Goal: Task Accomplishment & Management: Use online tool/utility

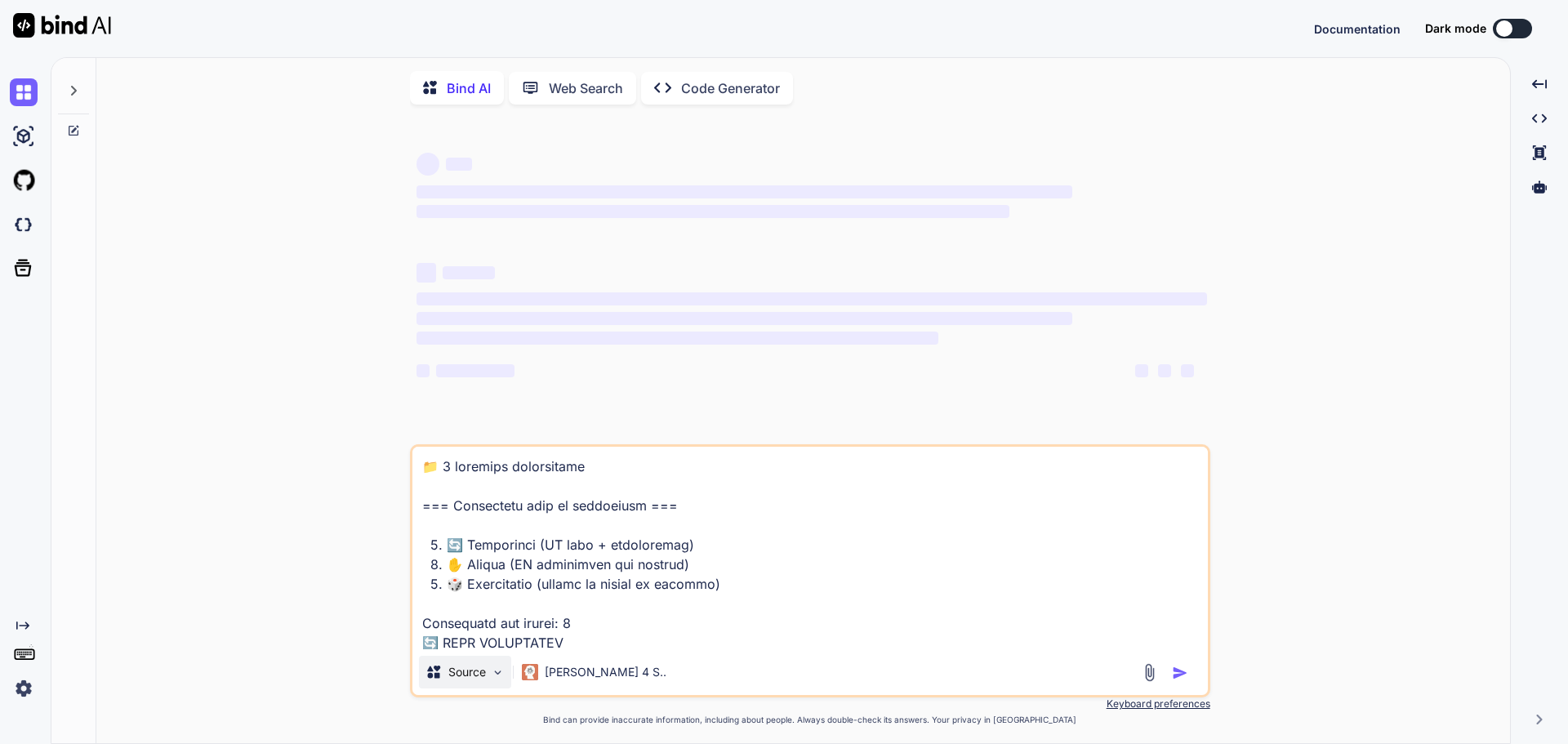
click at [494, 686] on div "Source" at bounding box center [465, 672] width 92 height 33
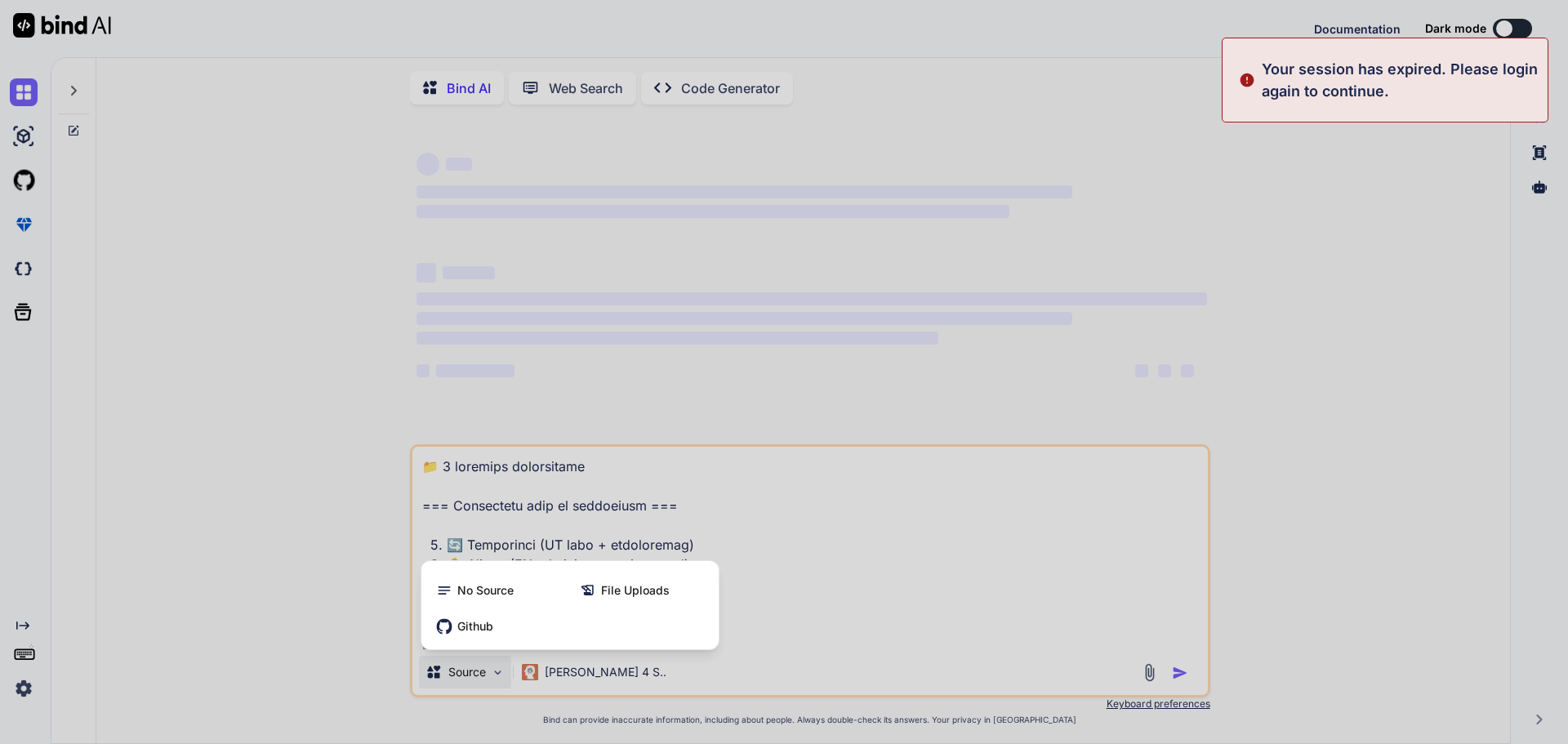
click at [1318, 258] on div at bounding box center [784, 372] width 1568 height 744
click at [1367, 91] on p "Your session has expired. Please login again to continue." at bounding box center [1400, 80] width 276 height 44
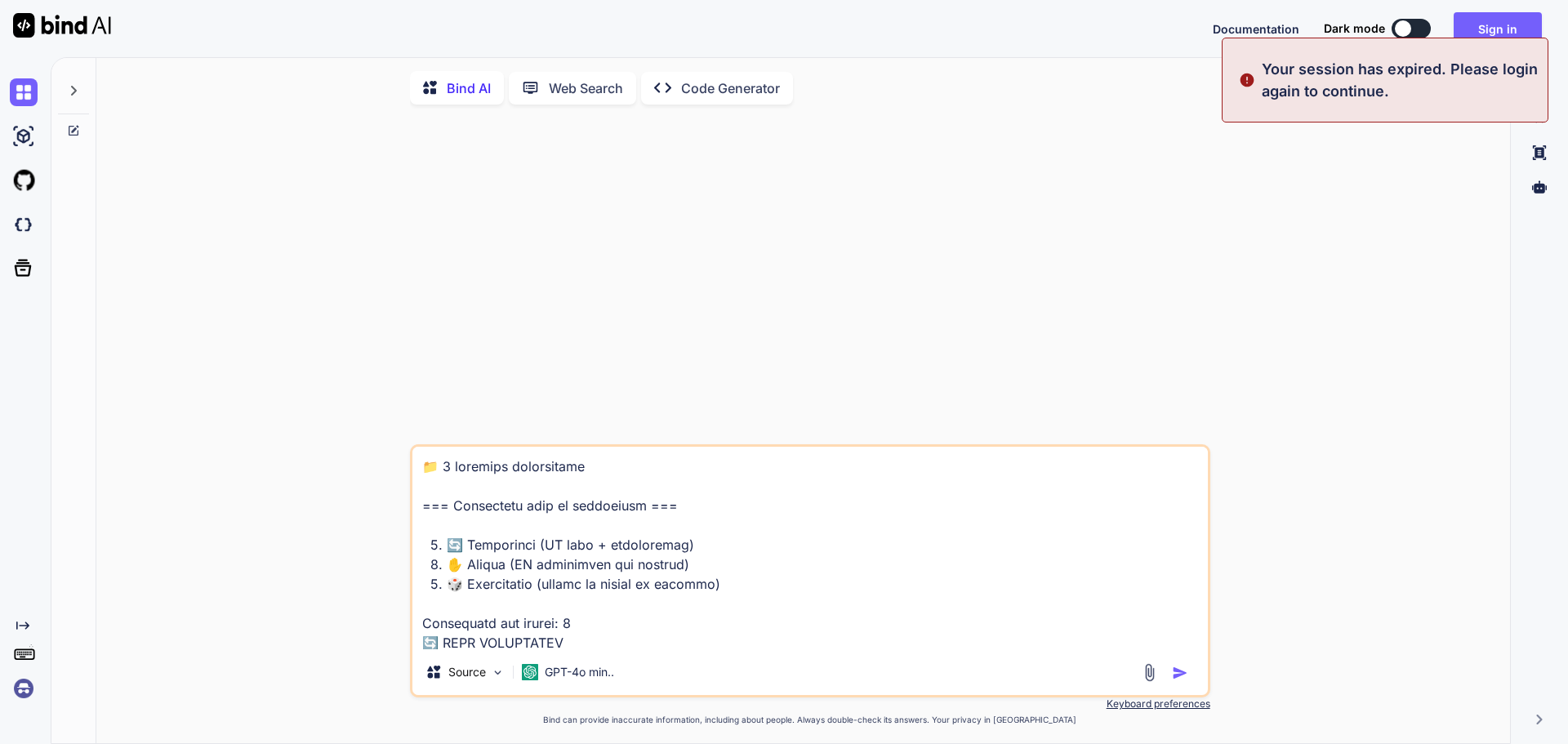
type textarea "x"
click at [73, 31] on img at bounding box center [62, 25] width 98 height 25
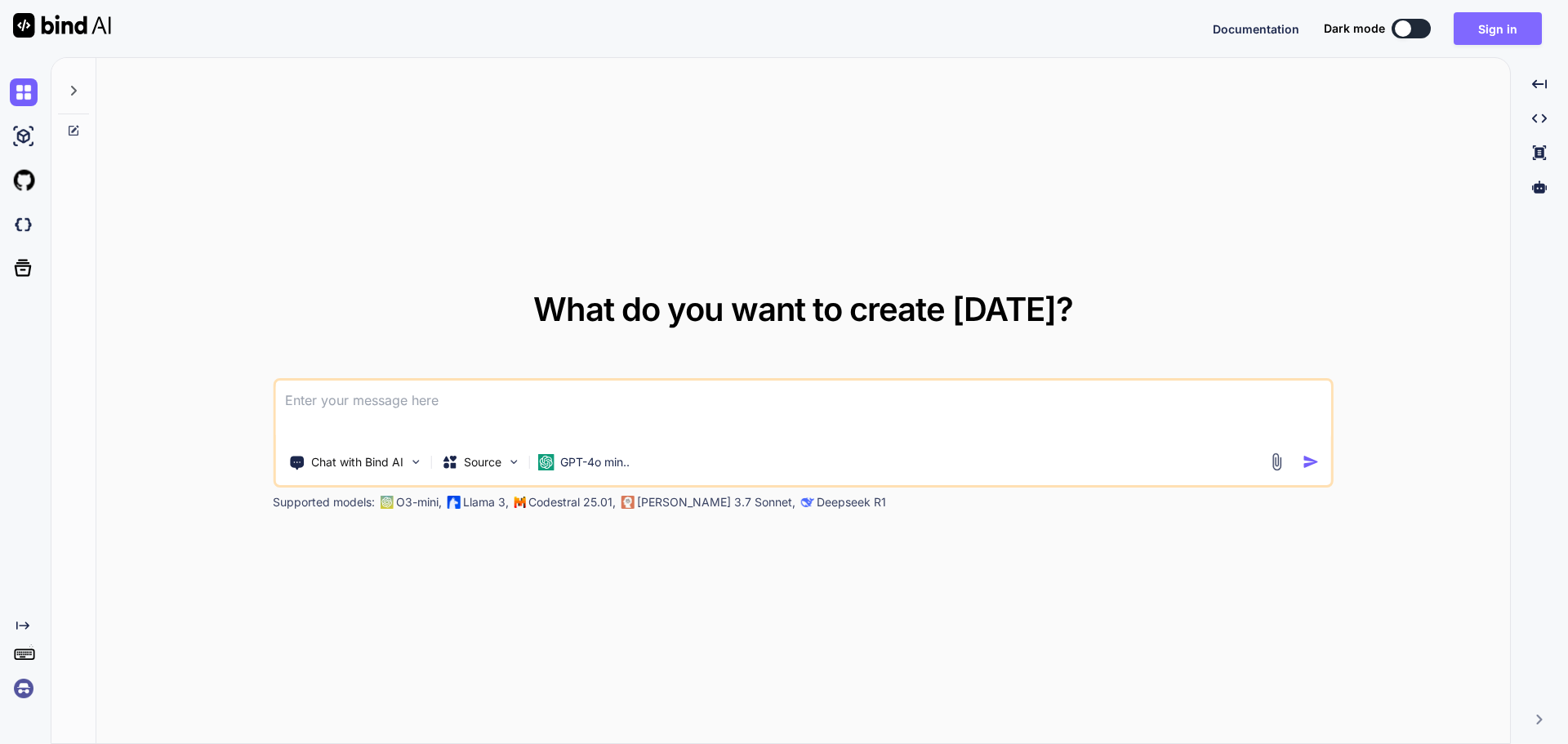
click at [1470, 35] on button "Sign in" at bounding box center [1498, 28] width 88 height 33
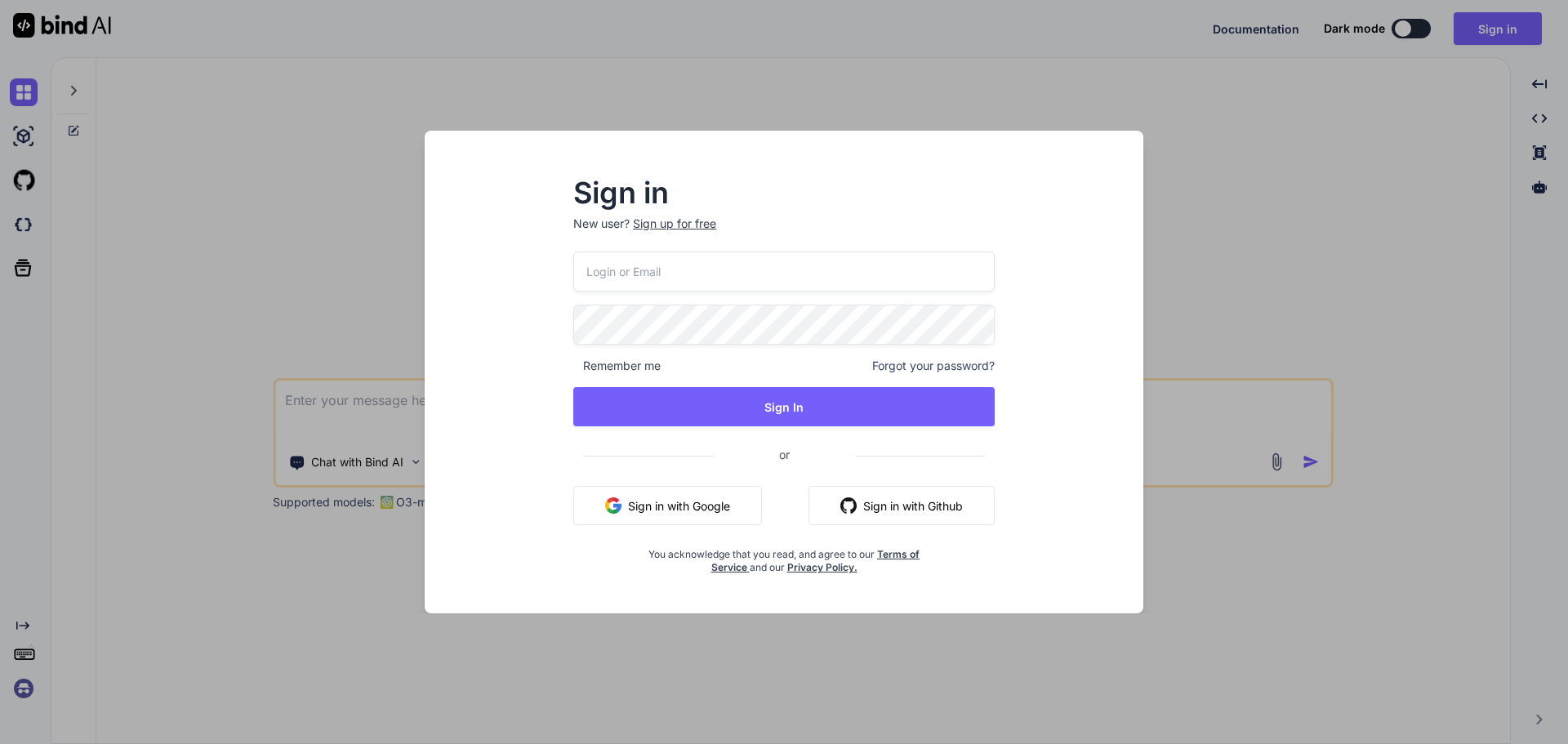
click at [808, 262] on input "email" at bounding box center [784, 271] width 421 height 40
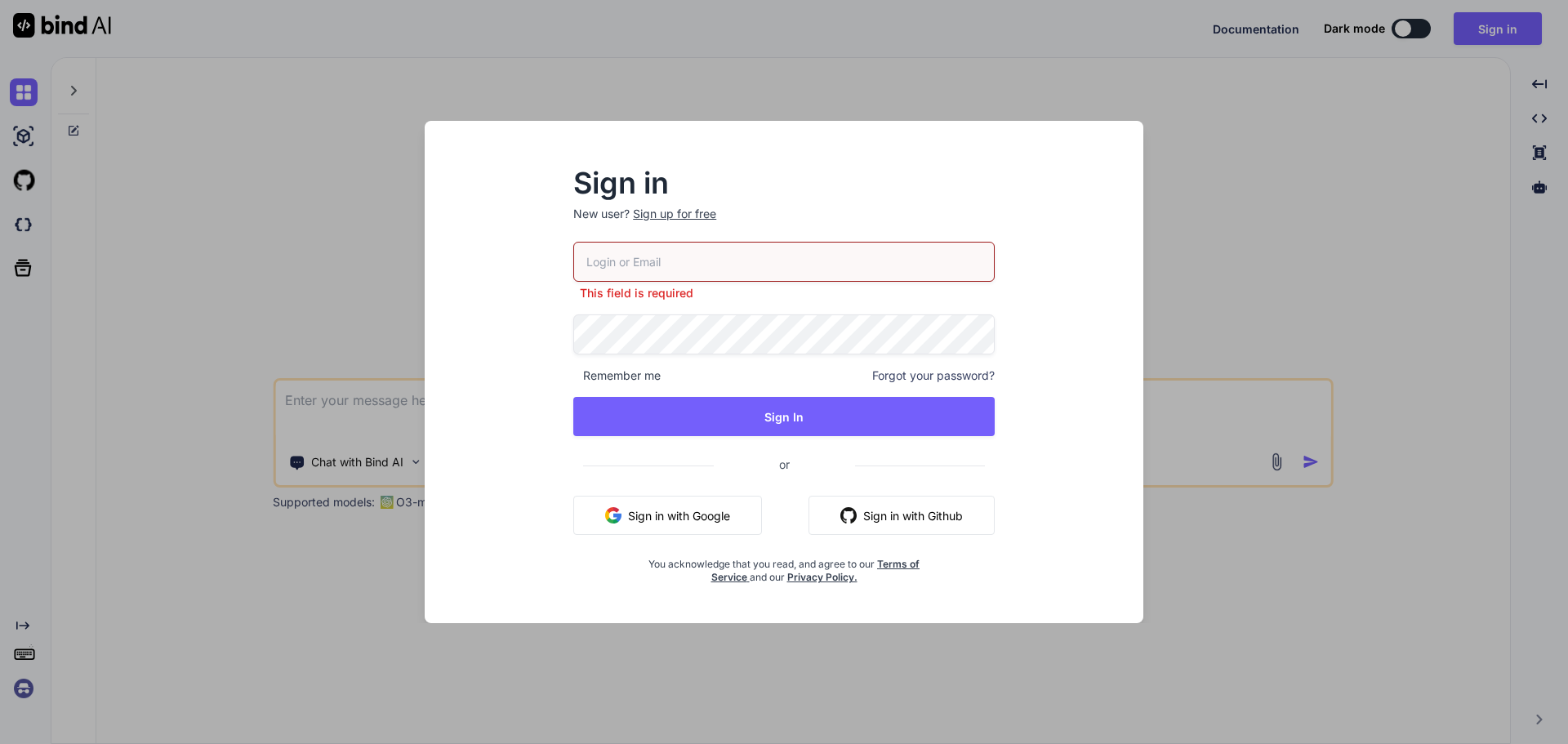
click at [713, 497] on button "Sign in with Google" at bounding box center [668, 515] width 189 height 39
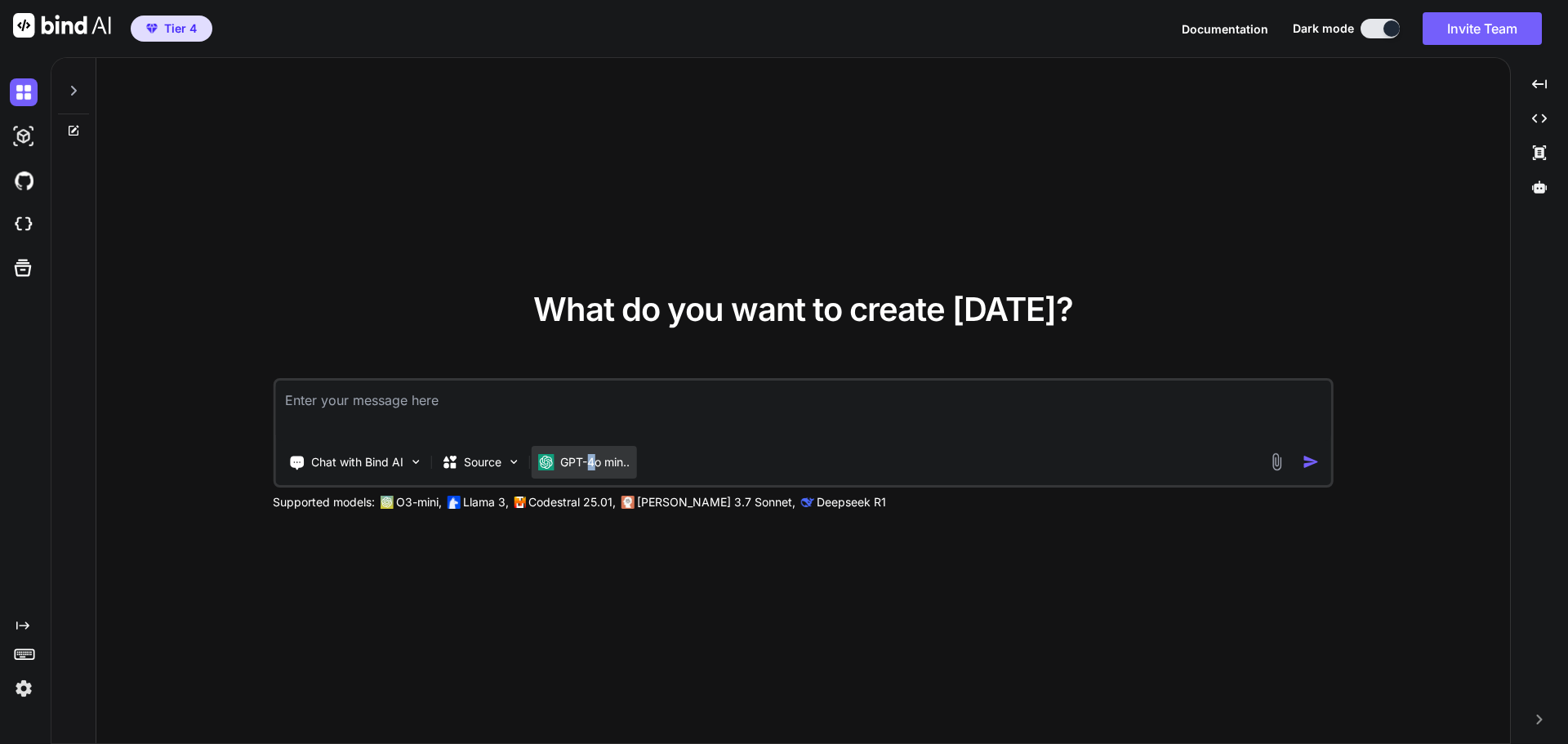
click at [593, 475] on div "GPT-4o min.." at bounding box center [584, 462] width 105 height 33
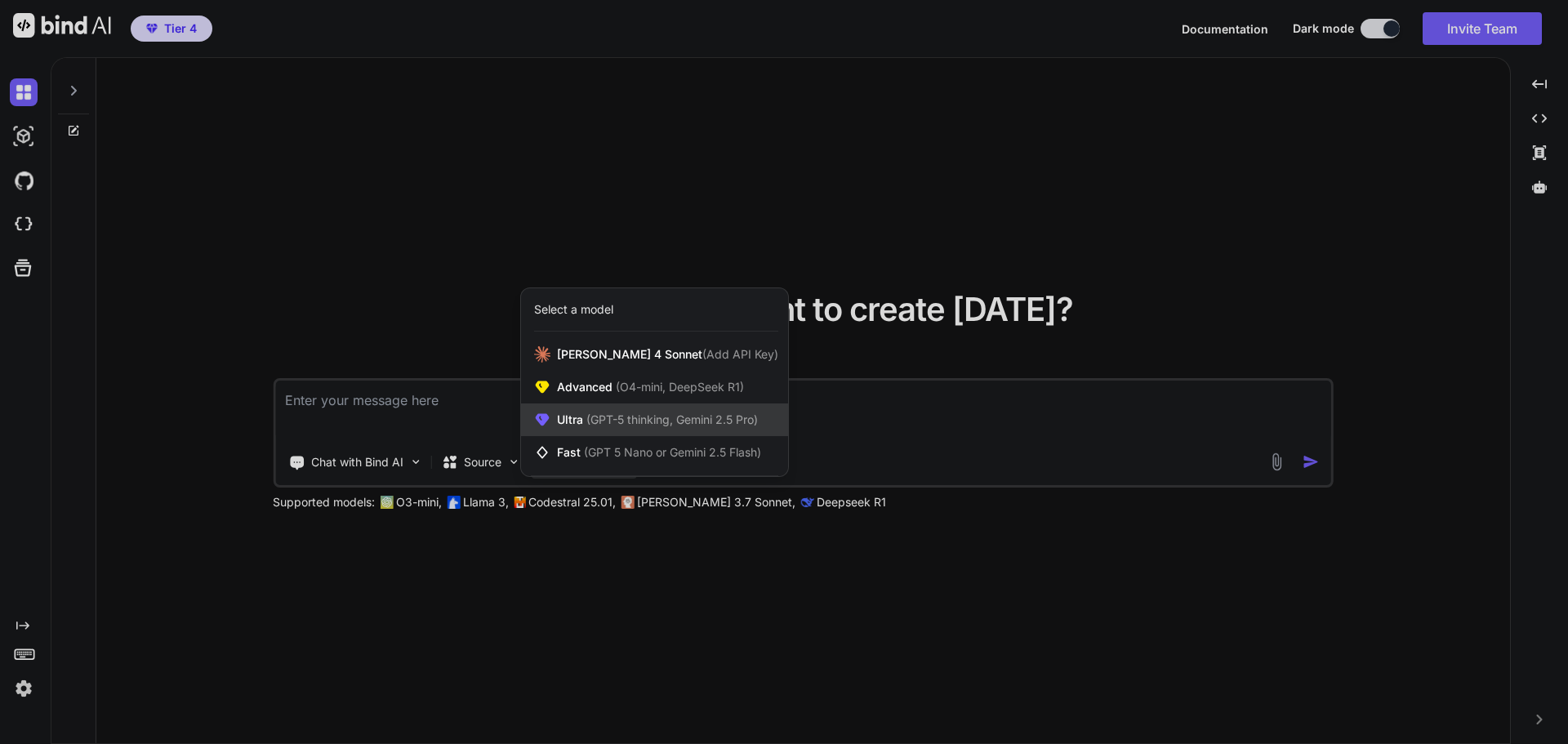
click at [645, 424] on span "(GPT-5 thinking, Gemini 2.5 Pro)" at bounding box center [670, 419] width 175 height 14
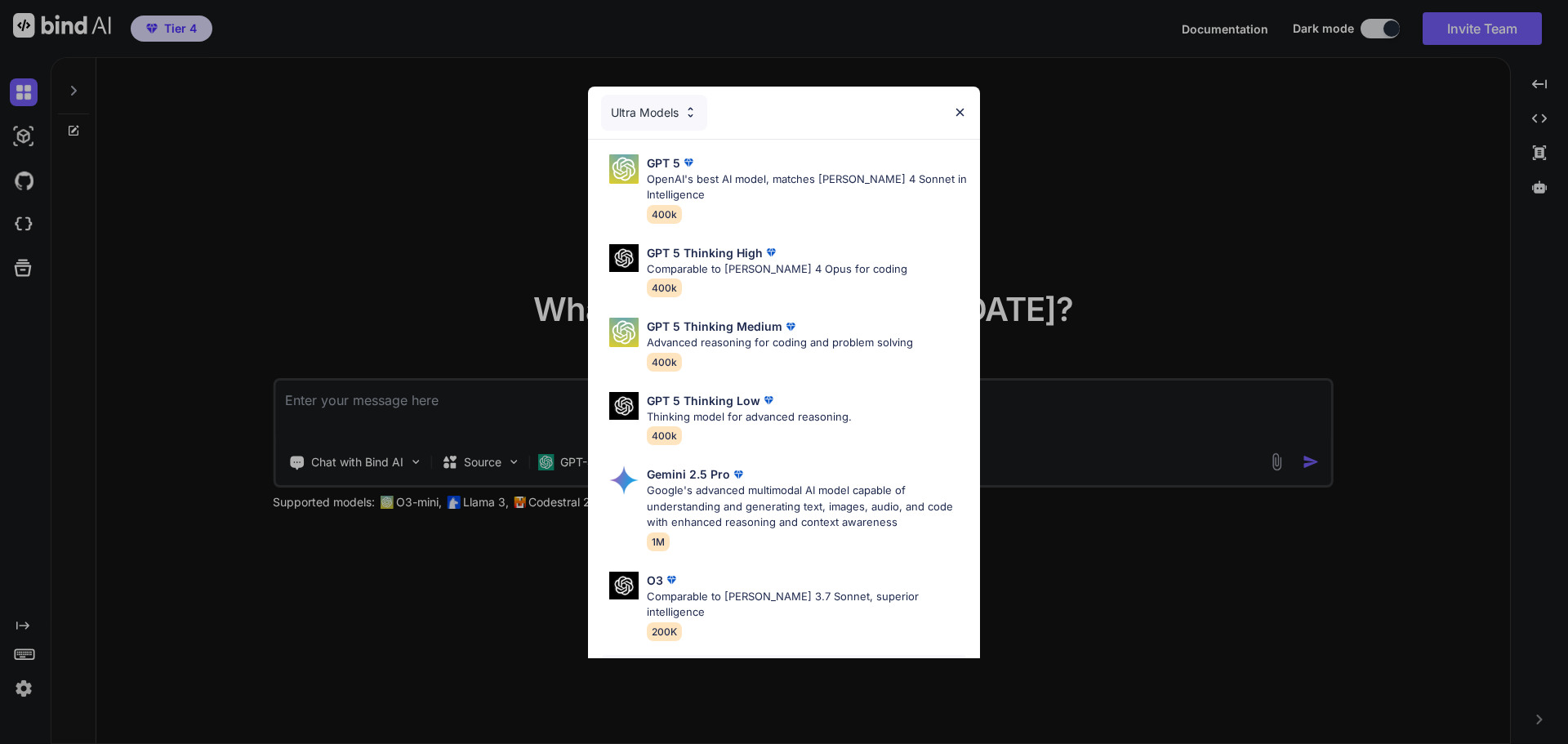
scroll to position [132, 0]
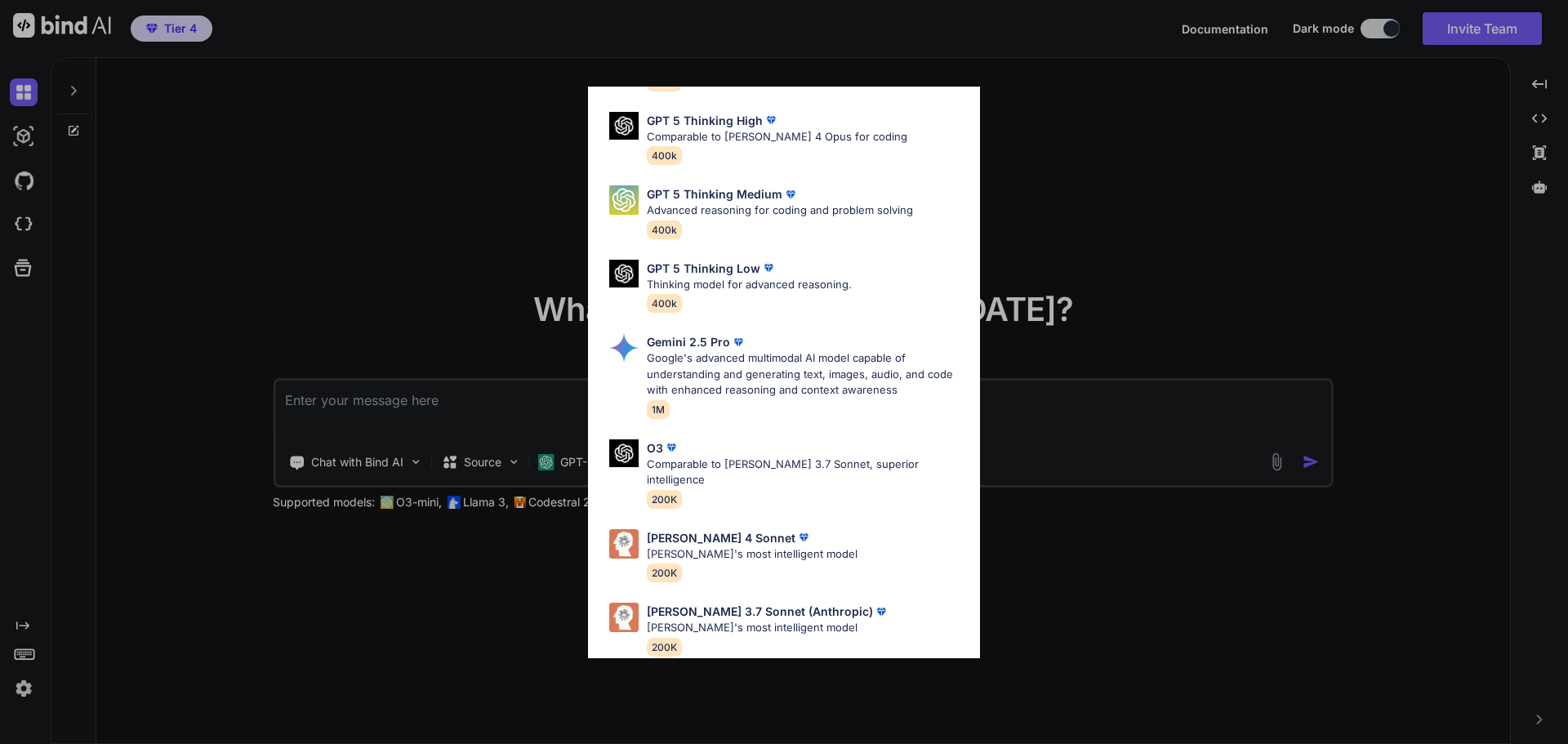
click at [785, 547] on p "Claude's most intelligent model" at bounding box center [752, 554] width 211 height 16
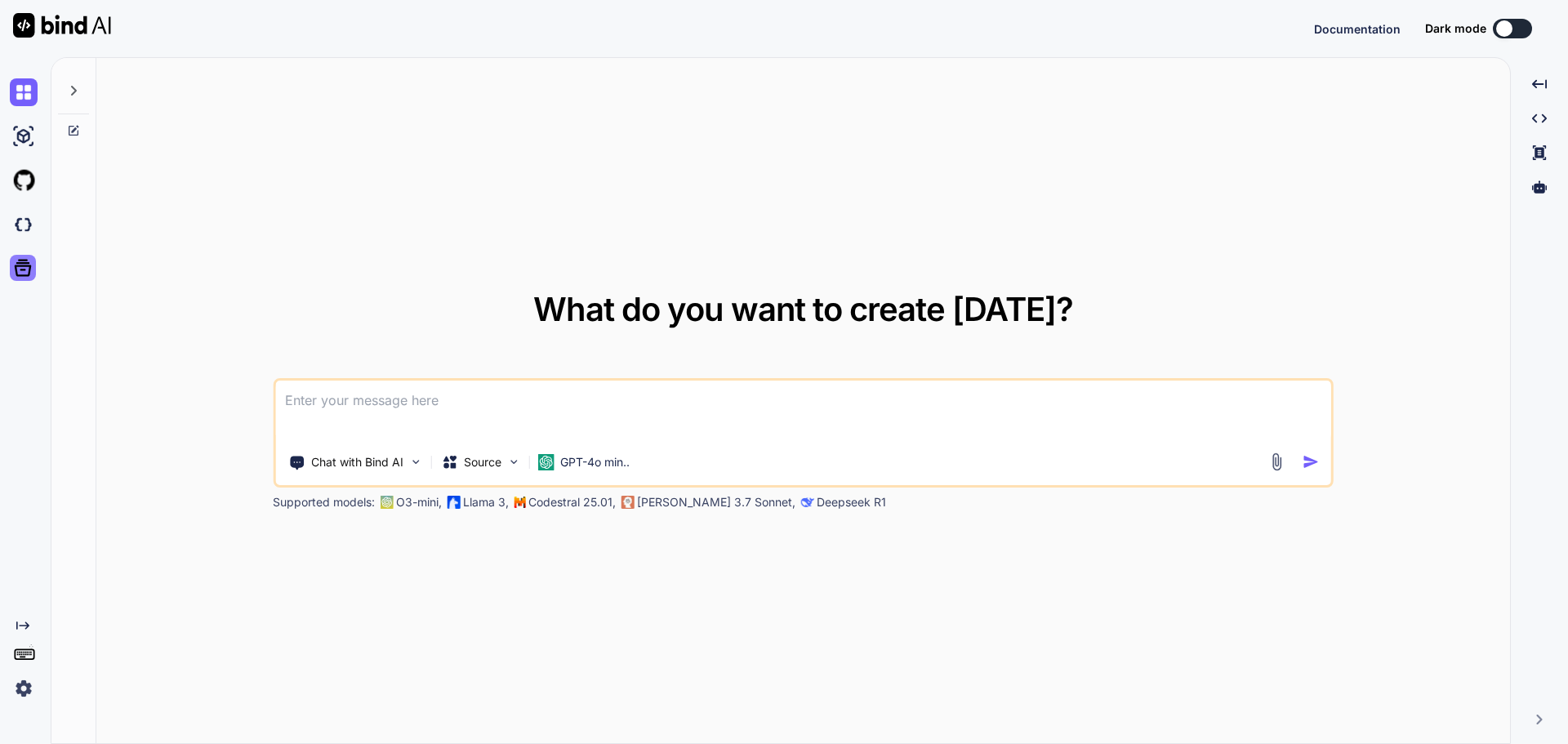
click at [15, 279] on icon at bounding box center [22, 268] width 23 height 23
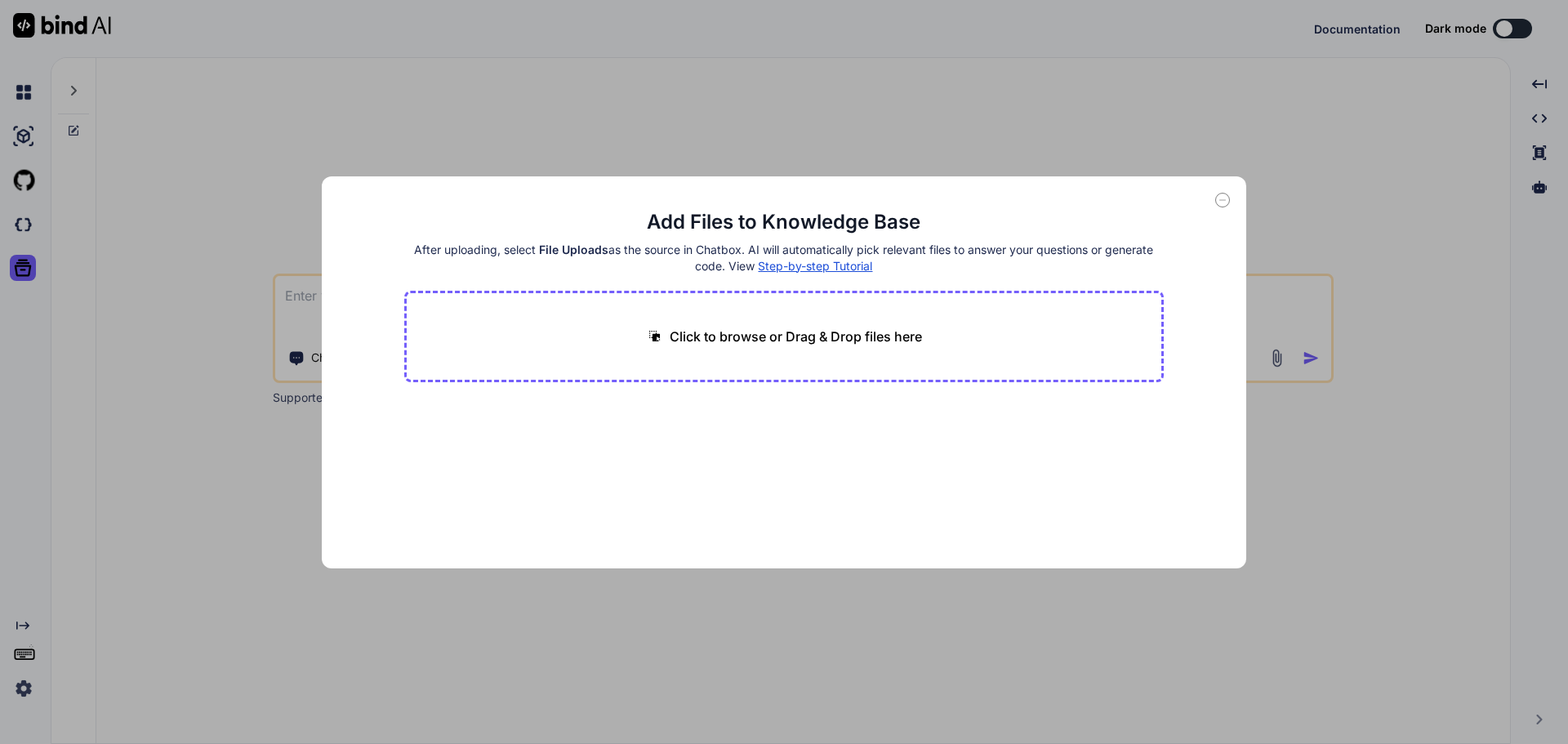
click at [504, 34] on div "Add Files to Knowledge Base After uploading, select File Uploads as the source …" at bounding box center [784, 372] width 1568 height 744
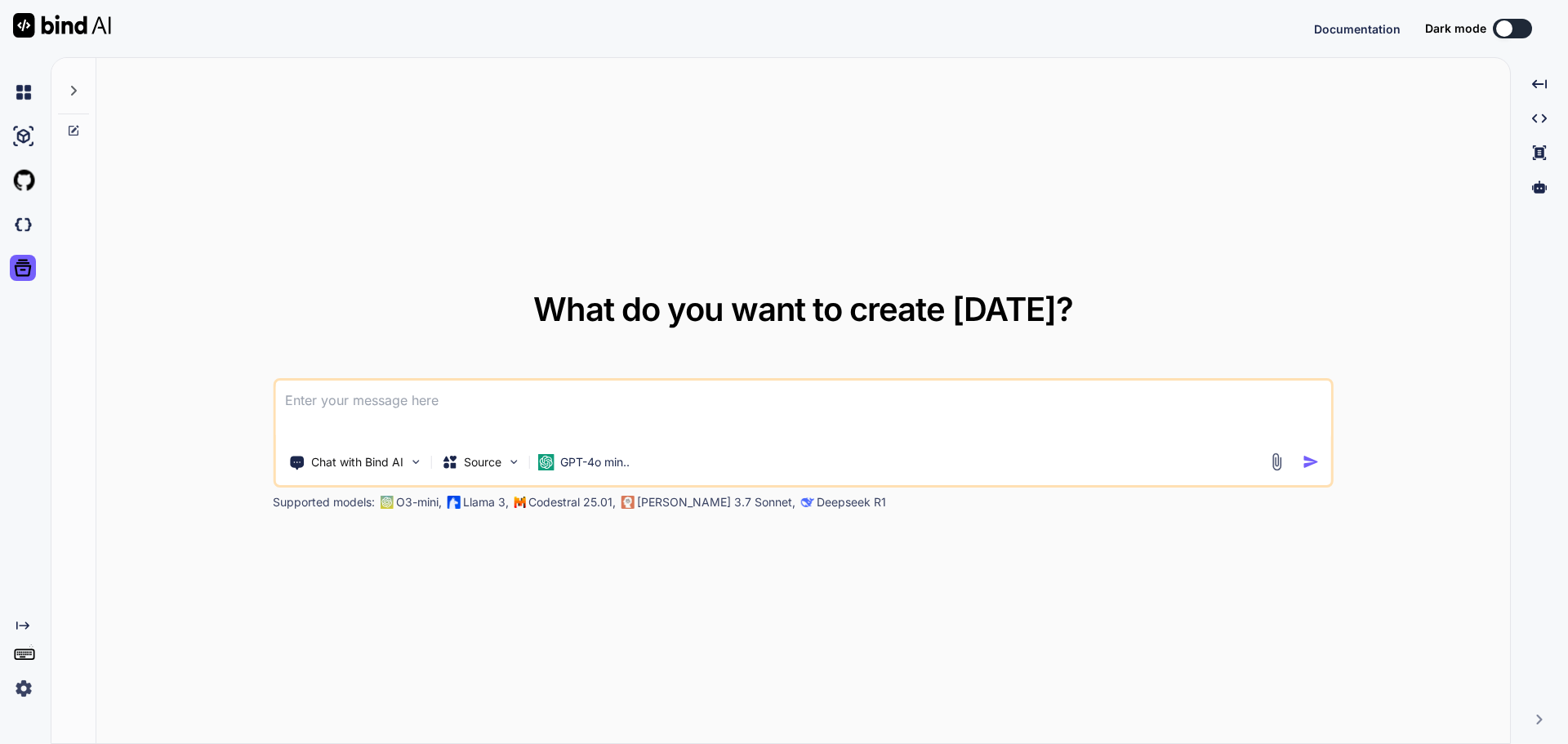
click at [55, 22] on img at bounding box center [62, 25] width 98 height 25
click at [25, 92] on img at bounding box center [24, 92] width 28 height 28
click at [80, 92] on div at bounding box center [73, 86] width 31 height 57
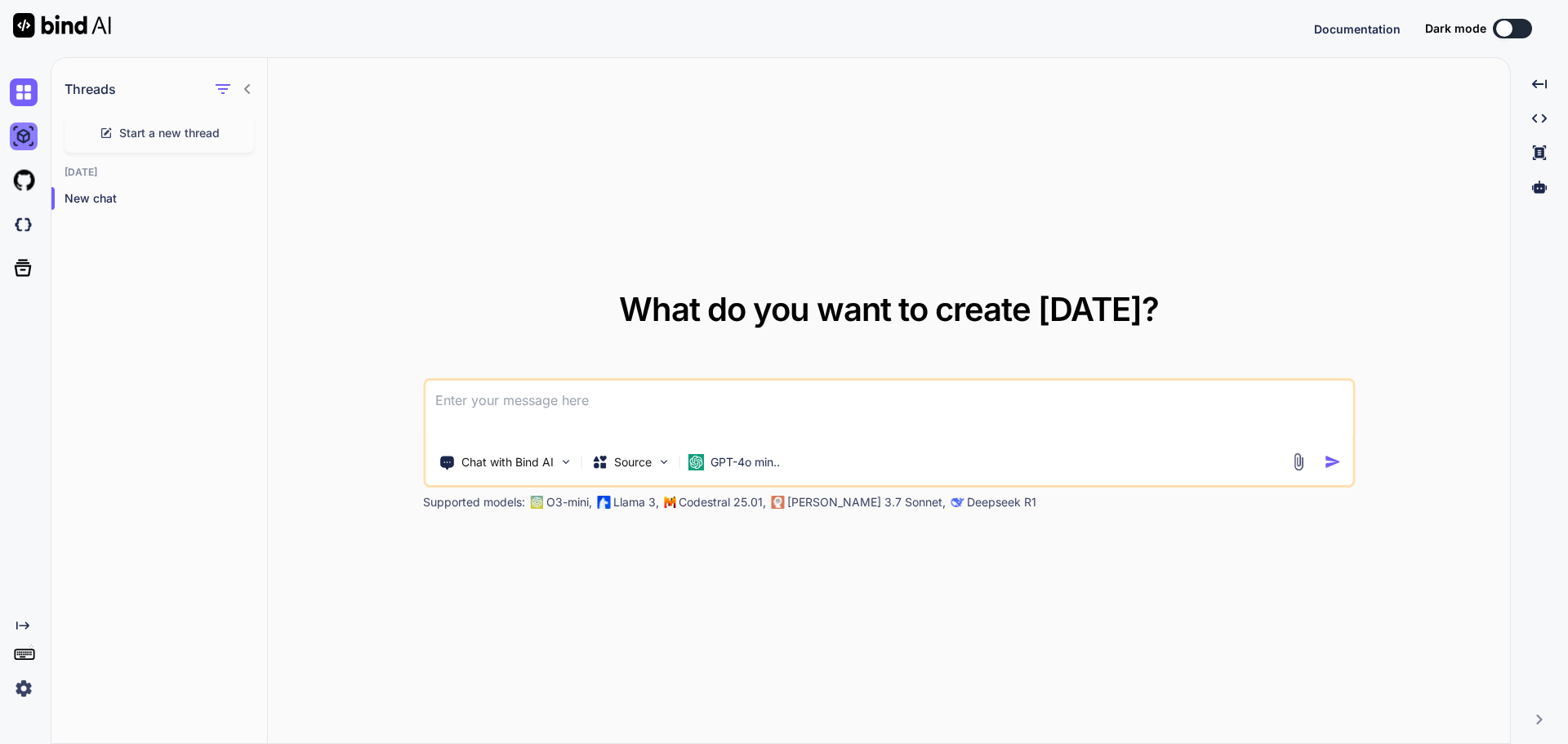
click at [29, 128] on img at bounding box center [24, 136] width 28 height 28
type textarea "x"
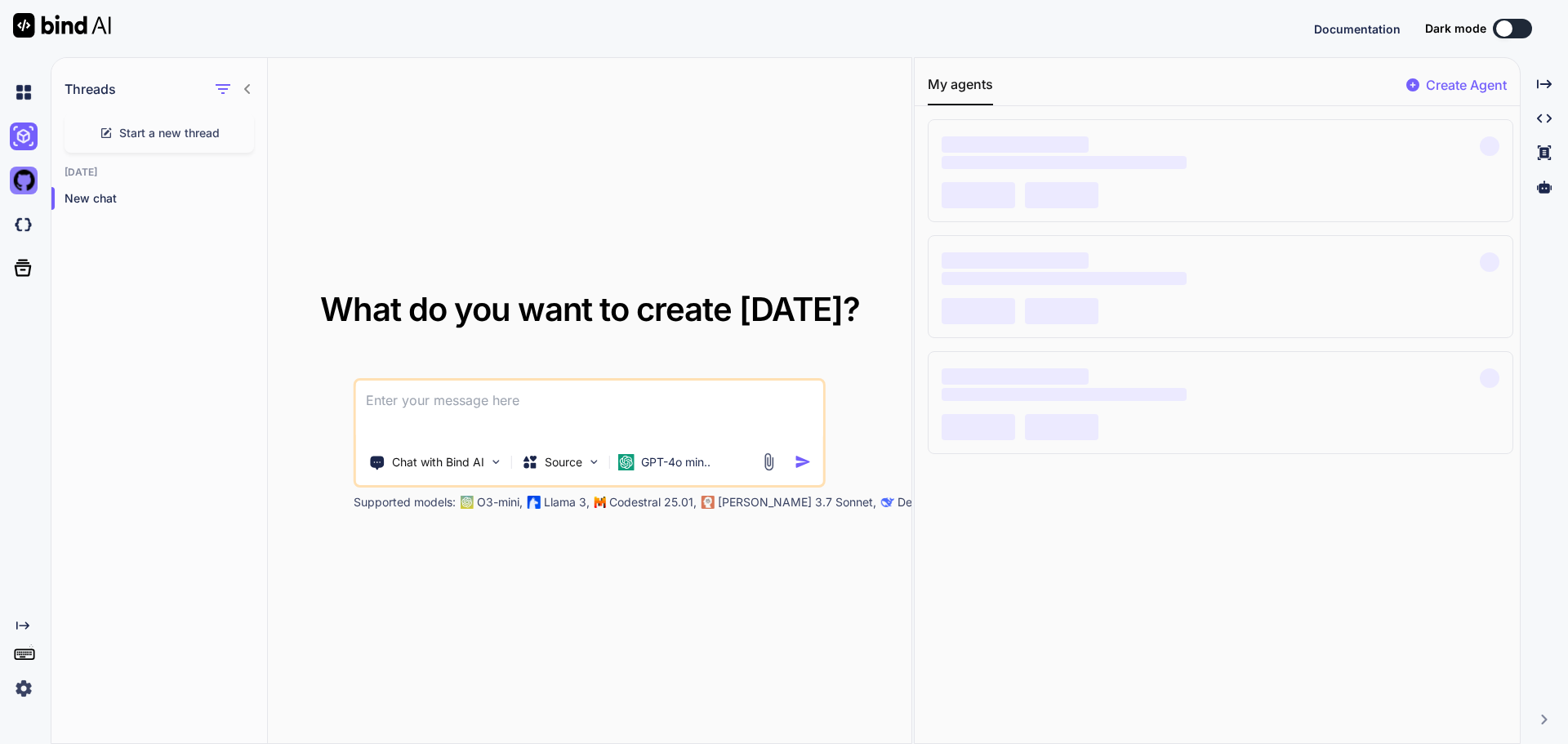
click at [26, 185] on img at bounding box center [24, 180] width 28 height 28
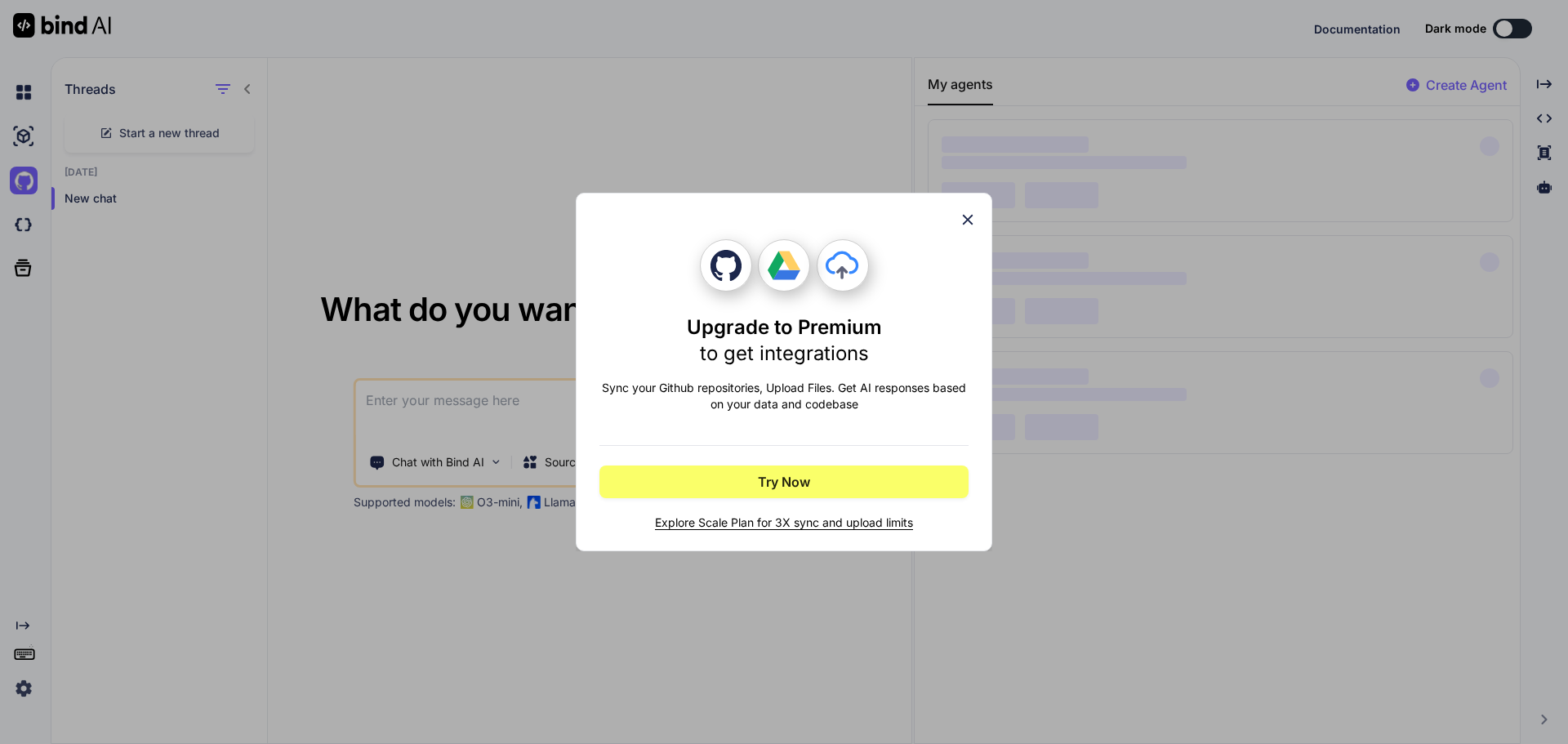
click at [960, 221] on icon at bounding box center [967, 219] width 18 height 18
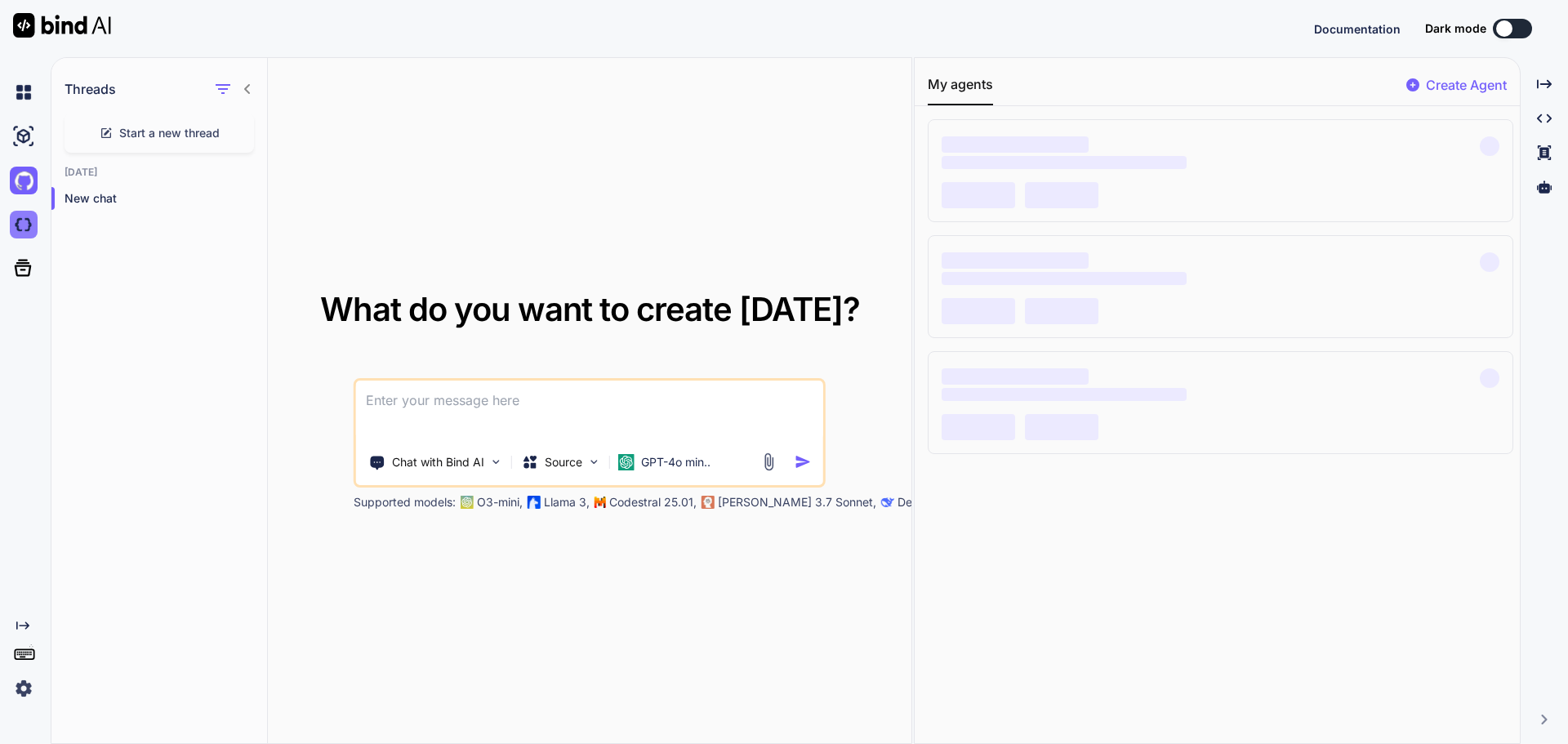
click at [26, 216] on img at bounding box center [24, 225] width 28 height 28
click at [26, 695] on img at bounding box center [24, 688] width 28 height 28
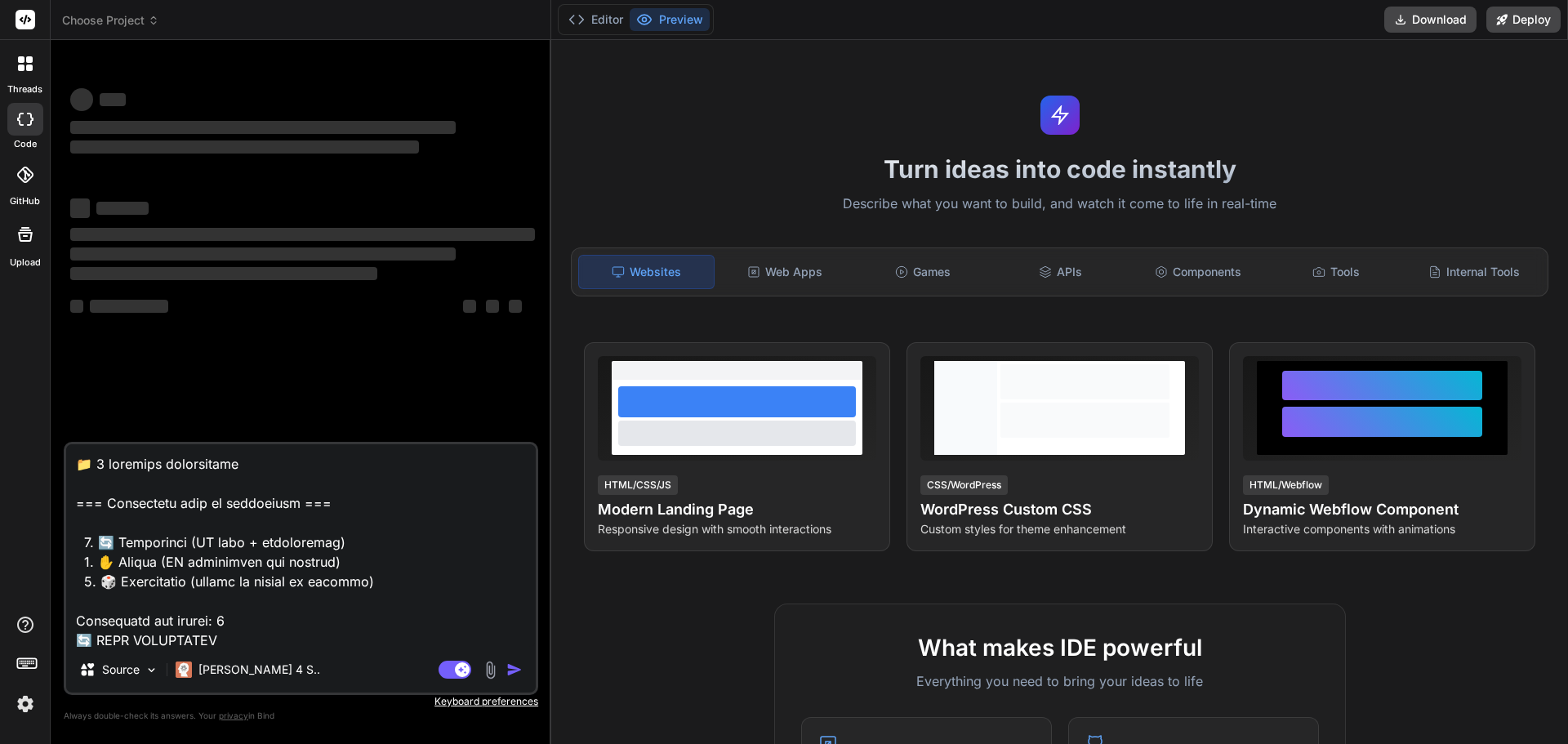
click at [25, 24] on rect at bounding box center [25, 19] width 19 height 19
click at [20, 694] on img at bounding box center [25, 704] width 28 height 28
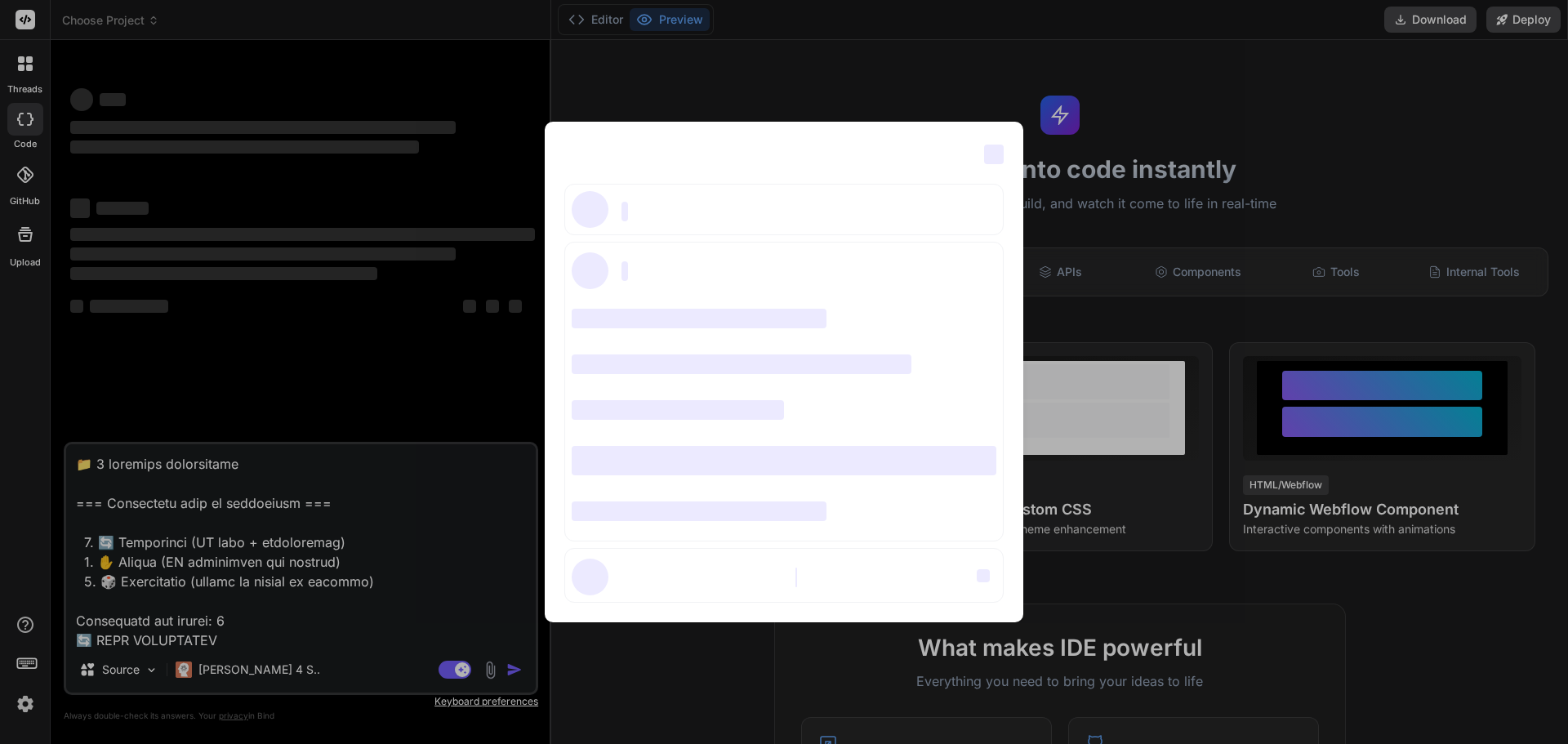
click at [997, 156] on span "‌" at bounding box center [994, 154] width 19 height 19
type textarea "x"
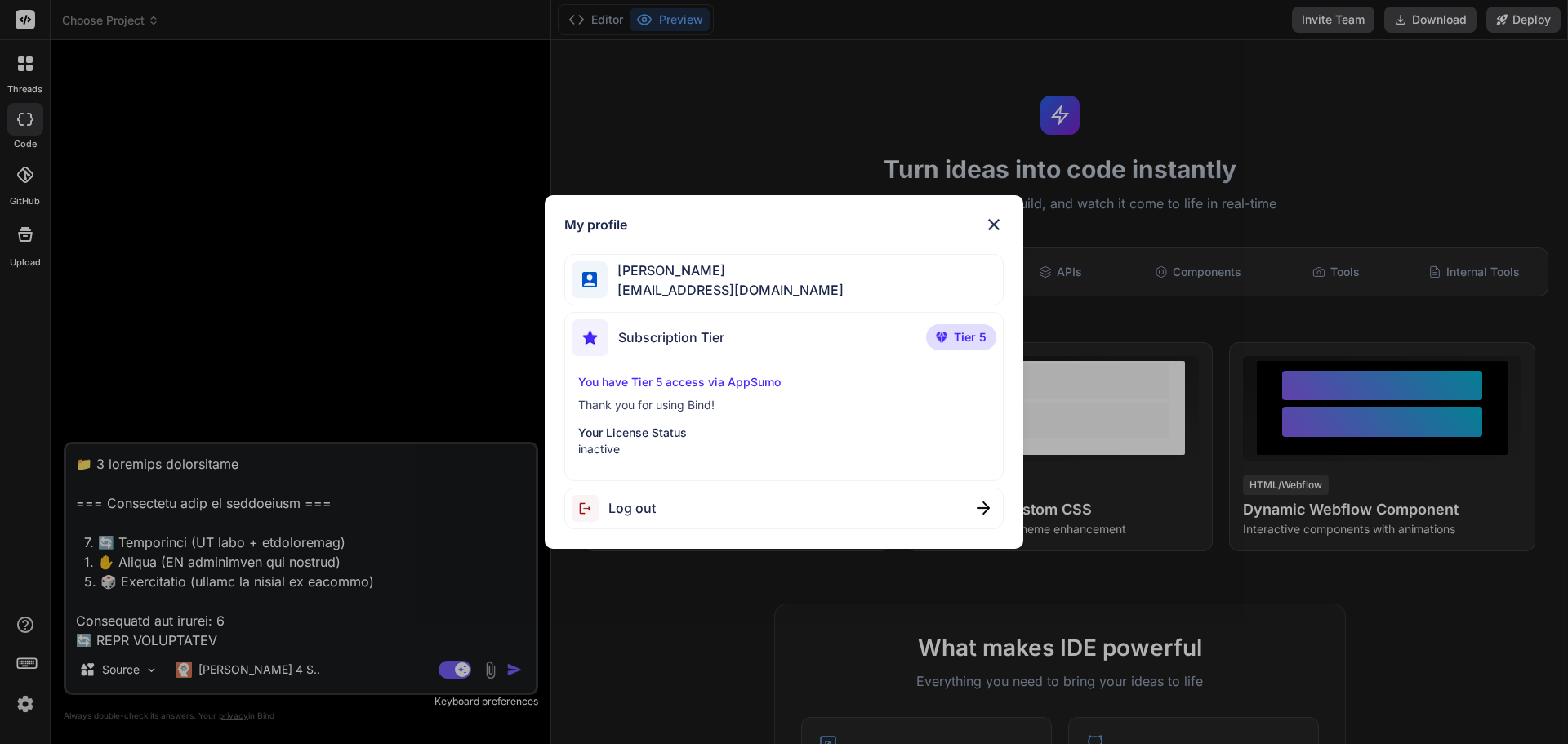
click at [994, 216] on img at bounding box center [994, 225] width 19 height 19
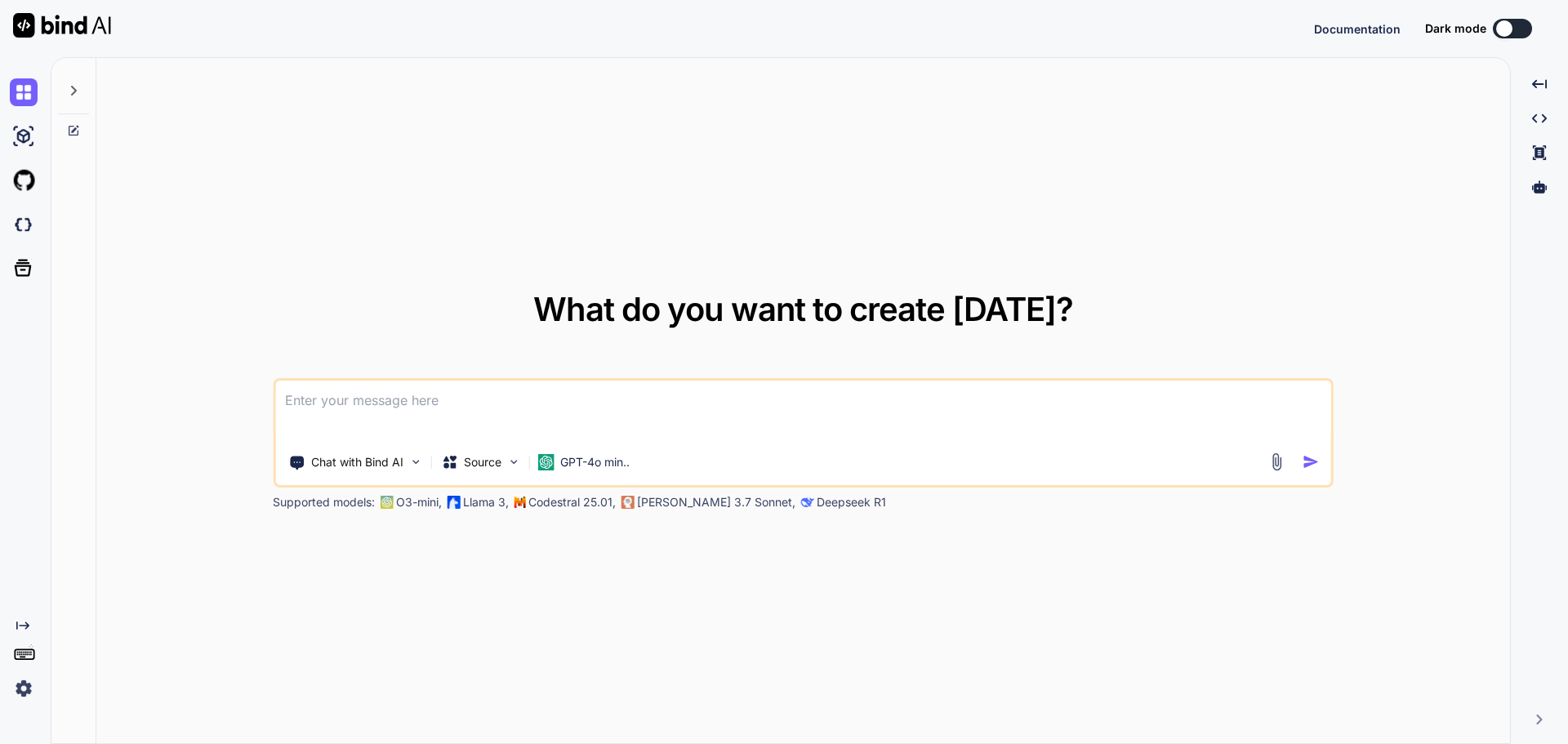
click at [19, 686] on img at bounding box center [24, 688] width 28 height 28
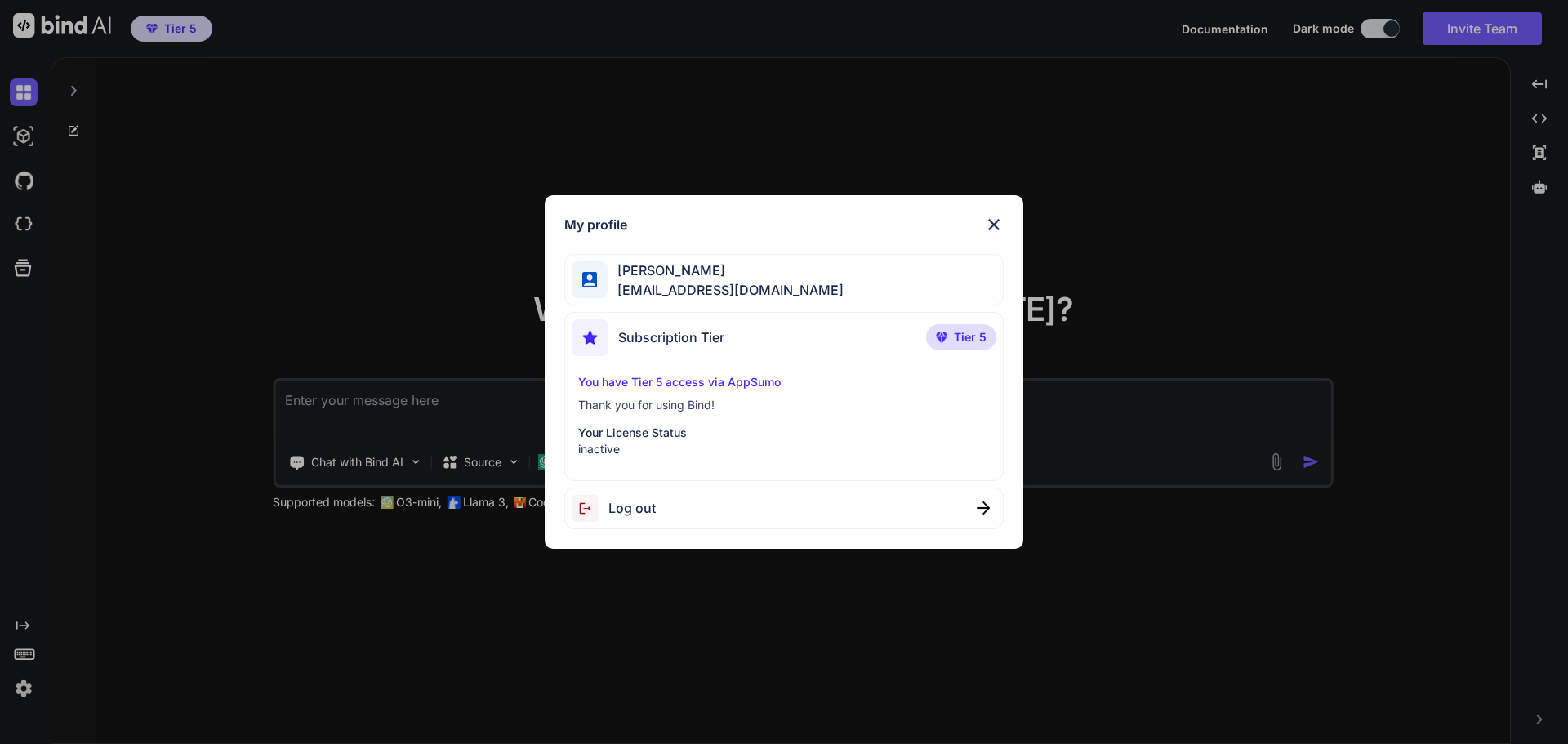
click at [987, 225] on img at bounding box center [994, 225] width 19 height 19
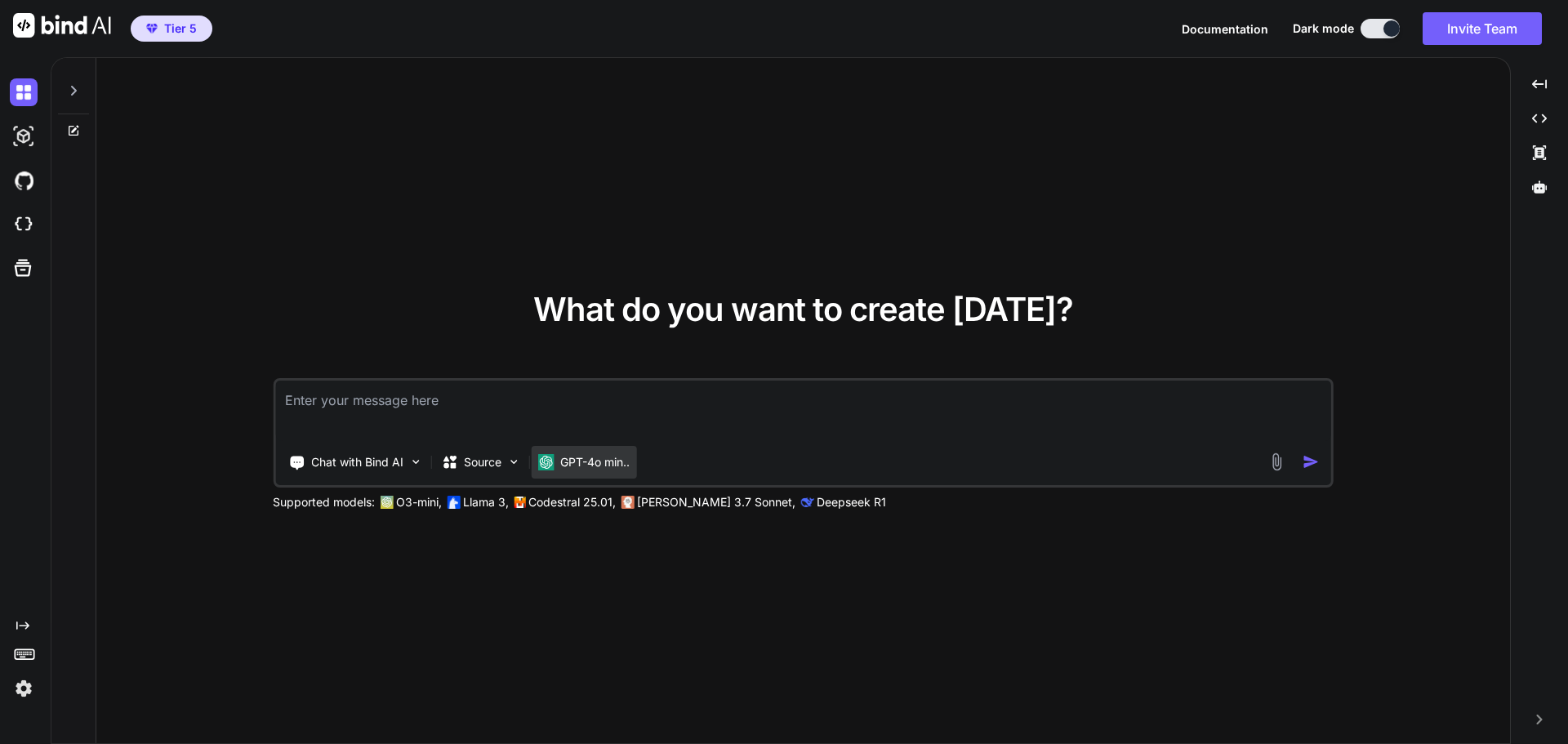
click at [617, 471] on div "GPT-4o min.." at bounding box center [584, 462] width 105 height 33
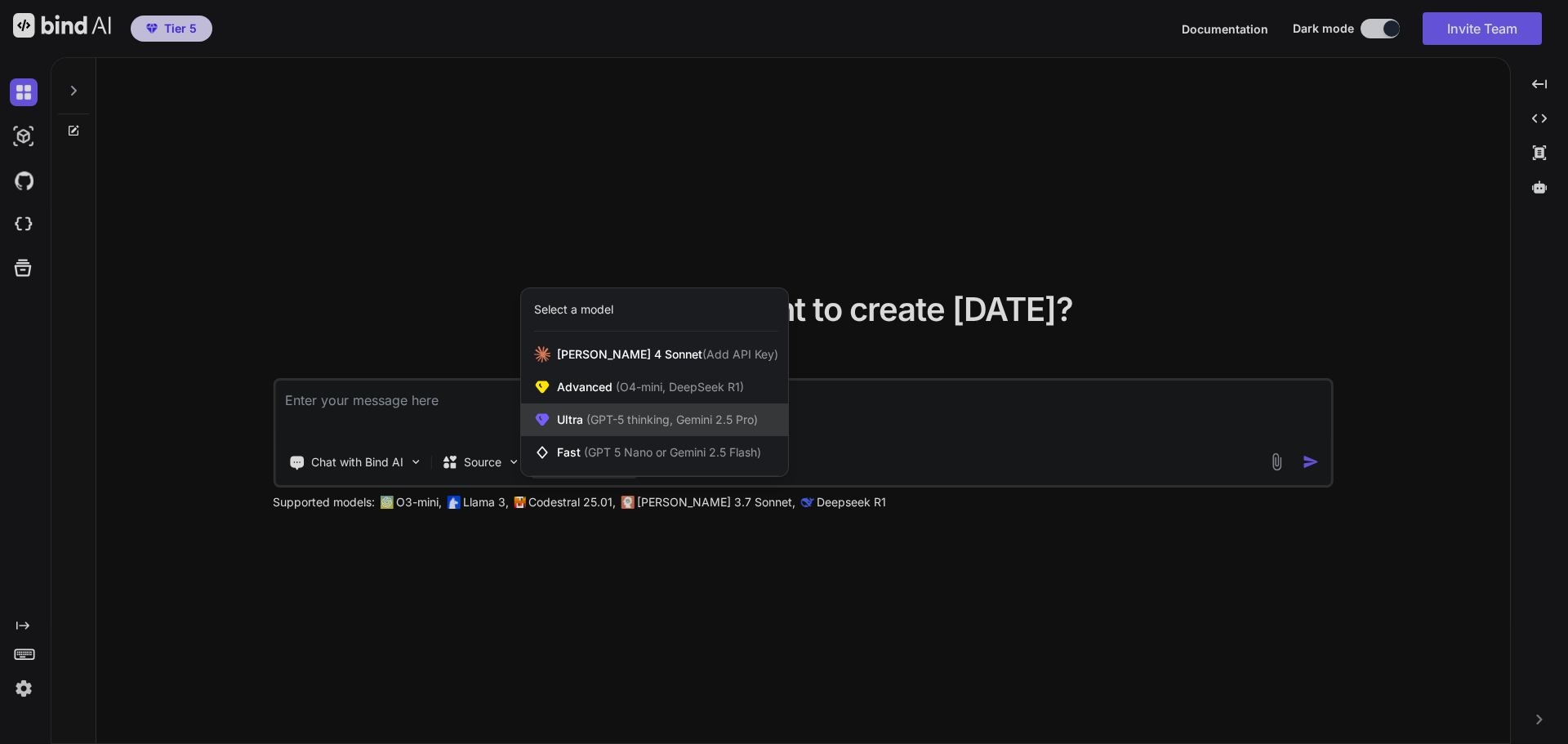
click at [607, 430] on div "Ultra (GPT-5 thinking, Gemini 2.5 Pro)" at bounding box center [654, 419] width 267 height 33
type textarea "x"
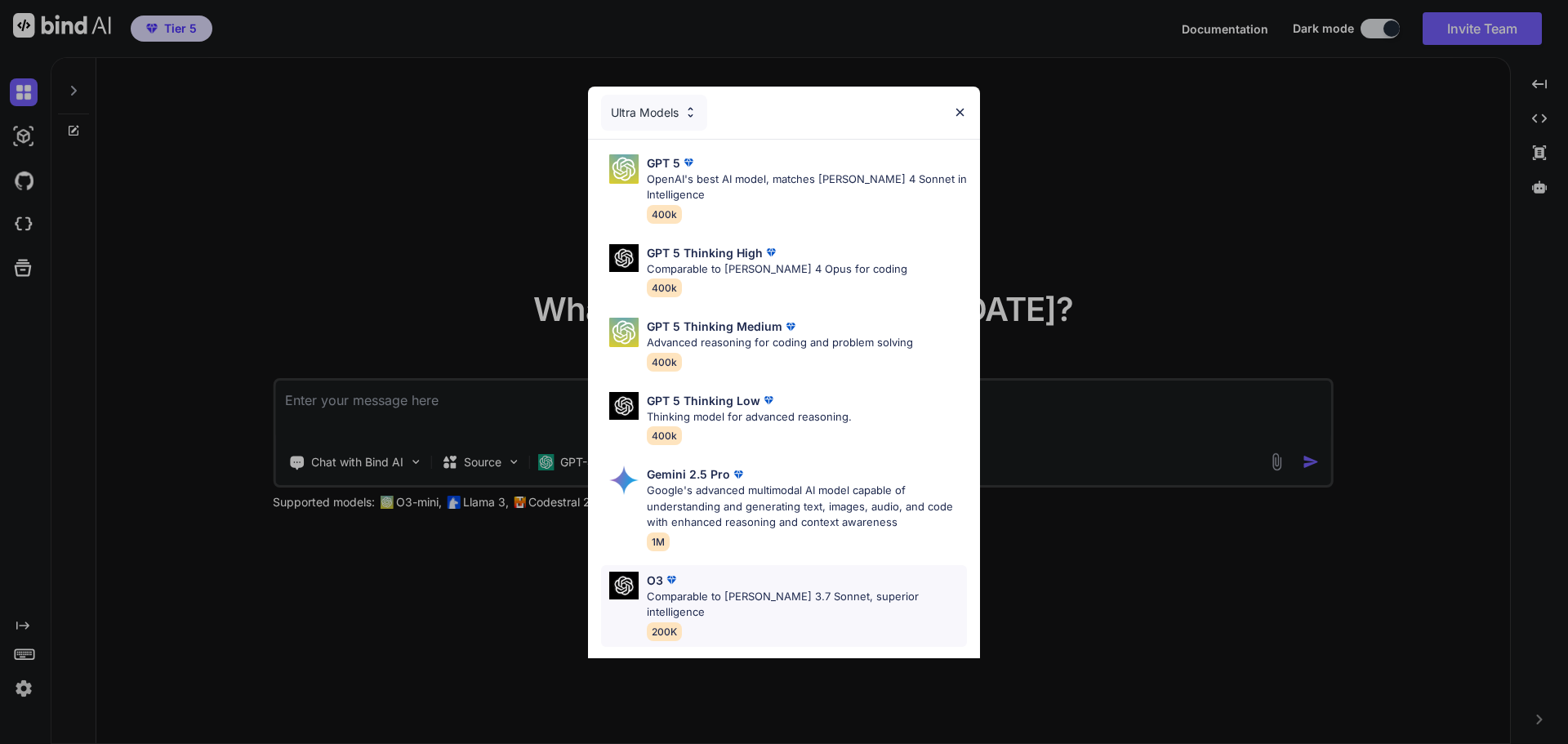
scroll to position [132, 0]
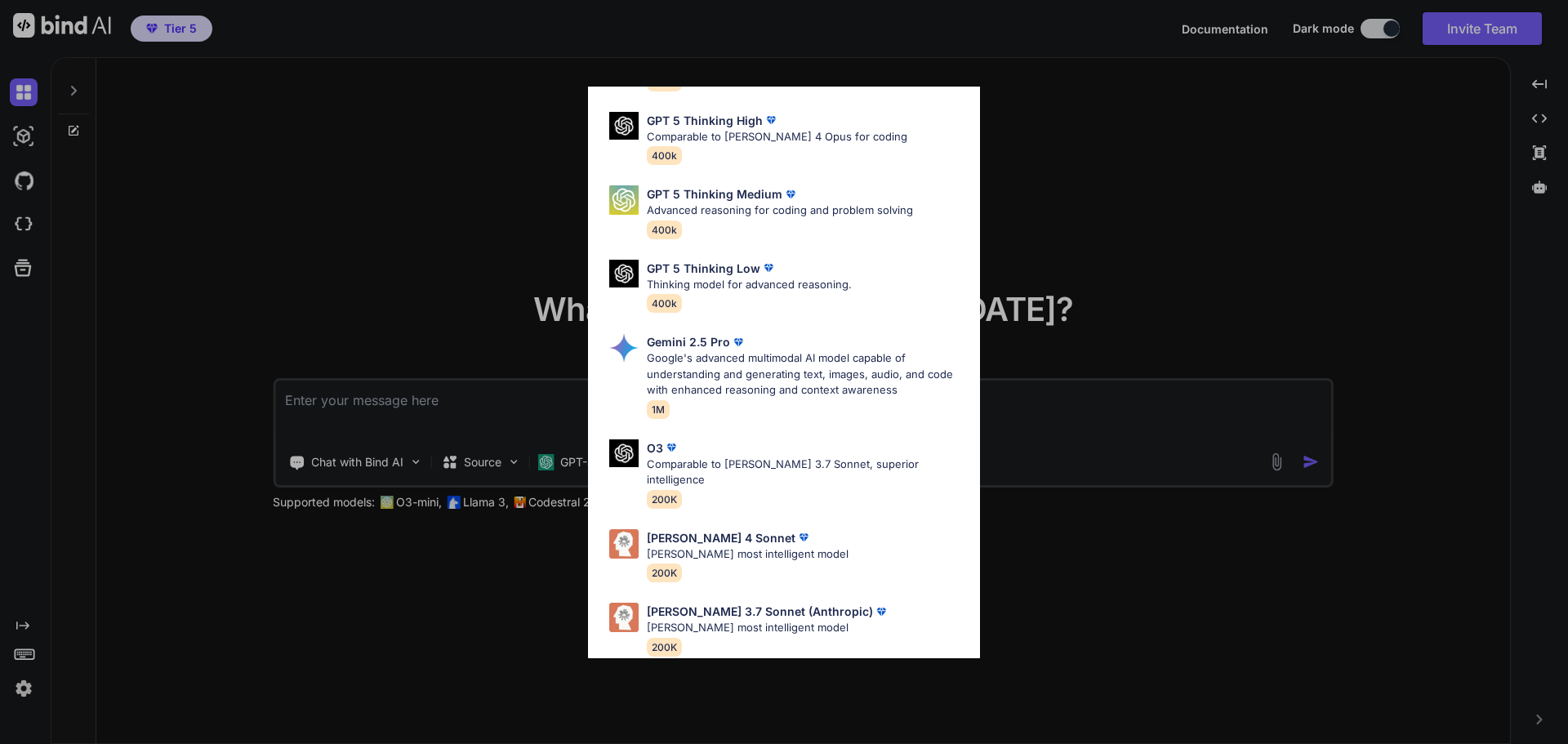
click at [346, 301] on div "Ultra Models GPT 5 OpenAI's best AI model, matches Claude 4 Sonnet in Intellige…" at bounding box center [784, 372] width 1568 height 744
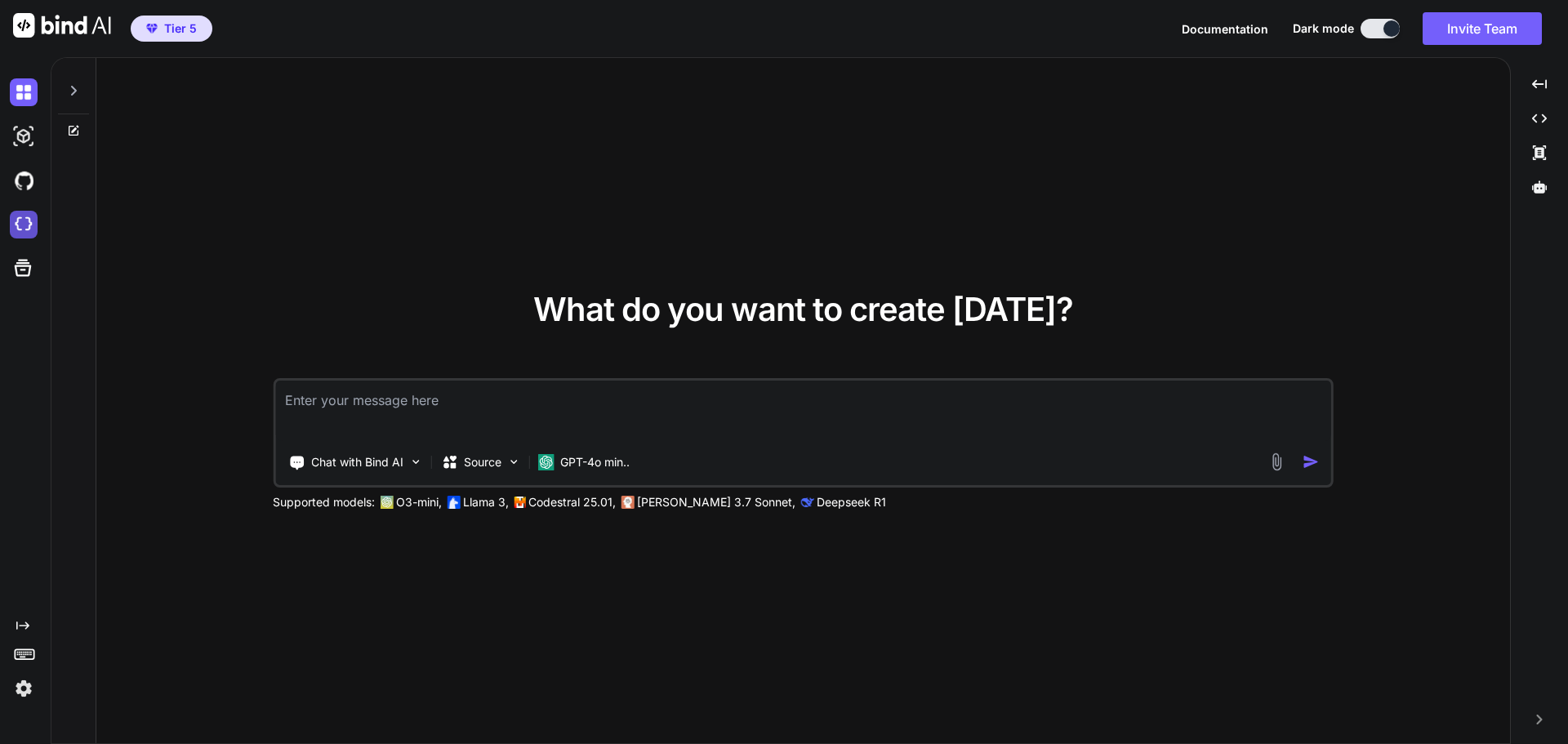
click at [33, 229] on img at bounding box center [24, 225] width 28 height 28
click at [22, 102] on img at bounding box center [24, 92] width 28 height 28
click at [614, 419] on textarea at bounding box center [803, 410] width 1056 height 60
click at [24, 688] on img at bounding box center [24, 688] width 28 height 28
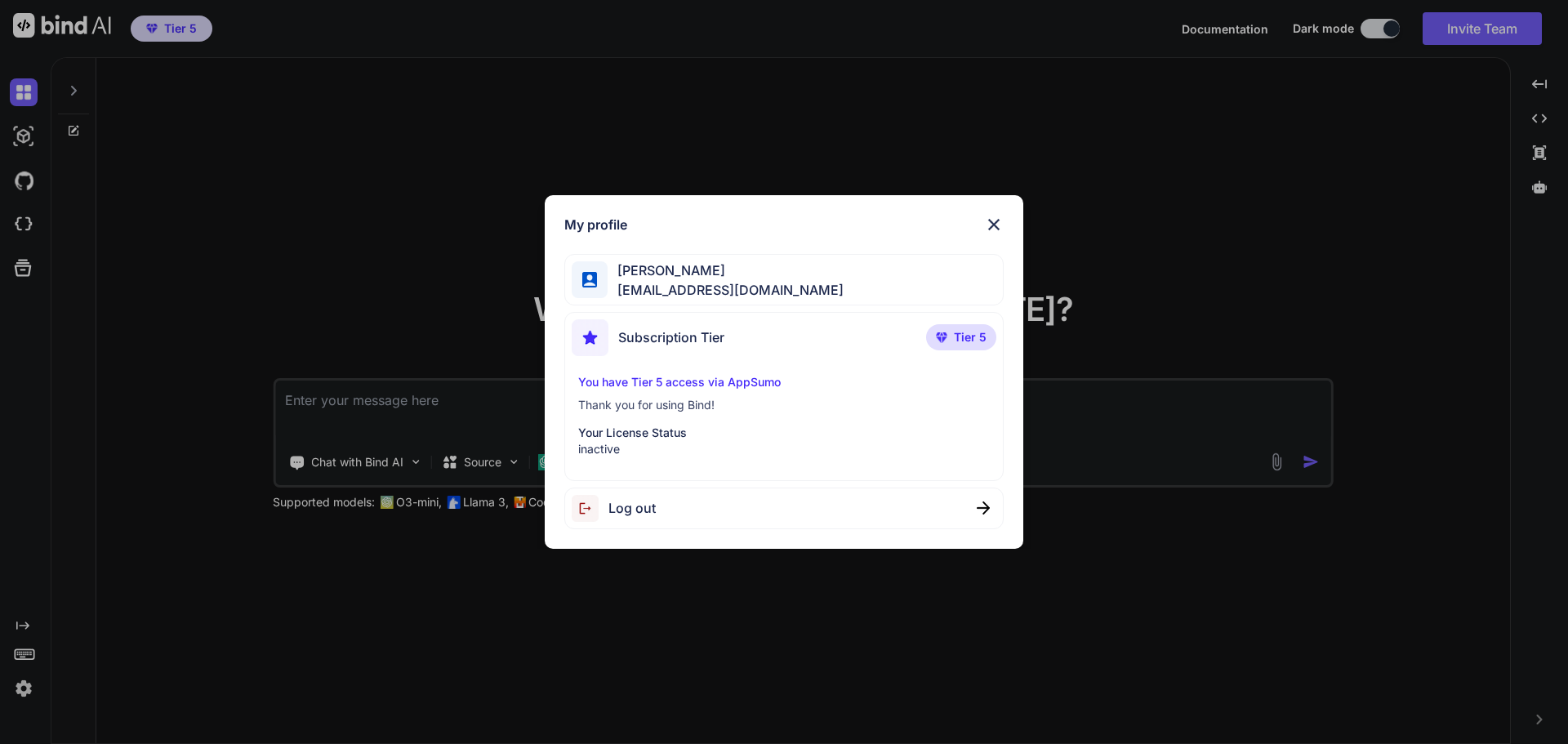
click at [989, 219] on img at bounding box center [994, 225] width 19 height 19
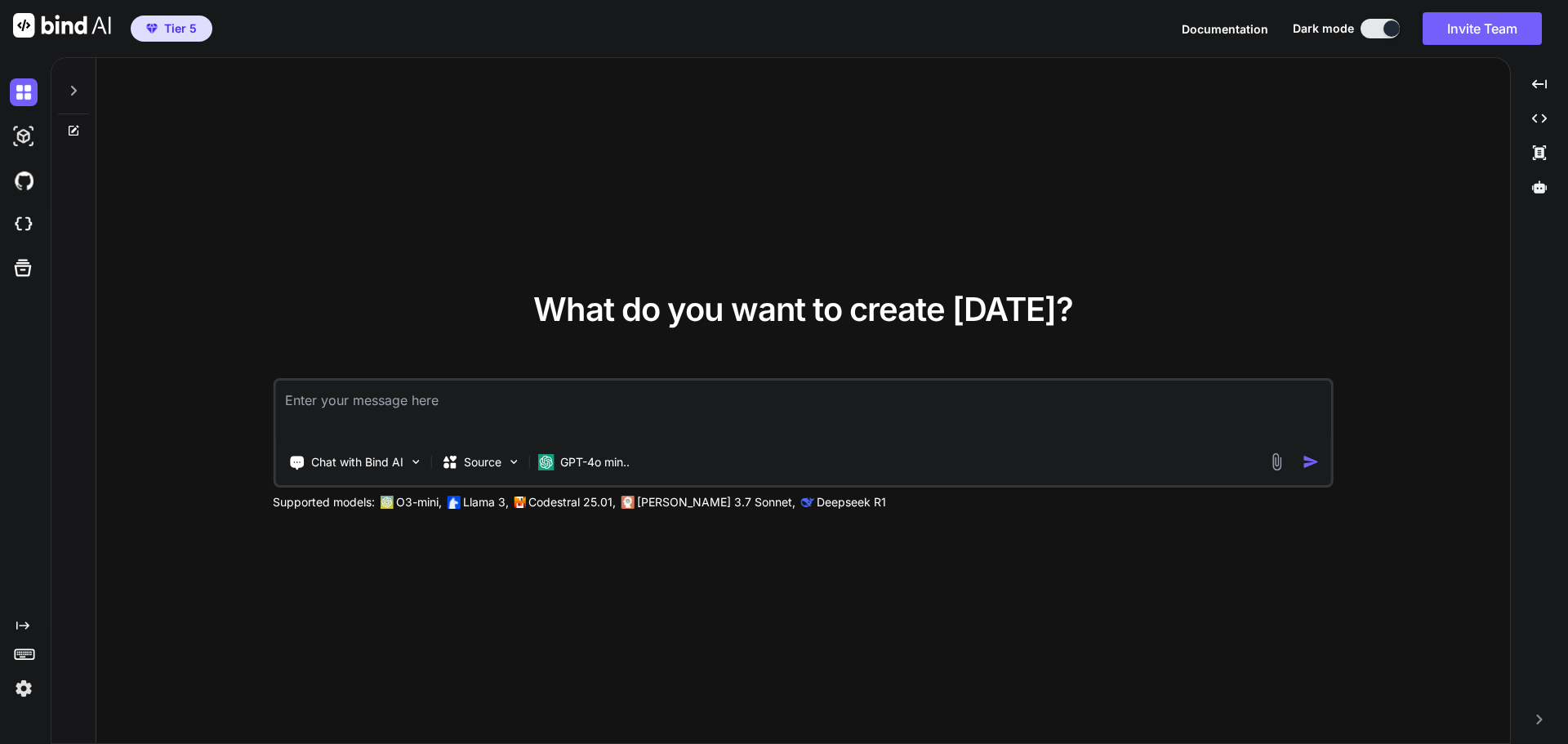
click at [629, 404] on textarea at bounding box center [803, 410] width 1056 height 60
click at [75, 92] on icon at bounding box center [74, 91] width 6 height 10
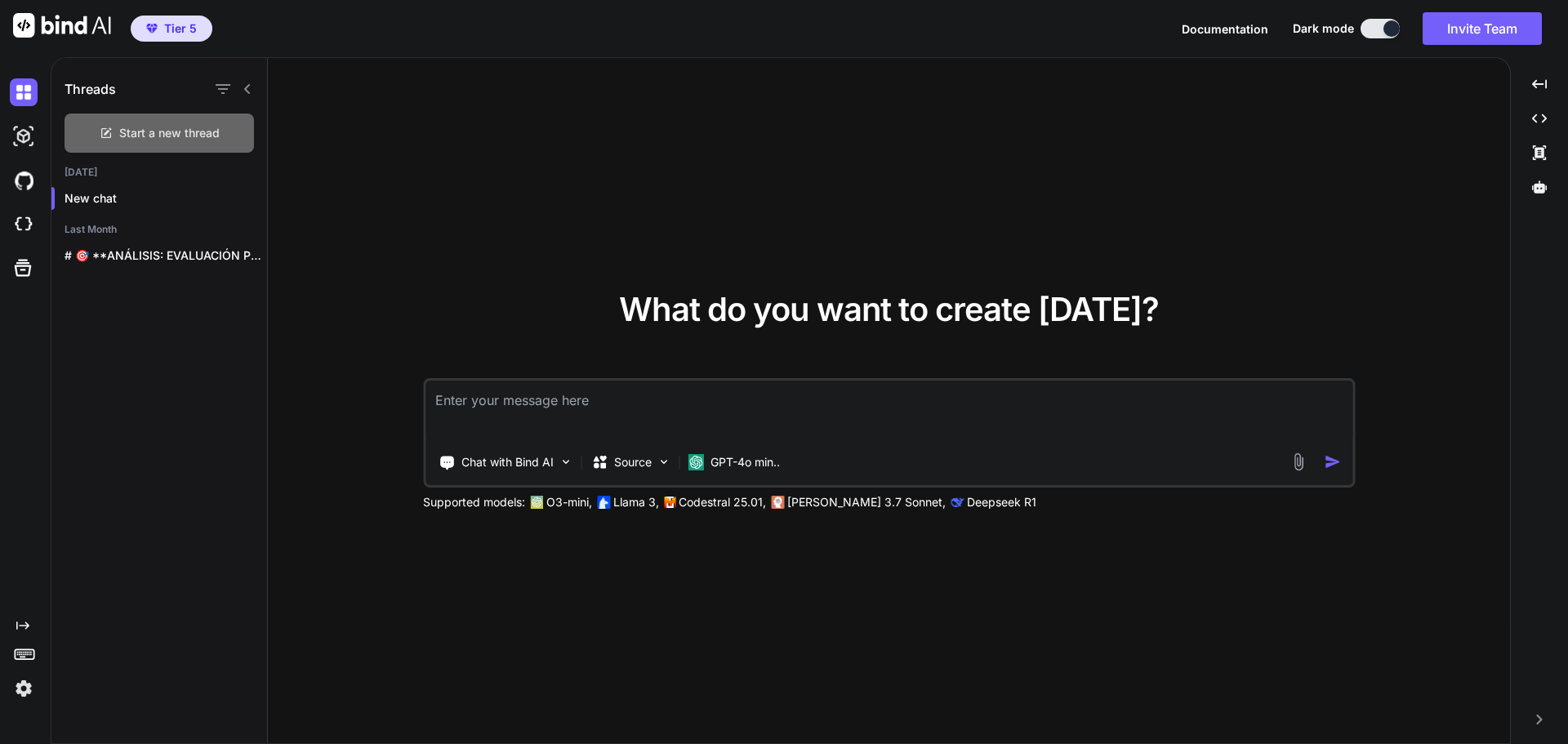
click at [223, 134] on div "Start a new thread" at bounding box center [159, 133] width 190 height 39
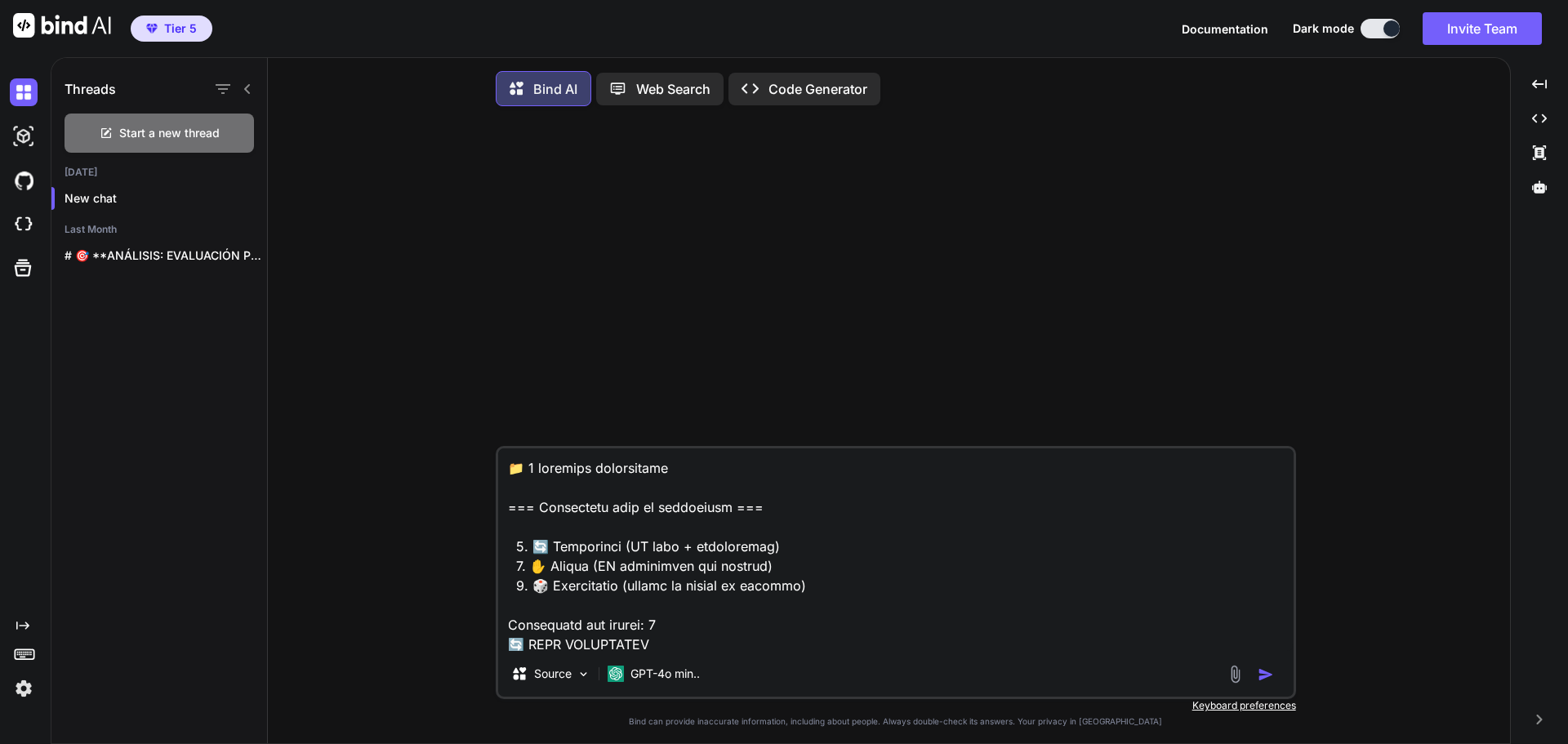
click at [767, 614] on textarea at bounding box center [895, 549] width 795 height 203
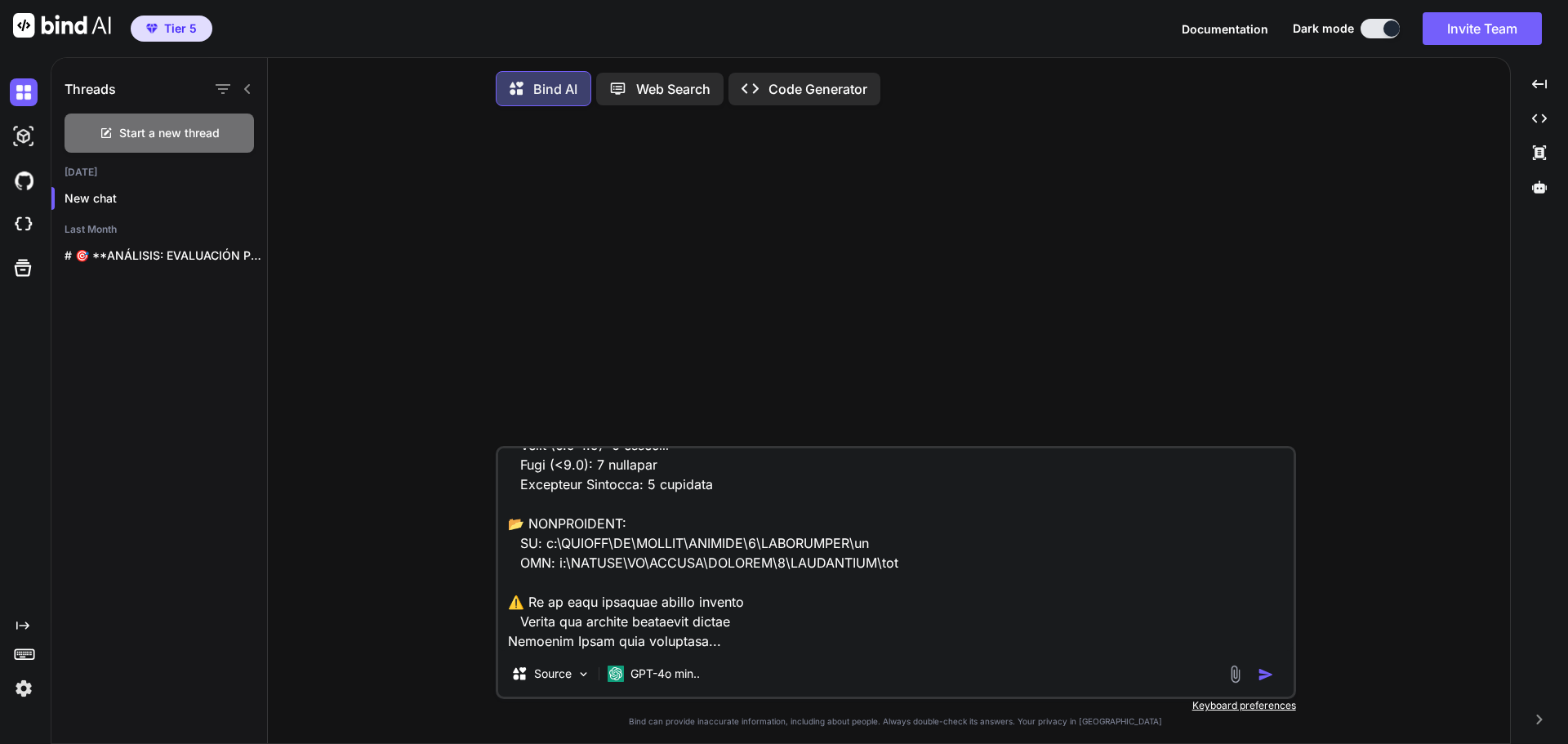
scroll to position [1141, 0]
click at [780, 609] on textarea at bounding box center [895, 549] width 795 height 203
click at [772, 629] on textarea at bounding box center [895, 549] width 795 height 203
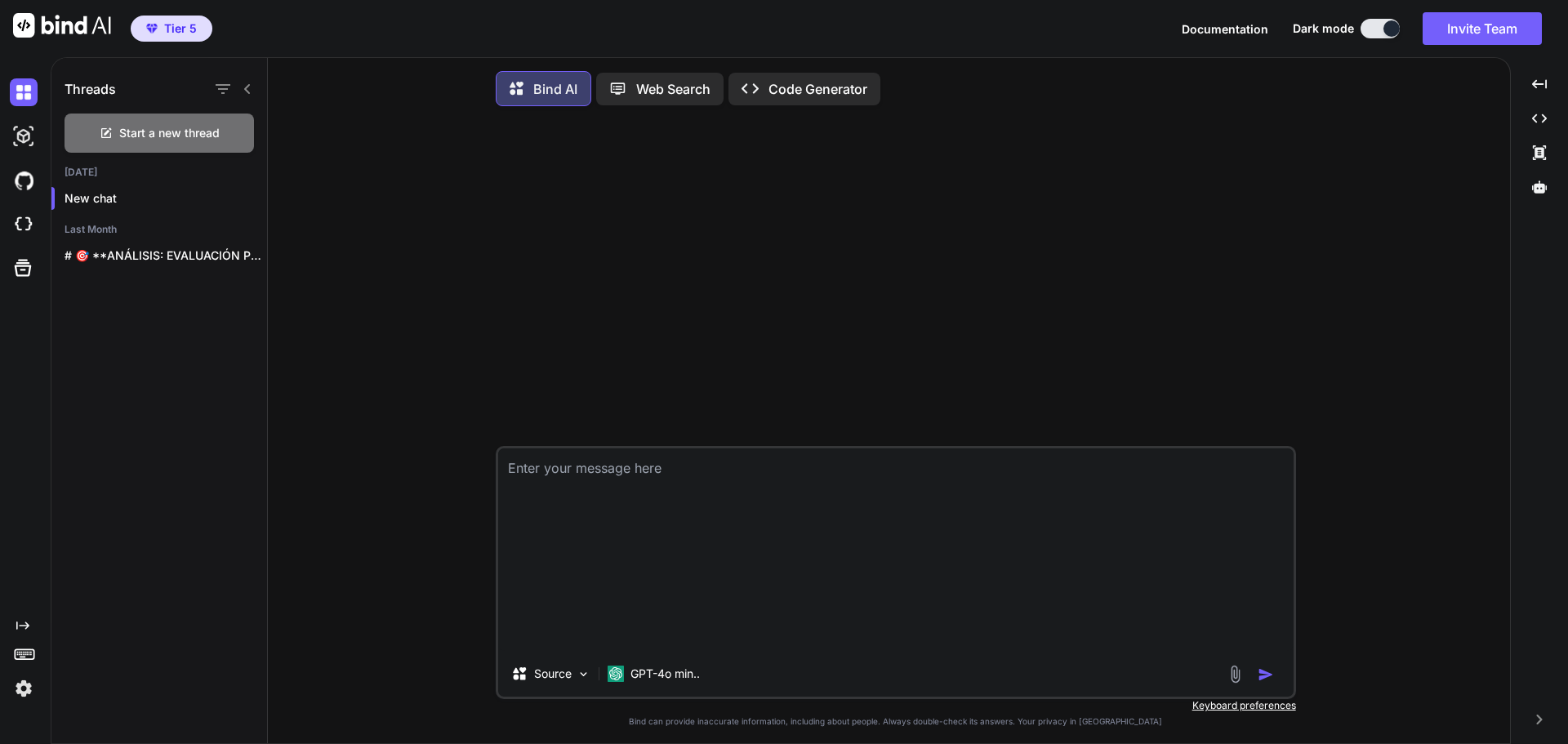
scroll to position [0, 0]
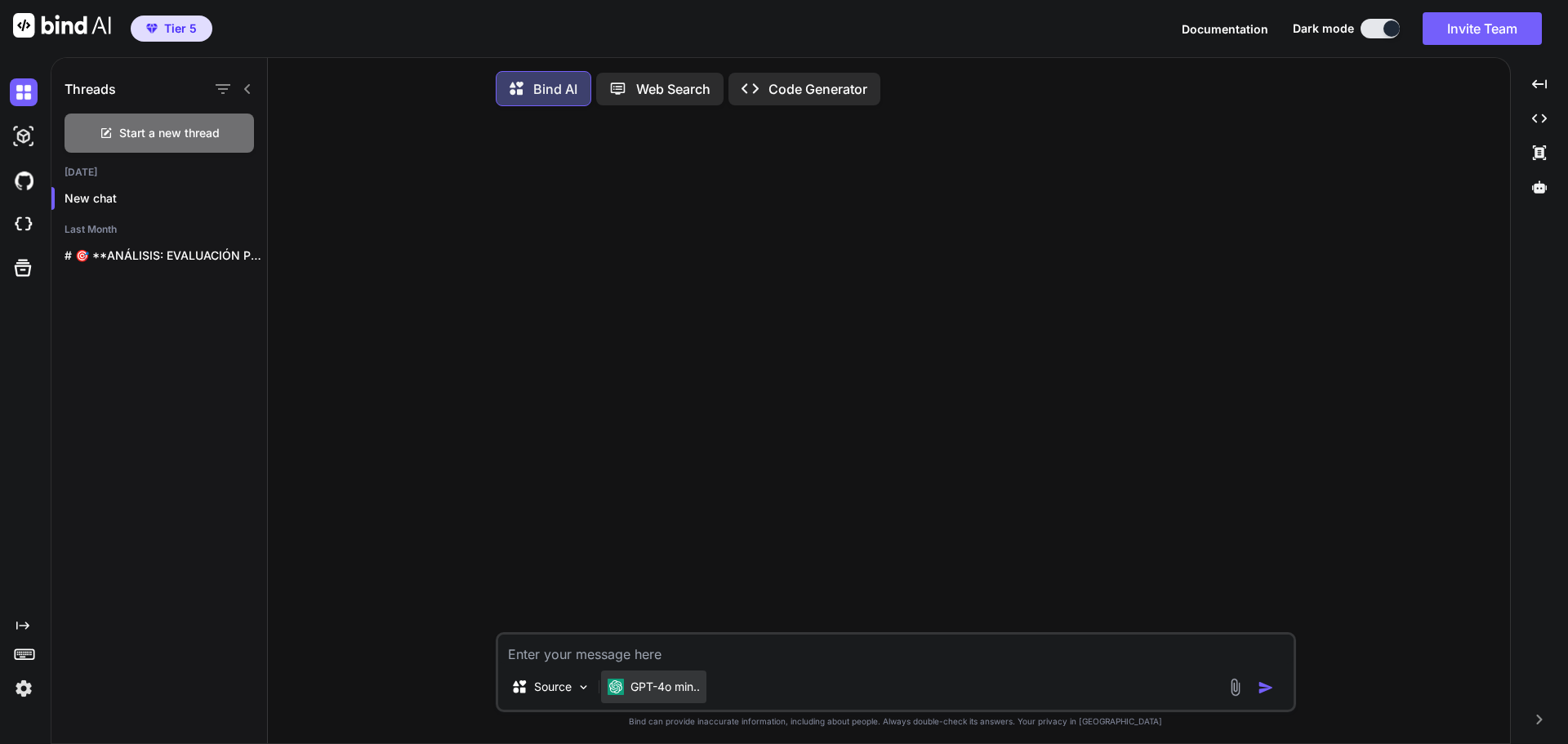
click at [679, 703] on div "GPT-4o min.." at bounding box center [654, 687] width 105 height 33
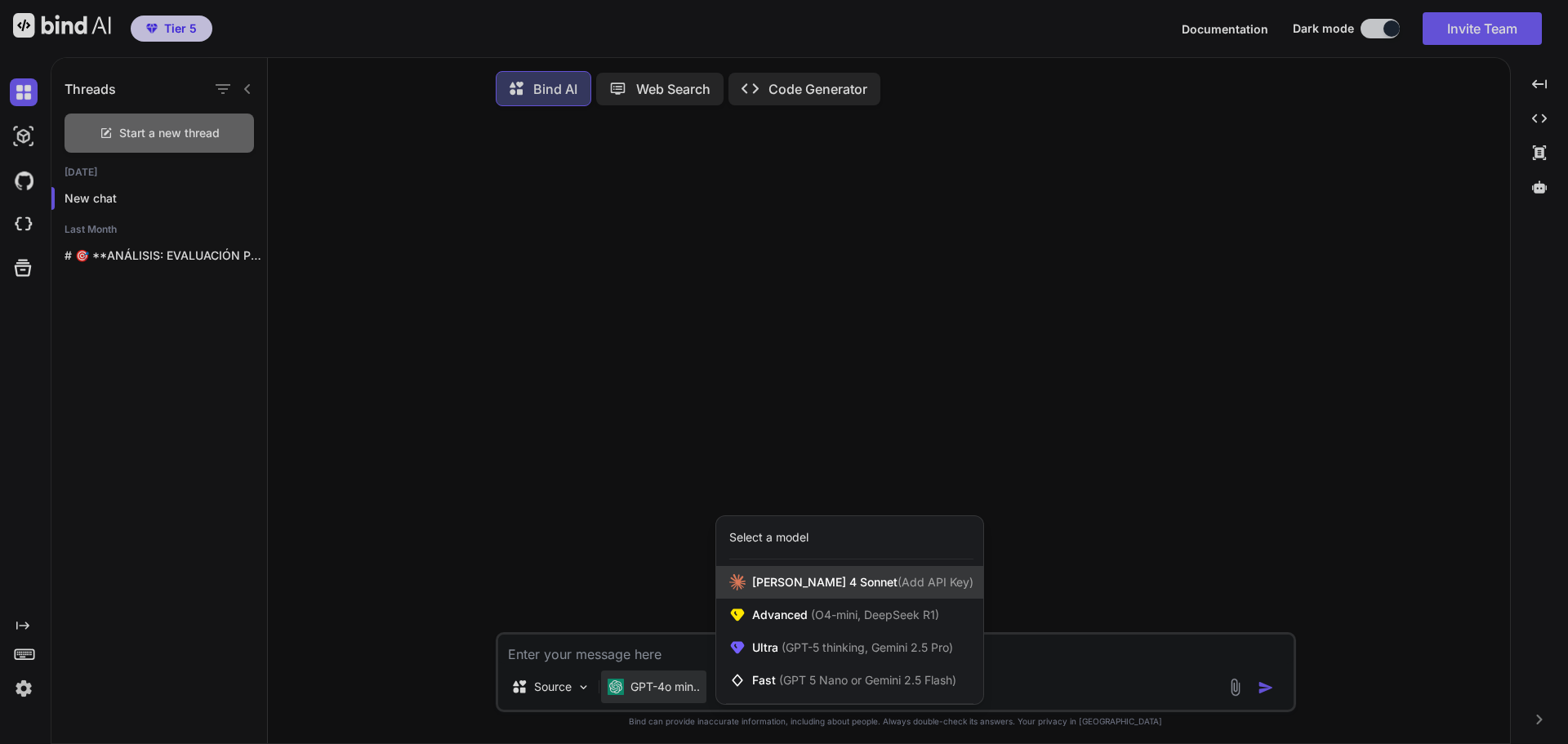
click at [767, 599] on div "Claude 4 Sonnet (Add API Key)" at bounding box center [850, 582] width 267 height 33
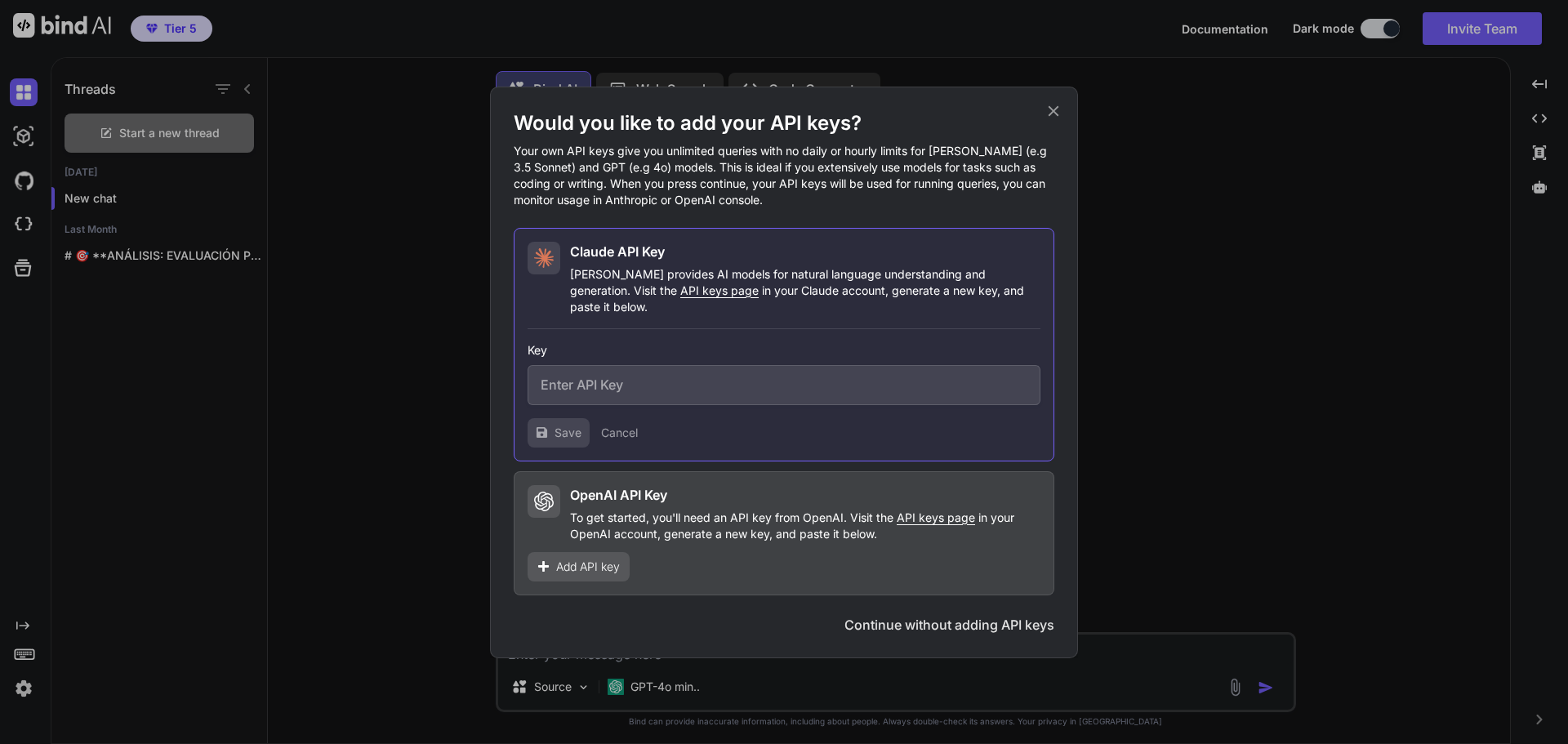
click at [1050, 114] on icon at bounding box center [1053, 111] width 18 height 18
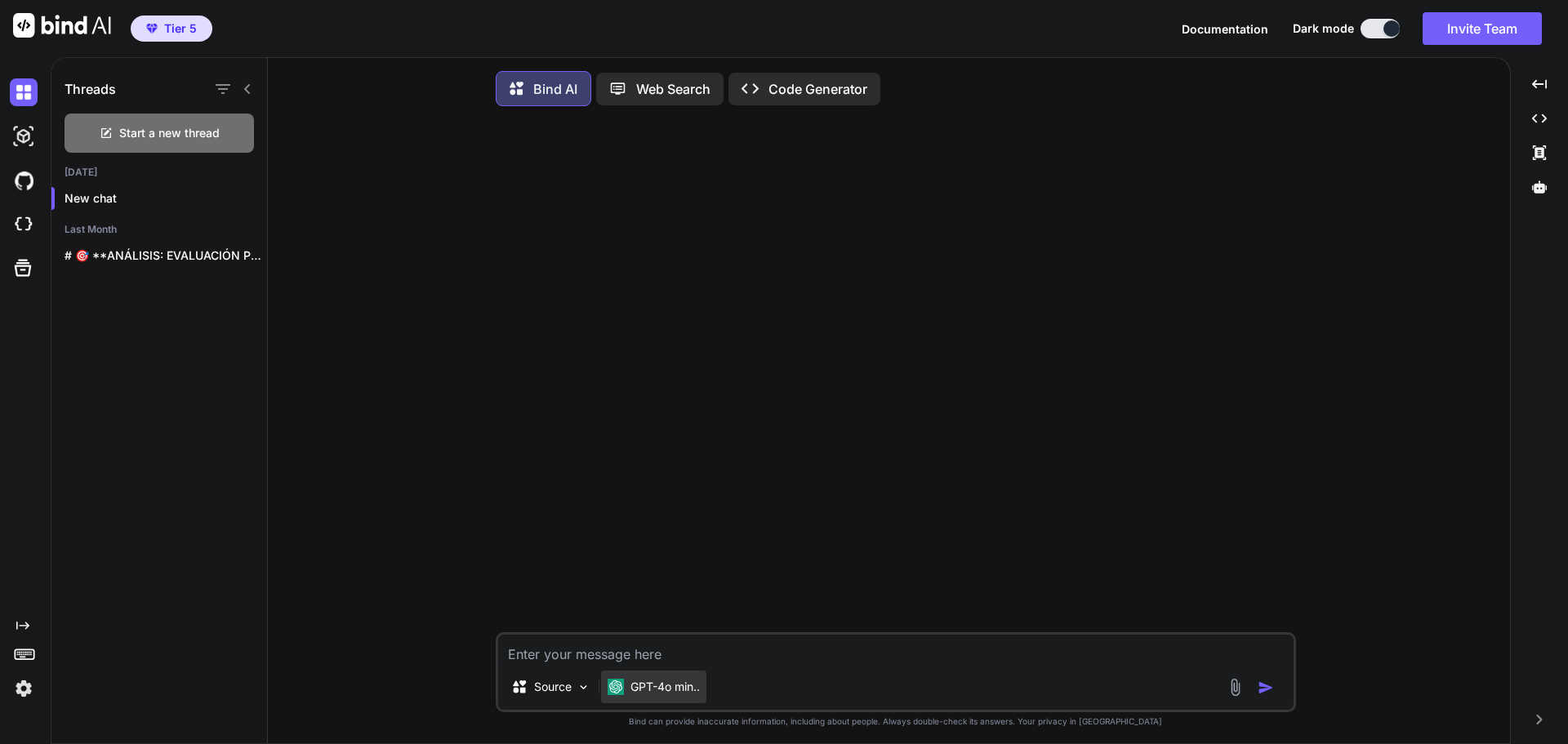
click at [690, 701] on div "GPT-4o min.." at bounding box center [654, 687] width 105 height 33
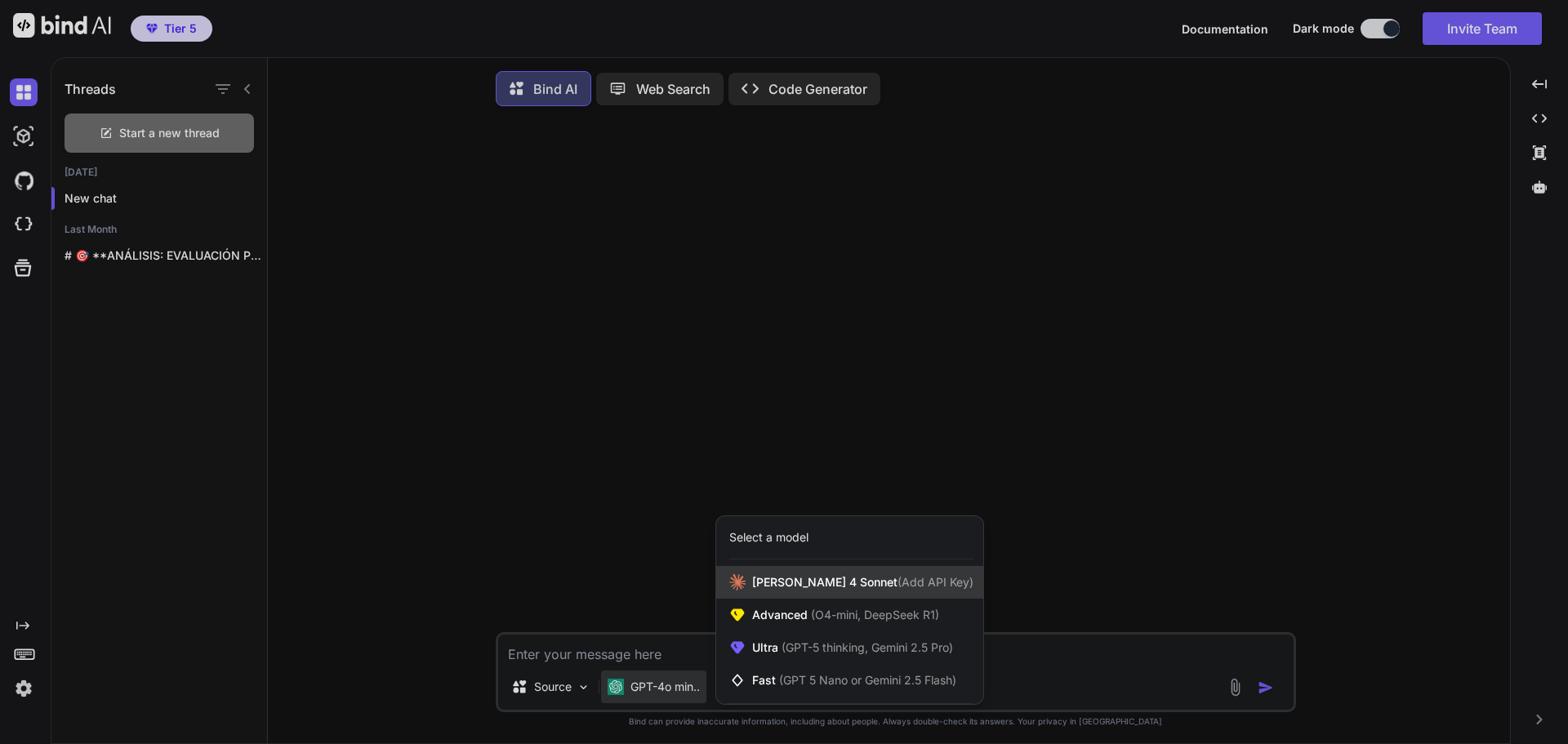
click at [775, 585] on span "Claude 4 Sonnet (Add API Key)" at bounding box center [862, 582] width 221 height 16
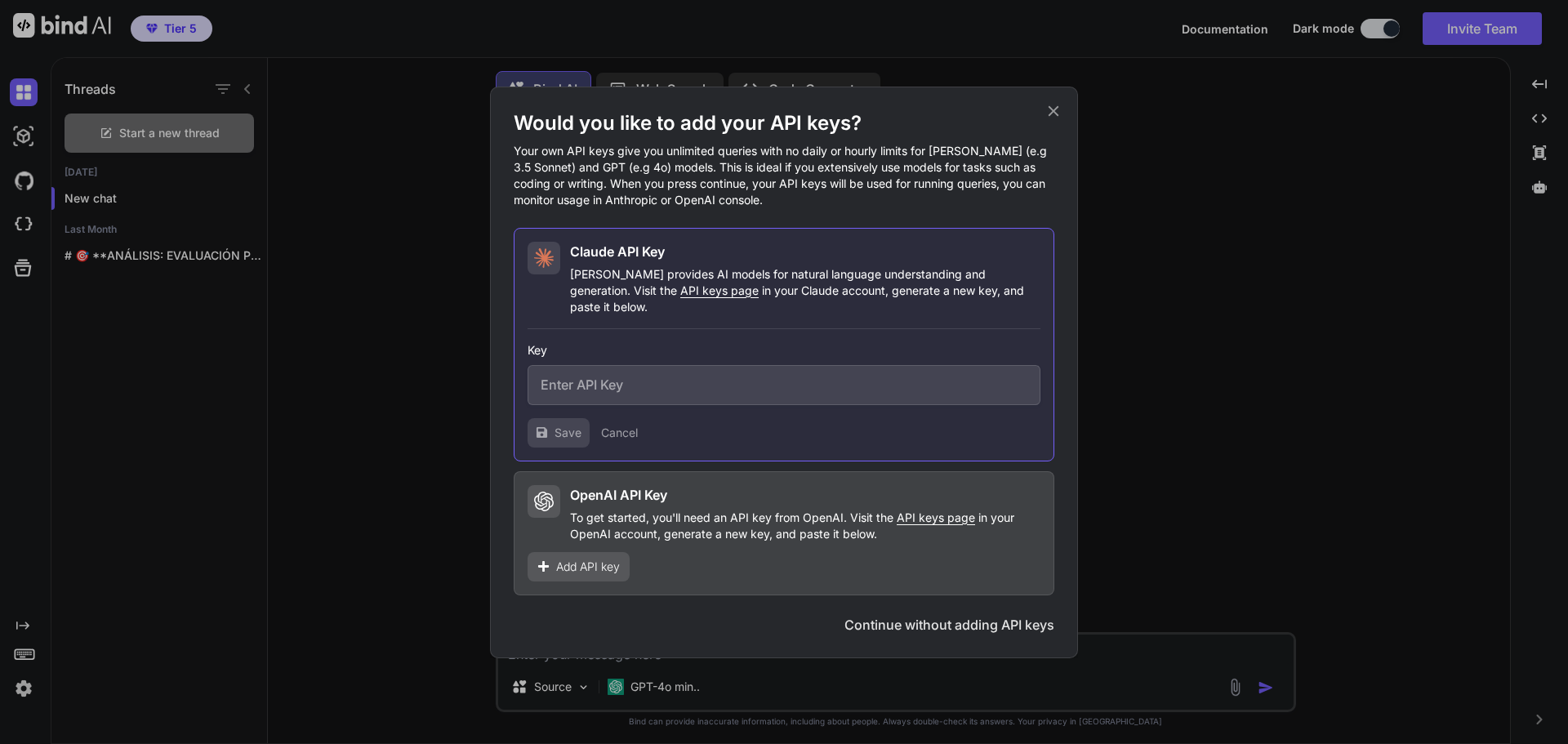
click at [1055, 112] on icon at bounding box center [1053, 111] width 18 height 18
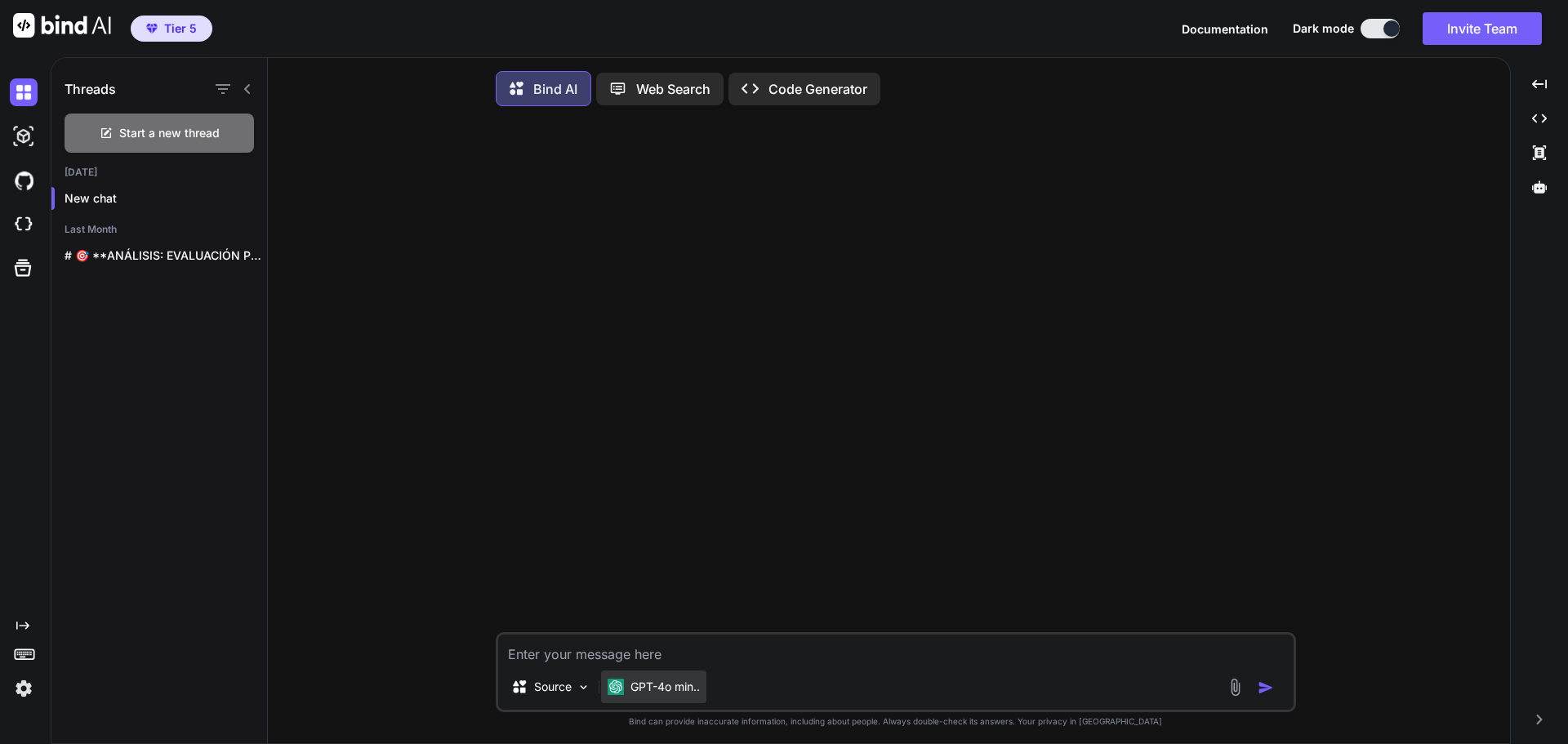
click at [688, 690] on p "GPT-4o min.." at bounding box center [665, 686] width 69 height 16
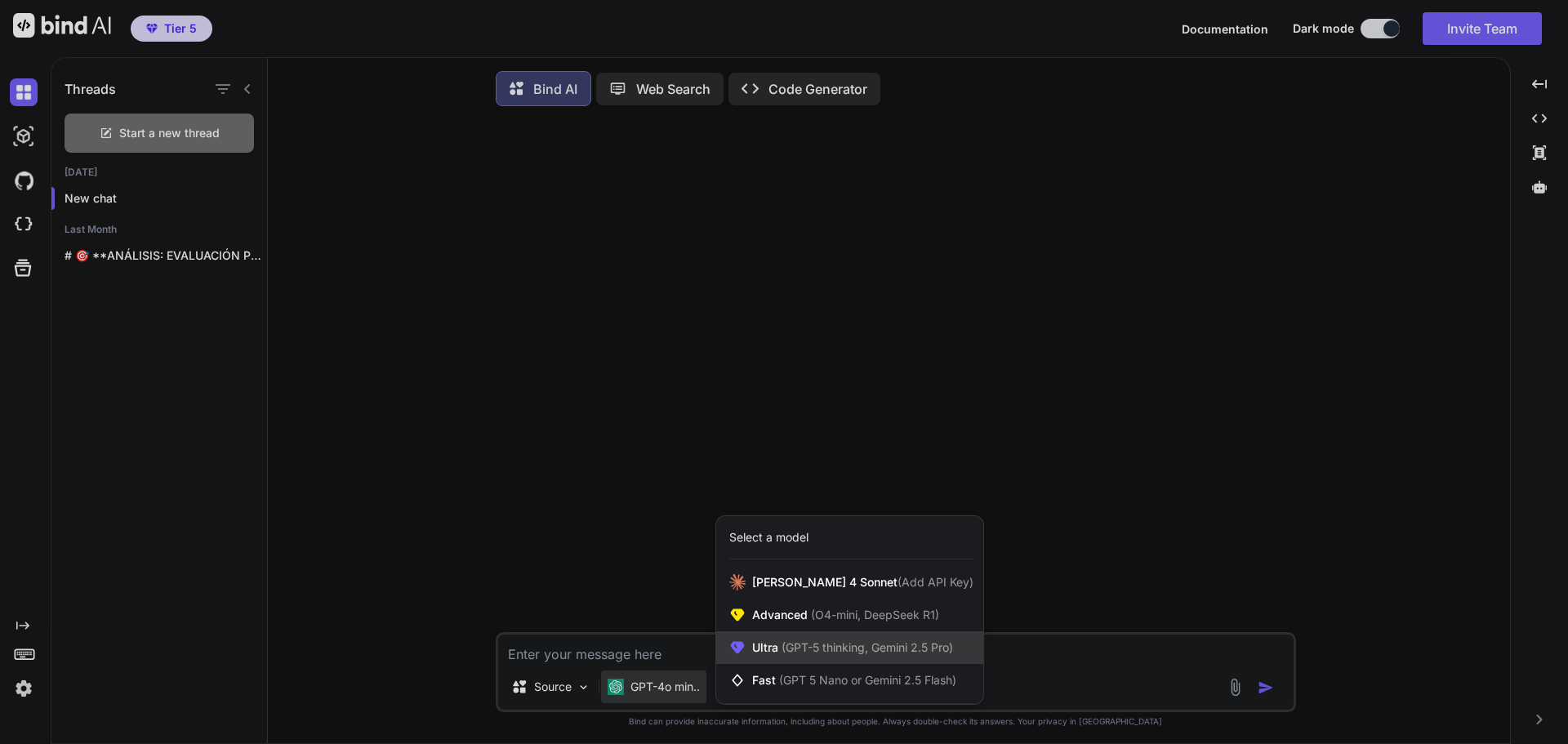
click at [895, 662] on div "Ultra (GPT-5 thinking, Gemini 2.5 Pro)" at bounding box center [850, 647] width 267 height 33
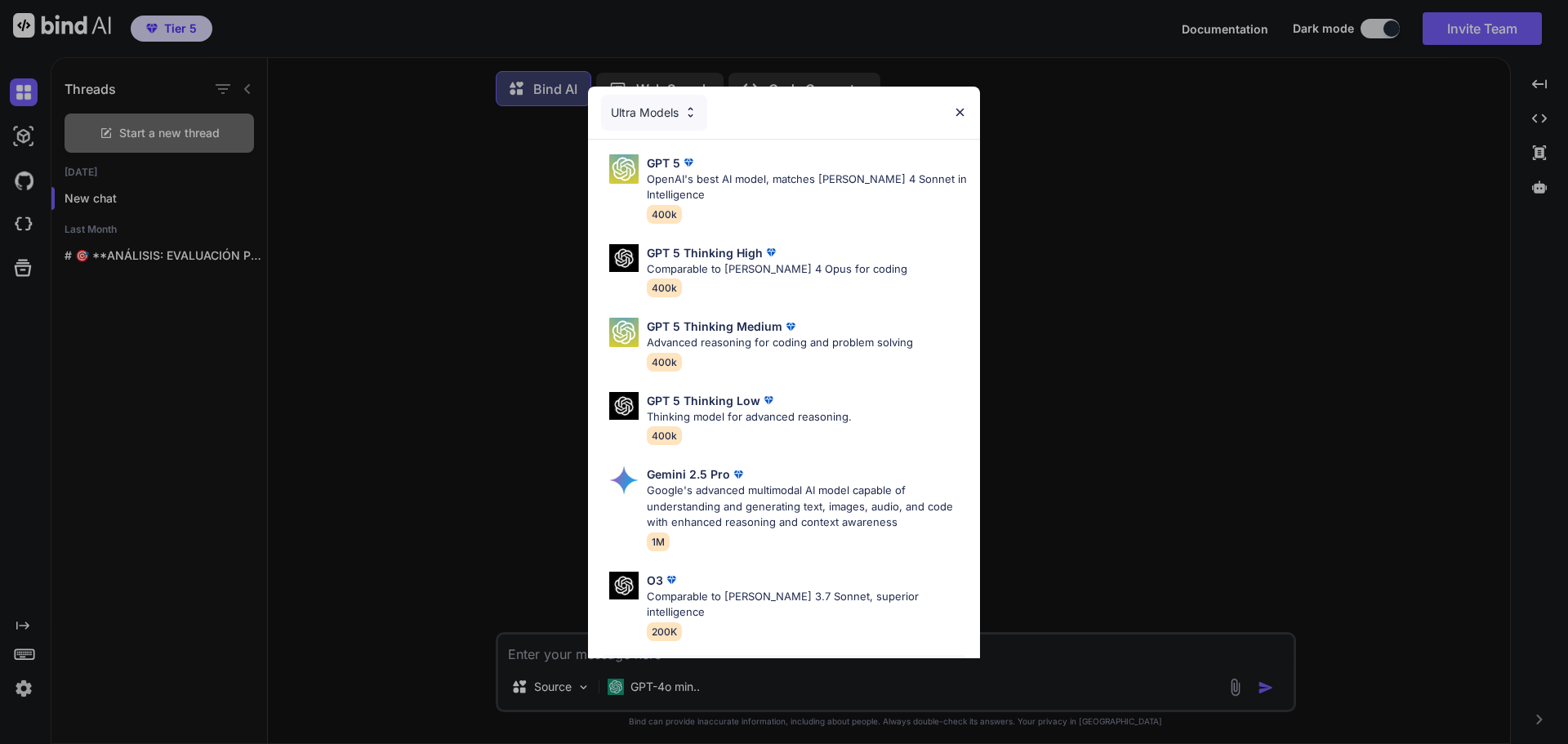
scroll to position [132, 0]
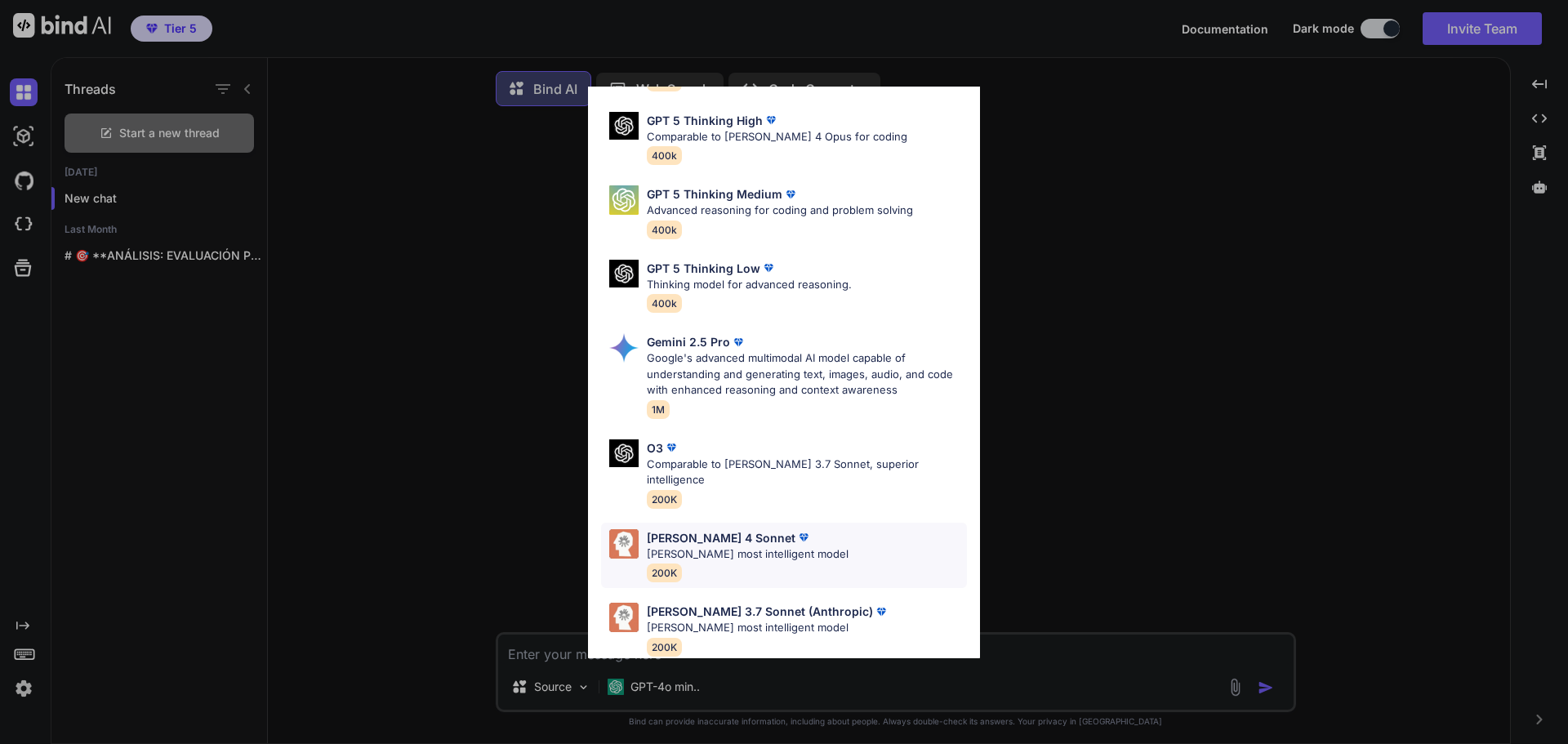
click at [833, 527] on div "Claude 4 Sonnet Claude's most intelligent model 200K" at bounding box center [784, 556] width 366 height 66
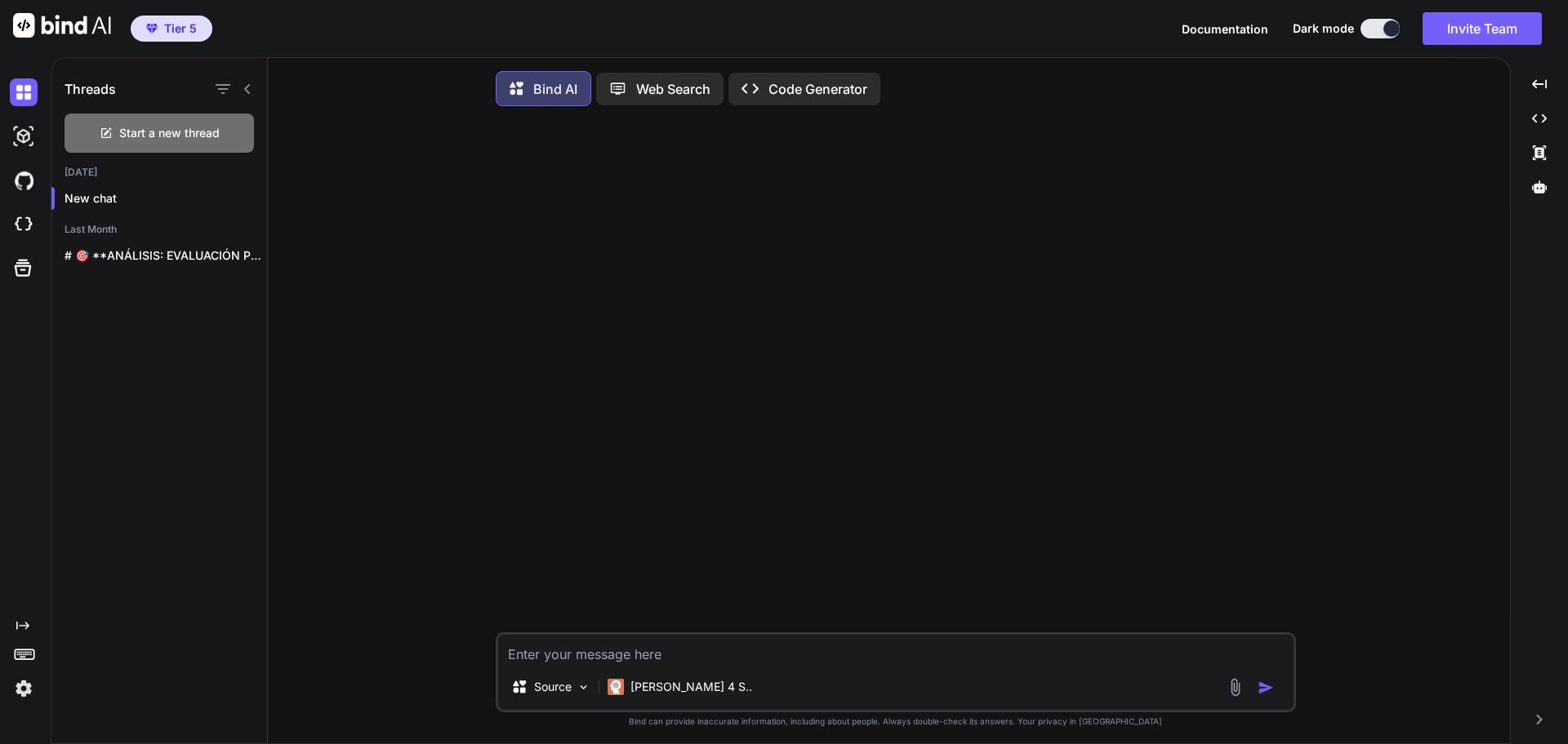
click at [748, 647] on textarea at bounding box center [895, 649] width 795 height 30
paste textarea "Eres un experto en diseño web y sistemas de identidad visual con amplia experie…"
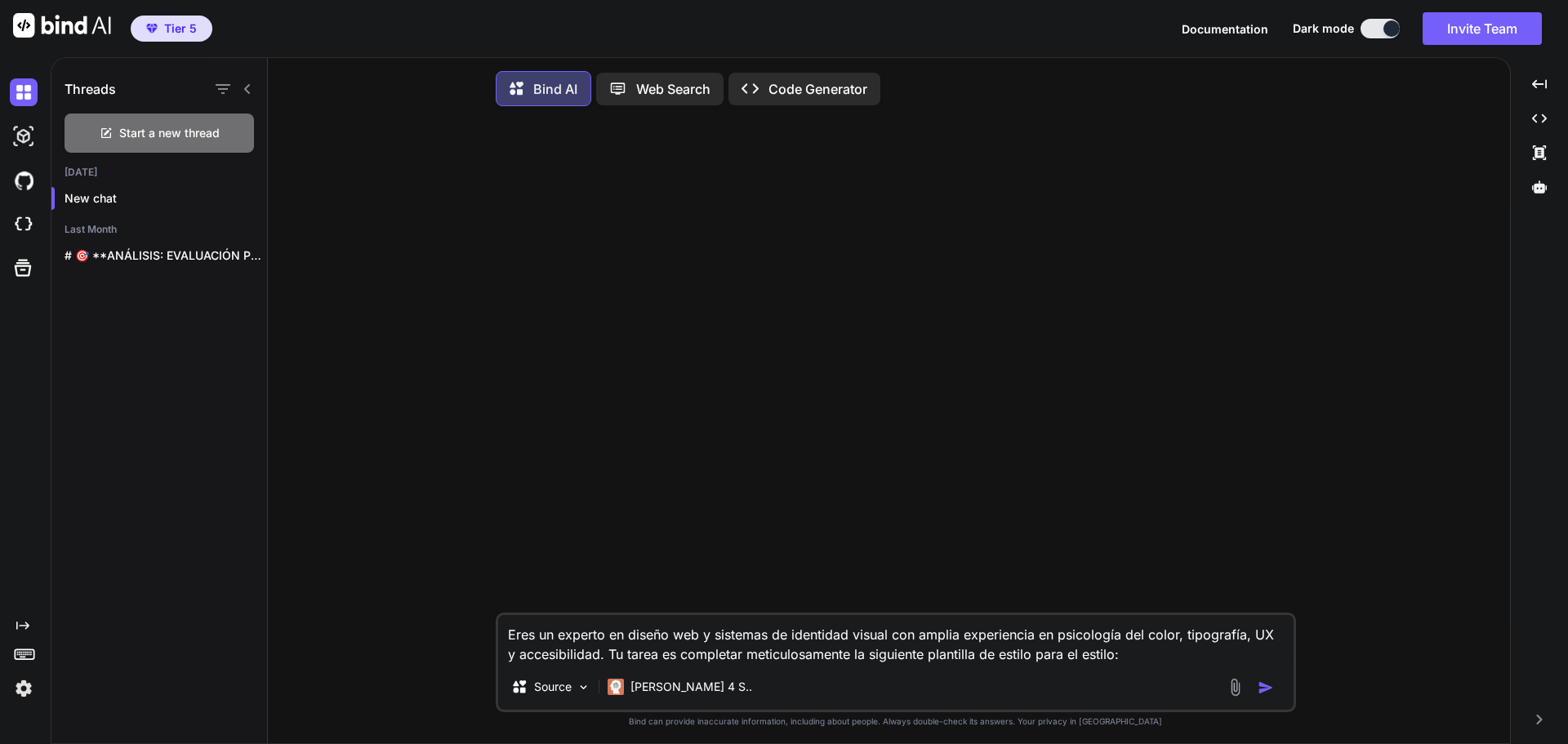
click at [1125, 660] on textarea "Eres un experto en diseño web y sistemas de identidad visual con amplia experie…" at bounding box center [895, 640] width 795 height 49
paste textarea ". Minimalista - Claridad máxima, espacios amplios INSTRUCCIONES CRÍTICAS: Refle…"
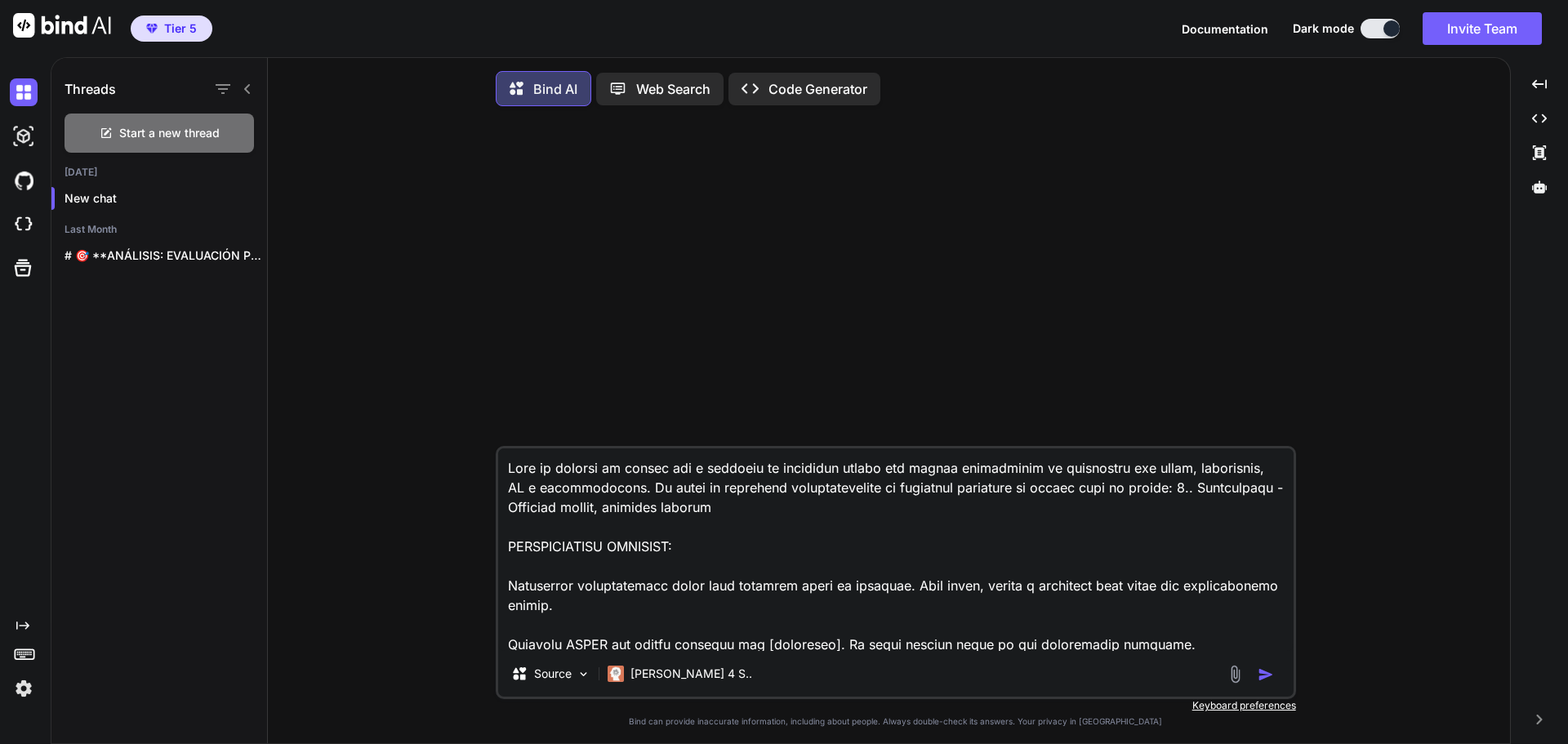
scroll to position [7550, 0]
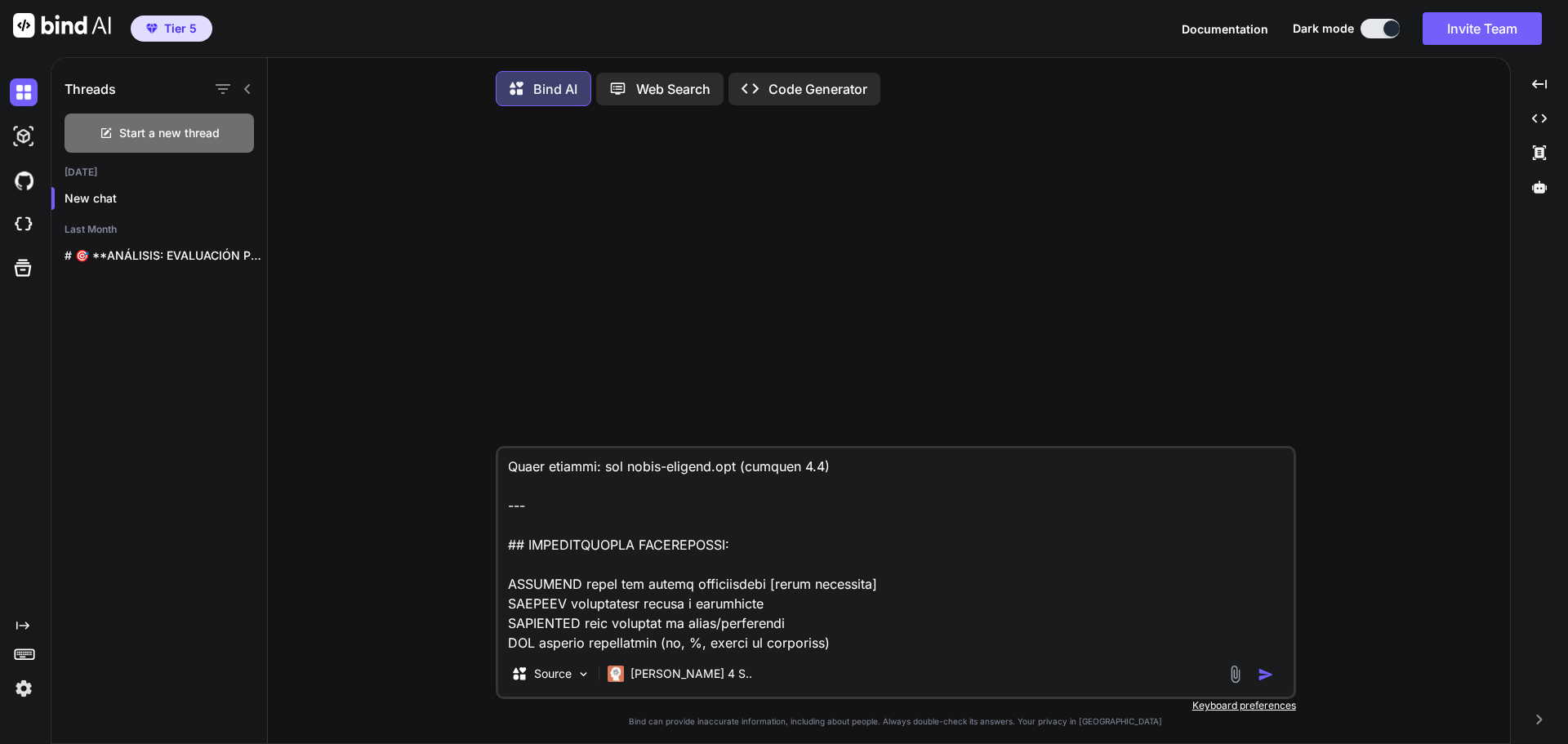
type textarea "Eres un experto en diseño web y sistemas de identidad visual con amplia experie…"
click at [1268, 672] on img "button" at bounding box center [1266, 675] width 16 height 16
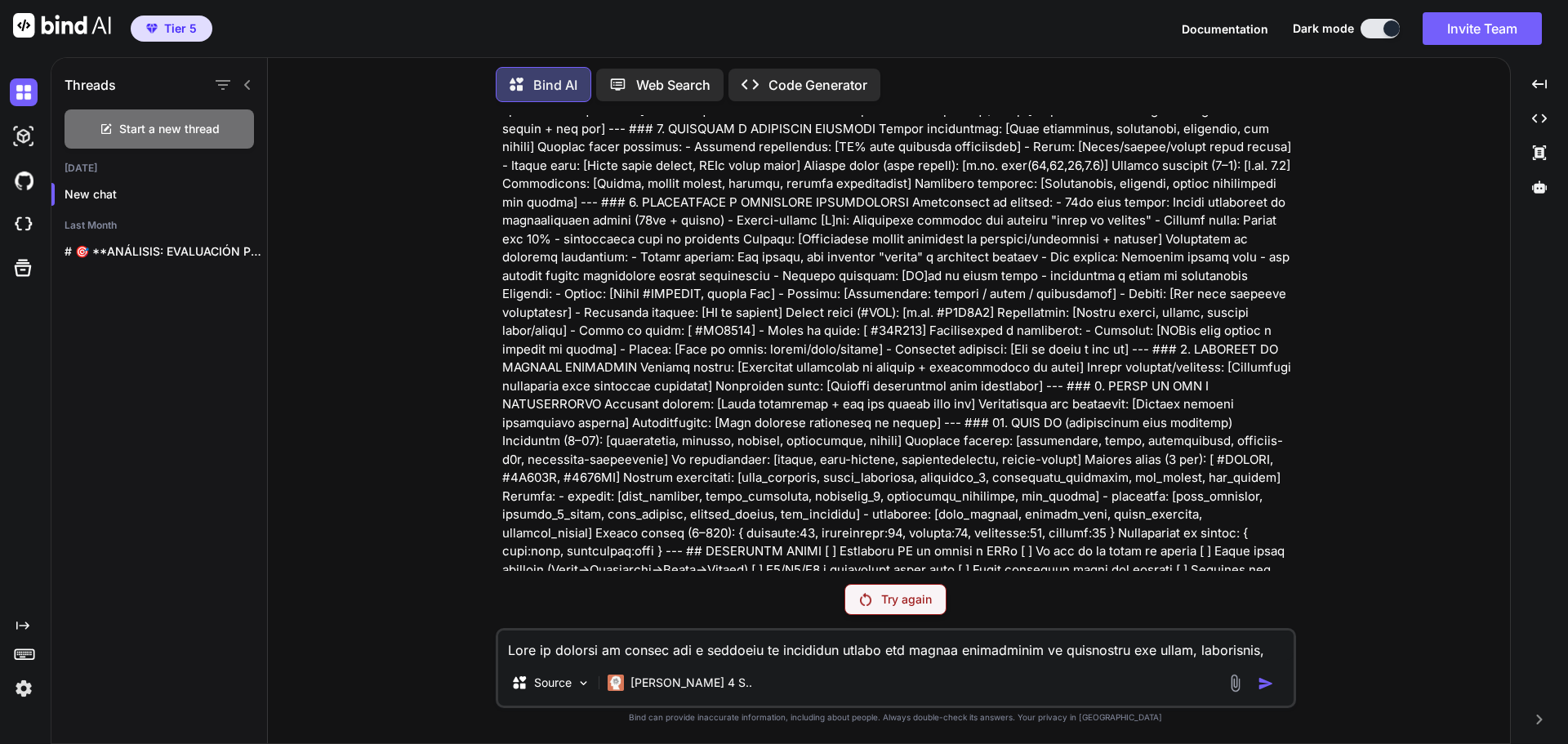
scroll to position [1348, 0]
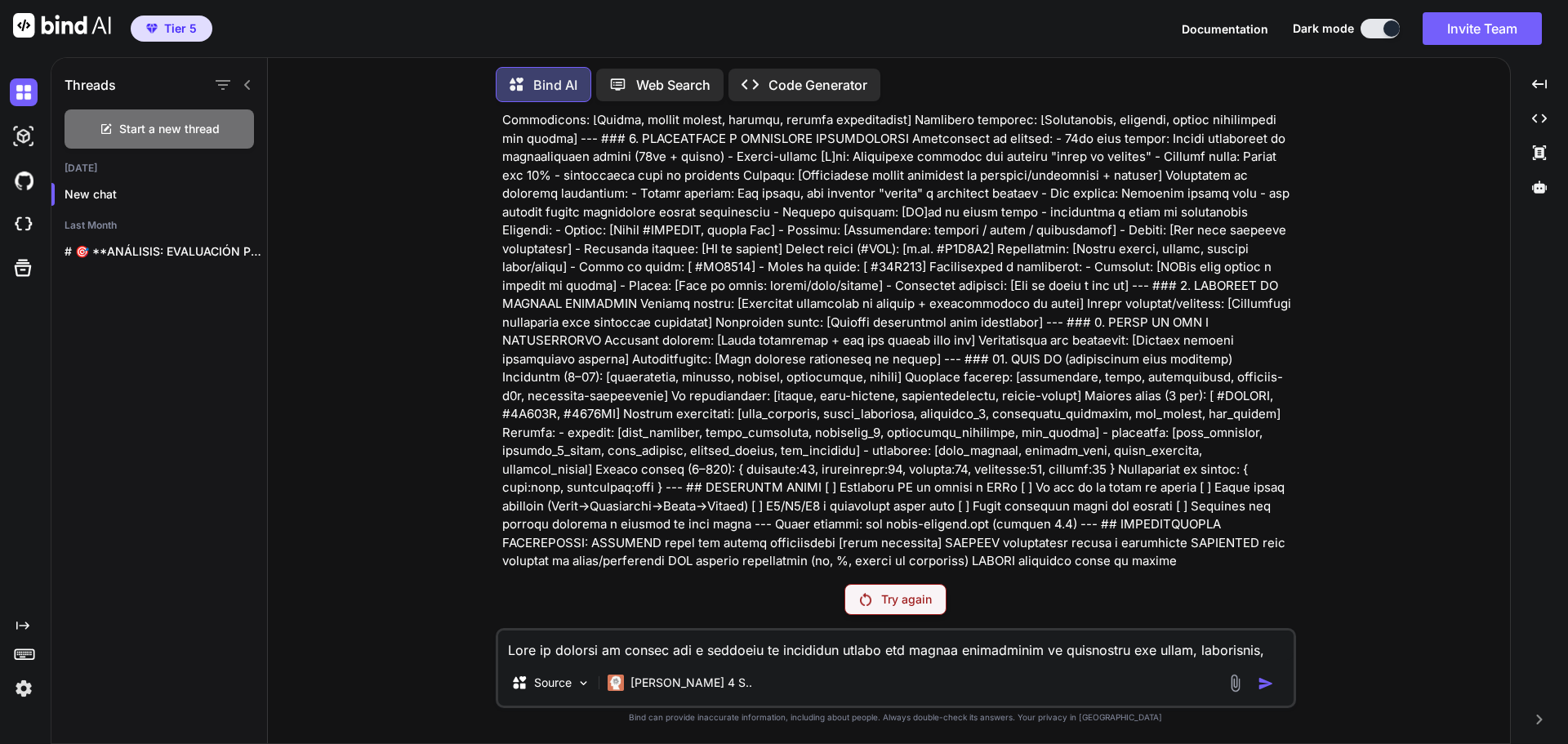
click at [919, 602] on p "Try again" at bounding box center [906, 599] width 51 height 16
click at [889, 597] on p "Try again" at bounding box center [906, 599] width 51 height 16
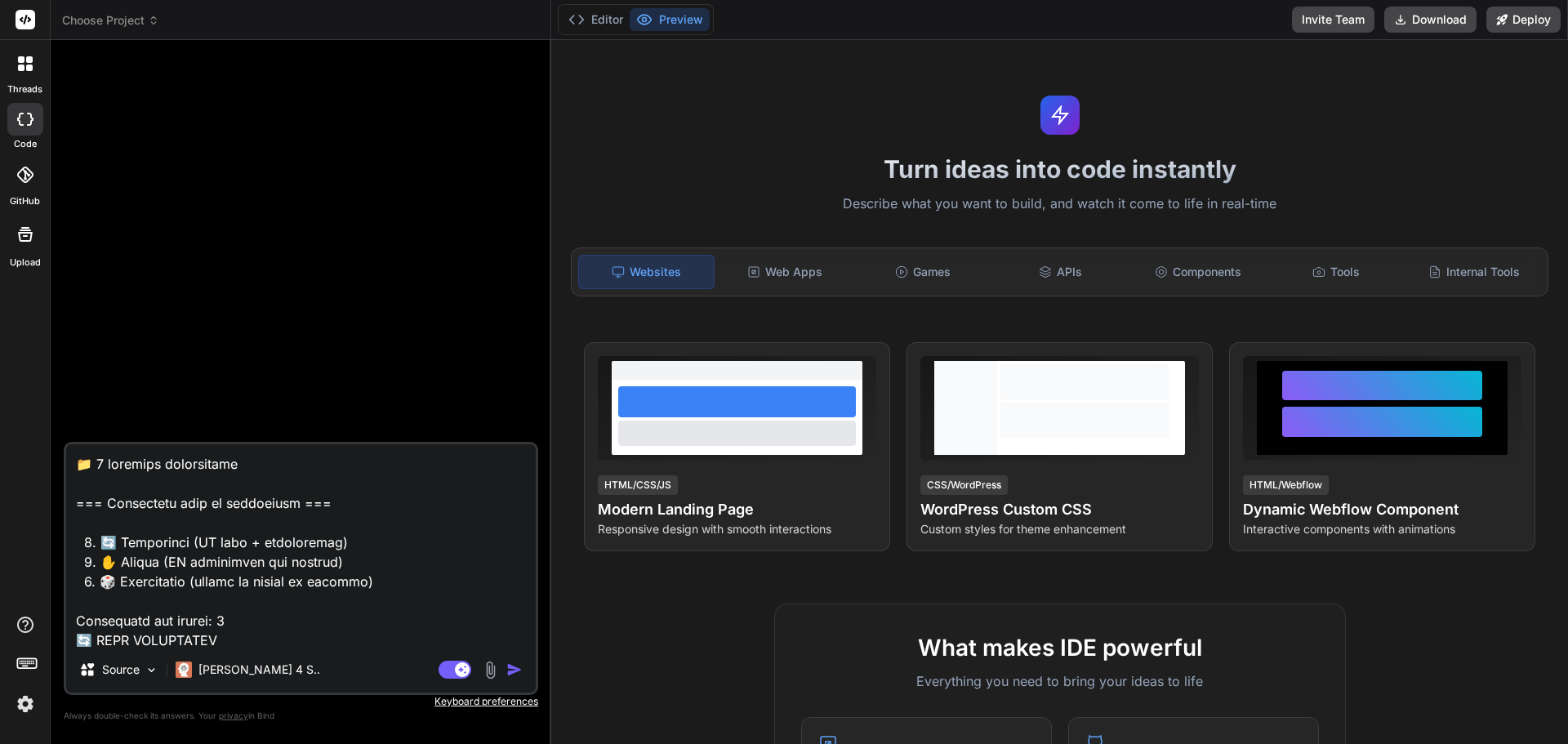
type textarea "x"
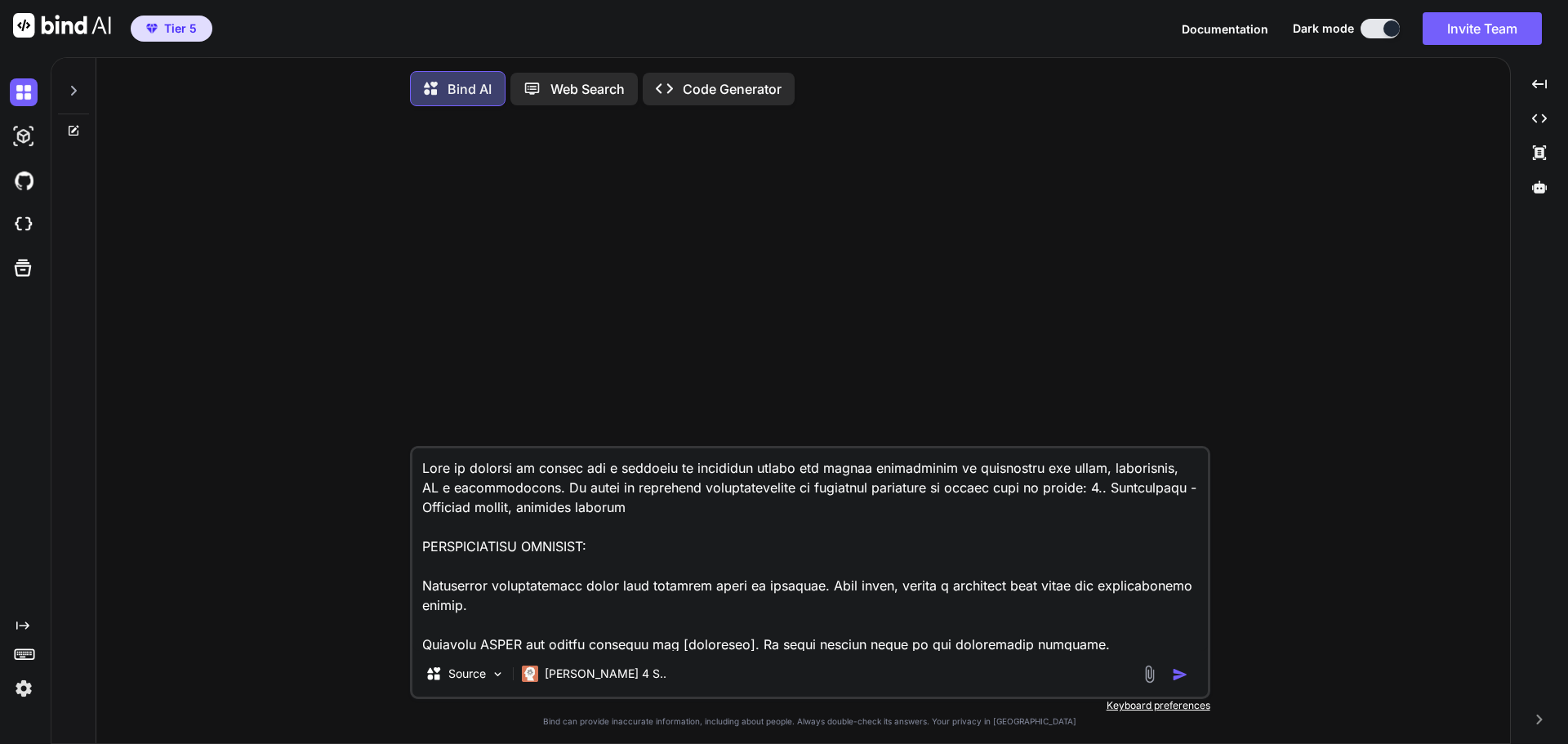
click at [1177, 675] on img "button" at bounding box center [1180, 675] width 16 height 16
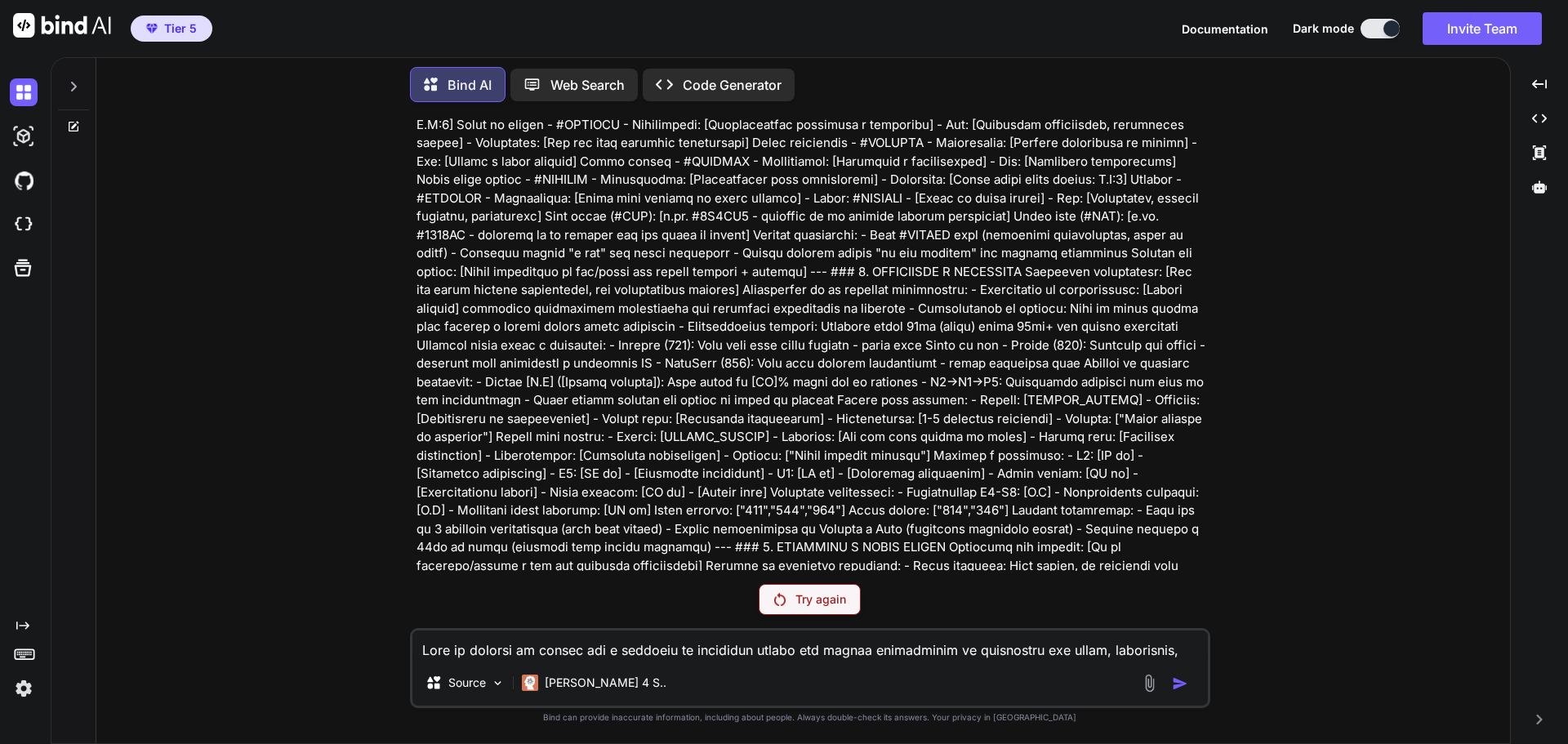
scroll to position [980, 0]
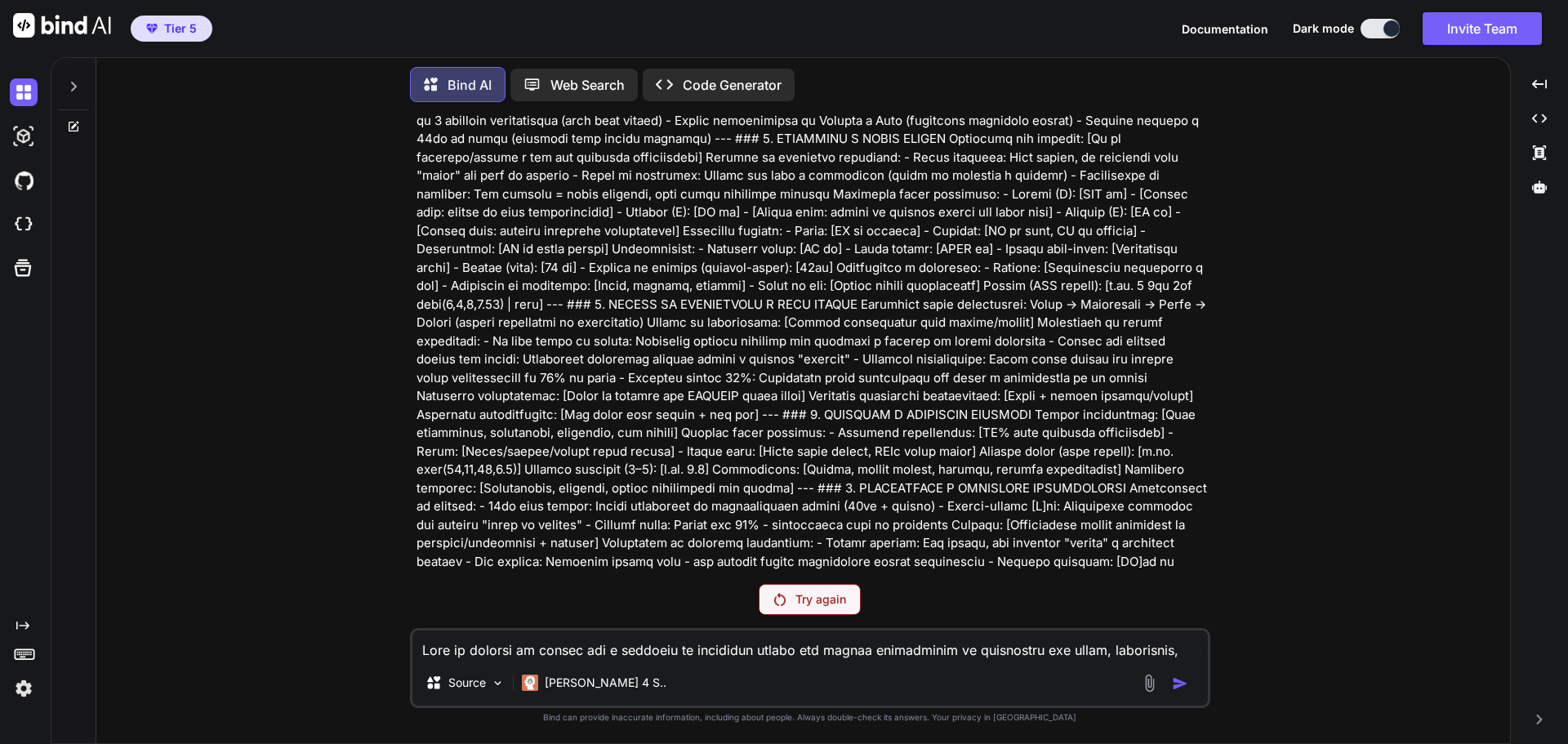
click at [833, 603] on p "Try again" at bounding box center [821, 599] width 51 height 16
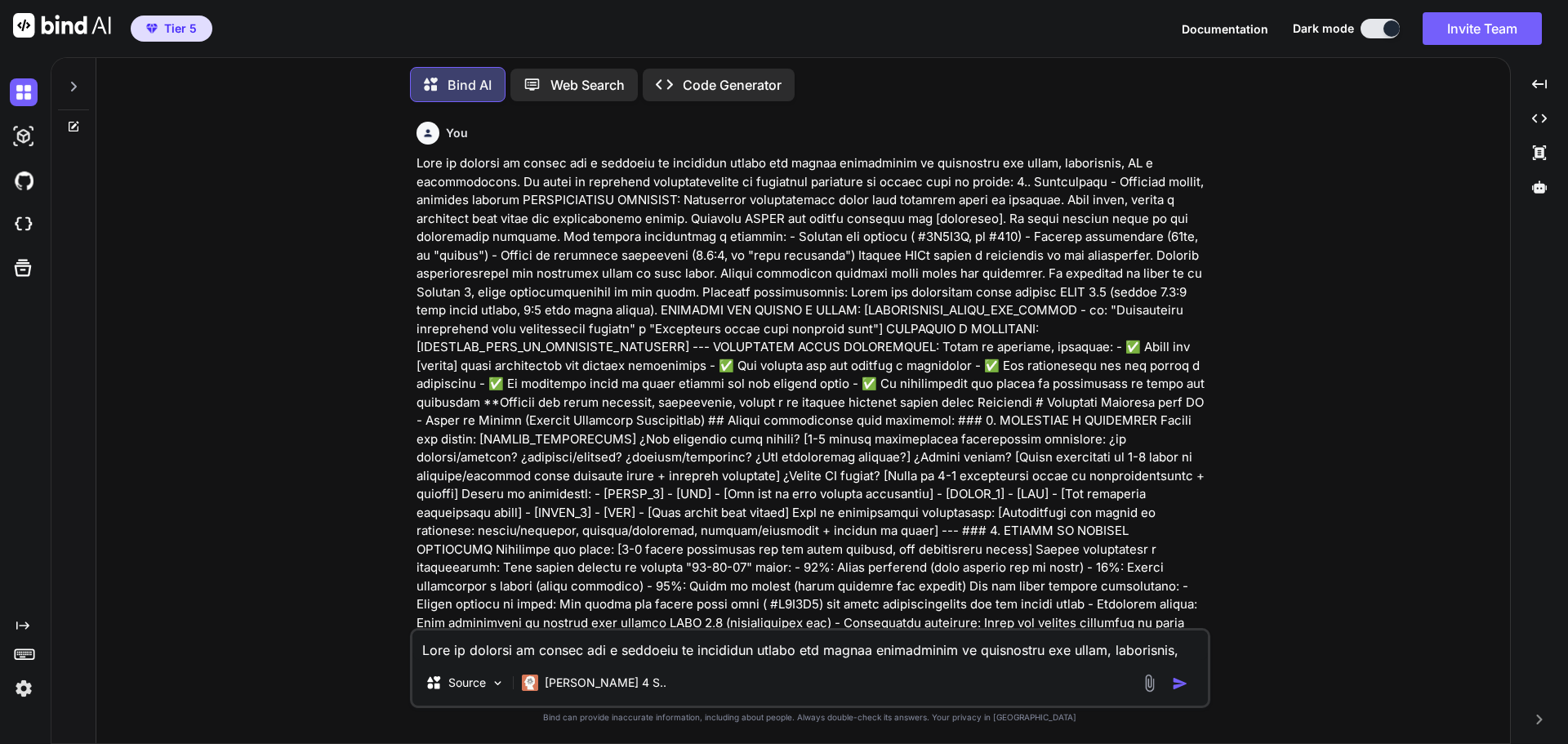
scroll to position [408, 0]
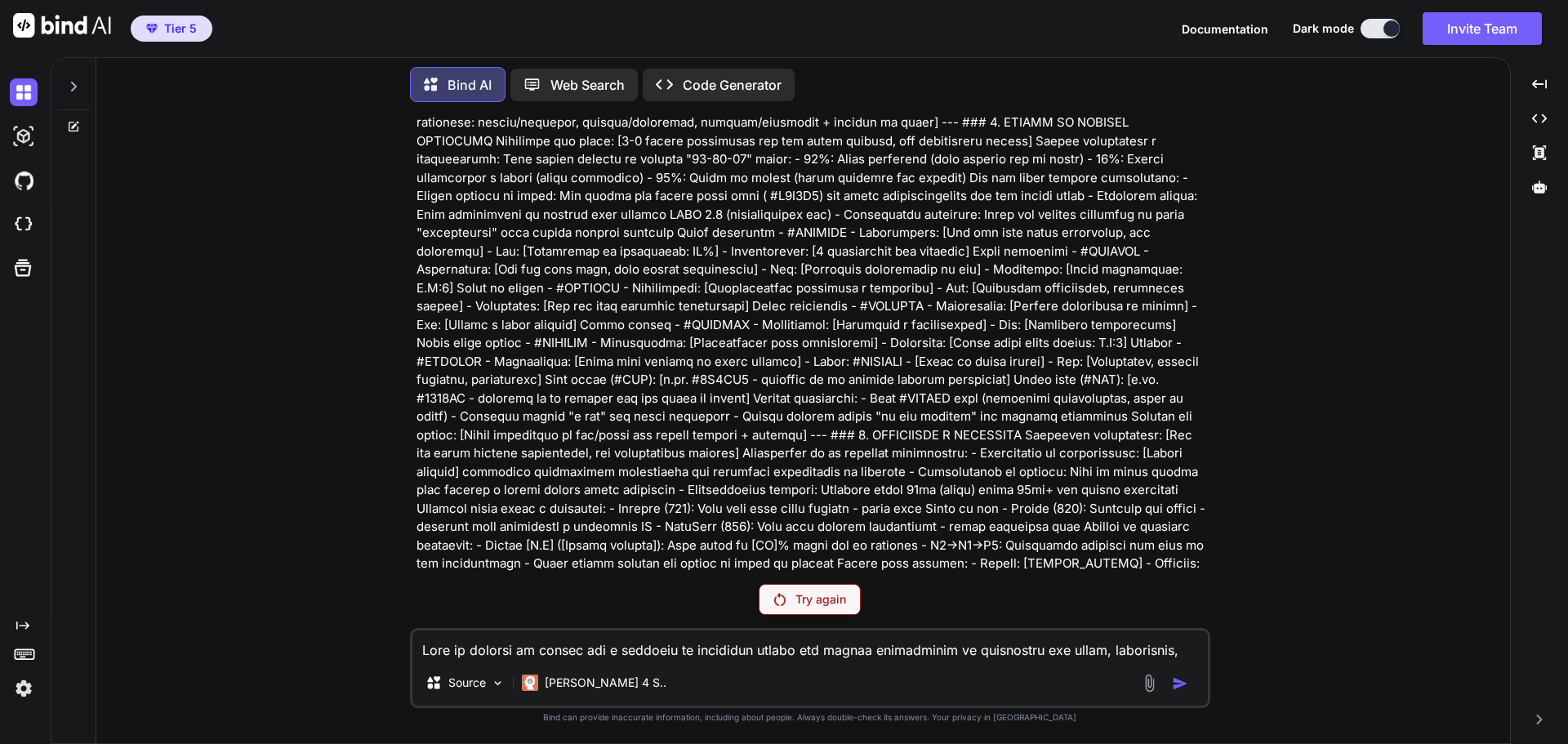
click at [820, 605] on p "Try again" at bounding box center [821, 599] width 51 height 16
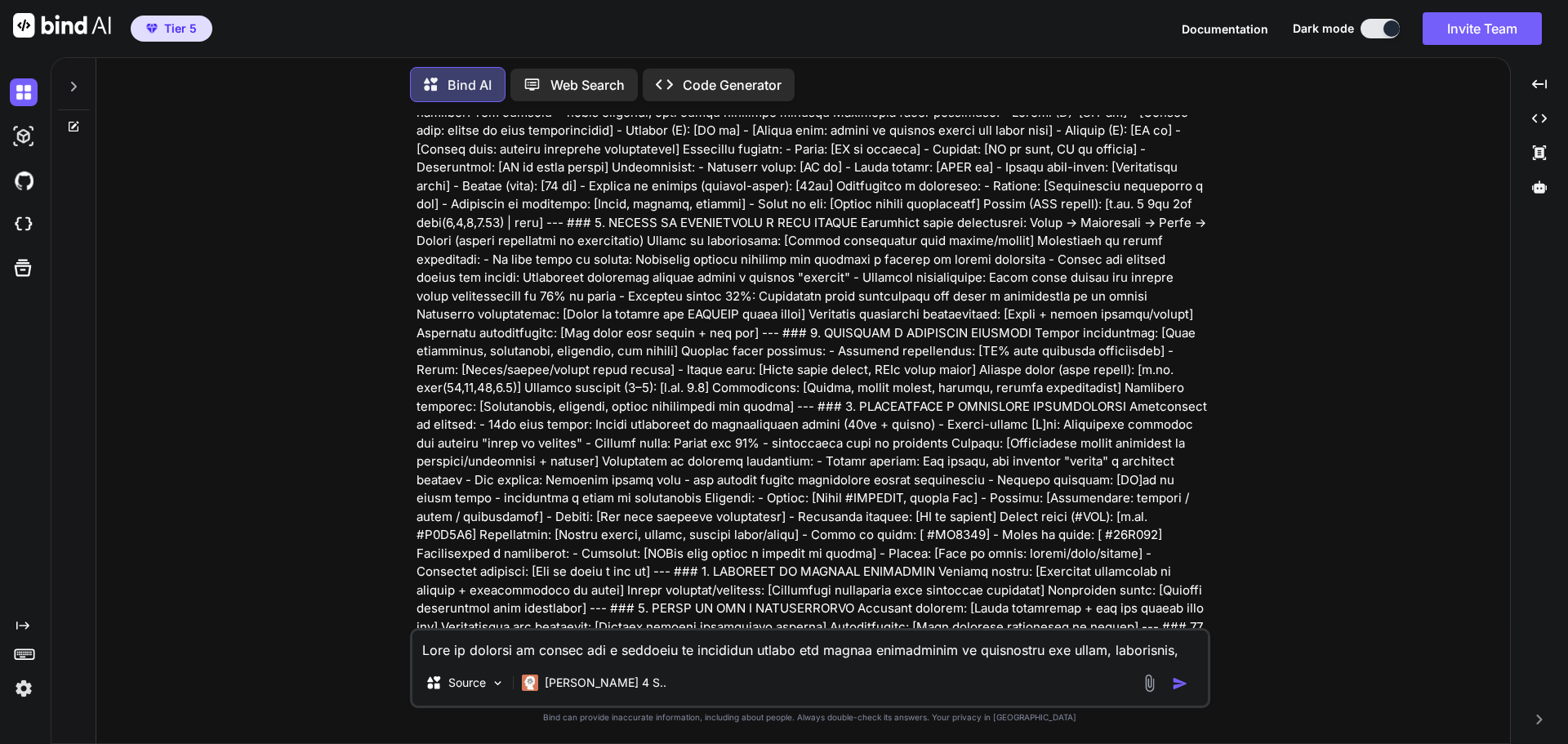
scroll to position [1144, 0]
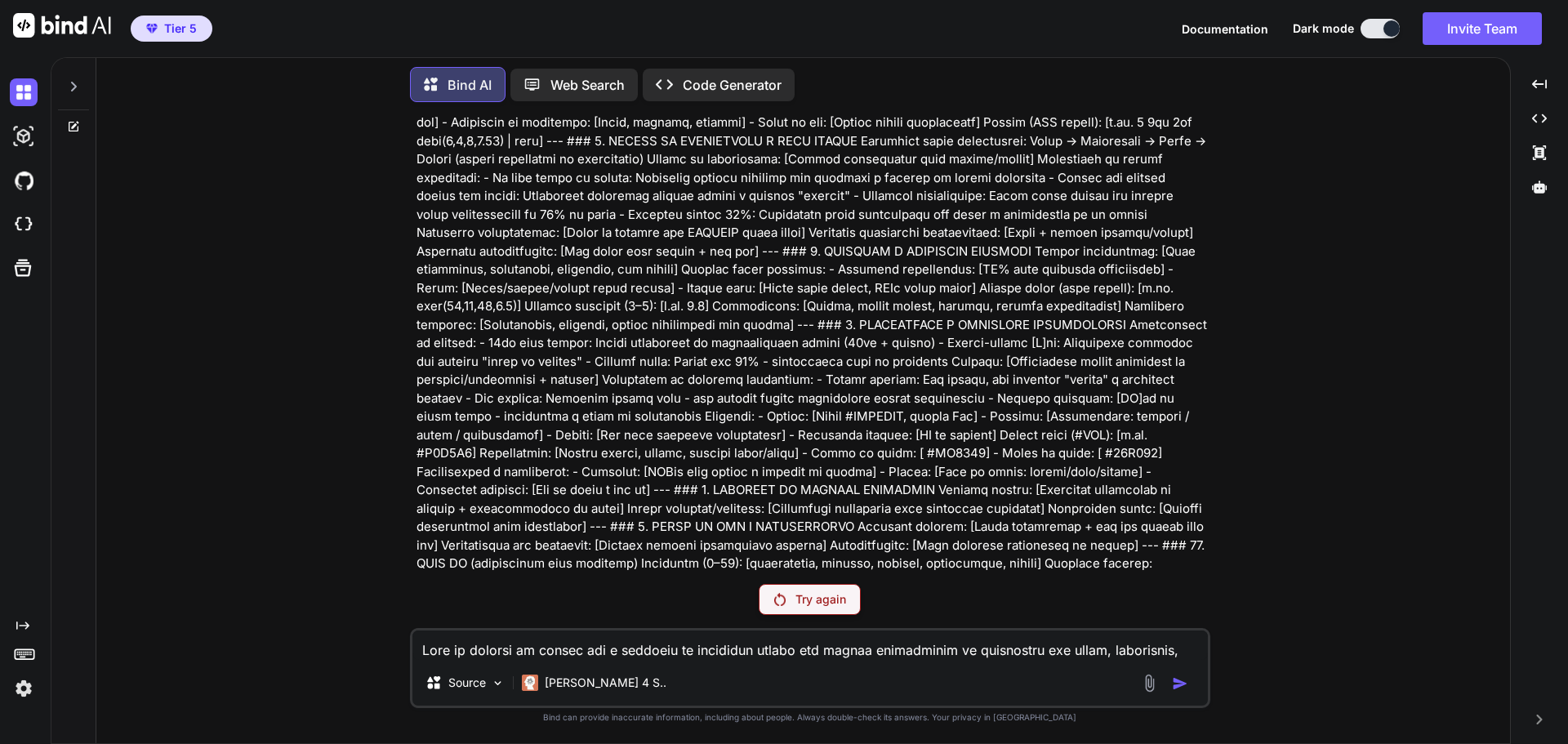
click at [788, 610] on div "Try again" at bounding box center [810, 599] width 103 height 31
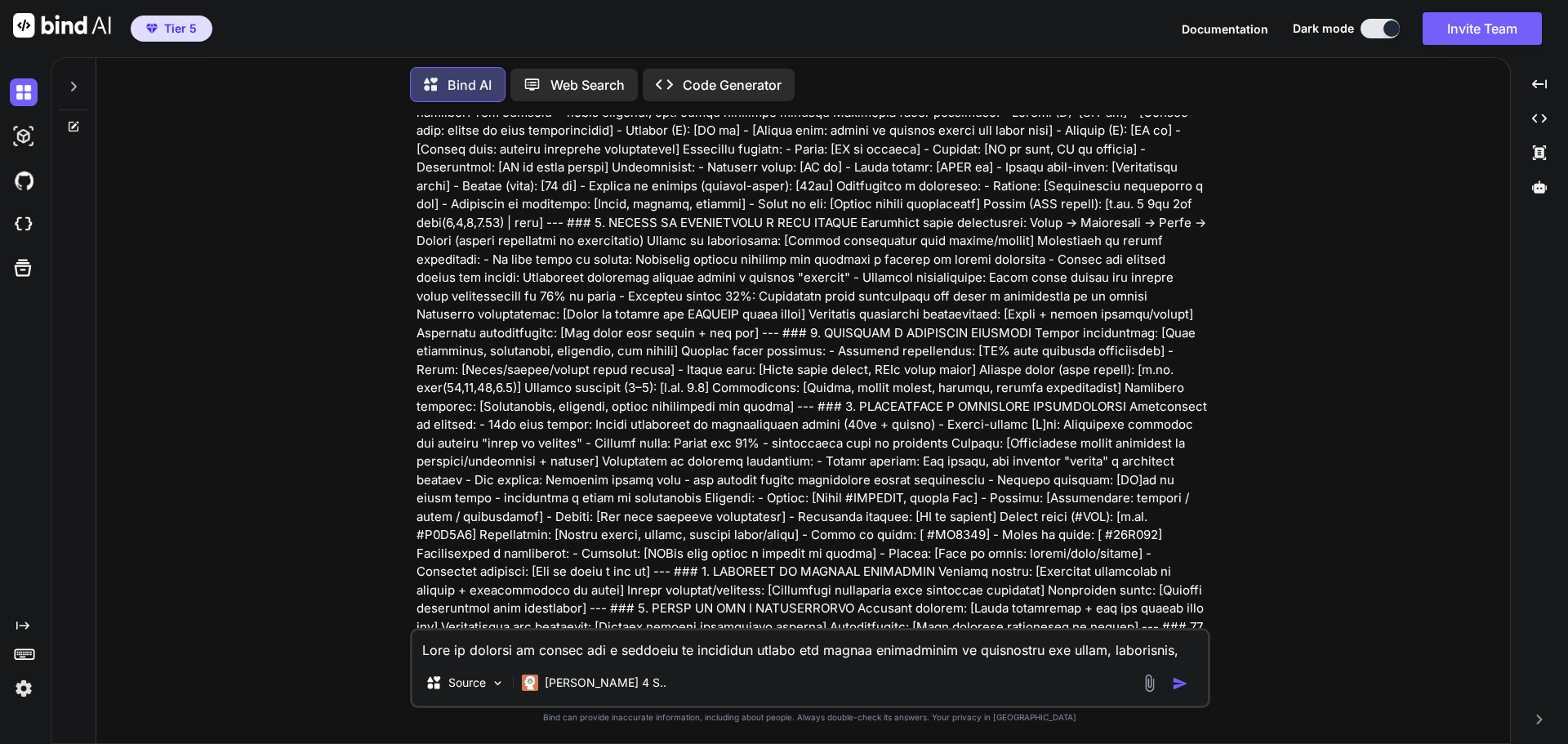
scroll to position [1266, 0]
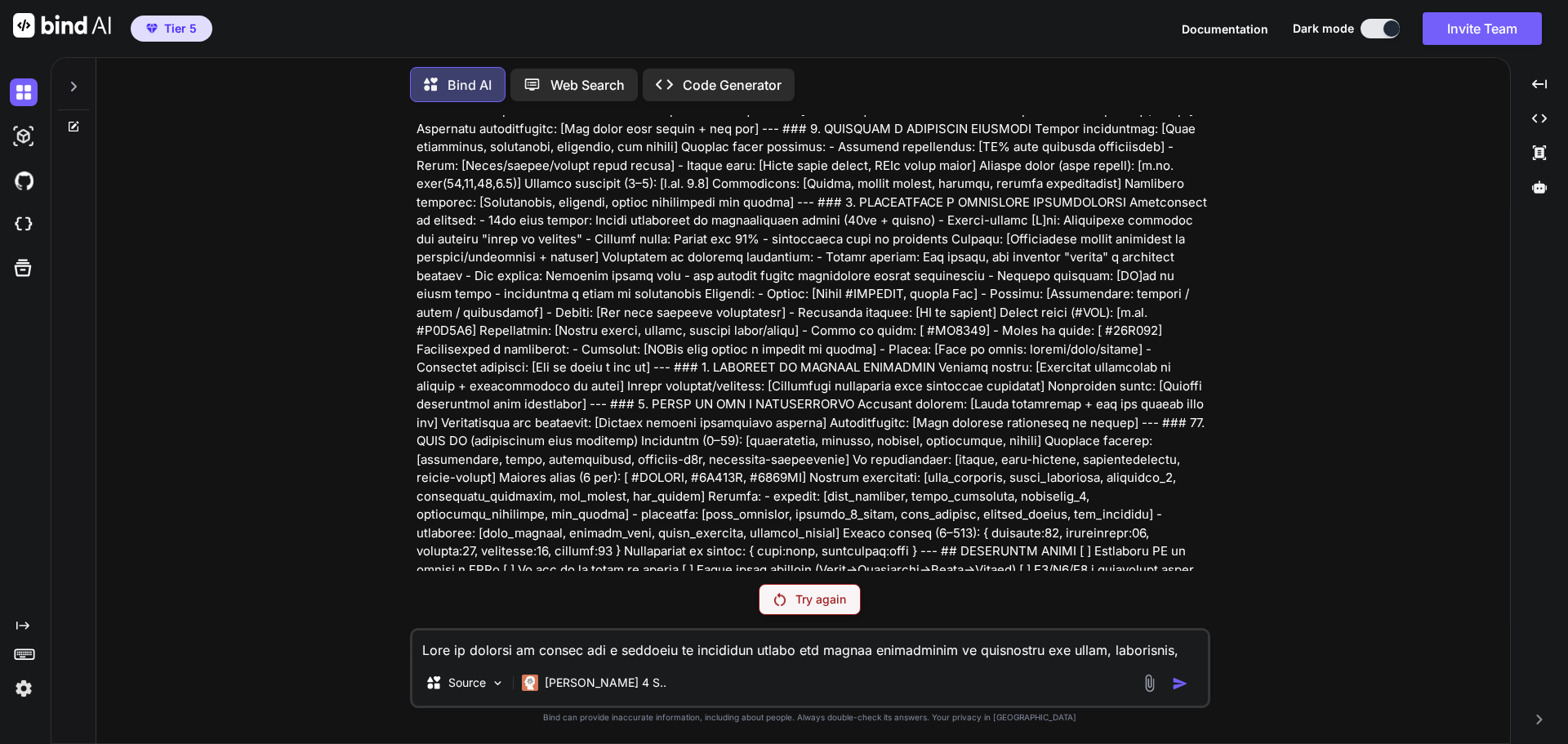
click at [800, 599] on p "Try again" at bounding box center [821, 599] width 51 height 16
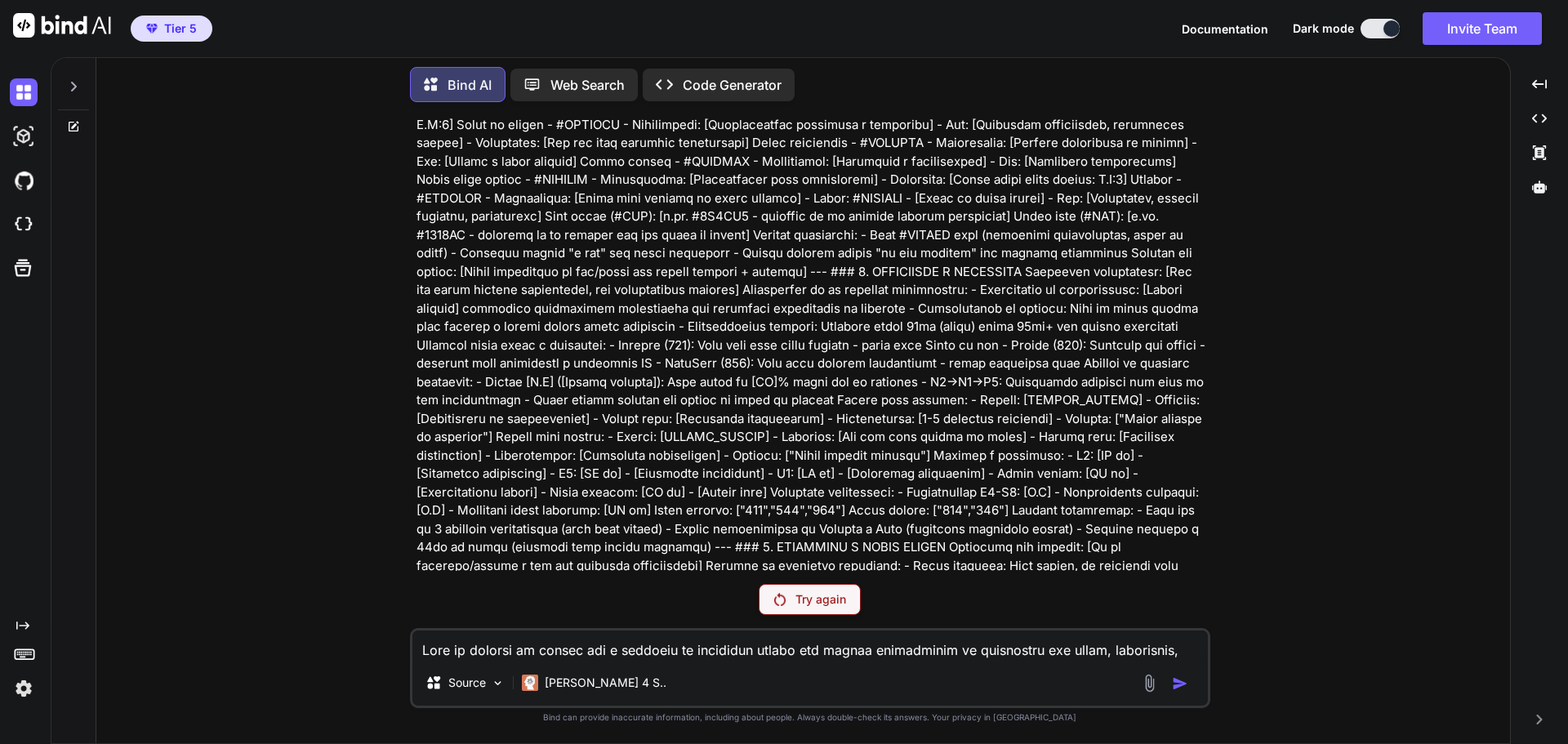
scroll to position [980, 0]
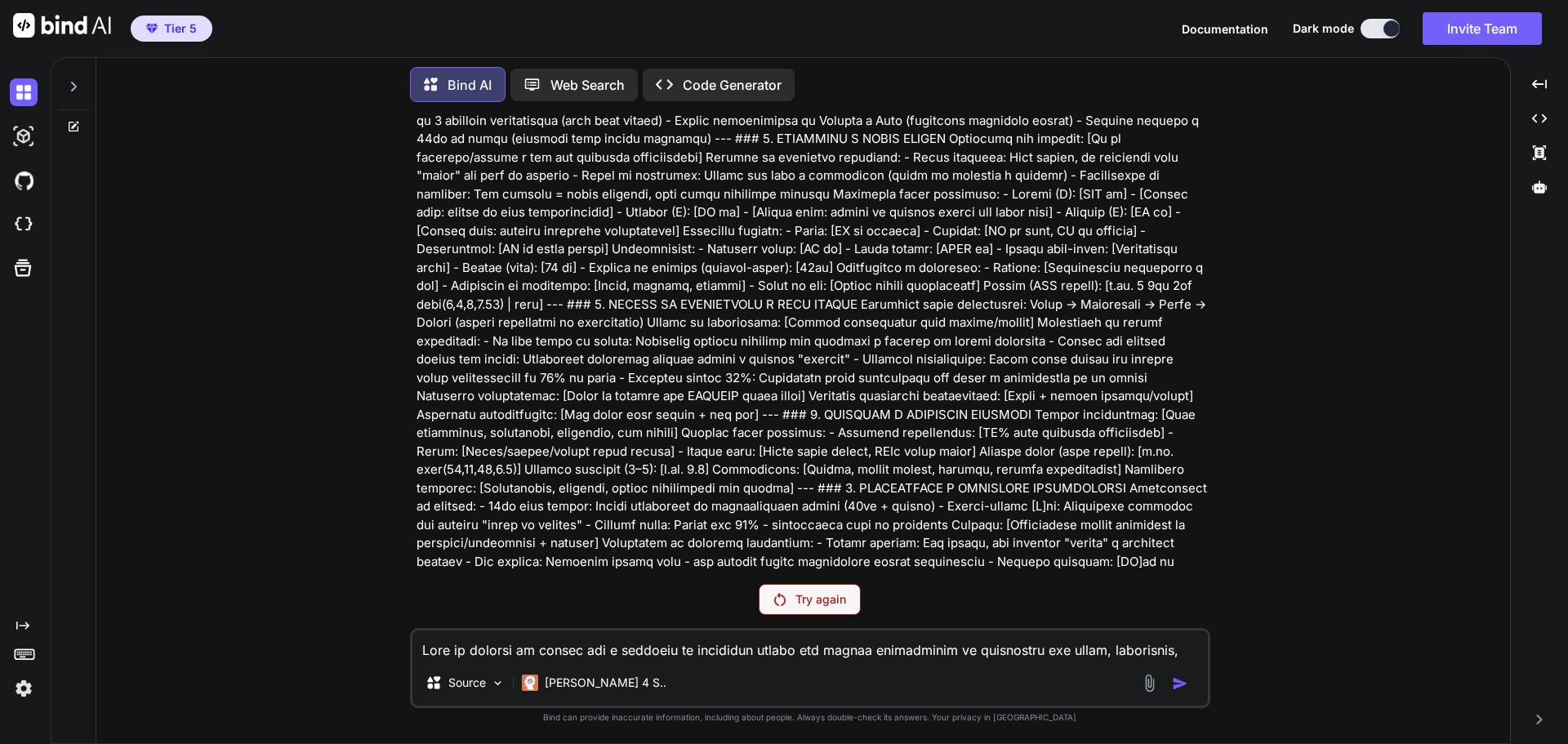
click at [814, 603] on p "Try again" at bounding box center [821, 599] width 51 height 16
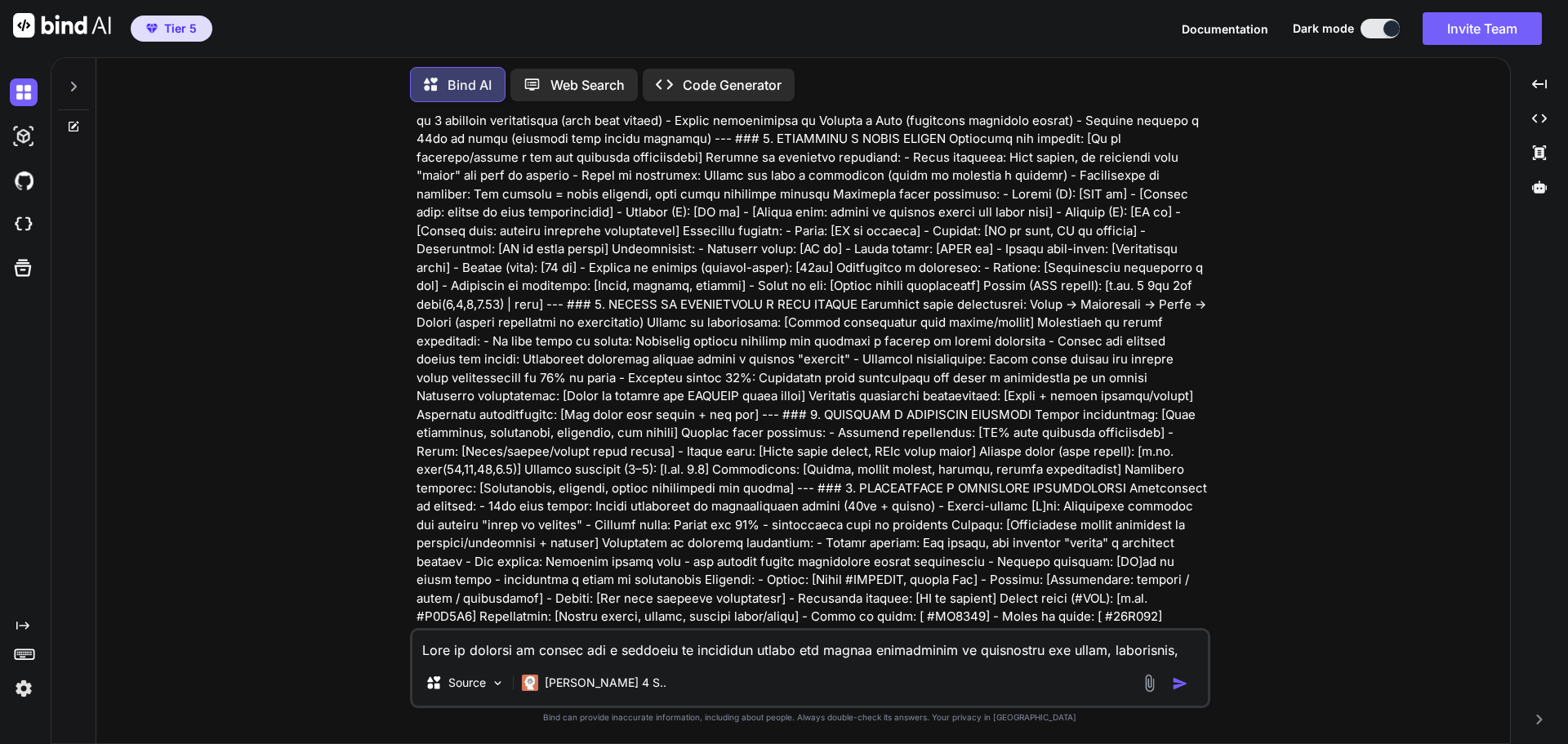
scroll to position [0, 0]
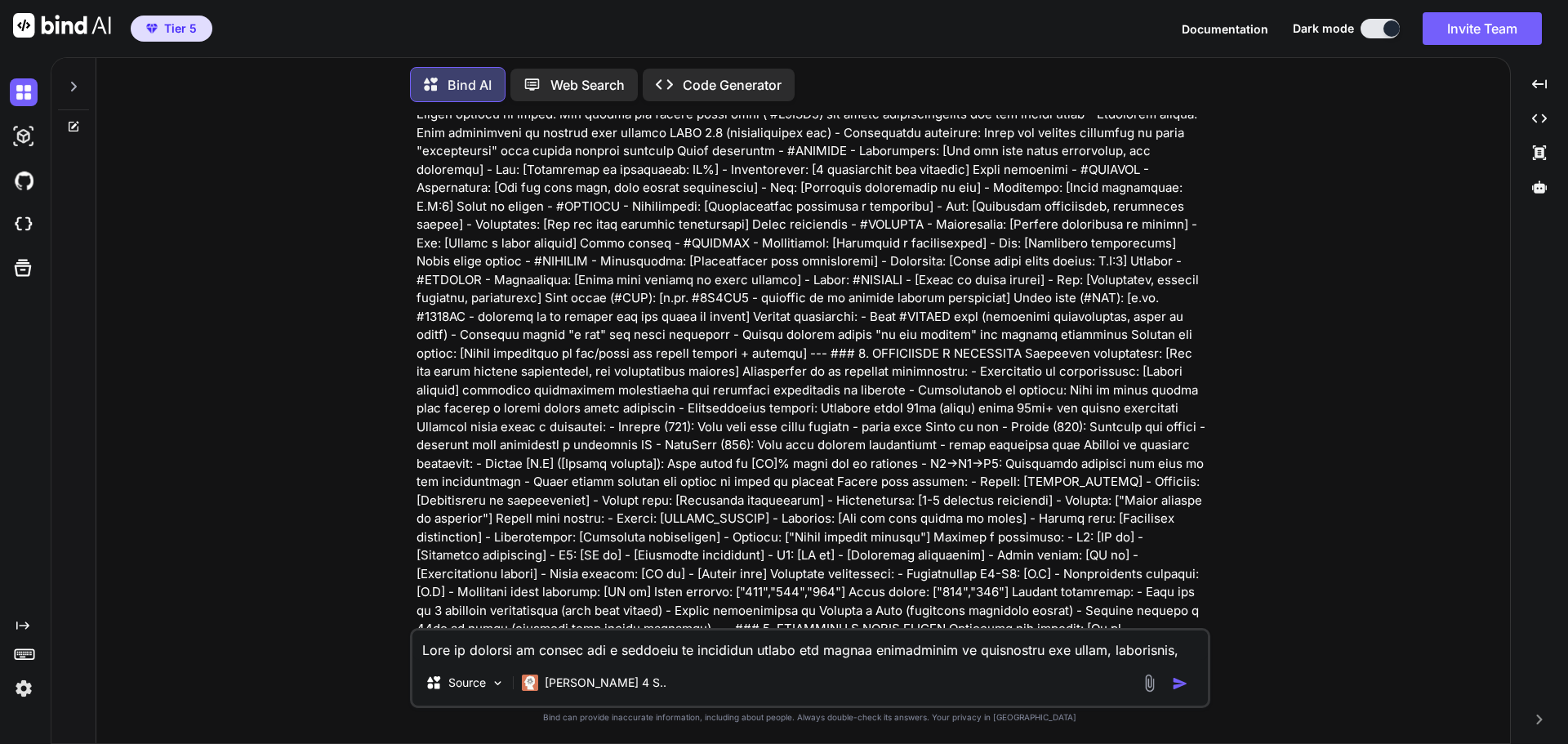
click at [846, 547] on p at bounding box center [812, 547] width 790 height 1765
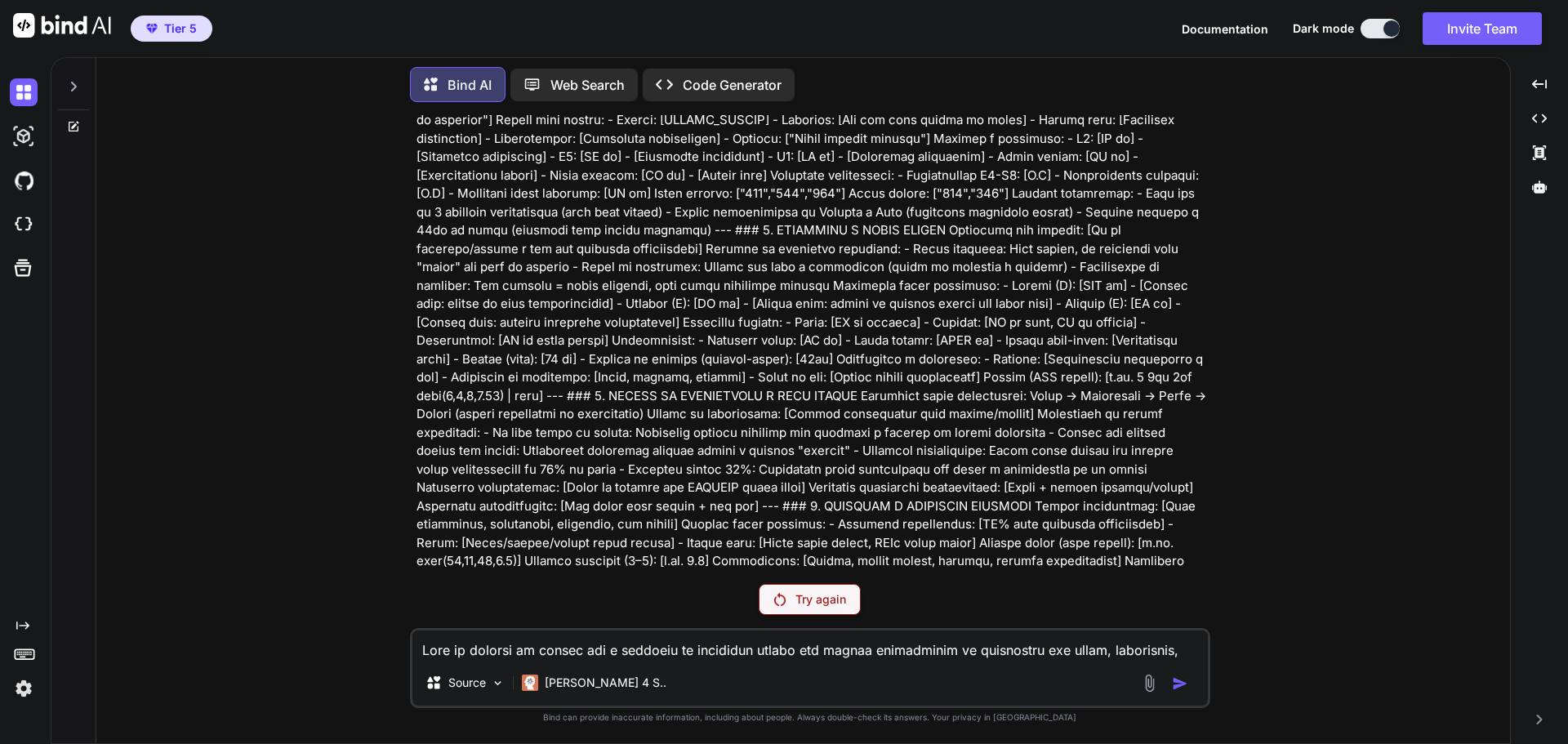
scroll to position [1348, 0]
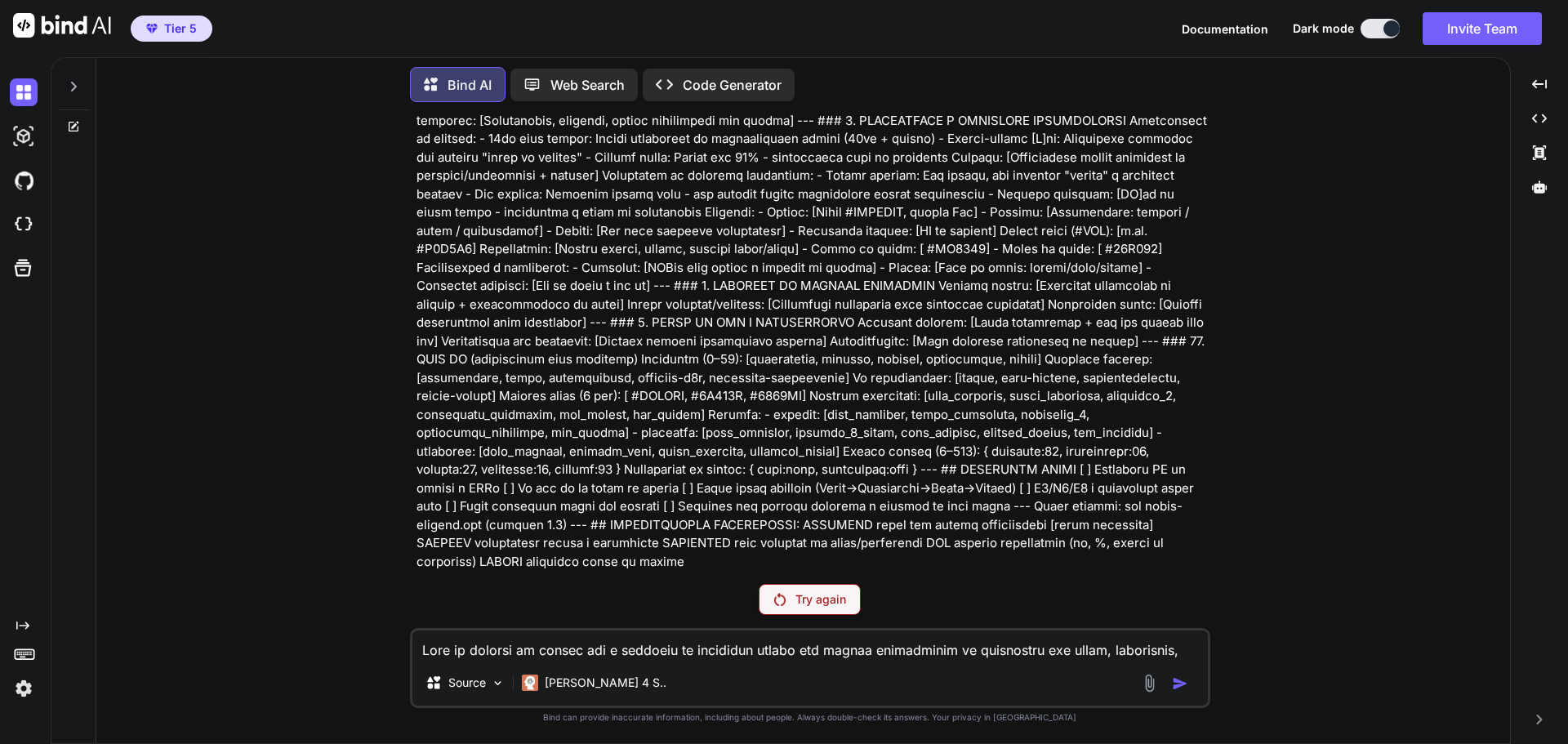
click at [808, 607] on div "Try again" at bounding box center [810, 599] width 103 height 31
click at [839, 599] on p "Try again" at bounding box center [821, 599] width 51 height 16
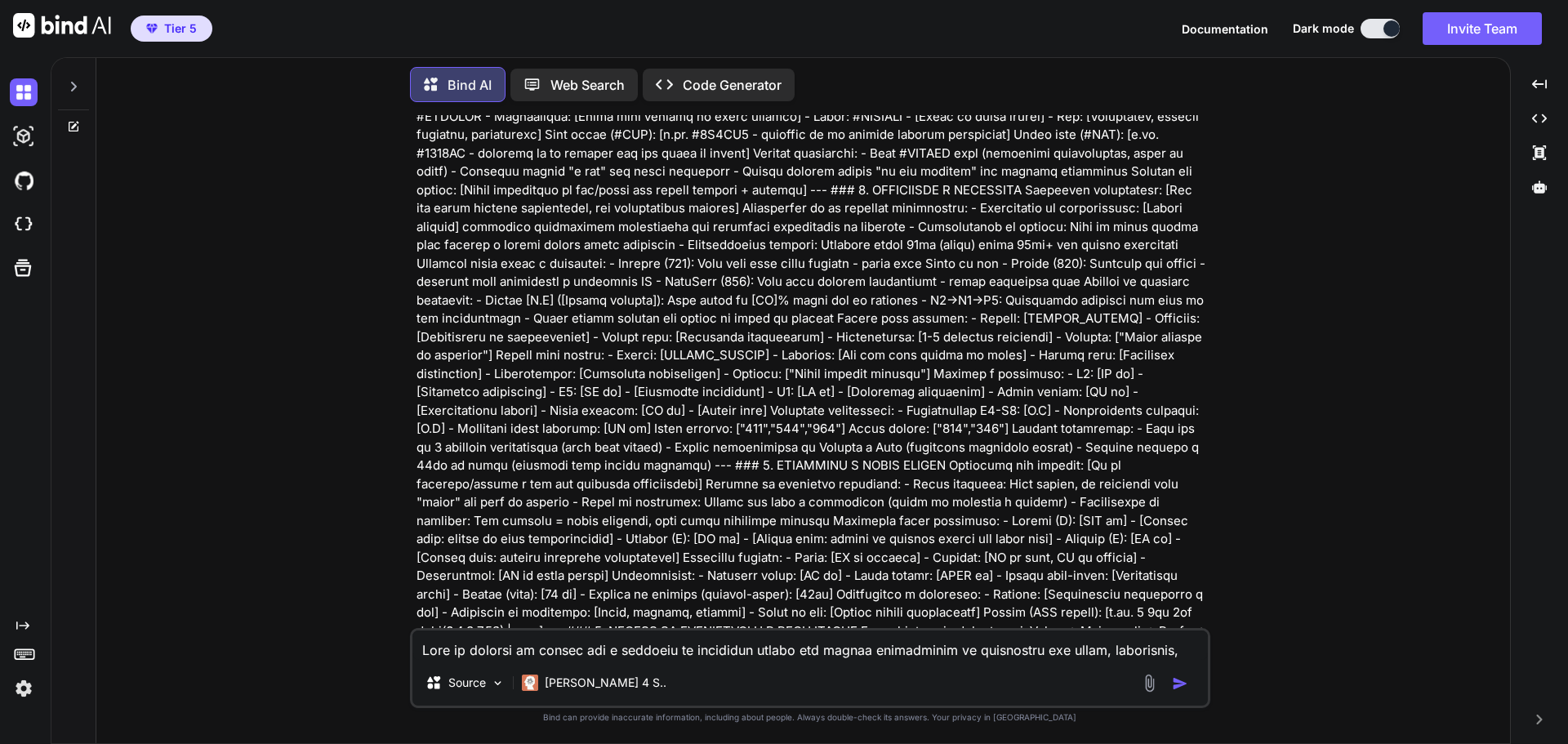
scroll to position [1062, 0]
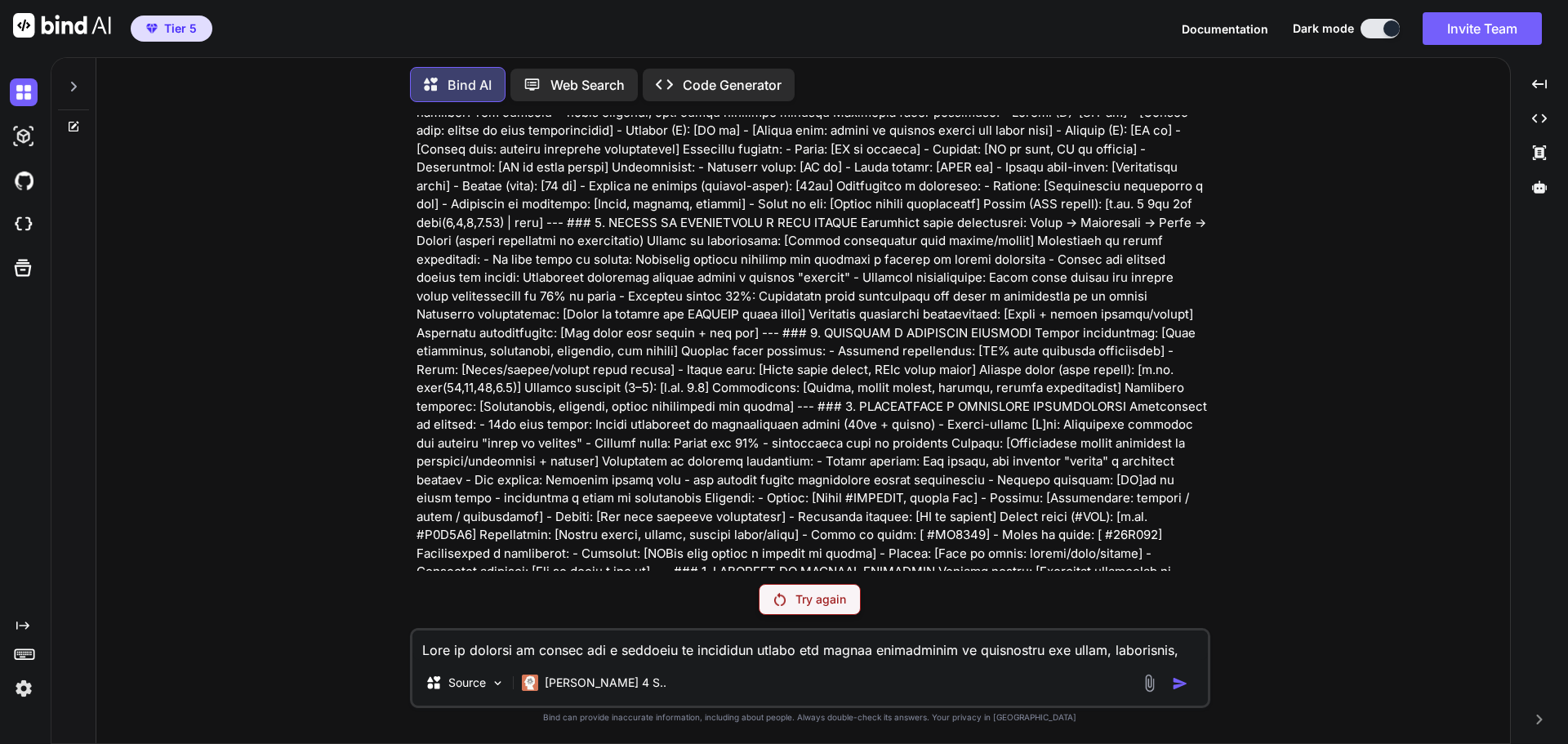
click at [836, 595] on p "Try again" at bounding box center [821, 599] width 51 height 16
click at [568, 679] on p "Claude 4 S.." at bounding box center [606, 682] width 122 height 16
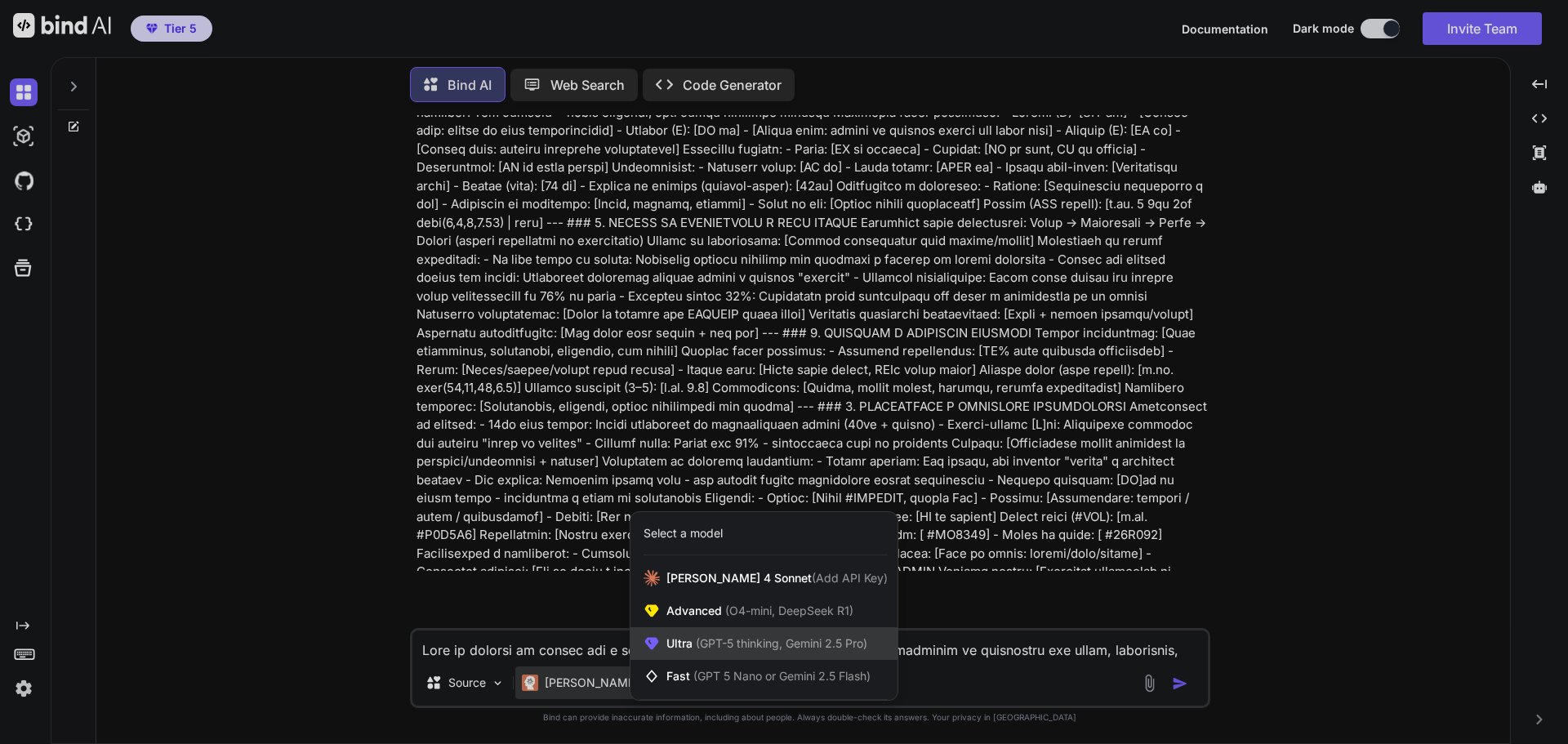
click at [845, 634] on div "Ultra (GPT-5 thinking, Gemini 2.5 Pro)" at bounding box center [763, 643] width 267 height 33
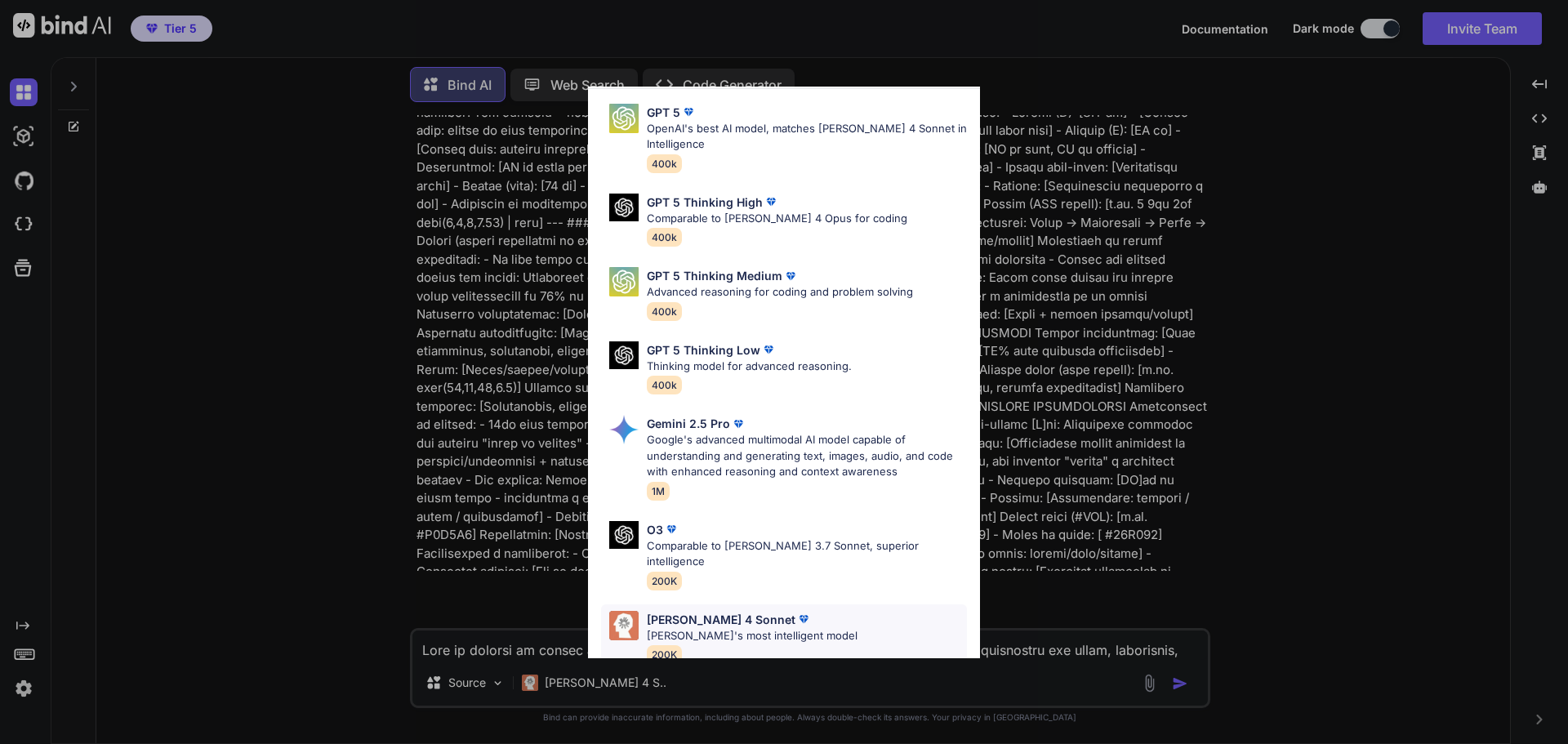
scroll to position [132, 0]
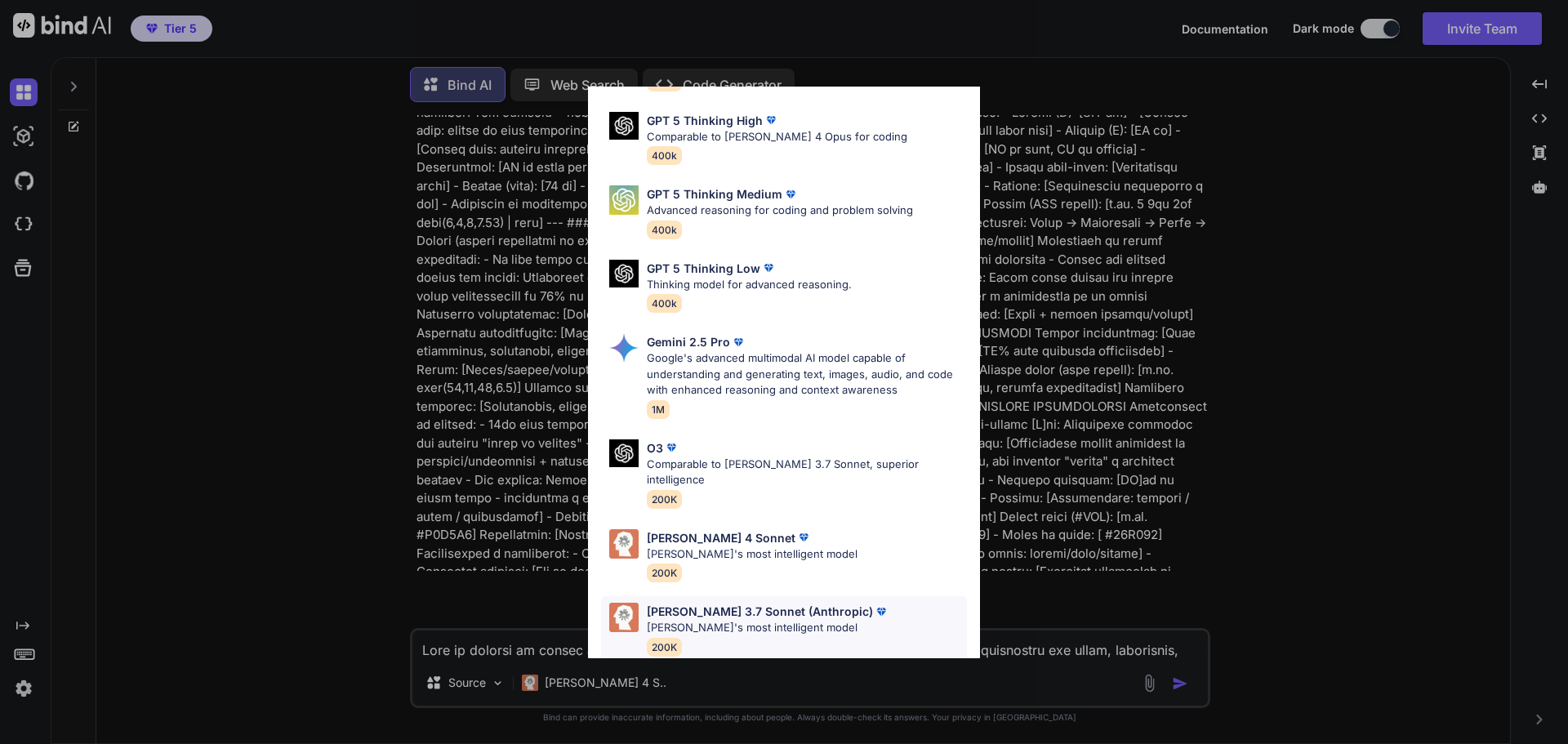
click at [784, 620] on p "[PERSON_NAME]'s most intelligent model" at bounding box center [768, 628] width 242 height 16
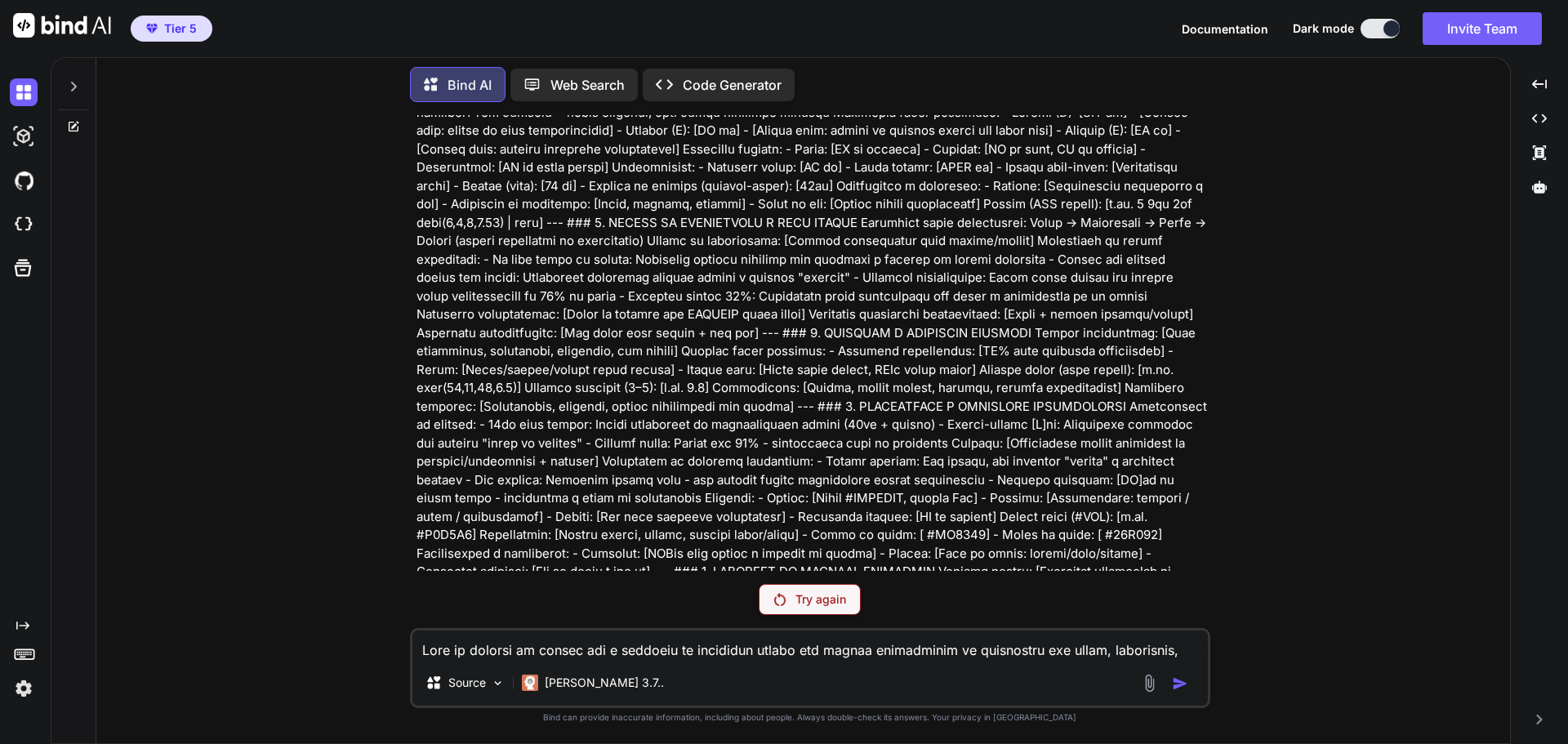
click at [988, 694] on div "Source Claude 3.7.." at bounding box center [810, 686] width 795 height 39
drag, startPoint x: 911, startPoint y: 535, endPoint x: 908, endPoint y: 547, distance: 12.4
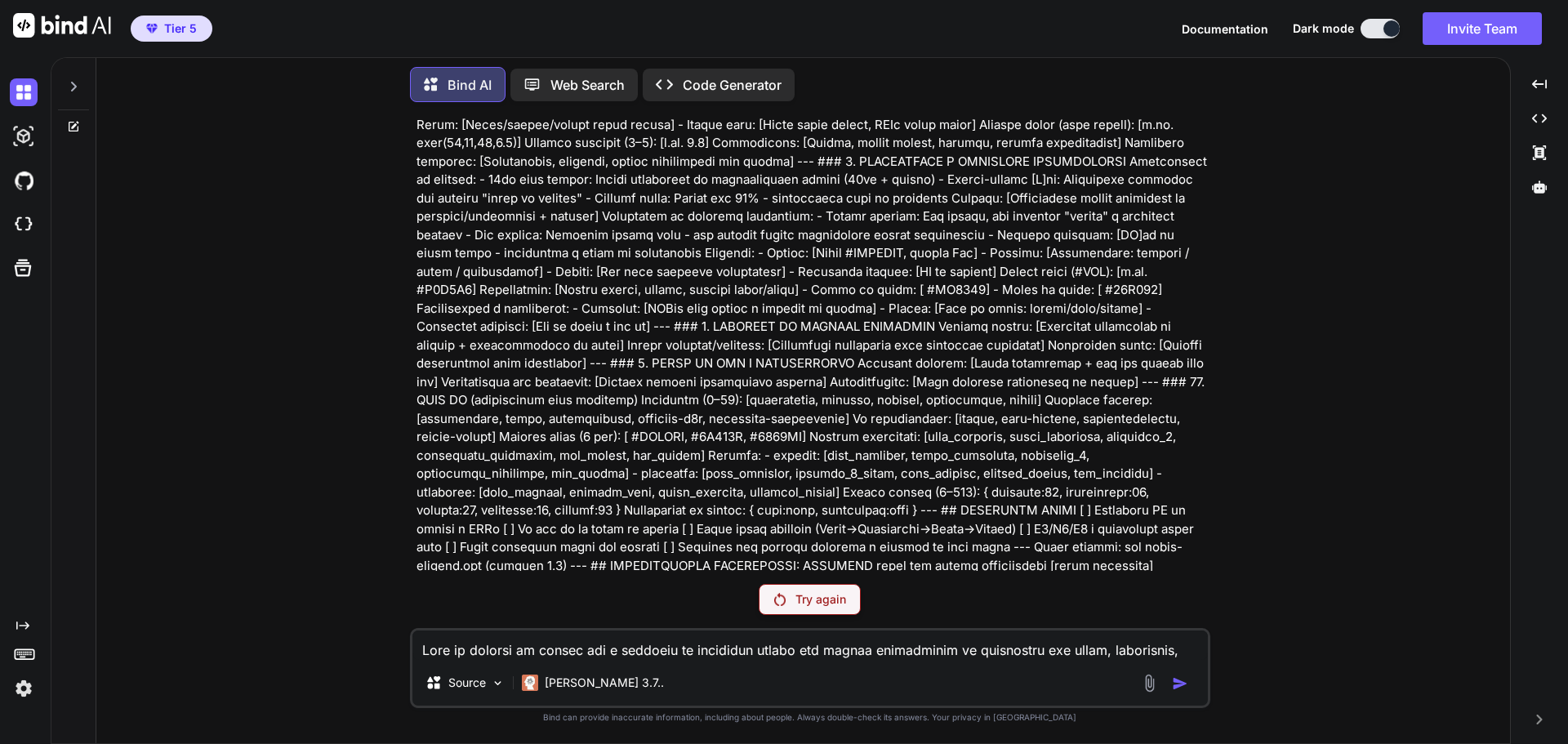
click at [834, 594] on p "Try again" at bounding box center [821, 599] width 51 height 16
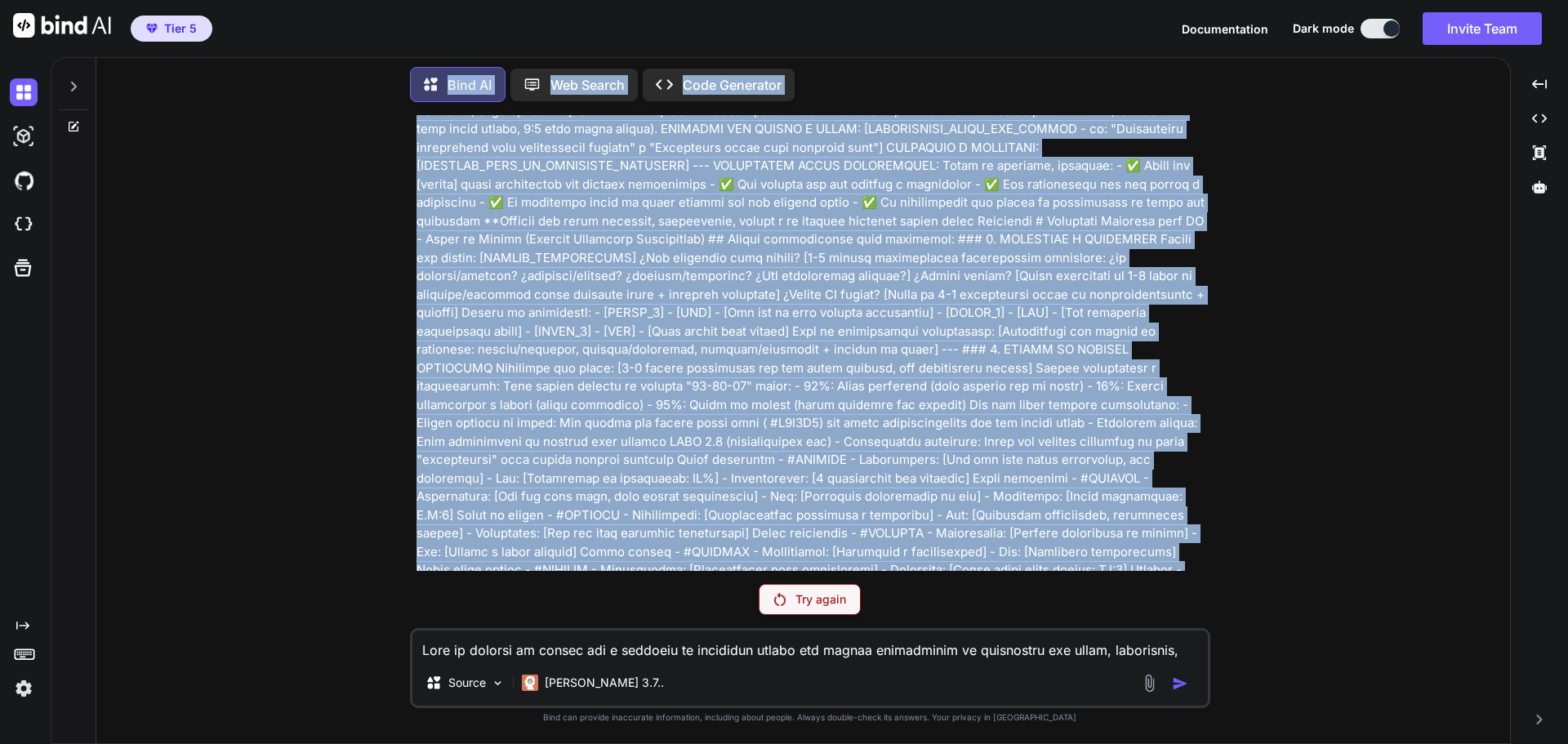
scroll to position [0, 0]
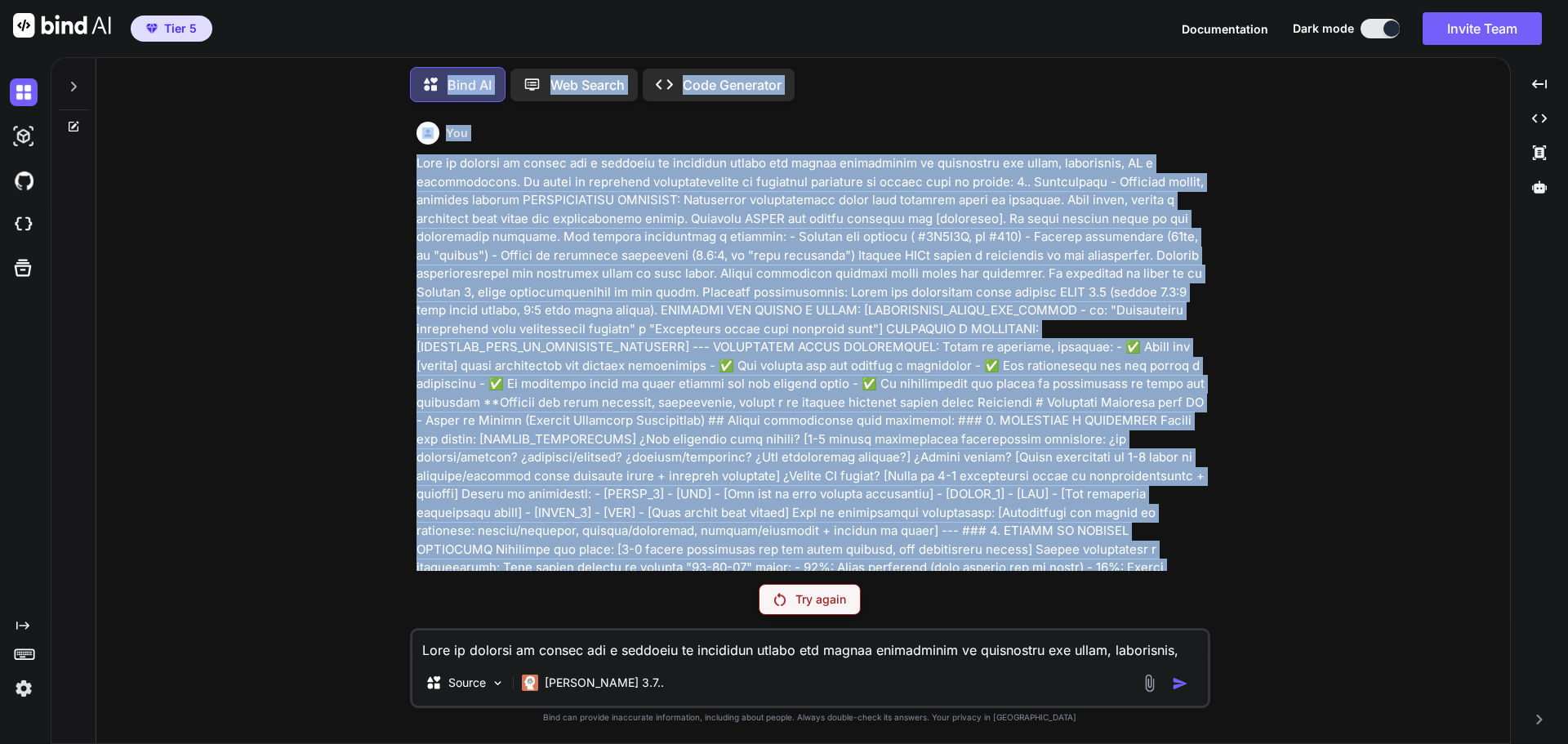
drag, startPoint x: 412, startPoint y: 467, endPoint x: 389, endPoint y: 58, distance: 409.6
click at [389, 60] on div "Bind AI Web Search Created with Pixso. Code Generator You Try again Source Clau…" at bounding box center [803, 402] width 1414 height 683
copy div "Bind AI Web Search Created with Pixso. Code Generator You Eres un experto en di…"
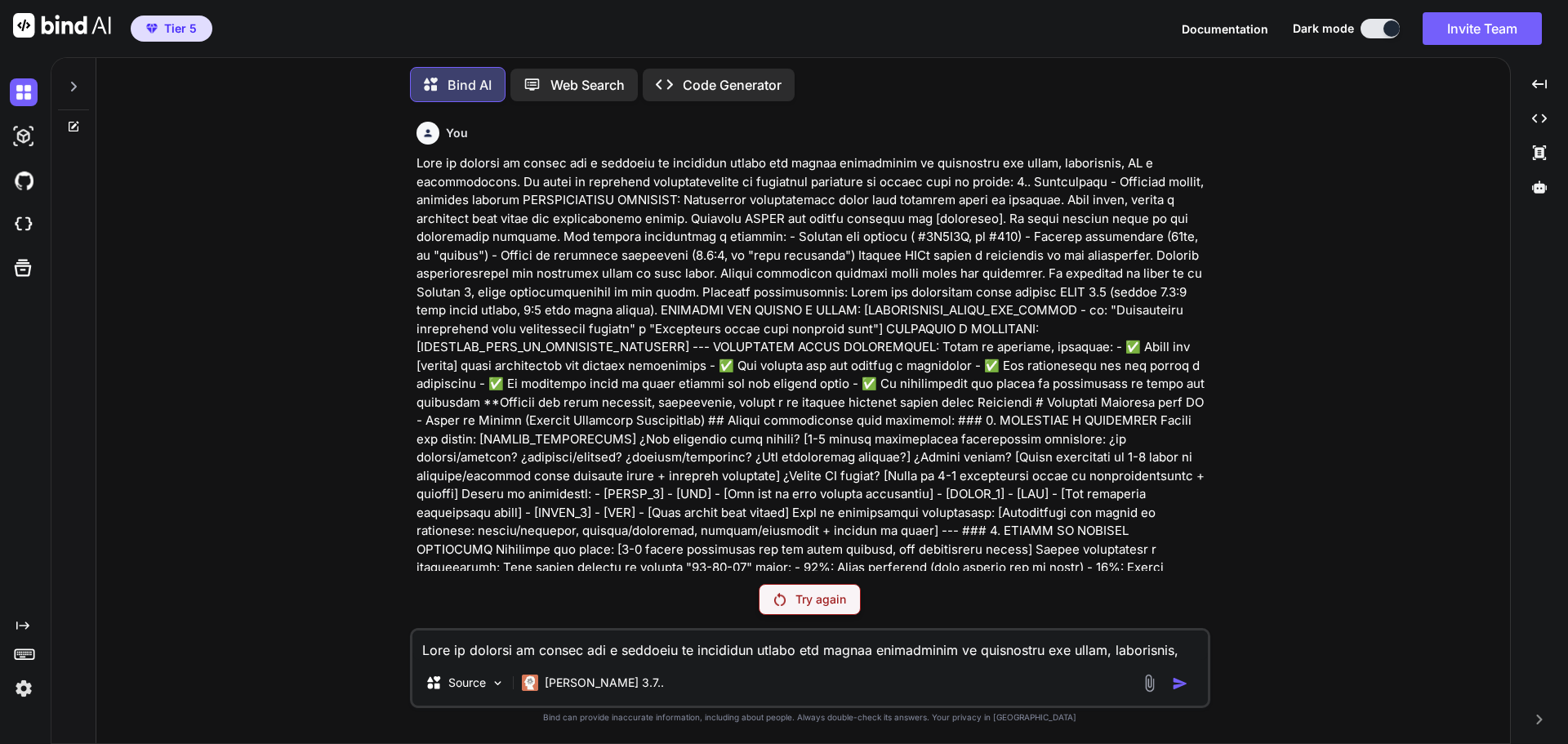
click at [680, 652] on textarea at bounding box center [810, 645] width 795 height 30
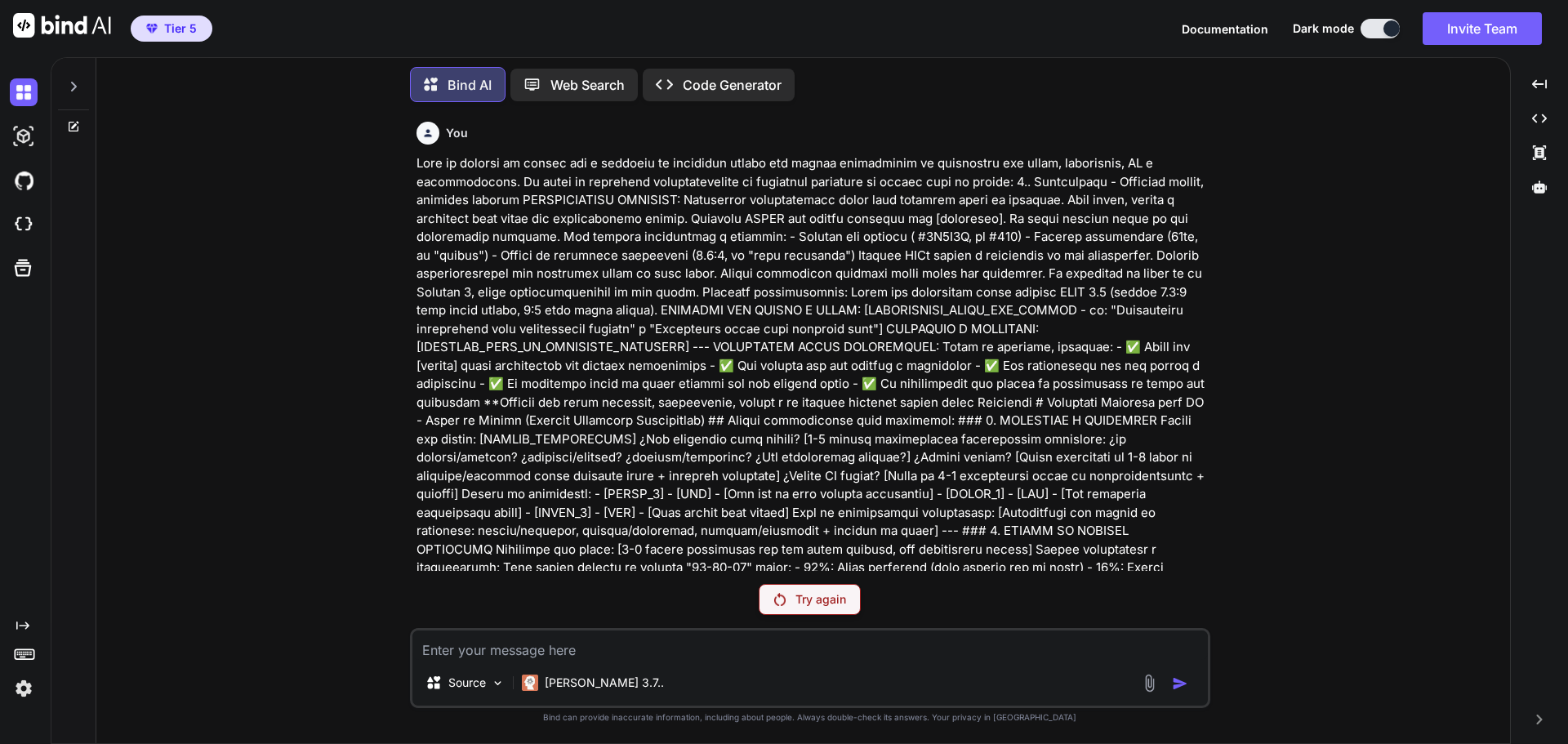
paste textarea "Bind AI Web Search Code Generator You Eres un experto en diseño web y sistemas …"
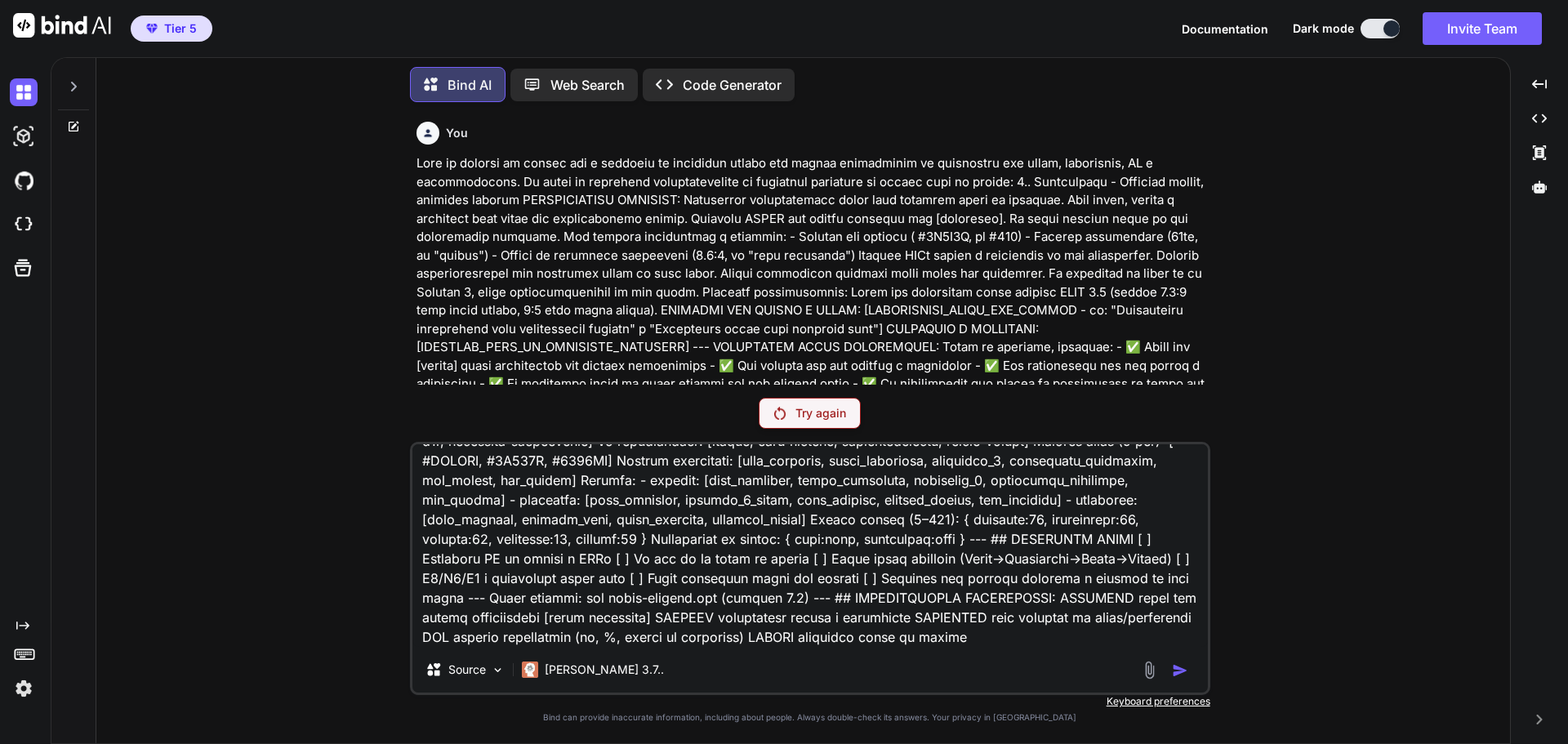
type textarea "Bind AI Web Search Code Generator You Eres un experto en diseño web y sistemas …"
click at [885, 615] on textarea at bounding box center [810, 545] width 795 height 203
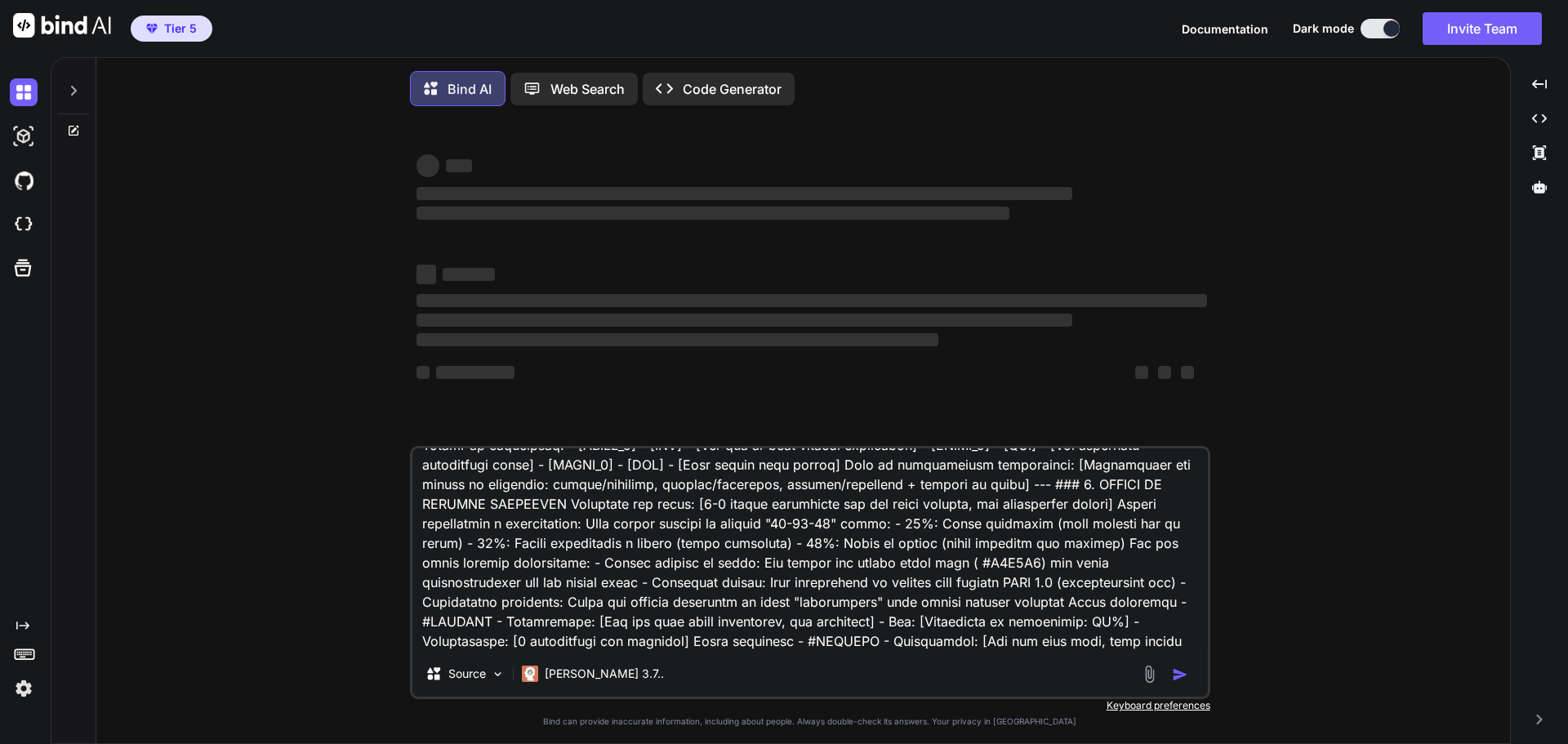
scroll to position [2042, 0]
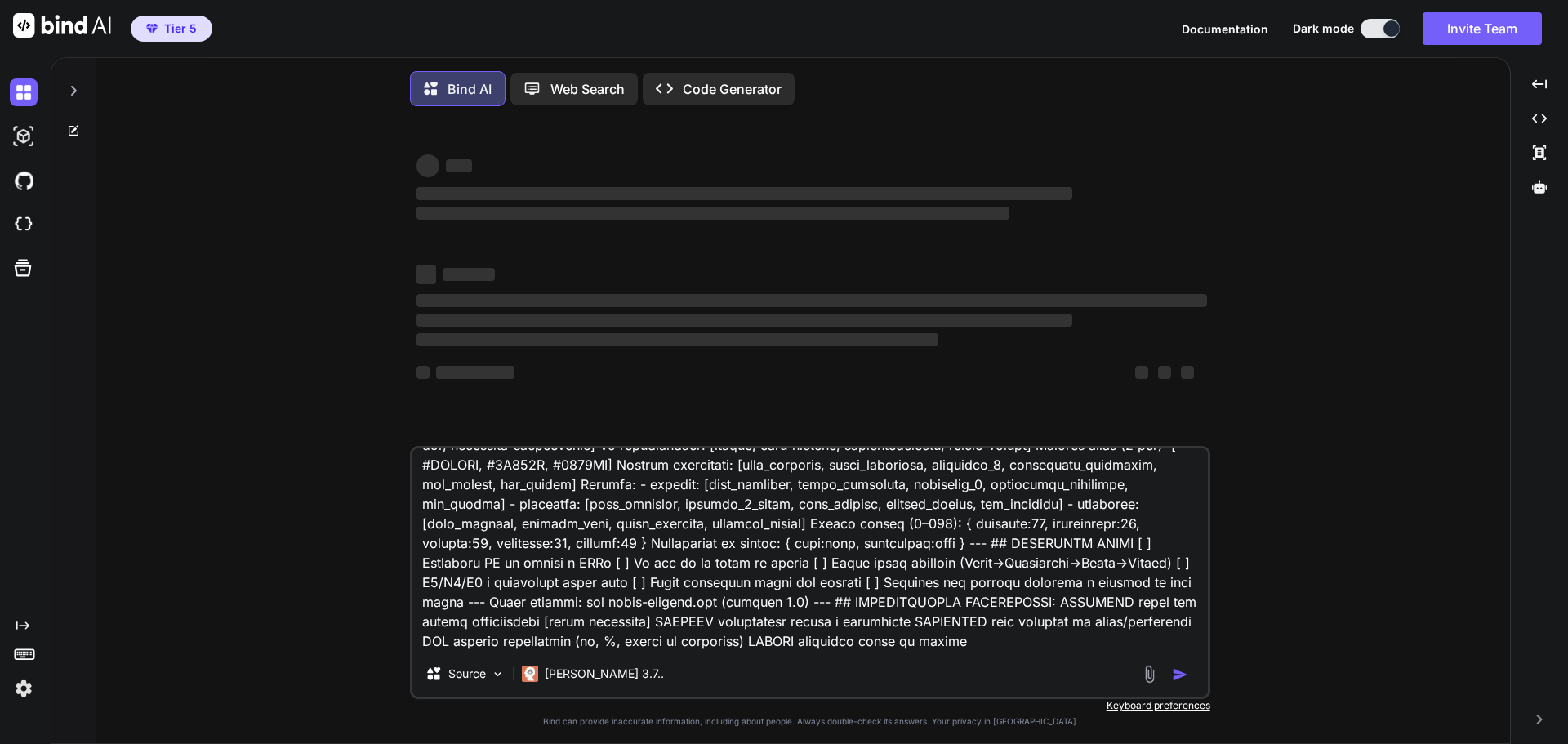
click at [831, 640] on textarea at bounding box center [810, 549] width 795 height 203
drag, startPoint x: 874, startPoint y: 623, endPoint x: 900, endPoint y: 615, distance: 27.2
click at [896, 617] on textarea at bounding box center [810, 549] width 795 height 203
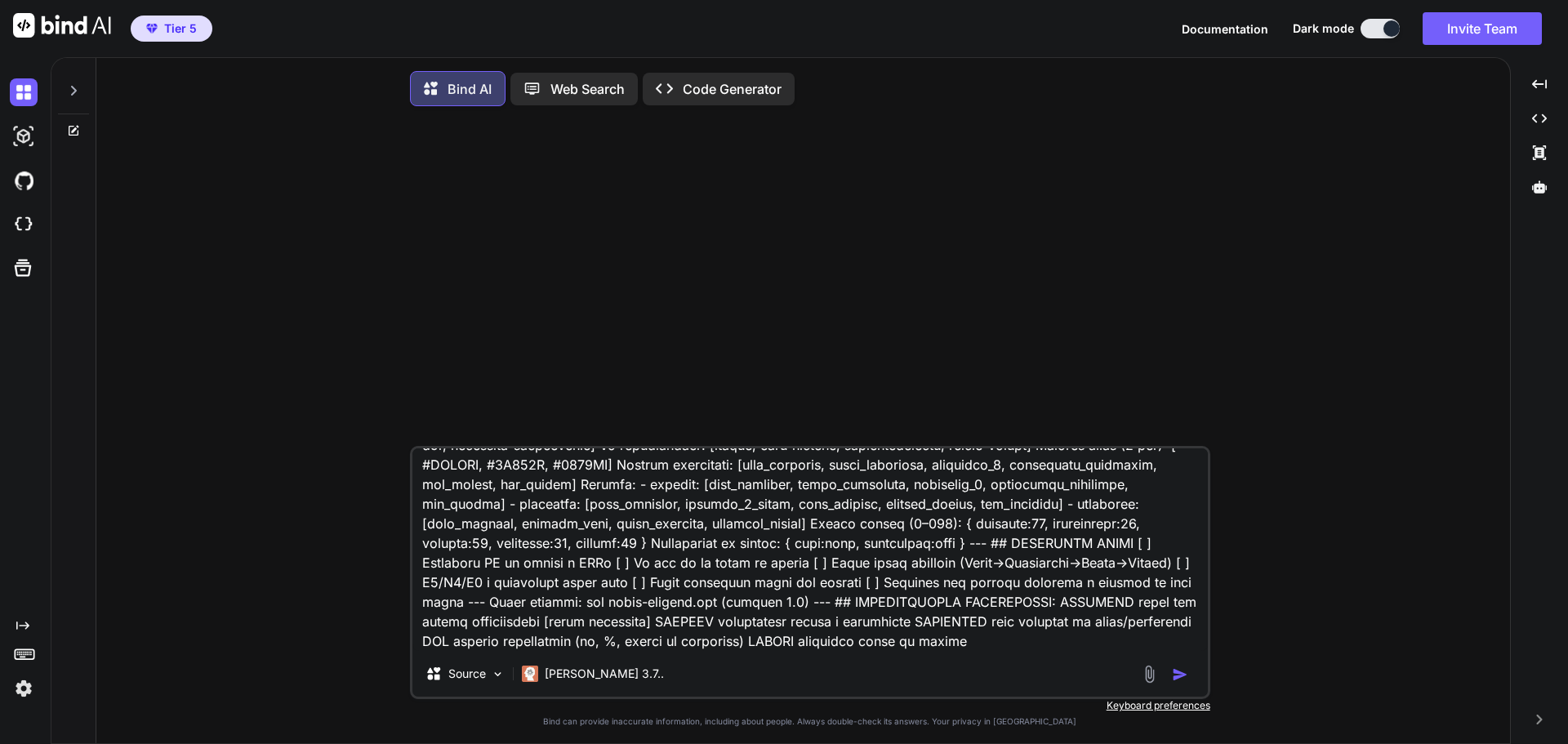
click at [1179, 678] on img "button" at bounding box center [1180, 675] width 16 height 16
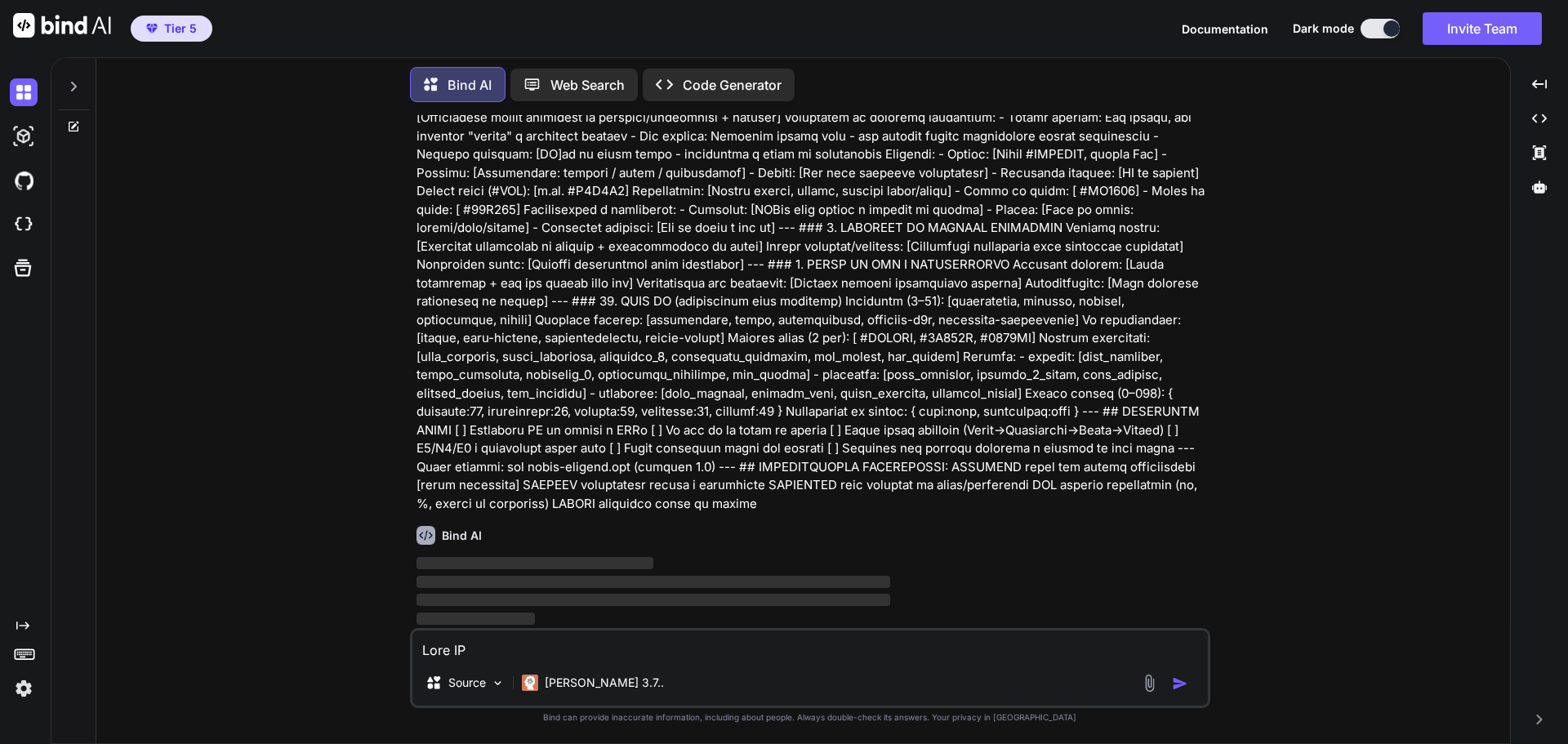
scroll to position [1348, 0]
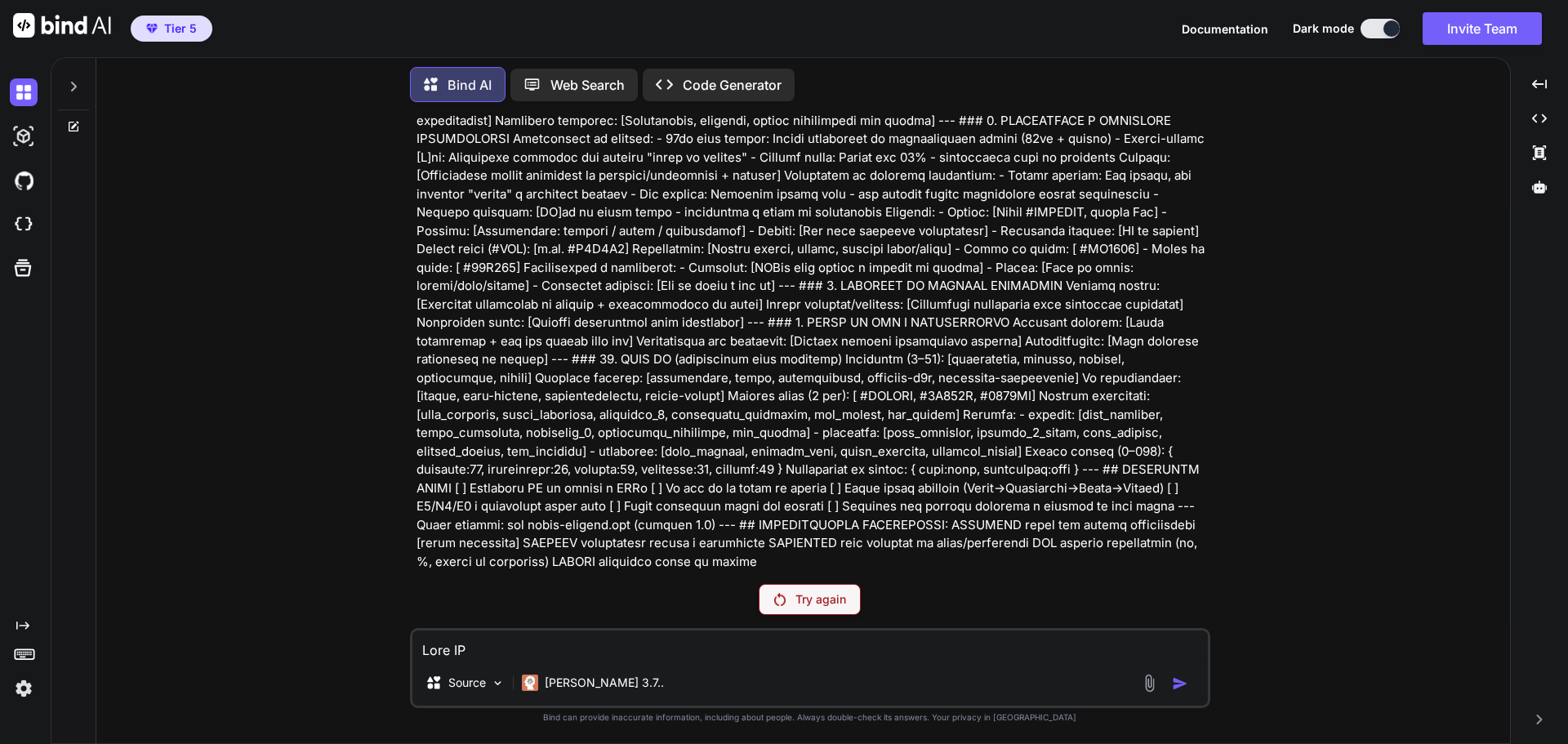
click at [828, 604] on p "Try again" at bounding box center [821, 599] width 51 height 16
click at [831, 603] on p "Try again" at bounding box center [821, 599] width 51 height 16
type textarea "x"
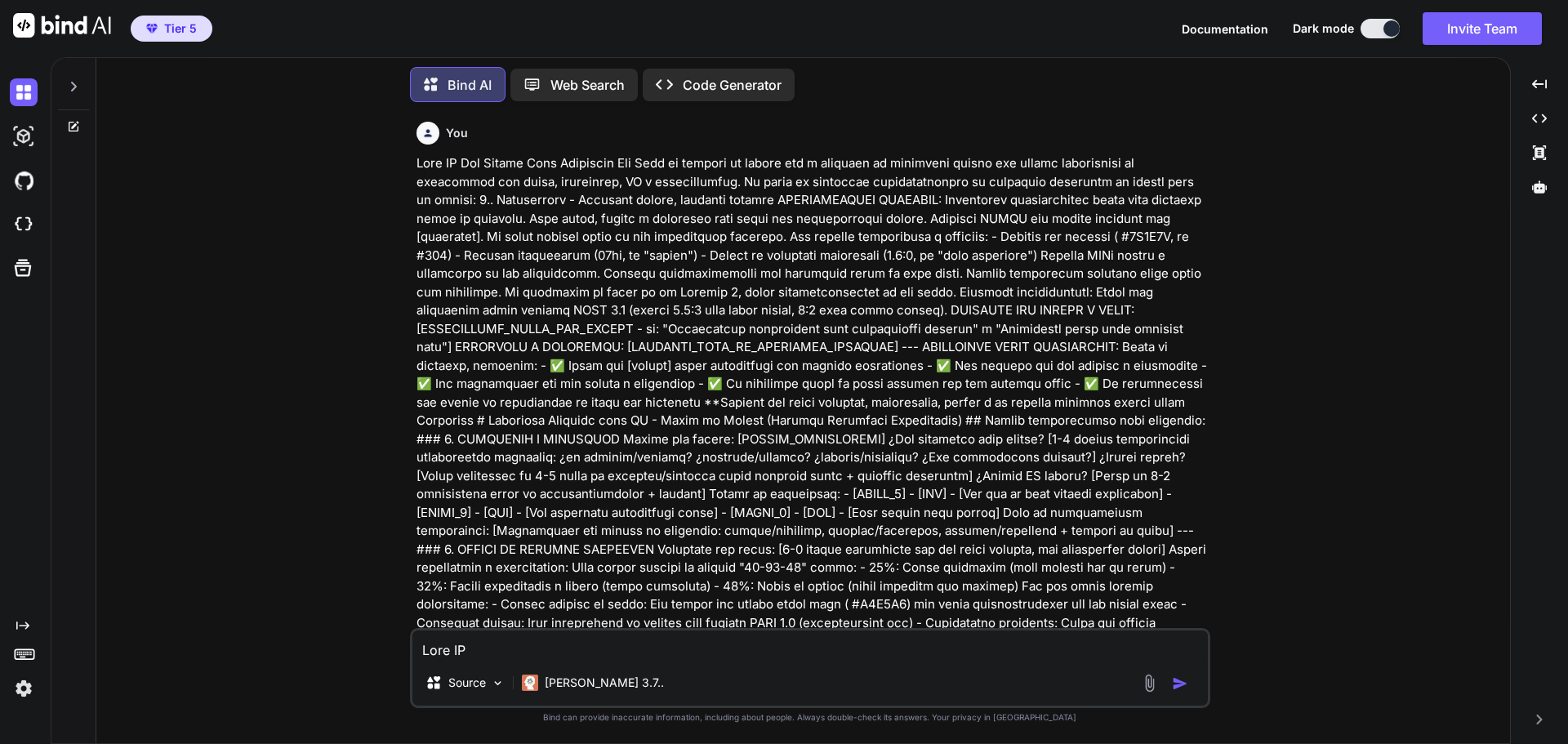
scroll to position [327, 0]
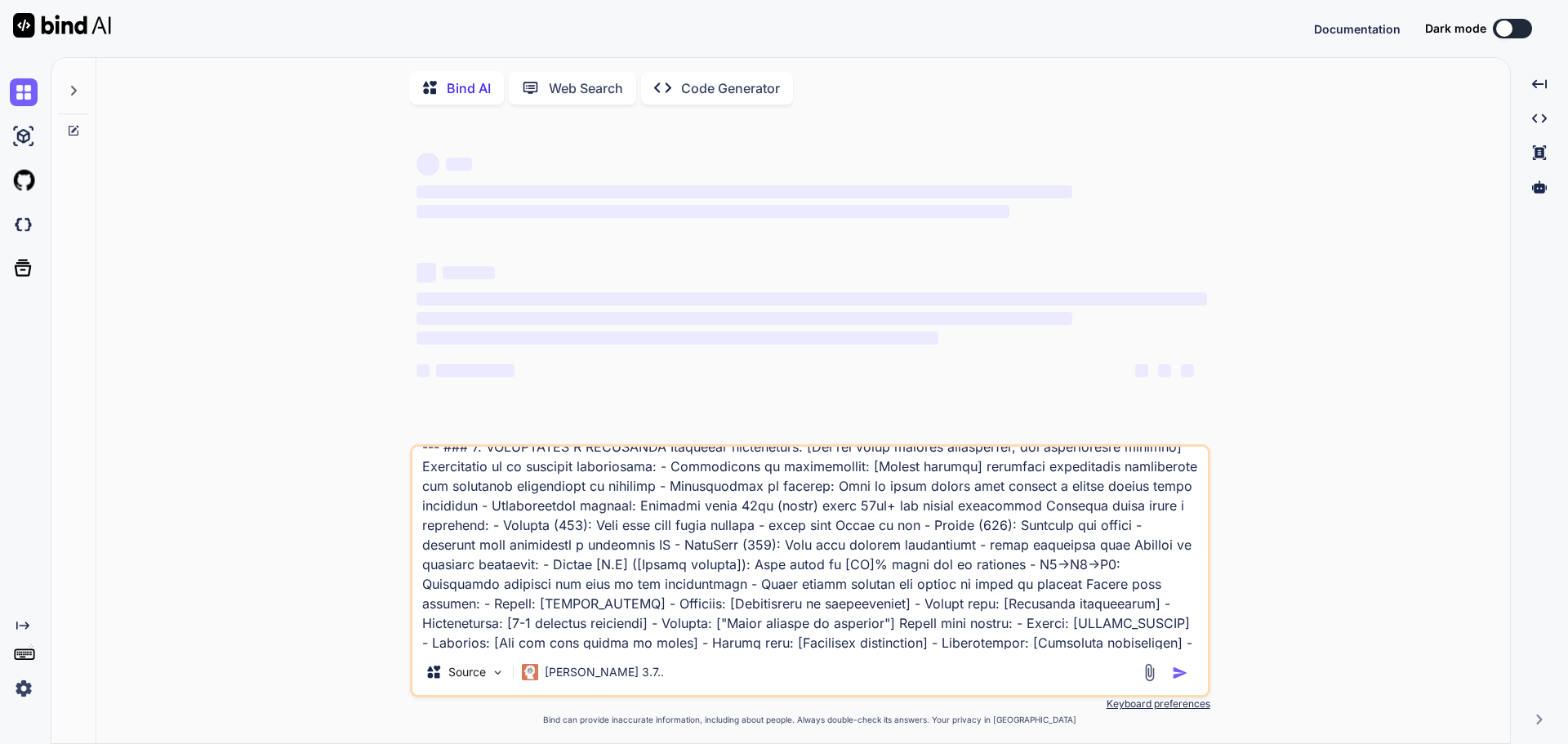
scroll to position [1144, 0]
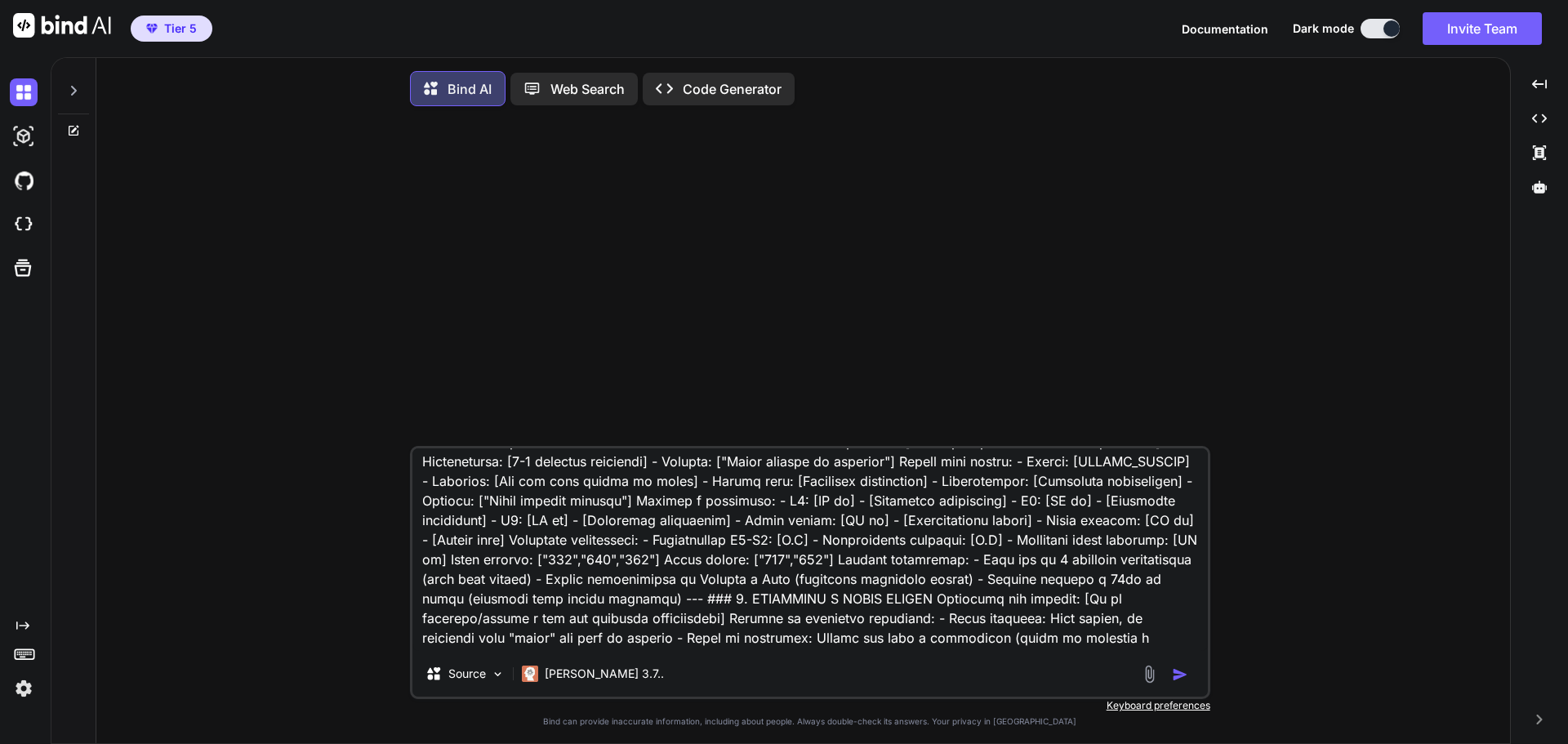
click at [1176, 678] on img "button" at bounding box center [1180, 675] width 16 height 16
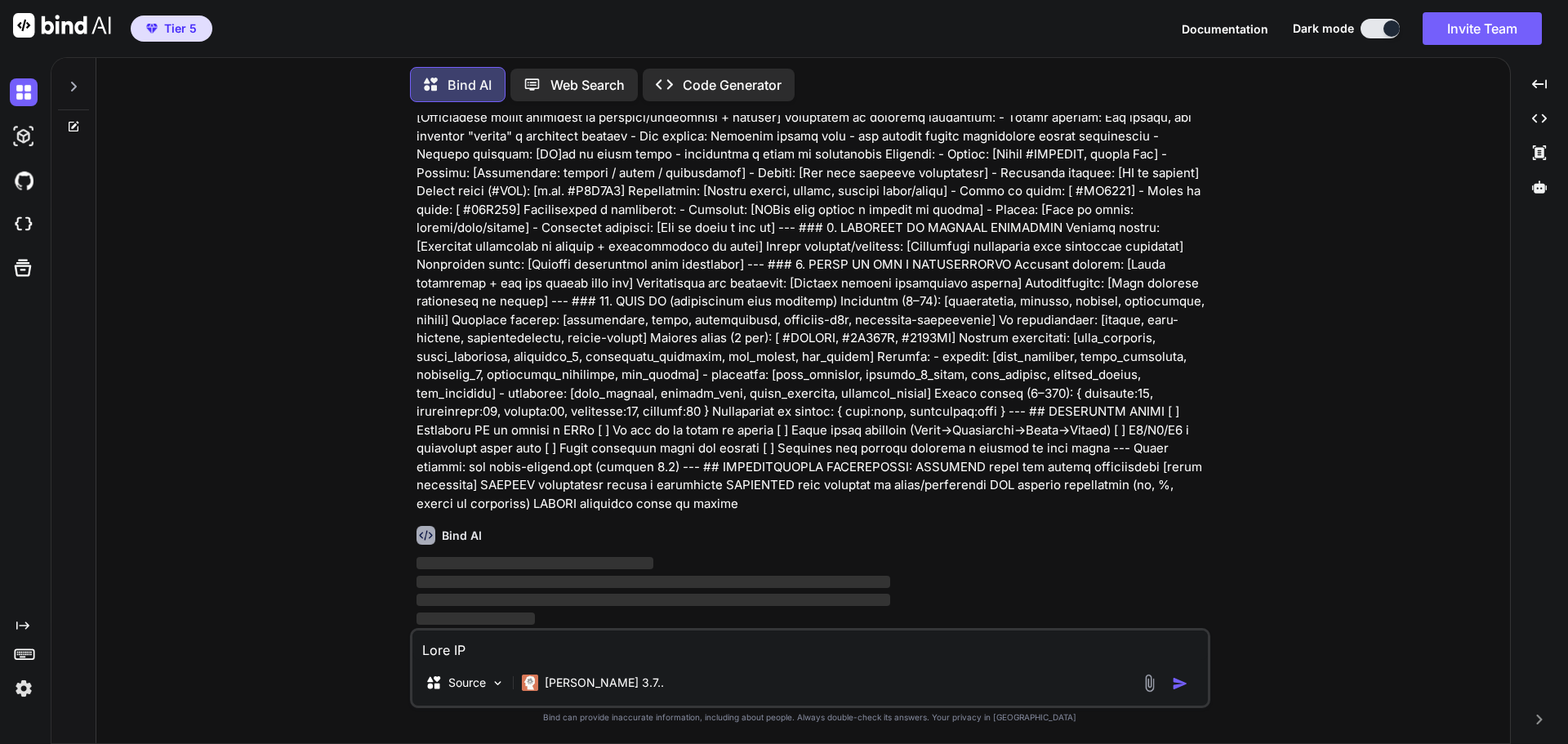
scroll to position [1348, 0]
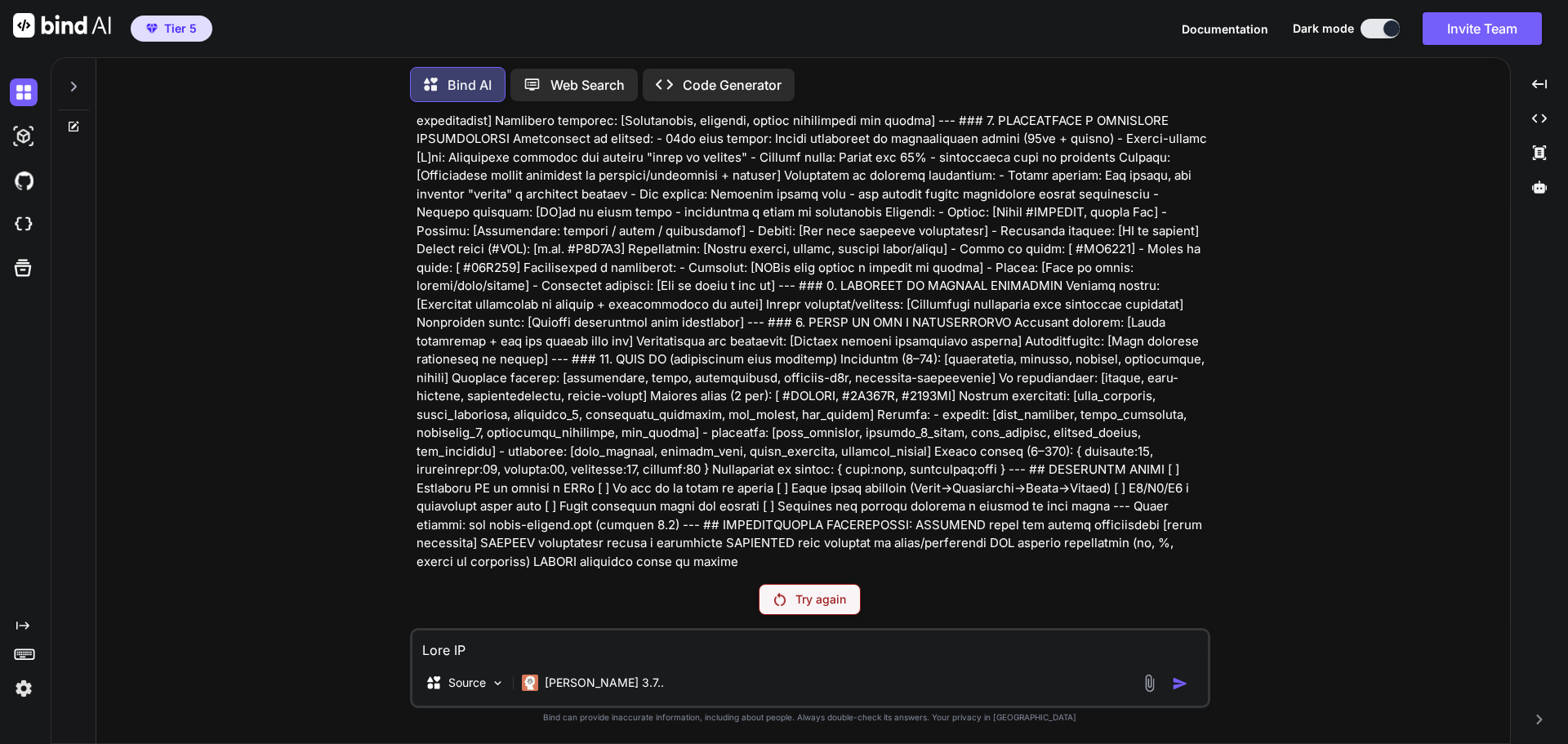
click at [825, 595] on p "Try again" at bounding box center [821, 599] width 51 height 16
type textarea "x"
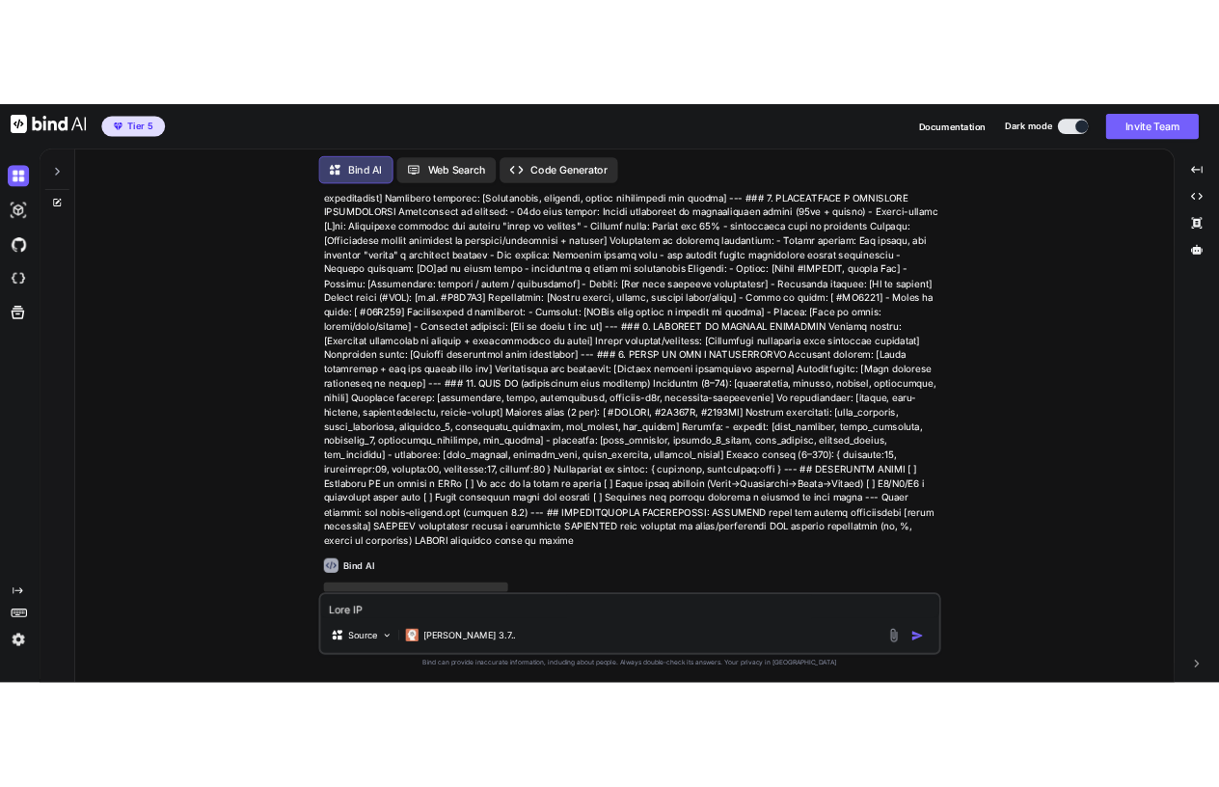
scroll to position [0, 0]
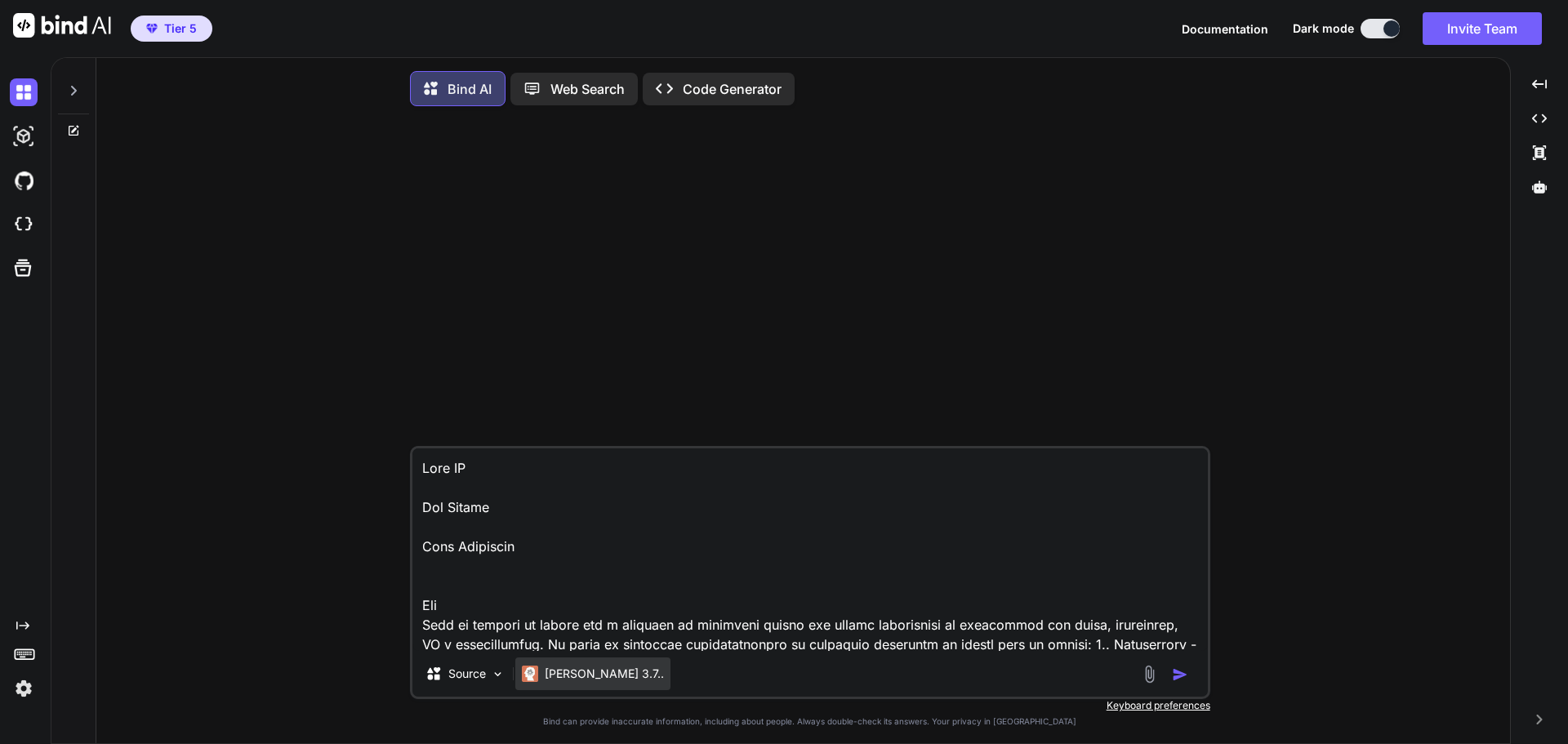
click at [583, 681] on p "[PERSON_NAME] 3.7.." at bounding box center [604, 674] width 119 height 16
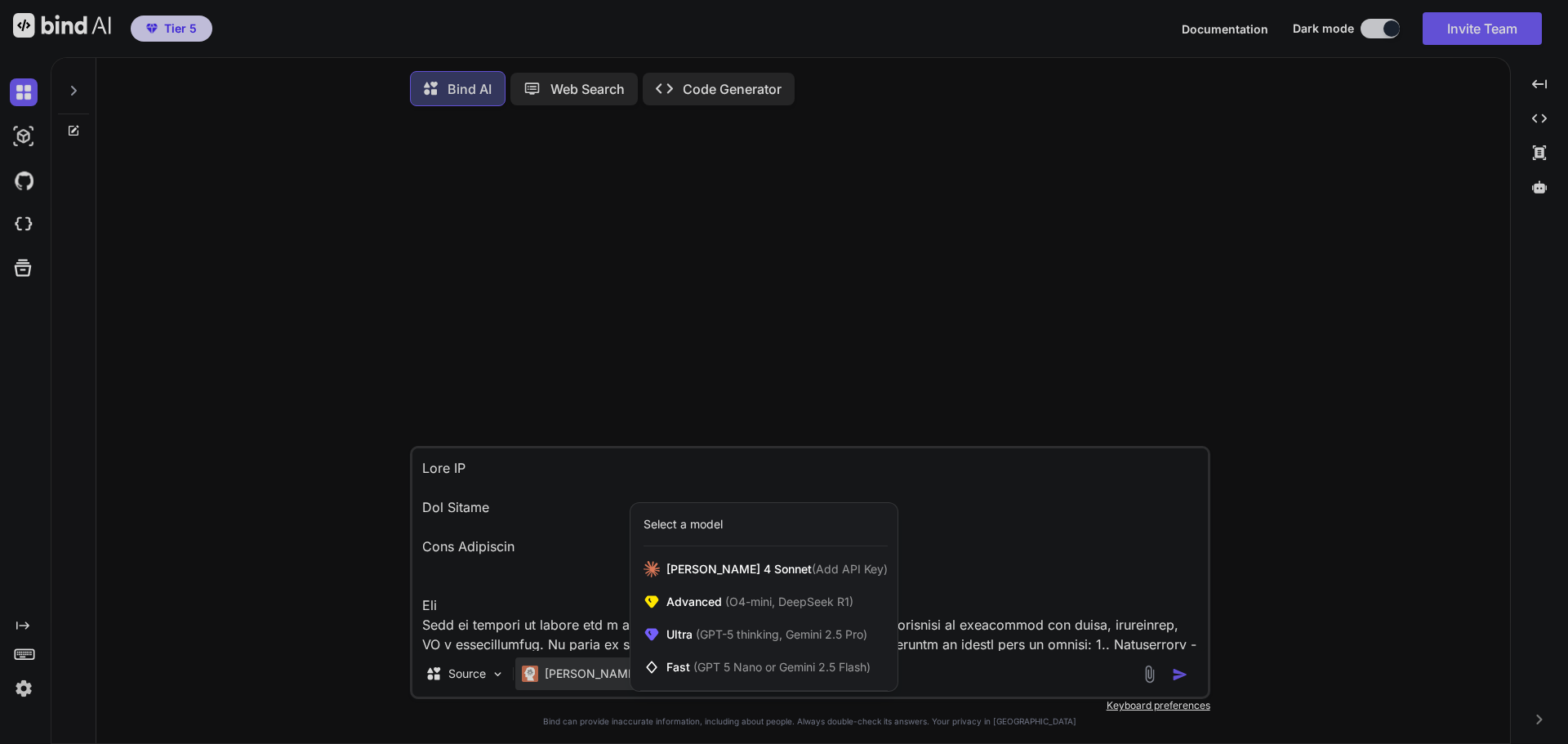
drag, startPoint x: 1080, startPoint y: 597, endPoint x: 1209, endPoint y: 521, distance: 149.7
click at [1092, 592] on div at bounding box center [784, 372] width 1568 height 744
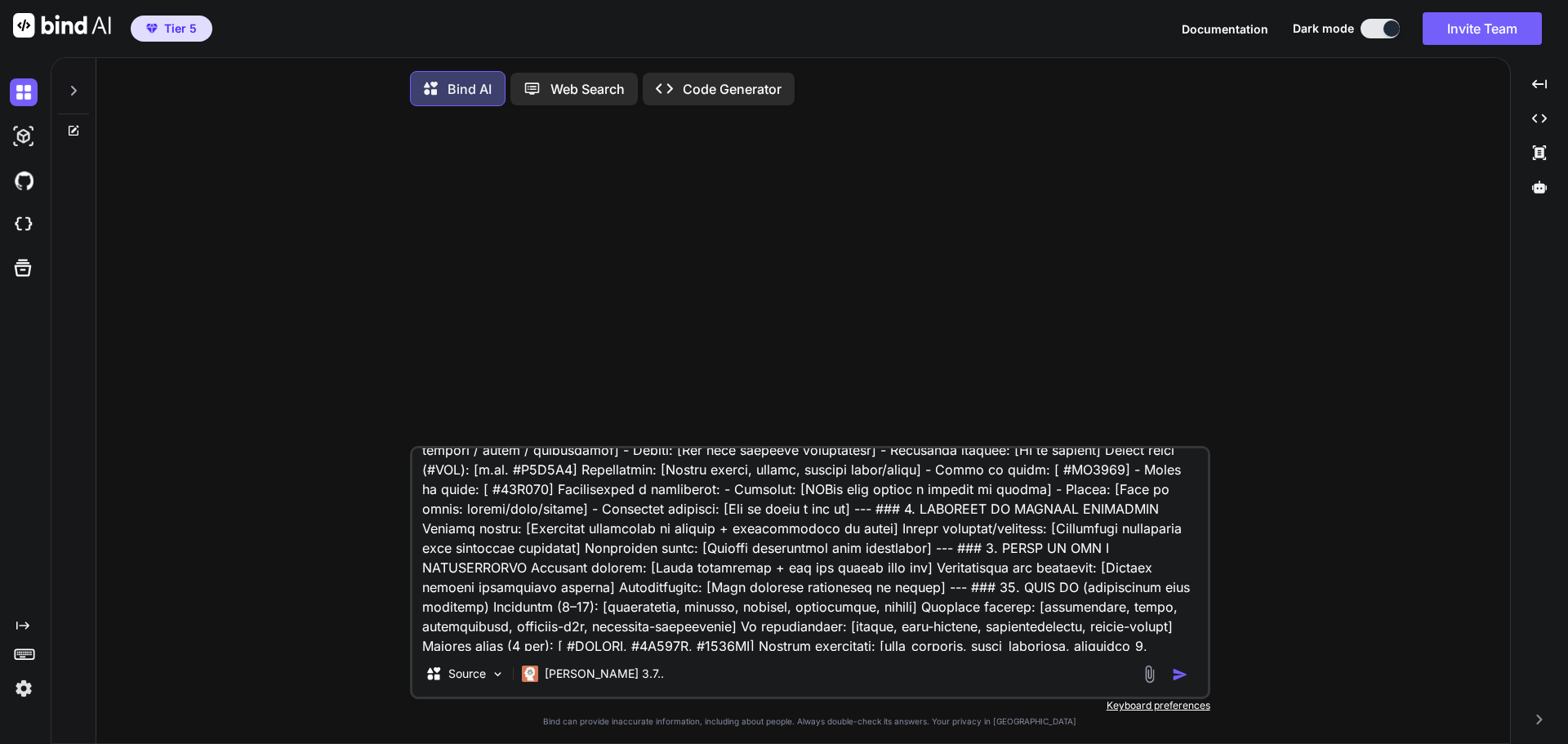
scroll to position [2042, 0]
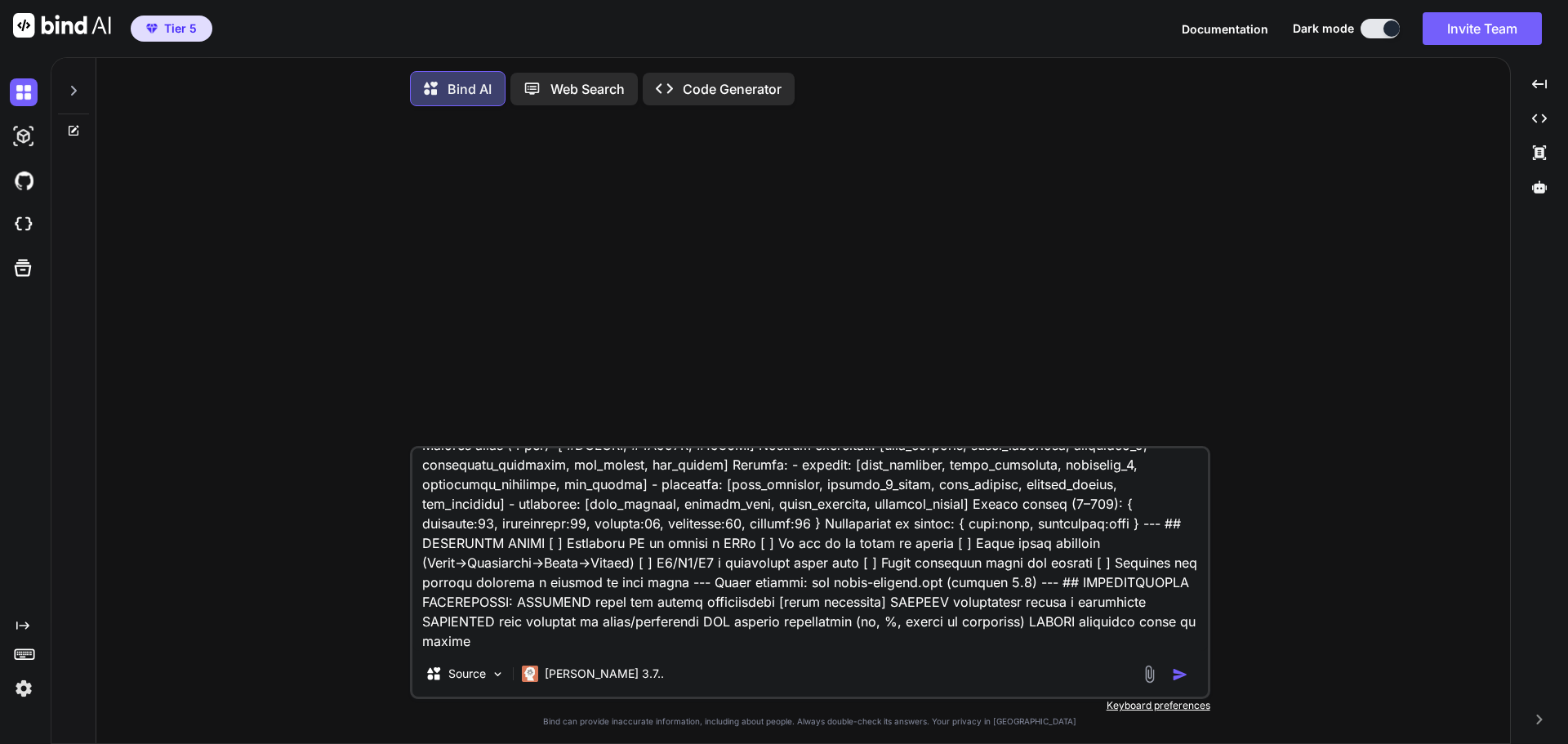
click at [1180, 677] on img "button" at bounding box center [1180, 675] width 16 height 16
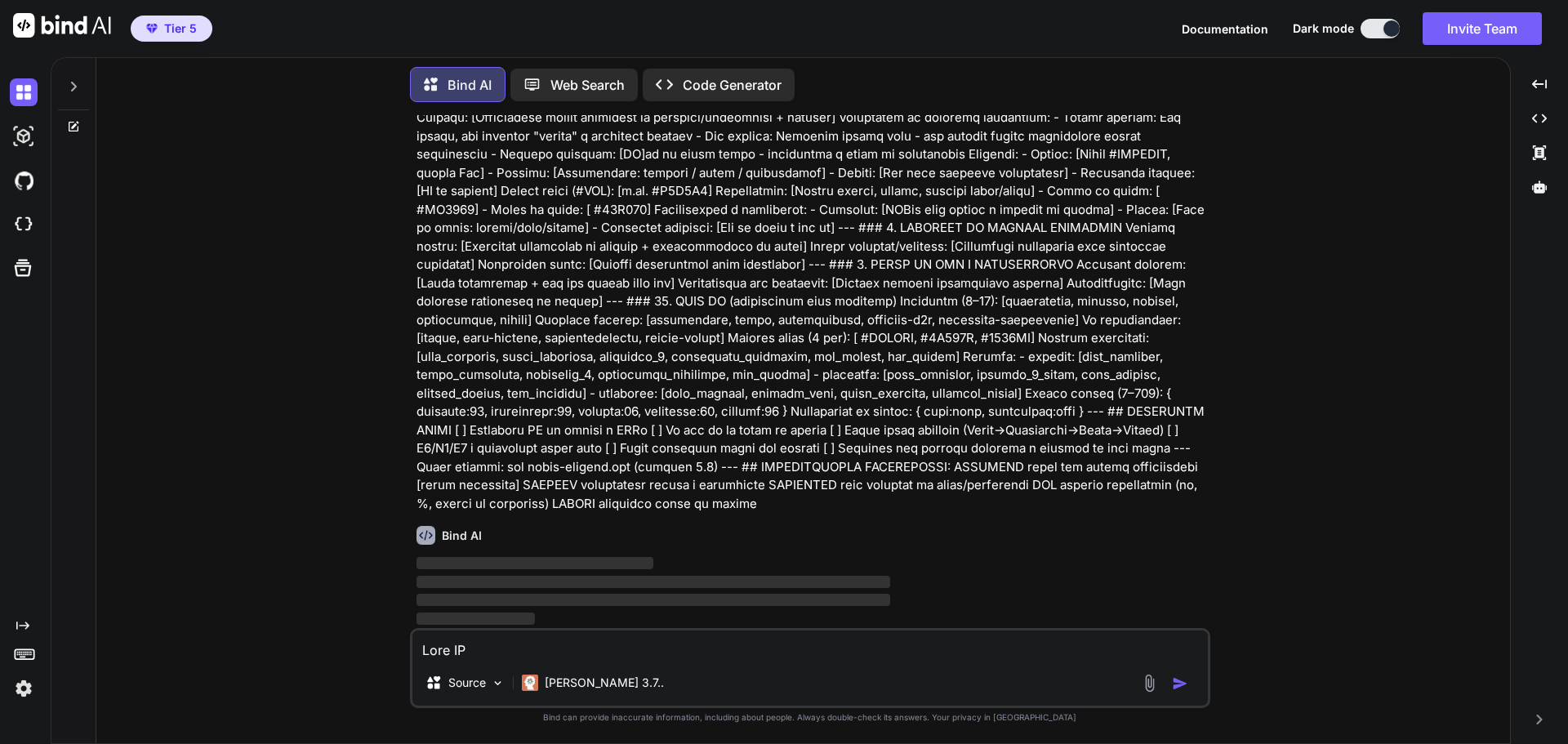
scroll to position [1348, 0]
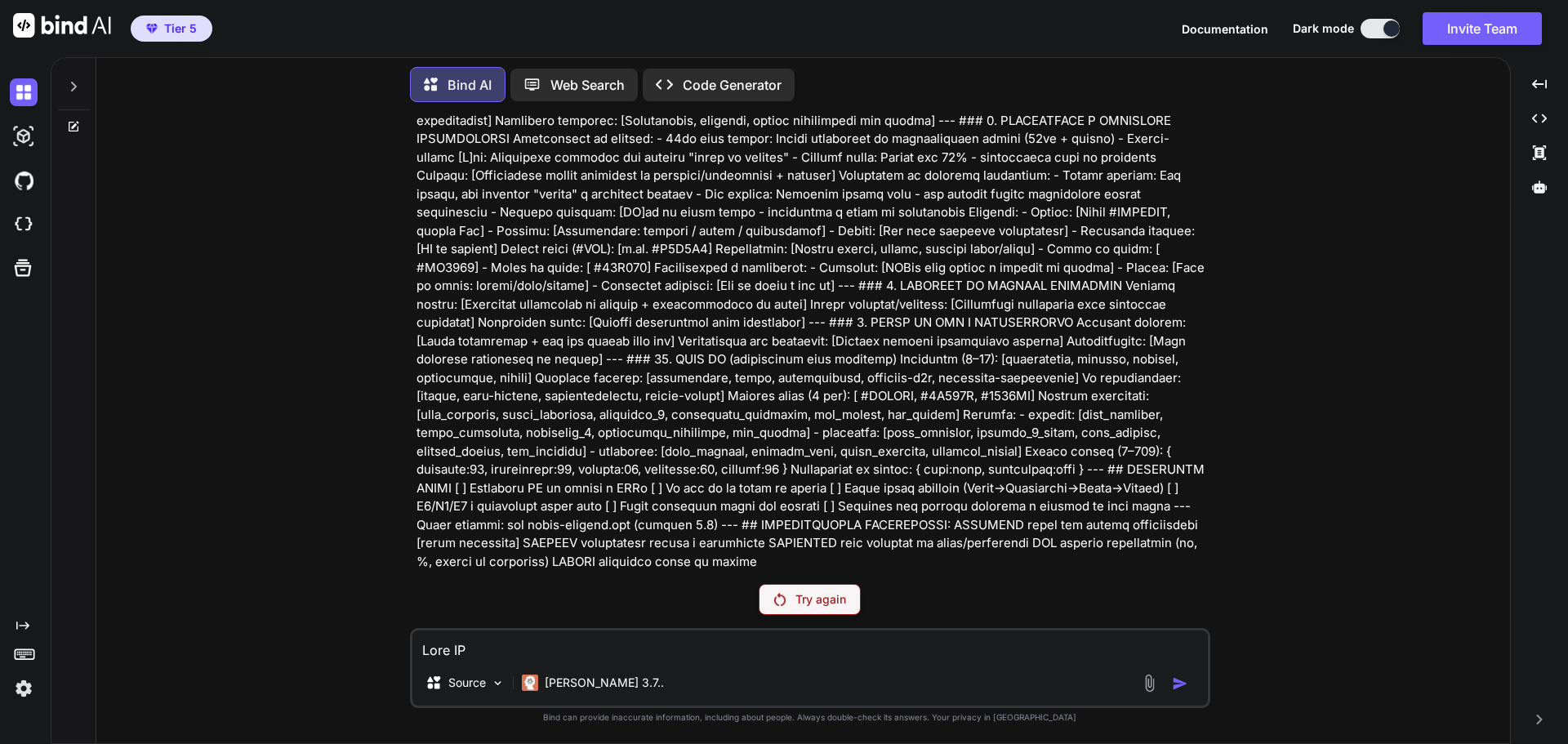
click at [838, 603] on p "Try again" at bounding box center [821, 599] width 51 height 16
click at [579, 684] on p "[PERSON_NAME] 3.7.." at bounding box center [604, 682] width 119 height 16
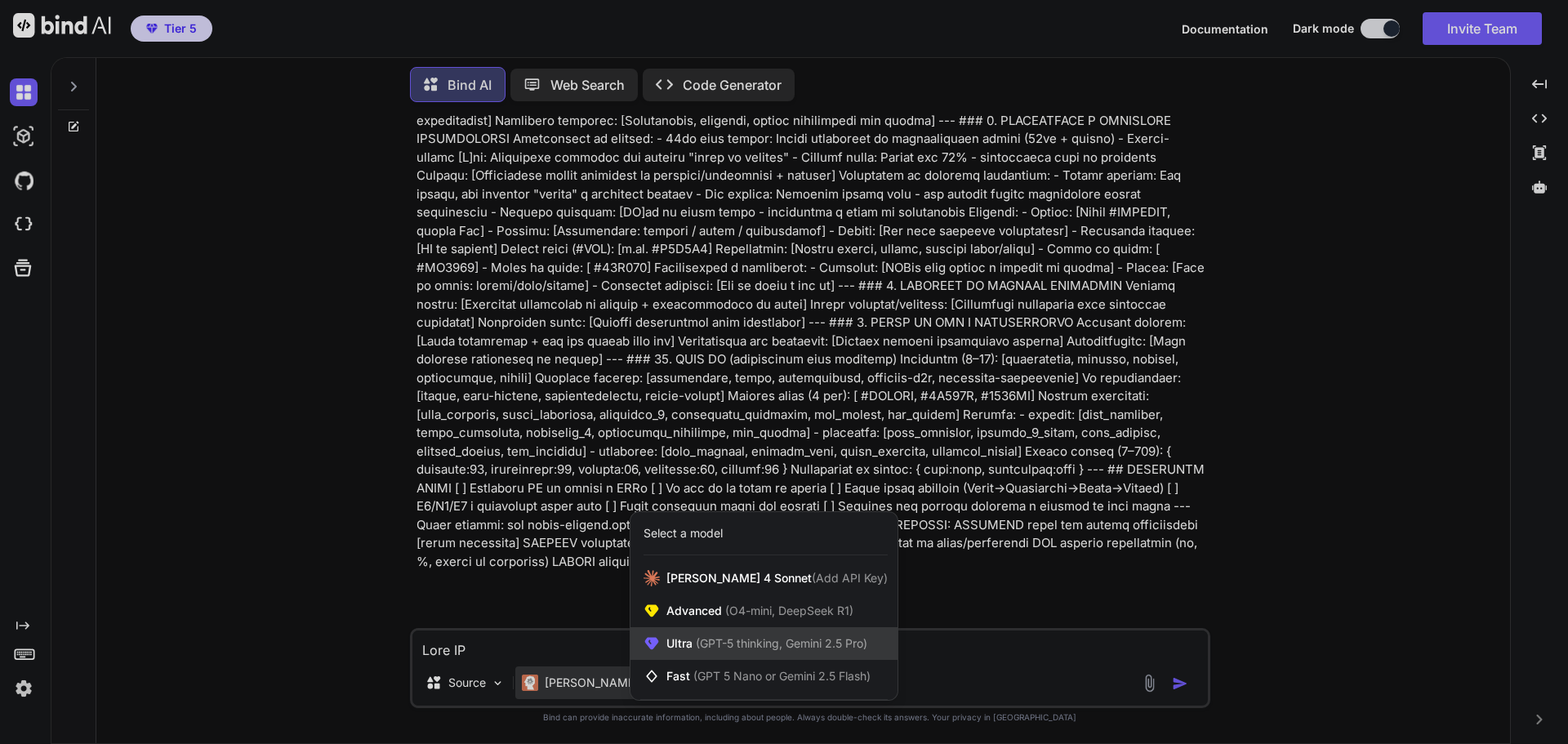
click at [853, 654] on div "Ultra (GPT-5 thinking, Gemini 2.5 Pro)" at bounding box center [763, 643] width 267 height 33
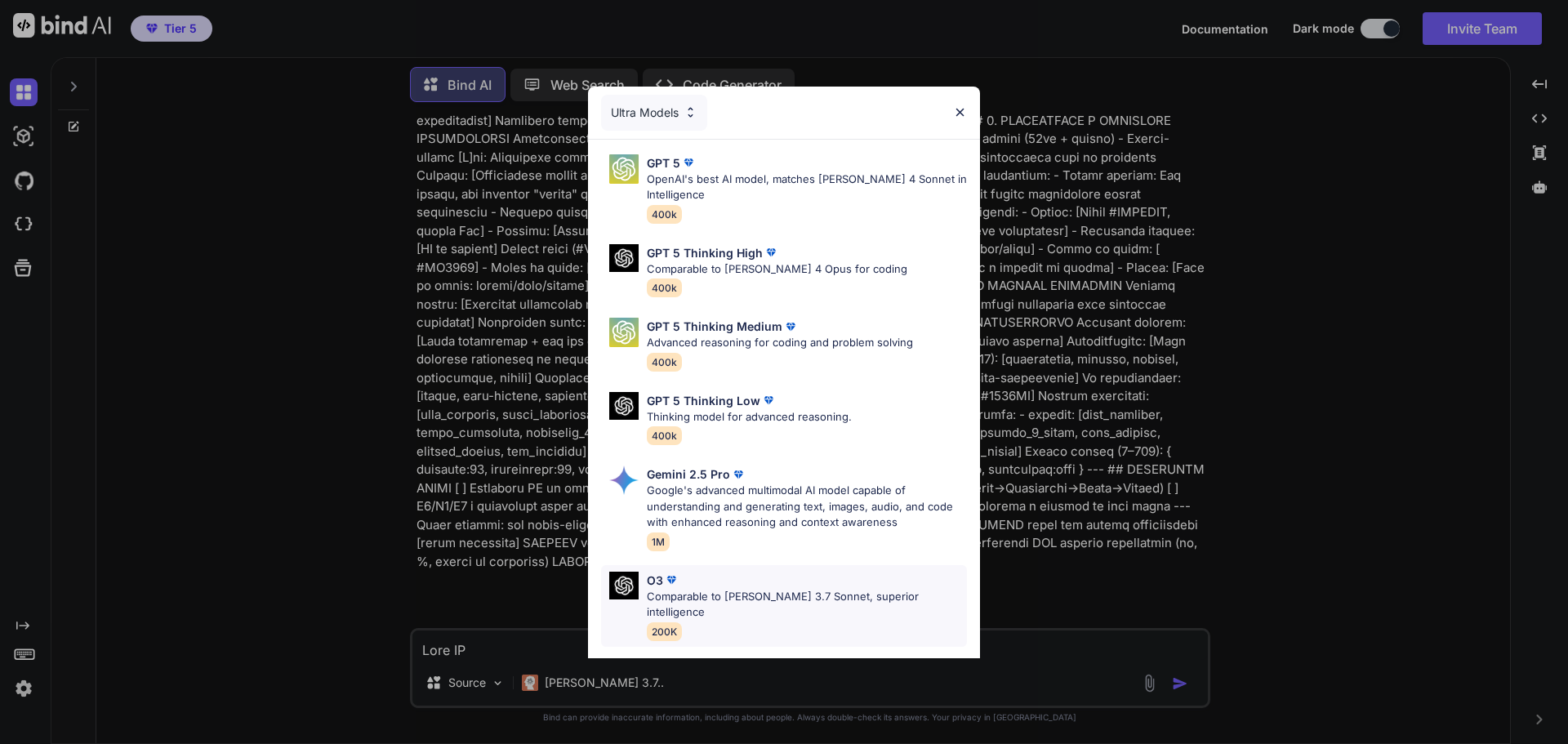
scroll to position [132, 0]
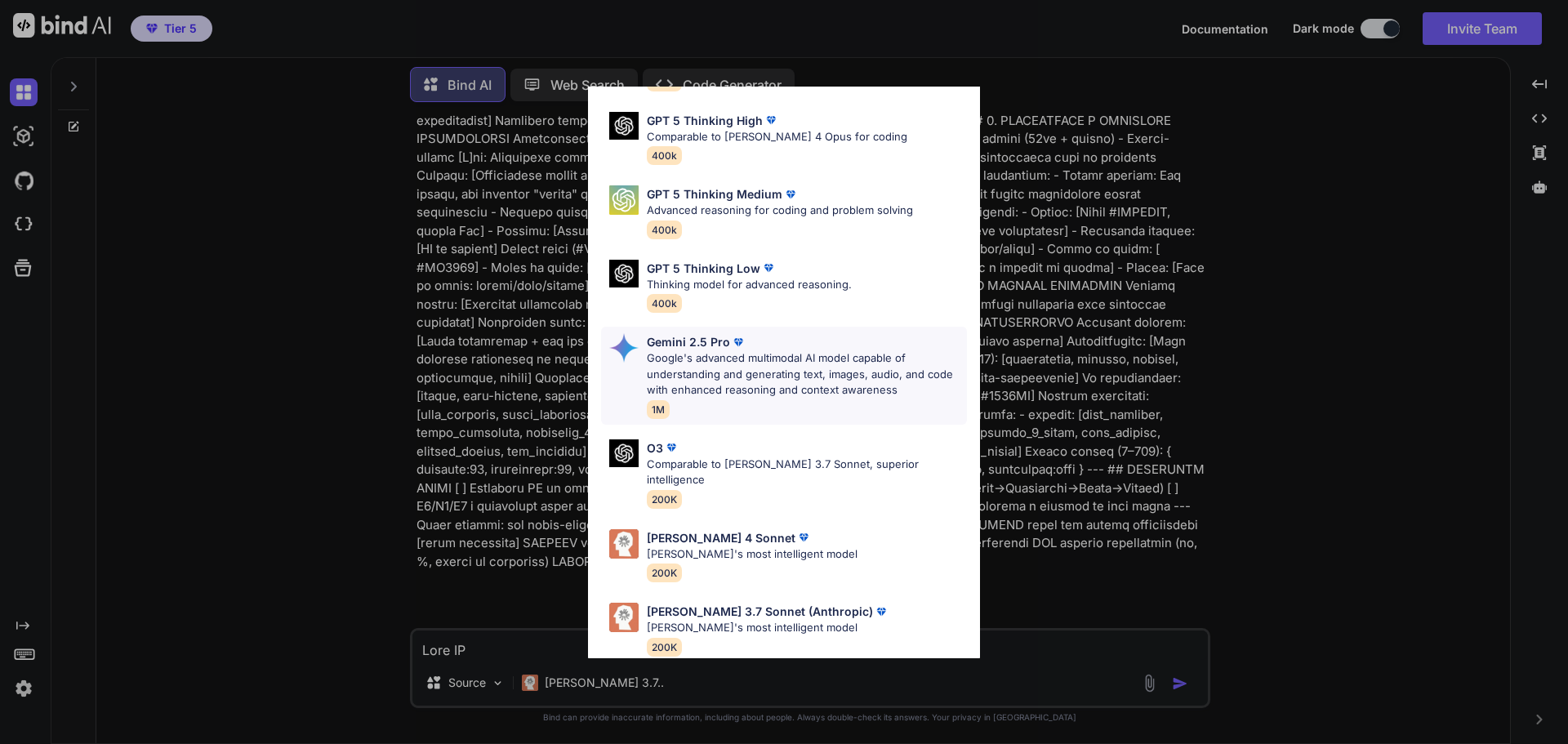
click at [743, 358] on p "Google's advanced multimodal AI model capable of understanding and generating t…" at bounding box center [807, 375] width 320 height 48
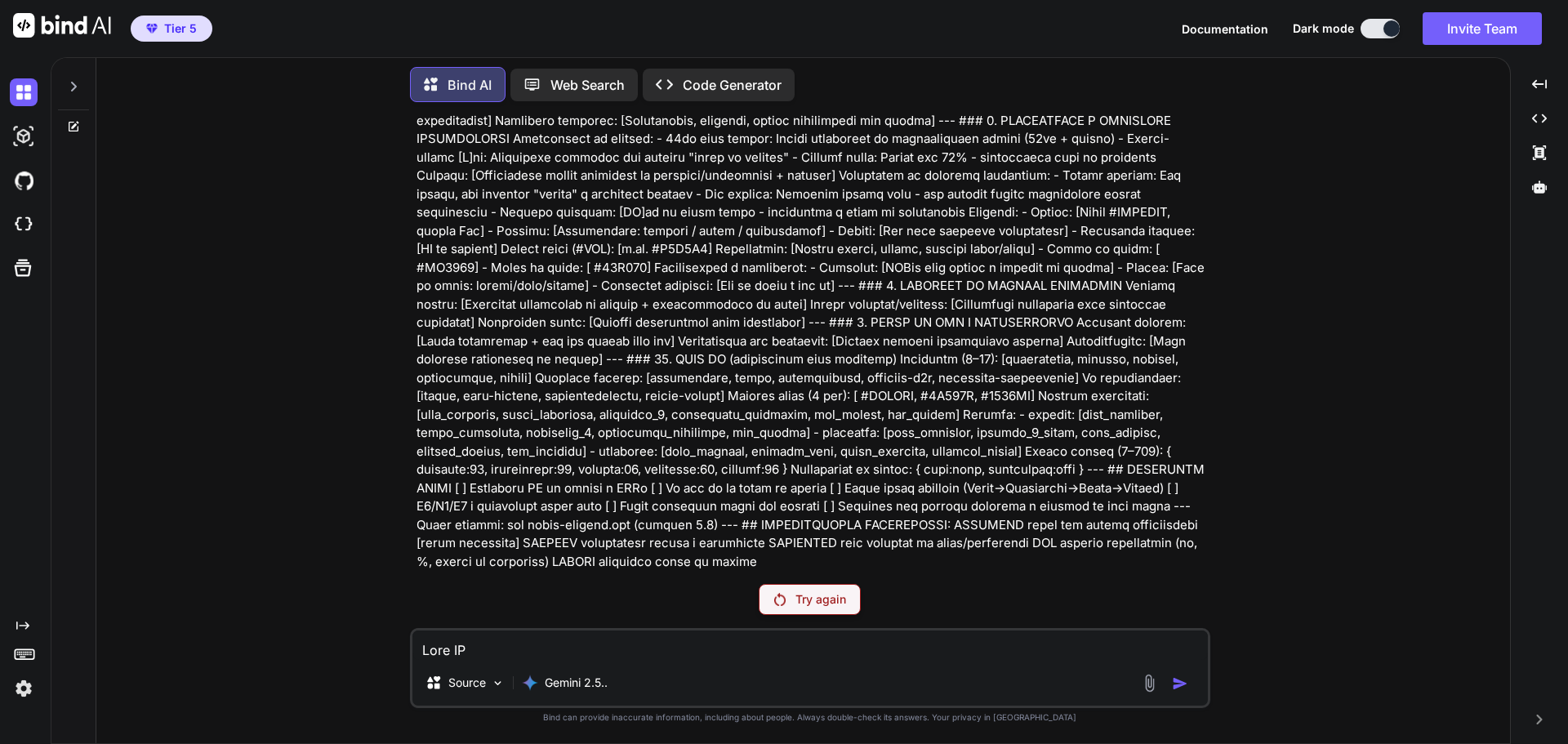
drag, startPoint x: 843, startPoint y: 633, endPoint x: 841, endPoint y: 609, distance: 24.1
click at [841, 626] on div "You Try again Source Gemini 2.5.. Created with Bind Always check its answers. P…" at bounding box center [810, 429] width 801 height 628
click at [825, 606] on p "Try again" at bounding box center [821, 599] width 51 height 16
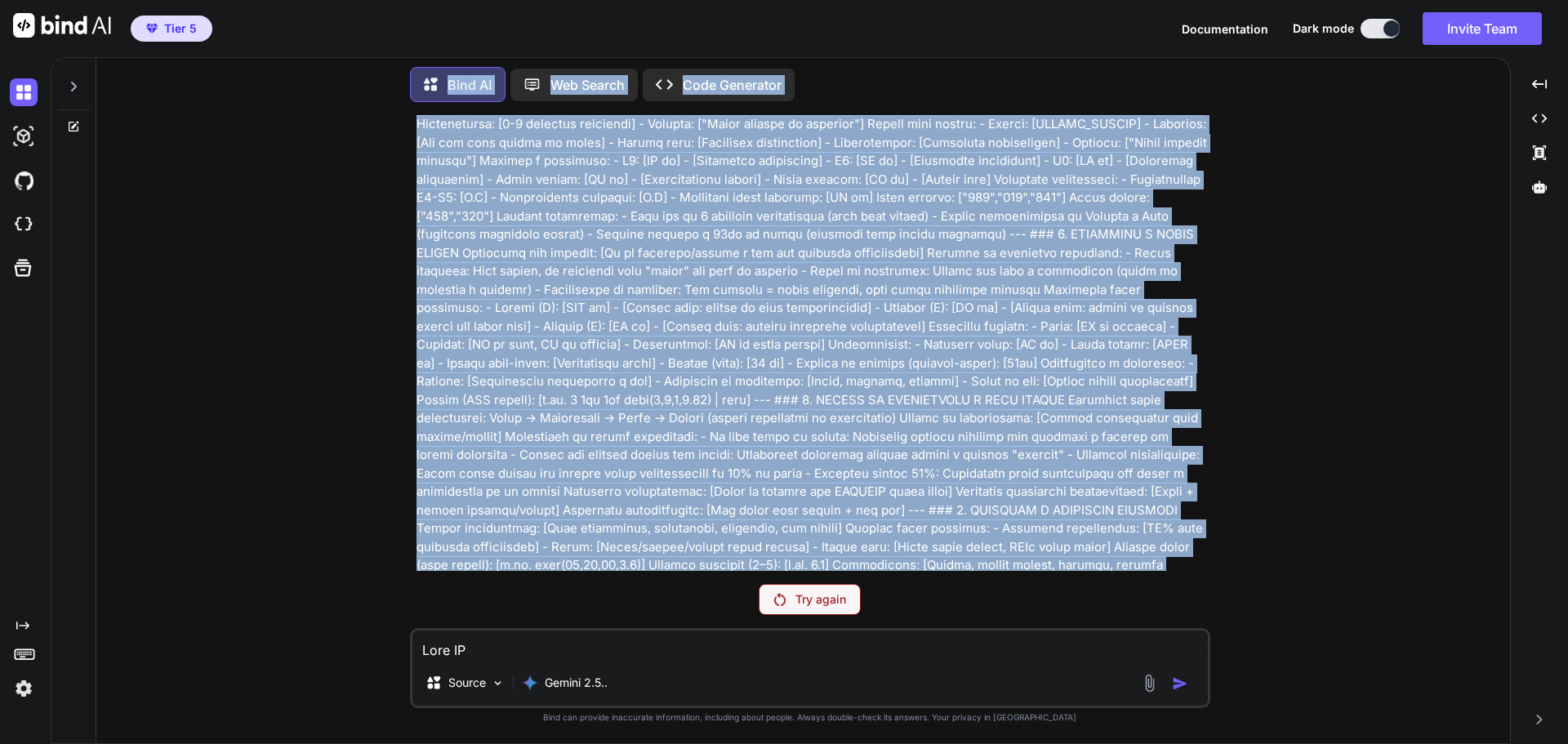
scroll to position [0, 0]
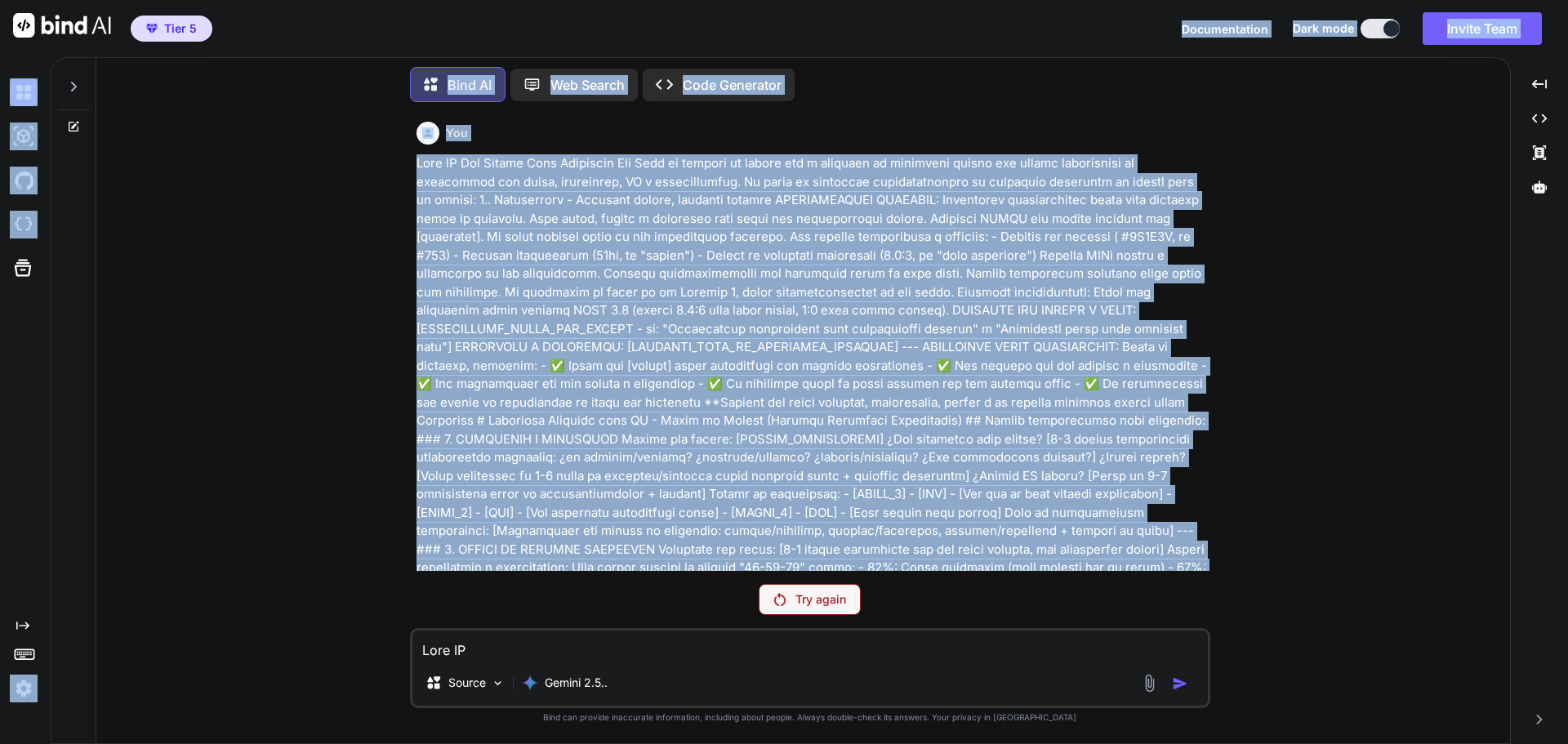
drag, startPoint x: 479, startPoint y: 555, endPoint x: 371, endPoint y: 51, distance: 515.4
click at [371, 51] on div "Tier 5 Documentation Dark mode Invite Team Created with Pixso. Created with Pix…" at bounding box center [784, 372] width 1568 height 744
copy div "Loremipsumdol Sita cons Adipis Elit Seddoei temp Incid. Utlabor etdo Magna. Ali…"
click at [73, 80] on icon at bounding box center [73, 86] width 13 height 13
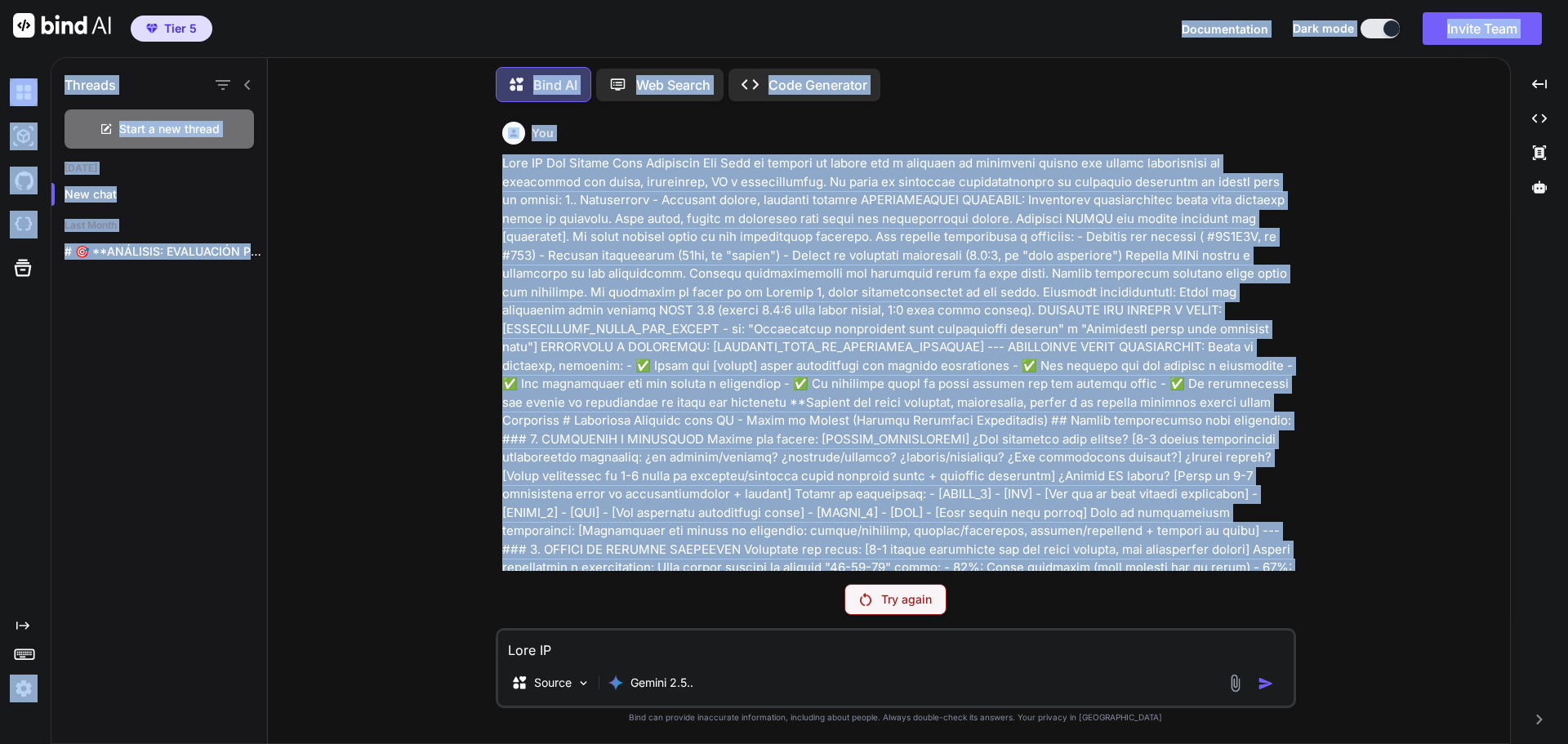
click at [220, 354] on div "Threads Start a new thread Today New chat Last Month # 🎯 **ANÁLISIS: EVALUACIÓN…" at bounding box center [159, 399] width 216 height 690
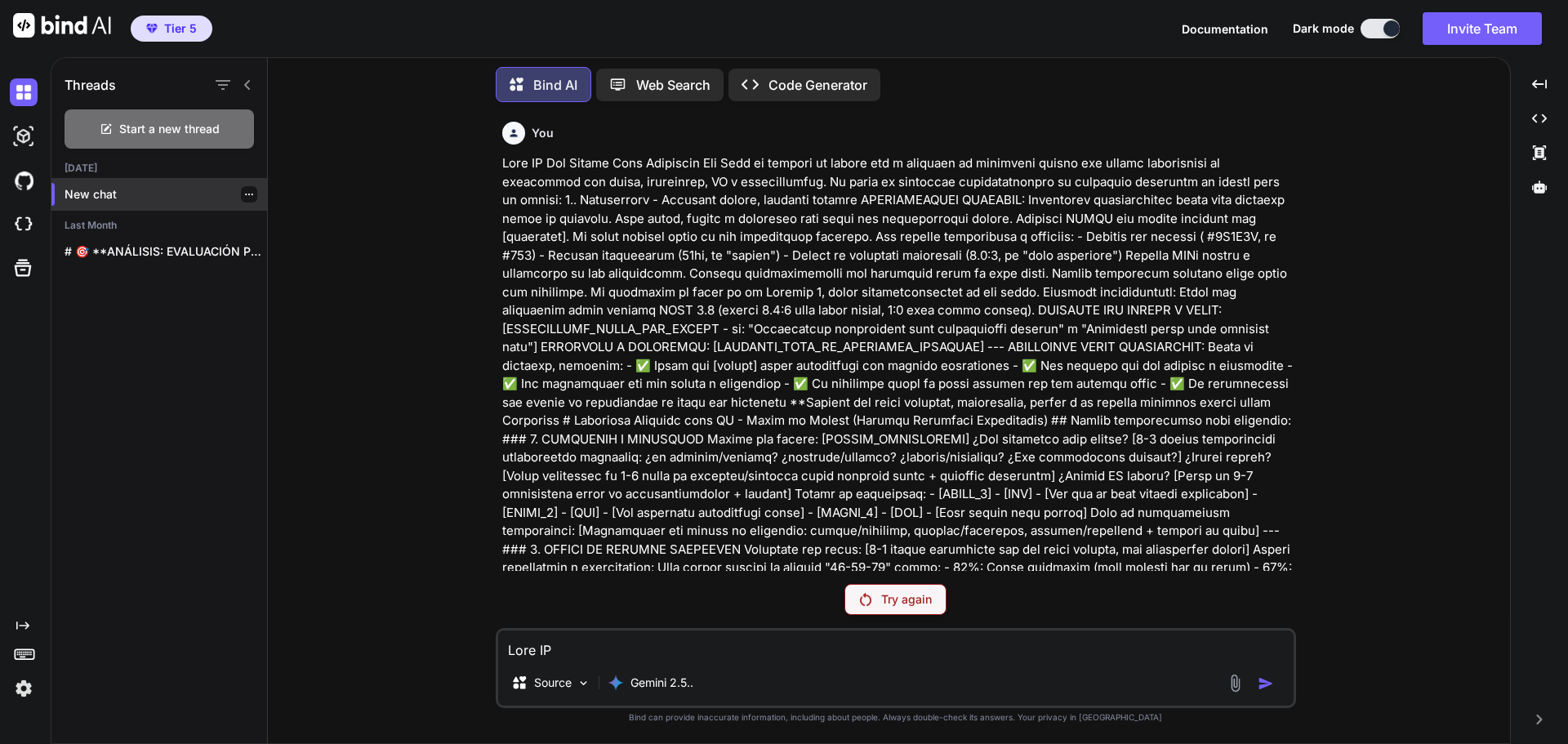
click at [115, 197] on p "New chat" at bounding box center [165, 194] width 202 height 16
click at [175, 121] on span "Start a new thread" at bounding box center [169, 129] width 101 height 16
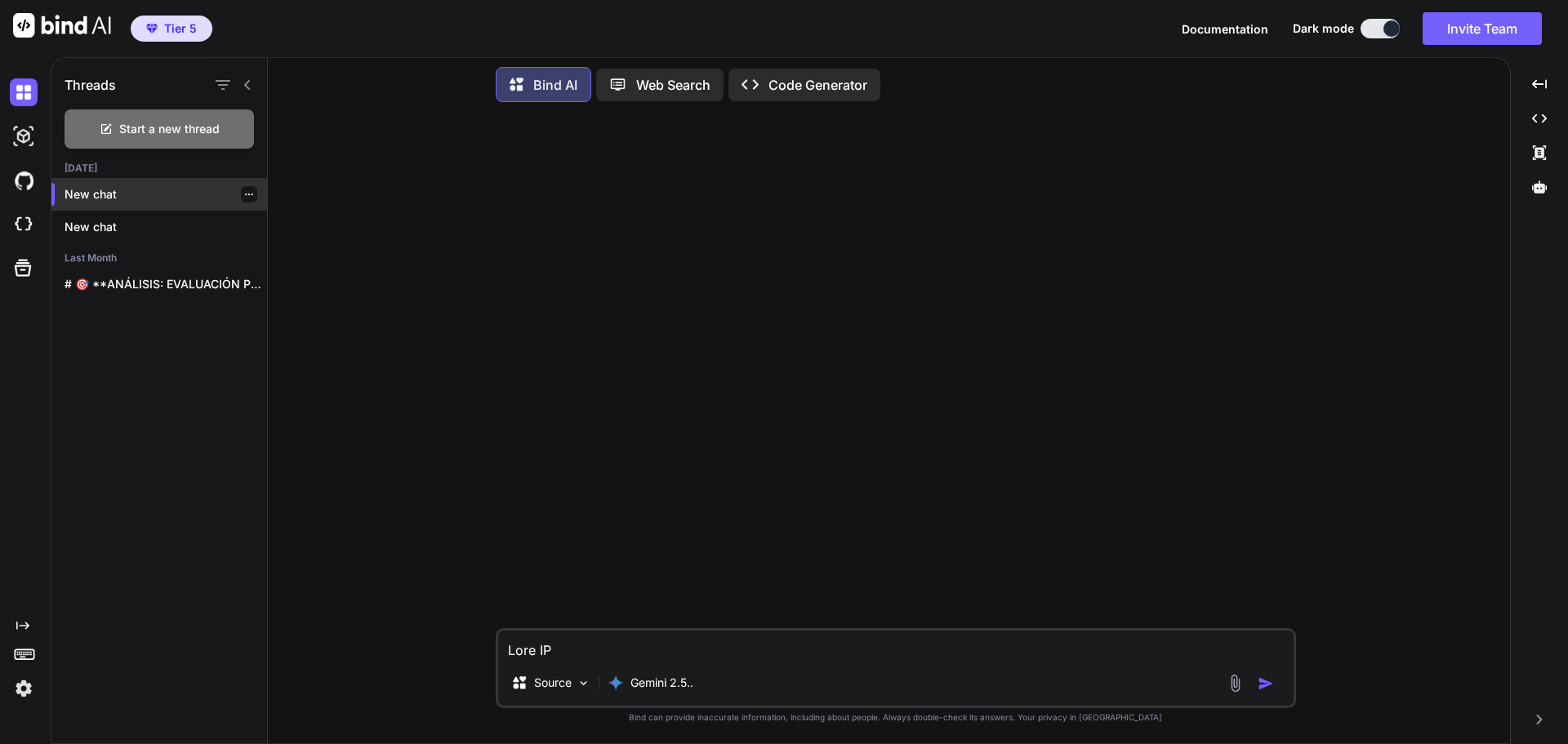
click at [159, 200] on div "New chat" at bounding box center [159, 194] width 216 height 33
click at [155, 227] on p "New chat" at bounding box center [165, 226] width 202 height 16
click at [244, 222] on icon "button" at bounding box center [249, 227] width 10 height 10
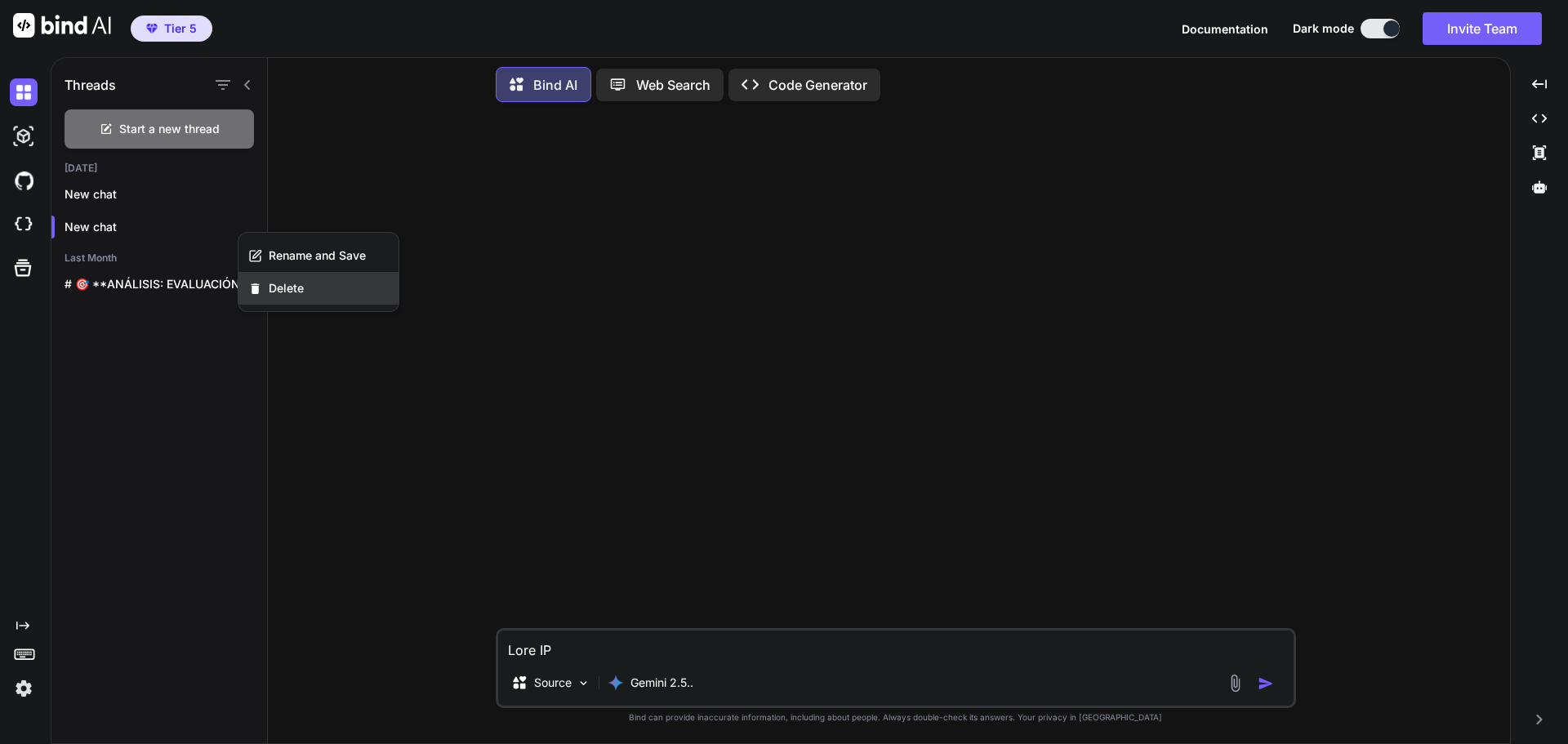
click at [285, 288] on span "Delete" at bounding box center [285, 288] width 35 height 16
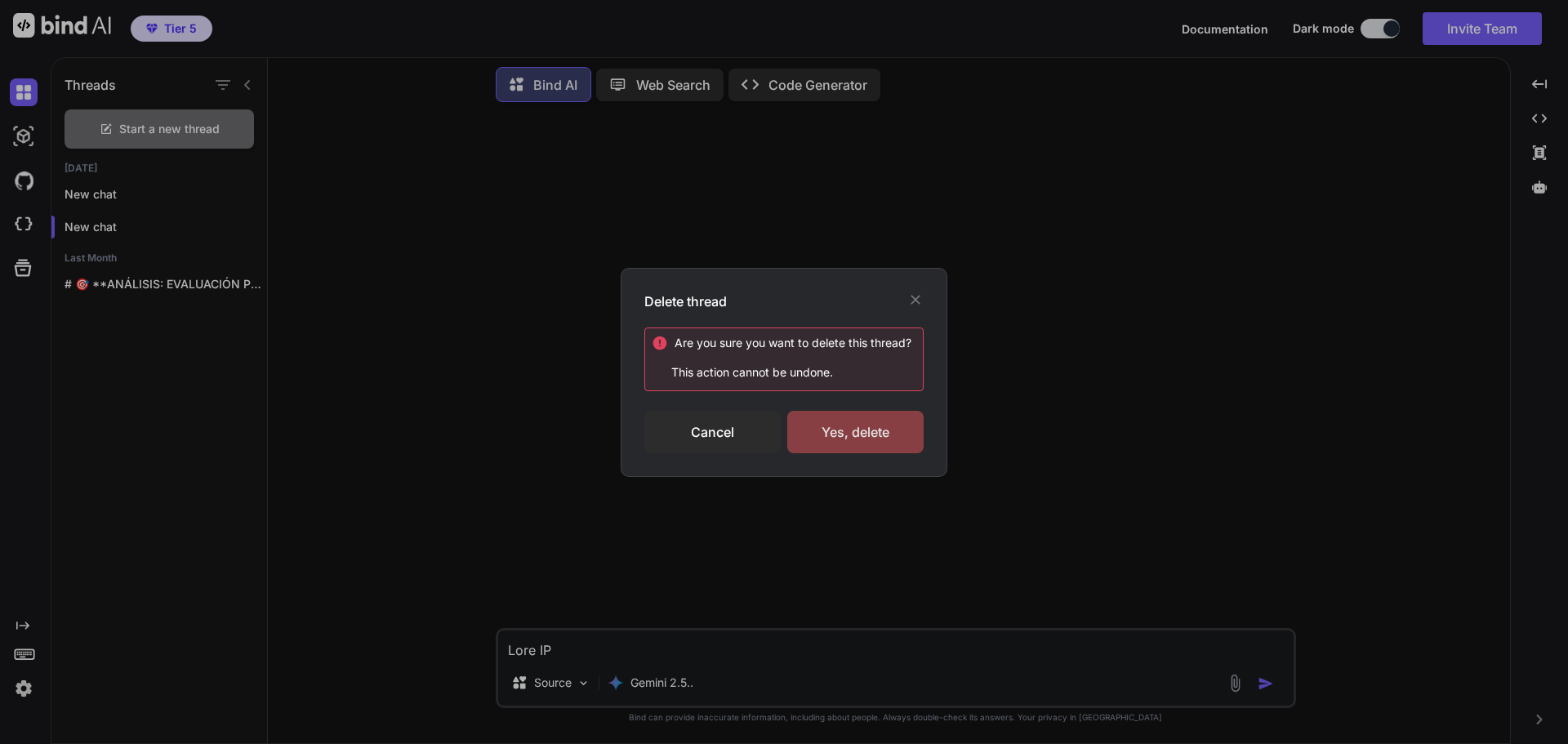
click at [845, 439] on div "Yes, delete" at bounding box center [855, 432] width 136 height 42
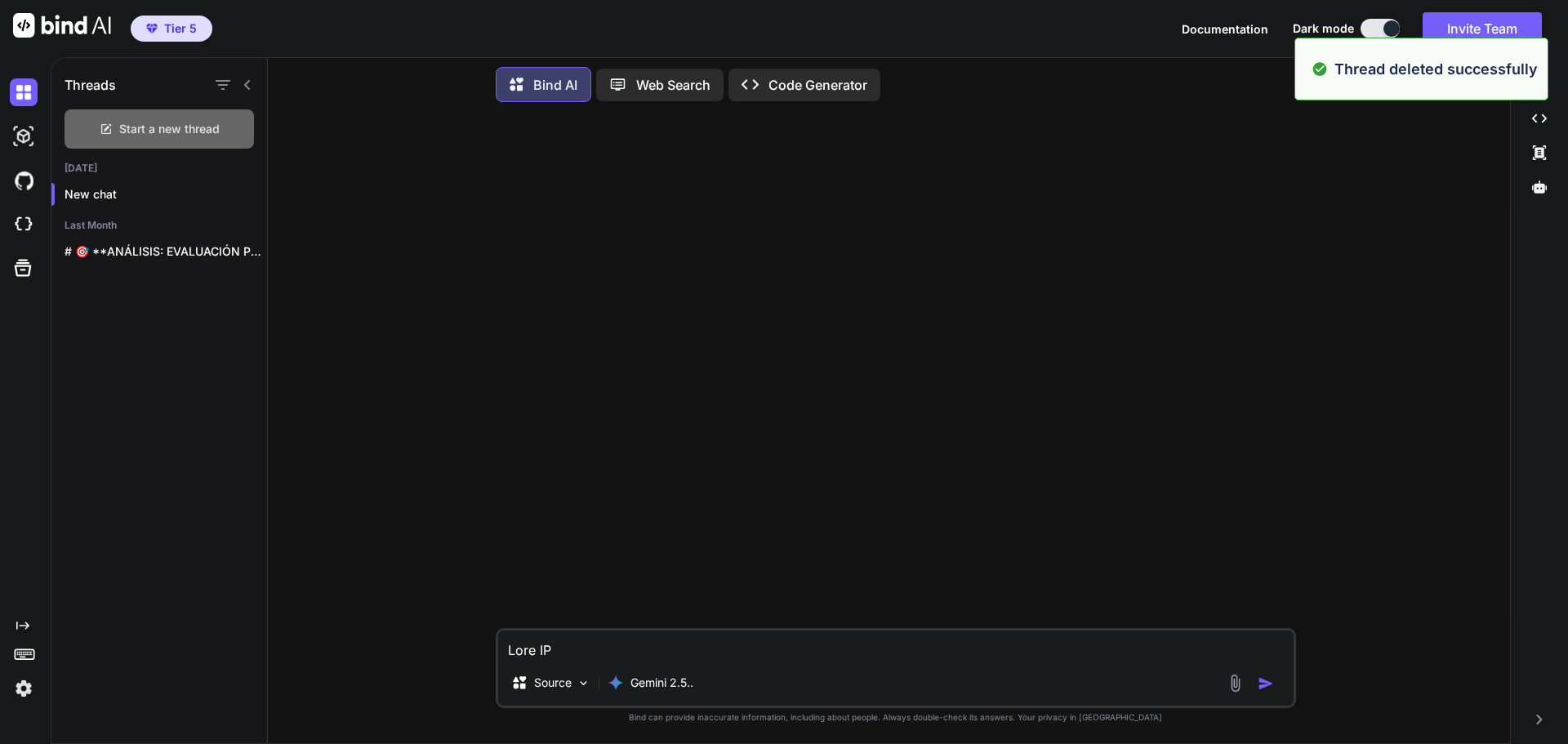
click at [216, 138] on div "Start a new thread" at bounding box center [159, 129] width 190 height 39
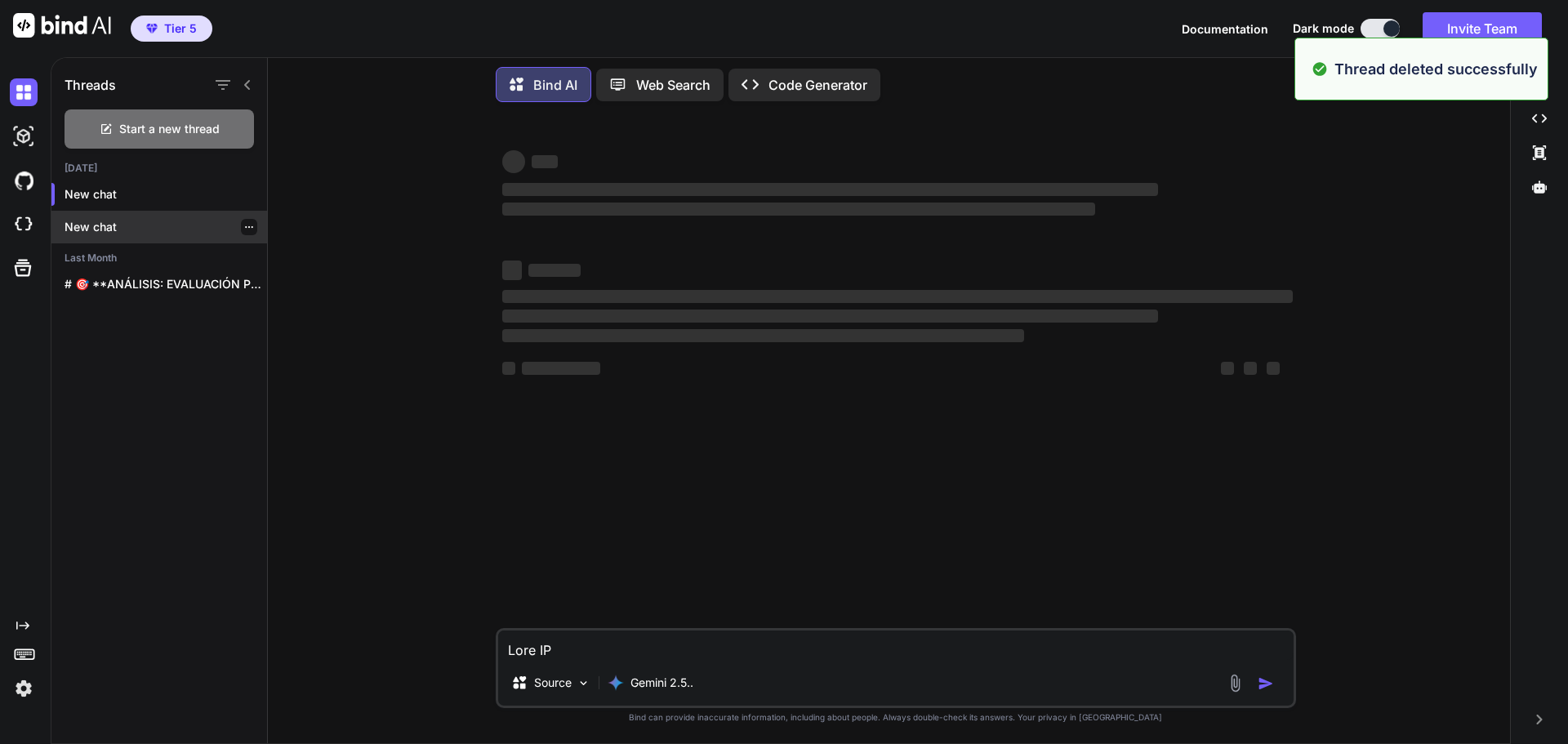
type textarea "x"
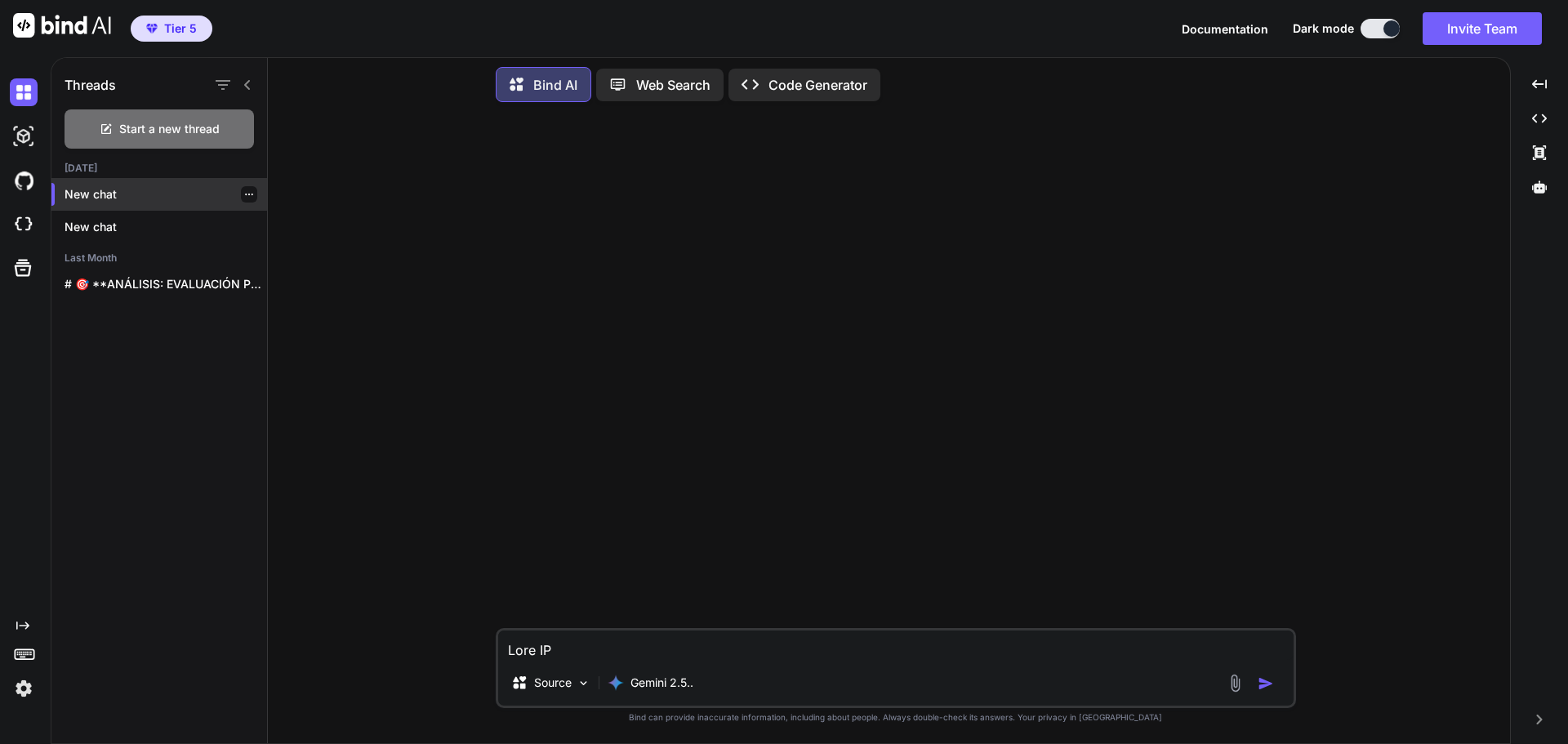
click at [247, 191] on div at bounding box center [248, 194] width 16 height 16
click at [182, 191] on p "New chat" at bounding box center [165, 194] width 202 height 16
click at [241, 197] on div at bounding box center [248, 194] width 16 height 16
drag, startPoint x: 114, startPoint y: 192, endPoint x: 104, endPoint y: 192, distance: 10.0
click at [104, 192] on p "New chat" at bounding box center [165, 194] width 202 height 16
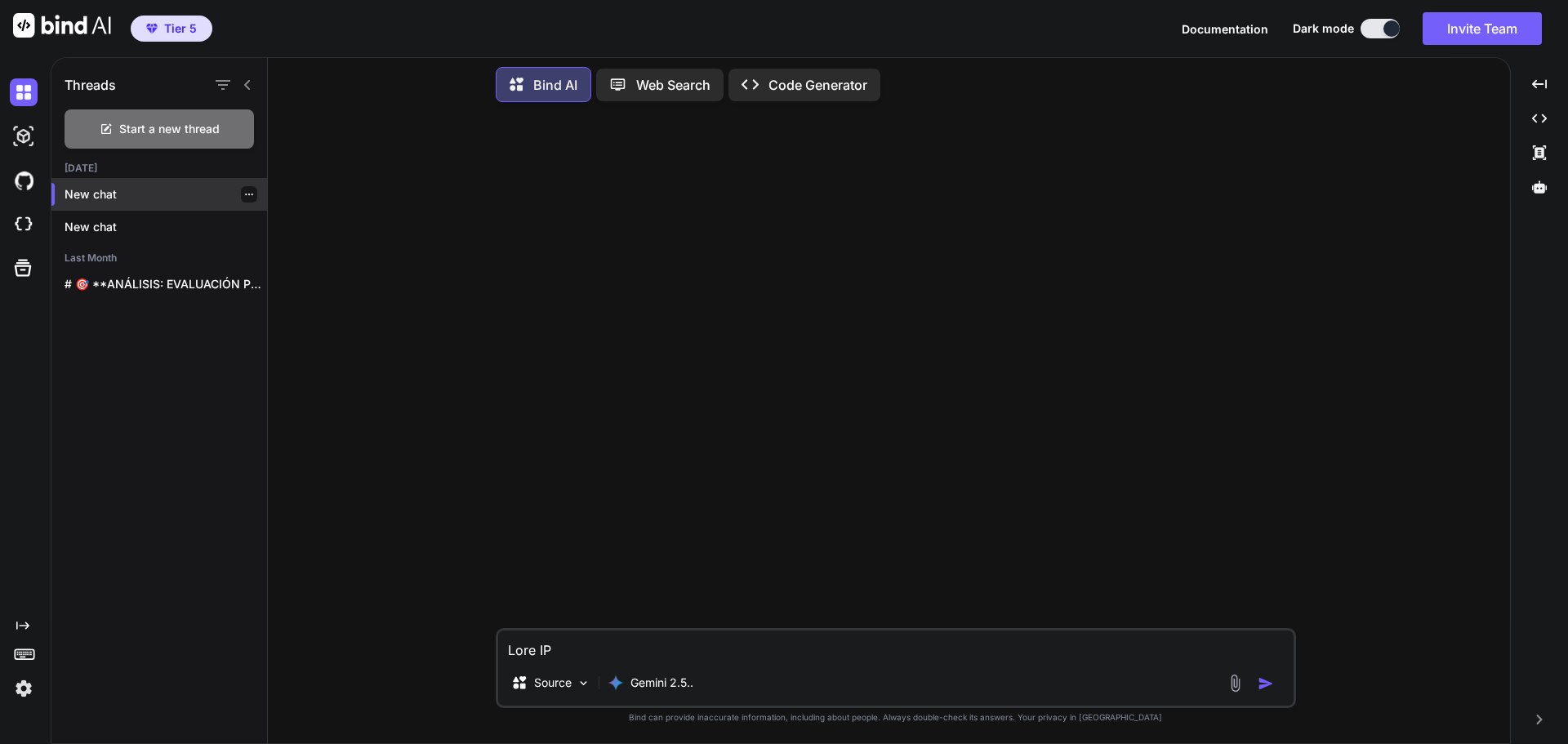
click at [244, 191] on icon "button" at bounding box center [249, 195] width 10 height 10
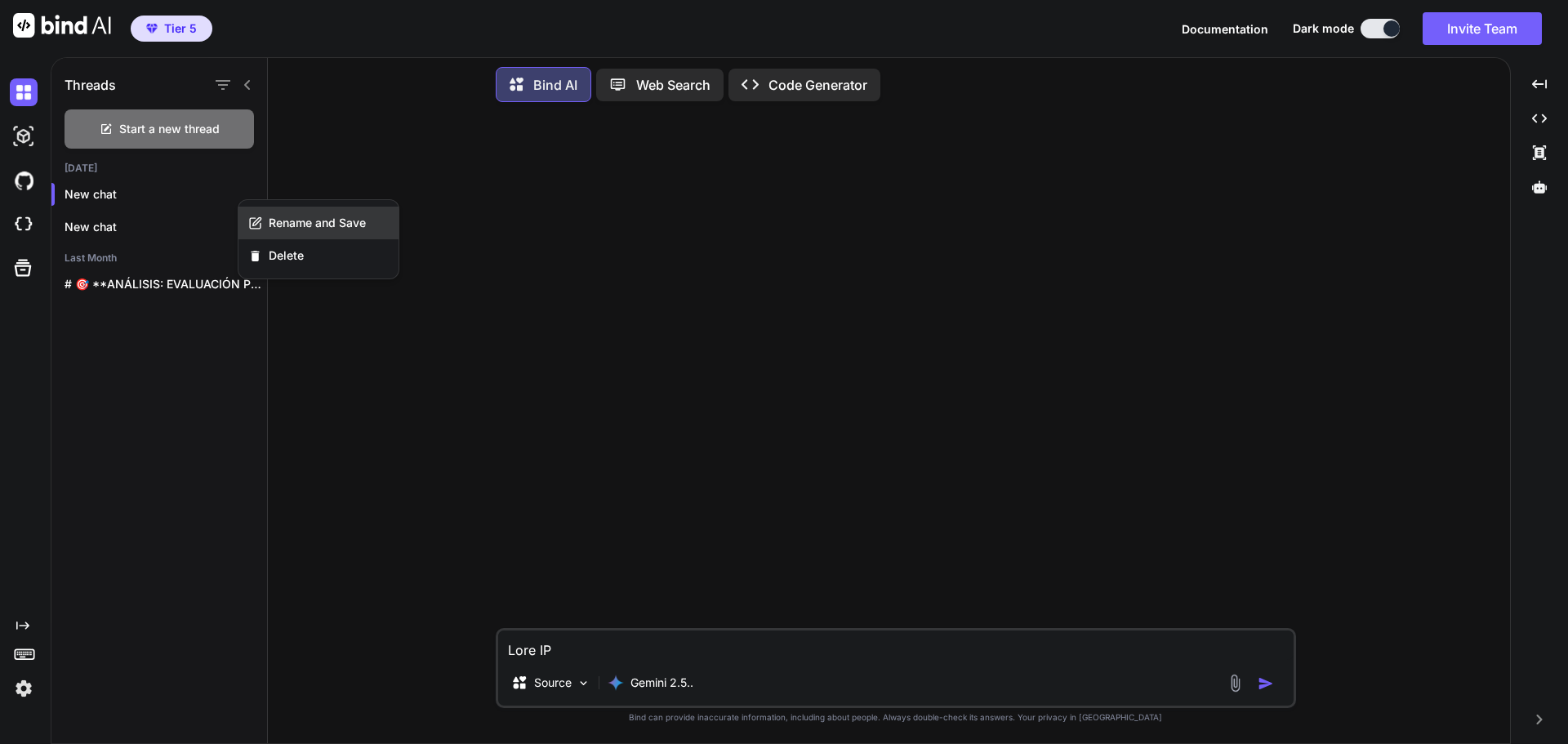
click at [316, 226] on span "Rename and Save" at bounding box center [317, 223] width 97 height 16
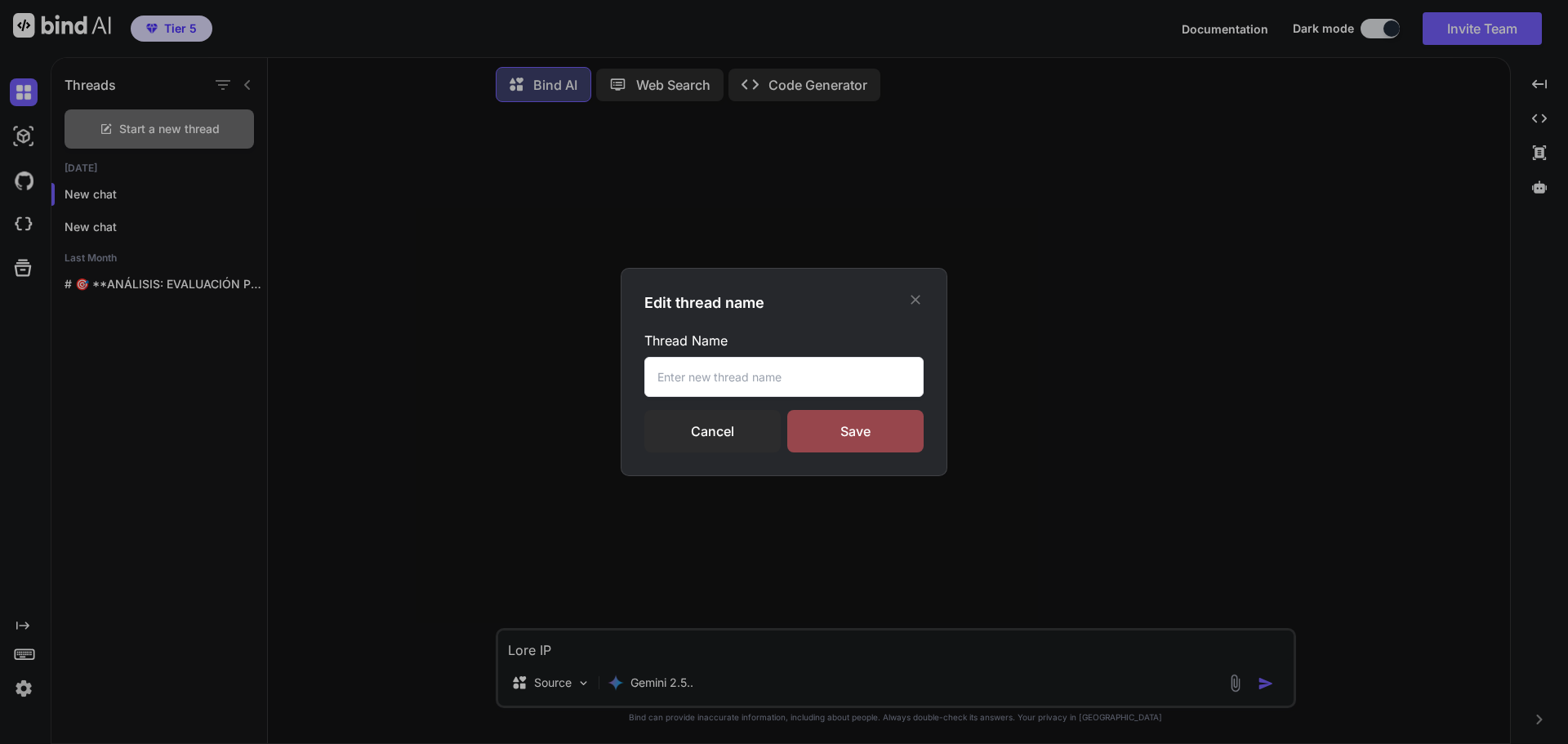
click at [806, 379] on input "text" at bounding box center [784, 376] width 280 height 40
type input "d"
type input "Estilos Diseño"
click at [877, 427] on div "Save" at bounding box center [855, 431] width 136 height 42
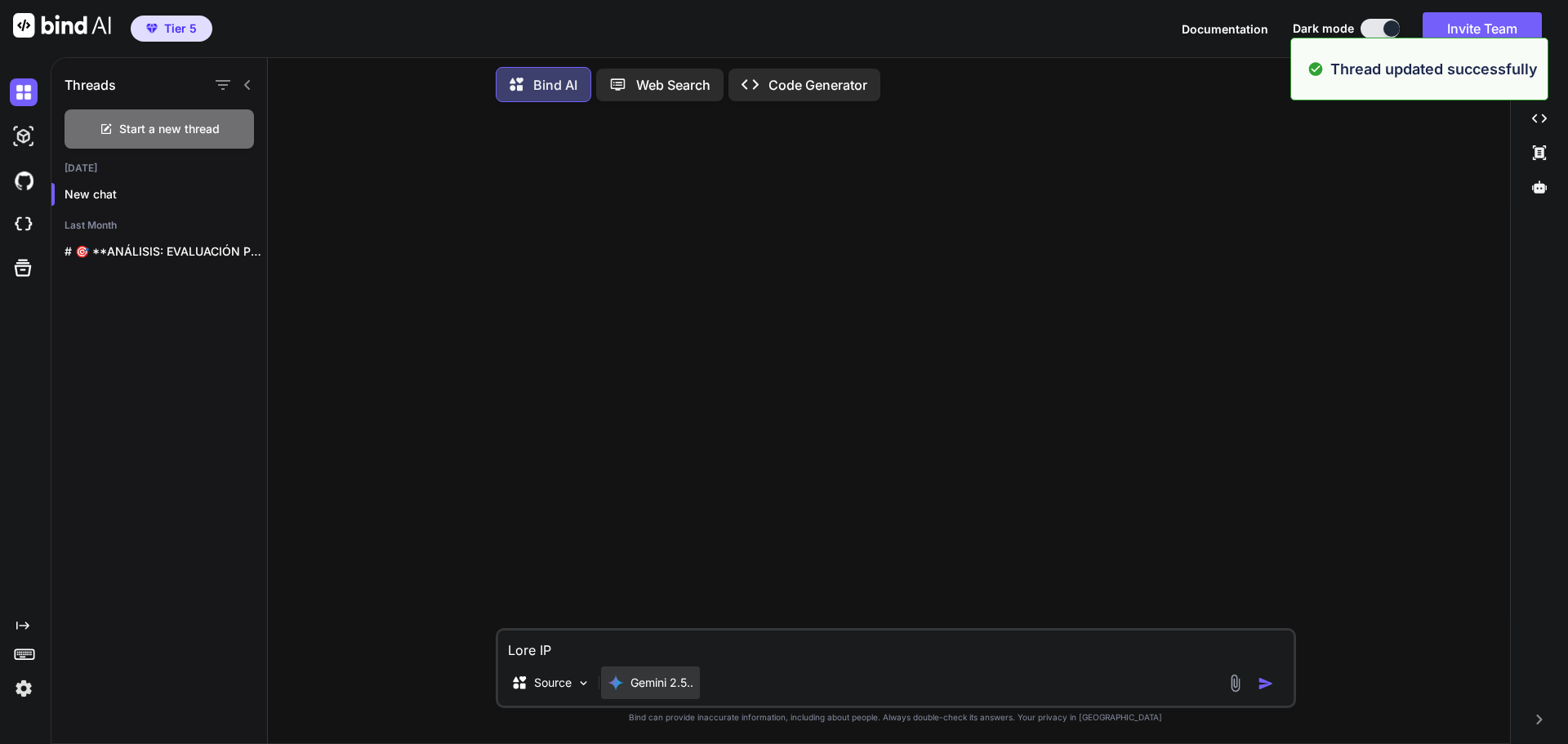
click at [692, 687] on p "Gemini 2.5.." at bounding box center [662, 682] width 63 height 16
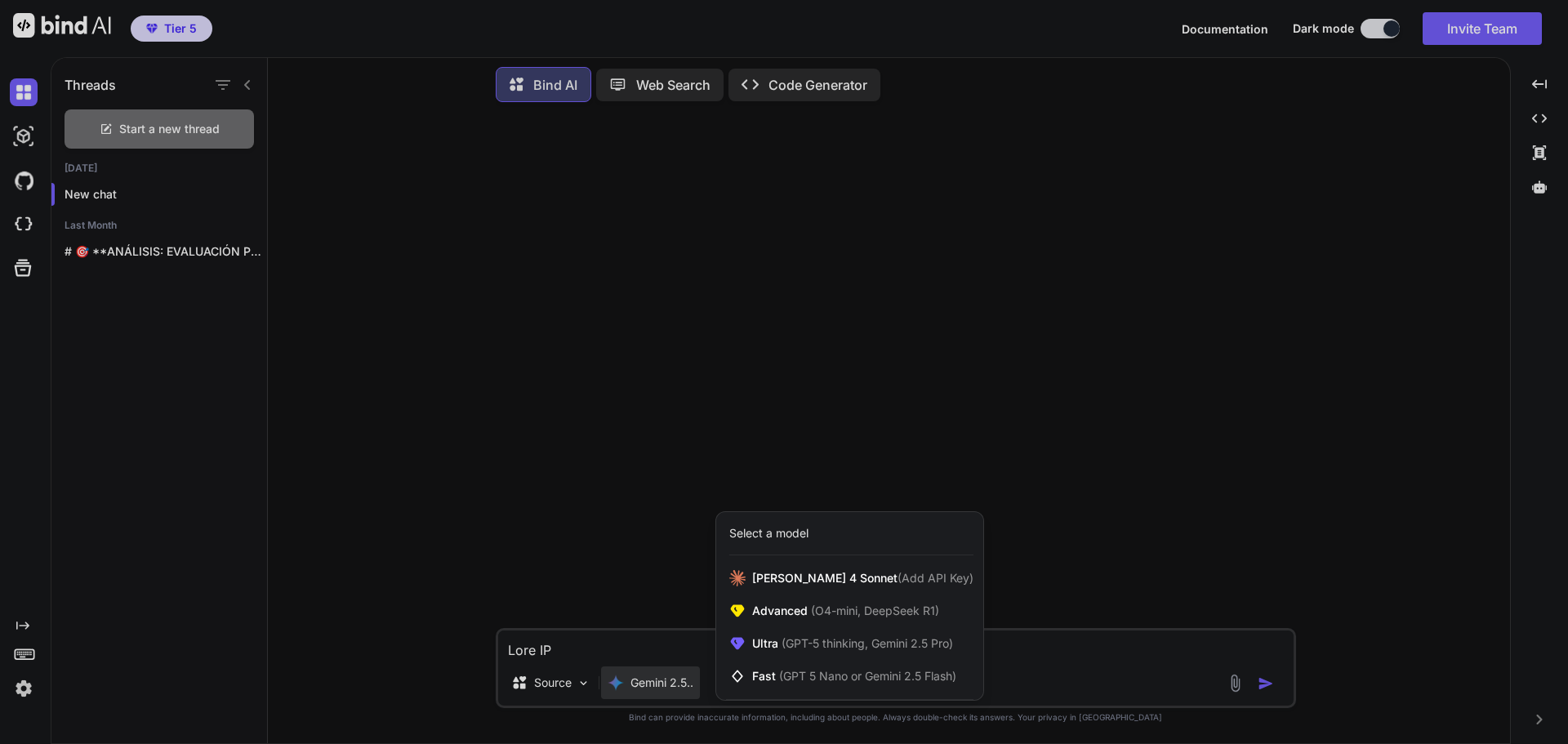
click at [580, 649] on div at bounding box center [784, 372] width 1568 height 744
type textarea "x"
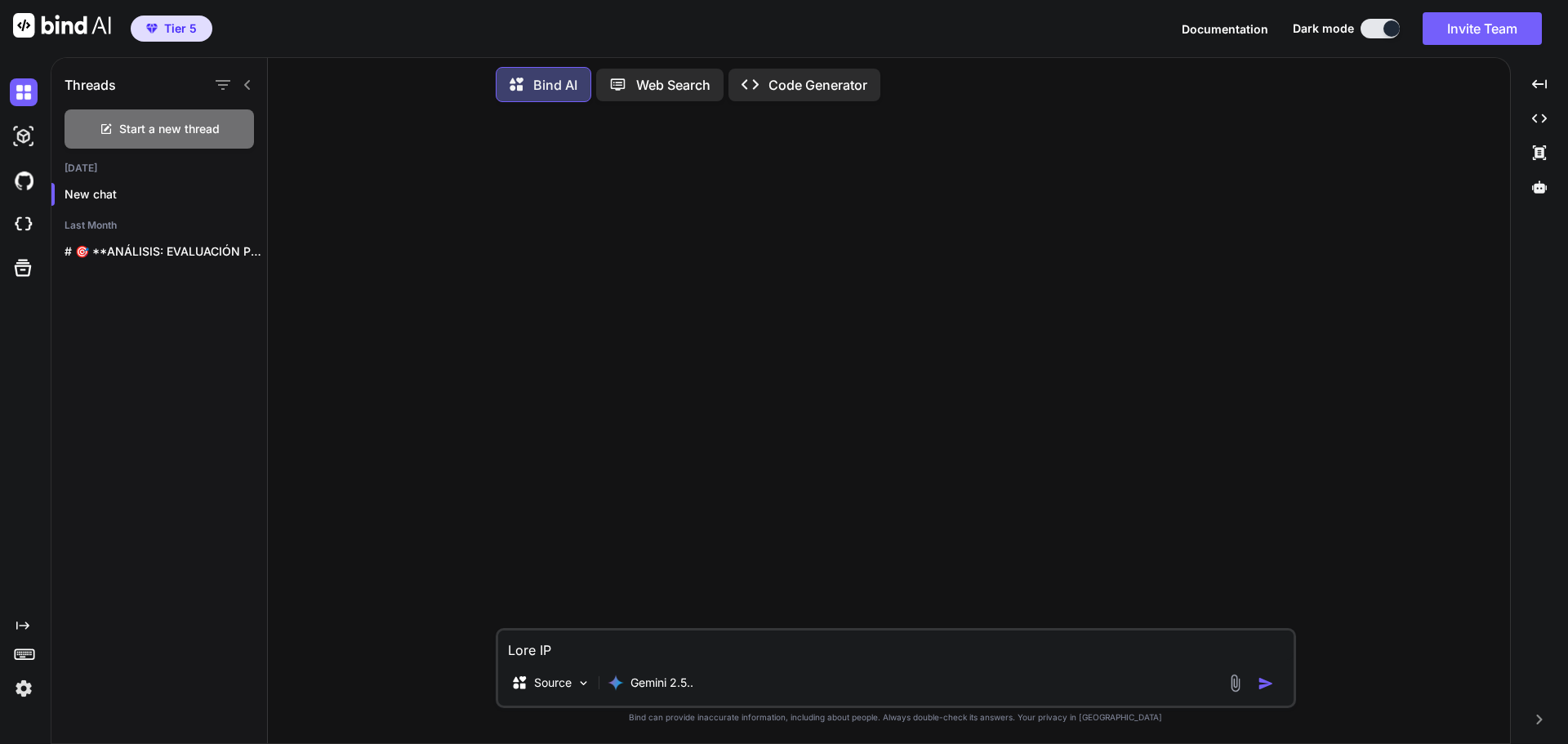
click at [566, 649] on textarea at bounding box center [895, 645] width 795 height 30
paste textarea "Documentation Dark mode Invite Team darkChat darkAi-studio githubDark cloudideI…"
type textarea "Documentation Dark mode Invite Team darkChat darkAi-studio githubDark cloudideI…"
type textarea "x"
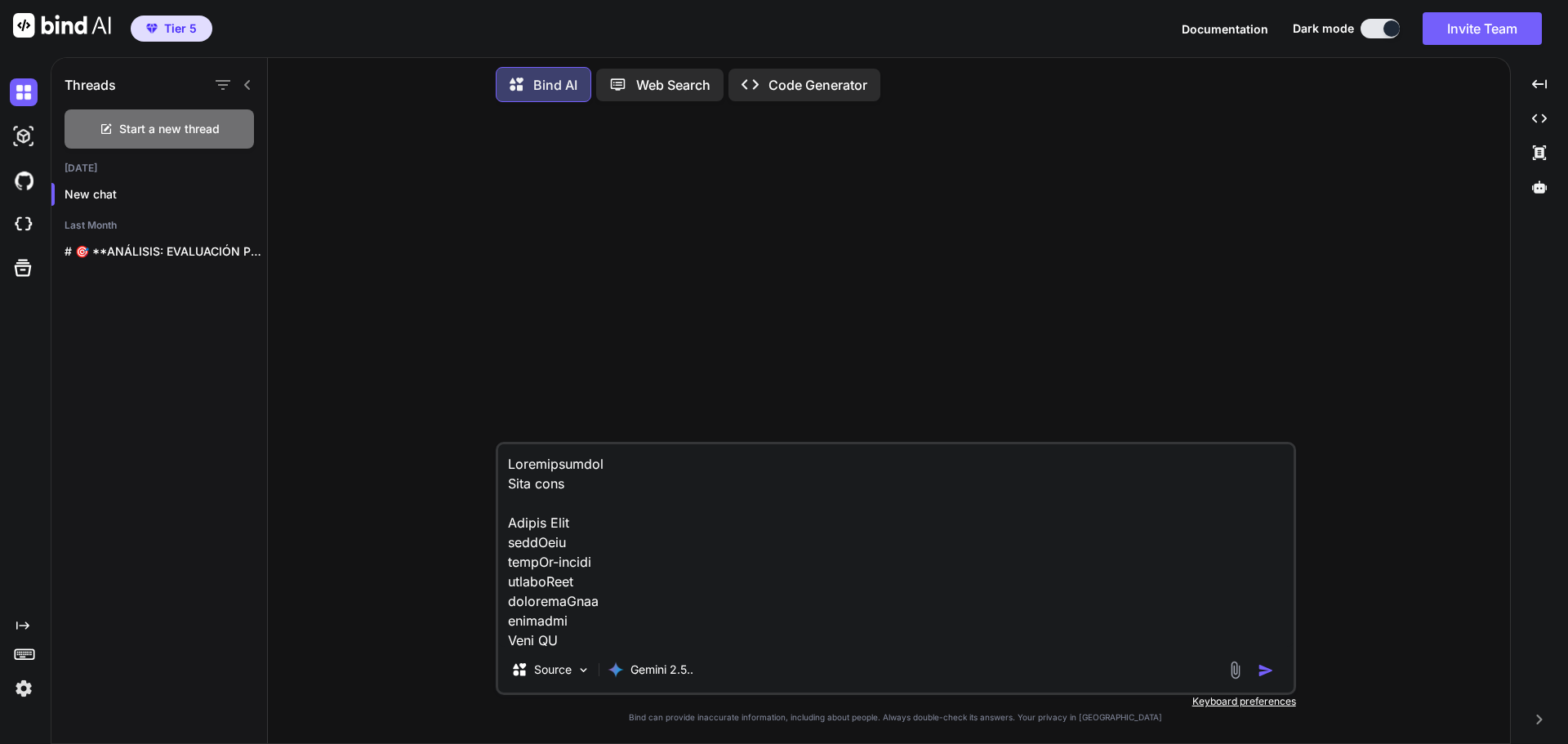
drag, startPoint x: 586, startPoint y: 565, endPoint x: 418, endPoint y: 394, distance: 239.7
click at [418, 394] on div "Source Gemini 2.5.. Created with Bind Always check its answers. Privacy in Bind…" at bounding box center [895, 429] width 1229 height 628
type textarea "Bind AI Web Search Code Generator You Eres un experto en diseño web y sistemas …"
type textarea "x"
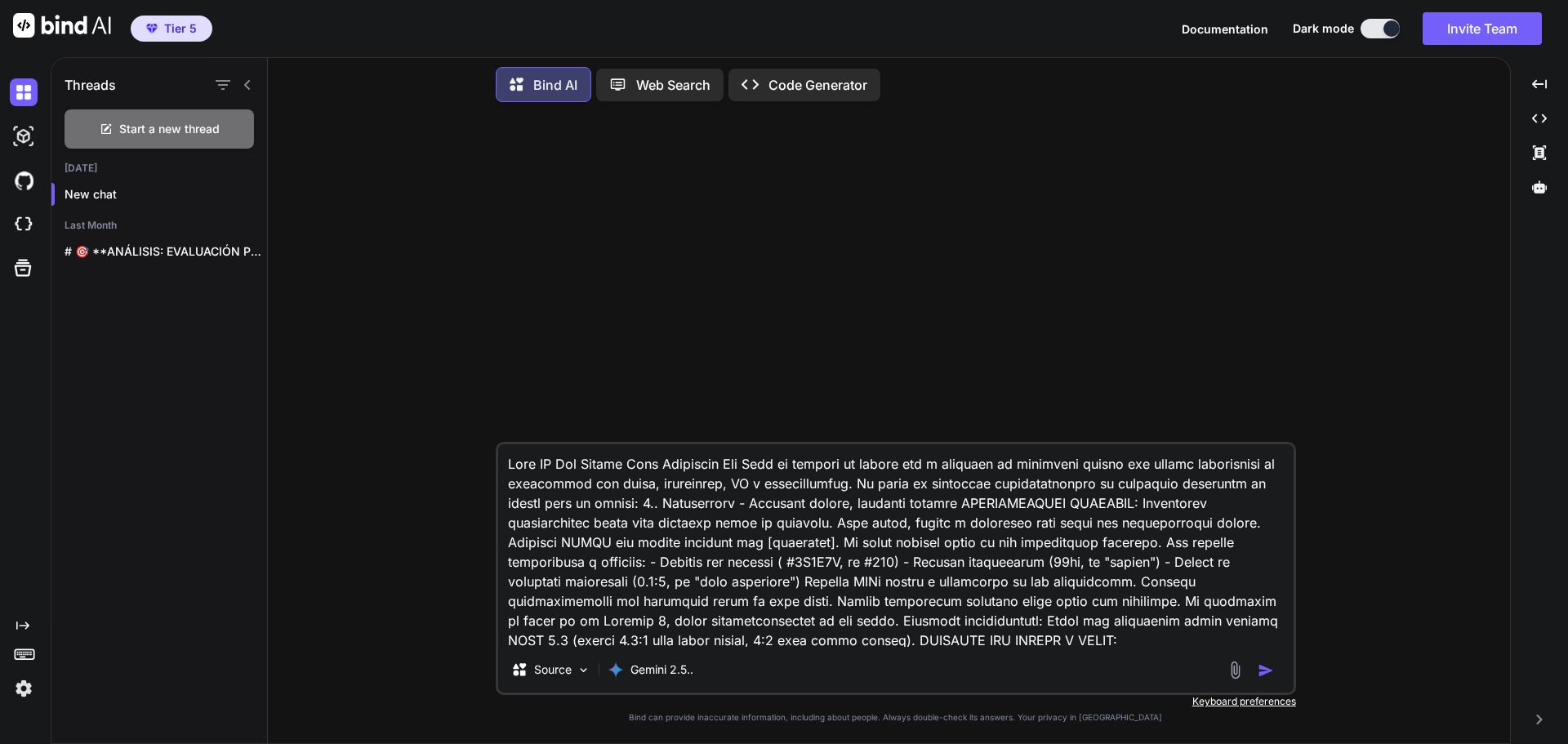
type textarea "Eres un experto en diseño web y sistemas de identidad visual con amplia experie…"
type textarea "x"
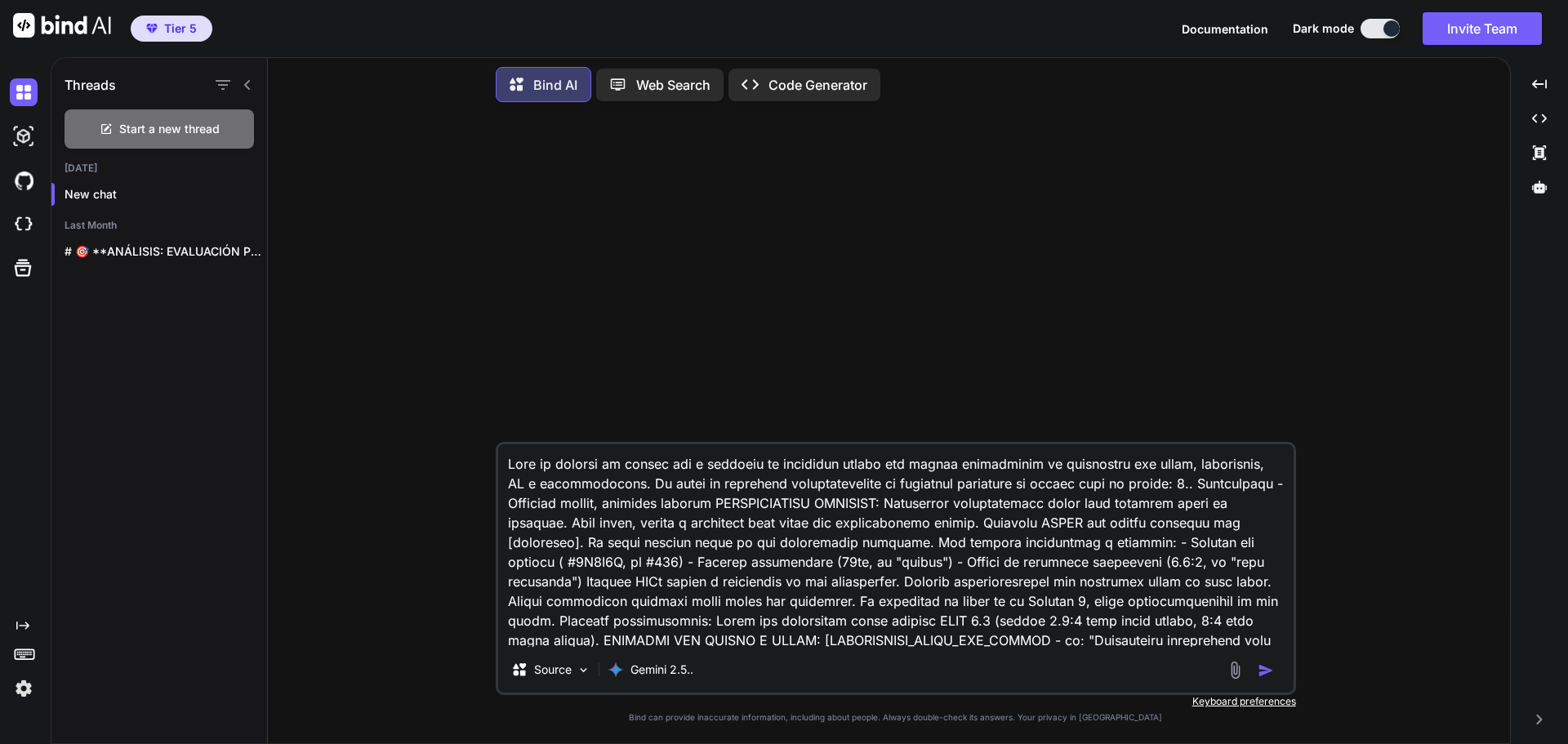
drag, startPoint x: 582, startPoint y: 483, endPoint x: 496, endPoint y: 486, distance: 86.1
type textarea "Eres un experto en diseño web y sistemas de identidad visual con amplia experie…"
type textarea "x"
type textarea "Lore ip dolorsi am consec adi e seddoeiu te incididun utlabo etd magnaa enimadm…"
type textarea "x"
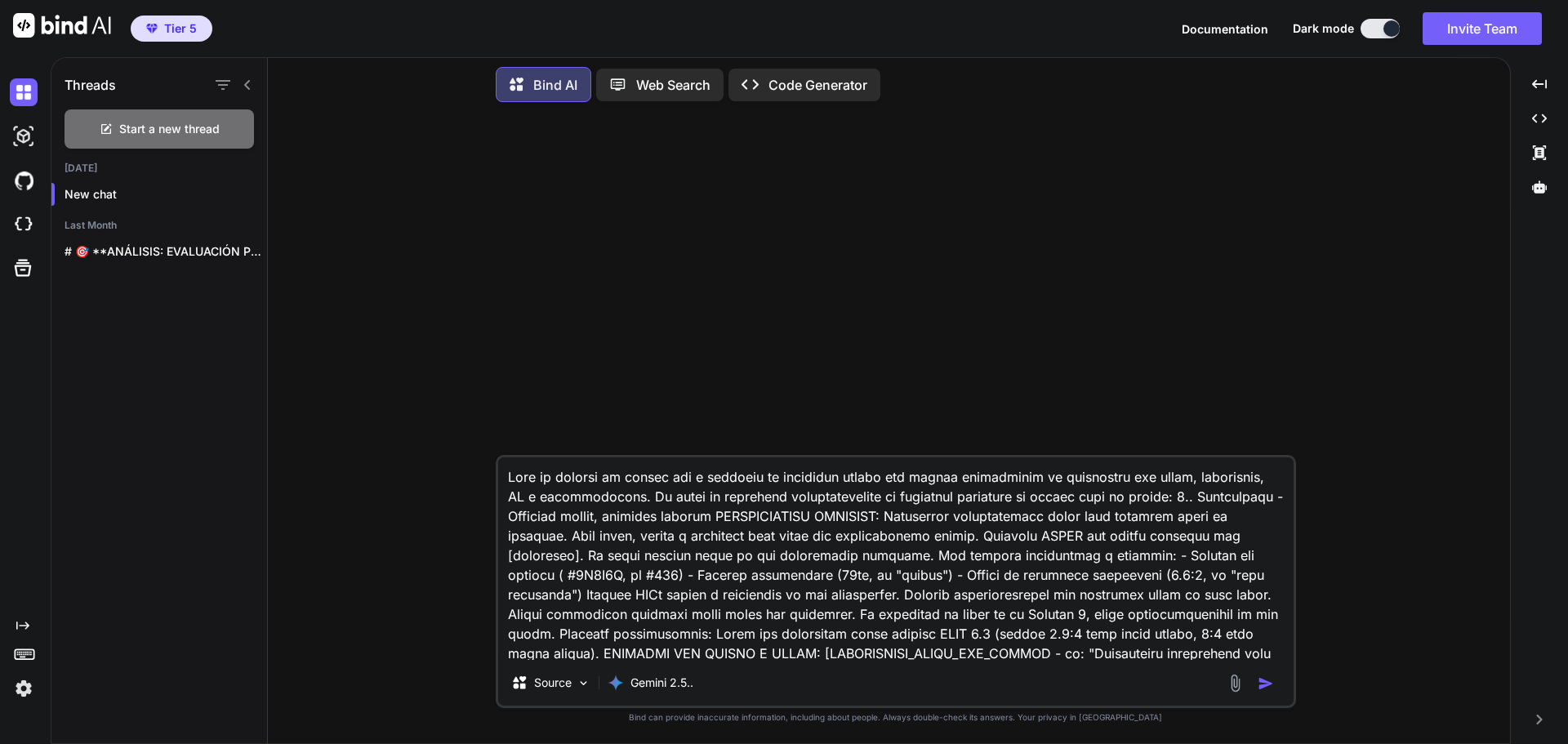
drag, startPoint x: 709, startPoint y: 644, endPoint x: 429, endPoint y: 407, distance: 366.8
click at [400, 398] on div "Source Gemini 2.5.. Created with Bind Always check its answers. Privacy in Bind…" at bounding box center [895, 429] width 1229 height 628
type textarea "Lore ip dolorsi am consec adi e seddoeiu te incididun utlabo etd magnaa enimadm…"
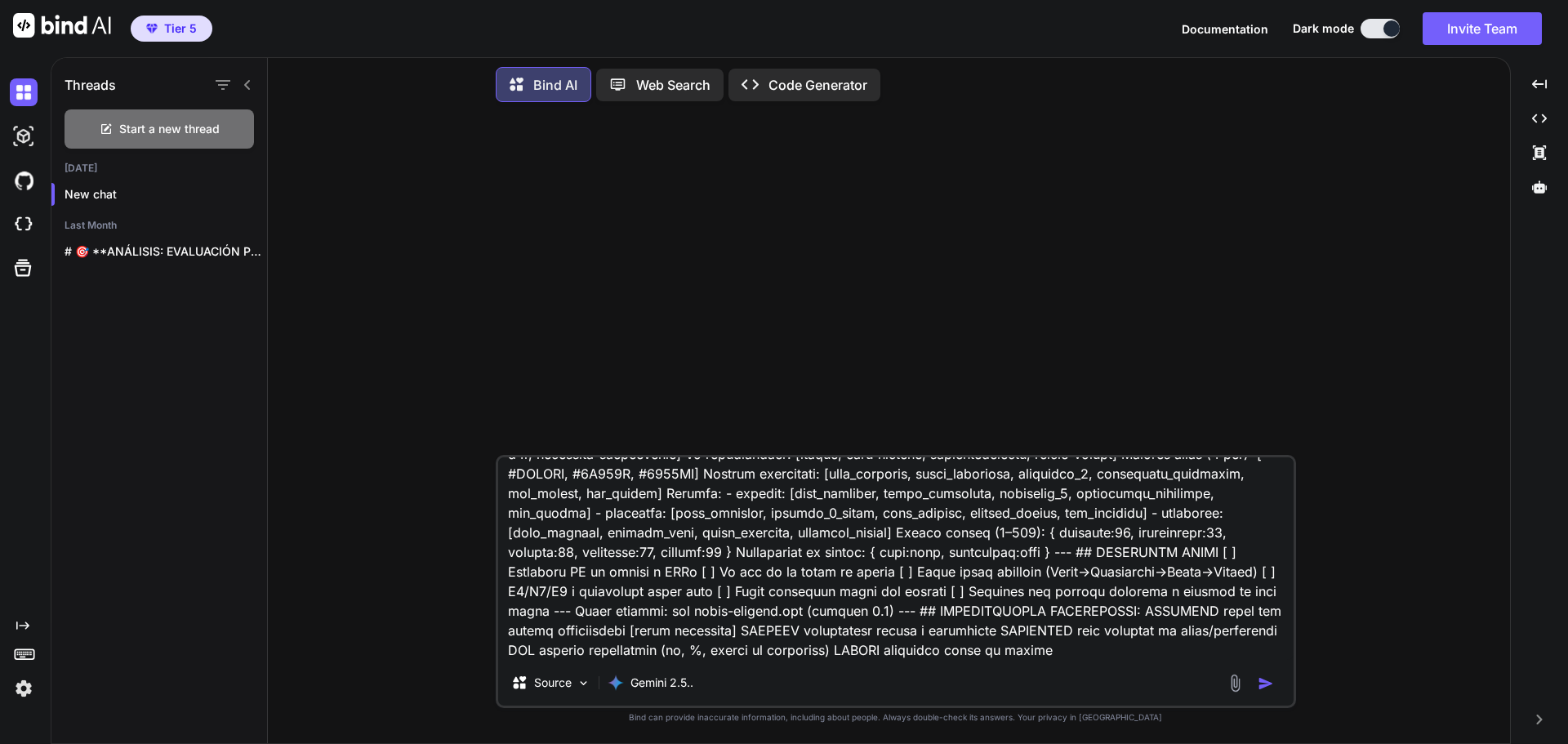
scroll to position [1885, 0]
click at [1260, 680] on img "button" at bounding box center [1266, 683] width 16 height 16
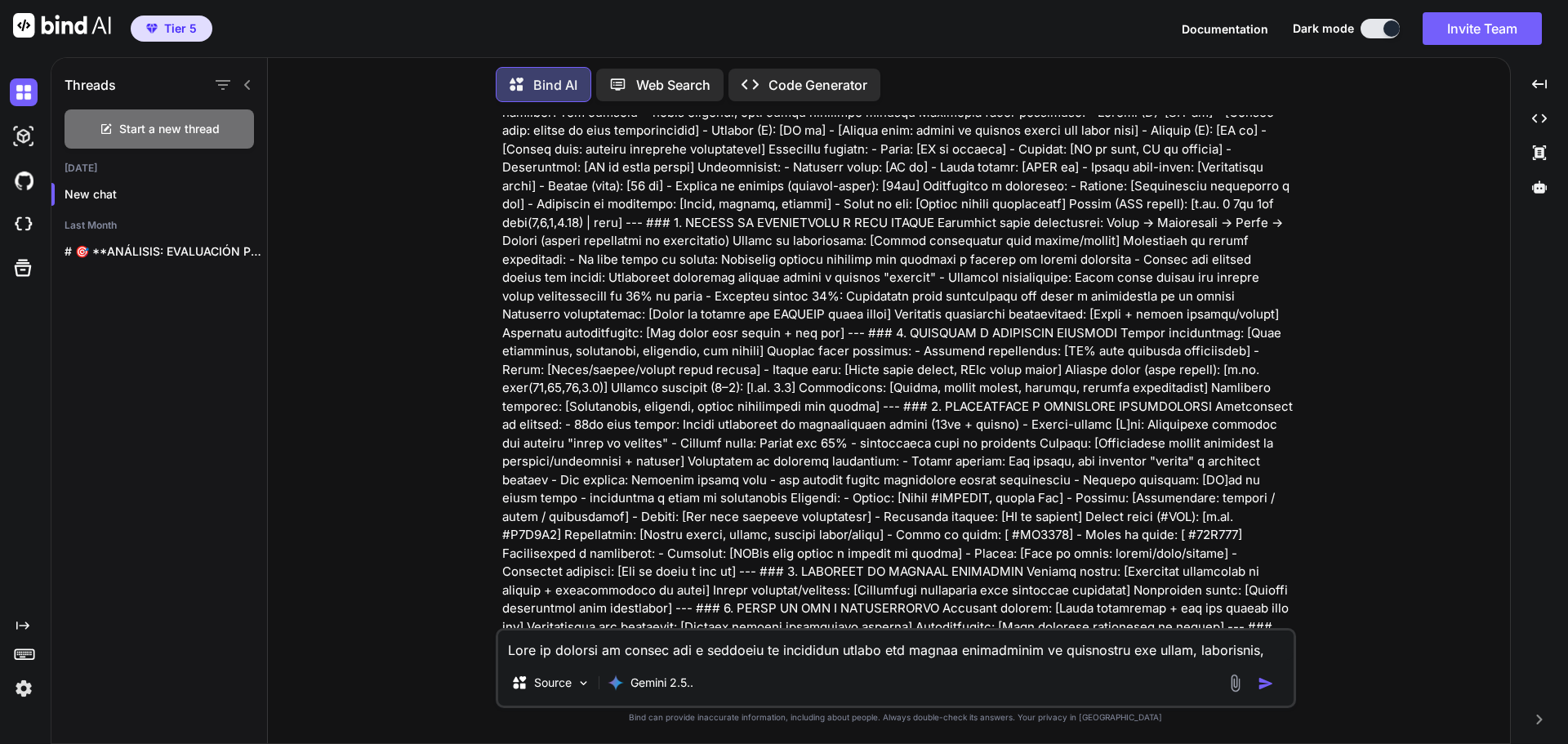
scroll to position [1348, 0]
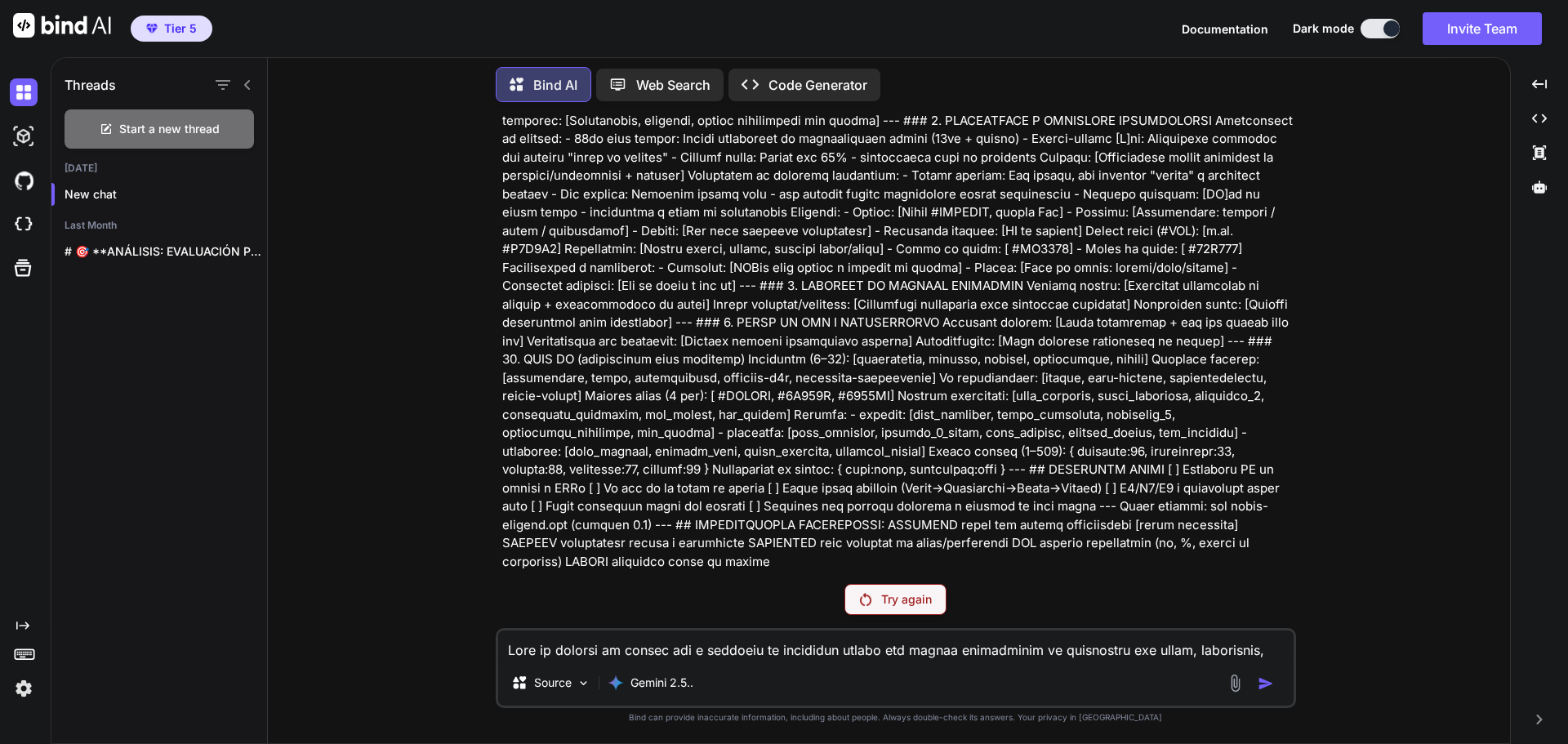
click at [909, 604] on p "Try again" at bounding box center [906, 599] width 51 height 16
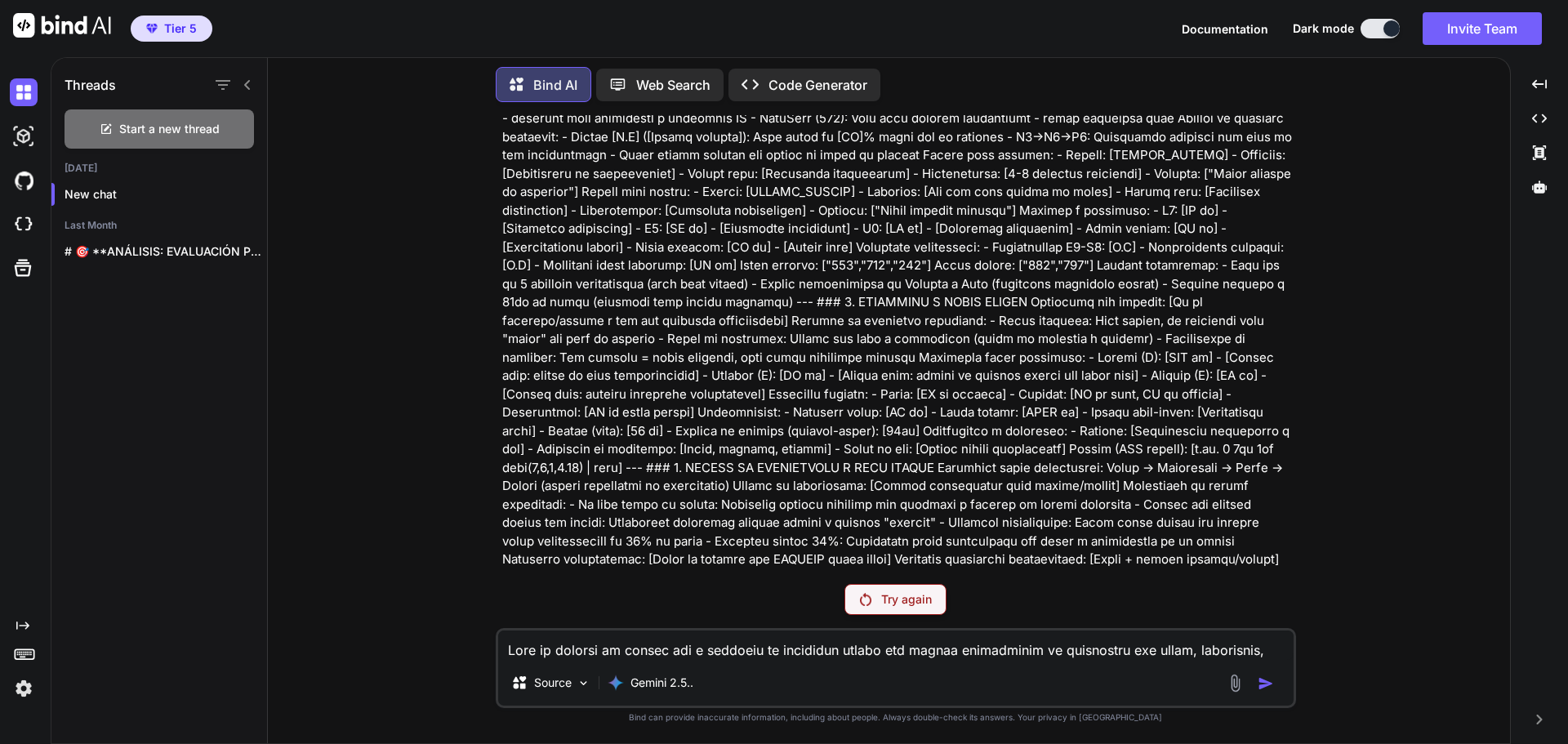
scroll to position [1062, 0]
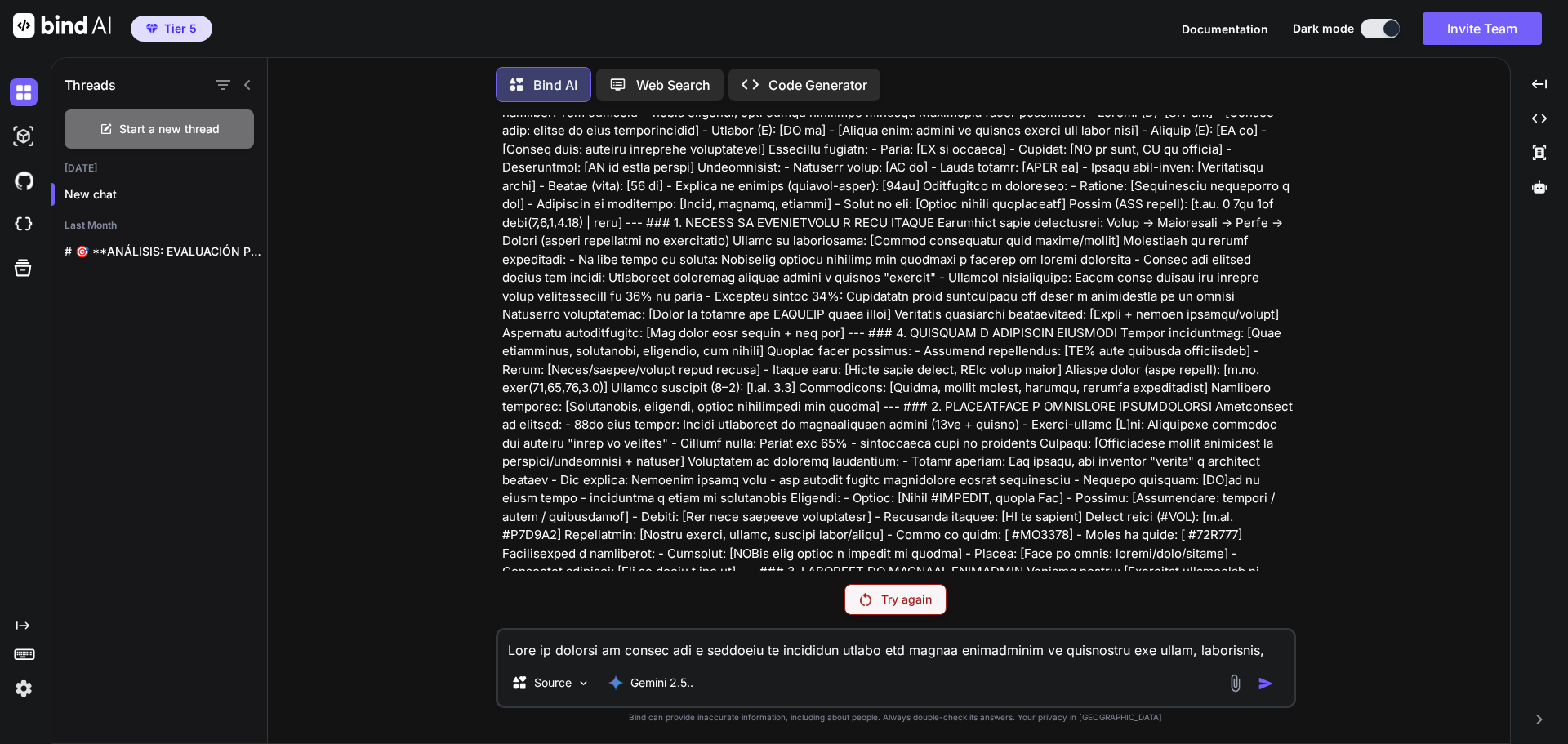
click at [905, 615] on div "You Try again Source Gemini 2.5.. Created with Bind Always check its answers. P…" at bounding box center [895, 429] width 801 height 628
click at [901, 607] on p "Try again" at bounding box center [906, 599] width 51 height 16
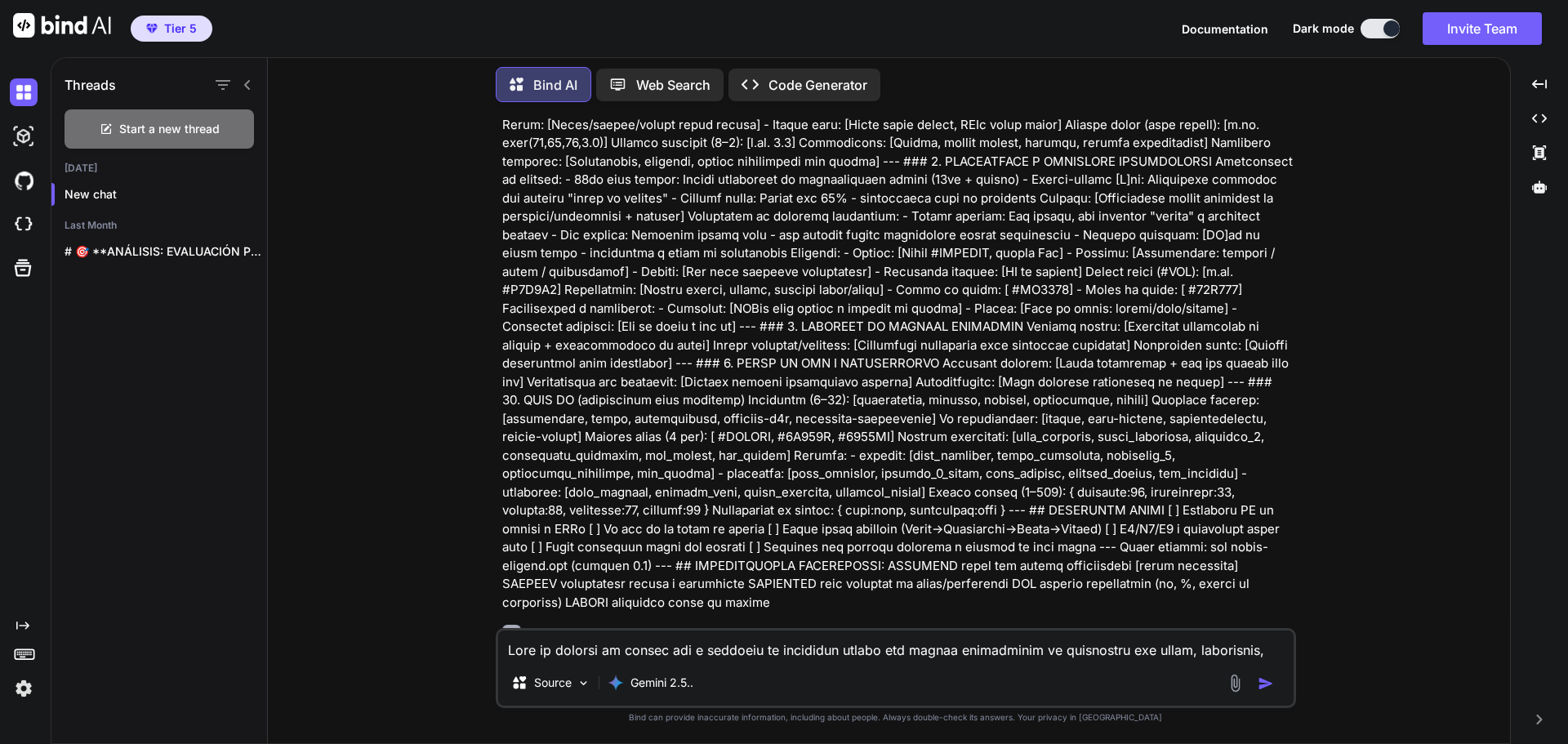
type textarea "x"
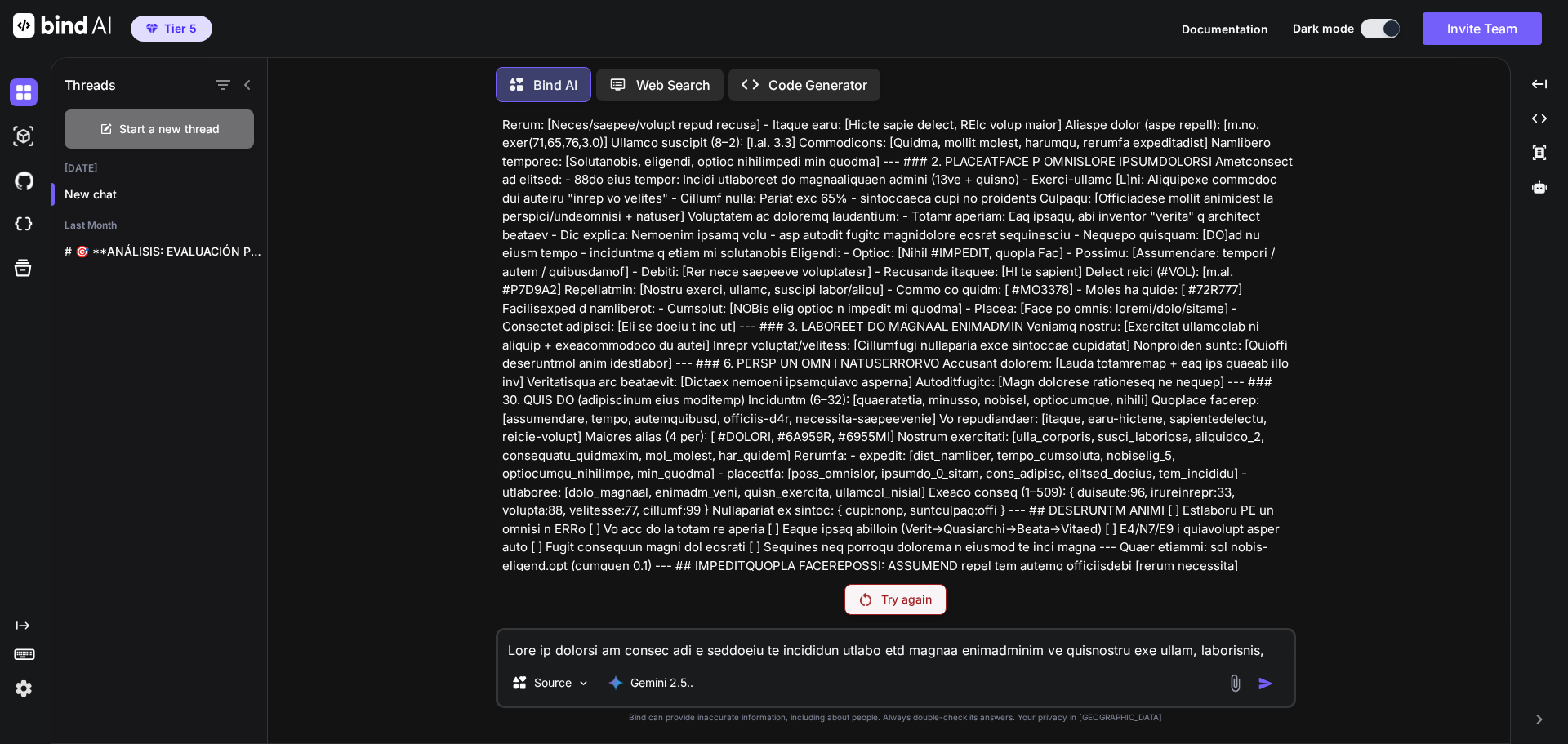
scroll to position [1348, 0]
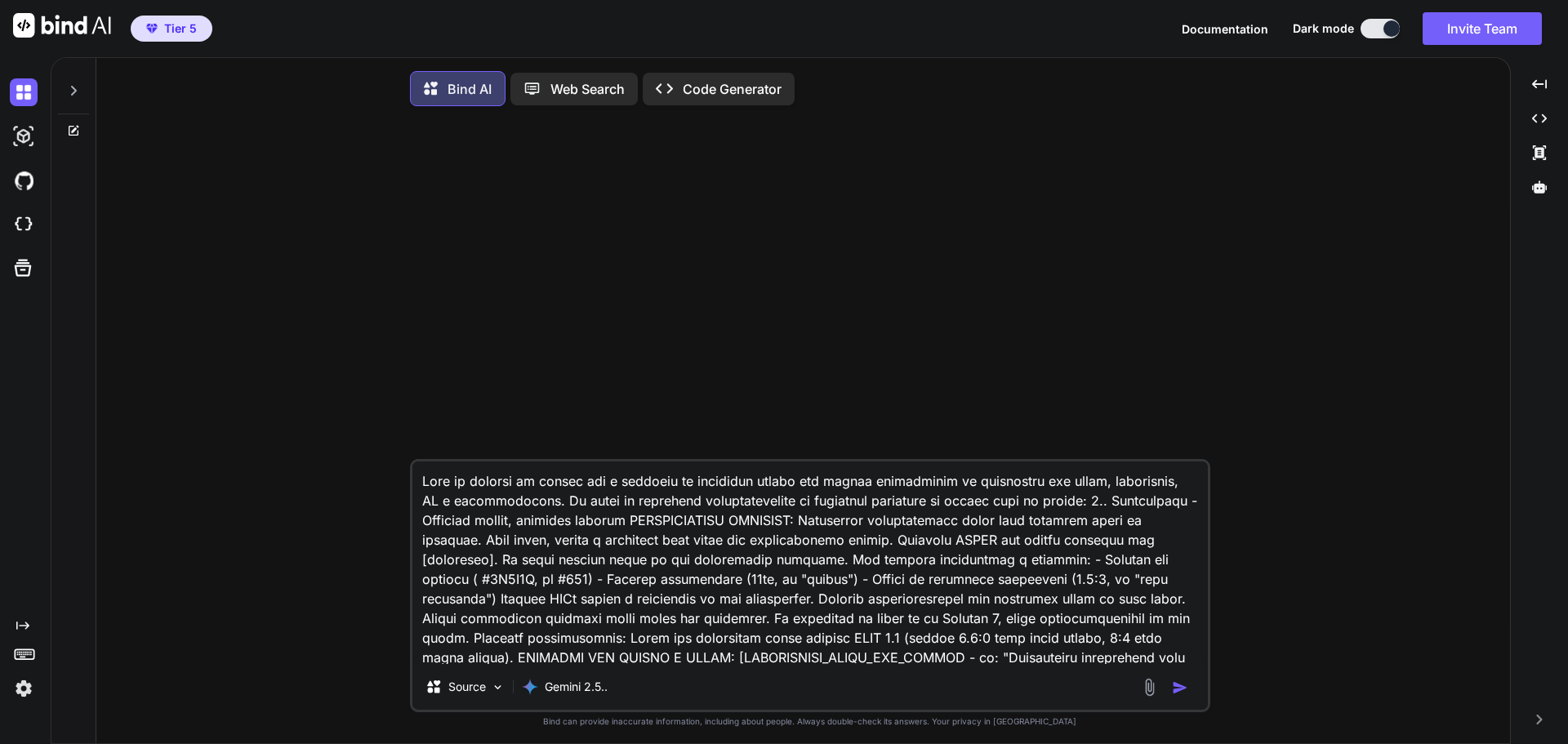
click at [1187, 693] on img "button" at bounding box center [1180, 687] width 16 height 16
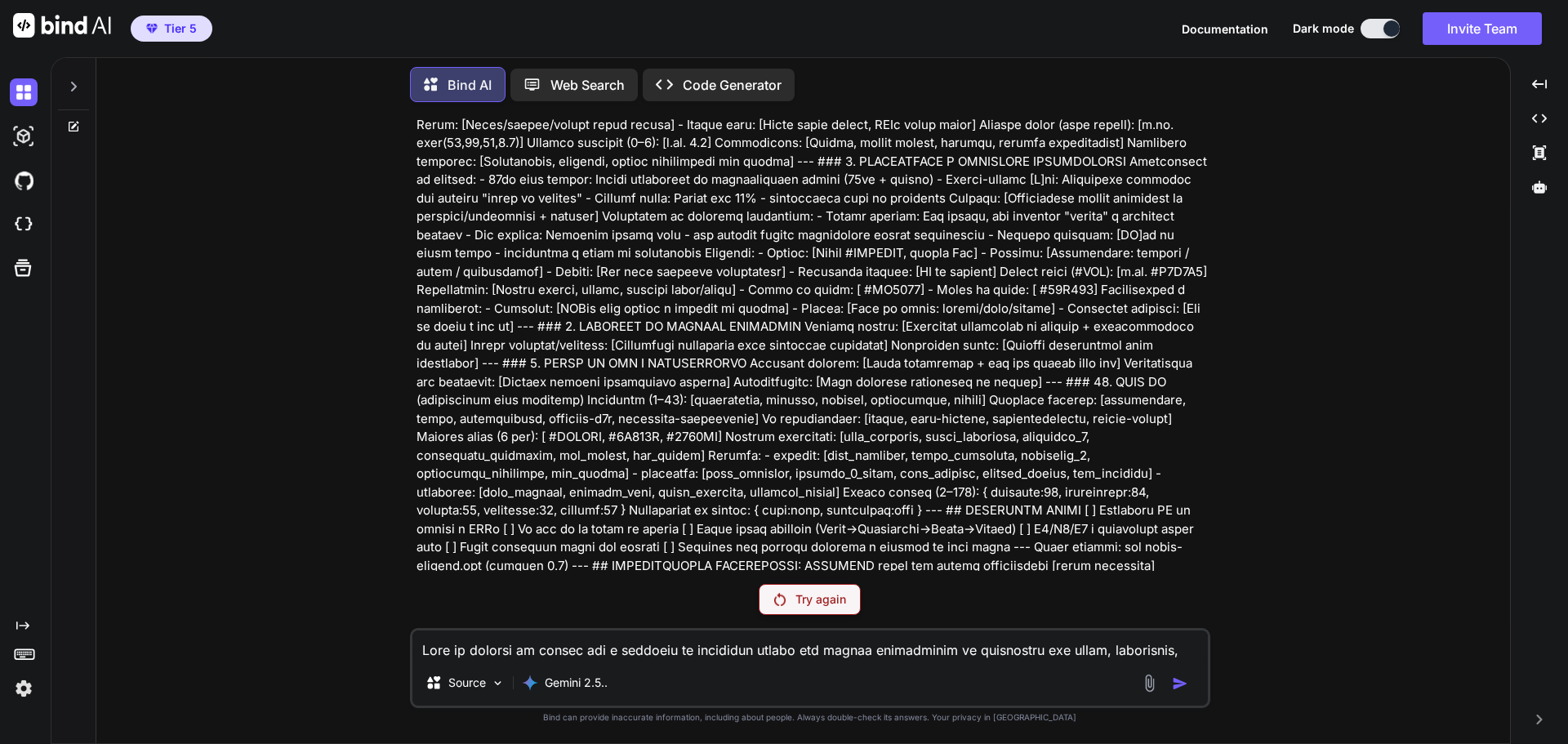
scroll to position [1348, 0]
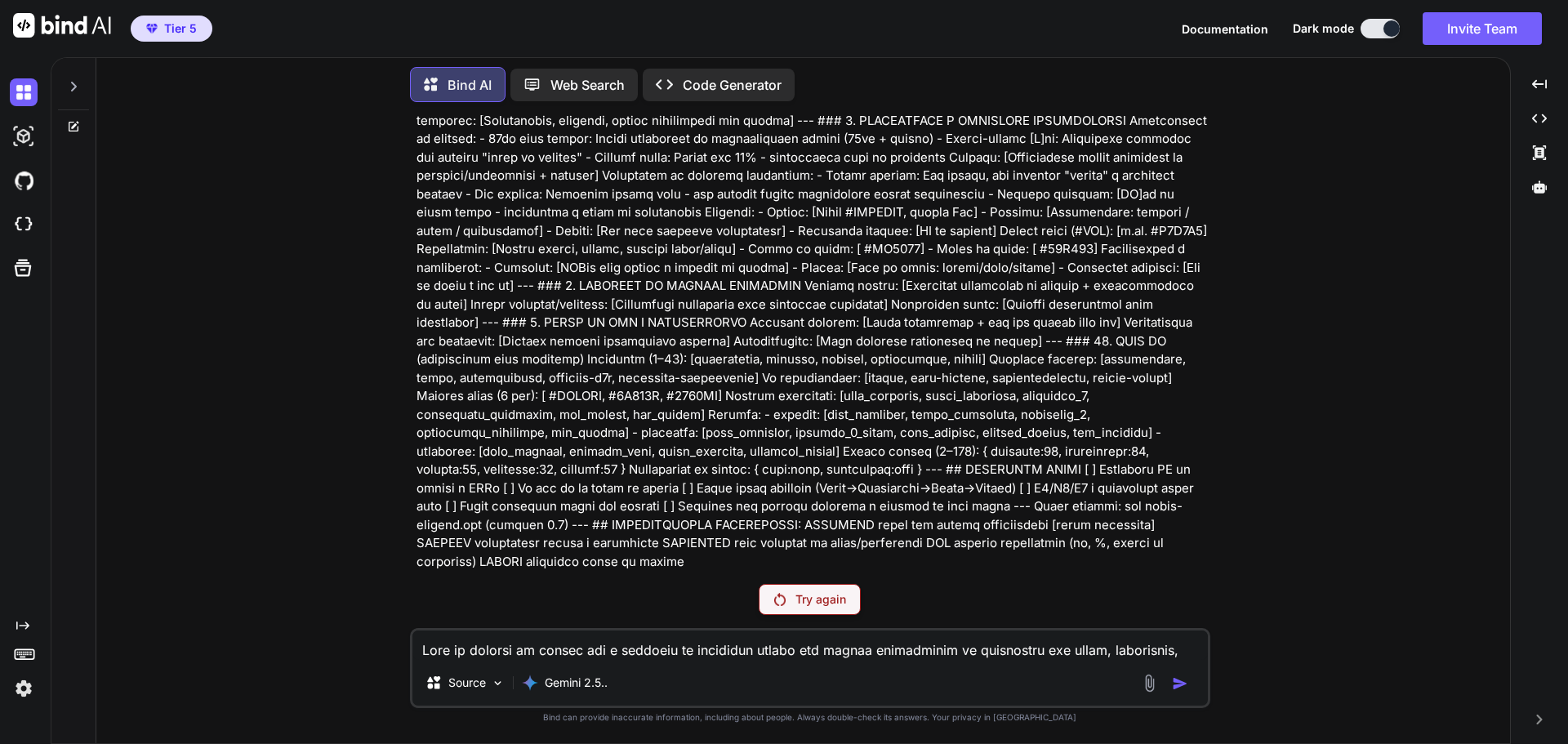
click at [803, 597] on p "Try again" at bounding box center [821, 599] width 51 height 16
click at [791, 597] on div "Try again" at bounding box center [810, 599] width 103 height 31
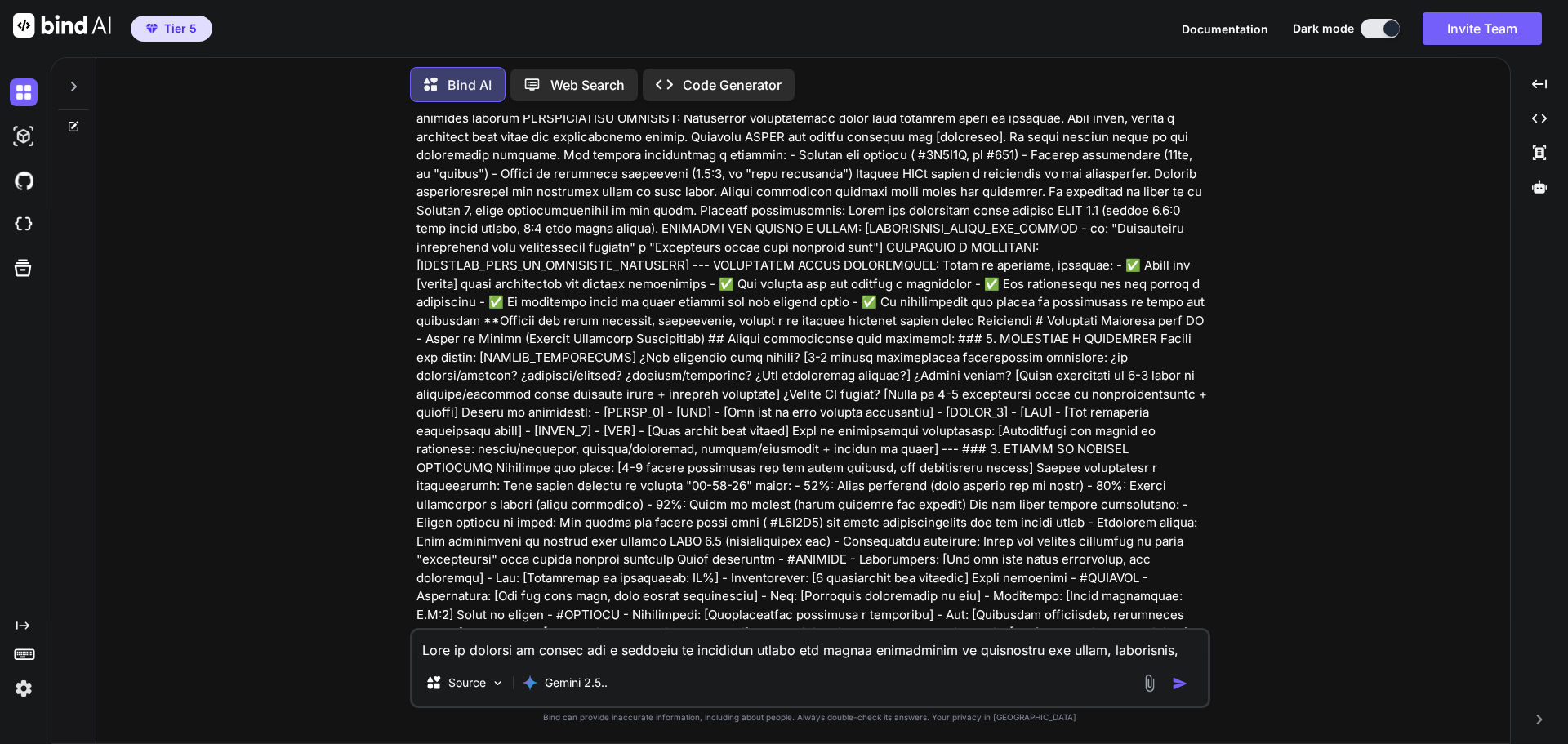
scroll to position [490, 0]
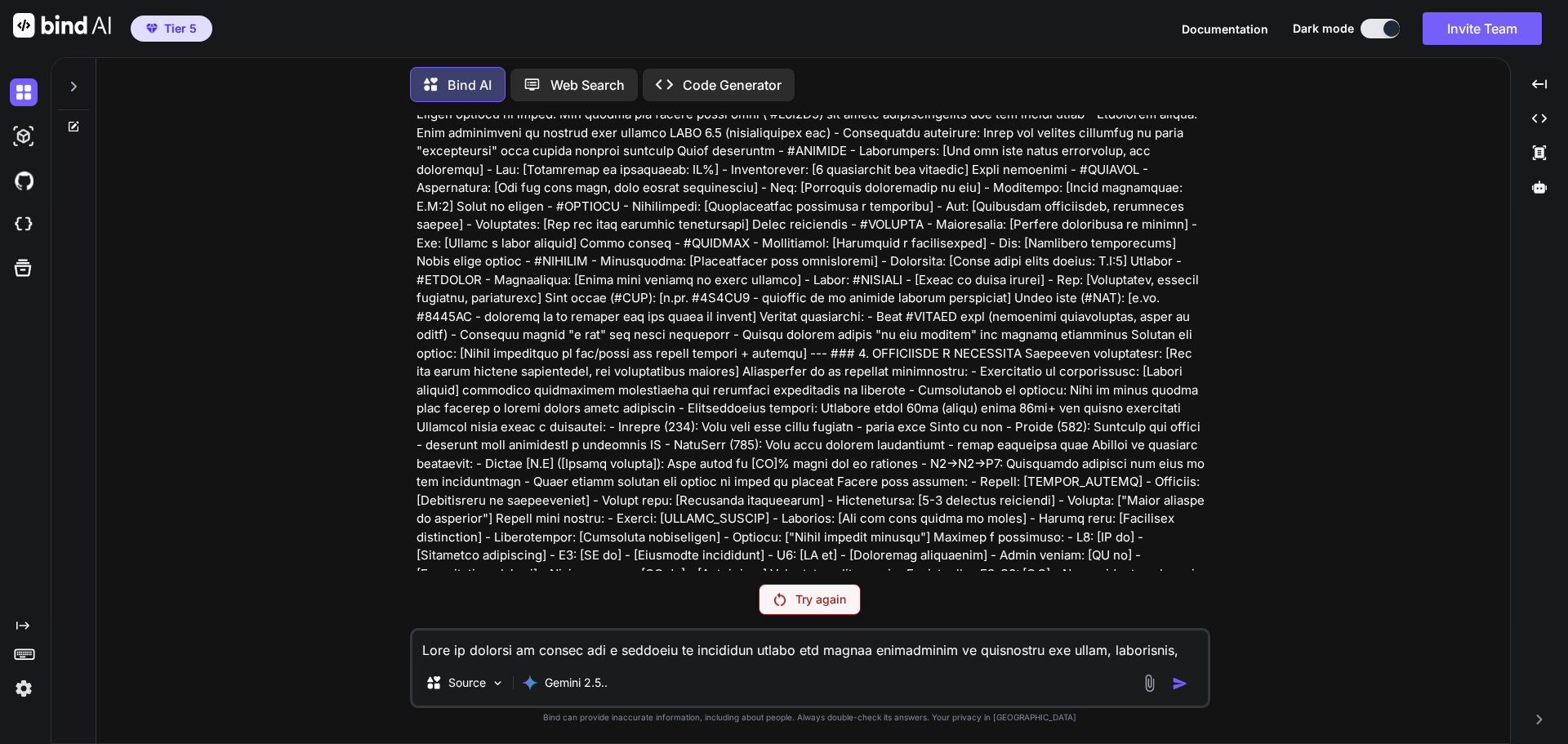
click at [817, 597] on p "Try again" at bounding box center [821, 599] width 51 height 16
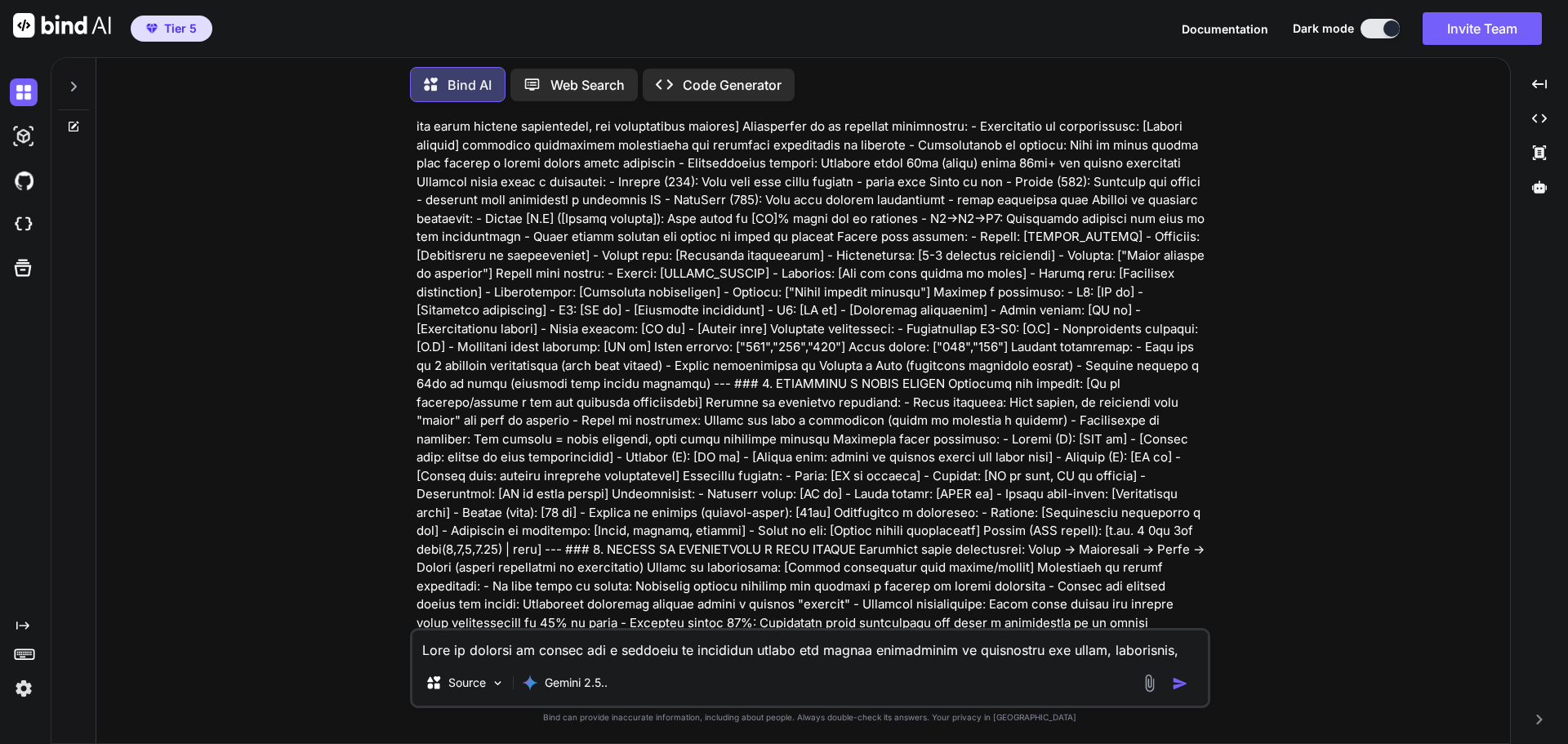
scroll to position [899, 0]
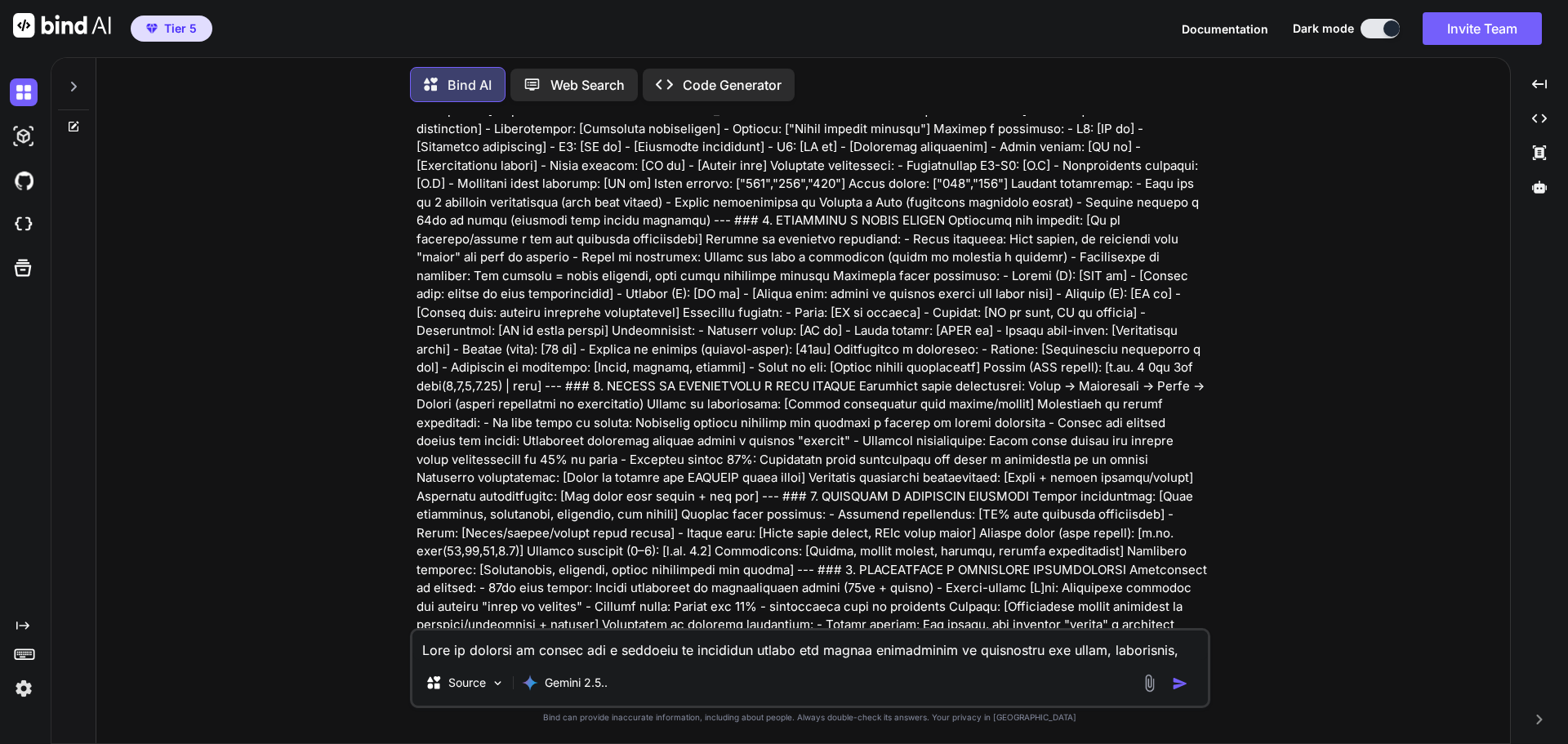
type textarea "x"
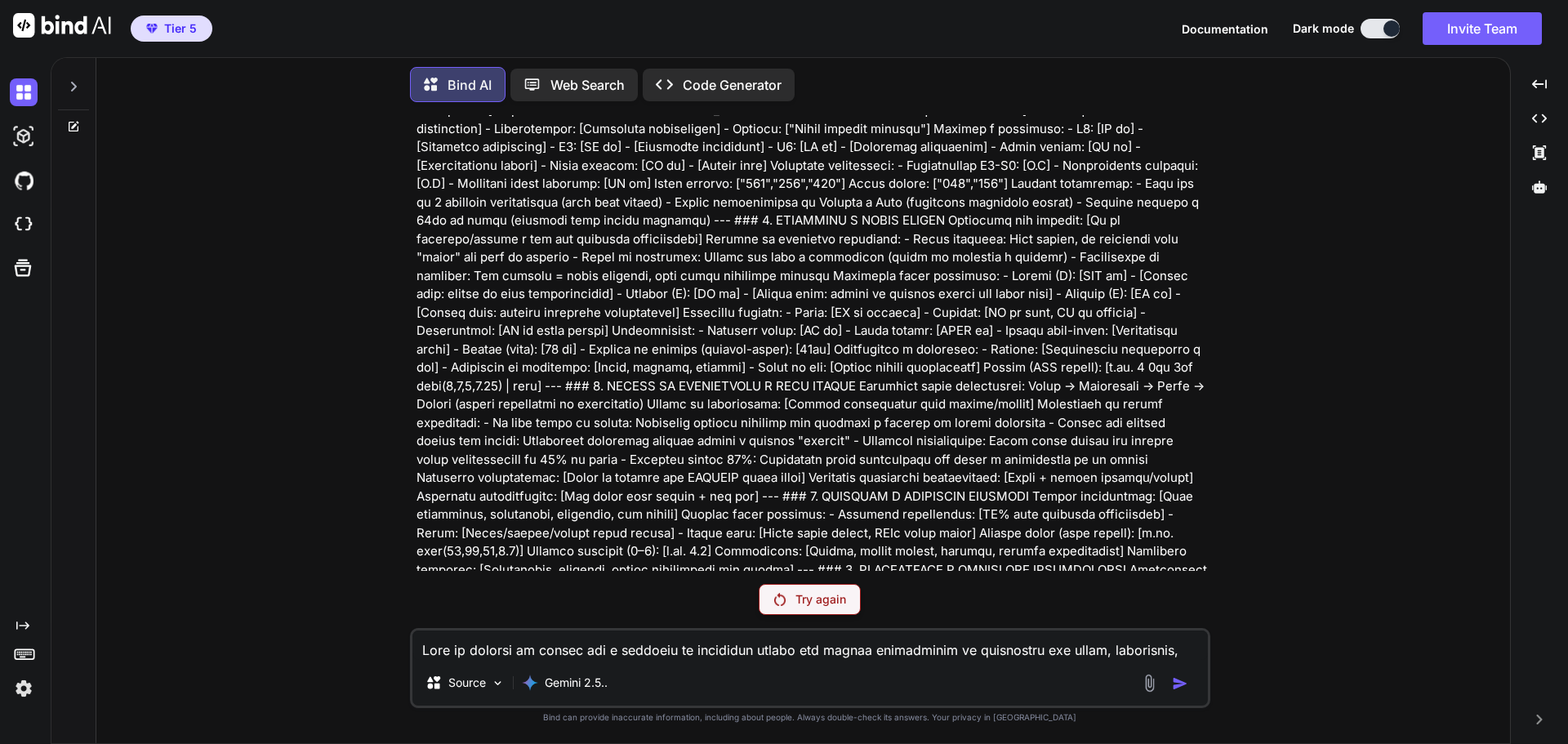
click at [20, 691] on img at bounding box center [24, 688] width 28 height 28
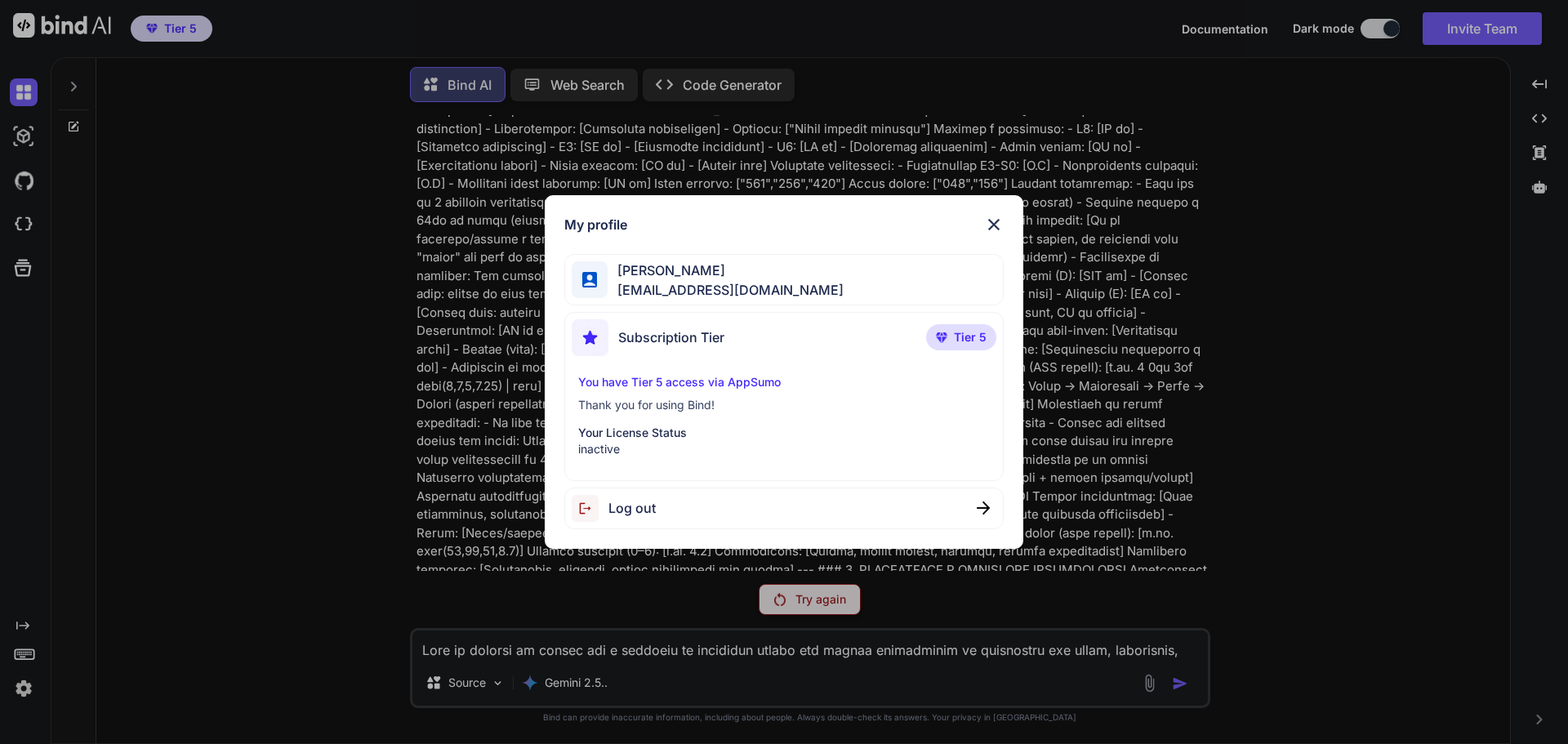
click at [622, 438] on p "Your License Status" at bounding box center [784, 432] width 413 height 16
click at [253, 314] on div "My profile JOSE MIGUEL NASACORA nasacora@gmail.com Subscription Tier Tier 5 You…" at bounding box center [784, 372] width 1568 height 744
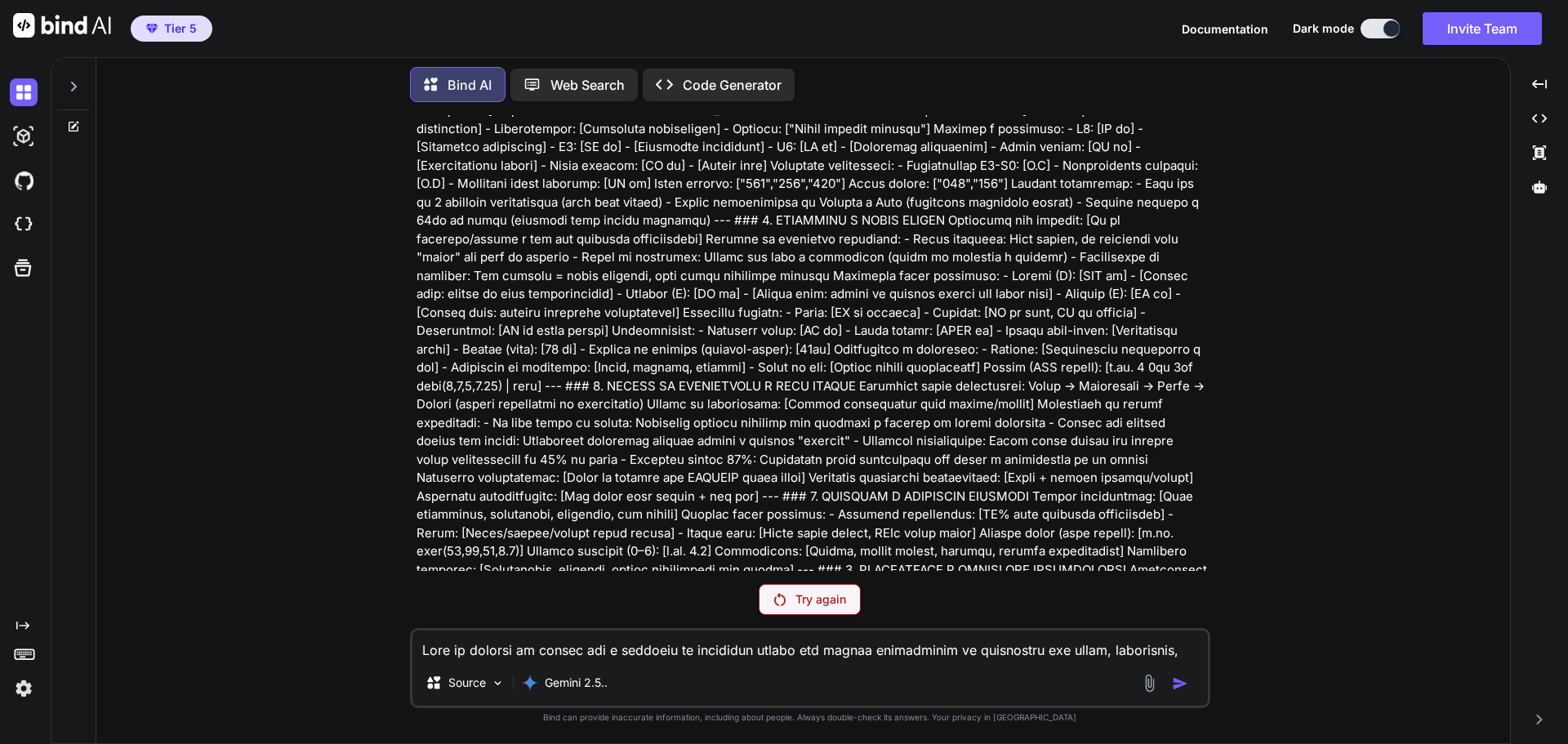
click at [20, 683] on img at bounding box center [24, 688] width 28 height 28
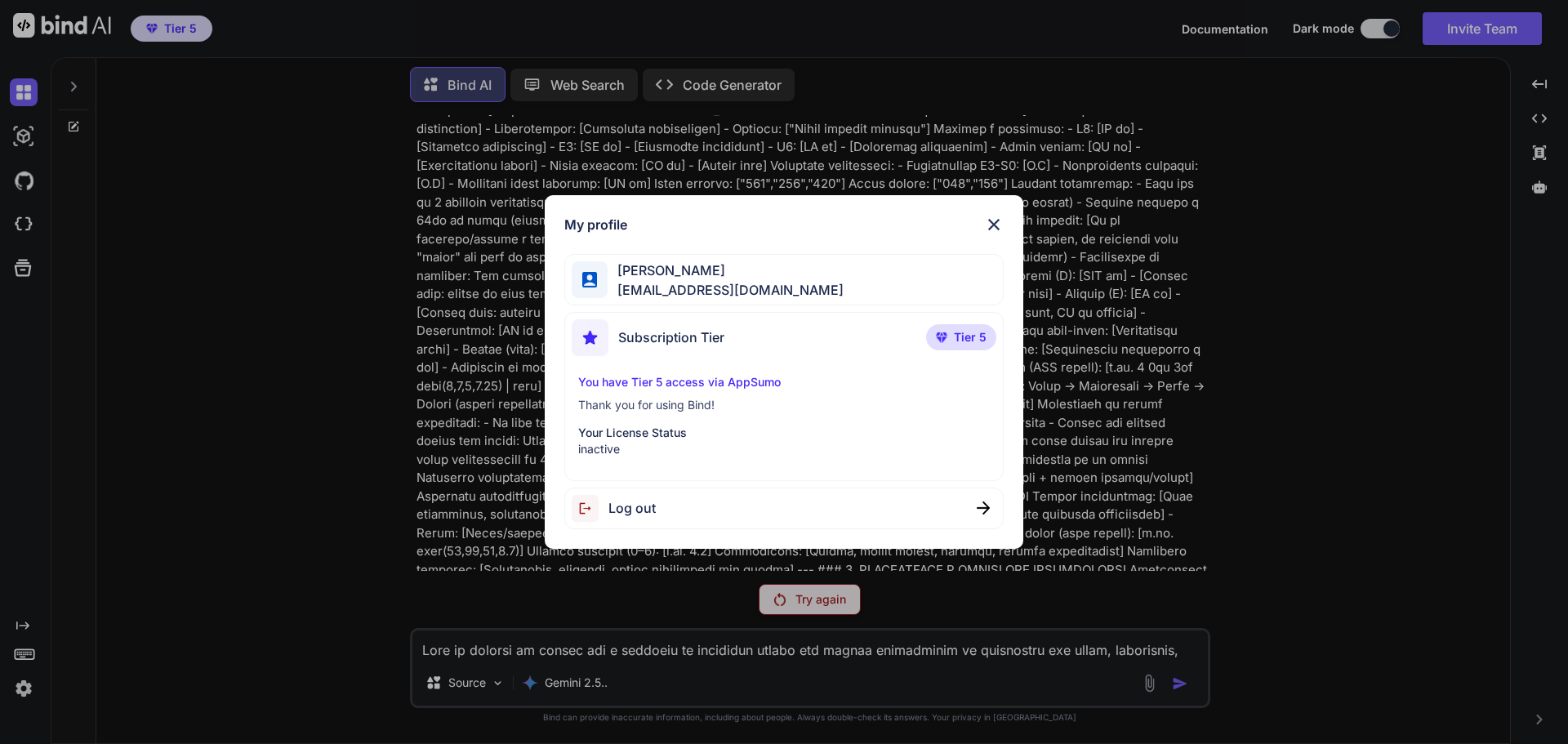
click at [1465, 230] on div "My profile JOSE MIGUEL NASACORA nasacora@gmail.com Subscription Tier Tier 5 You…" at bounding box center [784, 372] width 1568 height 744
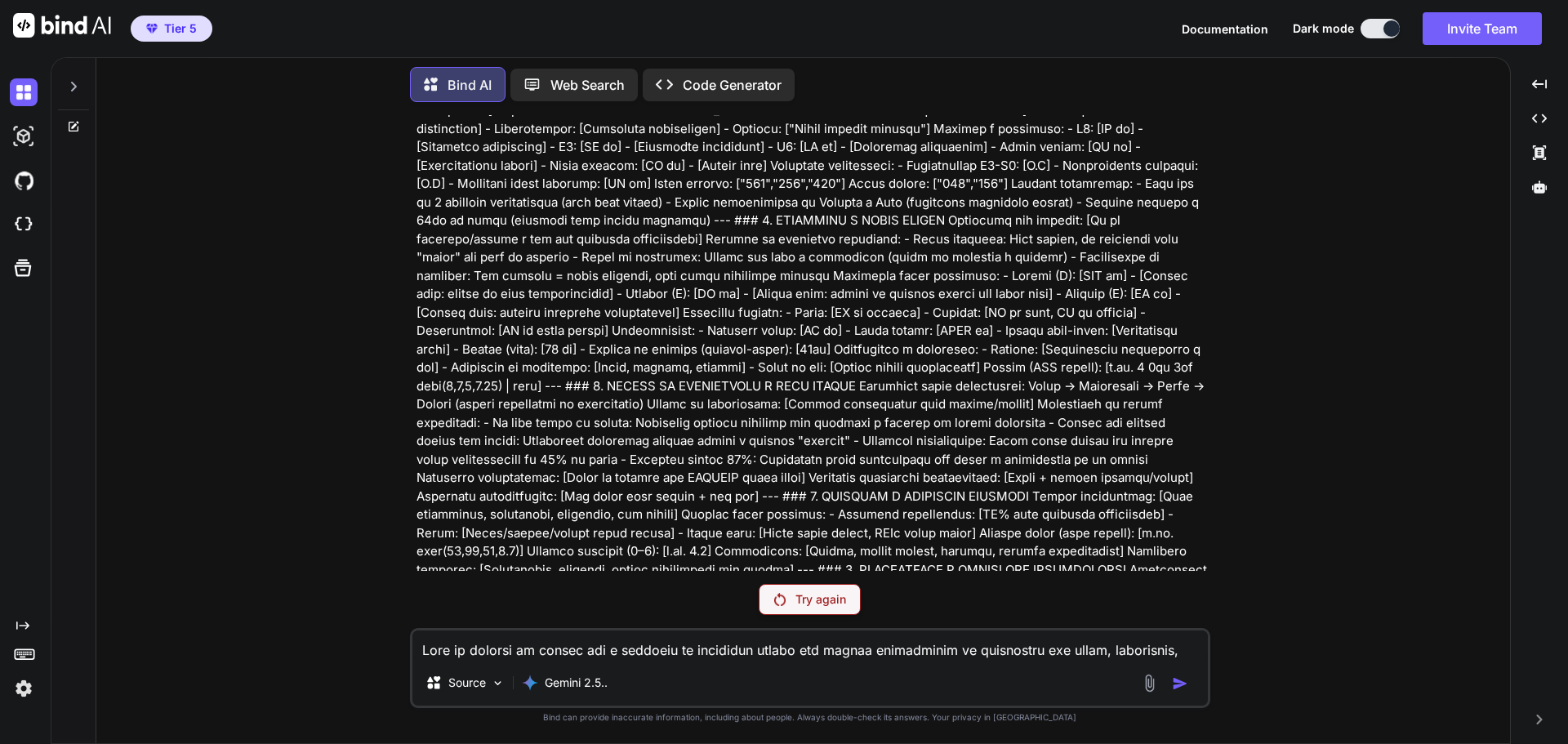
click at [29, 692] on img at bounding box center [24, 688] width 28 height 28
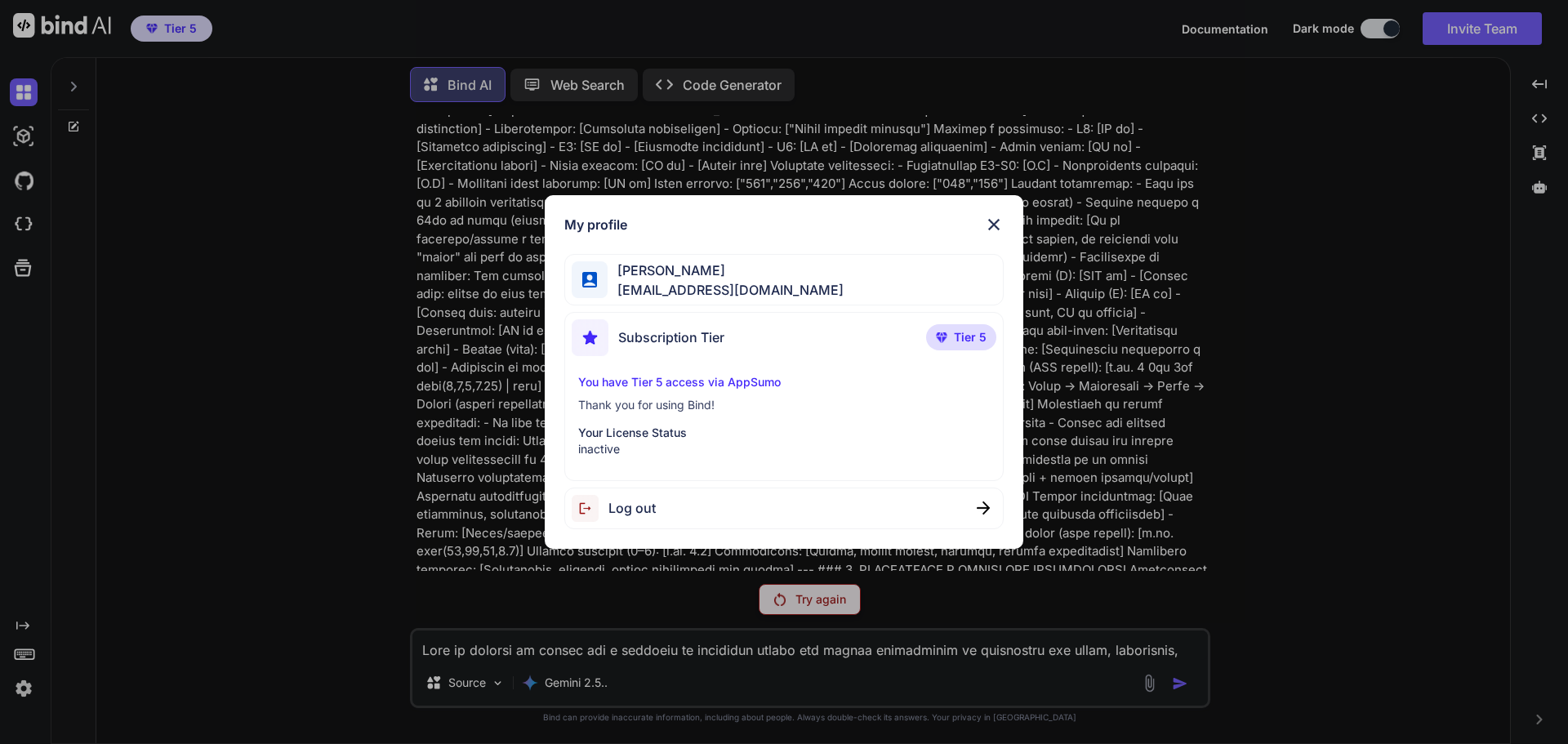
click at [997, 221] on img at bounding box center [994, 225] width 19 height 19
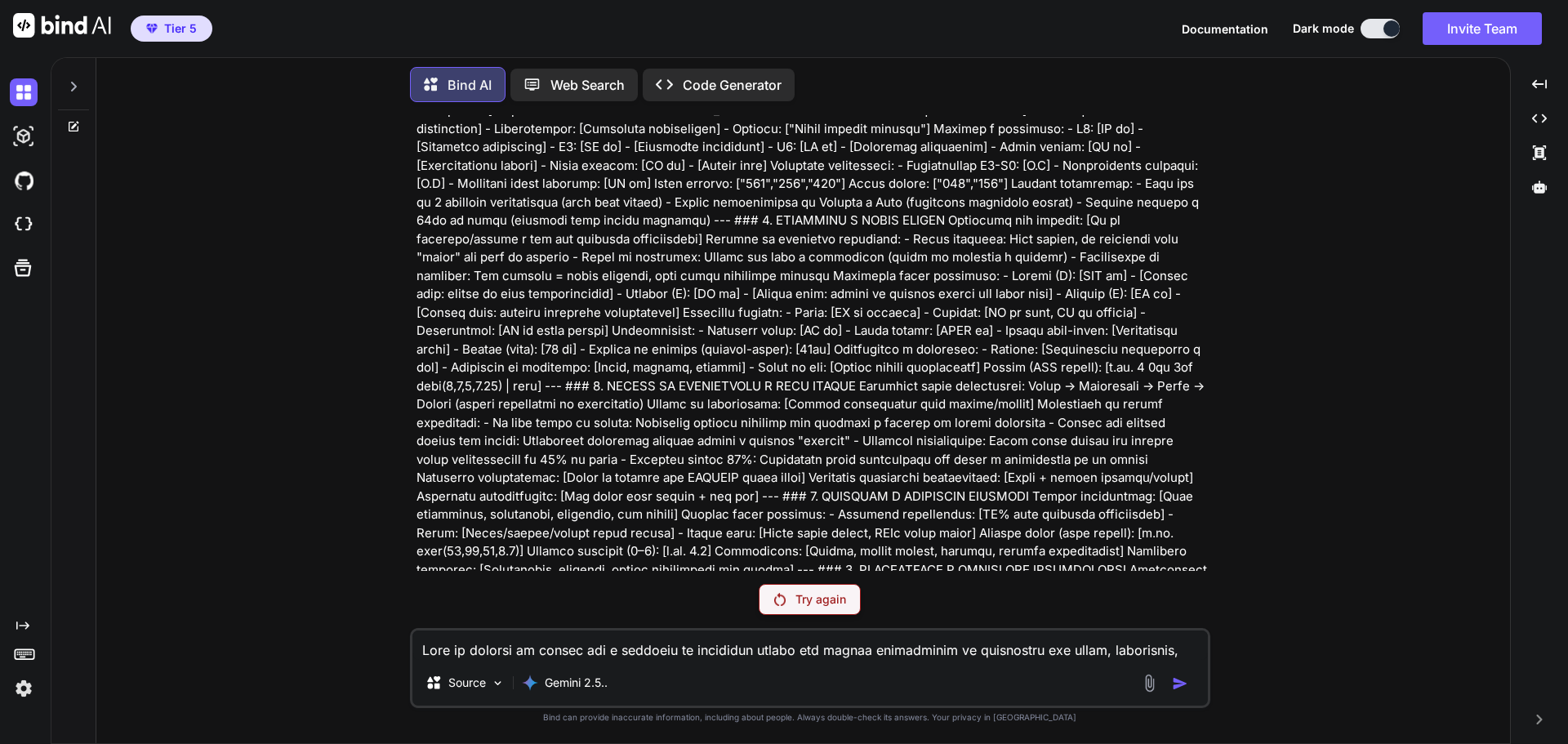
drag, startPoint x: 1222, startPoint y: 34, endPoint x: 1207, endPoint y: 31, distance: 15.3
click at [1207, 31] on span "Documentation" at bounding box center [1225, 29] width 86 height 14
click at [90, 34] on img at bounding box center [62, 25] width 98 height 25
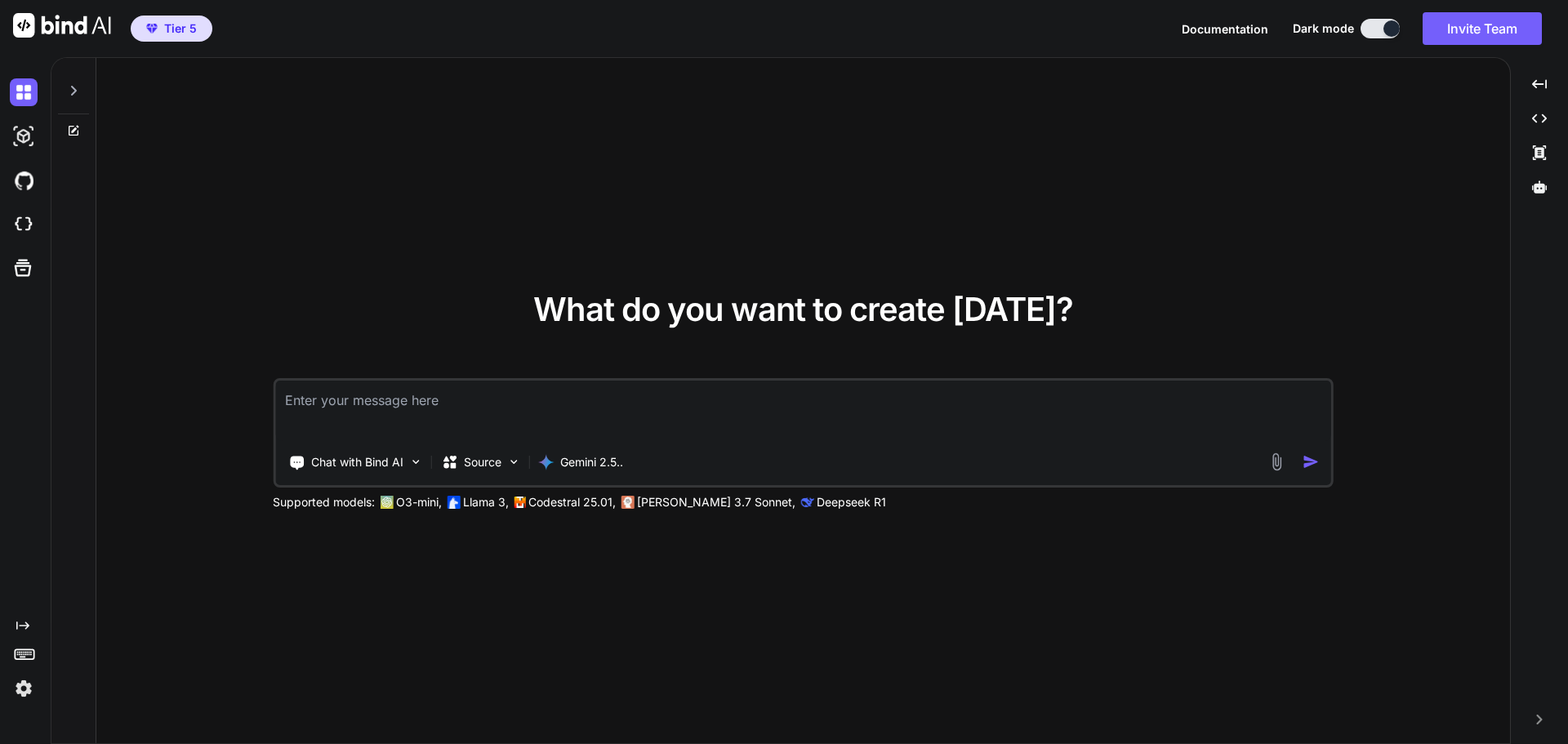
click at [91, 34] on img at bounding box center [62, 25] width 98 height 25
click at [20, 687] on img at bounding box center [24, 688] width 28 height 28
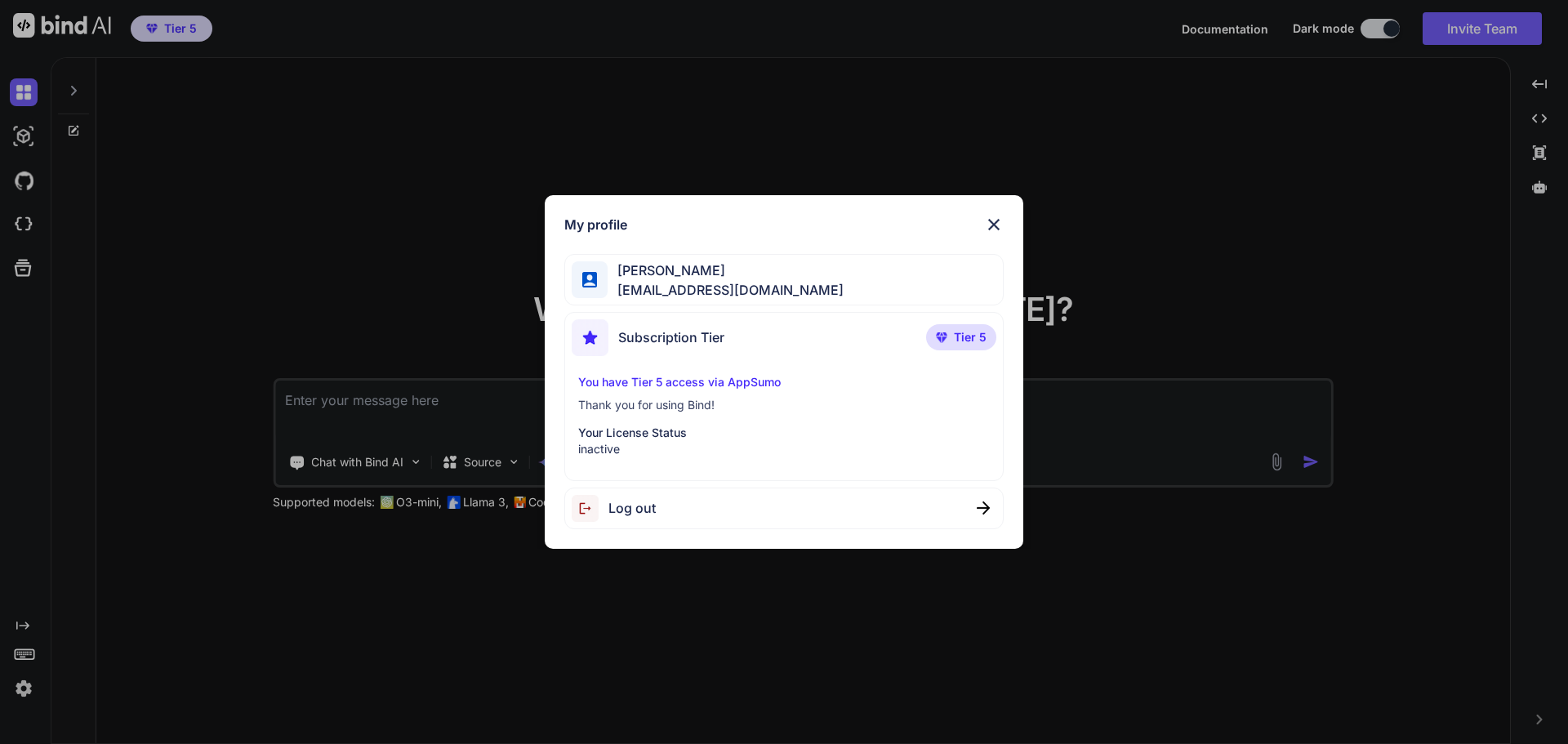
click at [623, 514] on span "Log out" at bounding box center [632, 508] width 47 height 19
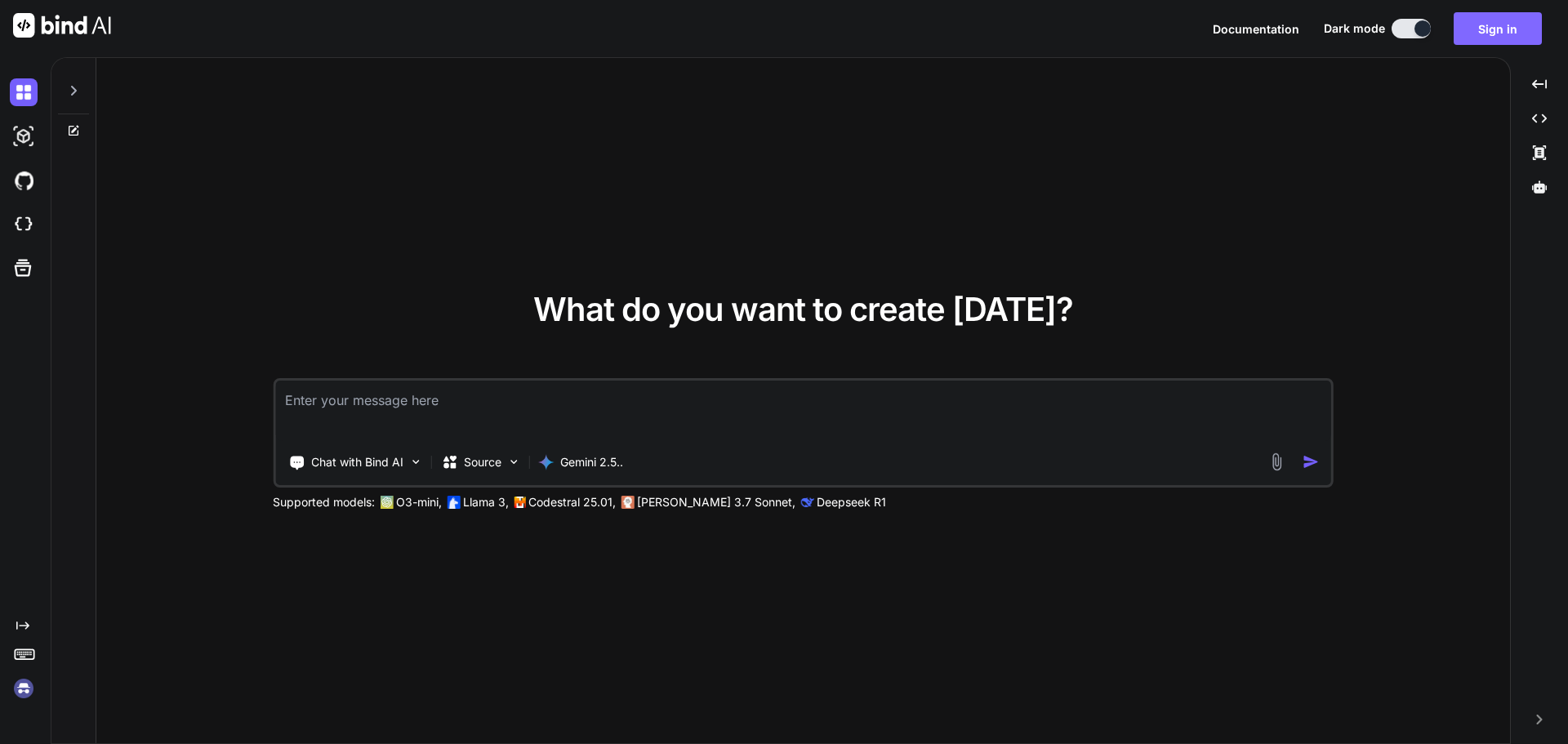
click at [1497, 34] on button "Sign in" at bounding box center [1498, 28] width 88 height 33
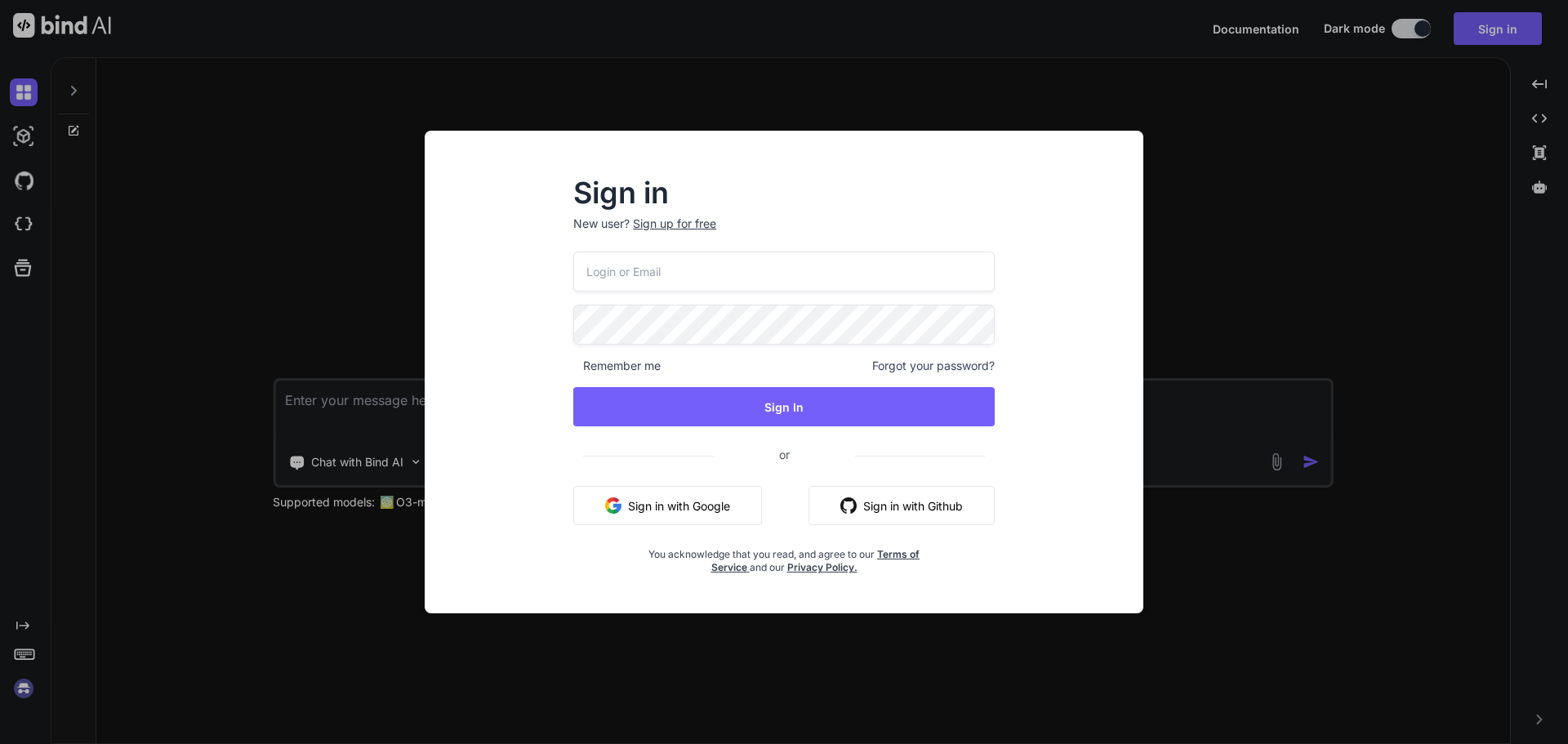
click at [732, 505] on button "Sign in with Google" at bounding box center [668, 506] width 189 height 39
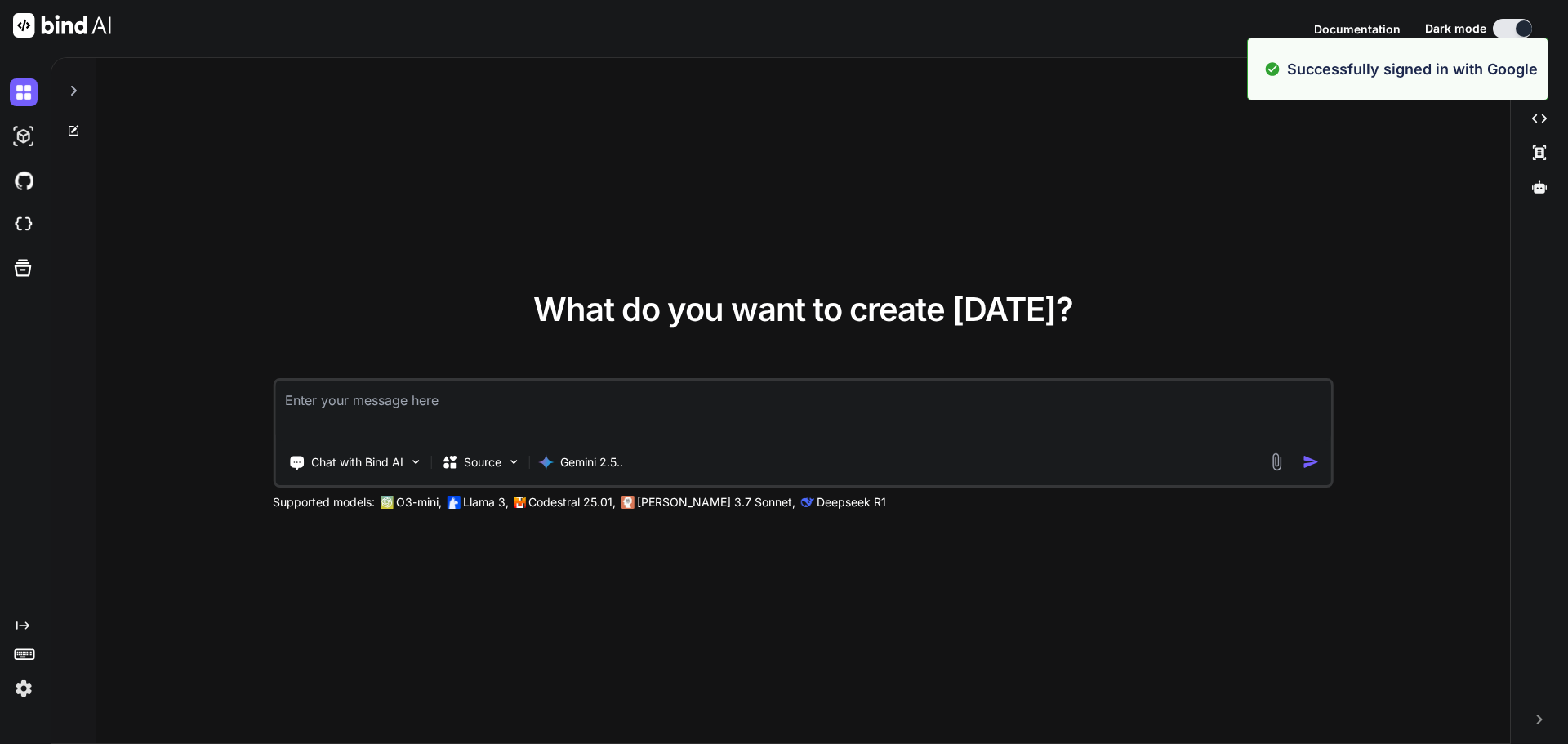
click at [25, 696] on img at bounding box center [24, 688] width 28 height 28
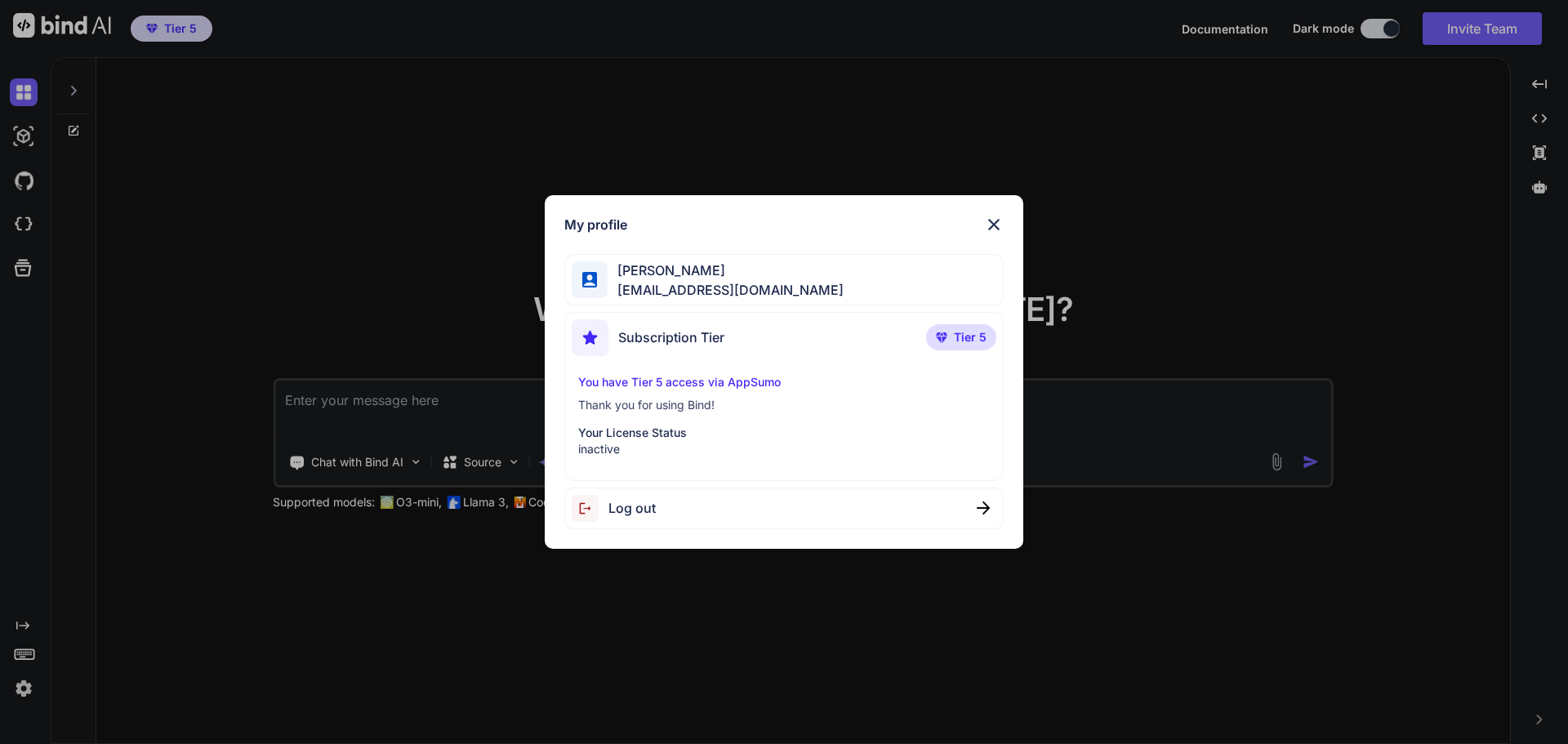
drag, startPoint x: 368, startPoint y: 277, endPoint x: 395, endPoint y: 252, distance: 36.8
click at [368, 277] on div "My profile JOSE MIGUEL NASACORA nasacora@gmail.com Subscription Tier Tier 5 You…" at bounding box center [784, 372] width 1568 height 744
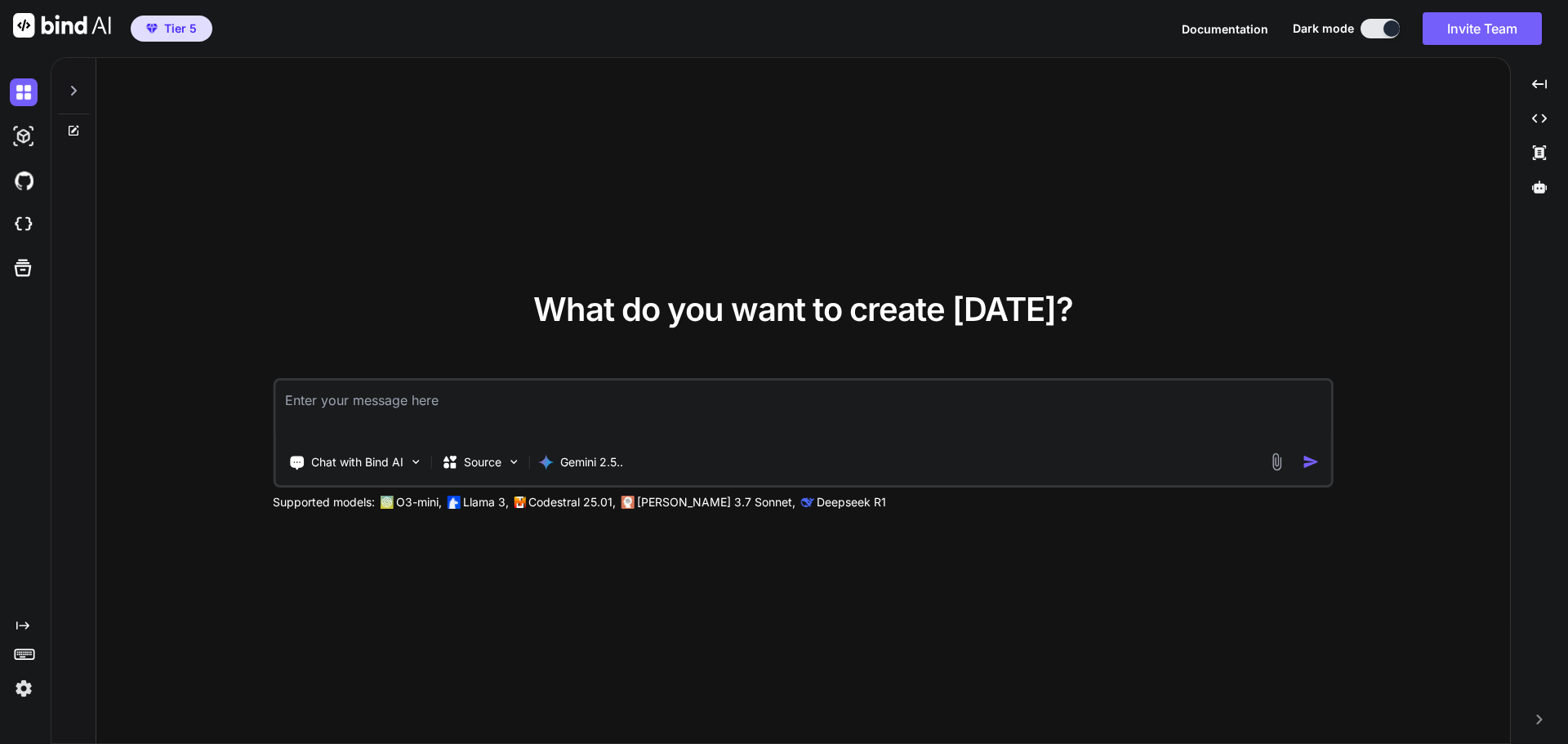
click at [21, 696] on img at bounding box center [24, 688] width 28 height 28
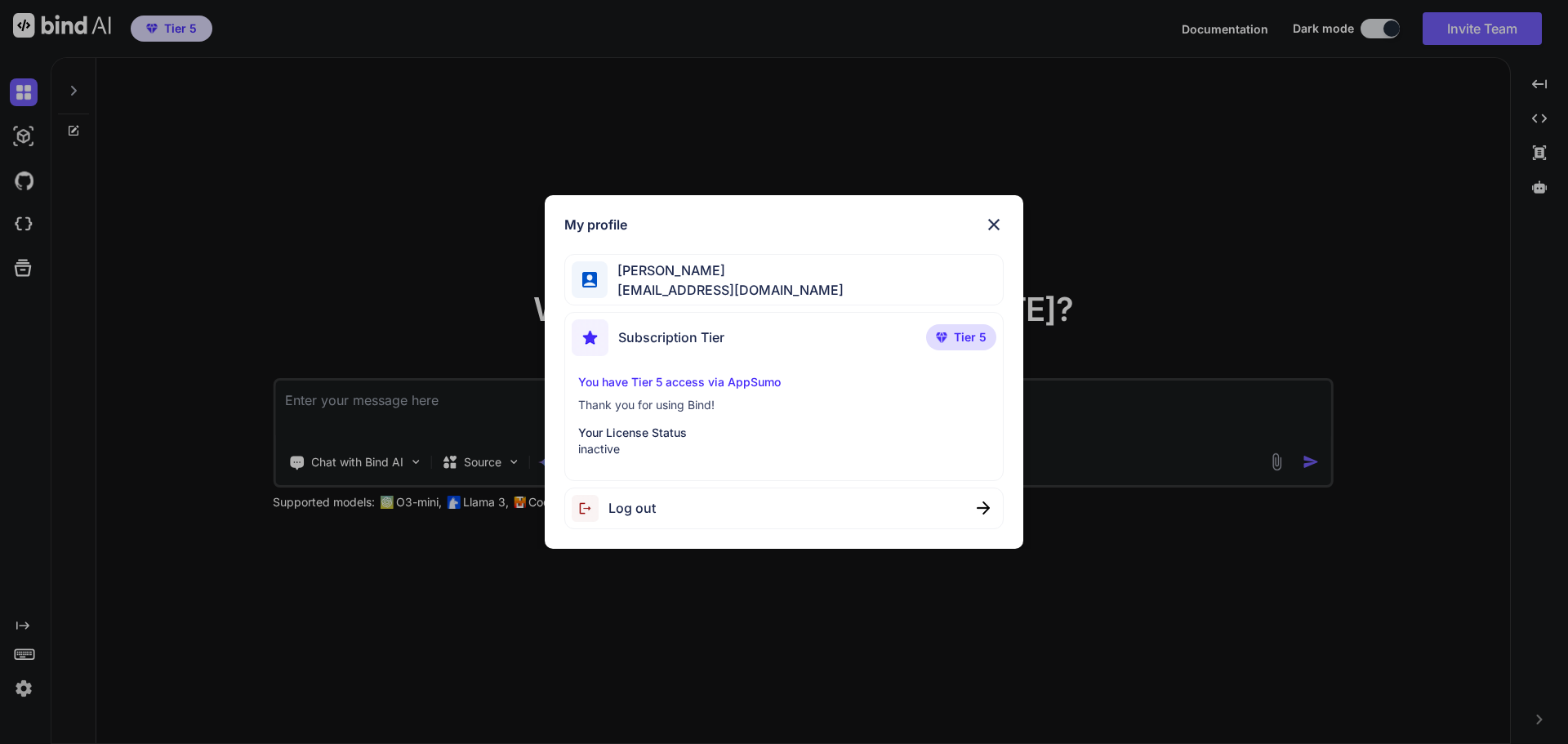
click at [702, 453] on p "inactive" at bounding box center [784, 449] width 413 height 16
click at [692, 430] on p "Your License Status" at bounding box center [784, 432] width 413 height 16
click at [1005, 219] on div "My profile JOSE MIGUEL NASACORA nasacora@gmail.com Subscription Tier Tier 5 You…" at bounding box center [784, 371] width 479 height 353
click at [1002, 226] on img at bounding box center [994, 225] width 19 height 19
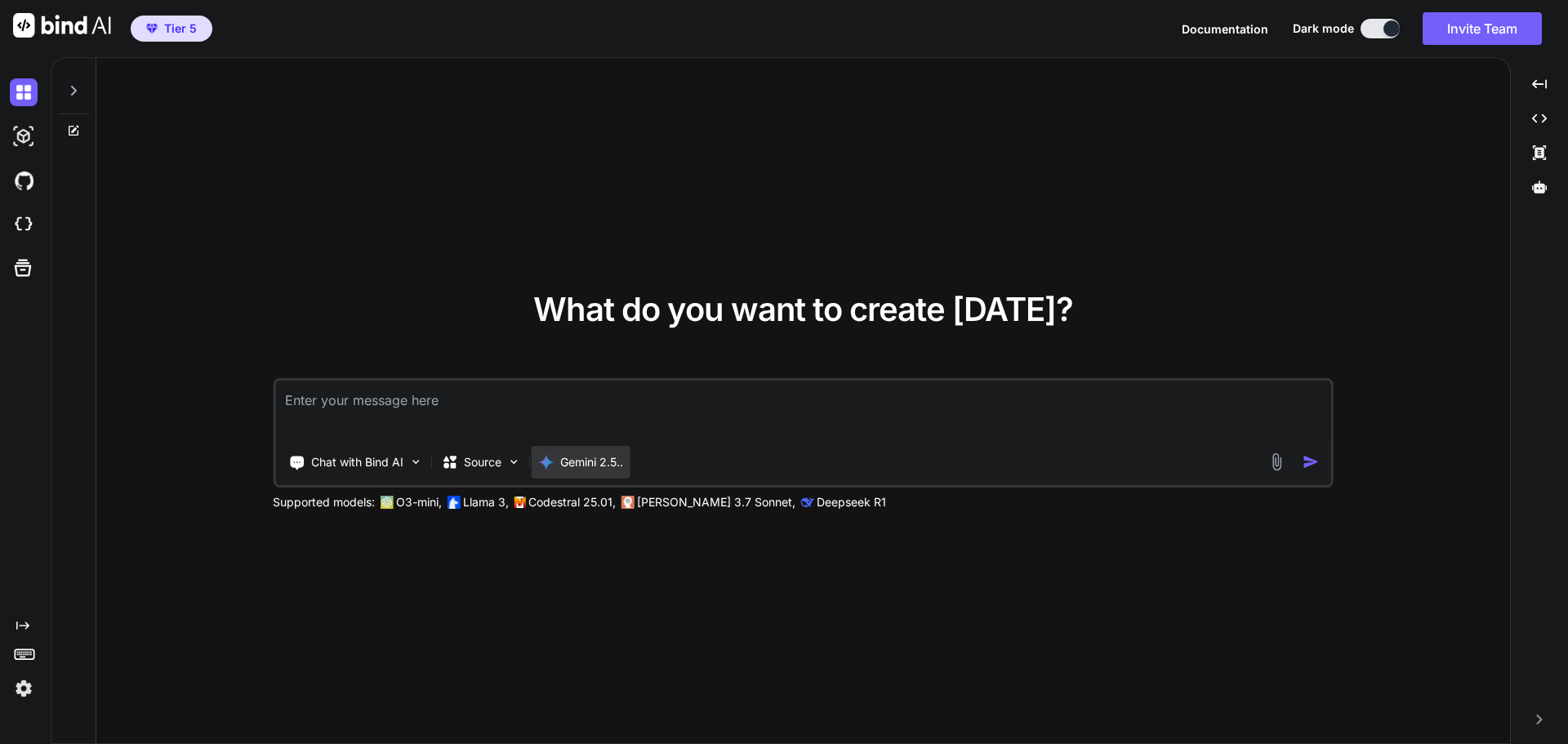
click at [612, 468] on p "Gemini 2.5.." at bounding box center [591, 462] width 63 height 16
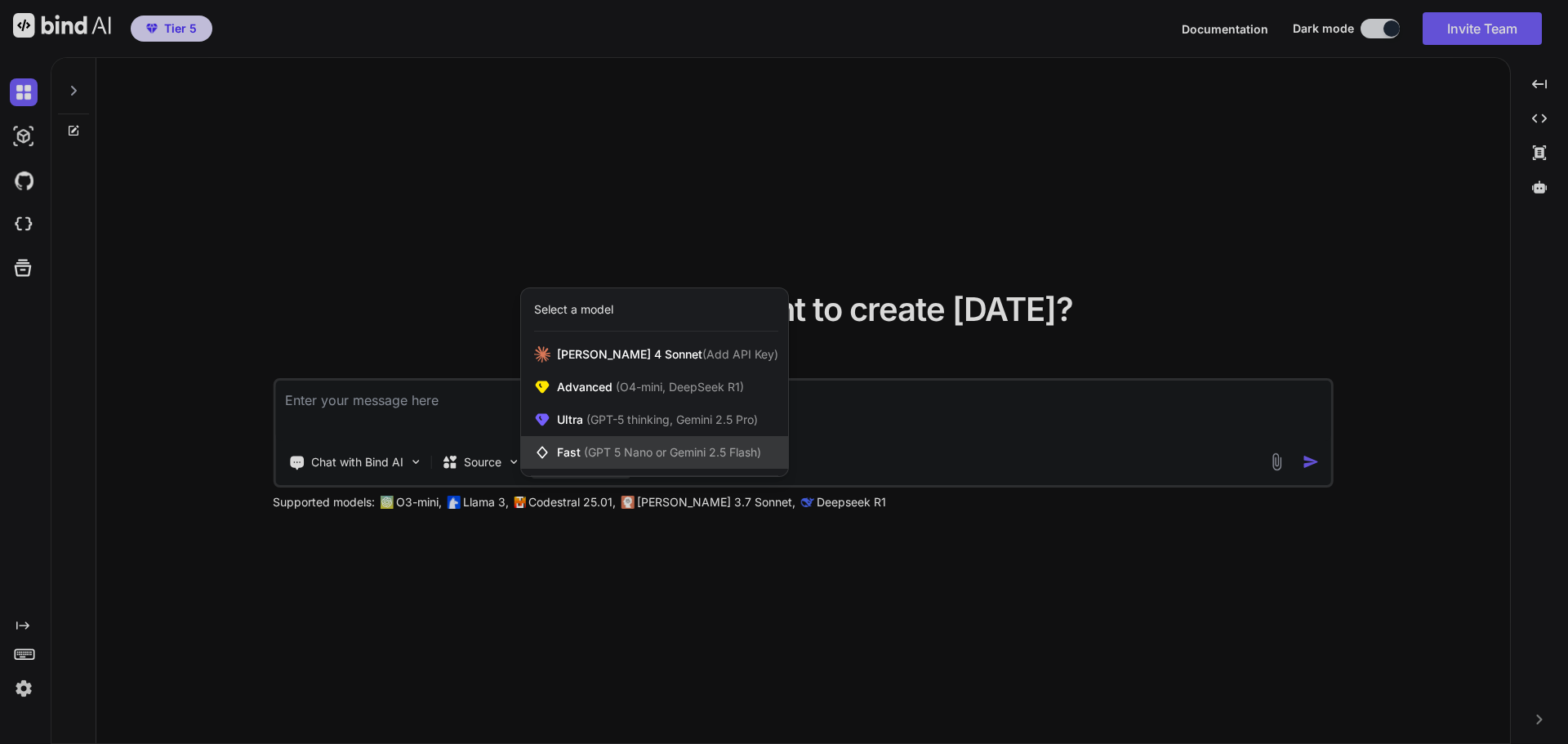
click at [658, 451] on span "(GPT 5 Nano or Gemini 2.5 Flash)" at bounding box center [672, 452] width 177 height 14
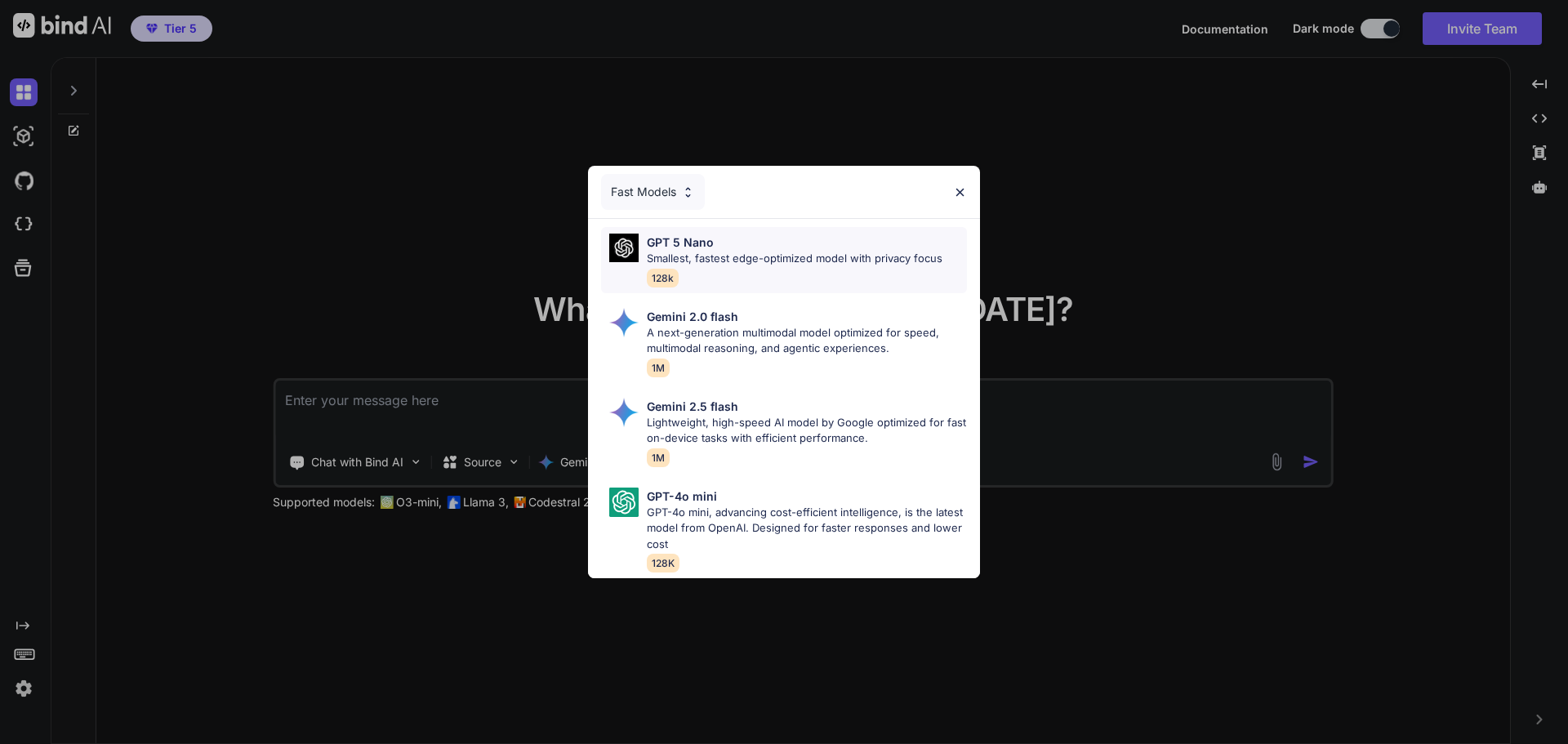
click at [773, 269] on div "GPT 5 Nano Smallest, fastest edge-optimized model with privacy focus 128k" at bounding box center [795, 260] width 296 height 53
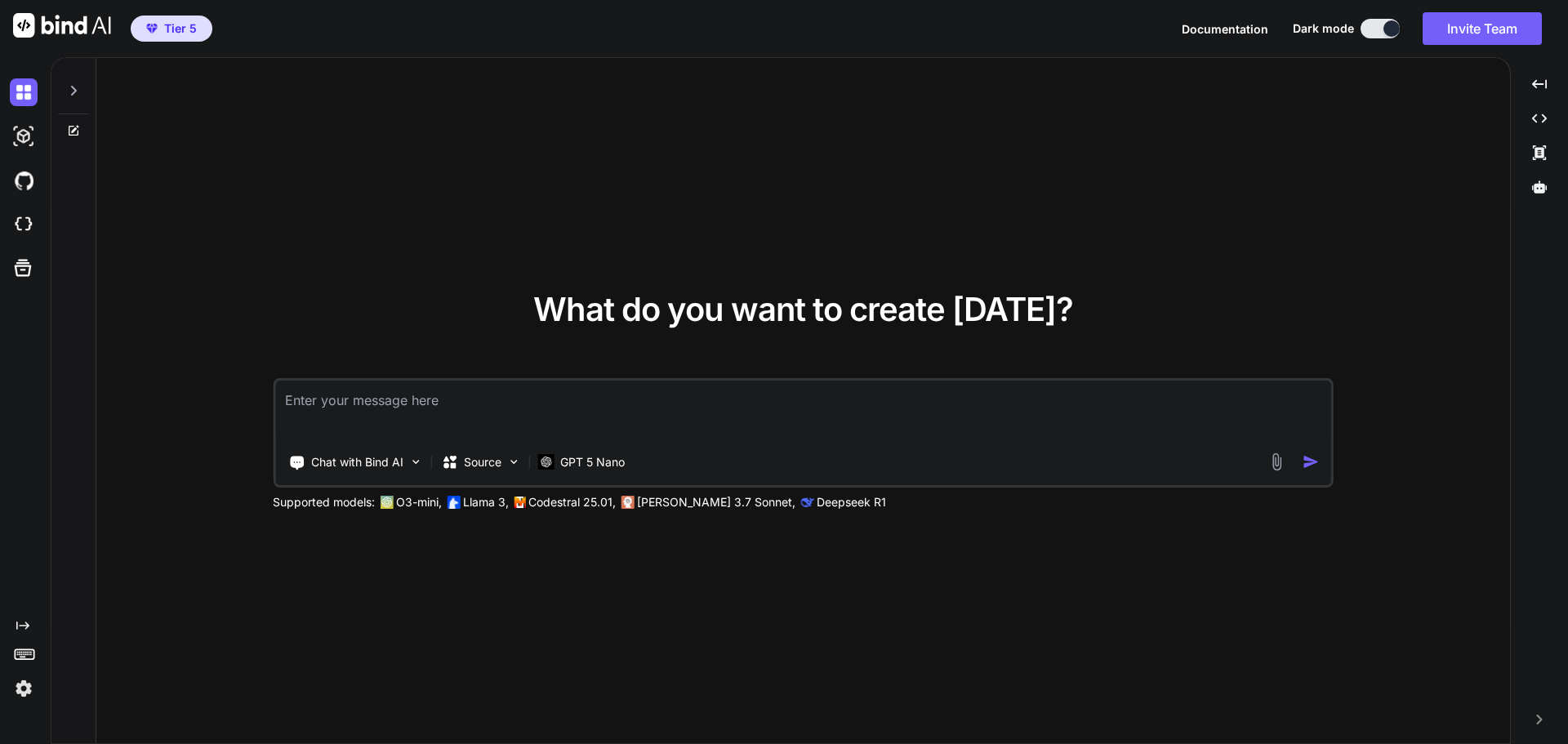
click at [679, 385] on textarea at bounding box center [803, 410] width 1056 height 60
type textarea "c"
type textarea "cual es la capital de españa?"
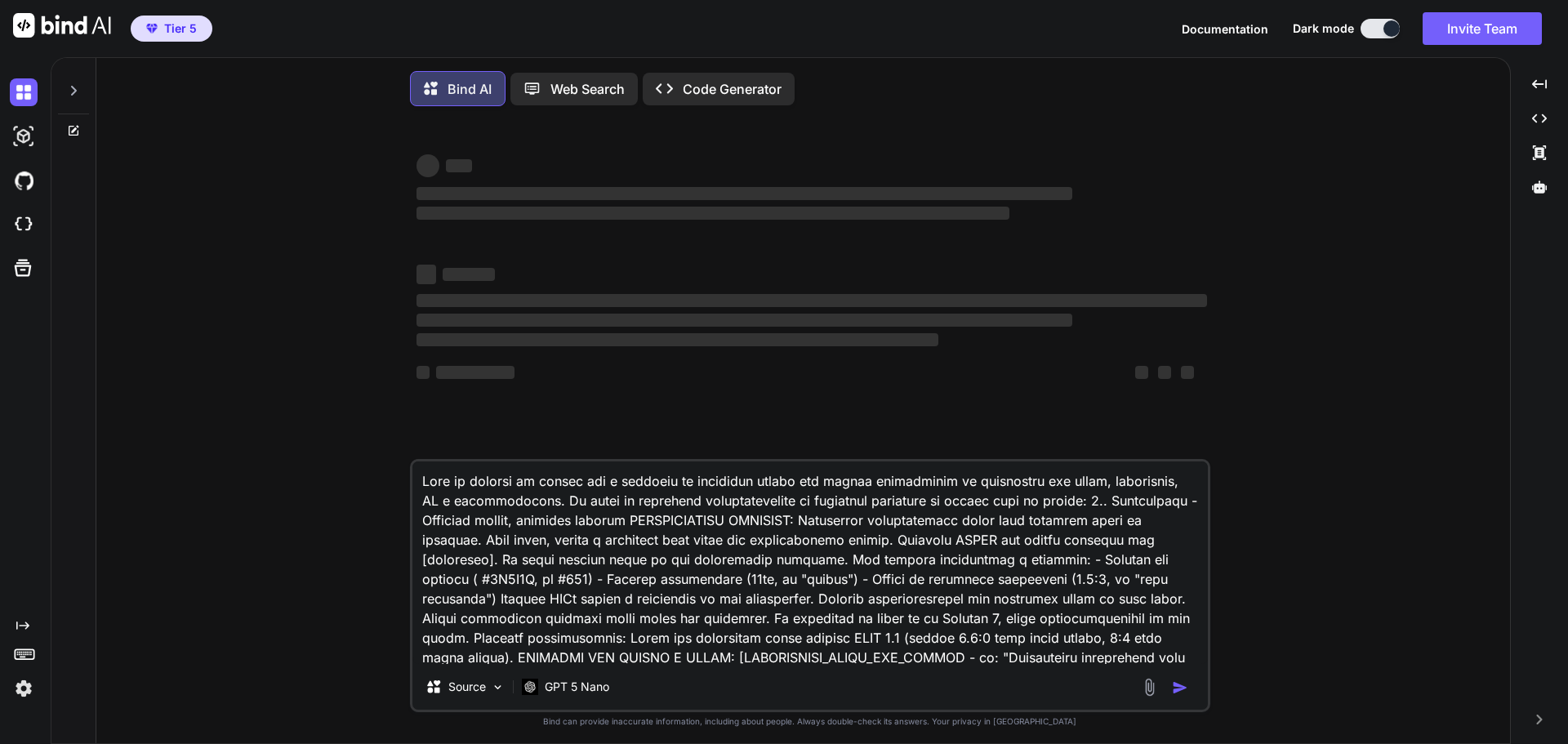
click at [1255, 531] on div "‌ ‌ ‌ ‌ ‌ ‌ ‌ ‌ ‌ ‌ ‌ ‌ ‌ ‌ Source GPT 5 Nano Created with Bind Always check it…" at bounding box center [809, 433] width 1400 height 628
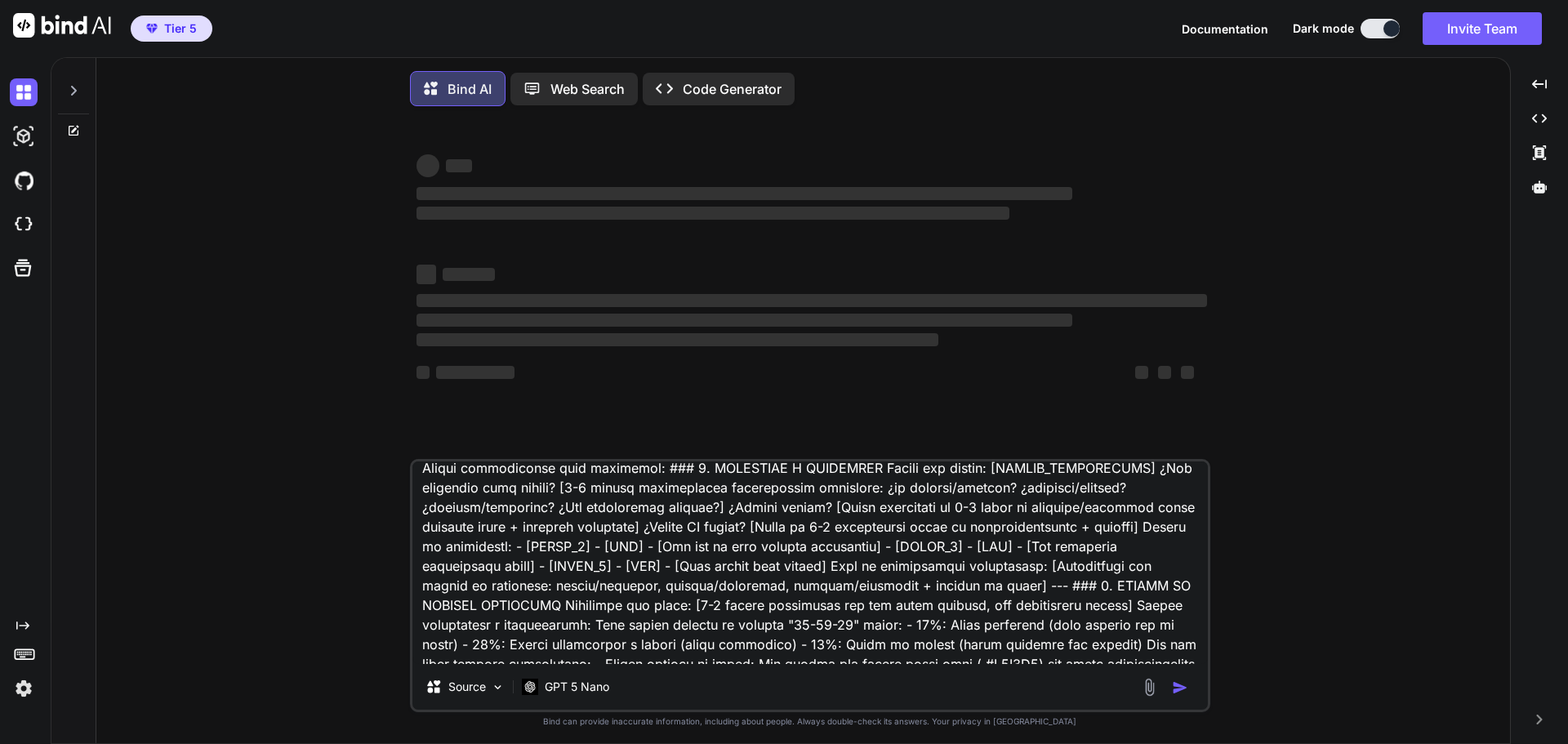
type textarea "x"
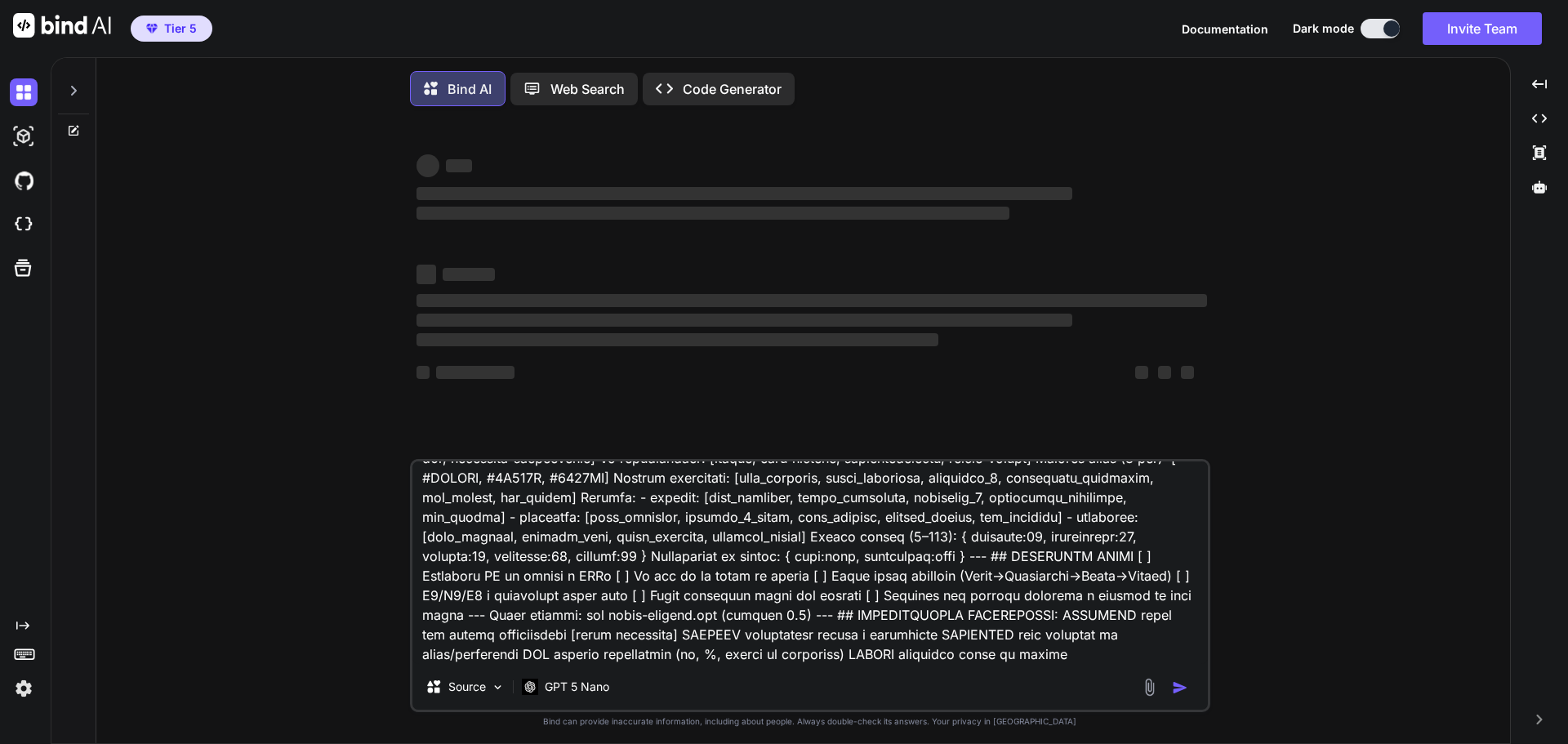
scroll to position [1885, 0]
click at [890, 663] on textarea at bounding box center [810, 563] width 795 height 203
click at [609, 664] on textarea at bounding box center [810, 563] width 795 height 203
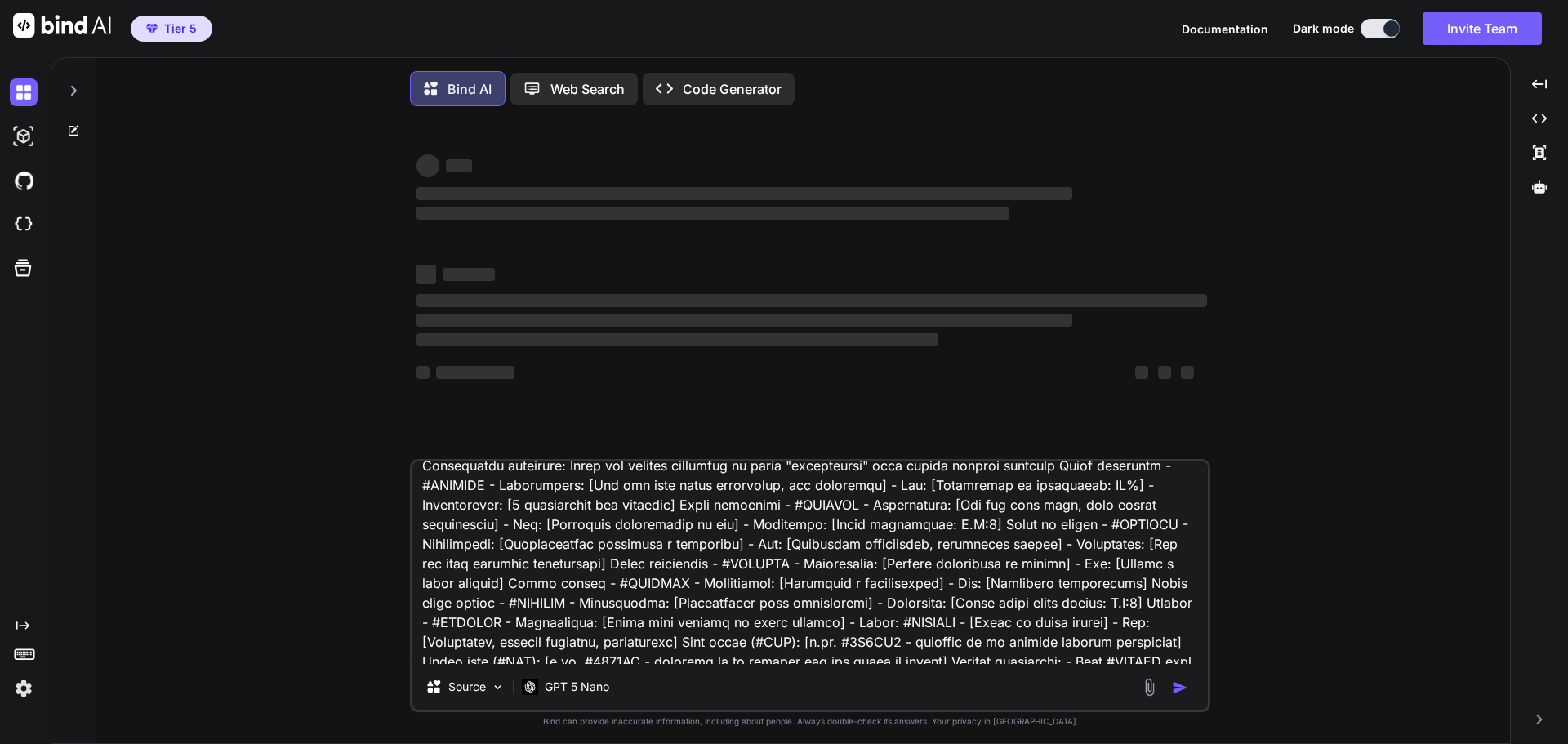
scroll to position [0, 0]
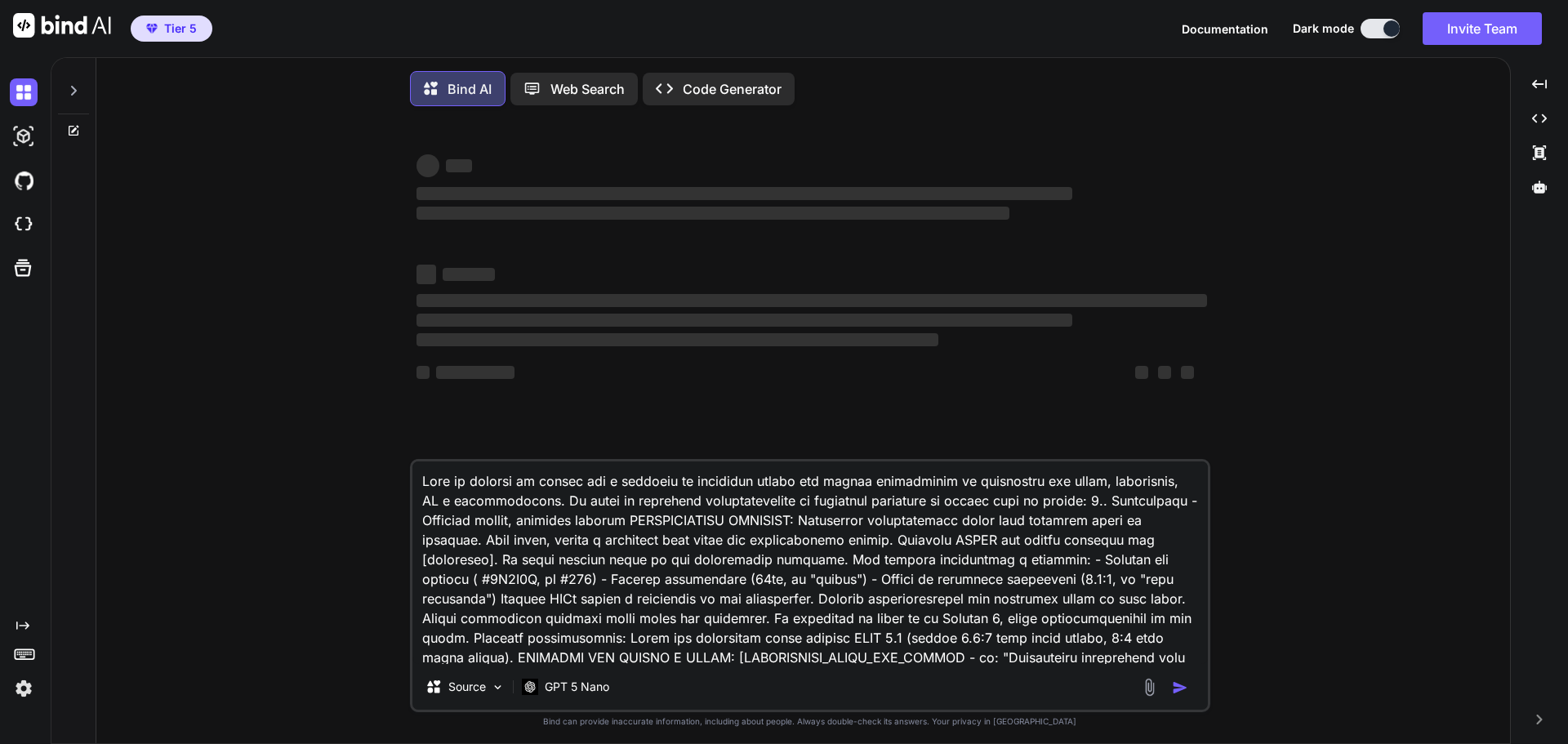
drag, startPoint x: 609, startPoint y: 667, endPoint x: 348, endPoint y: 412, distance: 364.9
click at [348, 412] on div "‌ ‌ ‌ ‌ ‌ ‌ ‌ ‌ ‌ ‌ ‌ ‌ ‌ ‌ Source GPT 5 Nano Created with Bind Always check it…" at bounding box center [809, 433] width 1400 height 628
click at [996, 663] on textarea at bounding box center [810, 563] width 795 height 203
drag, startPoint x: 1012, startPoint y: 656, endPoint x: 1081, endPoint y: 638, distance: 71.3
click at [1013, 656] on textarea at bounding box center [810, 563] width 795 height 203
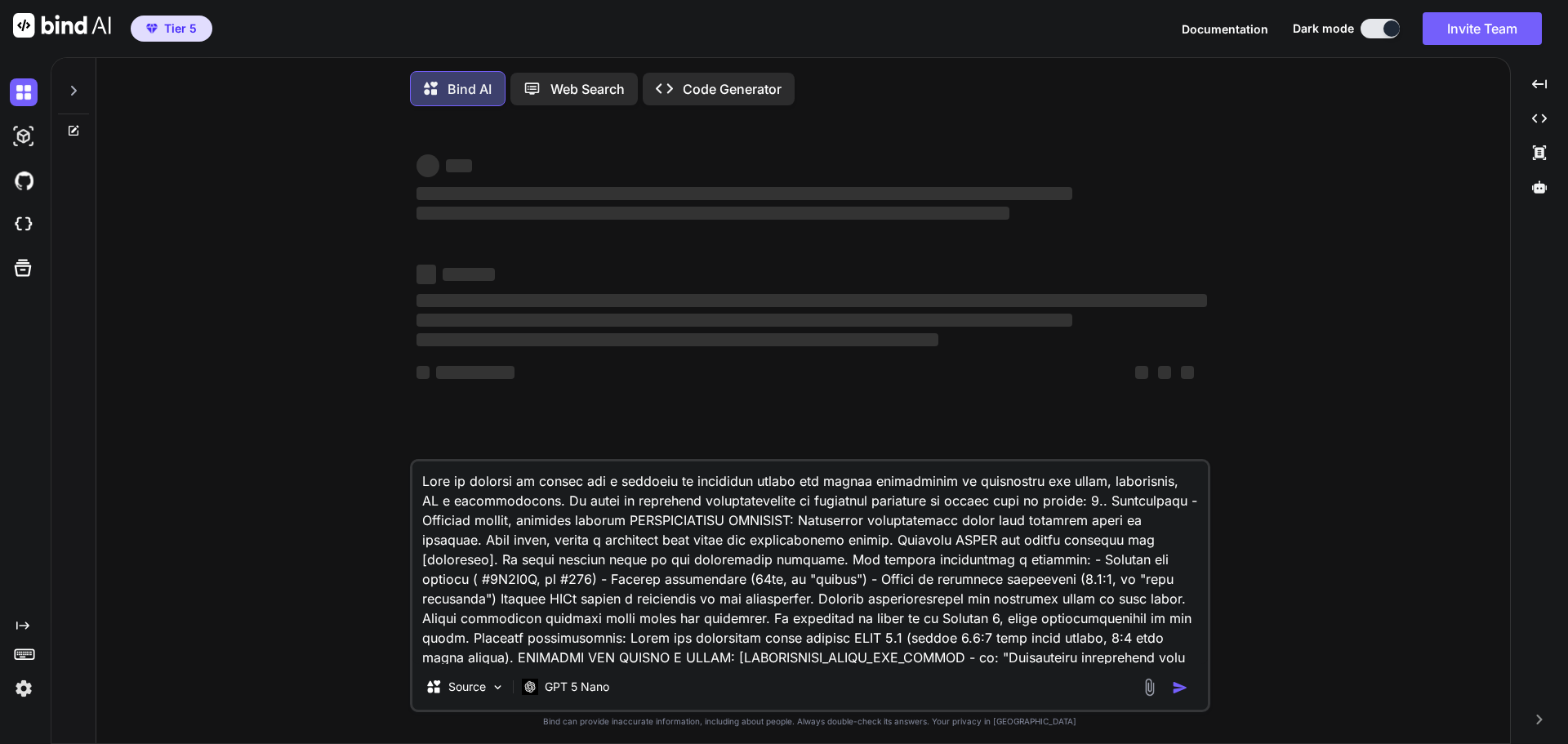
type textarea "x"
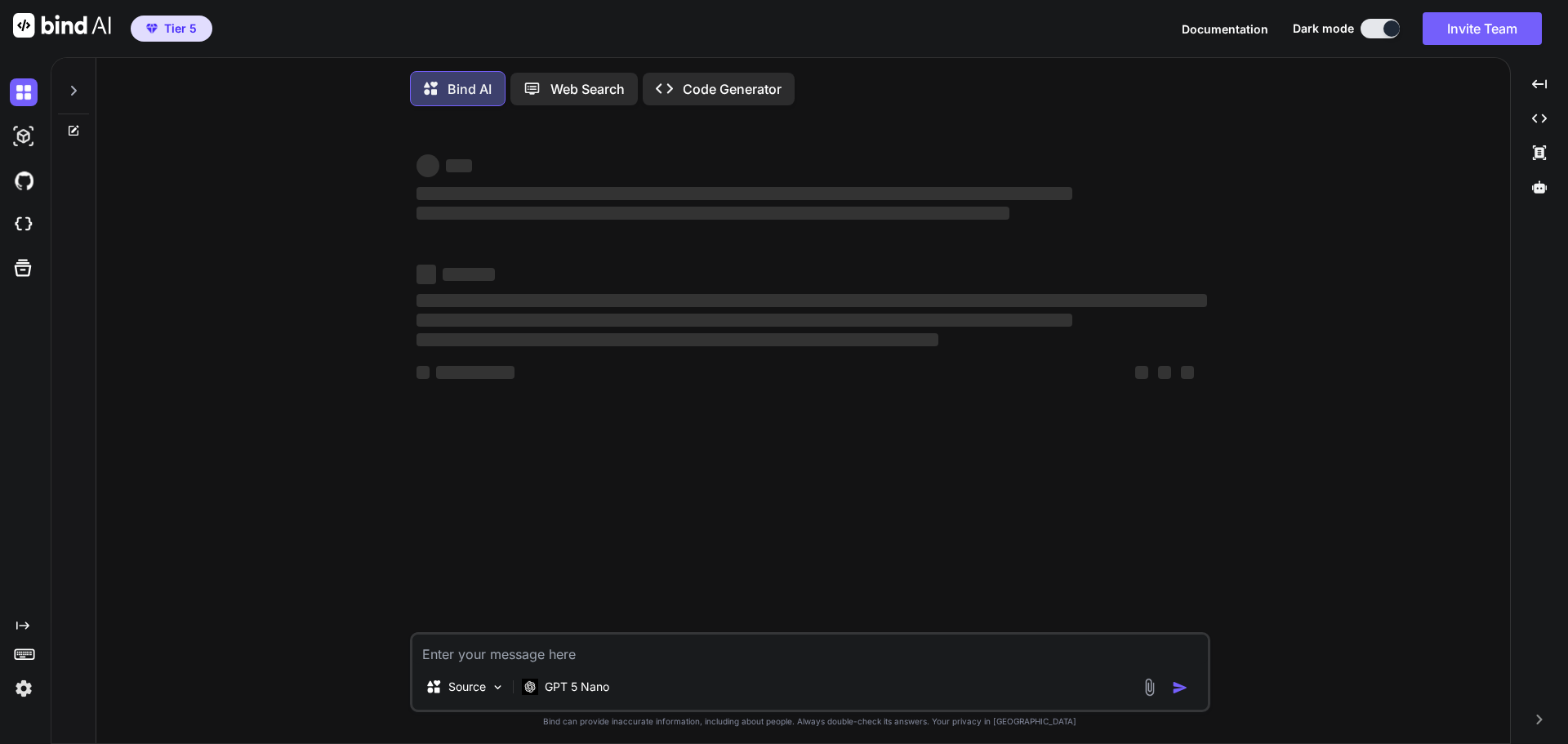
drag, startPoint x: 1099, startPoint y: 631, endPoint x: 1105, endPoint y: 660, distance: 29.6
click at [1100, 632] on div "‌ ‌ ‌ ‌ ‌ ‌ ‌ ‌ ‌ ‌ ‌ ‌ ‌ ‌" at bounding box center [812, 375] width 797 height 513
click at [1105, 663] on textarea at bounding box center [810, 649] width 795 height 30
paste textarea "Lore ip dolorsi am consec adi e seddoeiu te incididun utlabo etd magnaa enimadm…"
type textarea "Lore ip dolorsi am consec adi e seddoeiu te incididun utlabo etd magnaa enimadm…"
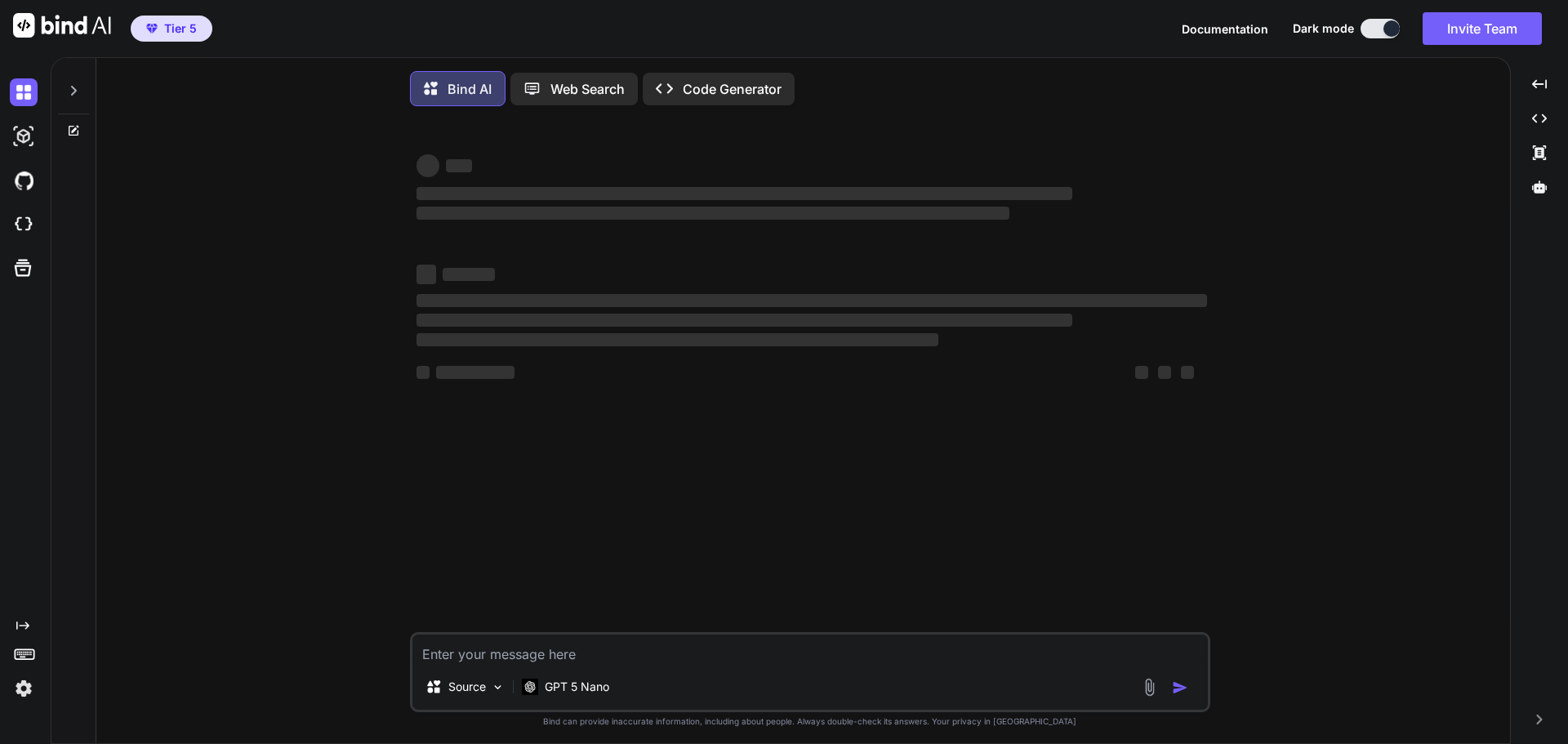
type textarea "x"
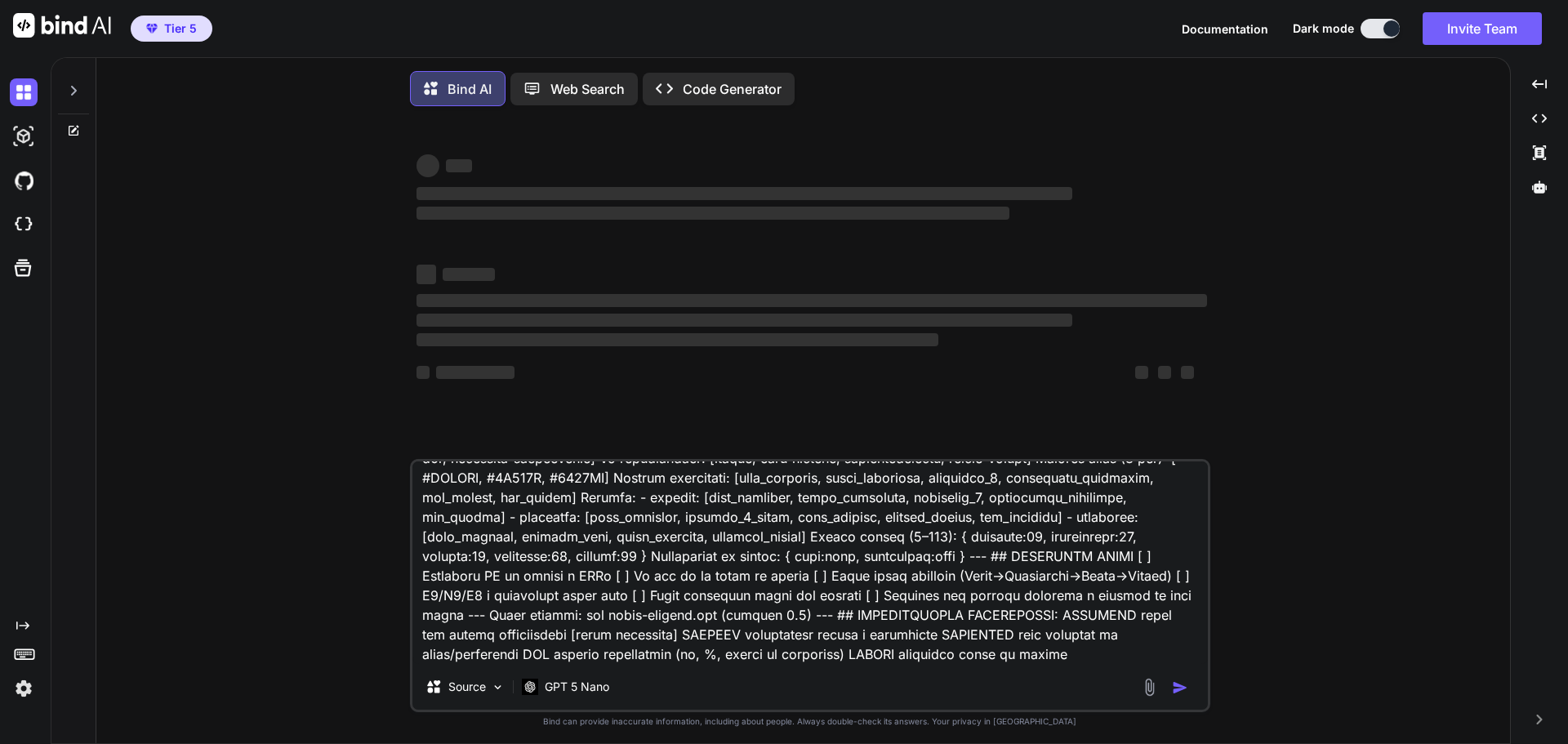
drag, startPoint x: 1139, startPoint y: 648, endPoint x: 1128, endPoint y: 646, distance: 11.2
click at [1136, 648] on textarea at bounding box center [810, 563] width 795 height 203
type textarea "Lore ip dolorsi am consec adi e seddoeiu te incididun utlabo etd magnaa enimadm…"
type textarea "x"
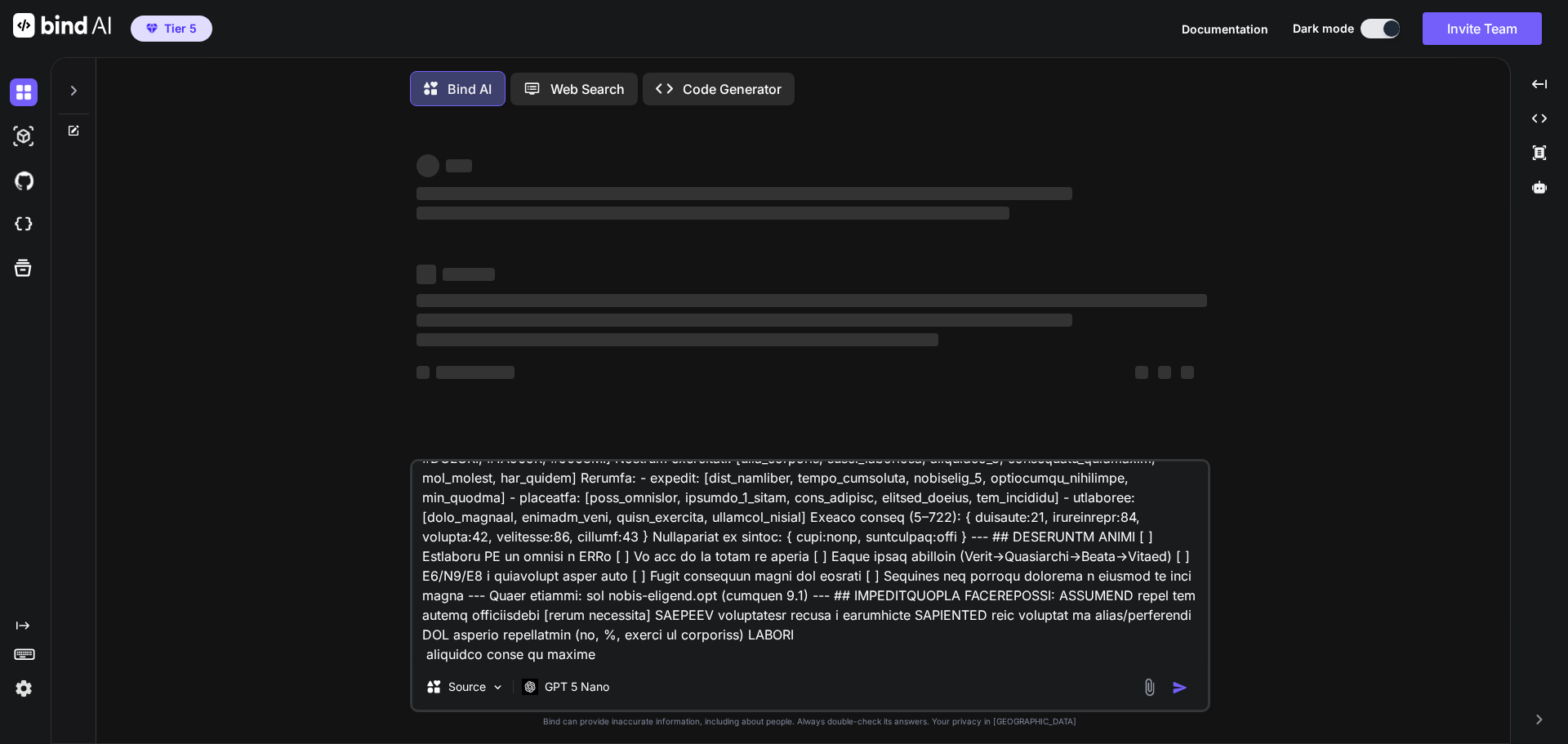
scroll to position [1885, 0]
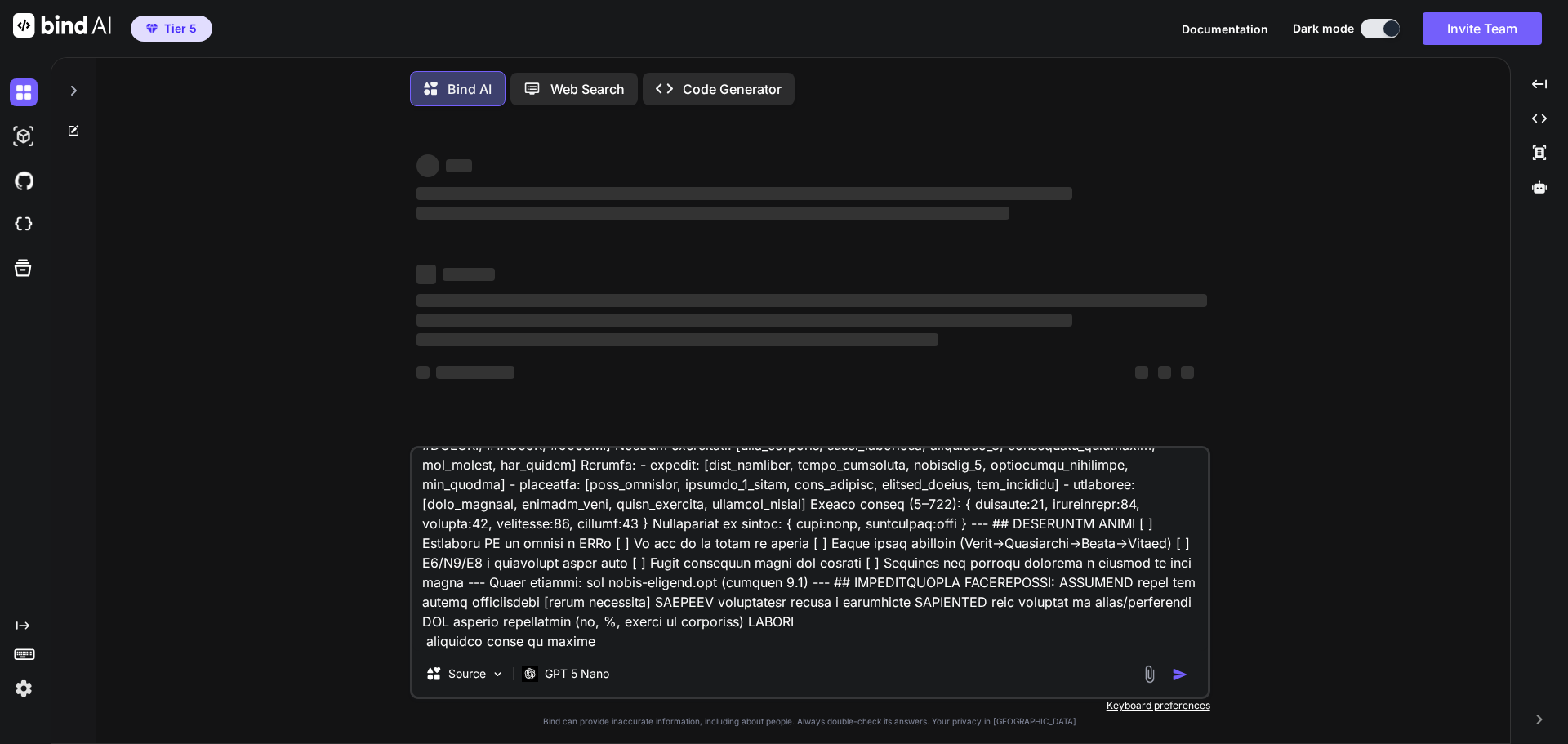
type textarea "Lore ip dolorsi am consec adi e seddoeiu te incididun utlabo etd magnaa enimadm…"
click at [1176, 675] on div at bounding box center [1167, 675] width 55 height 19
click at [906, 638] on textarea at bounding box center [810, 549] width 795 height 203
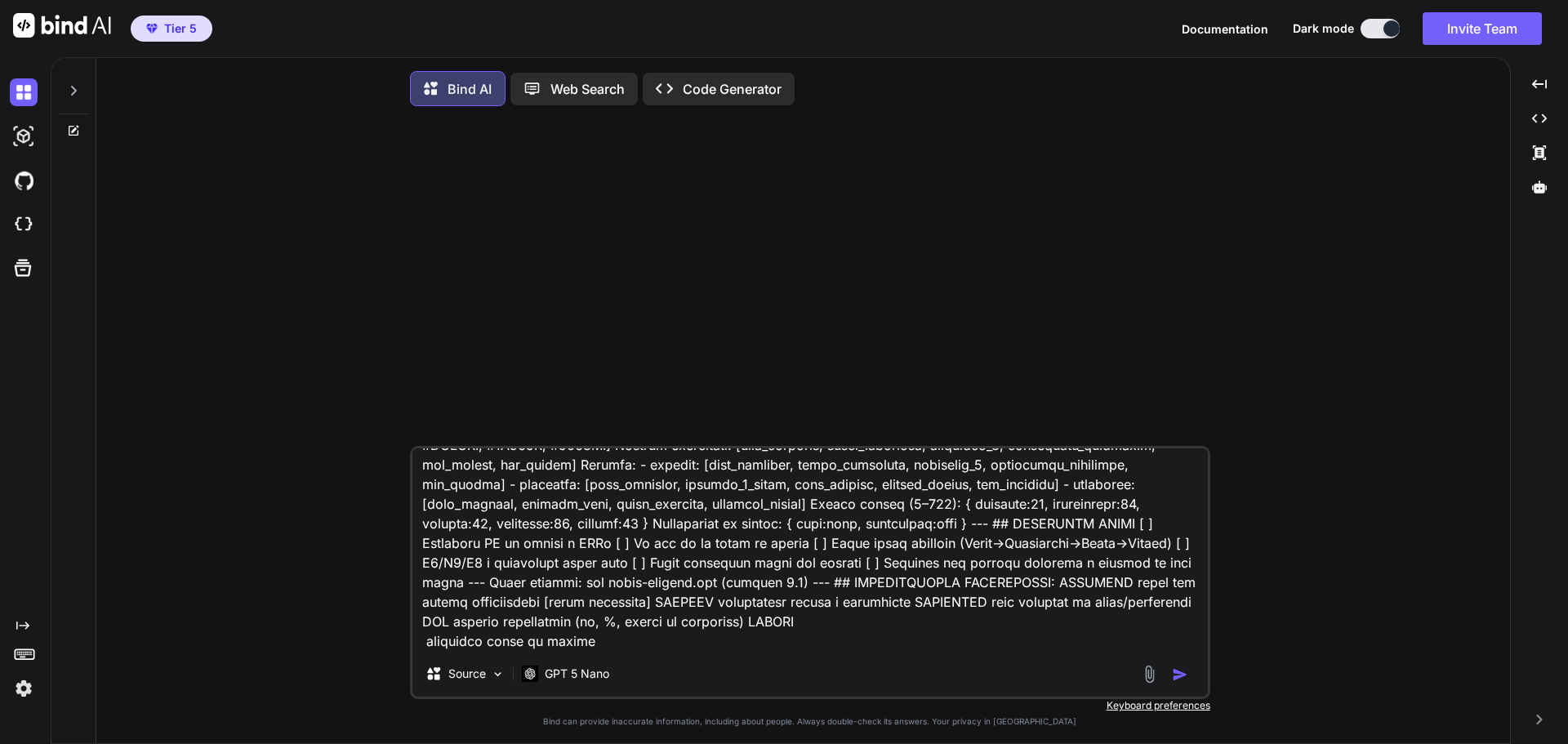
click at [1177, 676] on img "button" at bounding box center [1180, 675] width 16 height 16
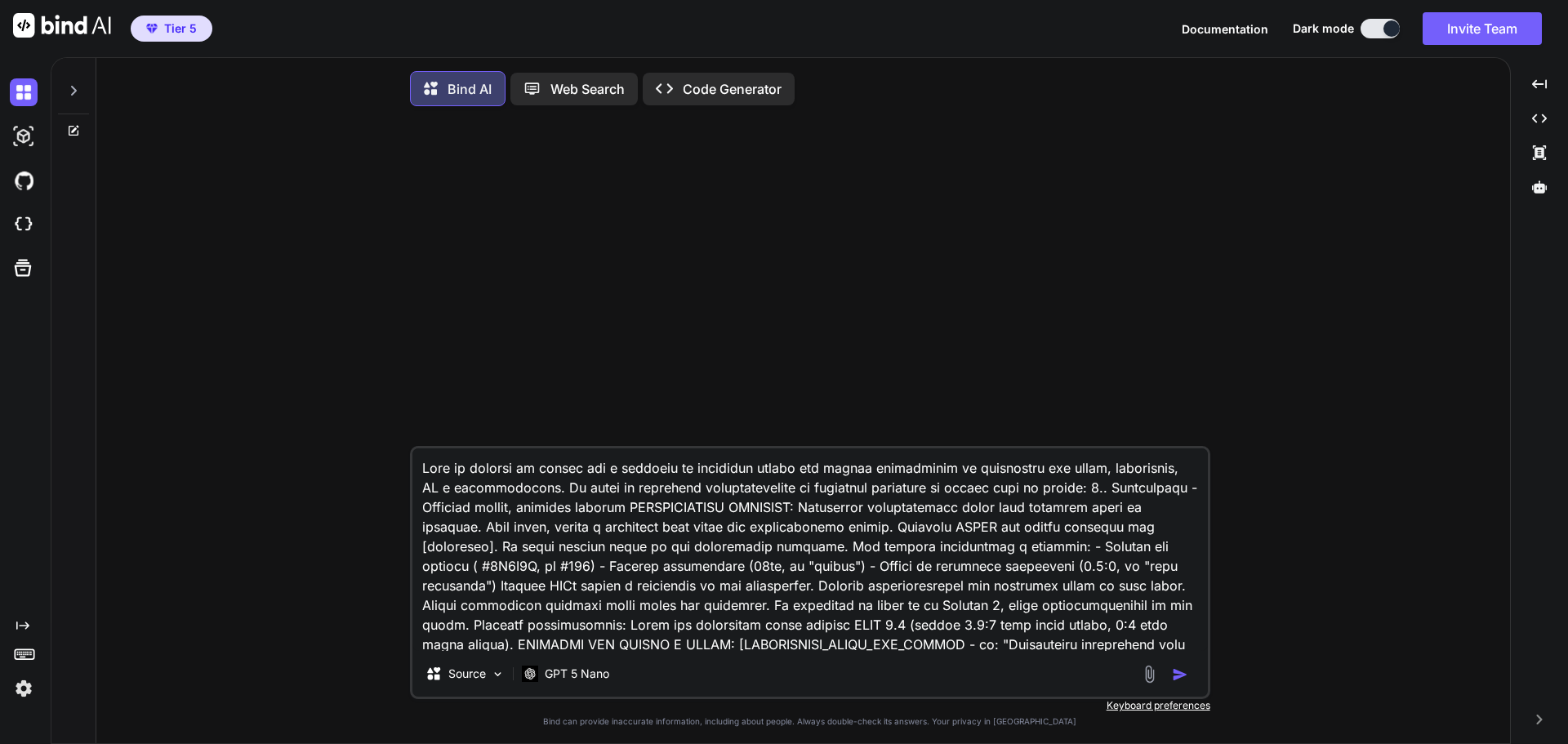
scroll to position [8, 0]
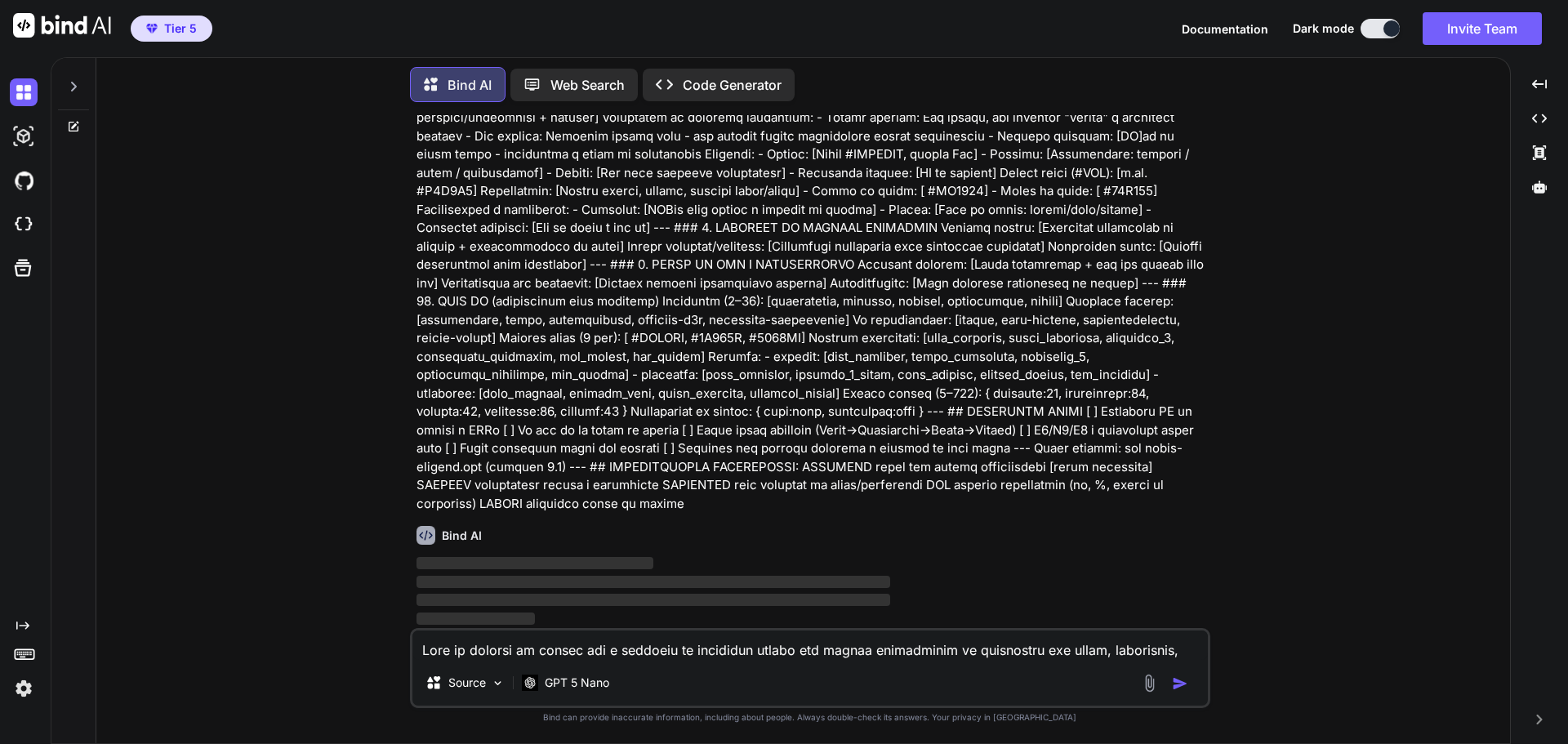
type textarea "x"
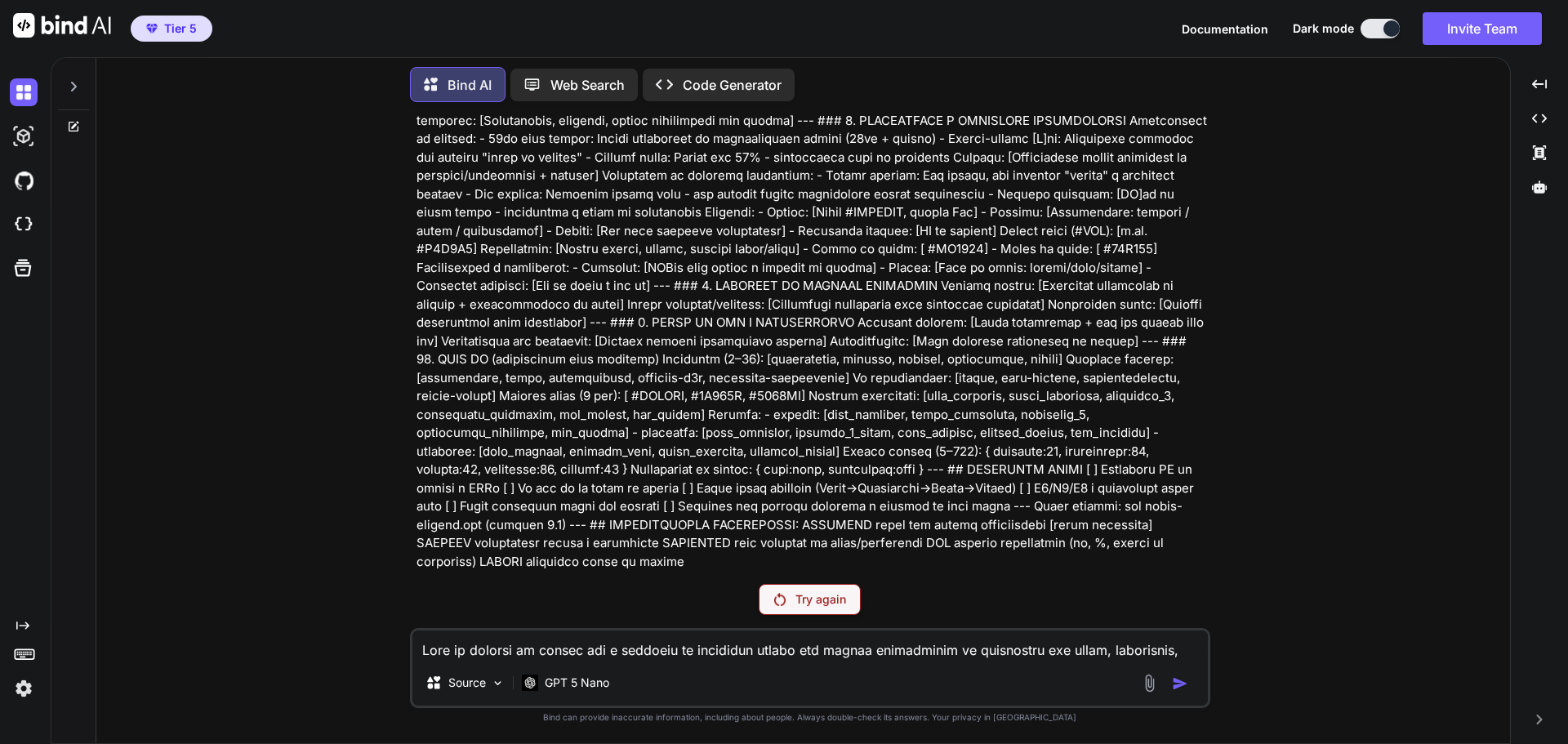
click at [838, 642] on textarea at bounding box center [810, 645] width 795 height 30
click at [11, 689] on img at bounding box center [24, 688] width 28 height 28
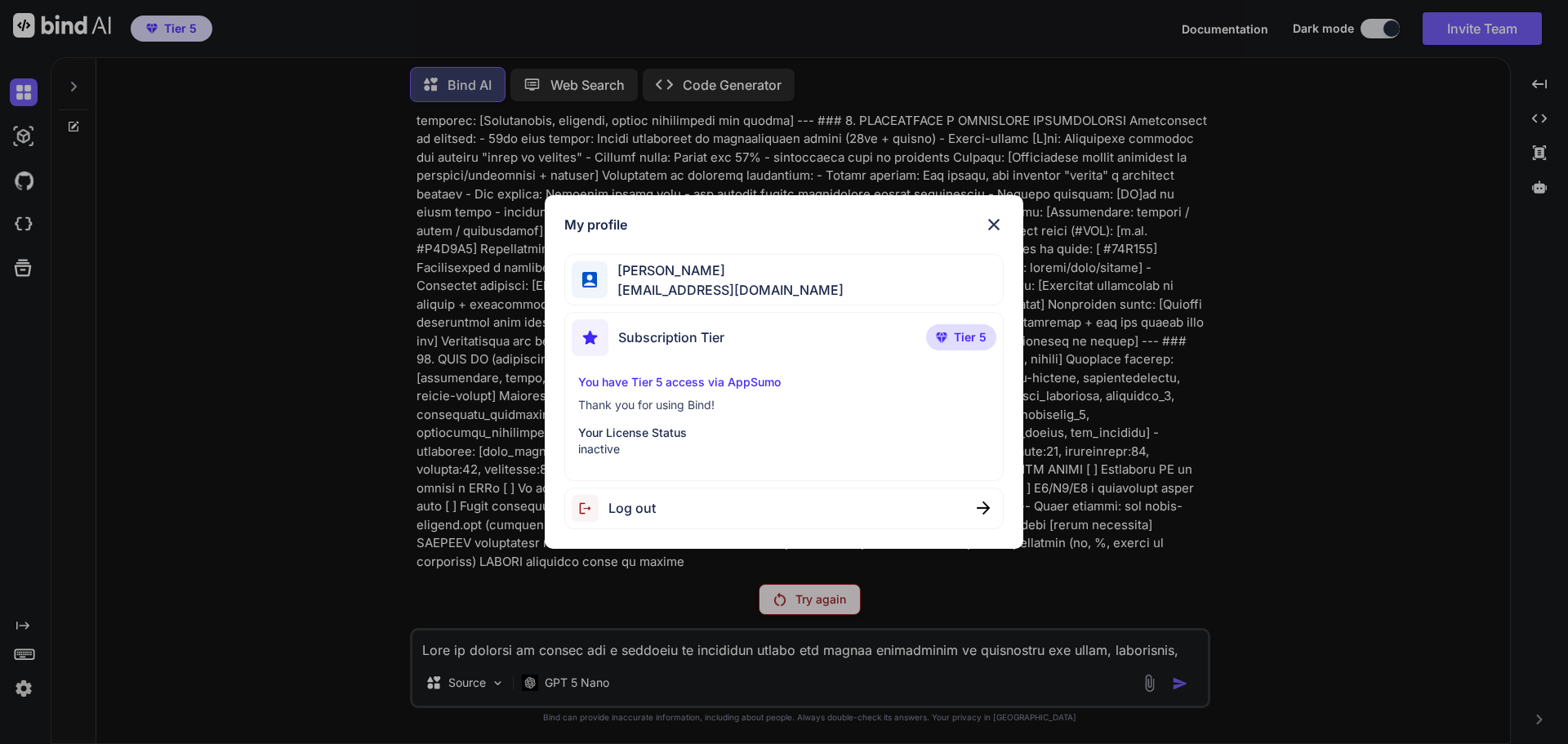
click at [673, 513] on div "Log out" at bounding box center [784, 508] width 440 height 42
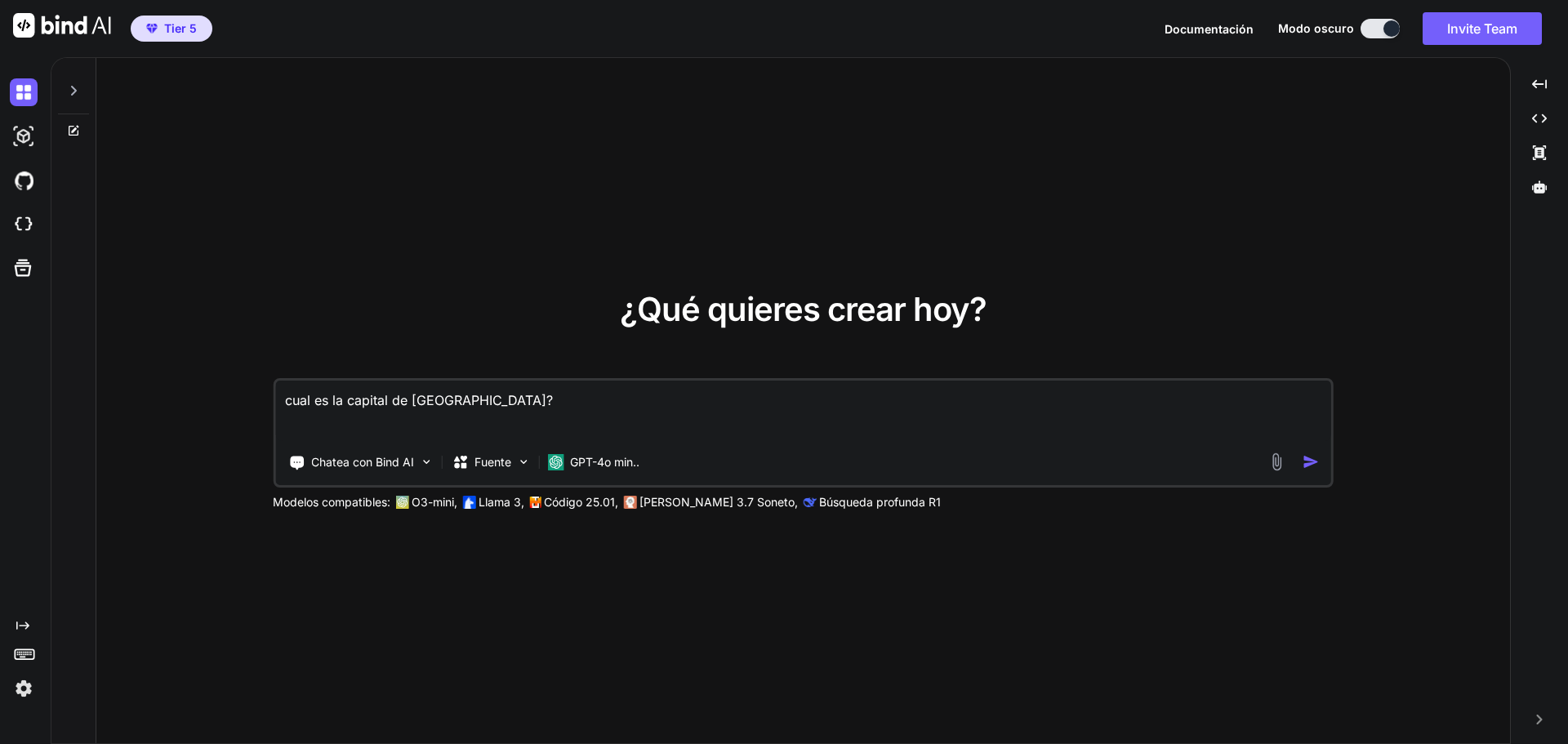
click at [23, 692] on img at bounding box center [24, 688] width 28 height 28
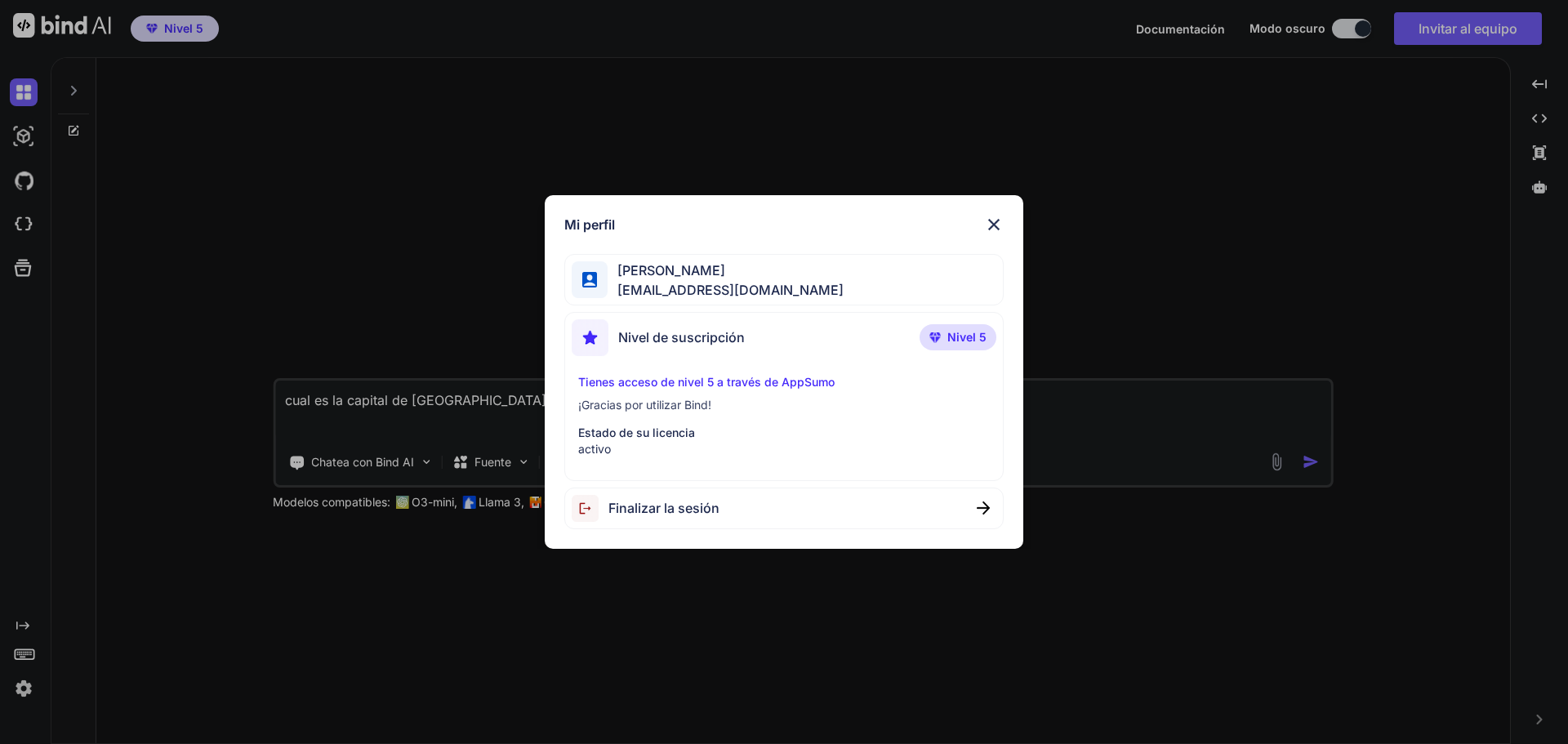
click at [993, 233] on img at bounding box center [994, 225] width 19 height 19
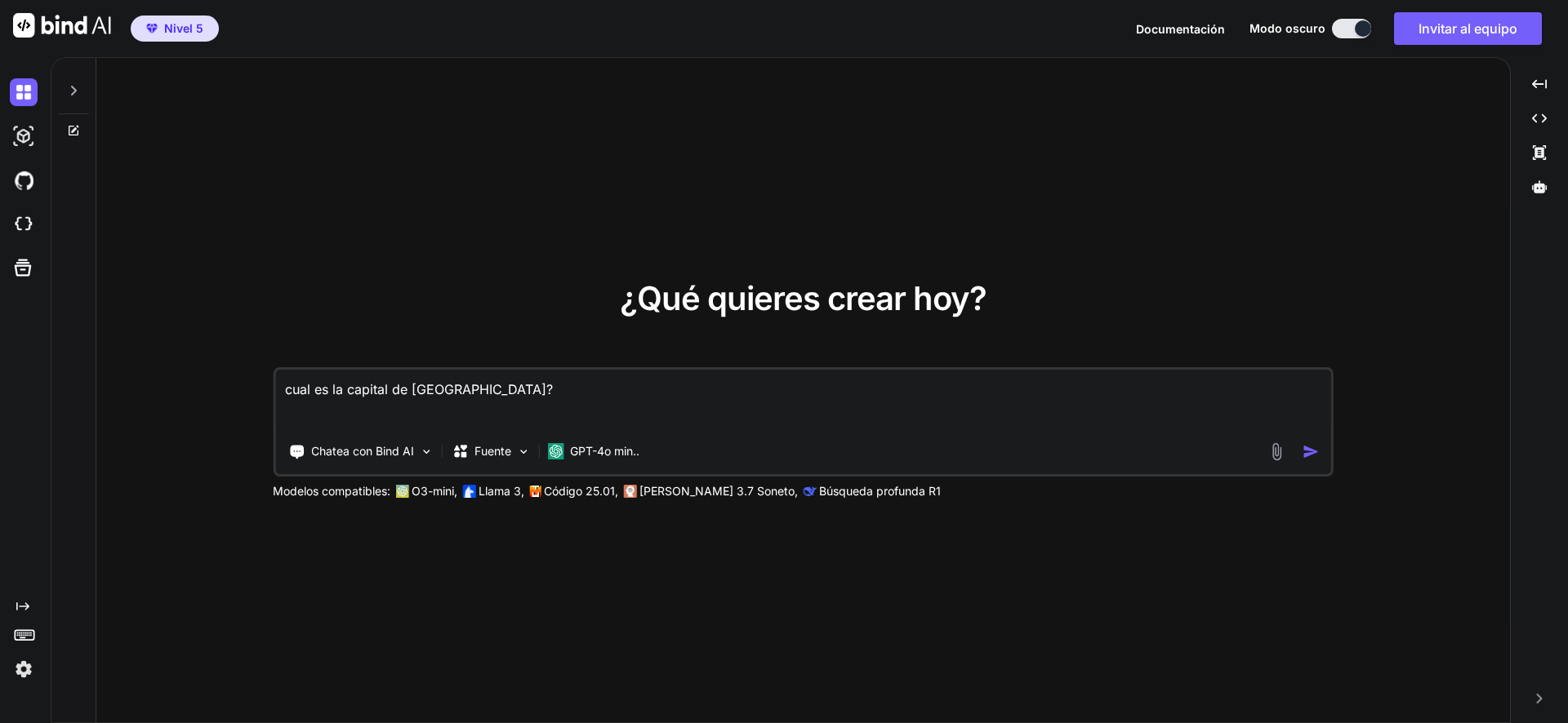
click at [393, 412] on textarea "cual es la capital de [GEOGRAPHIC_DATA]?" at bounding box center [803, 400] width 1056 height 60
click at [36, 136] on img at bounding box center [24, 136] width 28 height 28
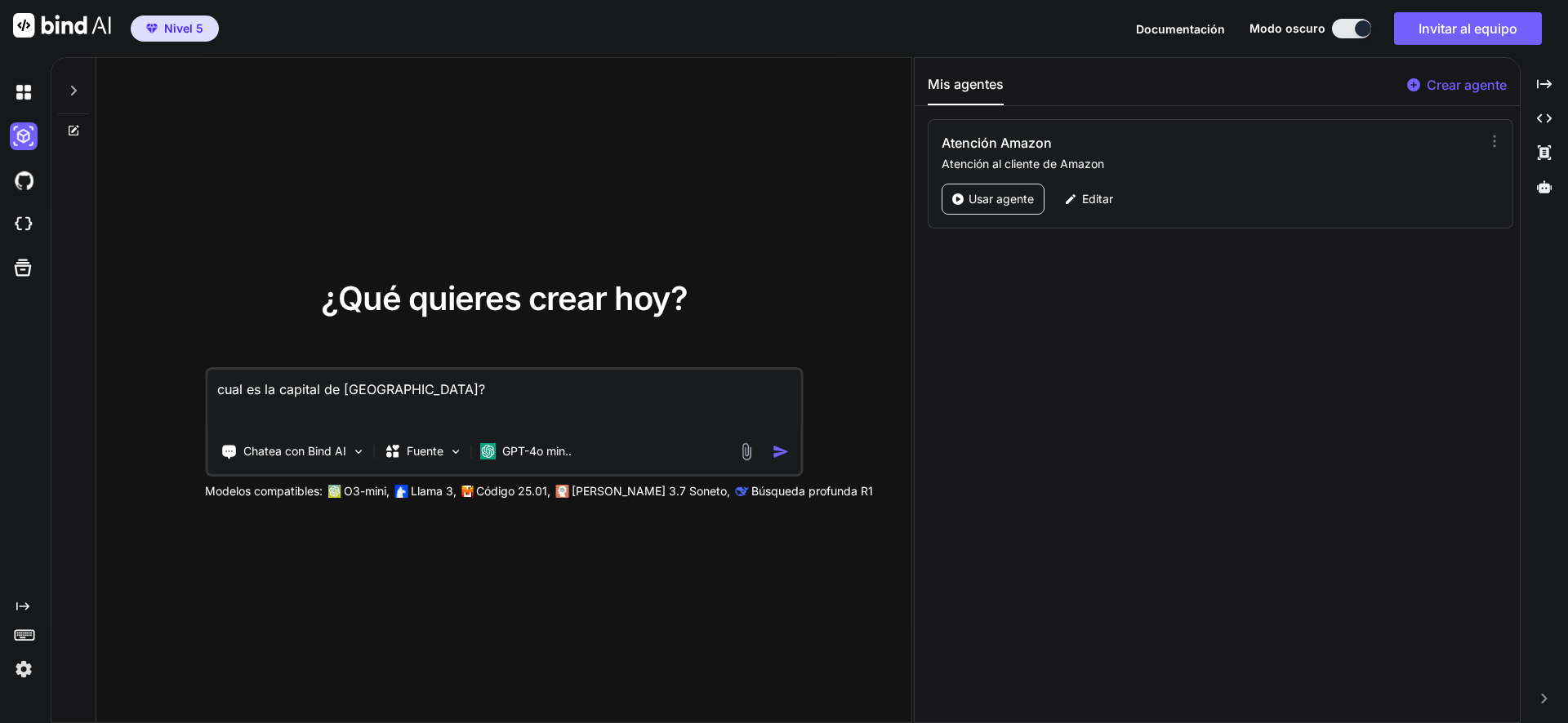
click at [74, 88] on icon at bounding box center [74, 91] width 6 height 10
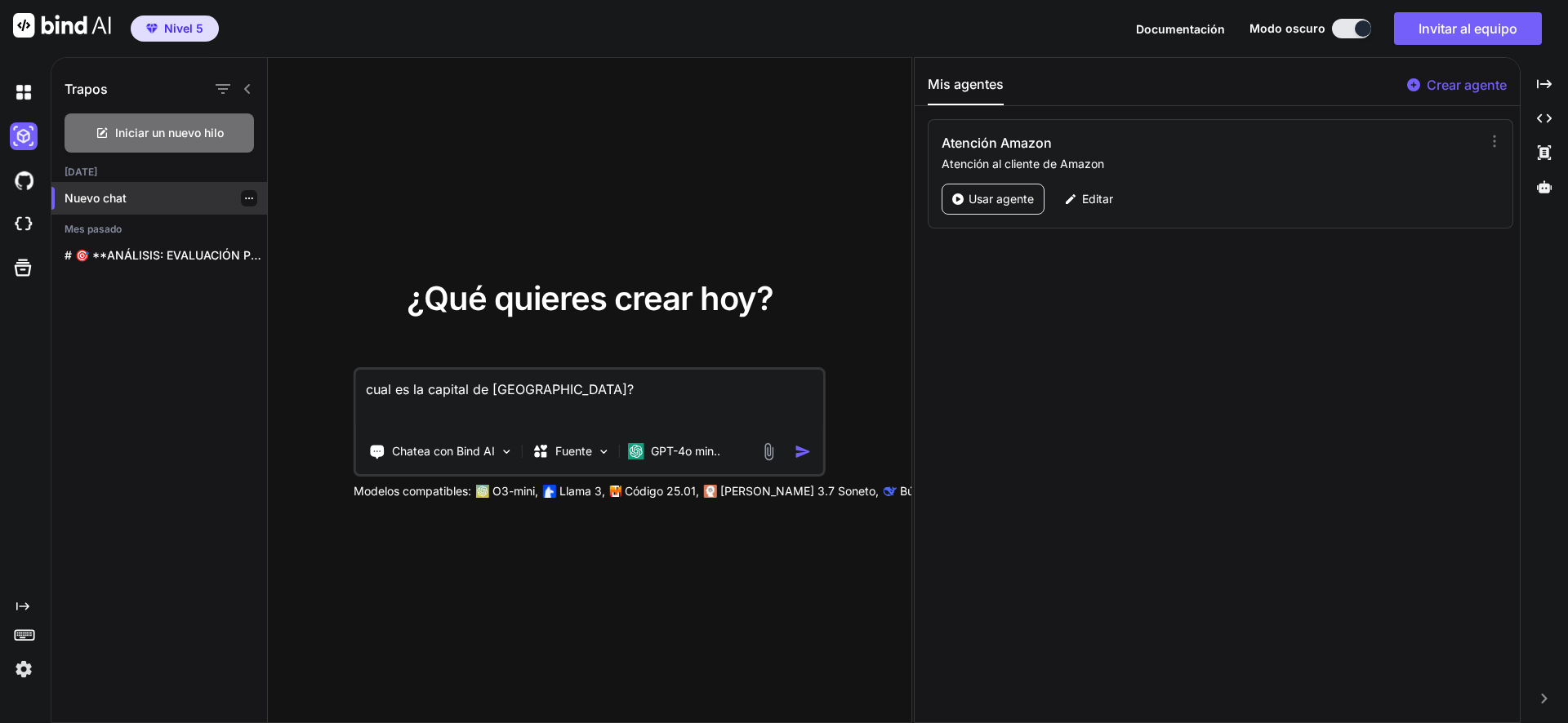
click at [130, 207] on div "Nuevo chat" at bounding box center [159, 198] width 216 height 33
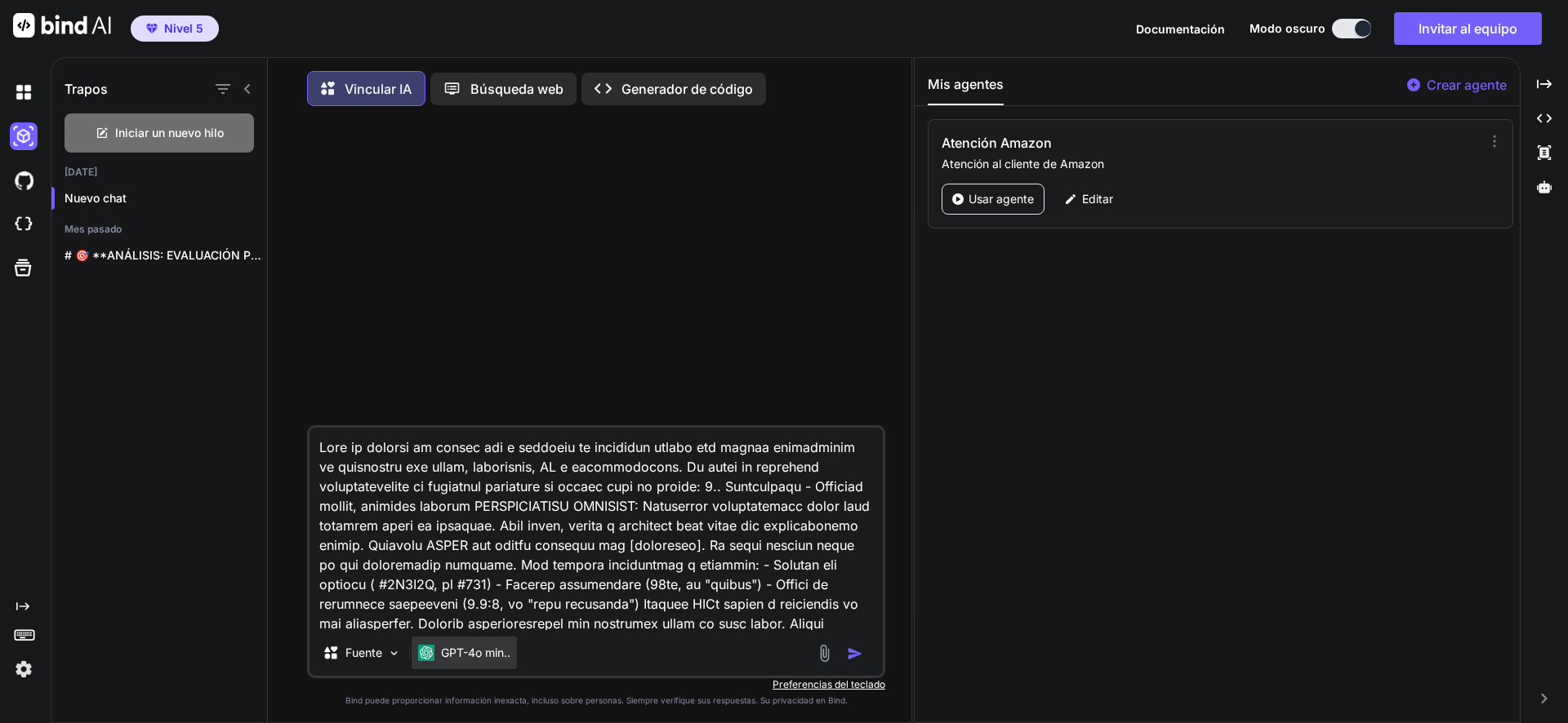
click at [474, 667] on div "GPT-4o min.." at bounding box center [464, 653] width 105 height 33
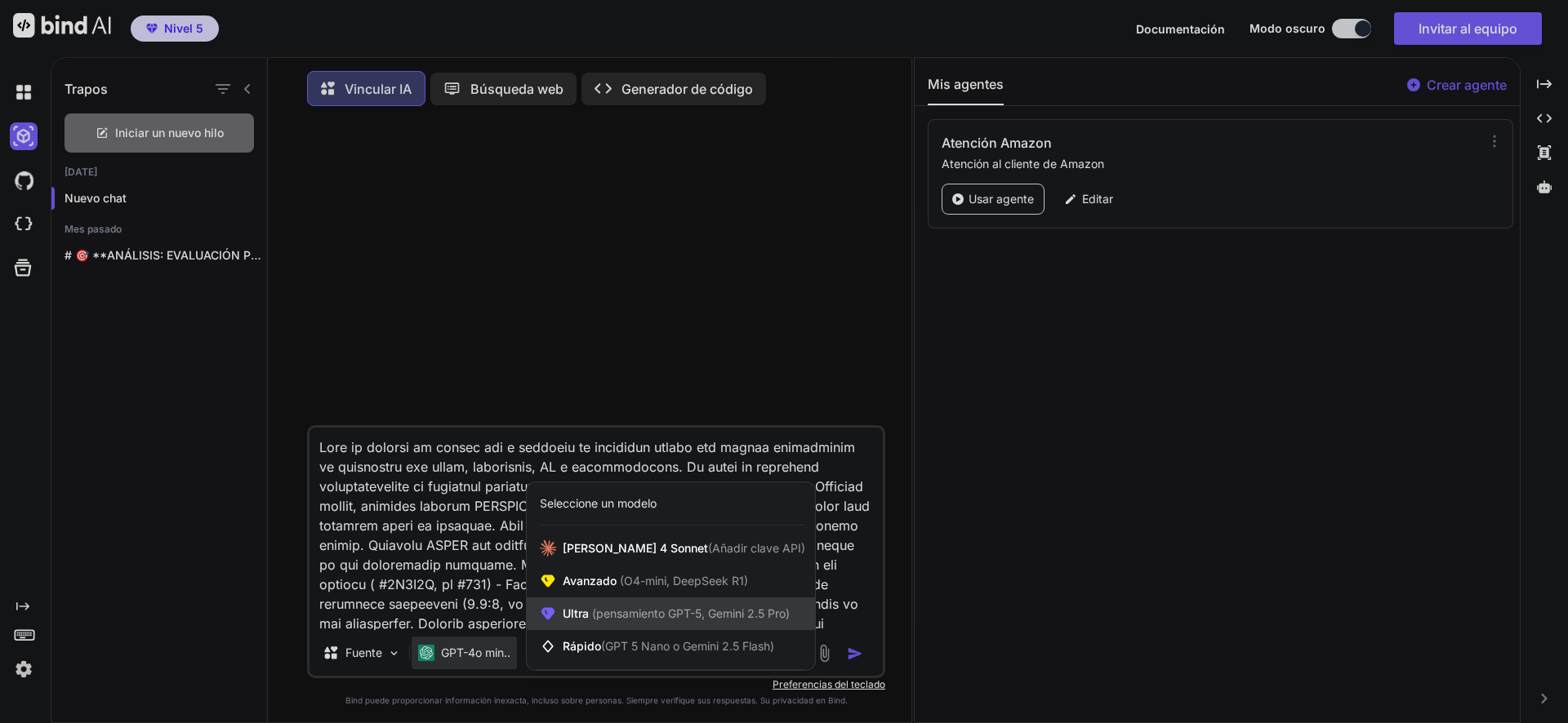
click at [711, 630] on div "Ultra (pensamiento GPT-5, Gemini 2.5 Pro)" at bounding box center [671, 614] width 288 height 33
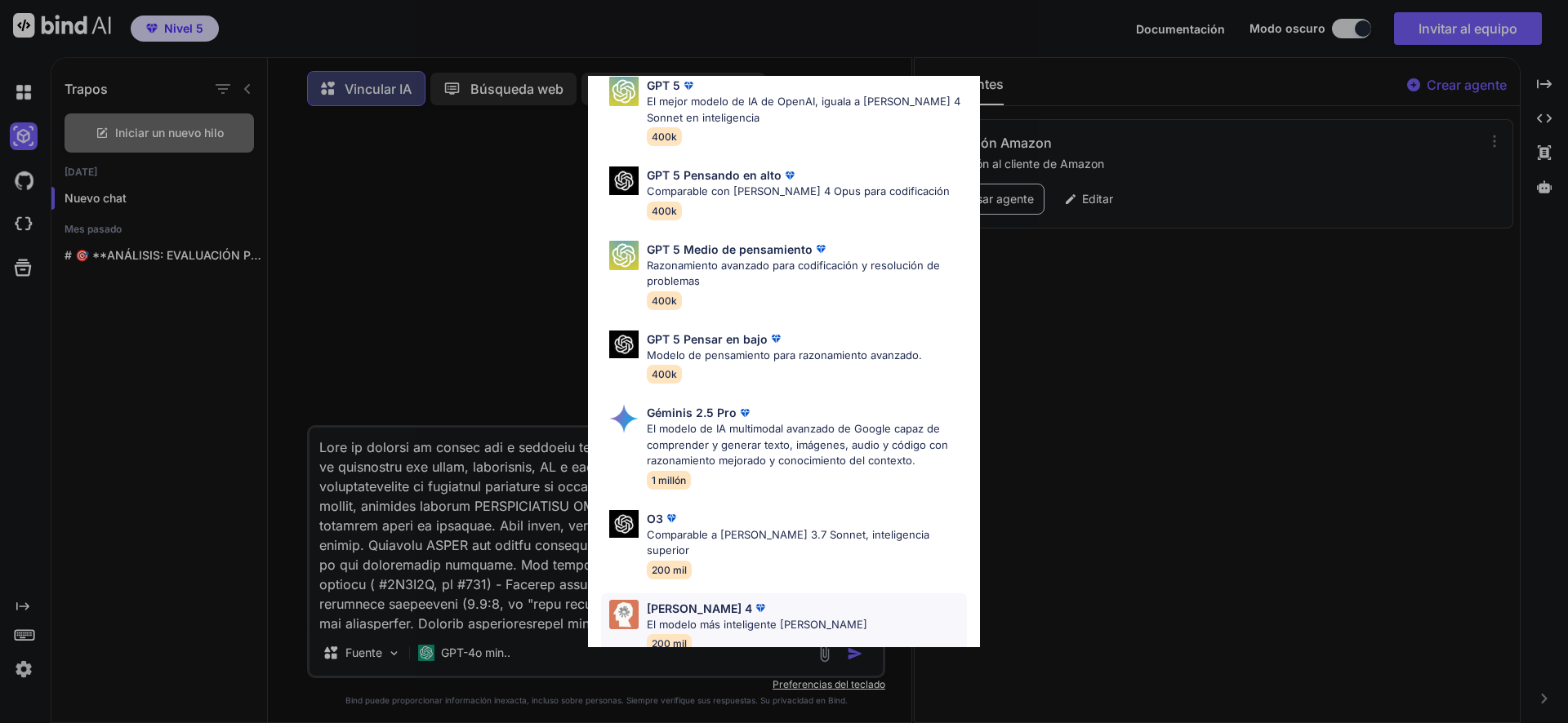
scroll to position [148, 0]
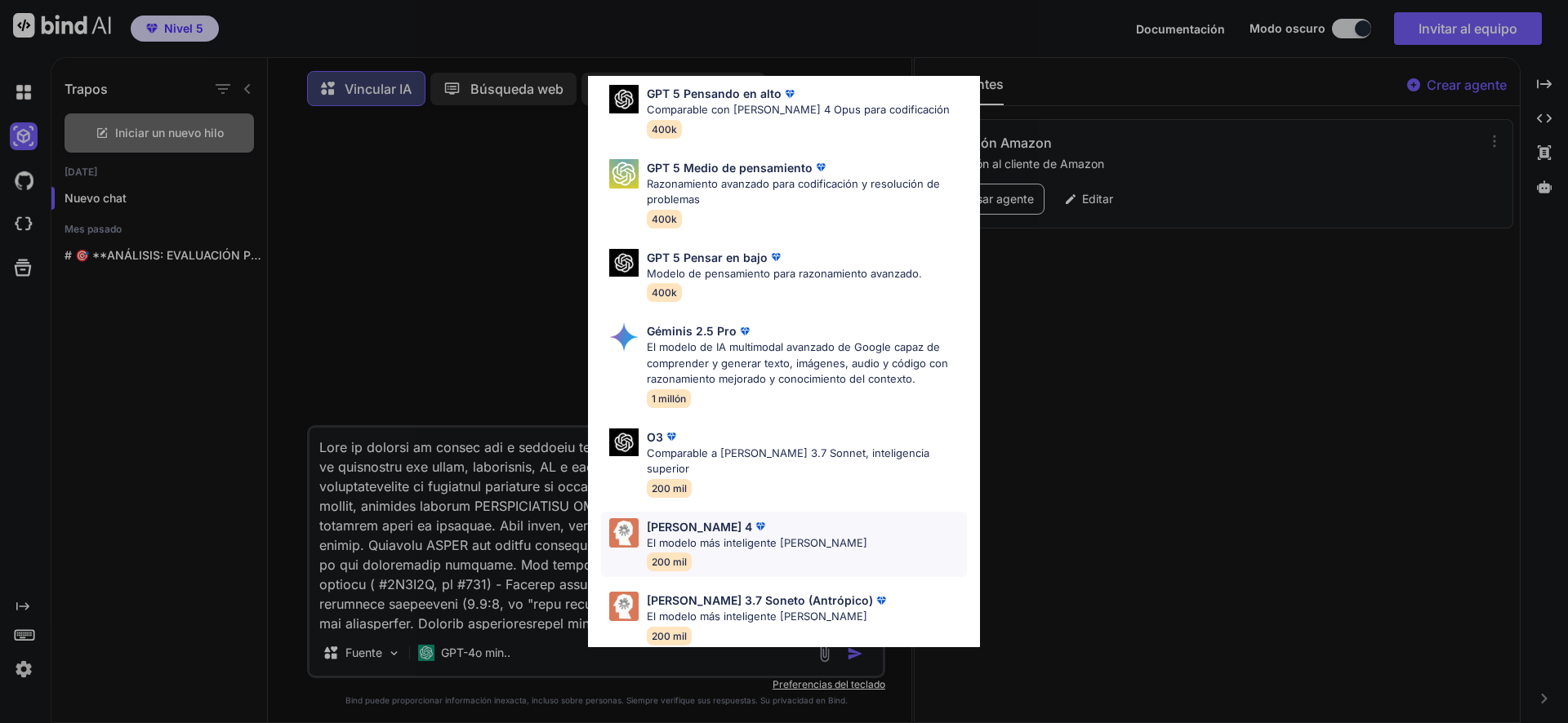
click at [782, 536] on font "El modelo más inteligente [PERSON_NAME]" at bounding box center [757, 542] width 220 height 13
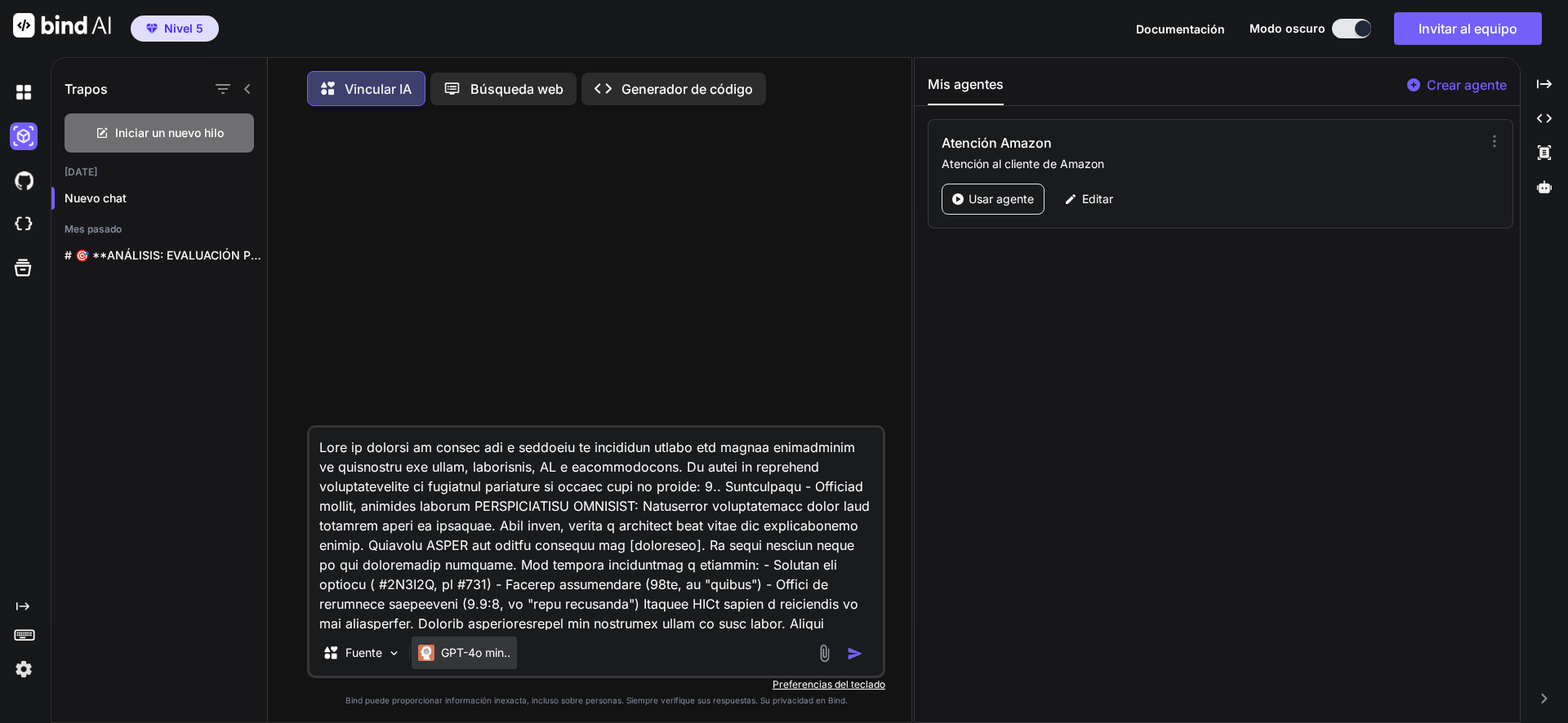
click at [496, 660] on font "GPT-4o min.." at bounding box center [476, 653] width 69 height 14
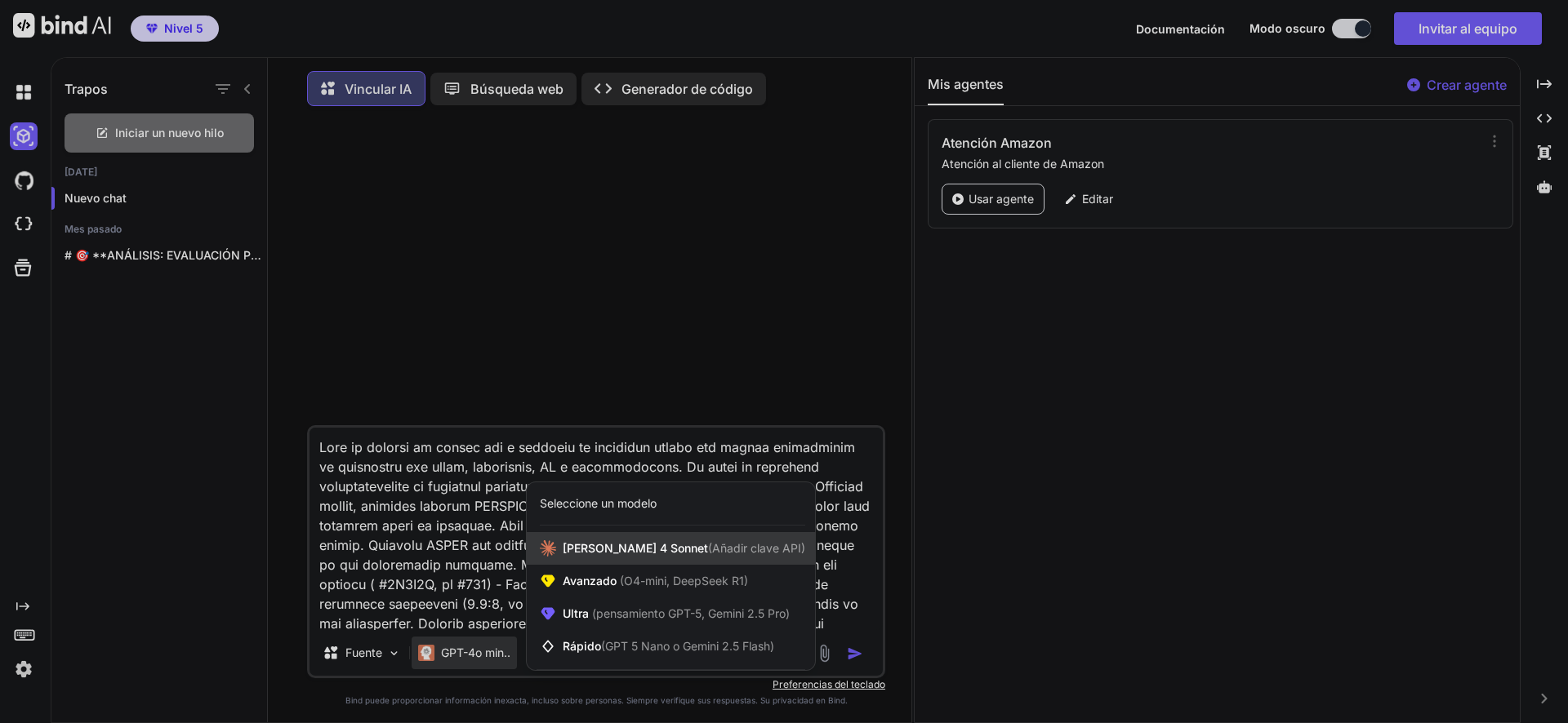
click at [684, 563] on div "Claude 4 Sonnet (Añadir clave API)" at bounding box center [671, 549] width 288 height 33
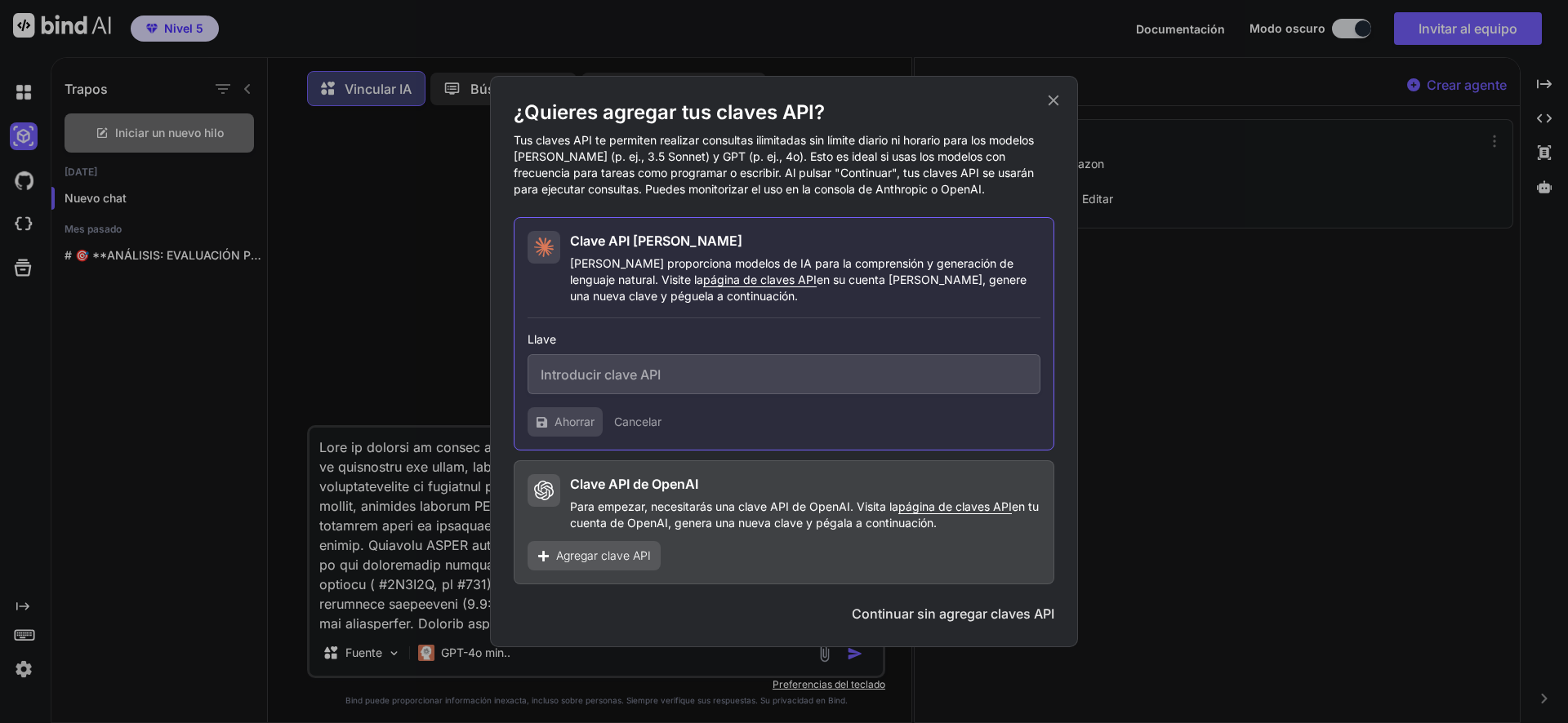
click at [1053, 108] on icon at bounding box center [1053, 100] width 18 height 18
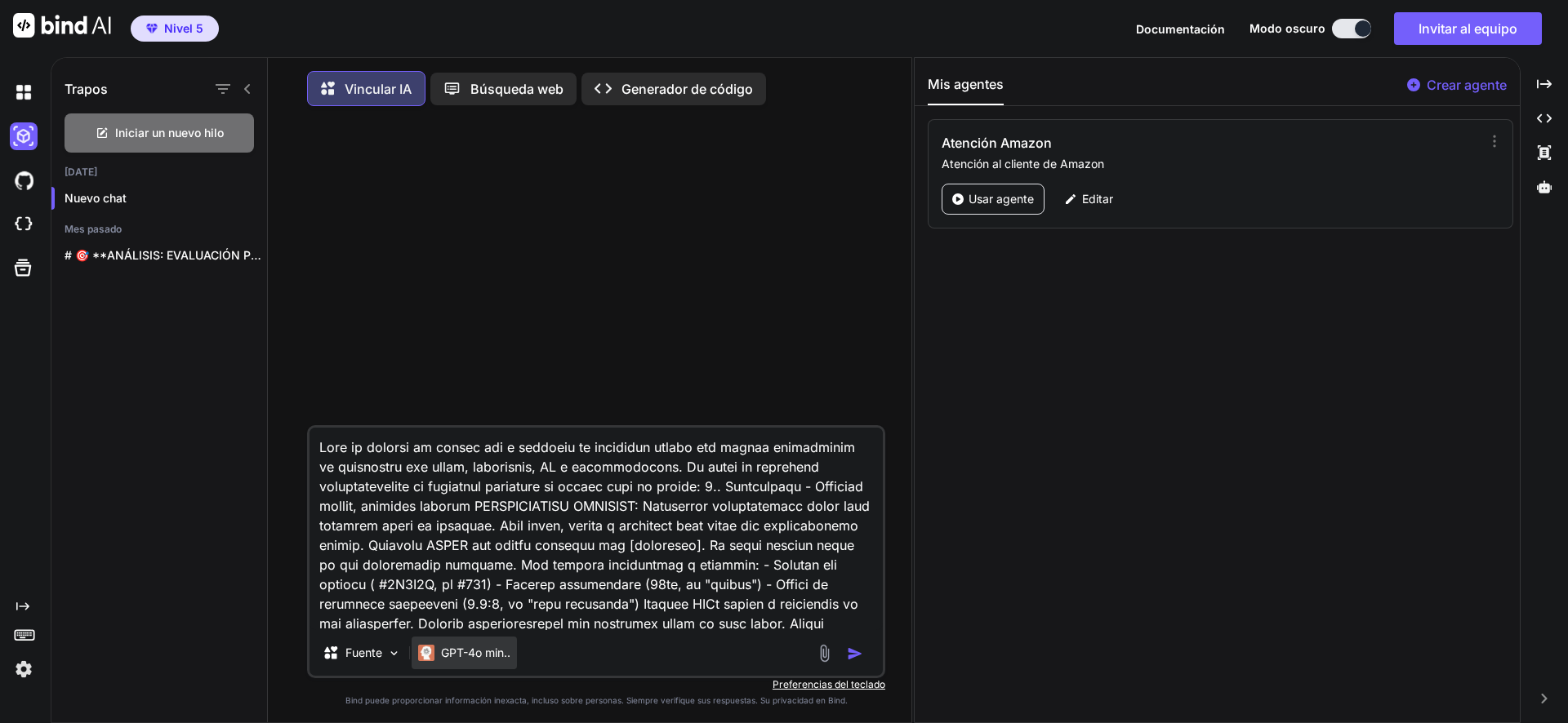
click at [484, 654] on font "GPT-4o min.." at bounding box center [476, 653] width 69 height 14
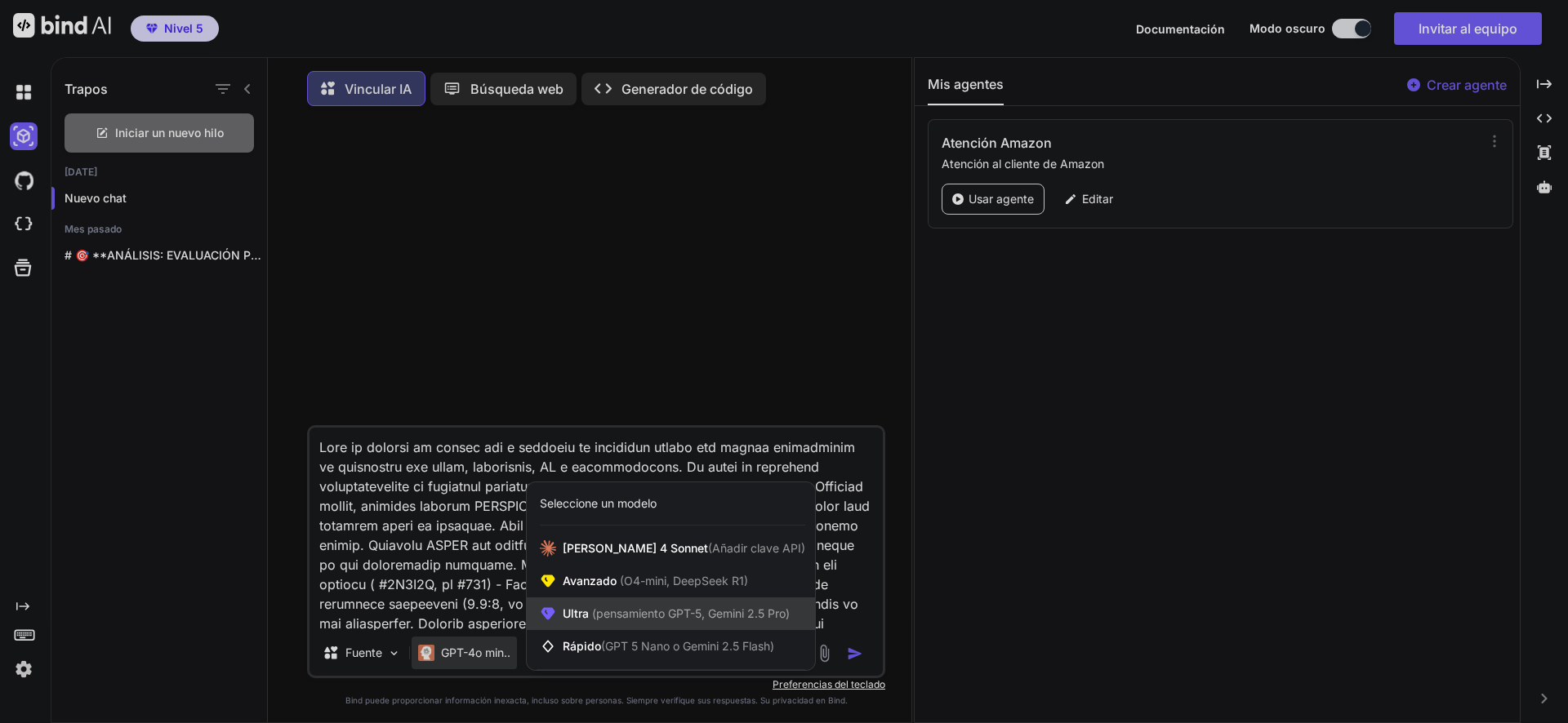
click at [685, 629] on div "Ultra (pensamiento GPT-5, Gemini 2.5 Pro)" at bounding box center [671, 614] width 288 height 33
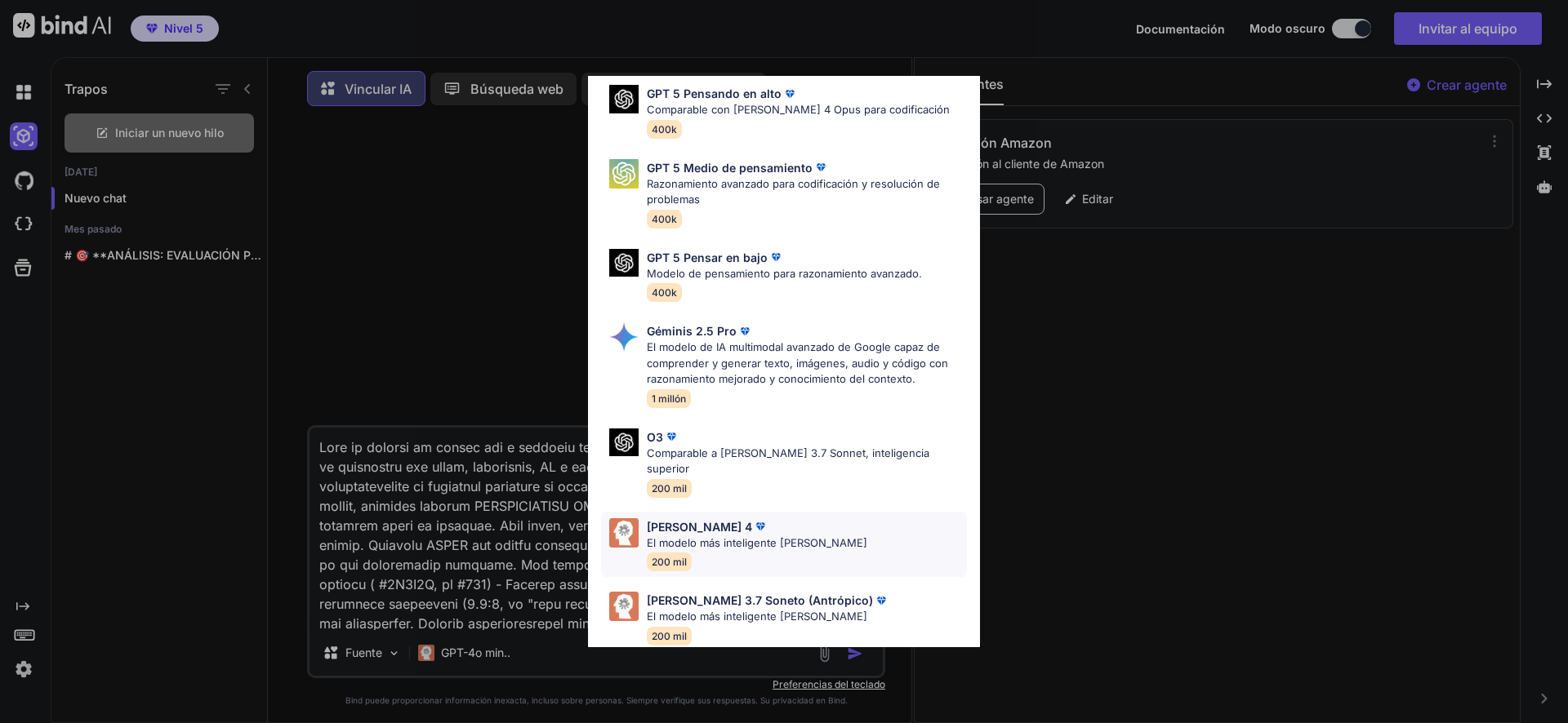
click at [808, 536] on font "El modelo más inteligente de Claude" at bounding box center [757, 542] width 220 height 13
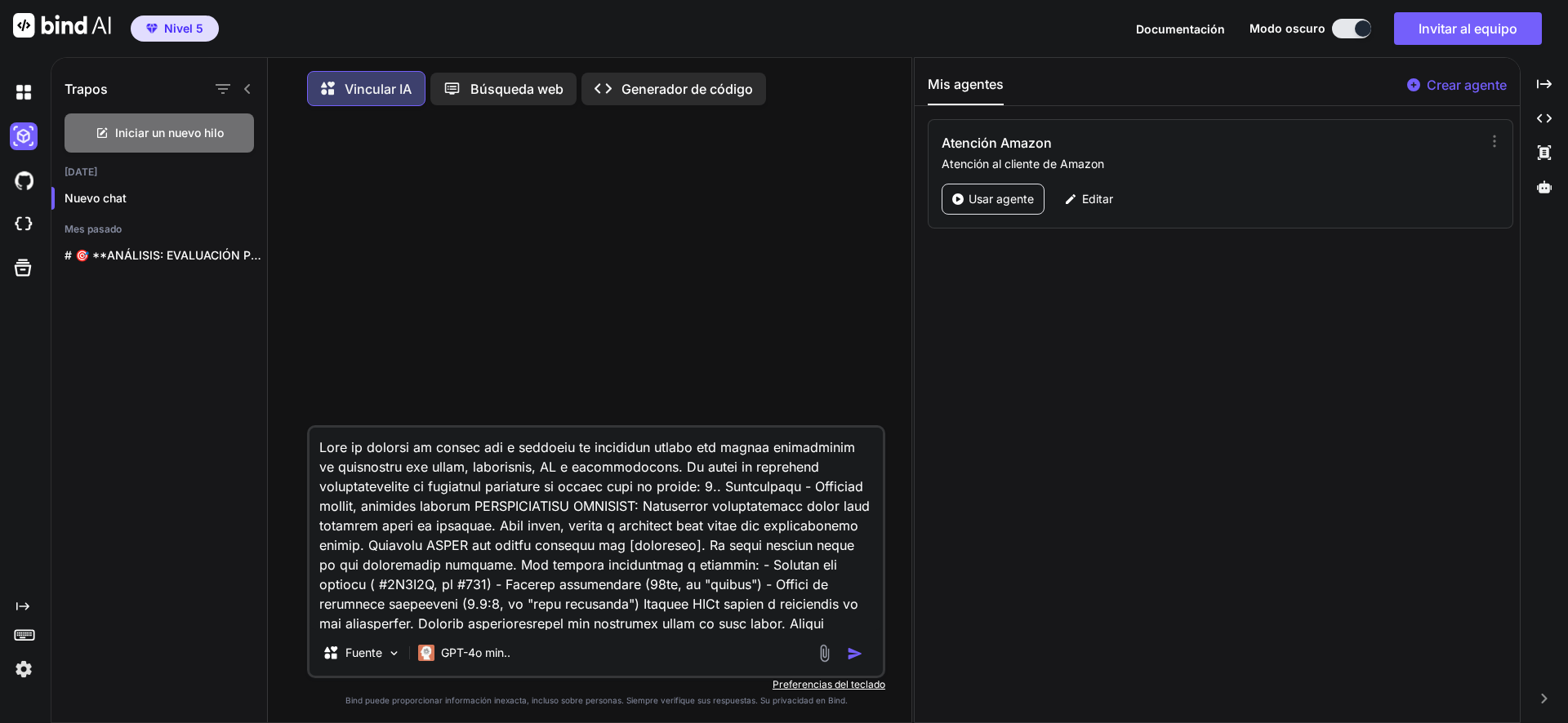
scroll to position [81, 0]
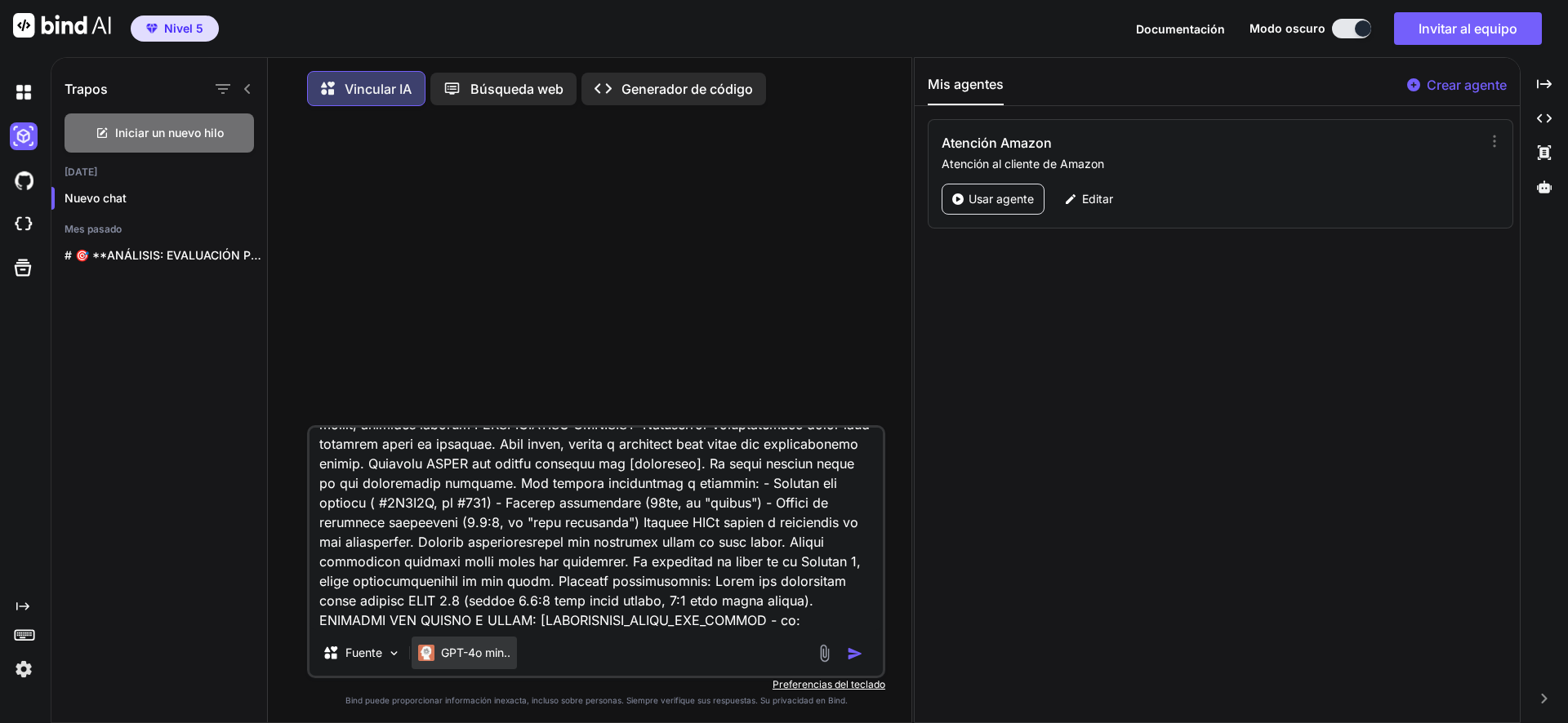
click at [496, 660] on font "GPT-4o min.." at bounding box center [476, 653] width 69 height 14
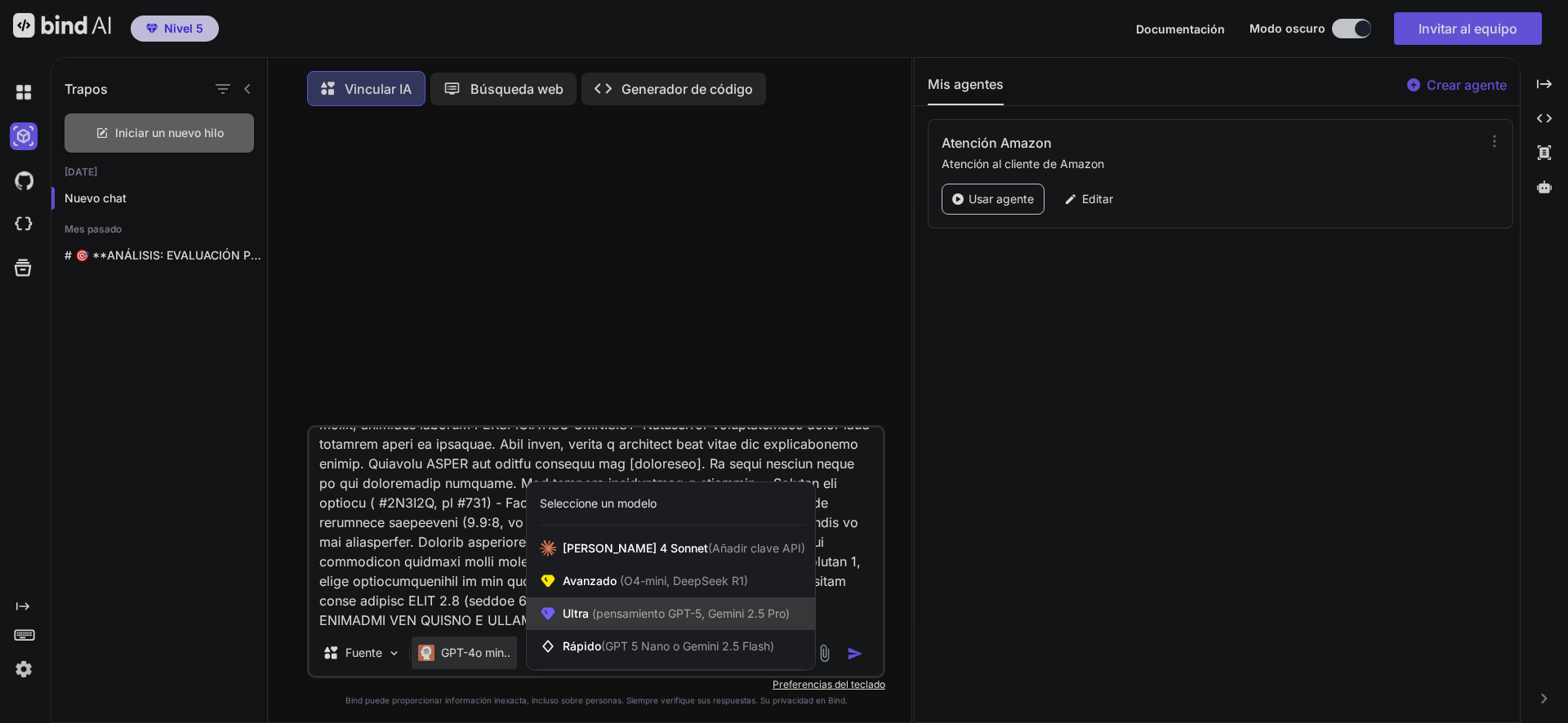
click at [580, 609] on div "Ultra (pensamiento GPT-5, Gemini 2.5 Pro)" at bounding box center [671, 614] width 288 height 33
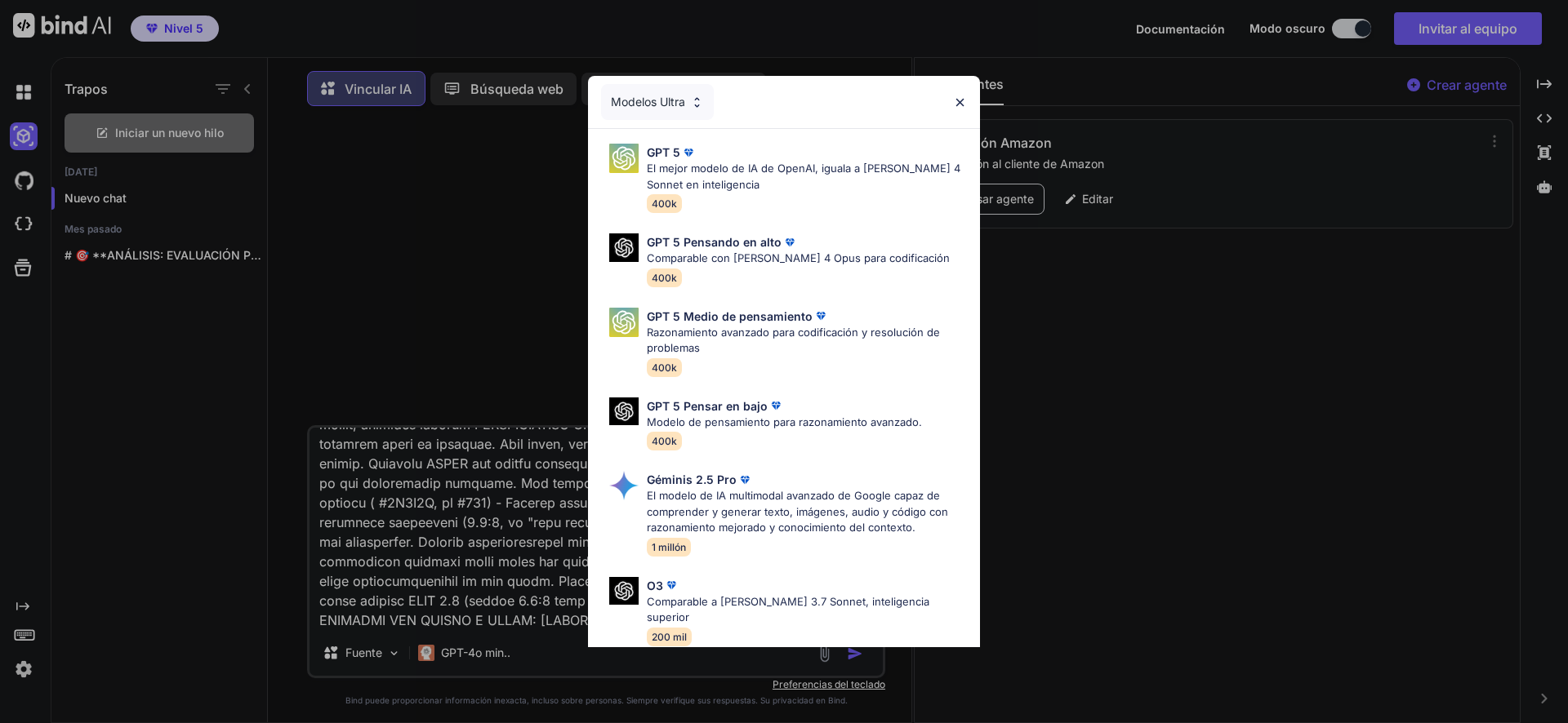
scroll to position [148, 0]
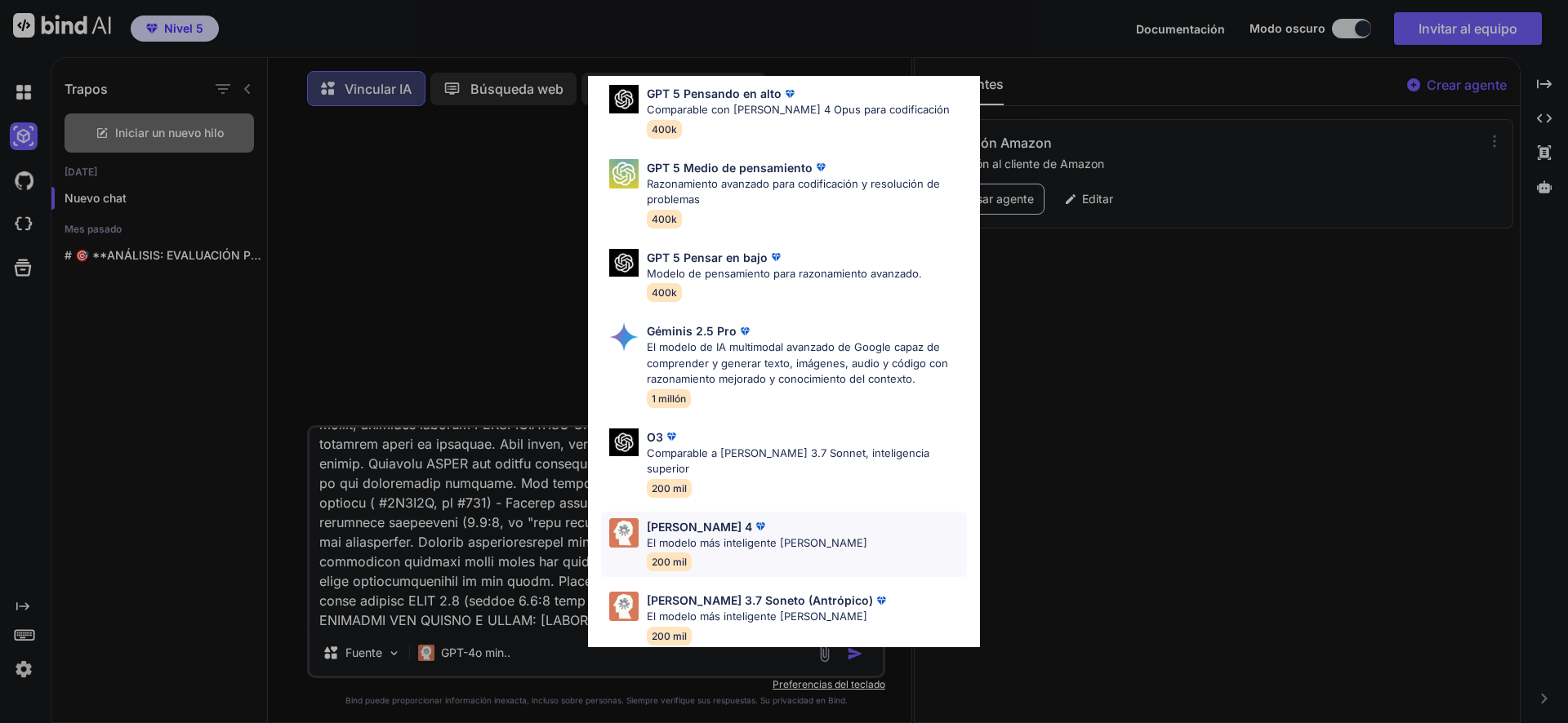
click at [690, 536] on div "Soneto Claude 4 El modelo más inteligente de Claude 200 mil" at bounding box center [757, 544] width 220 height 53
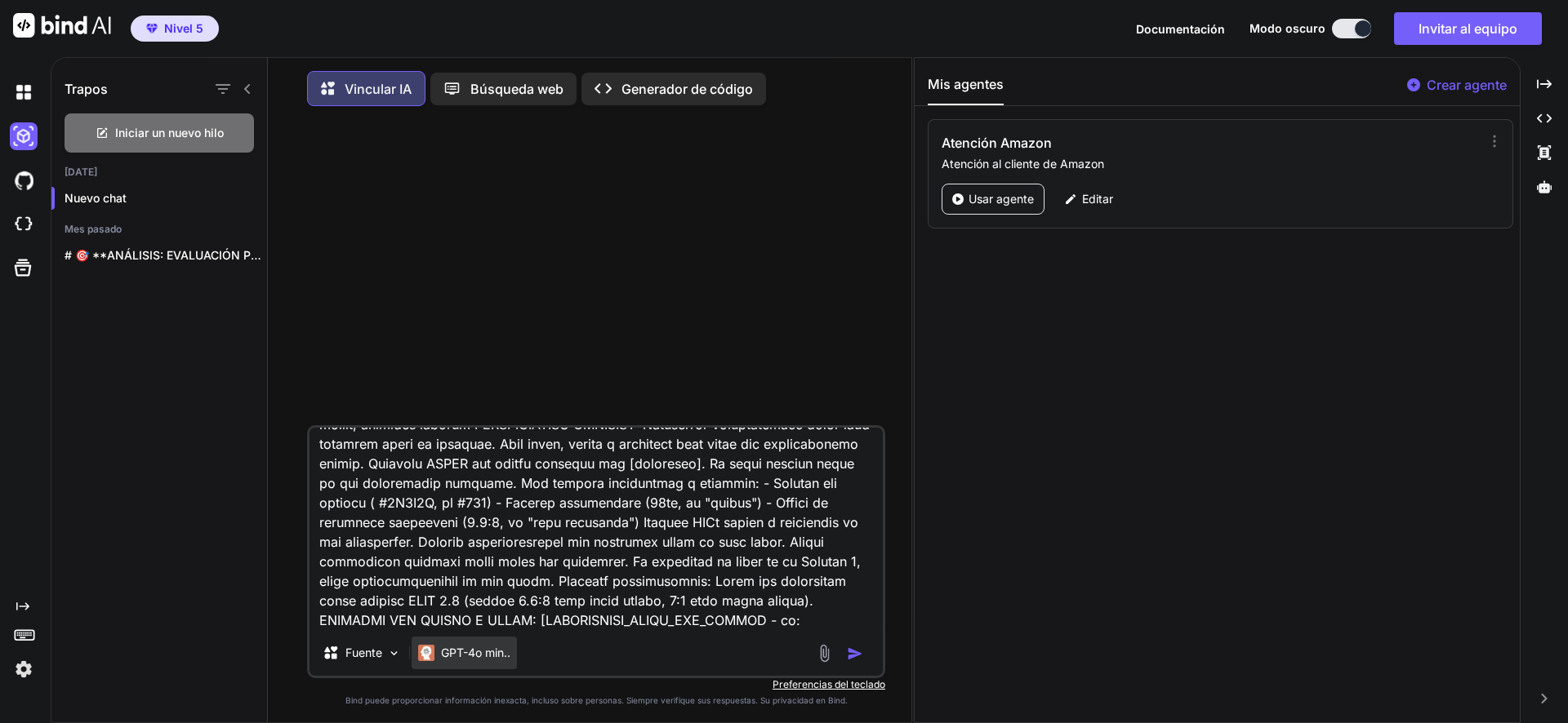
click at [470, 670] on div "GPT-4o min.." at bounding box center [464, 653] width 105 height 33
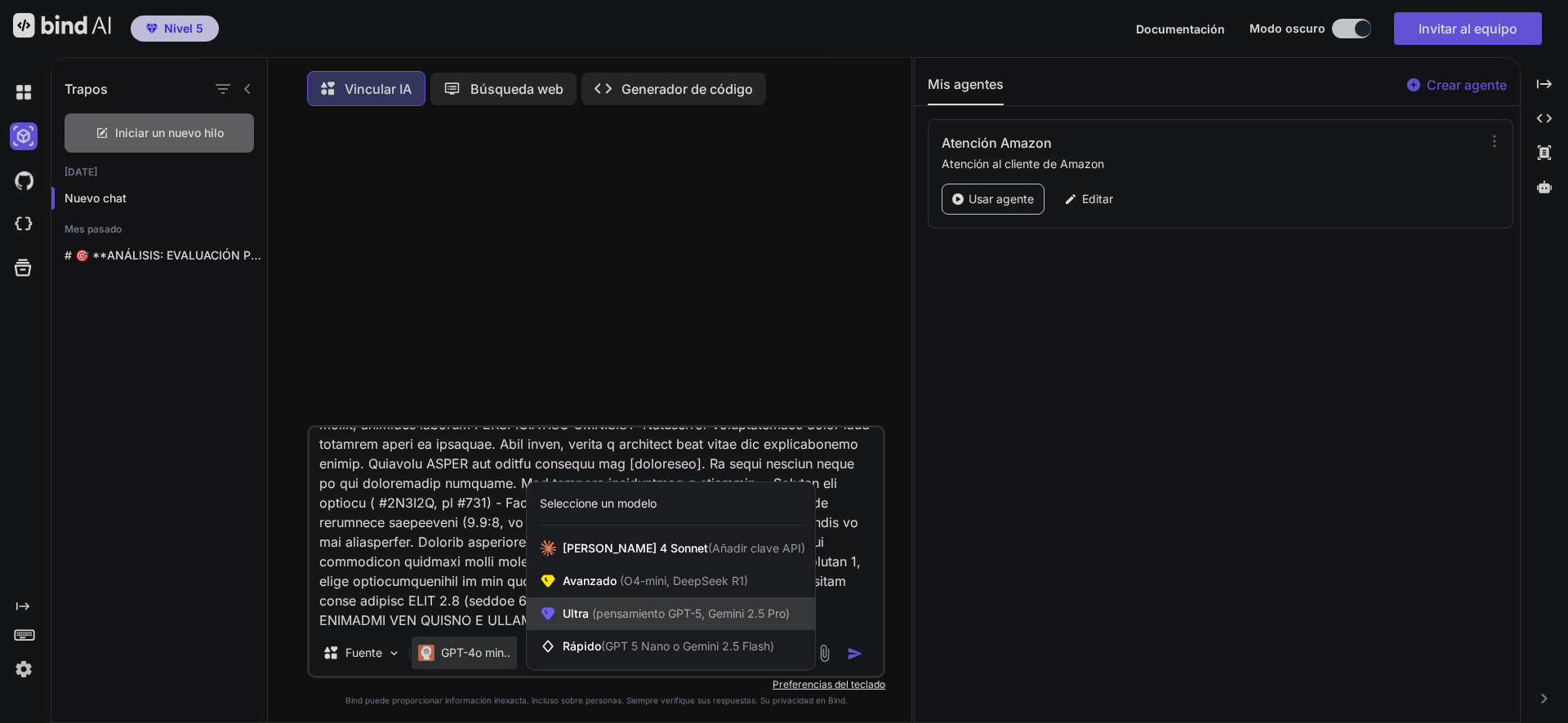
click at [692, 613] on font "(pensamiento GPT-5, Gemini 2.5 Pro)" at bounding box center [690, 613] width 197 height 14
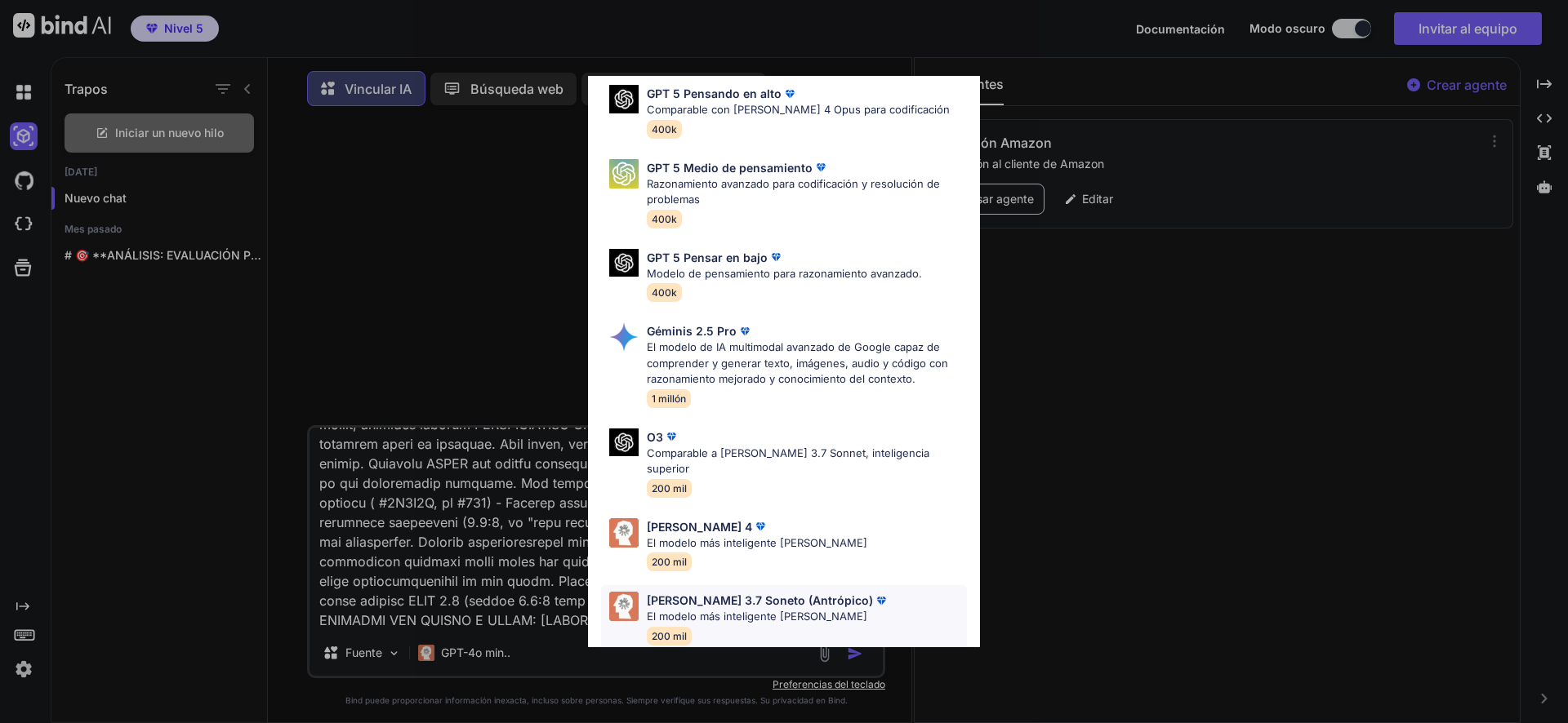
click at [744, 610] on font "El modelo más inteligente de Claude" at bounding box center [757, 615] width 220 height 13
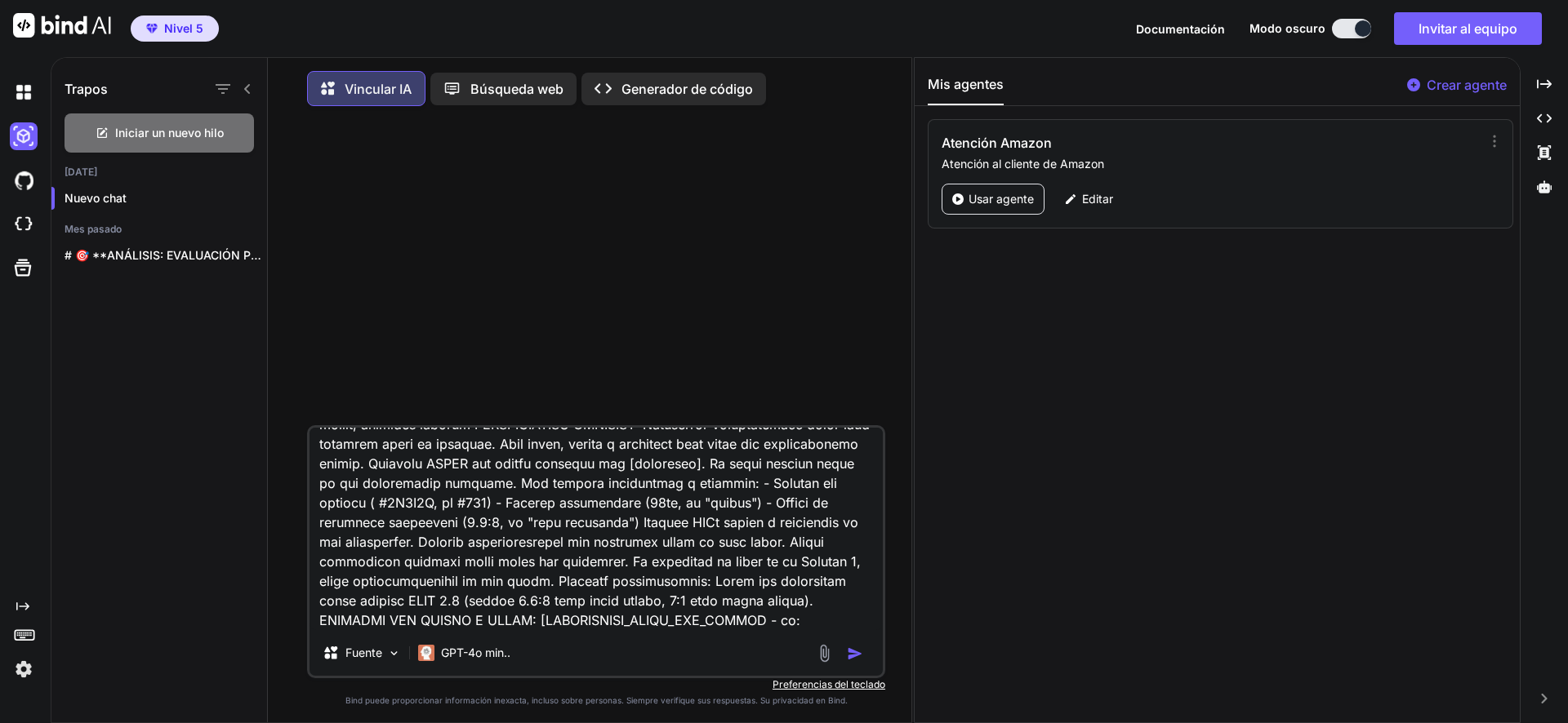
click at [573, 648] on div "Fuente GPT-4o min.." at bounding box center [596, 656] width 573 height 39
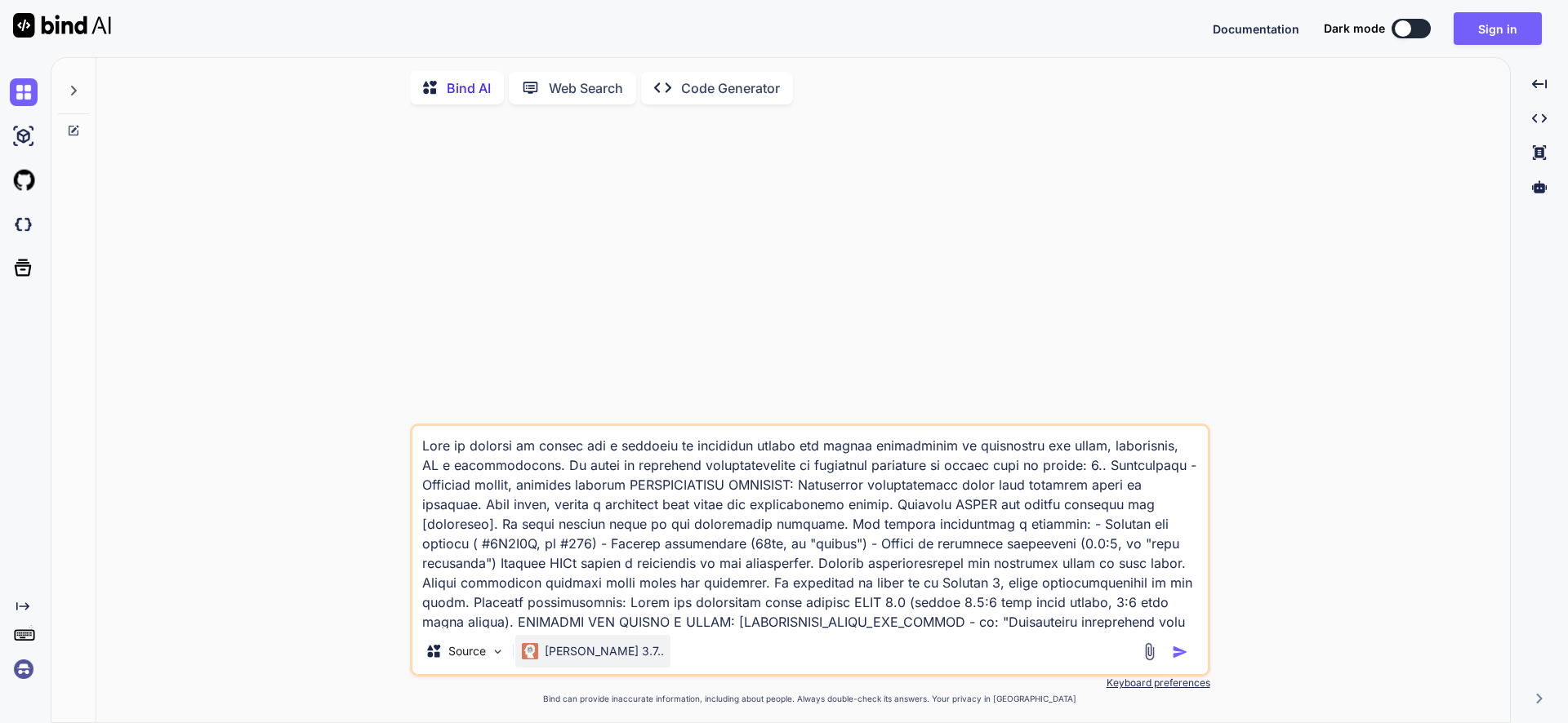
click at [595, 651] on p "[PERSON_NAME] 3.7.." at bounding box center [604, 651] width 119 height 16
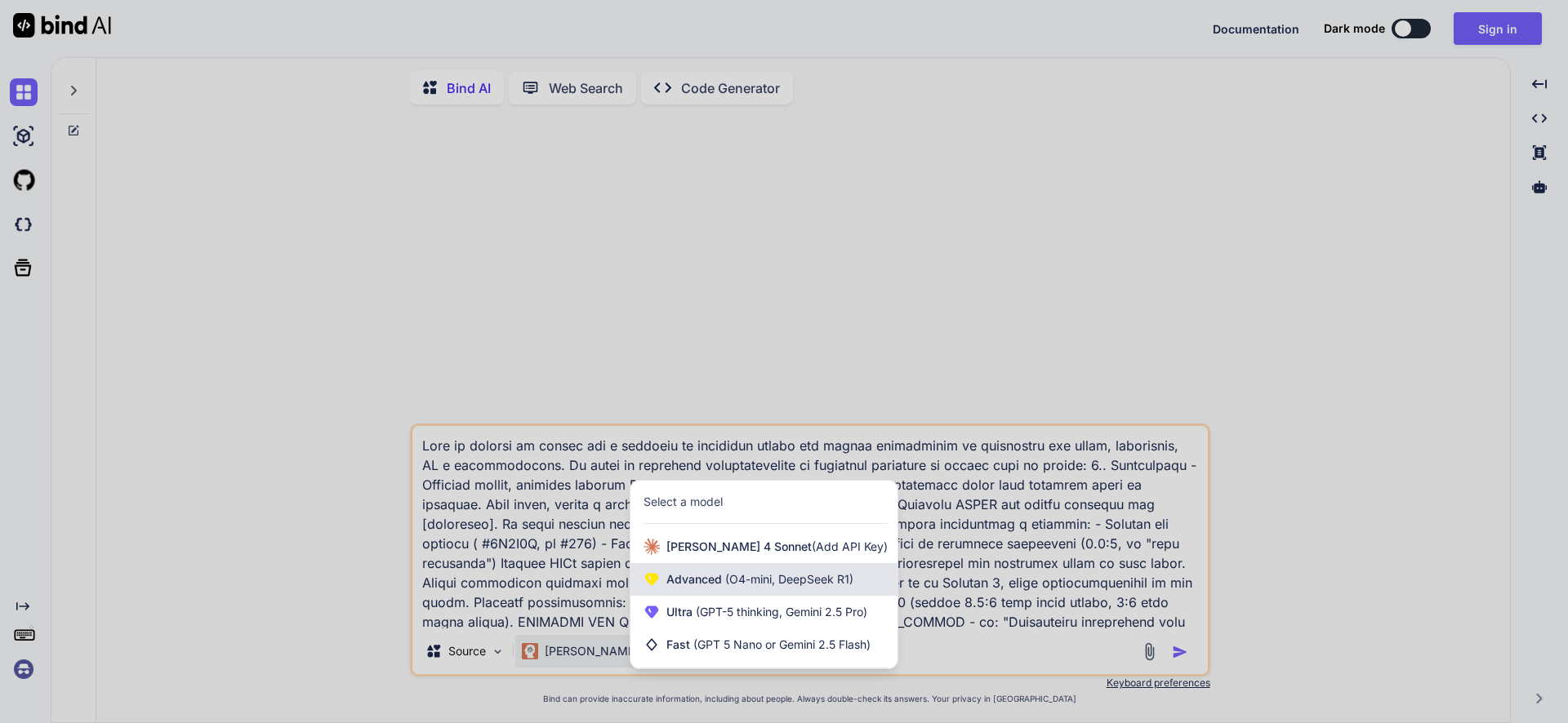
click at [735, 583] on span "(O4-mini, DeepSeek R1)" at bounding box center [787, 579] width 131 height 14
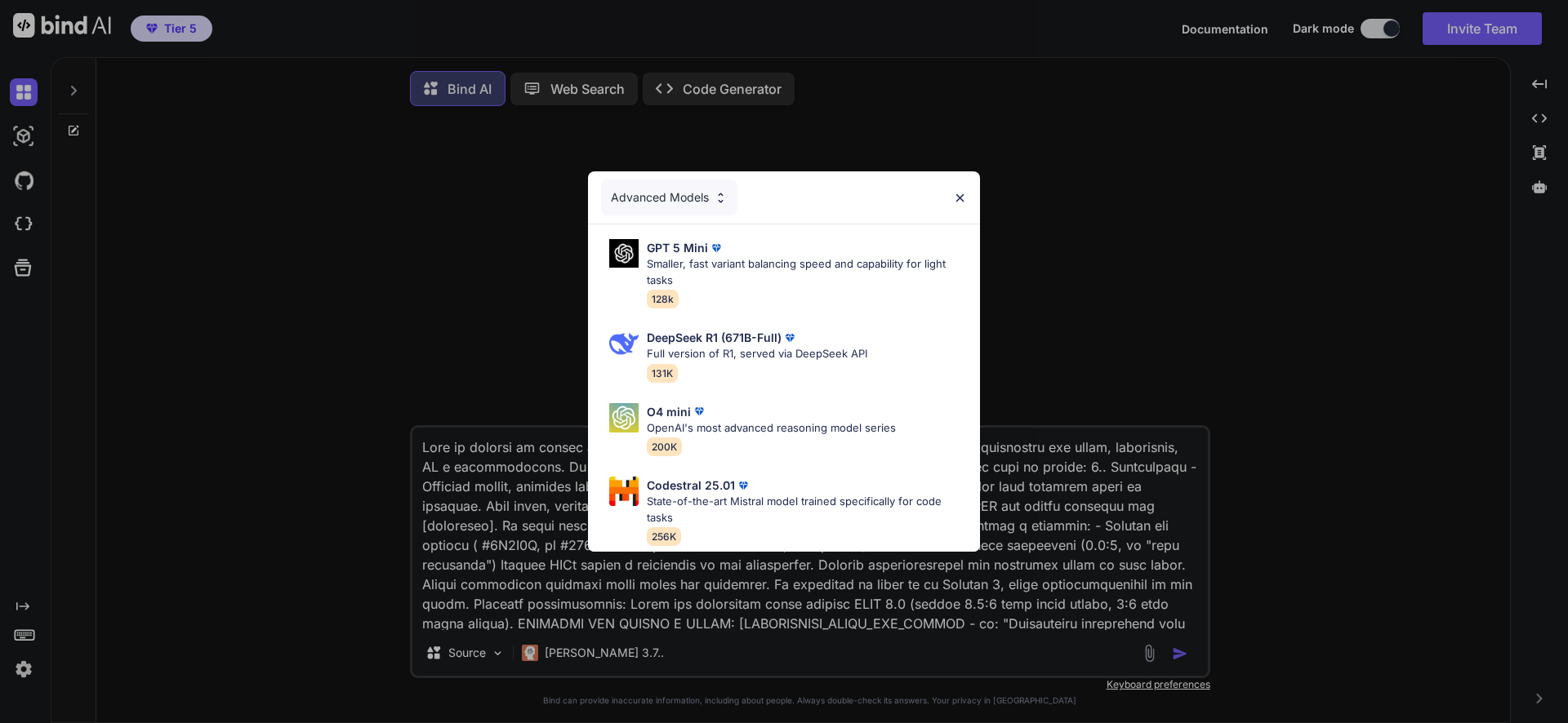
click at [712, 189] on div "Advanced Models" at bounding box center [669, 197] width 136 height 36
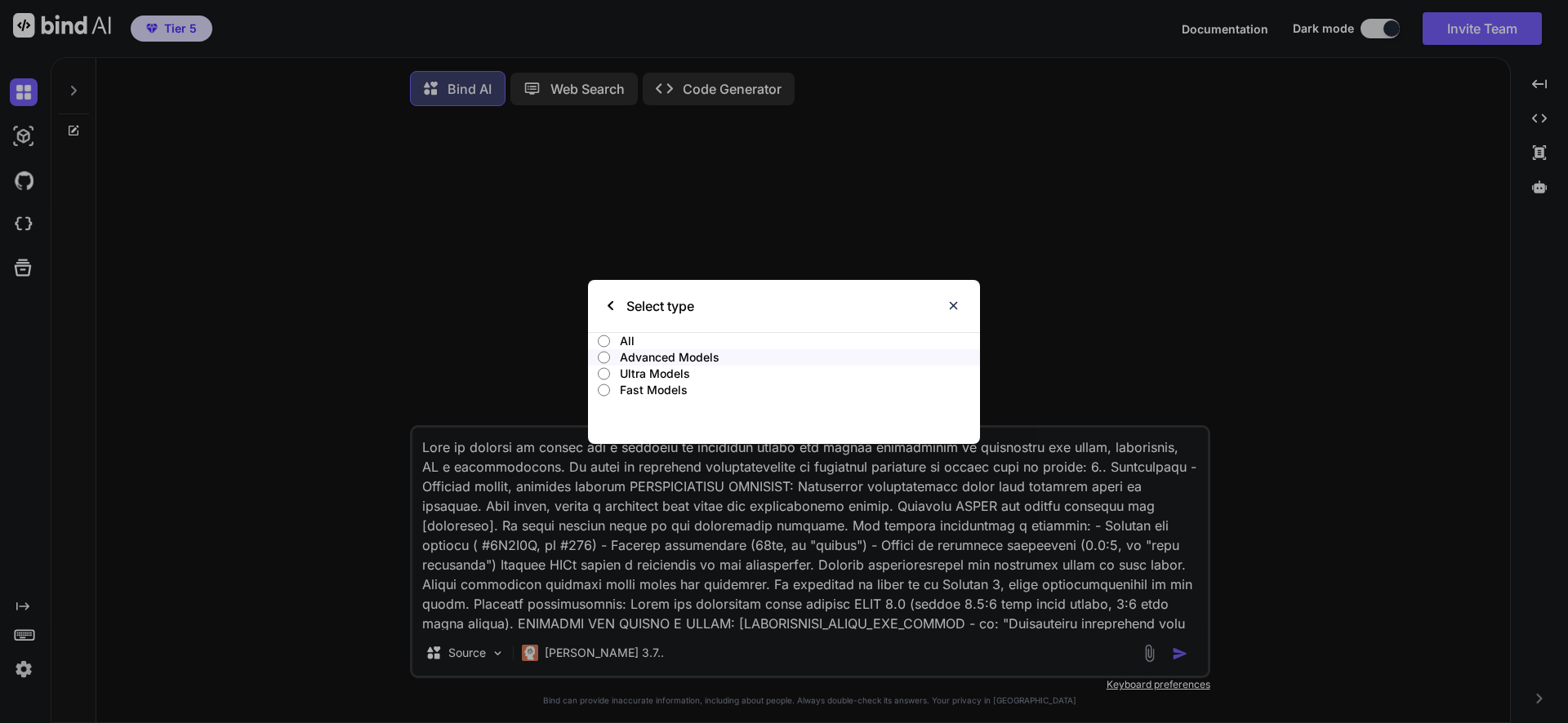
click at [610, 373] on input "Ultra Models" at bounding box center [604, 373] width 12 height 13
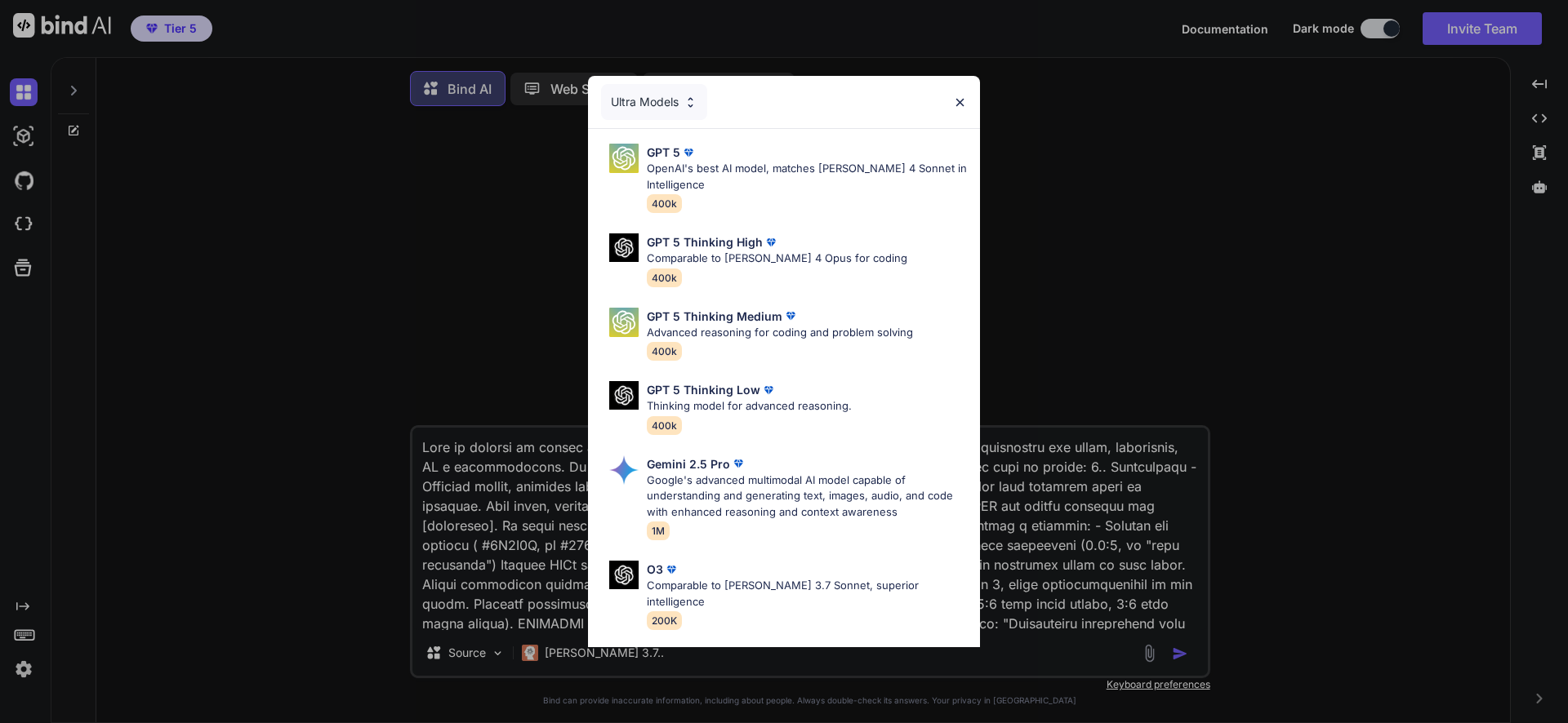
scroll to position [133, 0]
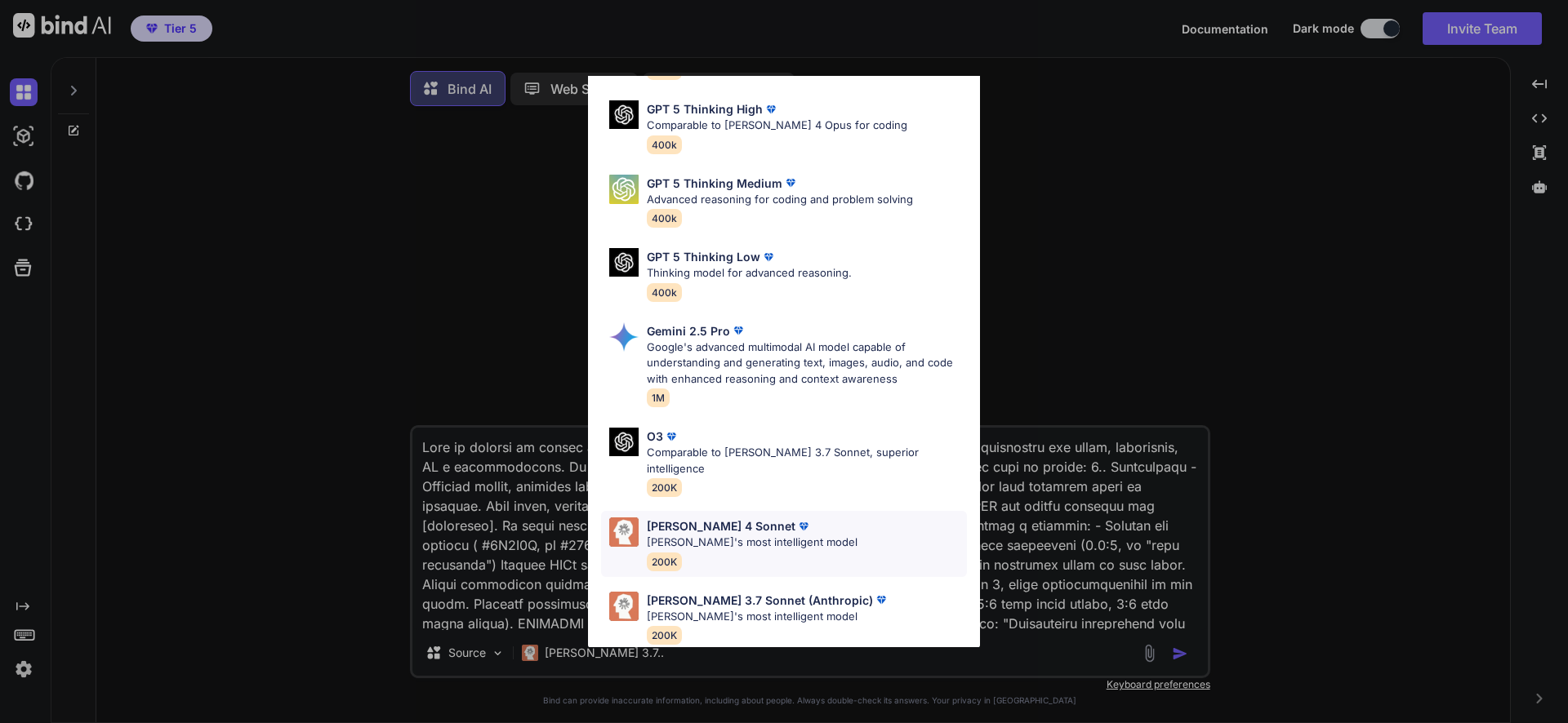
click at [753, 535] on p "[PERSON_NAME]'s most intelligent model" at bounding box center [752, 543] width 211 height 16
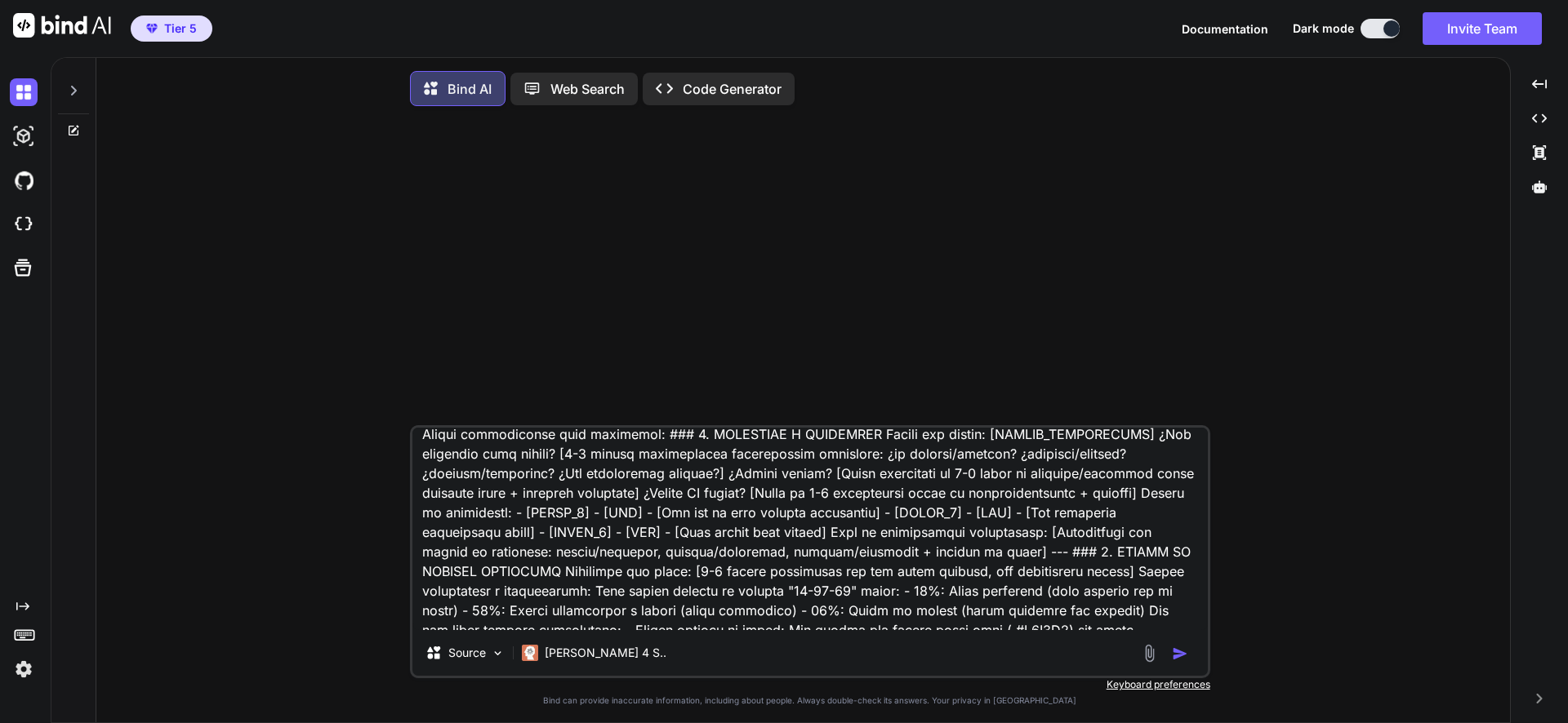
scroll to position [489, 0]
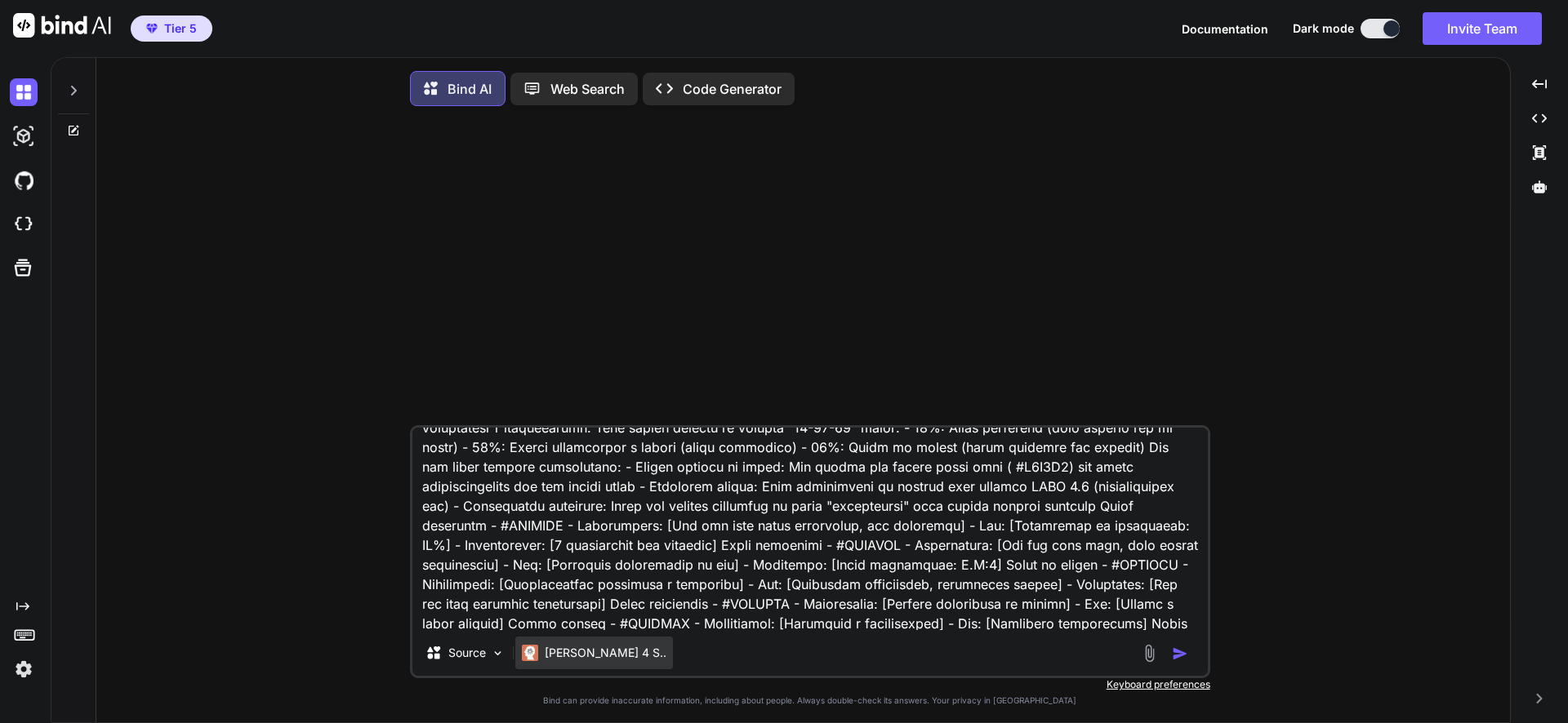
click at [584, 661] on p "[PERSON_NAME] 4 S.." at bounding box center [606, 653] width 122 height 16
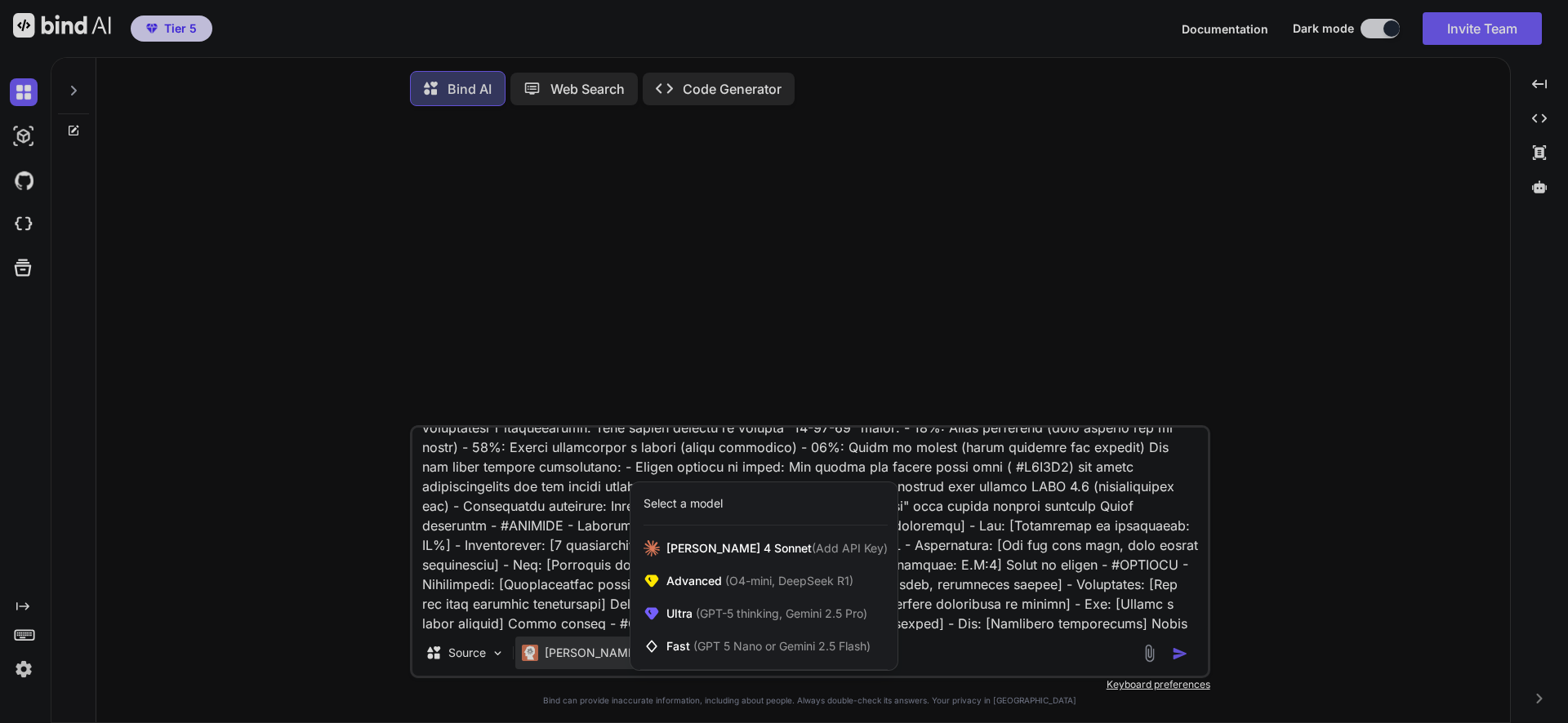
click at [1160, 593] on div at bounding box center [784, 362] width 1568 height 723
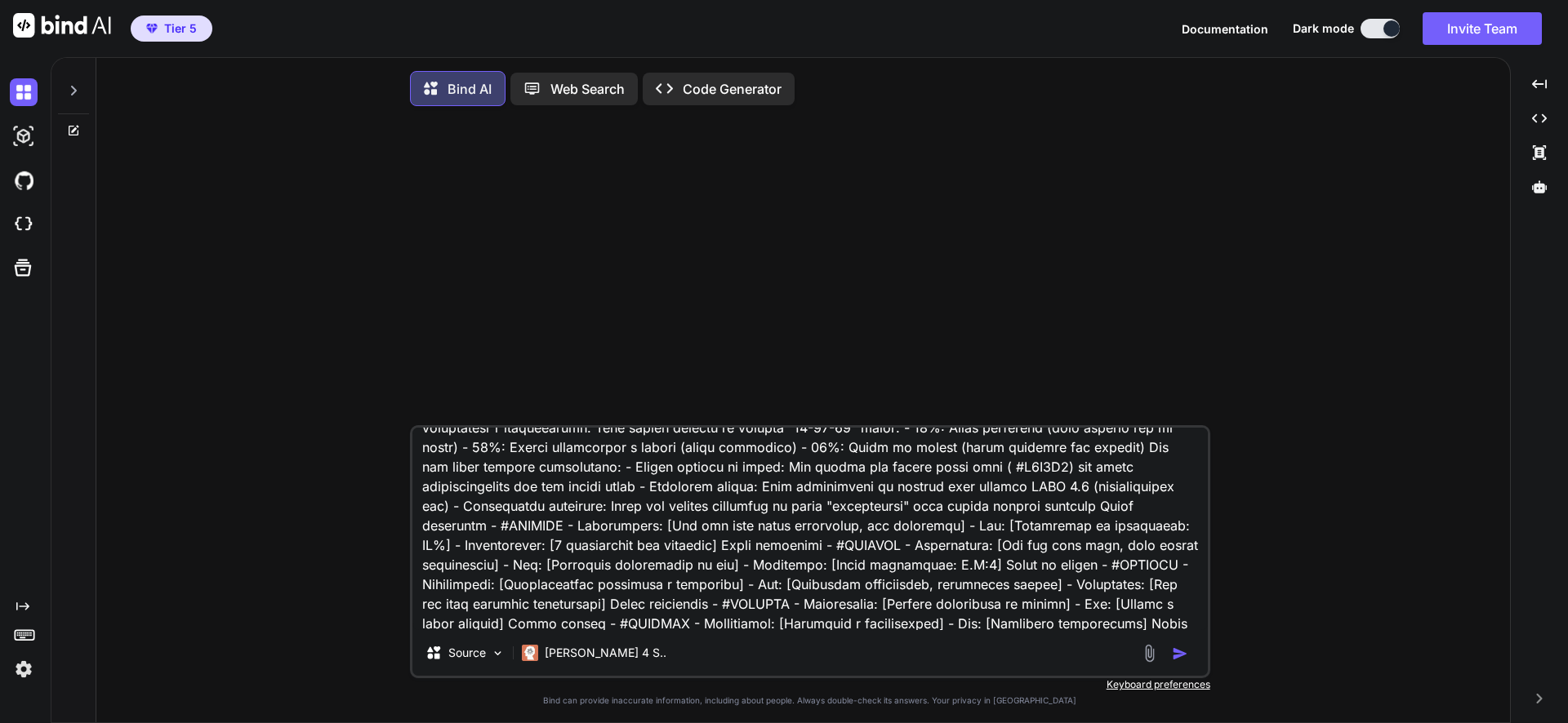
click at [1175, 650] on img "button" at bounding box center [1180, 654] width 16 height 16
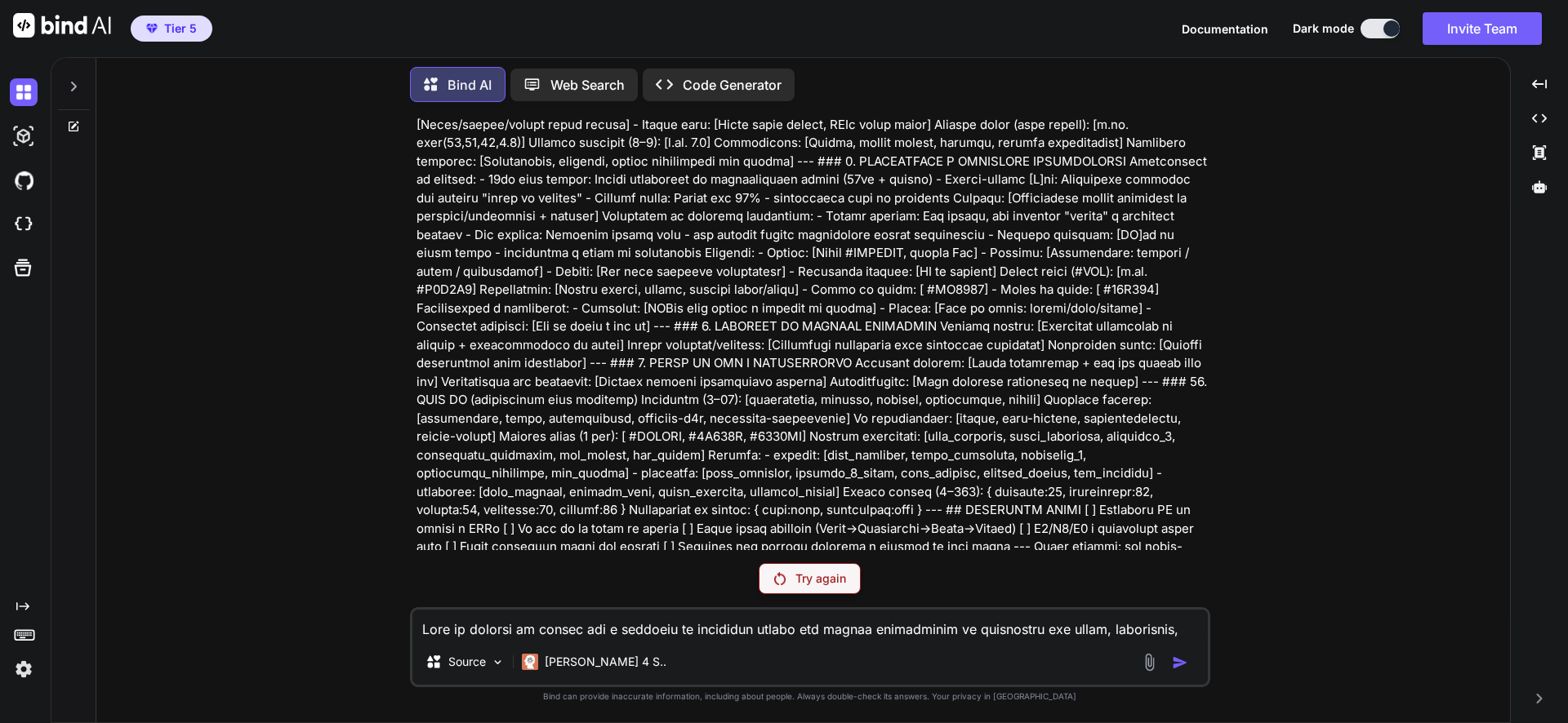
scroll to position [1367, 0]
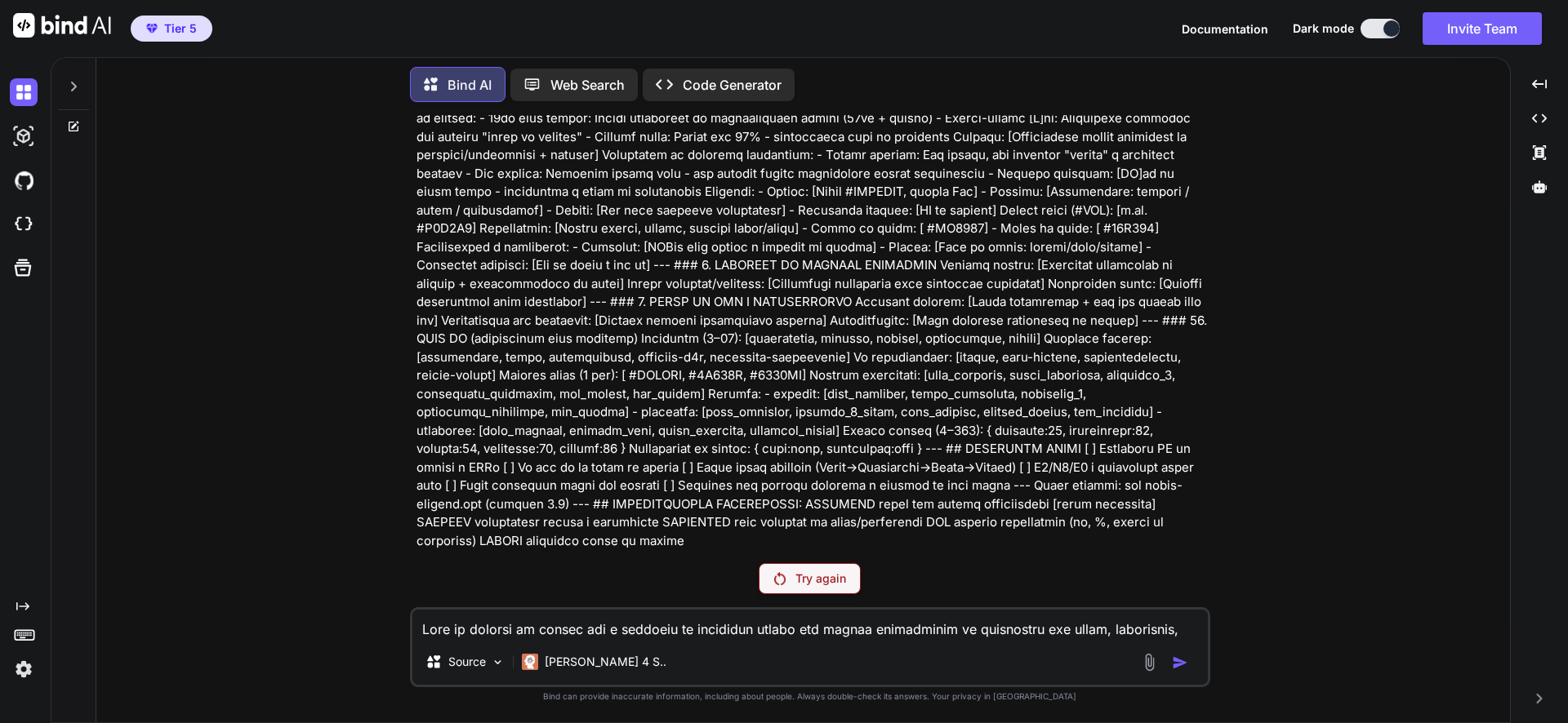
click at [836, 584] on p "Try again" at bounding box center [821, 578] width 51 height 16
click at [569, 657] on p "[PERSON_NAME] 4 S.." at bounding box center [606, 661] width 122 height 16
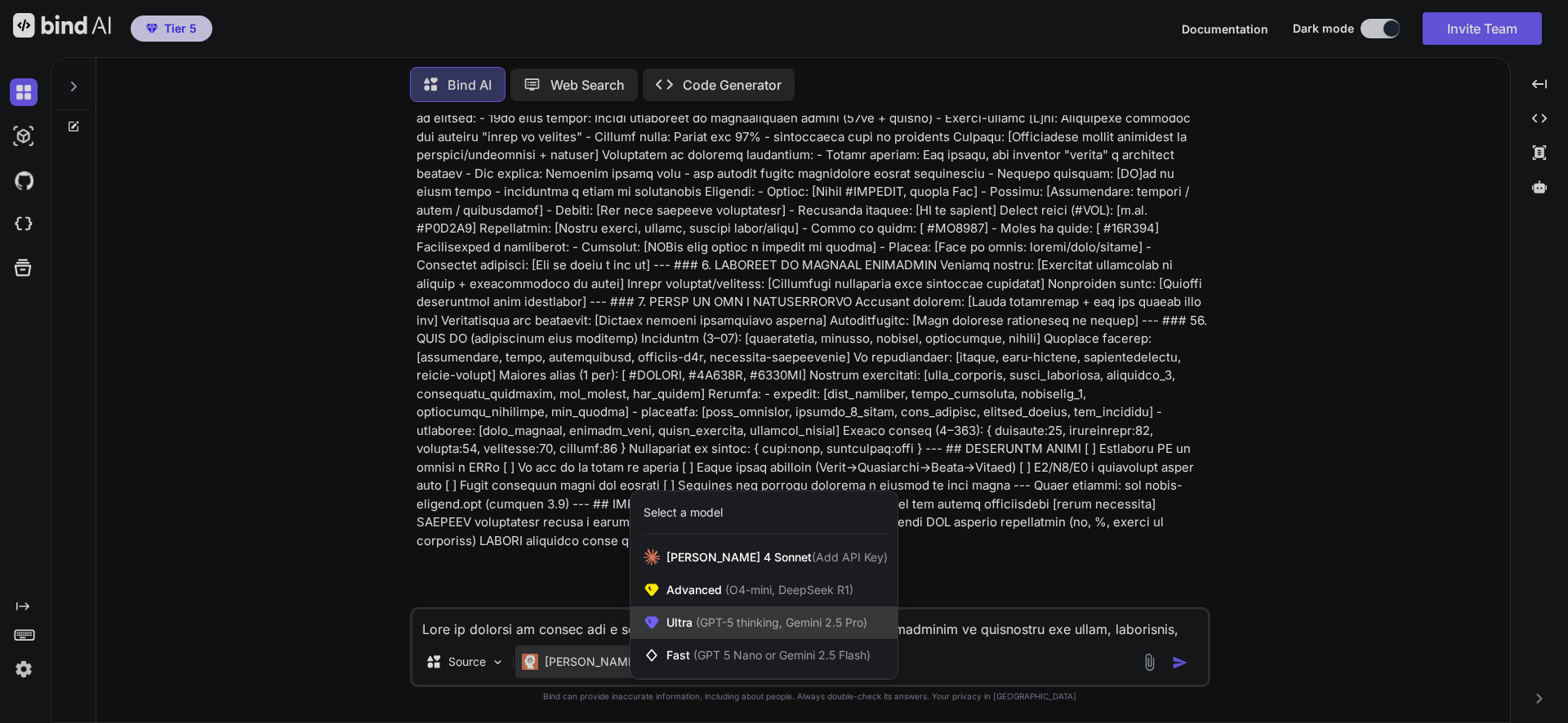
click at [773, 634] on div "Ultra (GPT-5 thinking, Gemini 2.5 Pro)" at bounding box center [763, 622] width 267 height 33
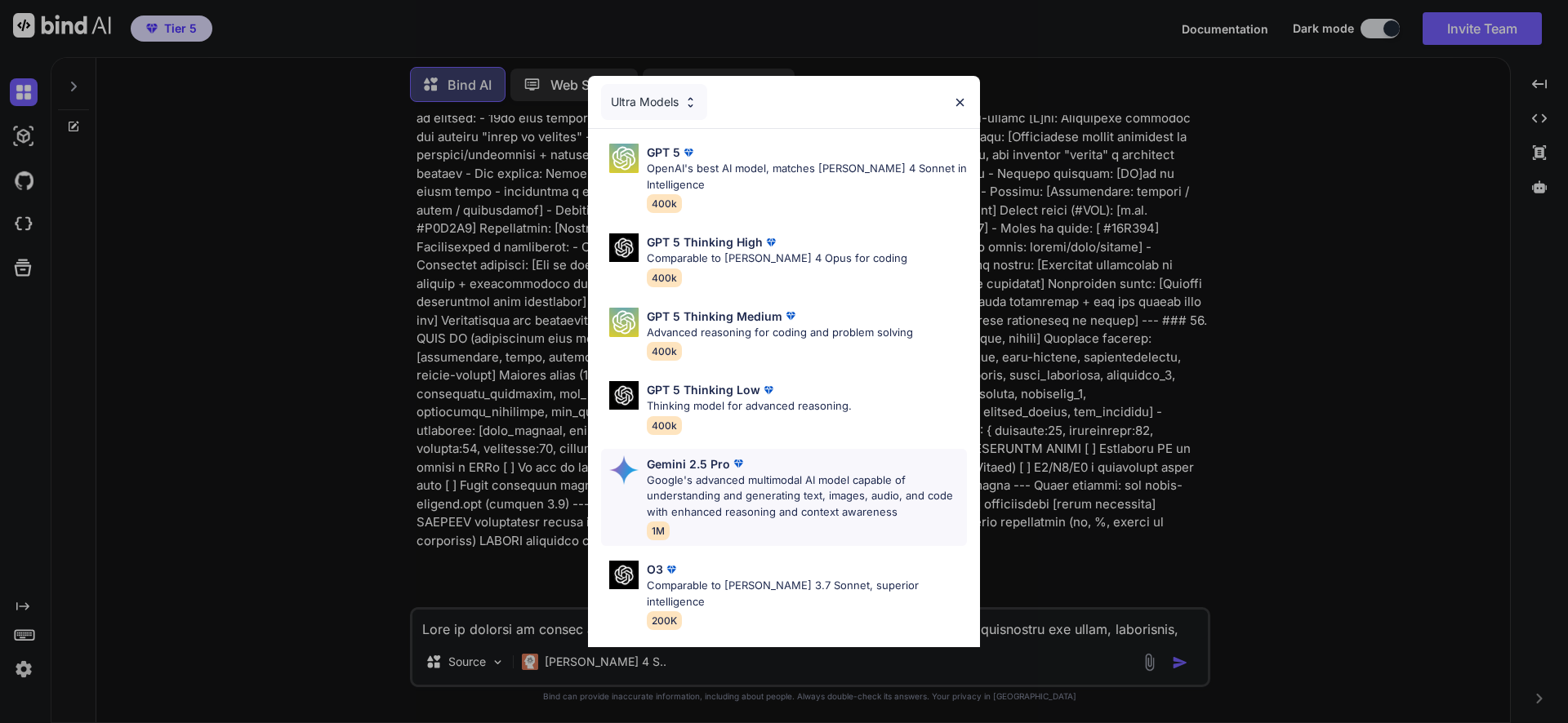
scroll to position [133, 0]
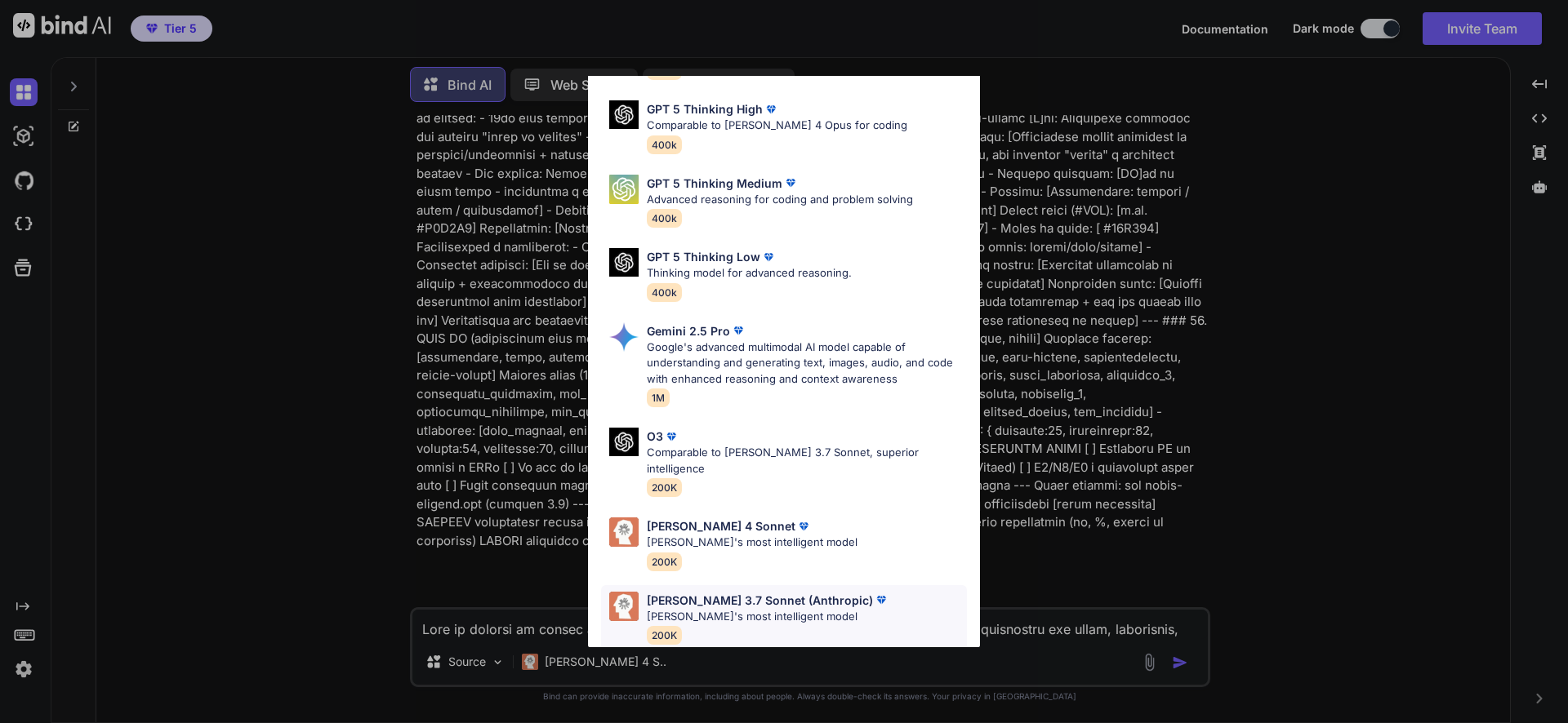
click at [788, 585] on div "Claude 3.7 Sonnet (Anthropic) Claude's most intelligent model 200K" at bounding box center [784, 618] width 366 height 66
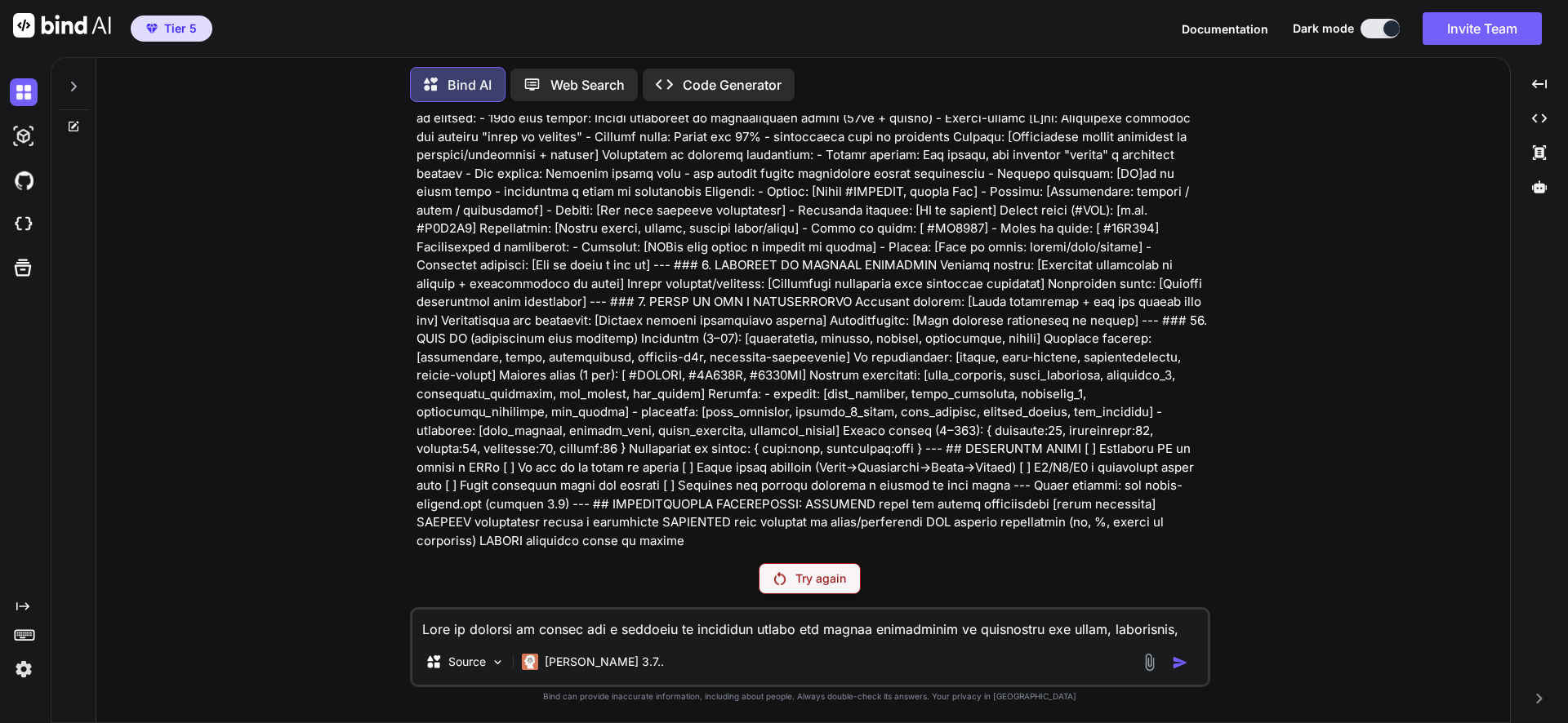
click at [856, 623] on textarea at bounding box center [810, 624] width 795 height 30
click at [809, 585] on p "Try again" at bounding box center [821, 578] width 51 height 16
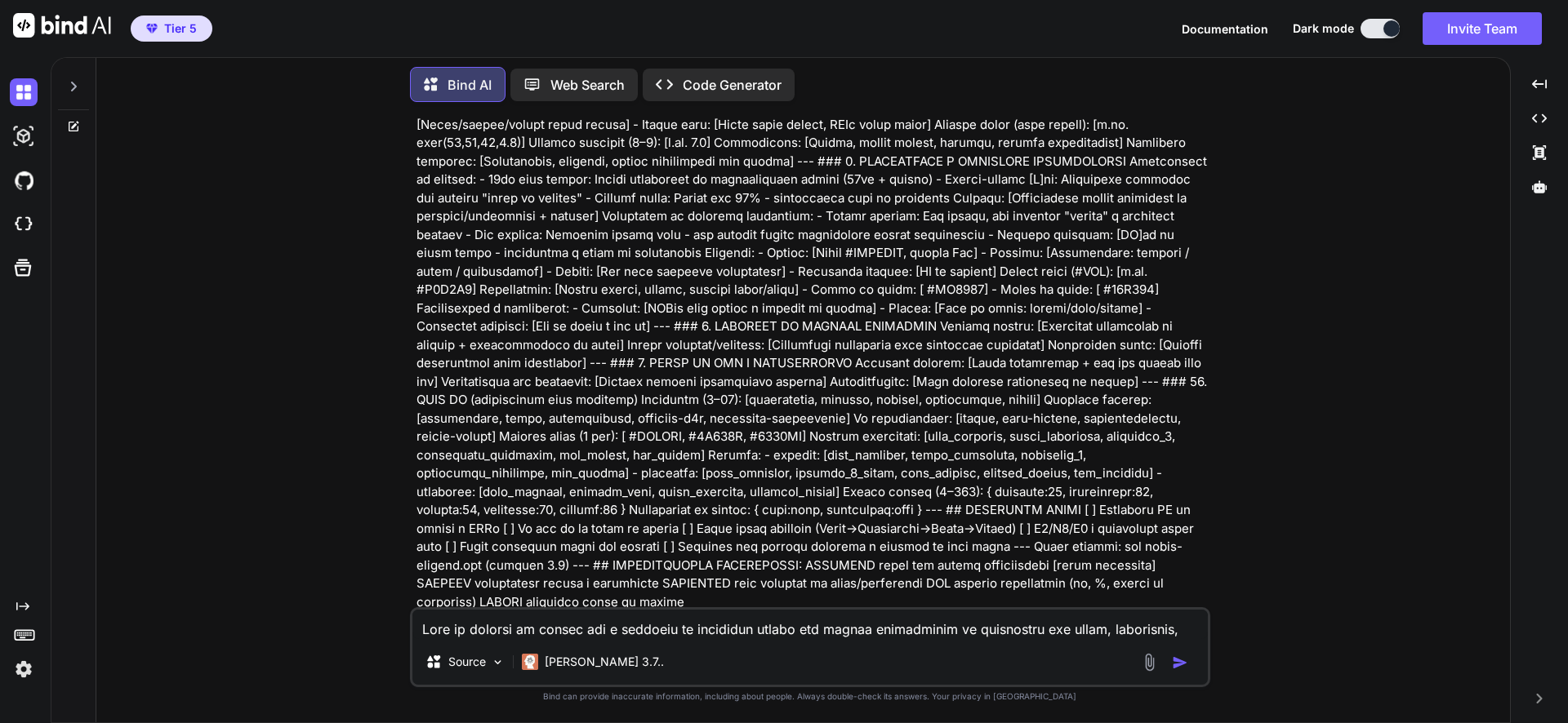
type textarea "x"
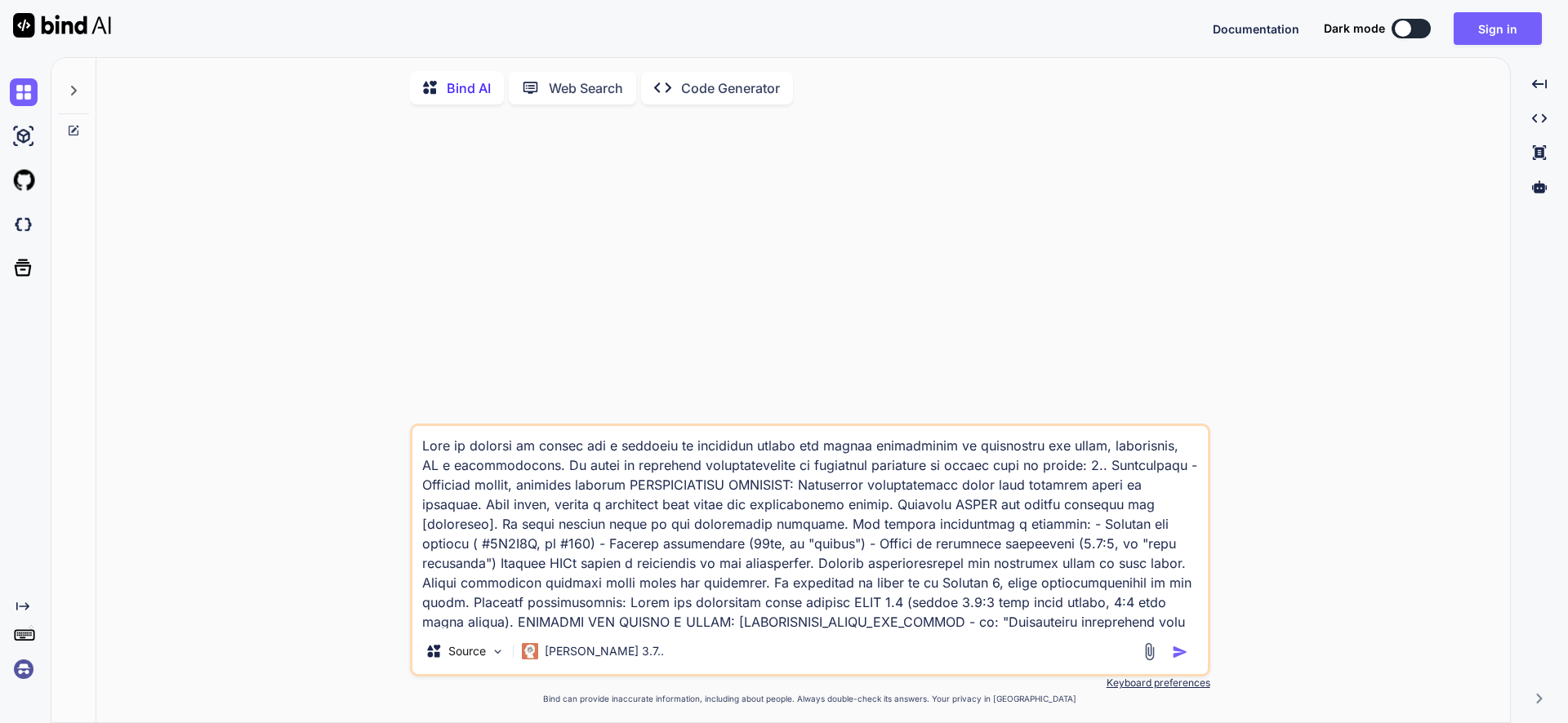
click at [1187, 654] on img "button" at bounding box center [1180, 652] width 16 height 16
type textarea "x"
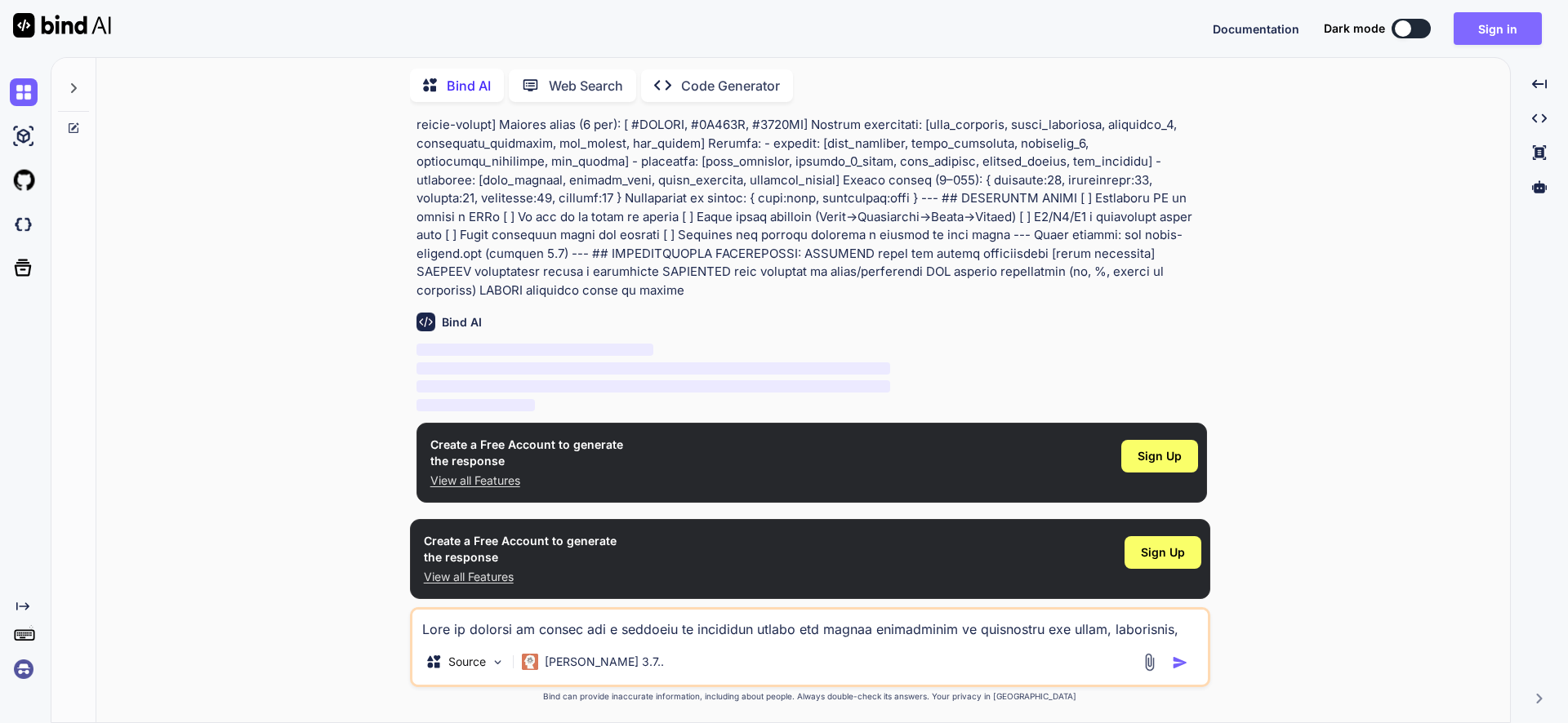
click at [1493, 33] on button "Sign in" at bounding box center [1498, 28] width 88 height 33
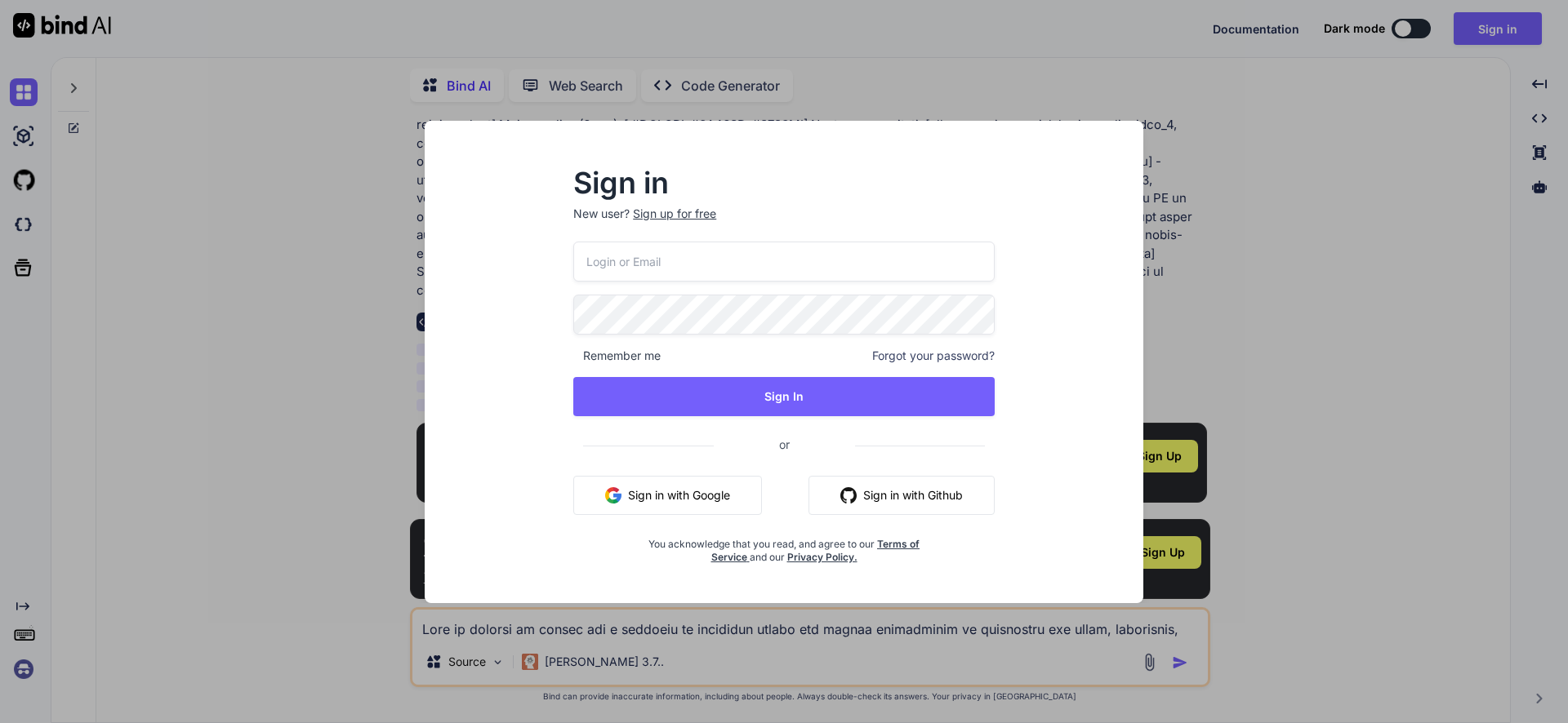
click at [723, 503] on button "Sign in with Google" at bounding box center [668, 495] width 189 height 39
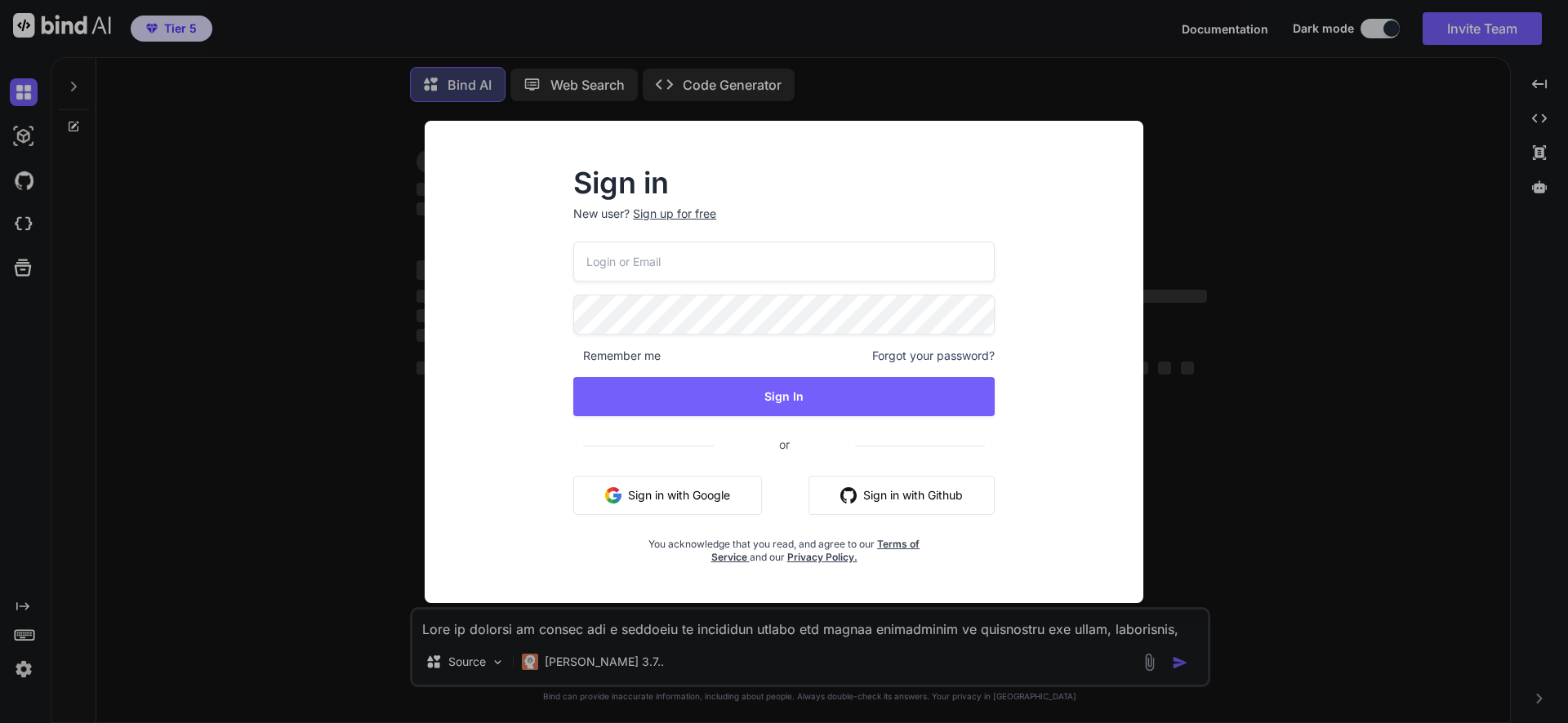
scroll to position [0, 0]
click at [235, 333] on div "Sign in New user? Sign up for free Remember me Forgot your password? Sign In or…" at bounding box center [784, 362] width 1568 height 723
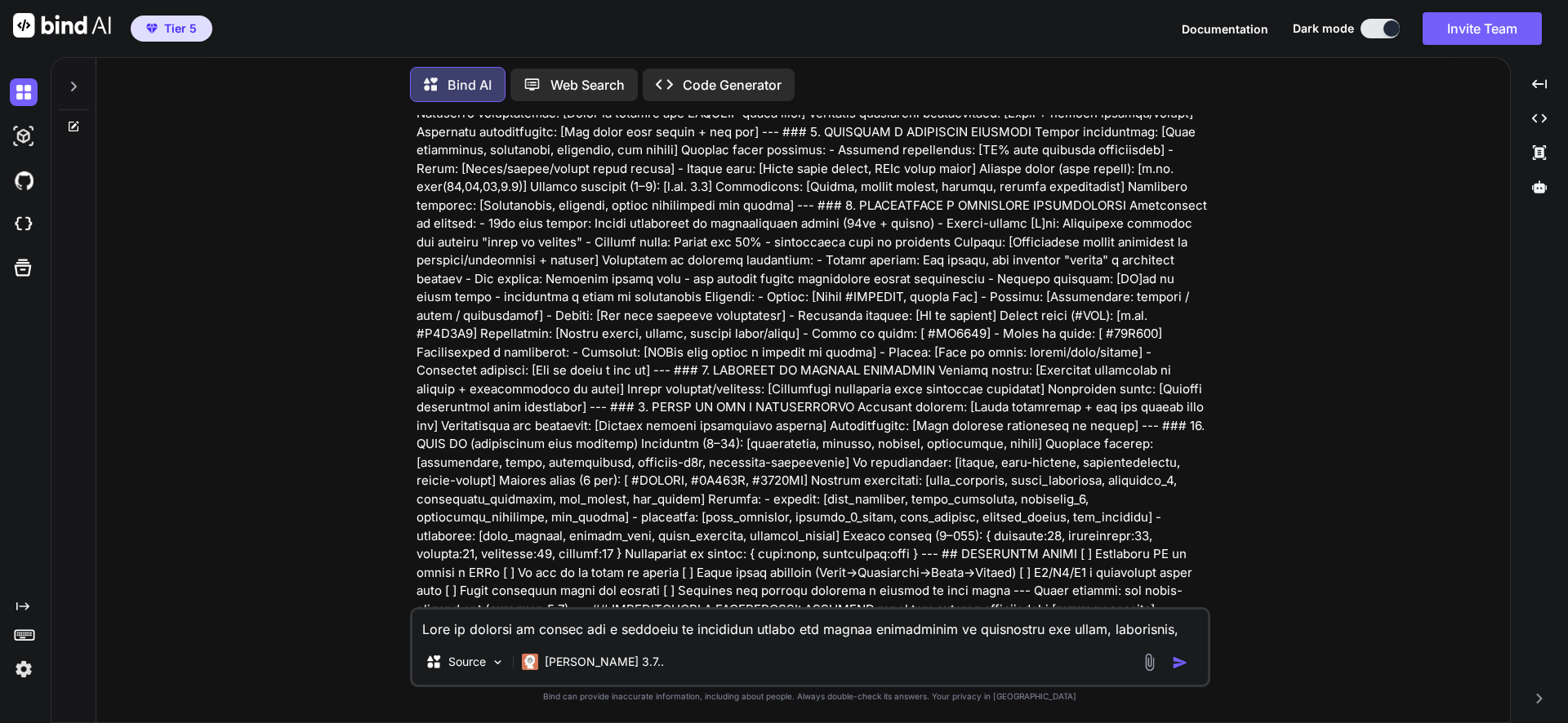
scroll to position [1425, 0]
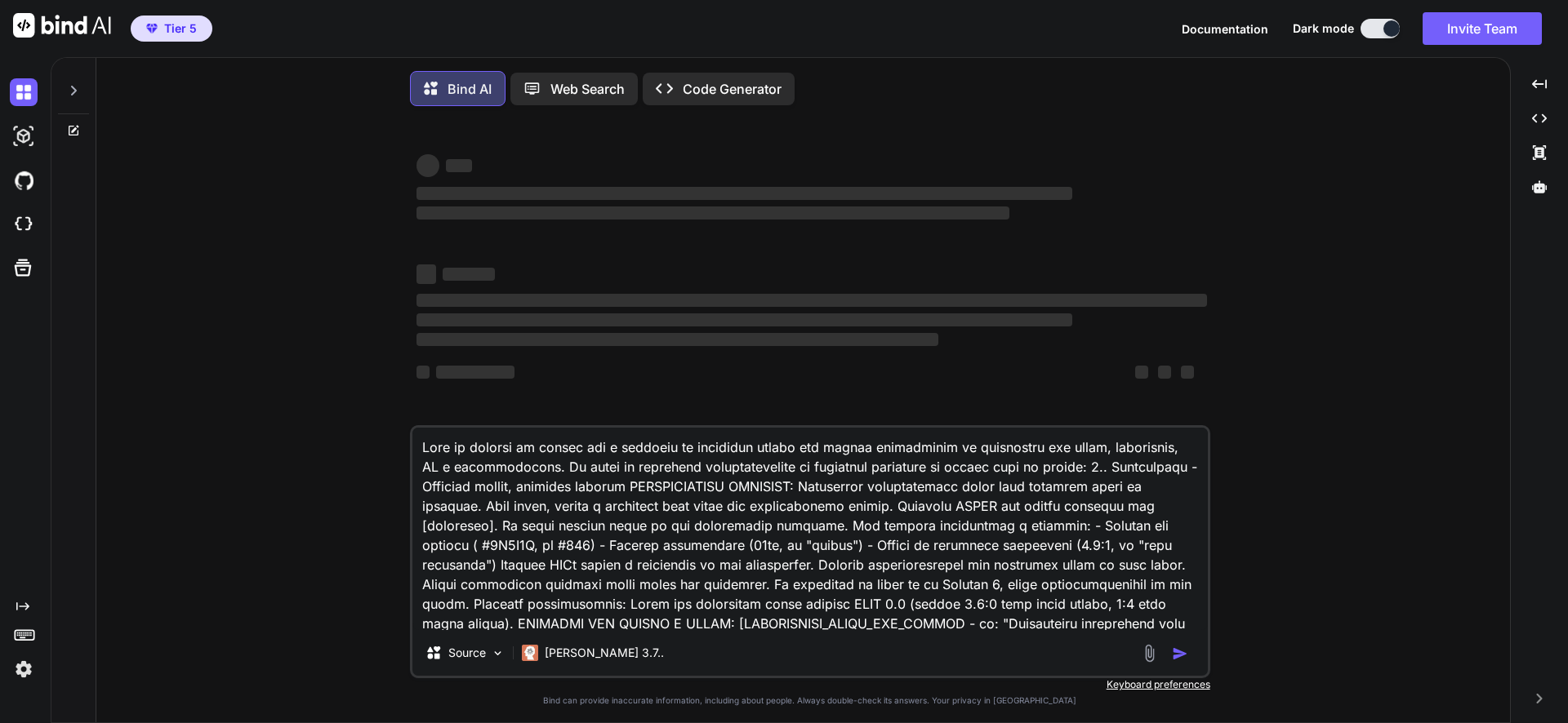
type textarea "x"
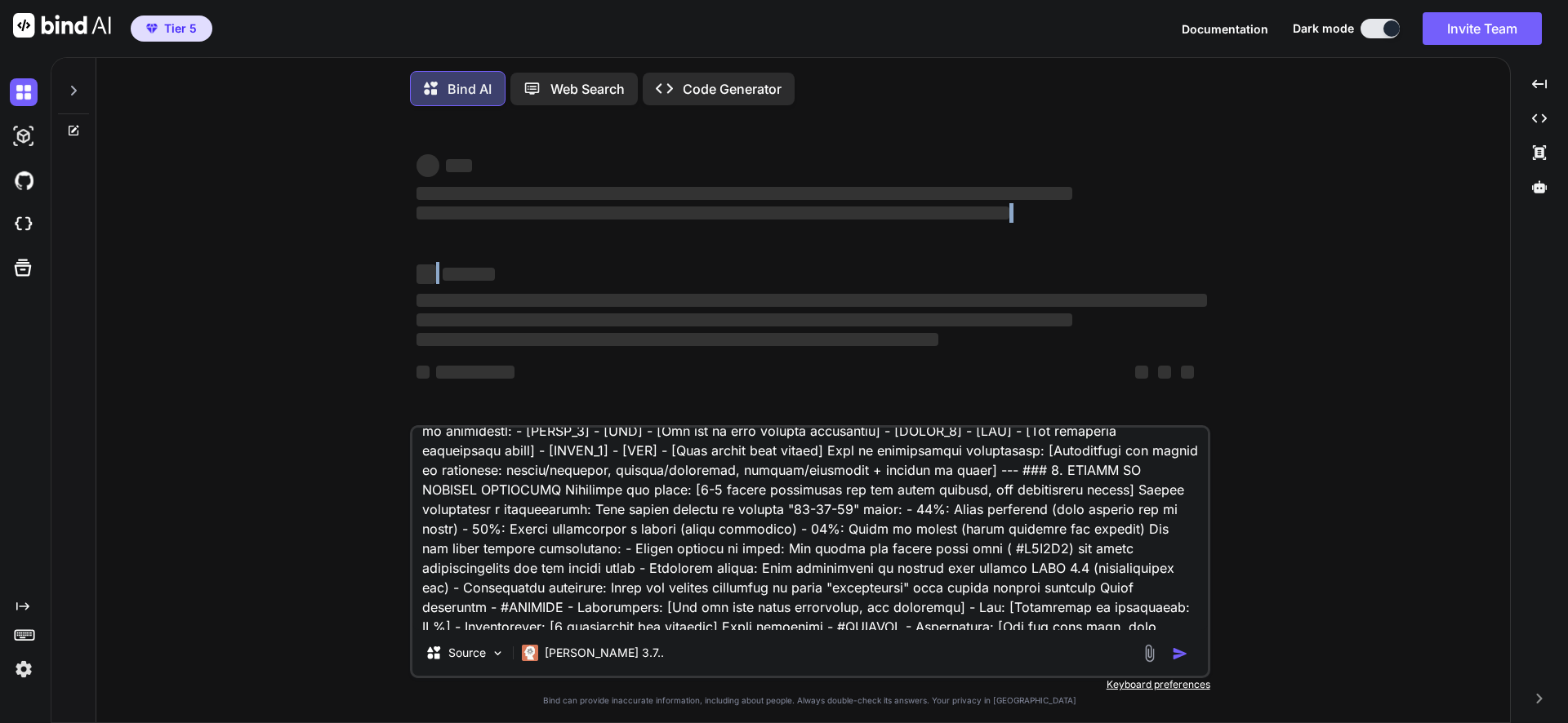
drag, startPoint x: 994, startPoint y: 238, endPoint x: 992, endPoint y: 246, distance: 8.2
click at [992, 246] on div "‌ ‌ ‌ ‌ ‌ ‌ ‌ ‌ ‌ ‌ ‌ ‌ ‌ ‌" at bounding box center [812, 277] width 790 height 262
drag, startPoint x: 647, startPoint y: 633, endPoint x: 663, endPoint y: 626, distance: 17.5
click at [651, 631] on div "Source Claude 3.7.." at bounding box center [810, 551] width 801 height 253
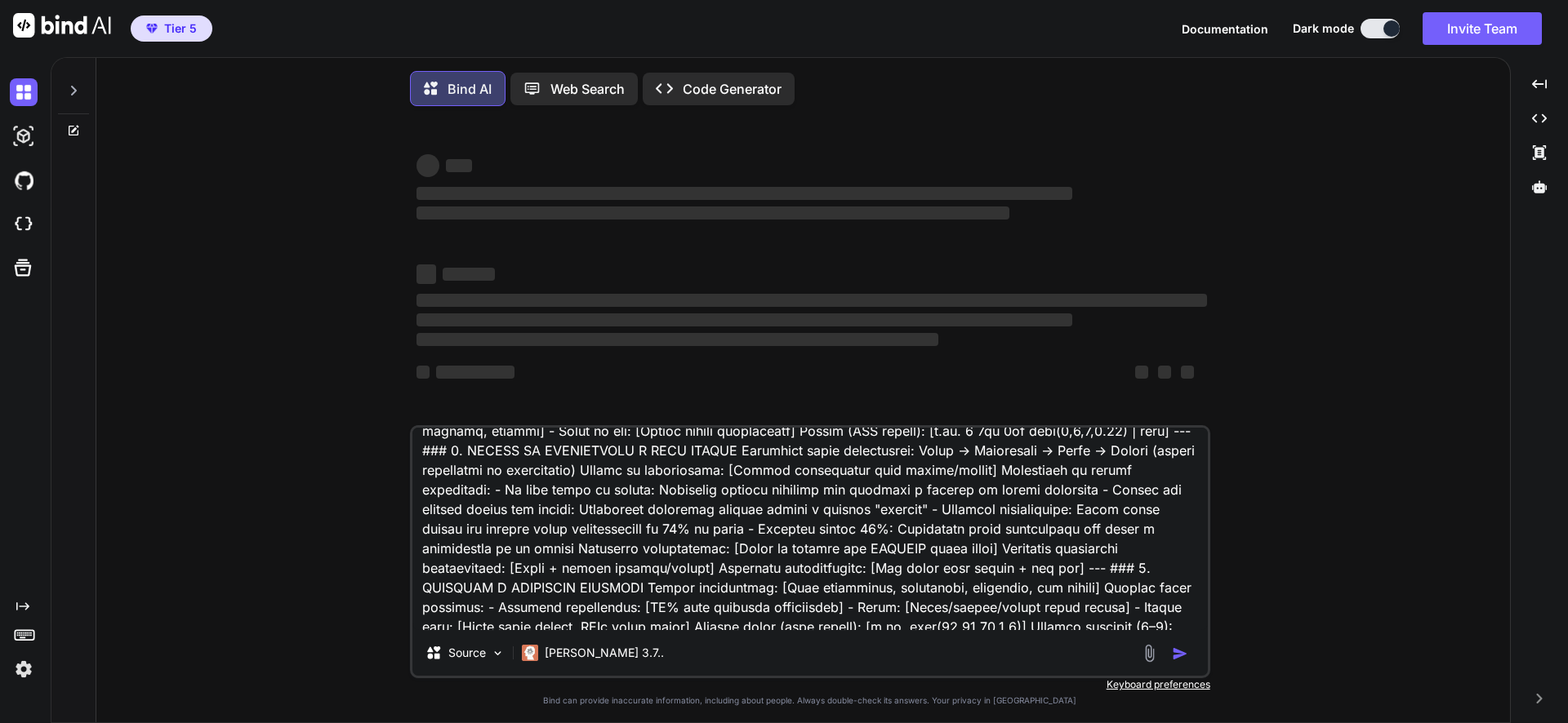
scroll to position [0, 0]
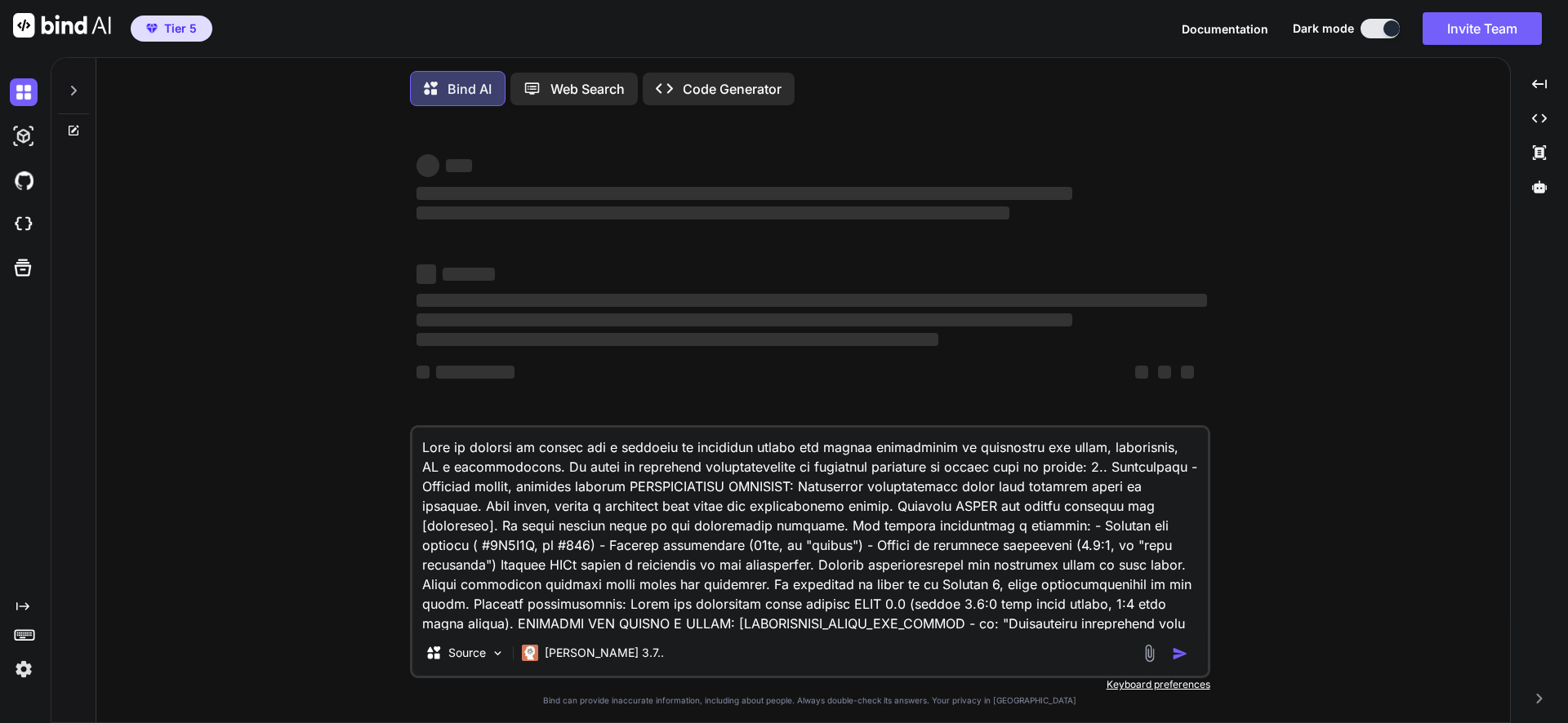
drag, startPoint x: 607, startPoint y: 631, endPoint x: 252, endPoint y: 238, distance: 529.6
click at [252, 238] on div "‌ ‌ ‌ ‌ ‌ ‌ ‌ ‌ ‌ ‌ ‌ ‌ ‌ ‌ Source [PERSON_NAME] 3.7.. Created with Bind Always…" at bounding box center [809, 422] width 1400 height 607
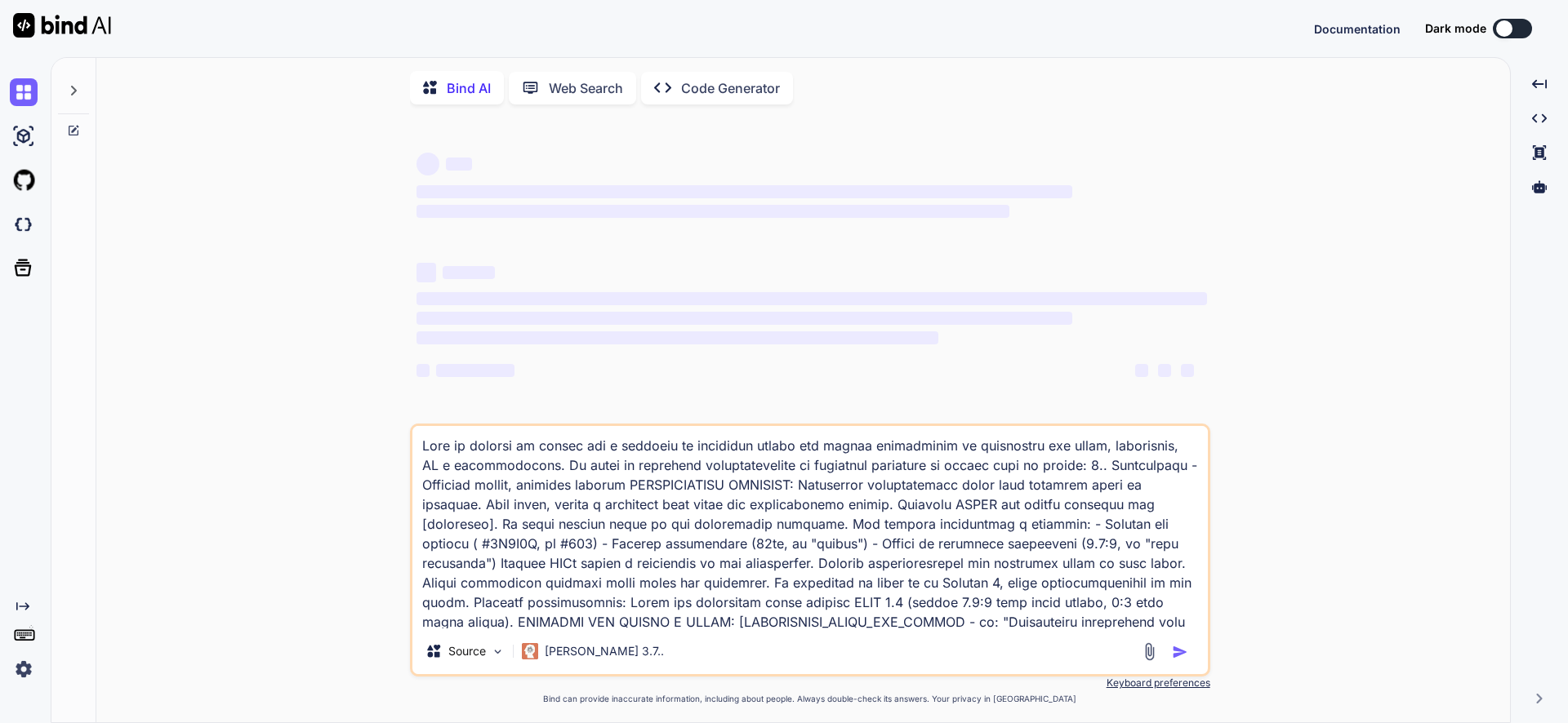
click at [76, 91] on icon at bounding box center [74, 91] width 6 height 10
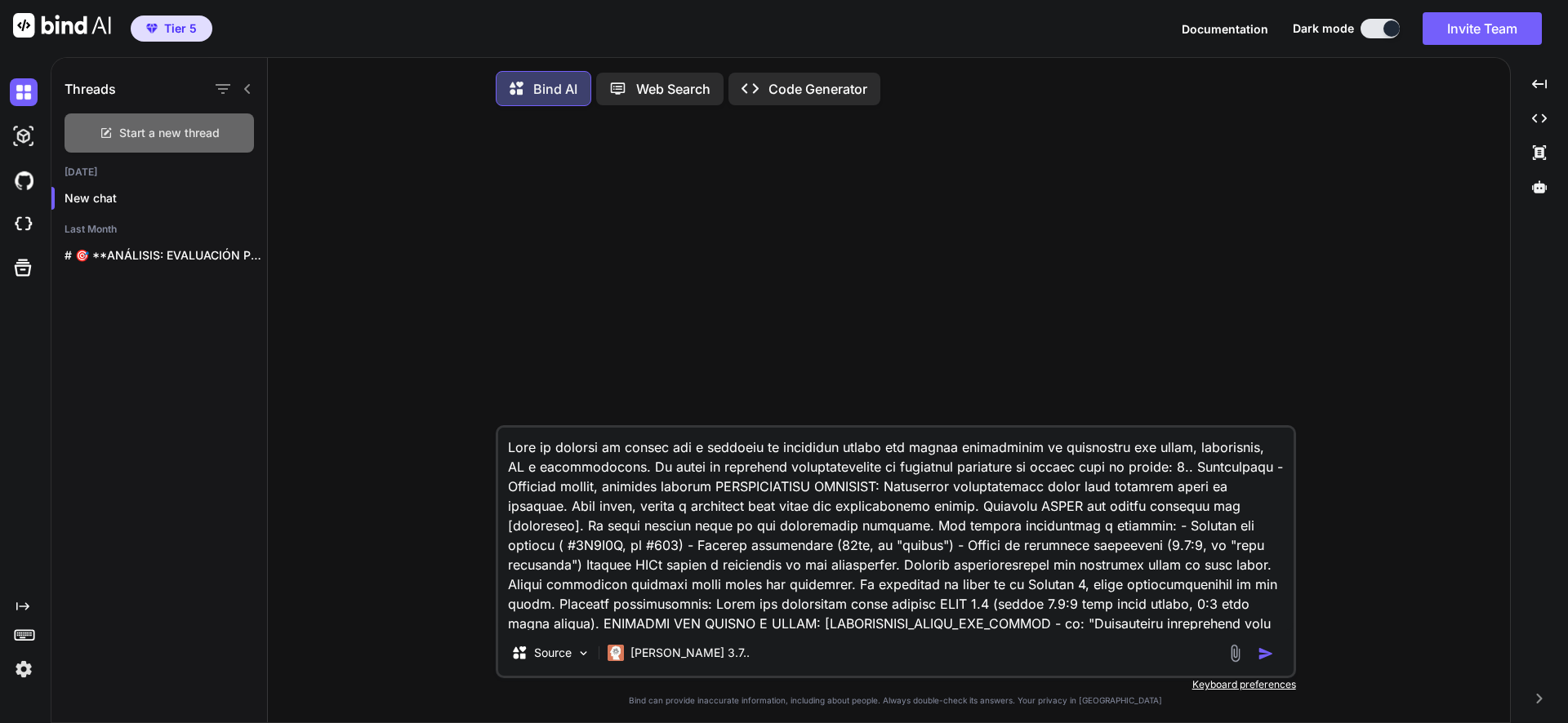
click at [167, 141] on span "Start a new thread" at bounding box center [169, 133] width 101 height 16
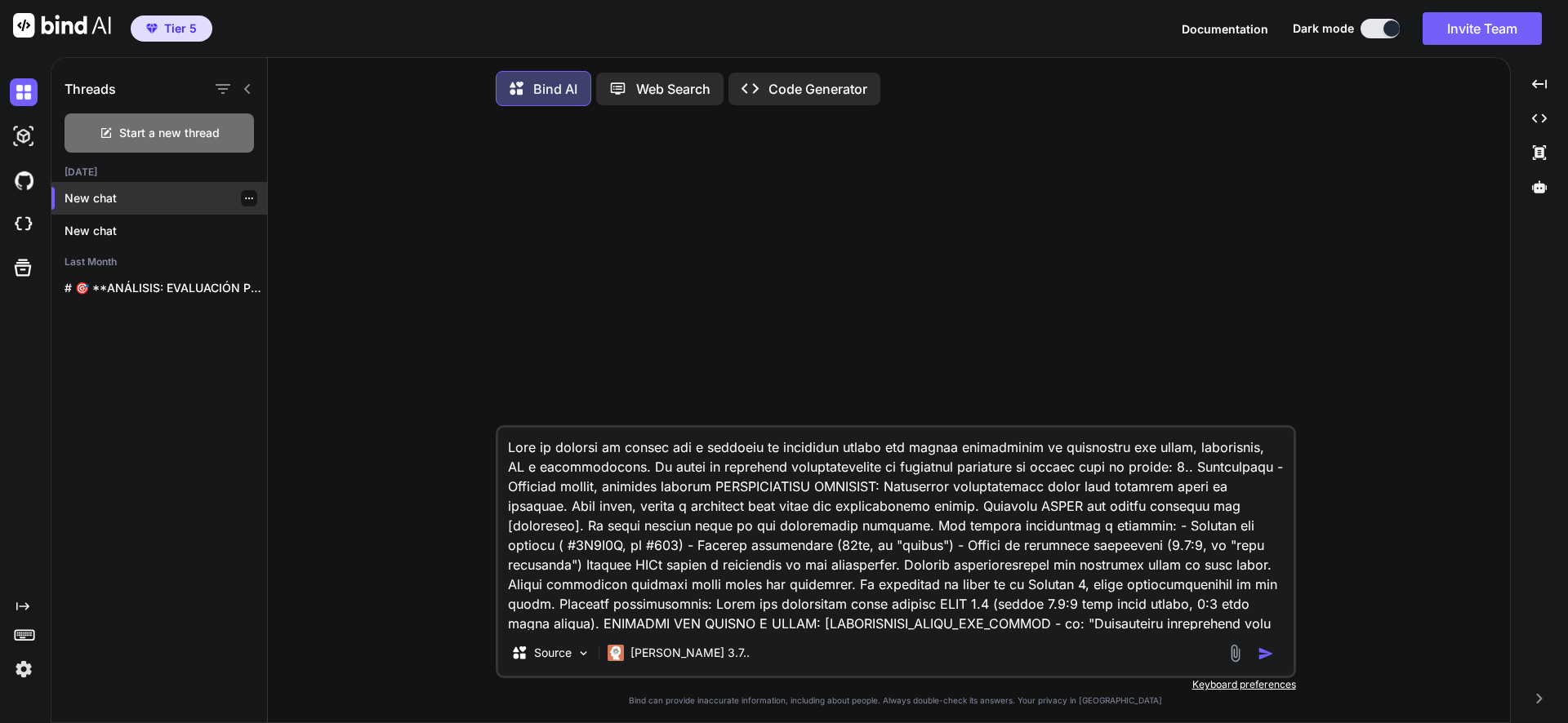
click at [172, 205] on p "New chat" at bounding box center [165, 198] width 202 height 16
click at [176, 202] on p "New chat" at bounding box center [165, 198] width 202 height 16
click at [167, 235] on p "New chat" at bounding box center [165, 230] width 202 height 16
click at [175, 201] on p "New chat" at bounding box center [165, 198] width 202 height 16
click at [1264, 654] on img "button" at bounding box center [1266, 654] width 16 height 16
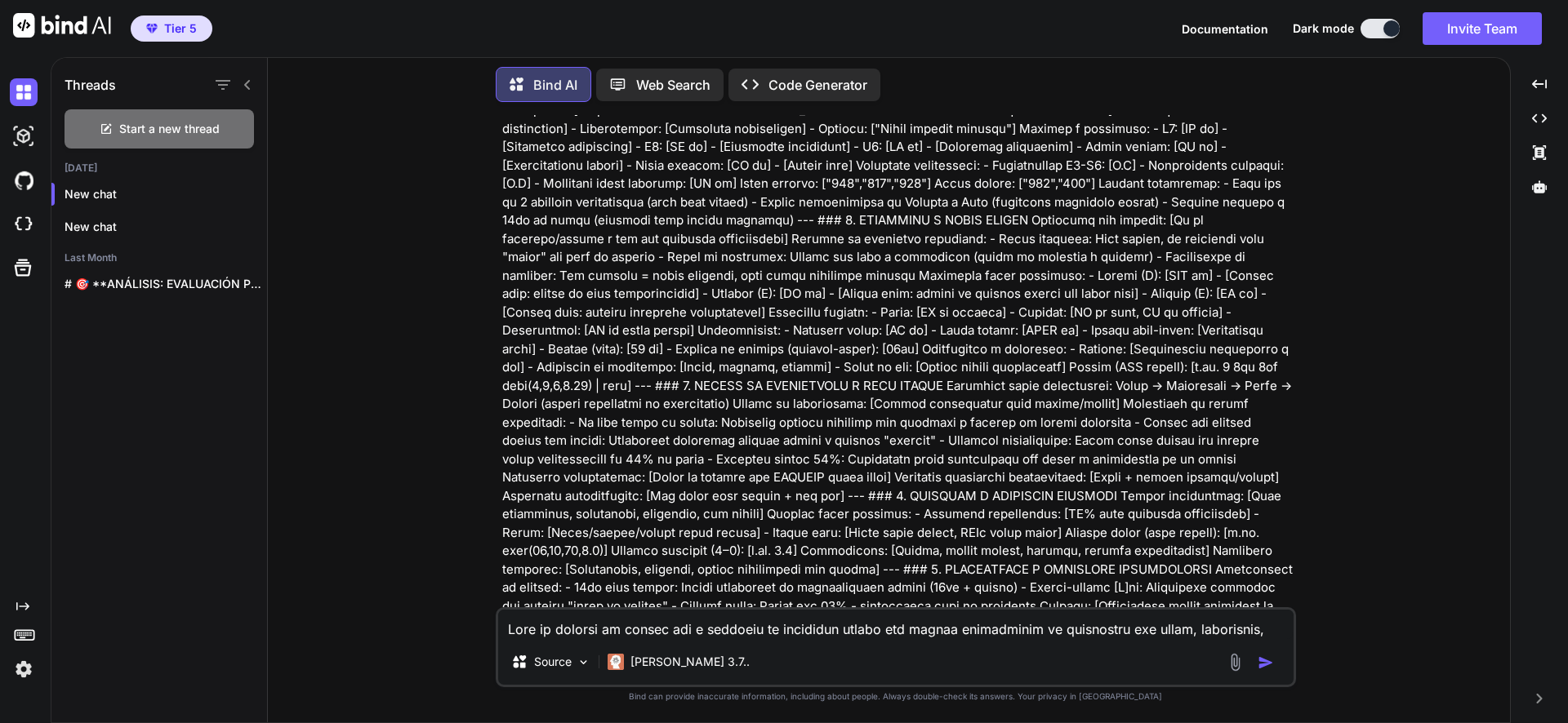
scroll to position [1061, 0]
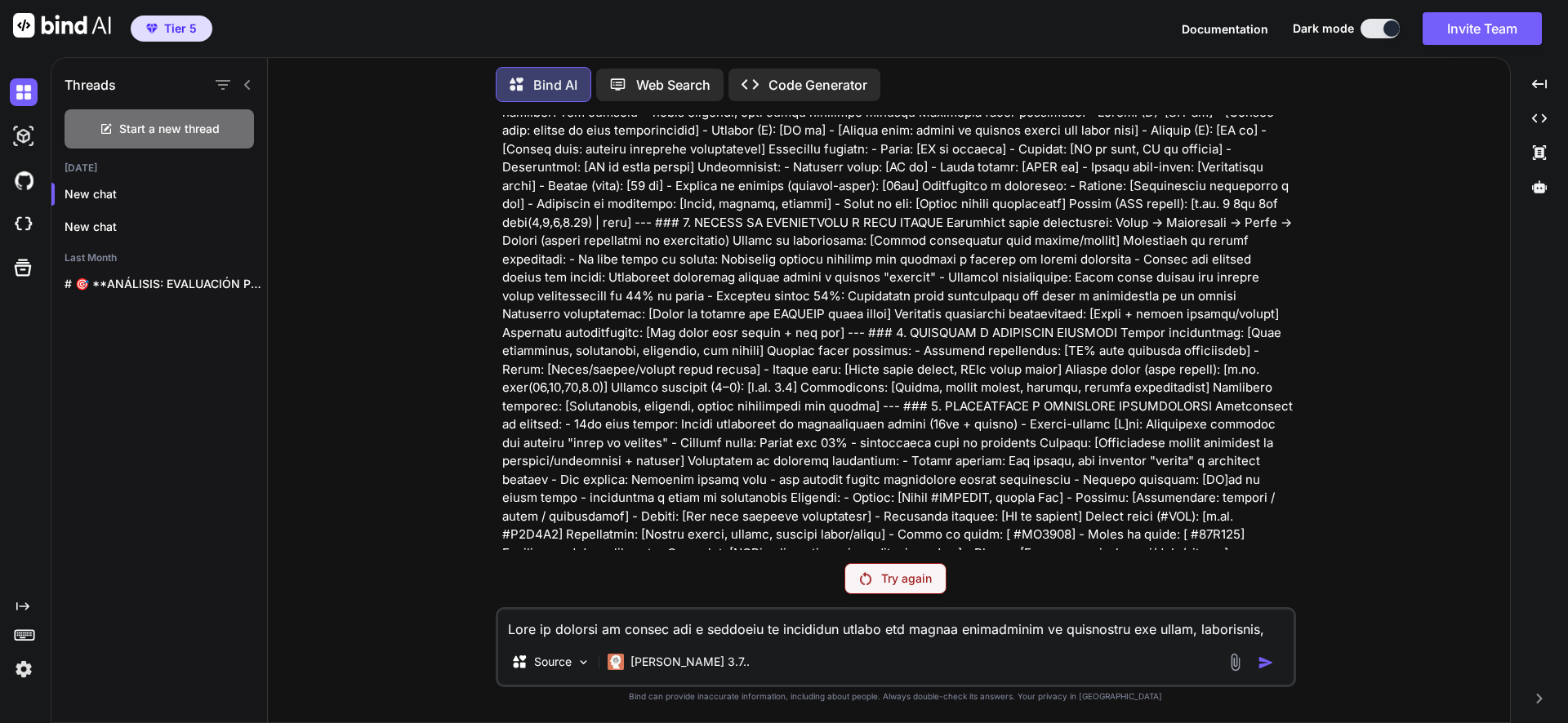
click at [886, 588] on div "Try again" at bounding box center [895, 578] width 103 height 31
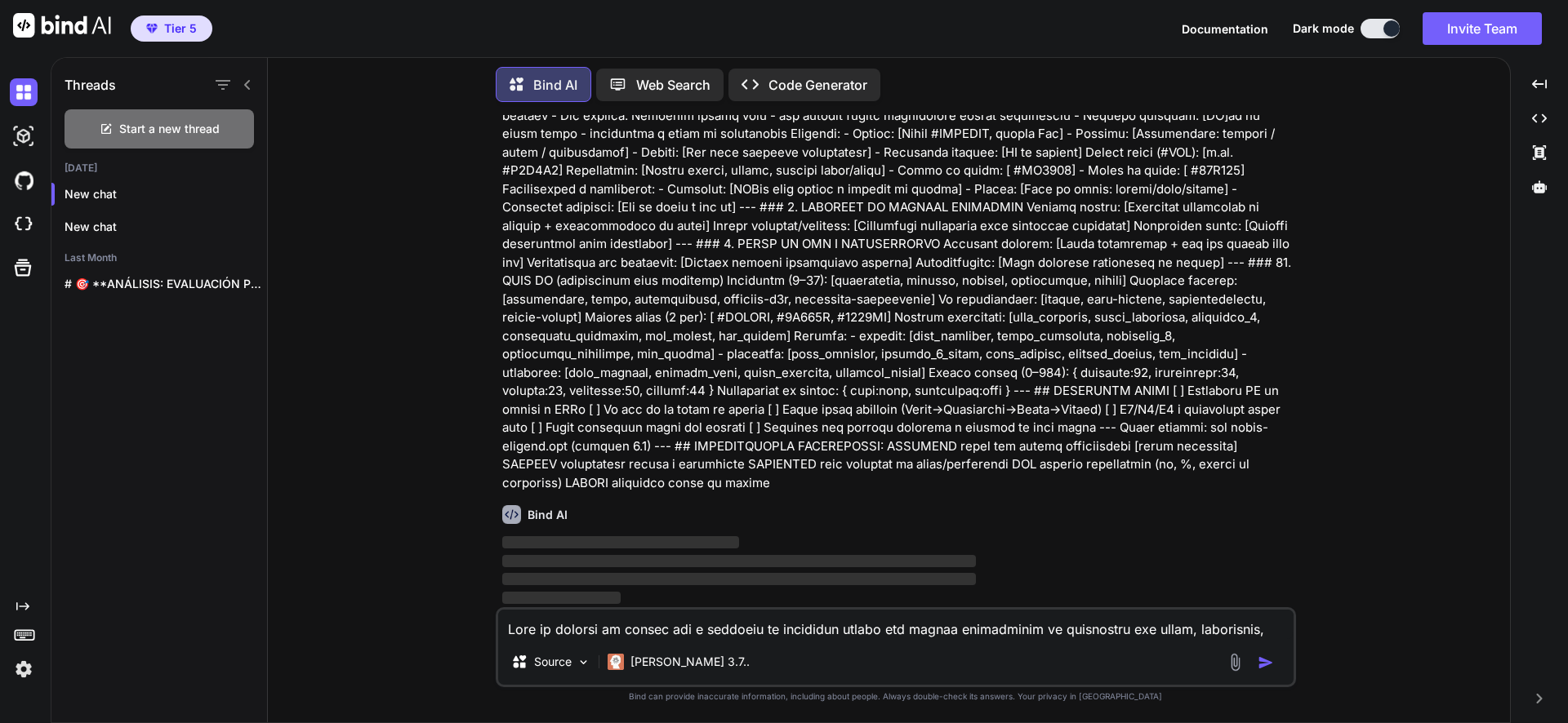
scroll to position [1367, 0]
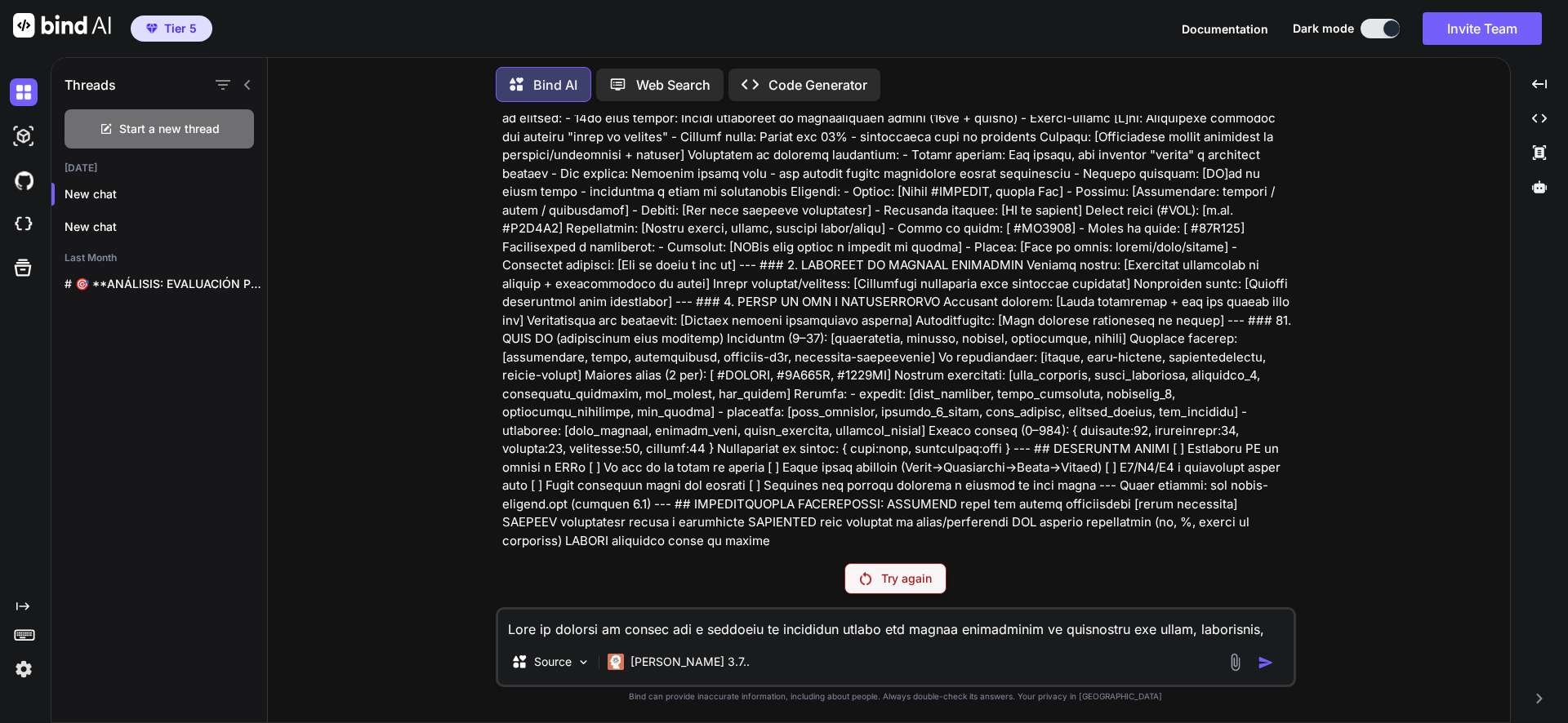
click at [879, 579] on div "Try again" at bounding box center [895, 578] width 103 height 31
click at [893, 560] on div "You Try again Source Claude 3.7.. Created with Bind Always check its answers. P…" at bounding box center [895, 418] width 801 height 607
click at [884, 580] on p "Try again" at bounding box center [906, 578] width 51 height 16
click at [893, 593] on div "Try again" at bounding box center [895, 578] width 103 height 31
click at [900, 593] on div "Try again" at bounding box center [895, 578] width 103 height 31
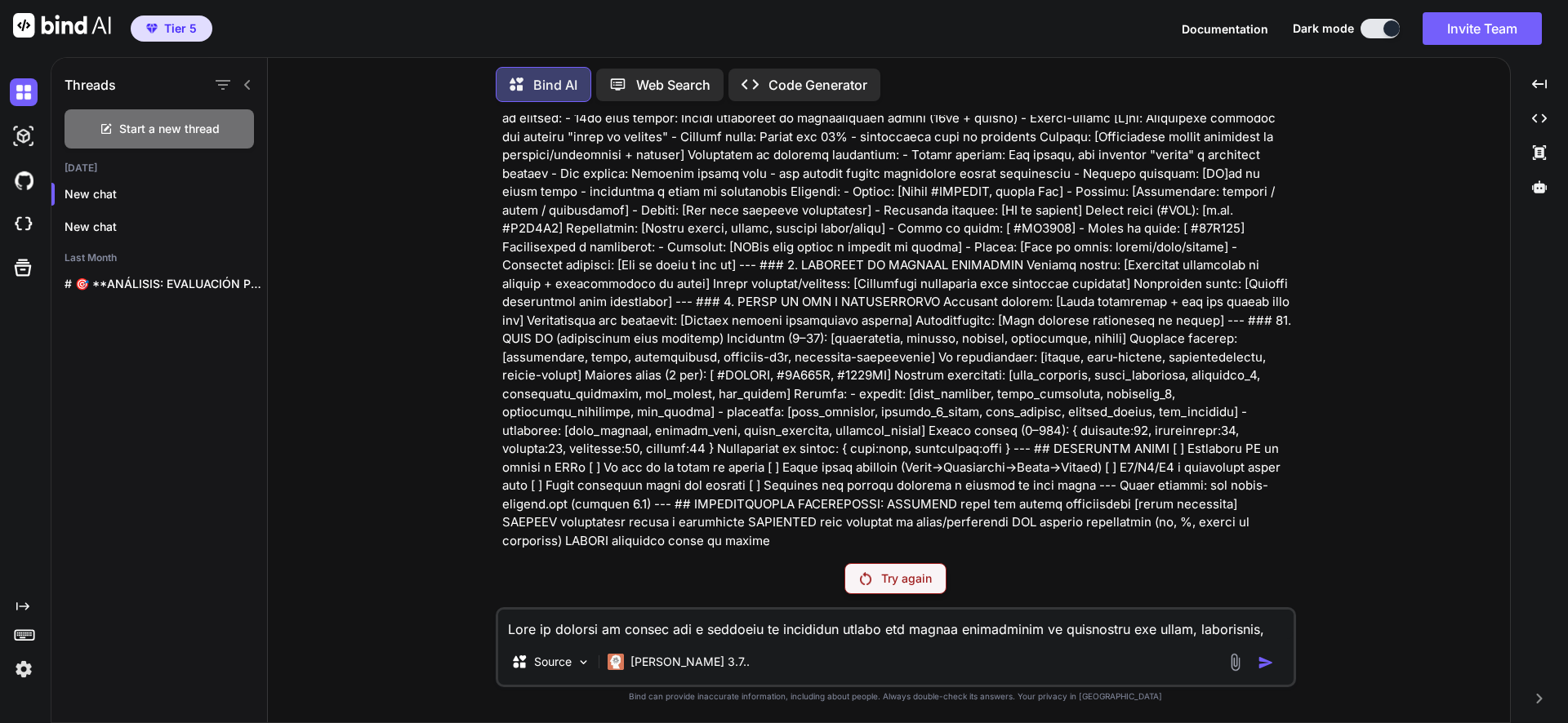
click at [896, 577] on p "Try again" at bounding box center [906, 578] width 51 height 16
click at [30, 663] on img at bounding box center [24, 669] width 28 height 28
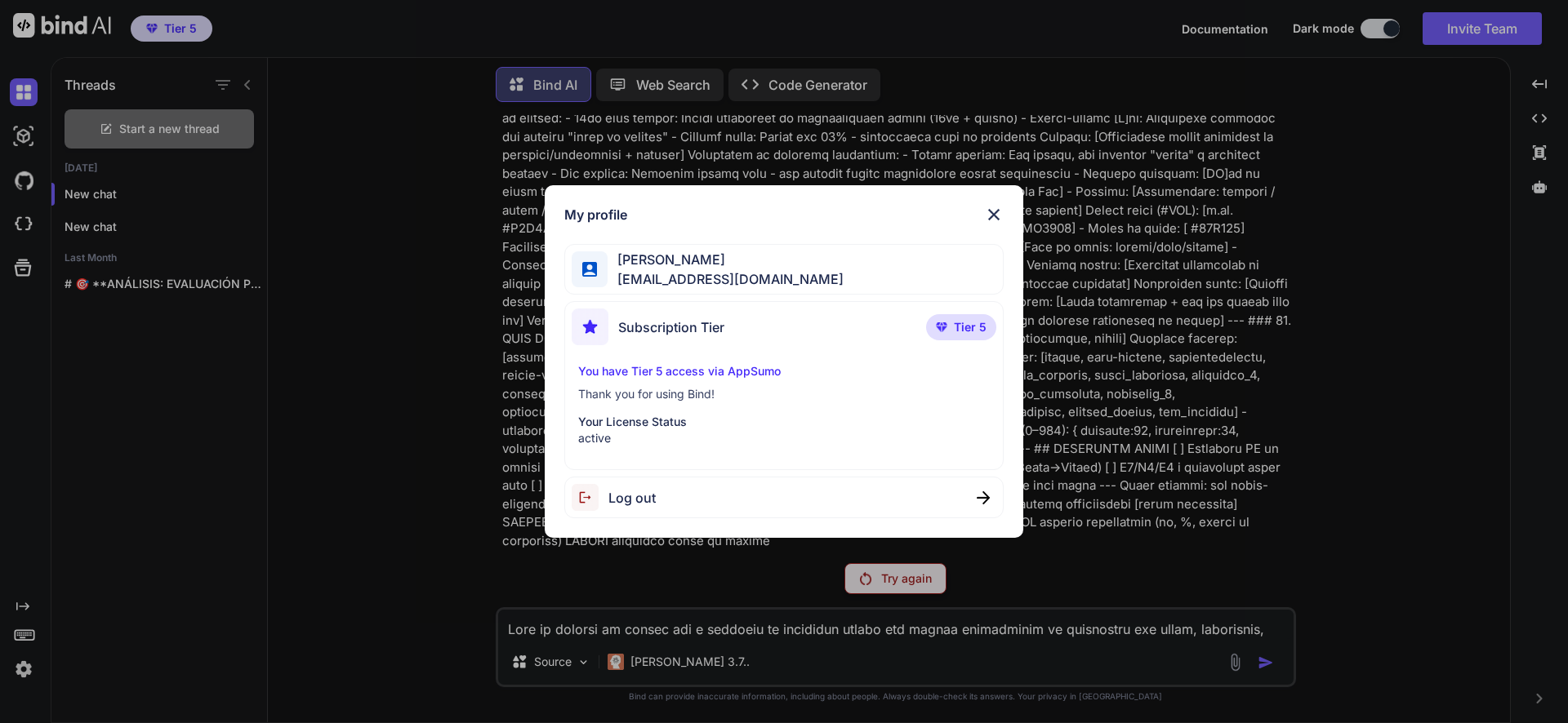
click at [1000, 209] on img at bounding box center [994, 214] width 19 height 19
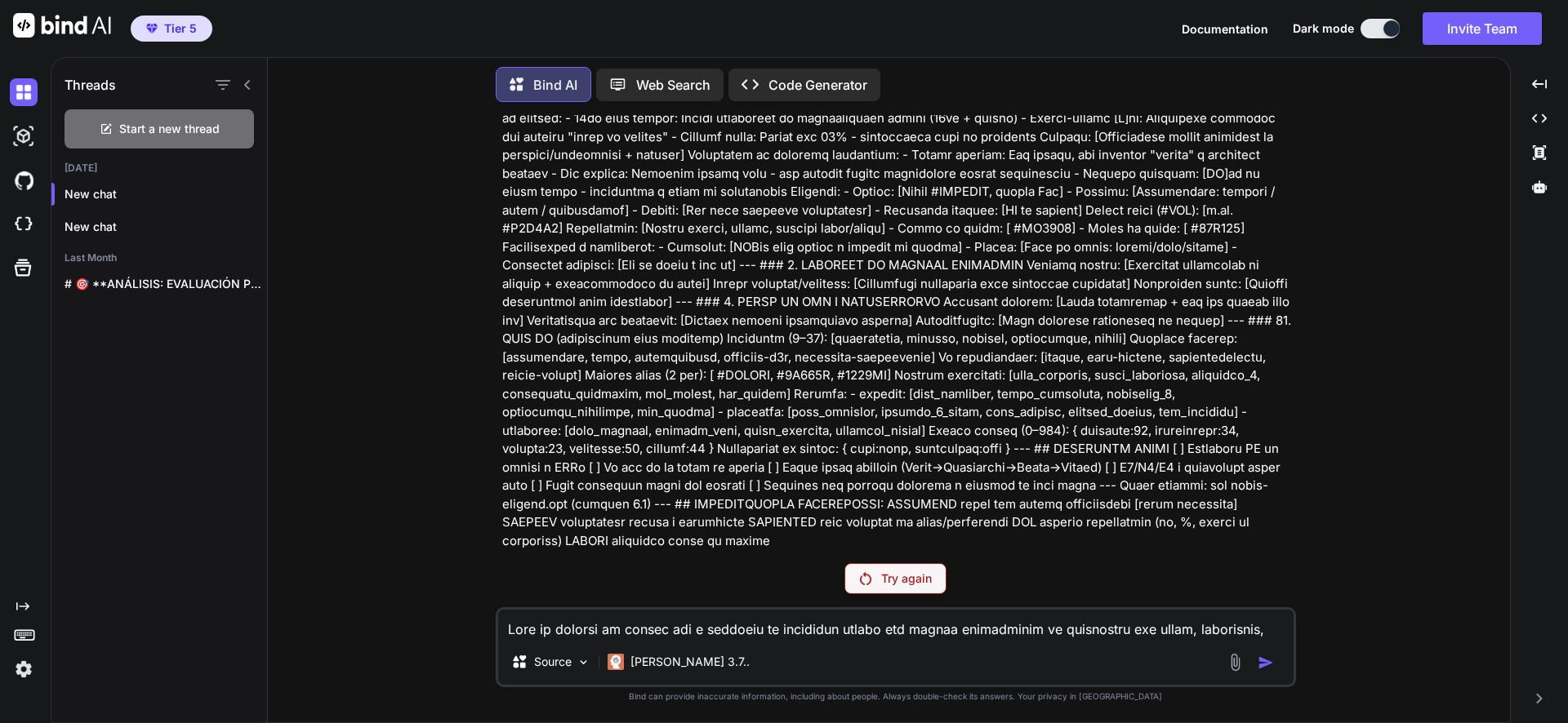
click at [19, 660] on img at bounding box center [24, 669] width 28 height 28
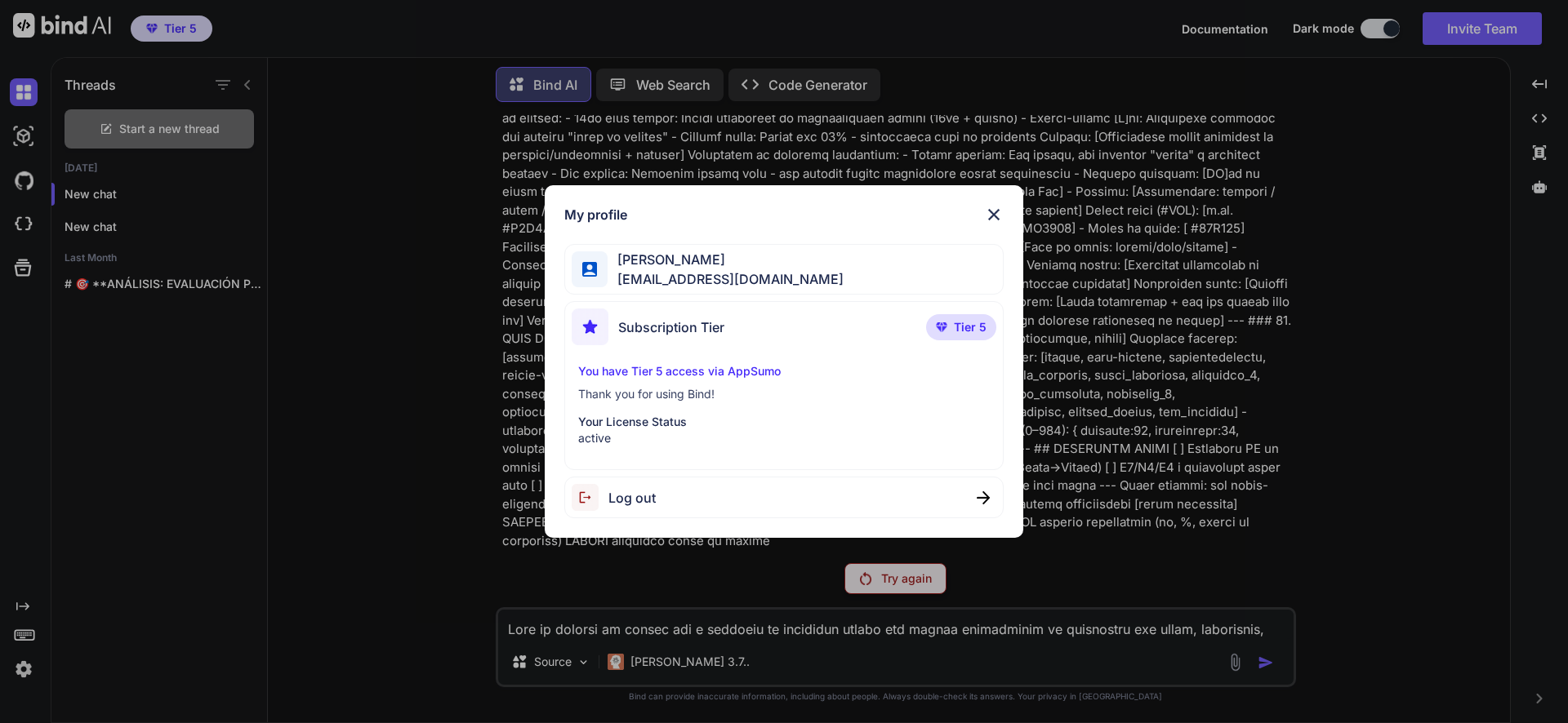
click at [1003, 209] on img at bounding box center [994, 214] width 19 height 19
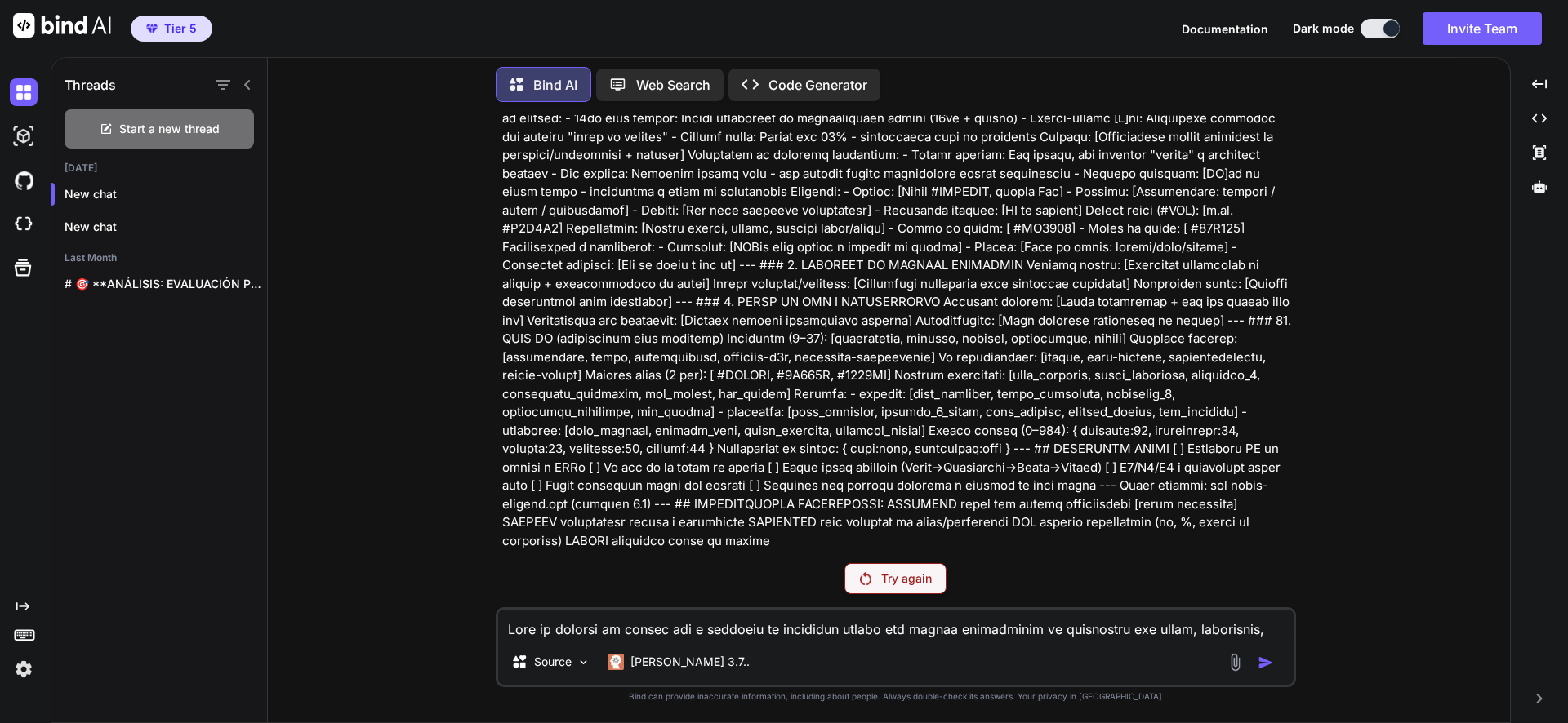
click at [904, 574] on p "Try again" at bounding box center [906, 578] width 51 height 16
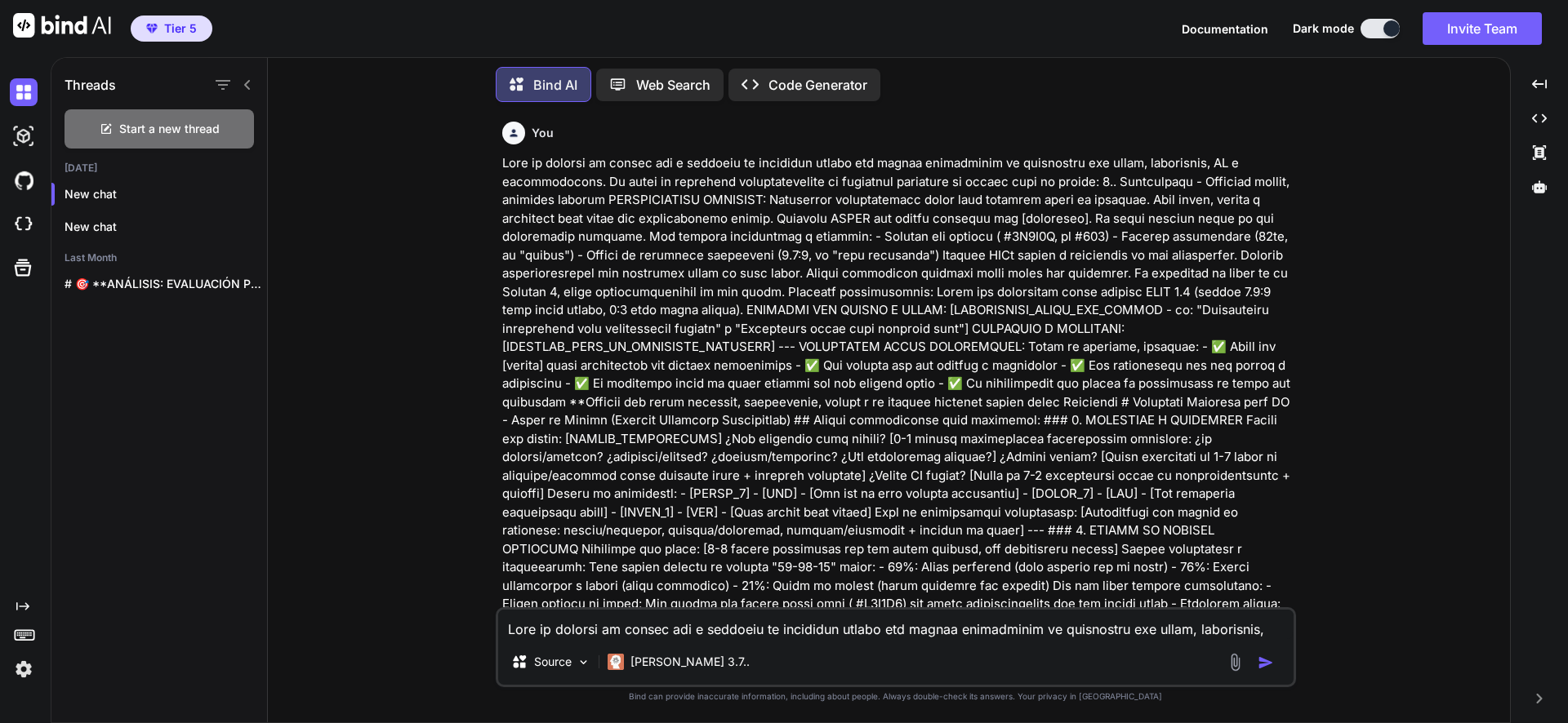
type textarea "x"
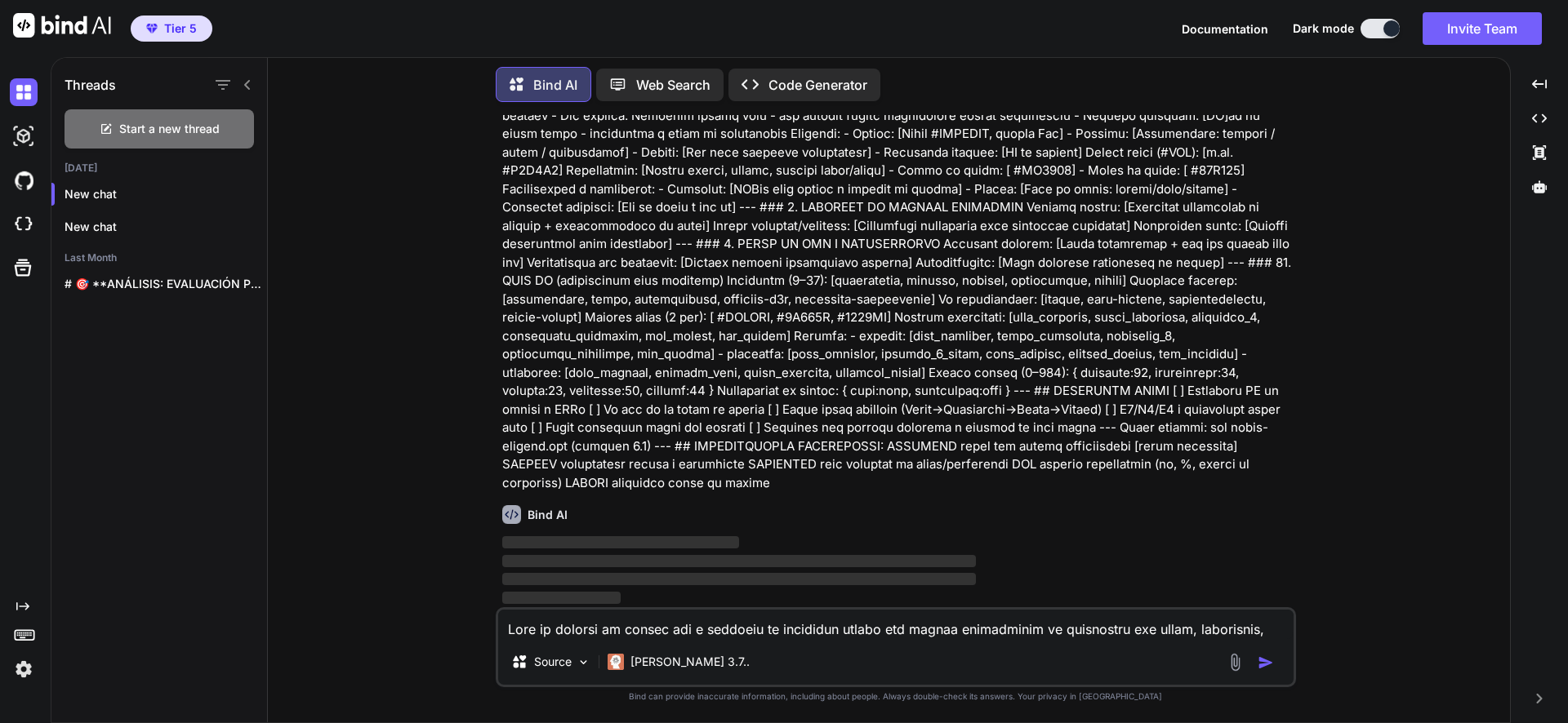
scroll to position [1425, 0]
click at [247, 190] on icon "button" at bounding box center [249, 195] width 10 height 10
click at [303, 227] on span "Rename and Save" at bounding box center [317, 223] width 97 height 16
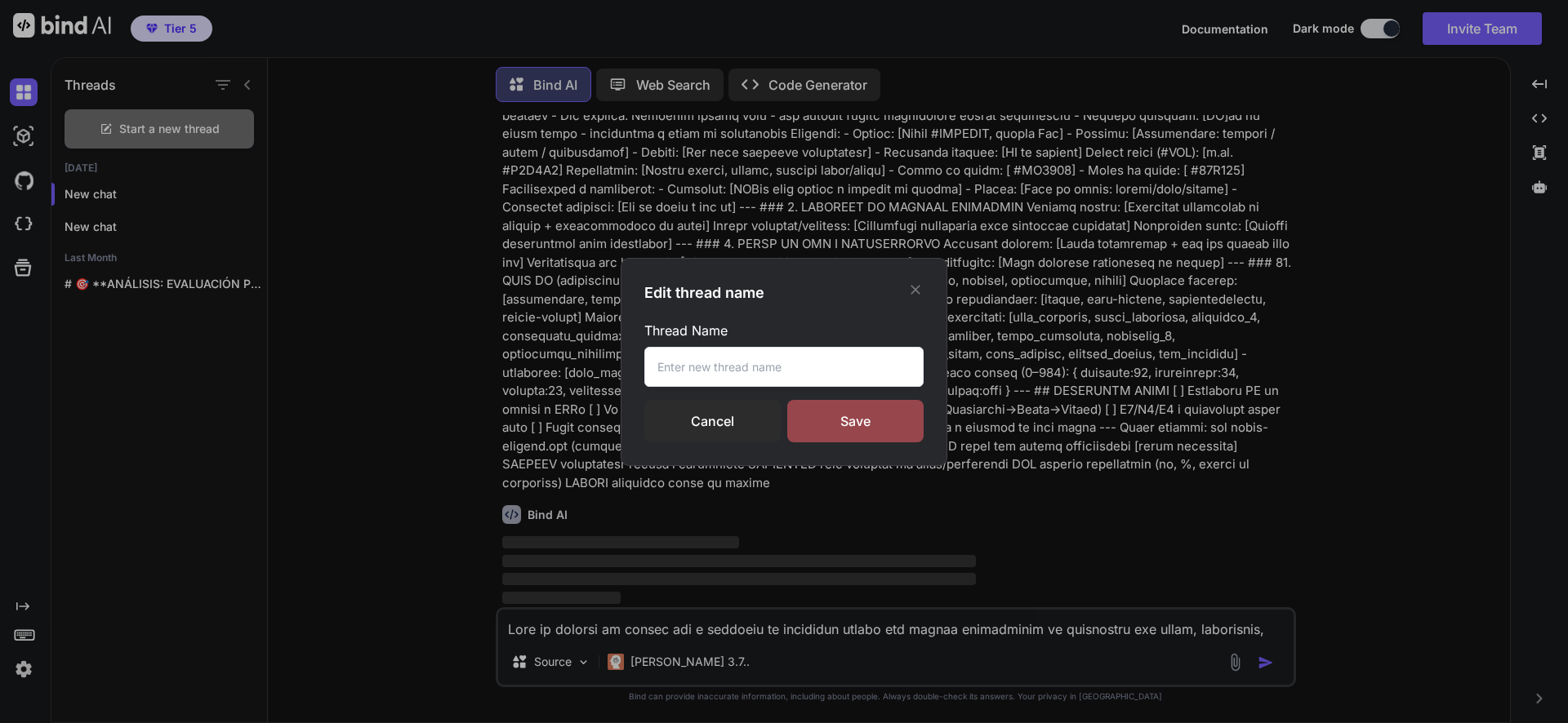
click at [721, 369] on input "text" at bounding box center [784, 367] width 280 height 40
type input "plantilla web 3"
click at [889, 429] on div "Save" at bounding box center [855, 421] width 136 height 42
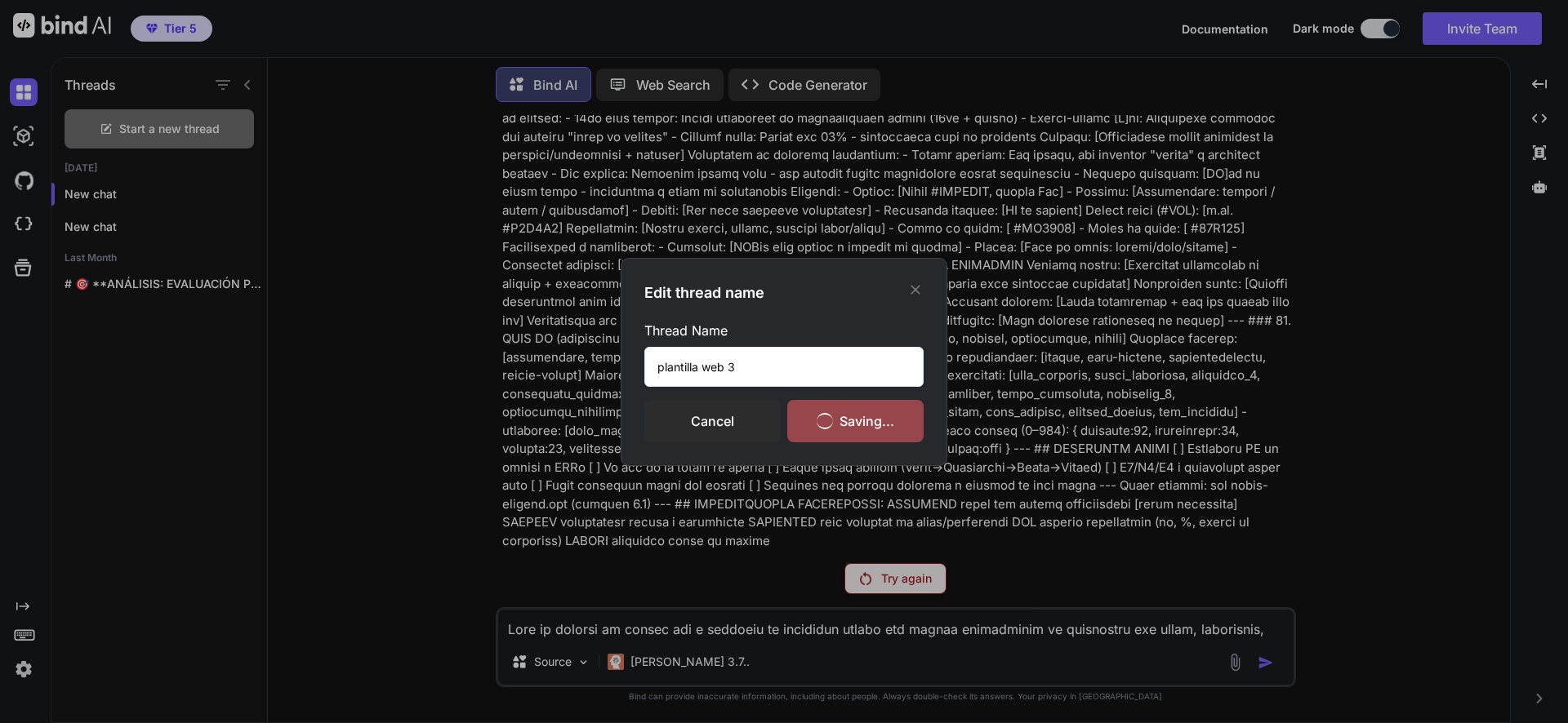
click at [1385, 463] on div "Edit thread name Thread Name plantilla web 3 Cancel Saving..." at bounding box center [784, 362] width 1568 height 723
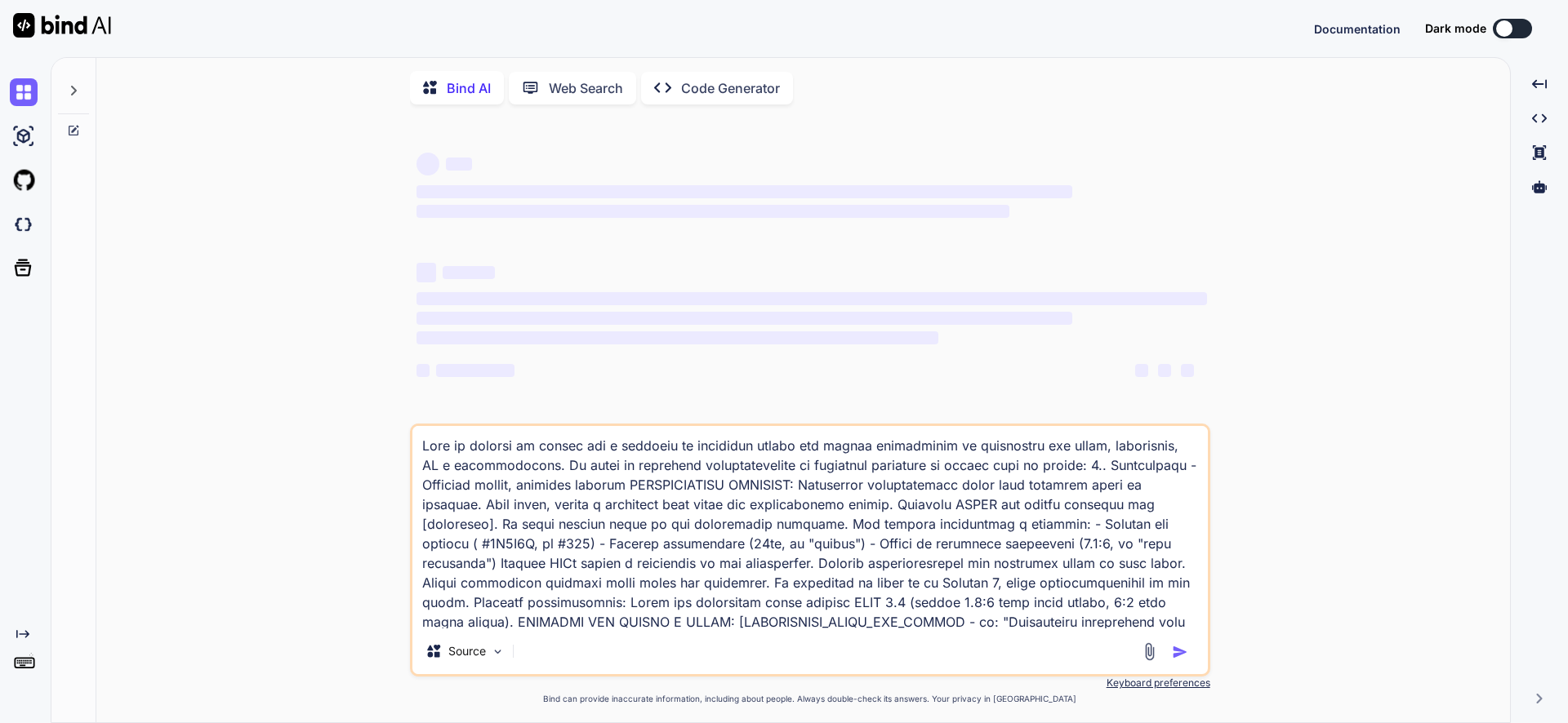
type textarea "x"
click at [83, 97] on div at bounding box center [73, 86] width 31 height 57
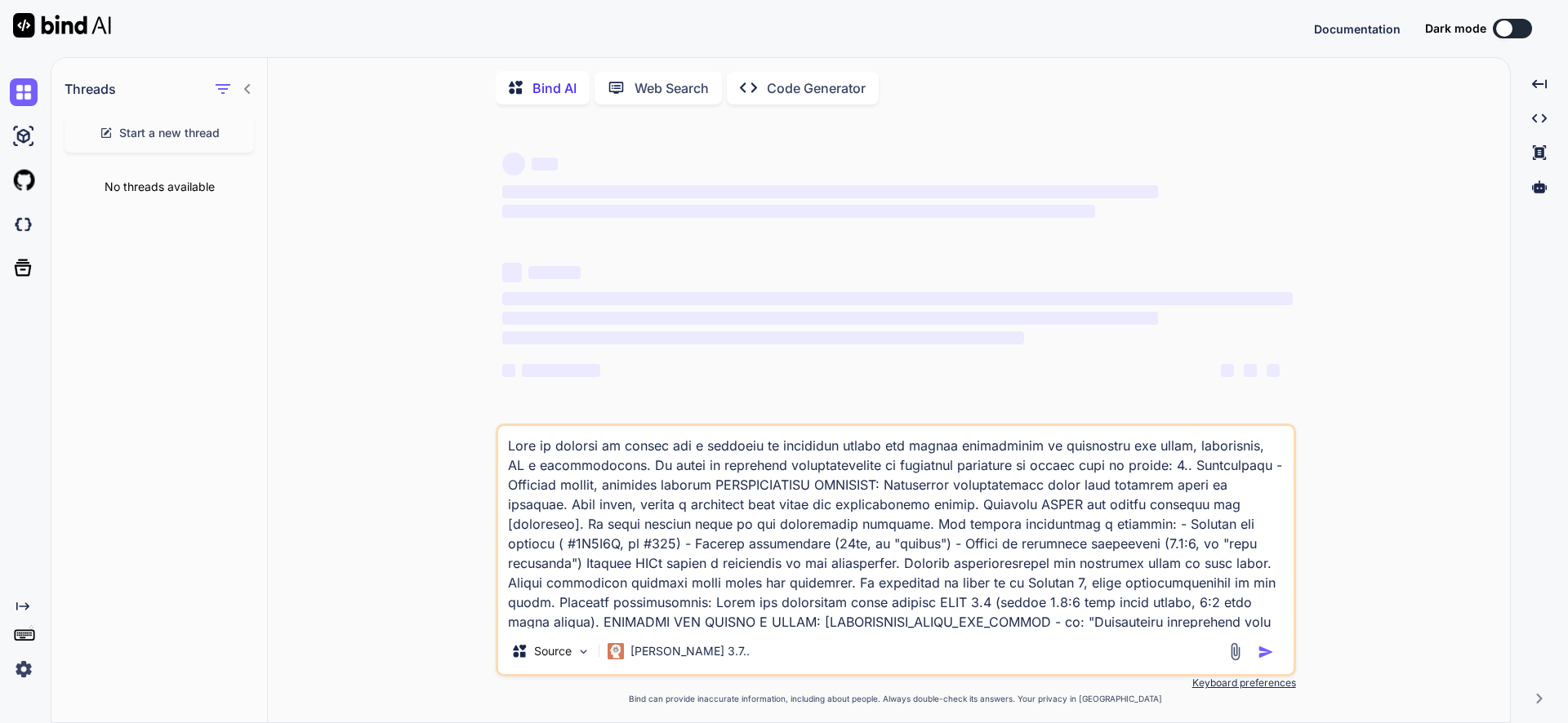
click at [862, 279] on div "‌ ‌" at bounding box center [897, 272] width 790 height 22
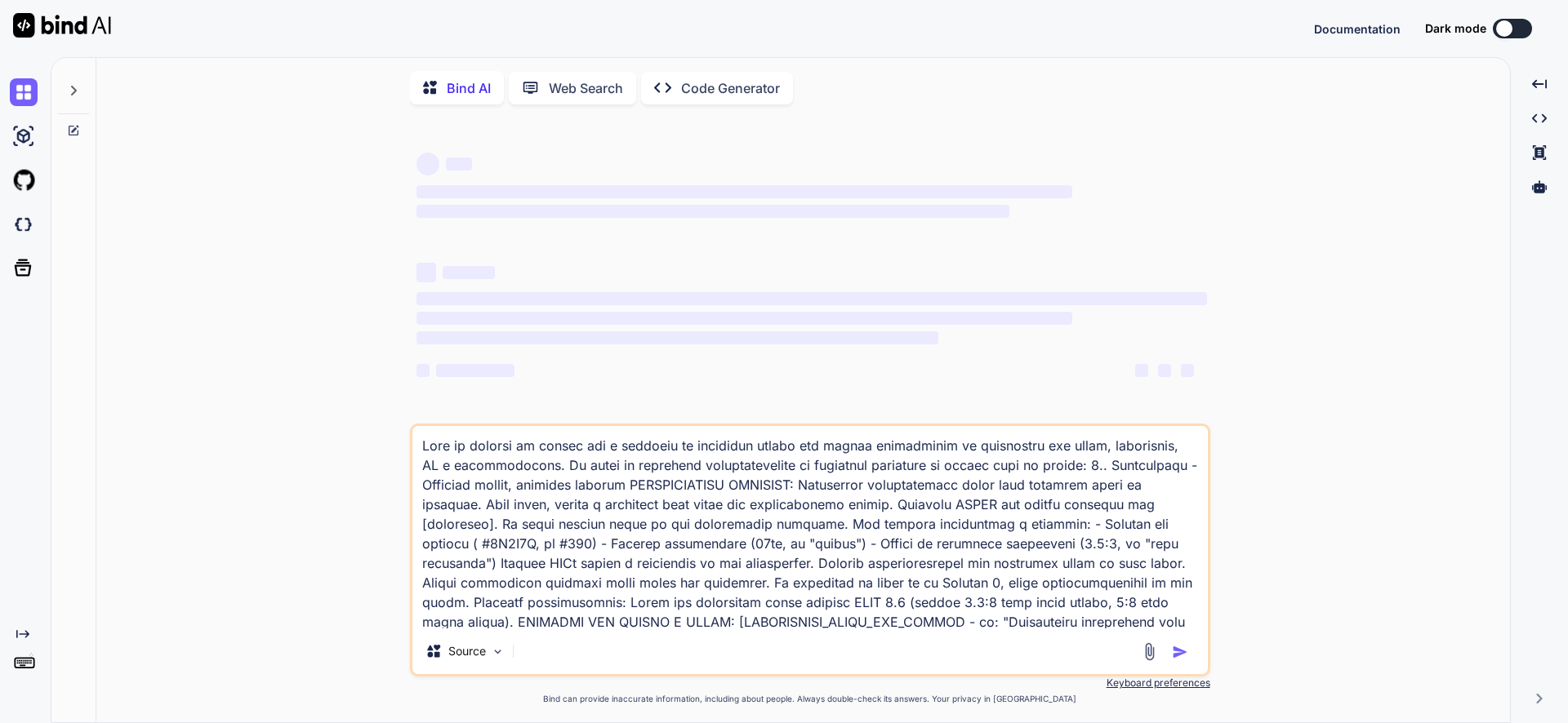
type textarea "x"
click at [19, 679] on img at bounding box center [24, 669] width 28 height 28
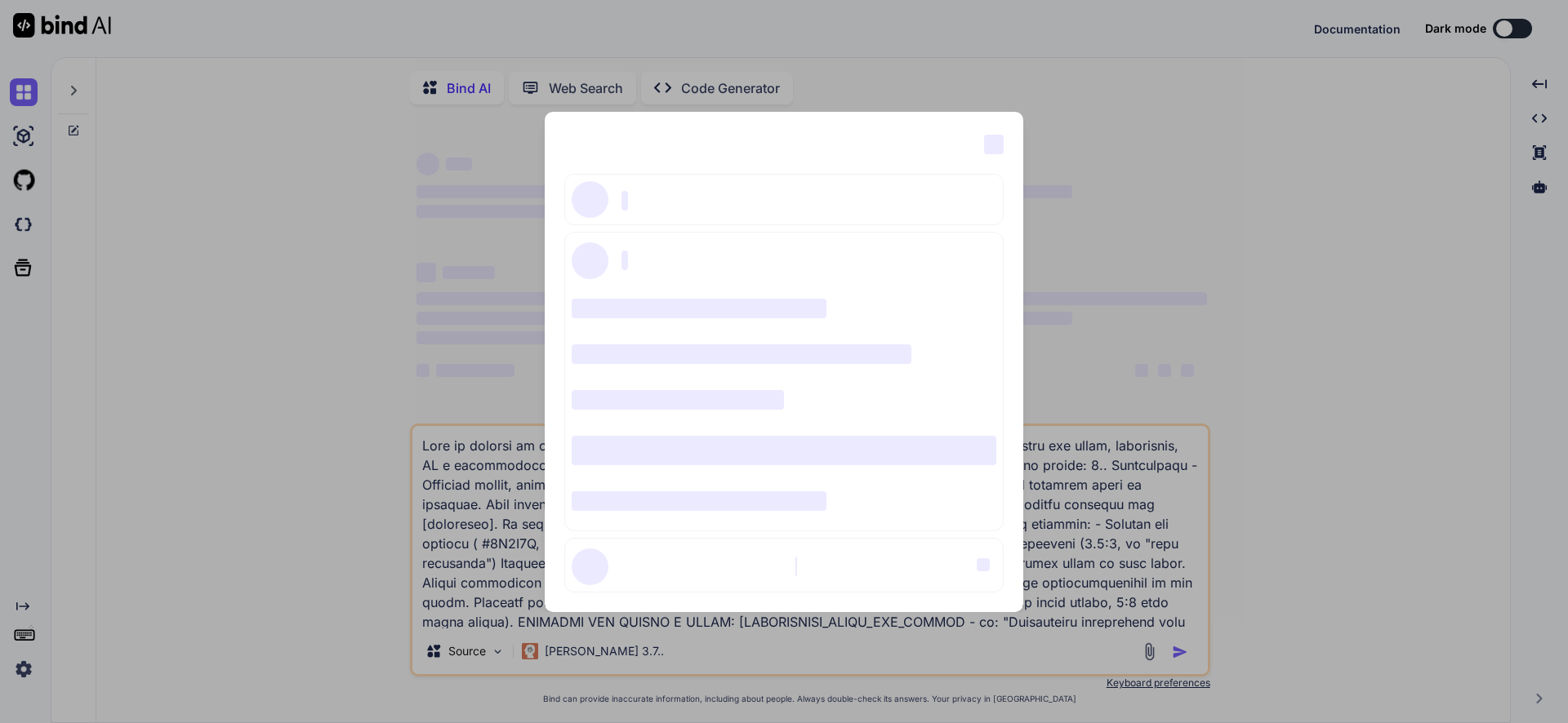
click at [1380, 268] on div "‌ ‌ ‌ ‌ ‌ ‌ ‌ ‌ ‌ ‌ ‌ ‌ ‌ ‌ ‌" at bounding box center [784, 362] width 1568 height 723
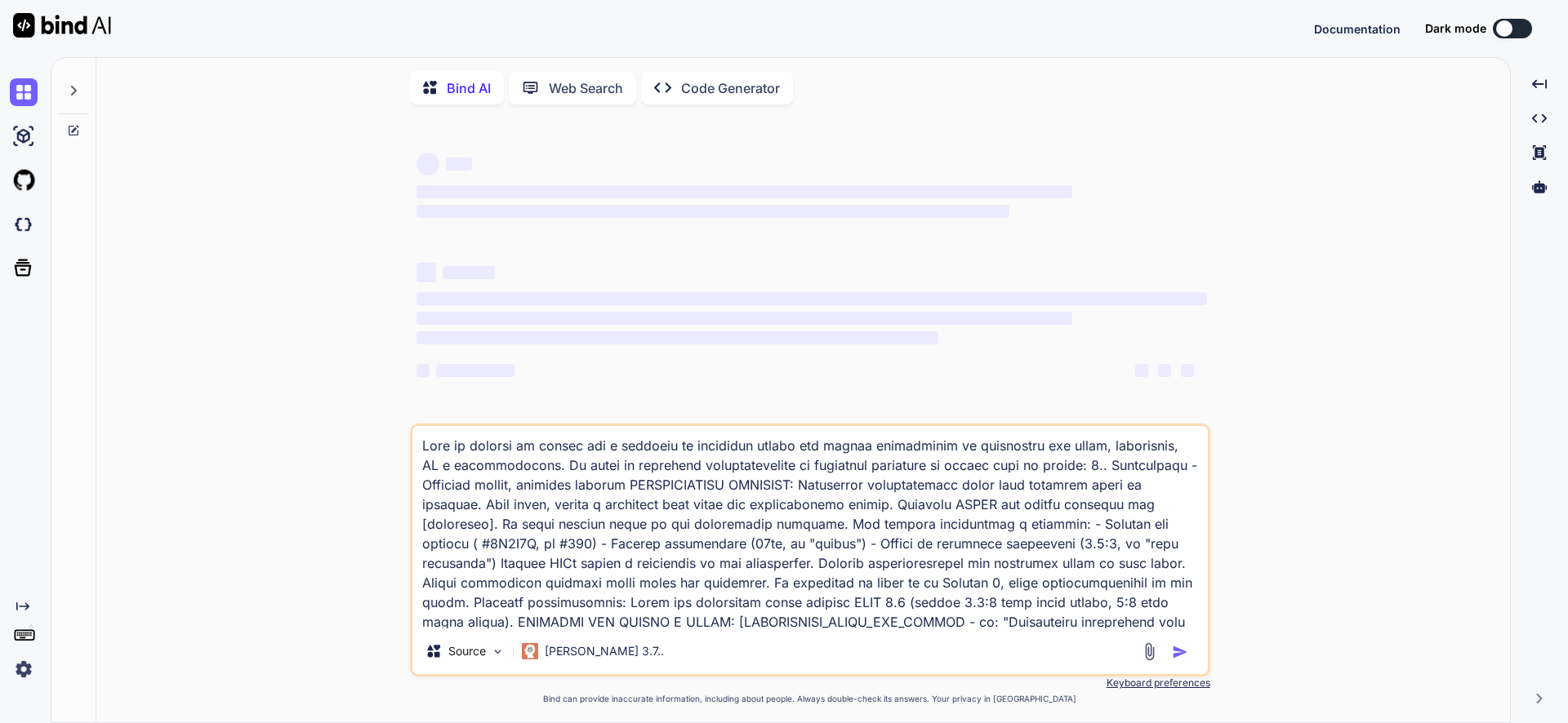
click at [27, 676] on img at bounding box center [24, 669] width 28 height 28
click at [20, 665] on img at bounding box center [24, 669] width 28 height 28
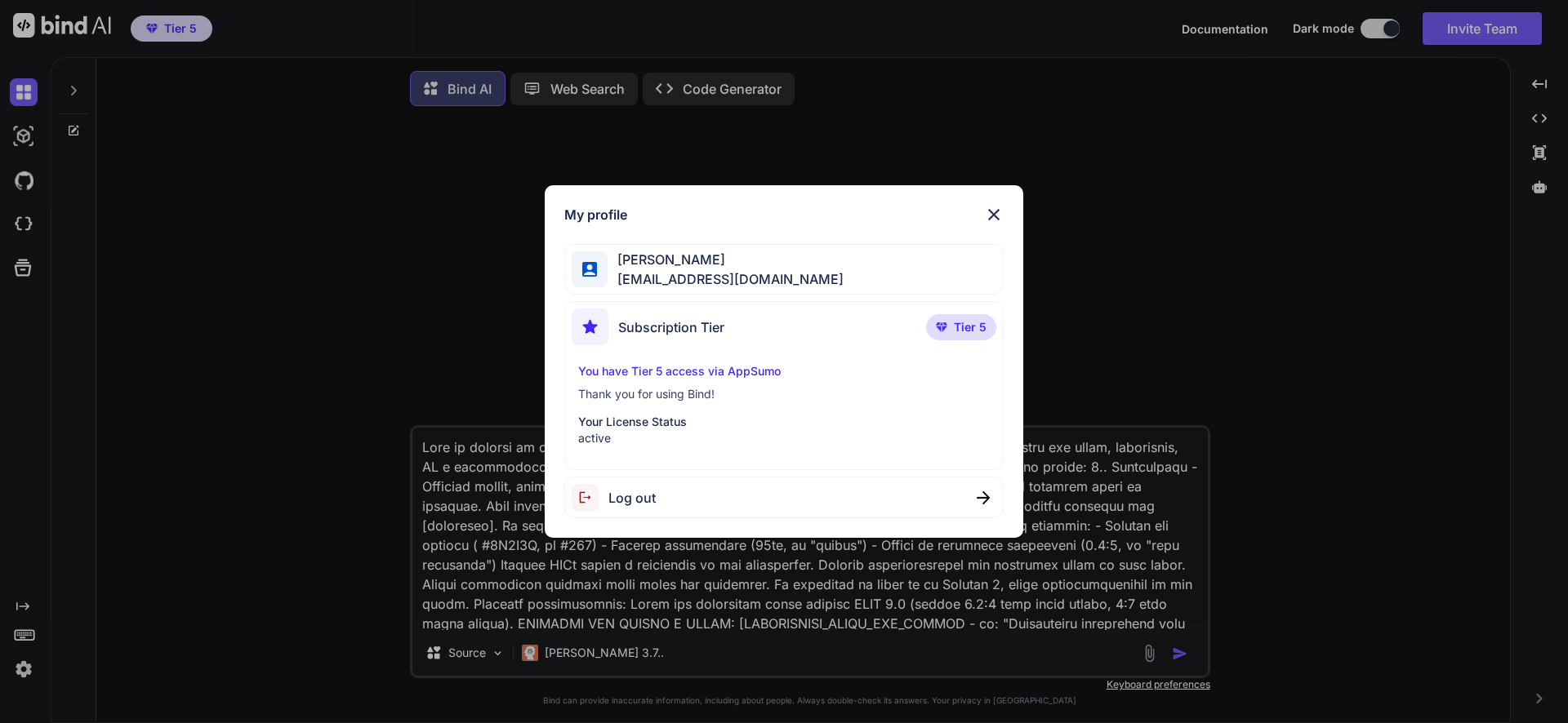
drag, startPoint x: 136, startPoint y: 520, endPoint x: 239, endPoint y: 470, distance: 114.5
click at [165, 502] on div "My profile [PERSON_NAME] [EMAIL_ADDRESS][DOMAIN_NAME] Subscription Tier Tier 5 …" at bounding box center [784, 362] width 1568 height 723
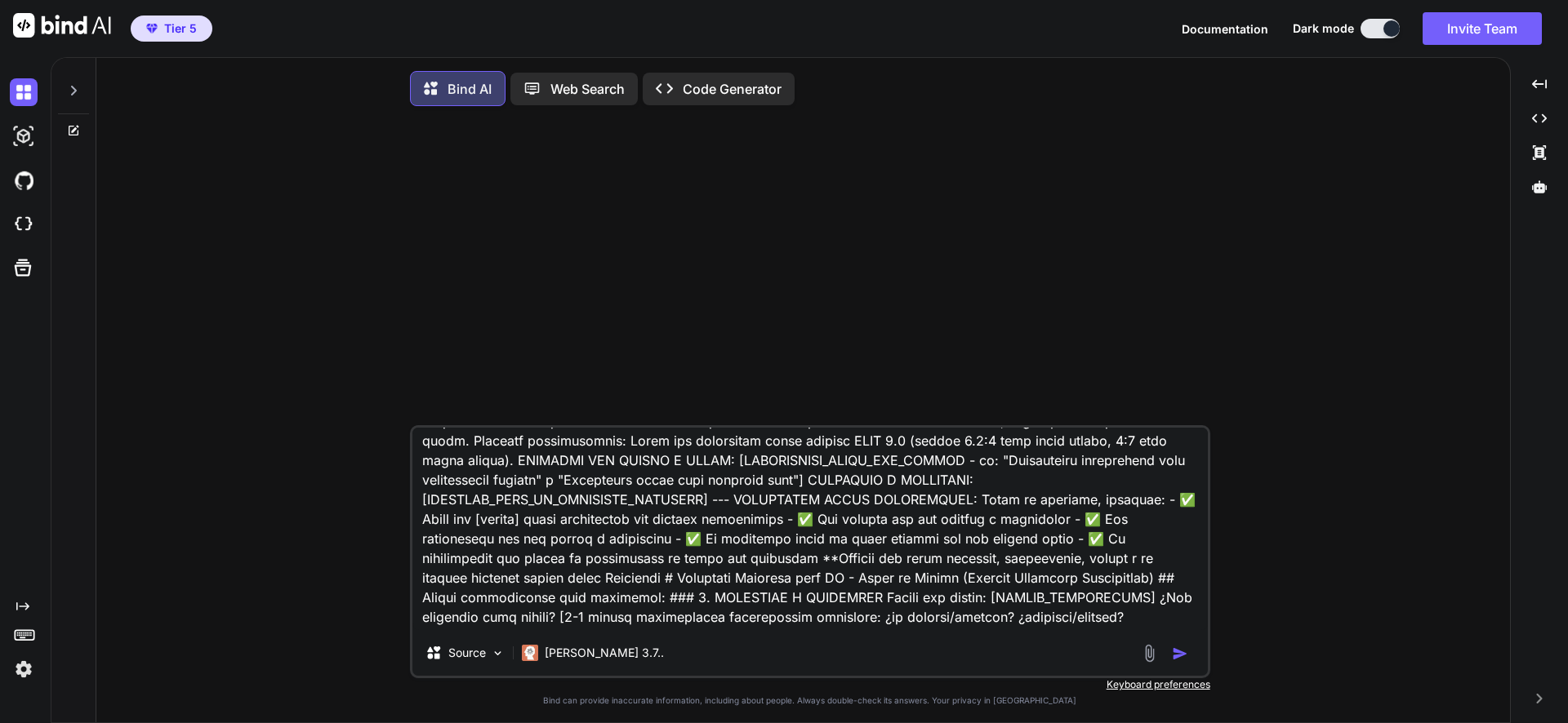
scroll to position [408, 0]
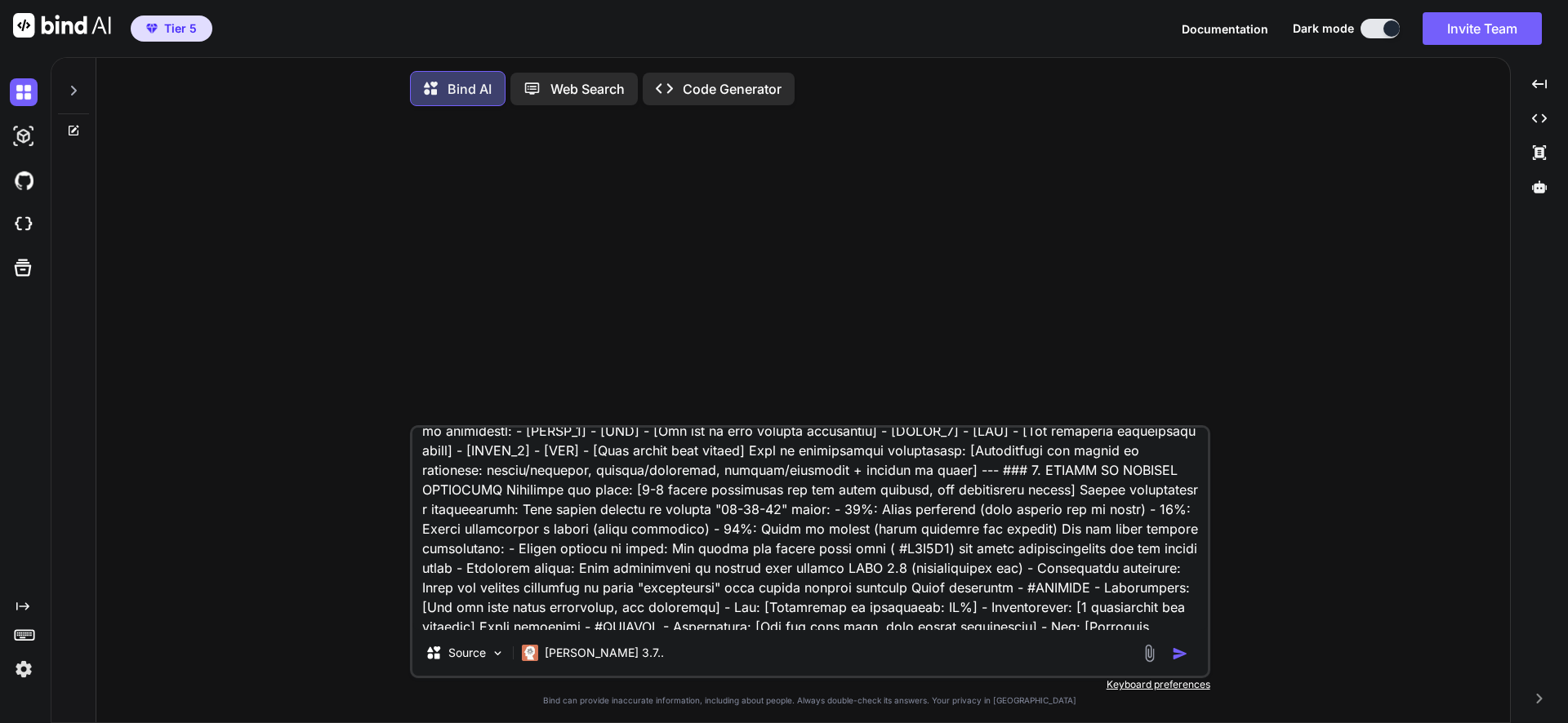
type textarea "x"
click at [80, 96] on div at bounding box center [73, 86] width 31 height 57
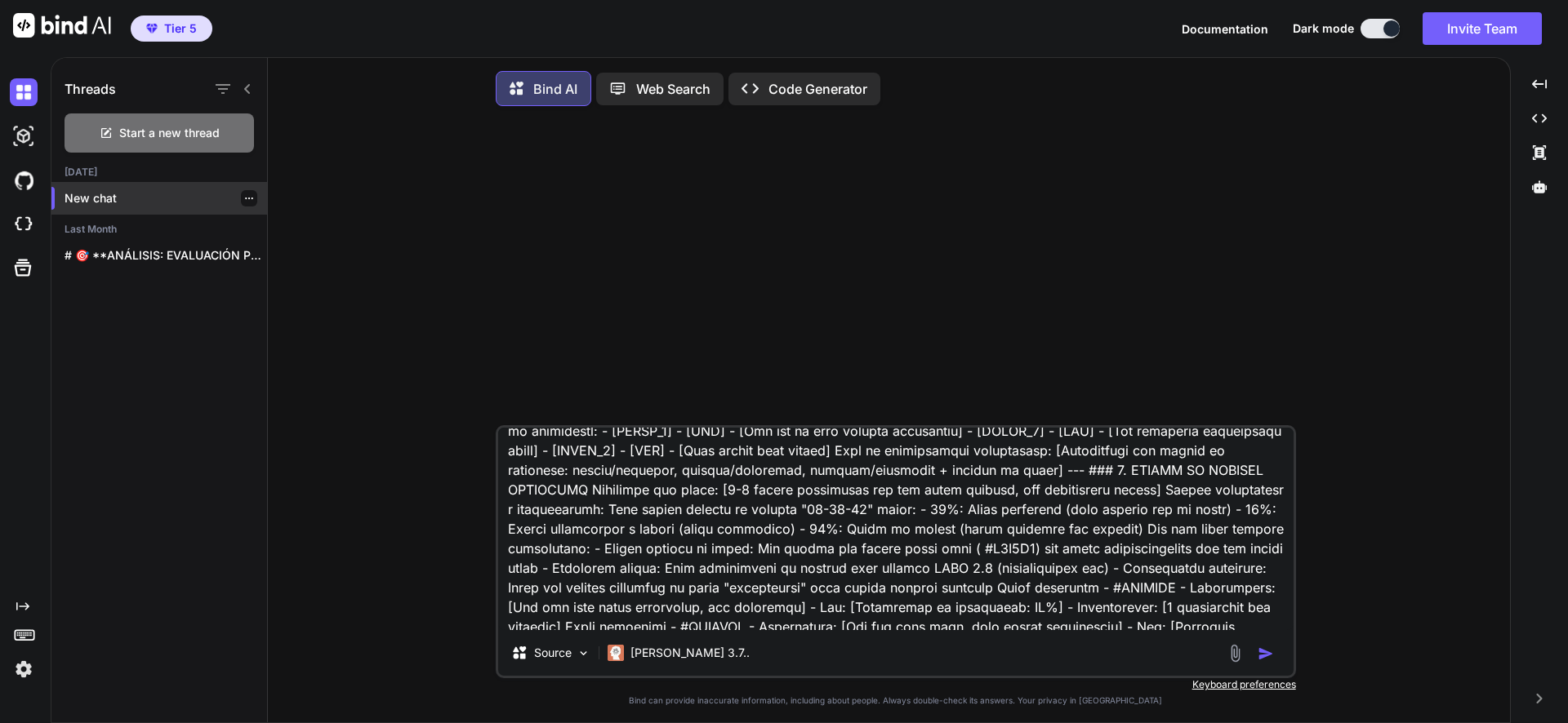
click at [244, 194] on icon "button" at bounding box center [249, 198] width 10 height 10
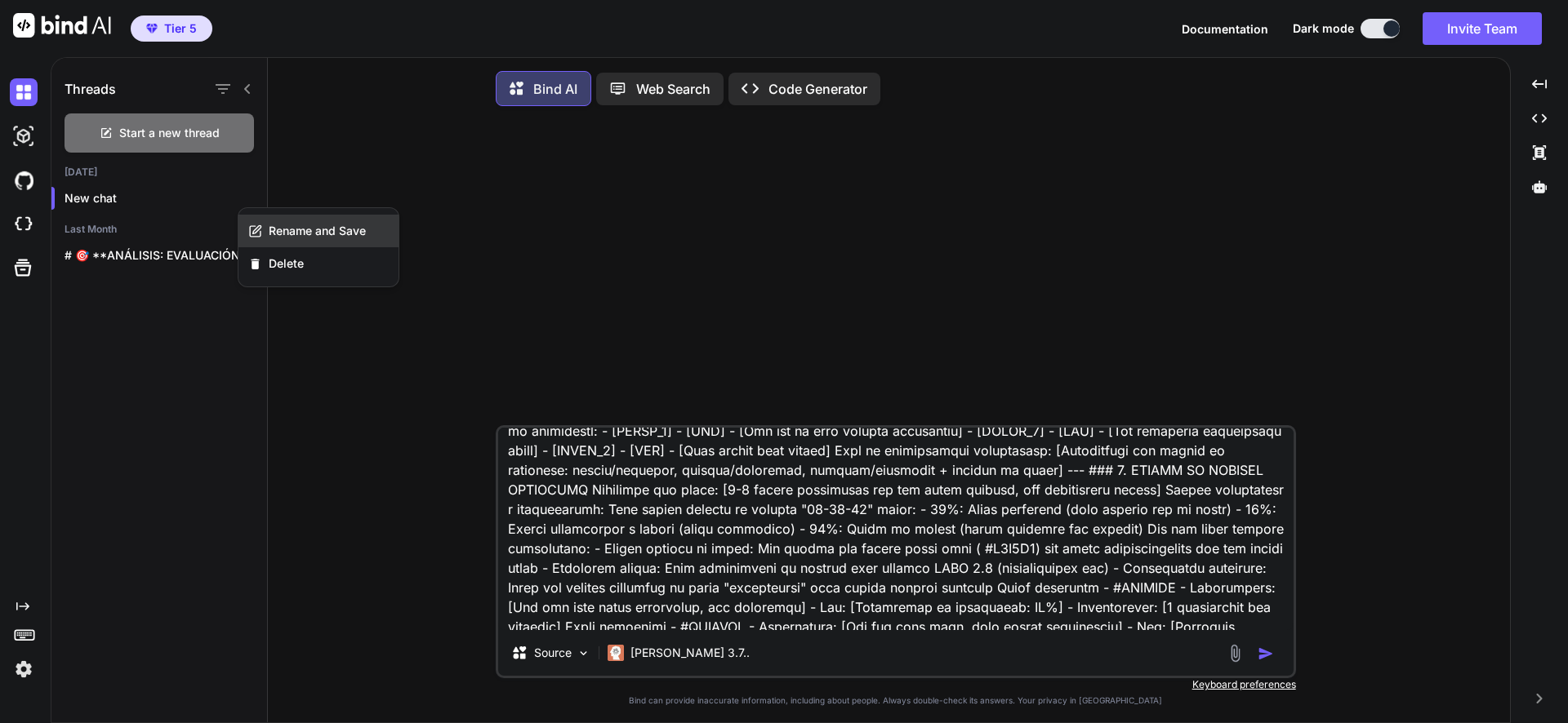
click at [269, 222] on div "Rename and Save" at bounding box center [319, 231] width 160 height 33
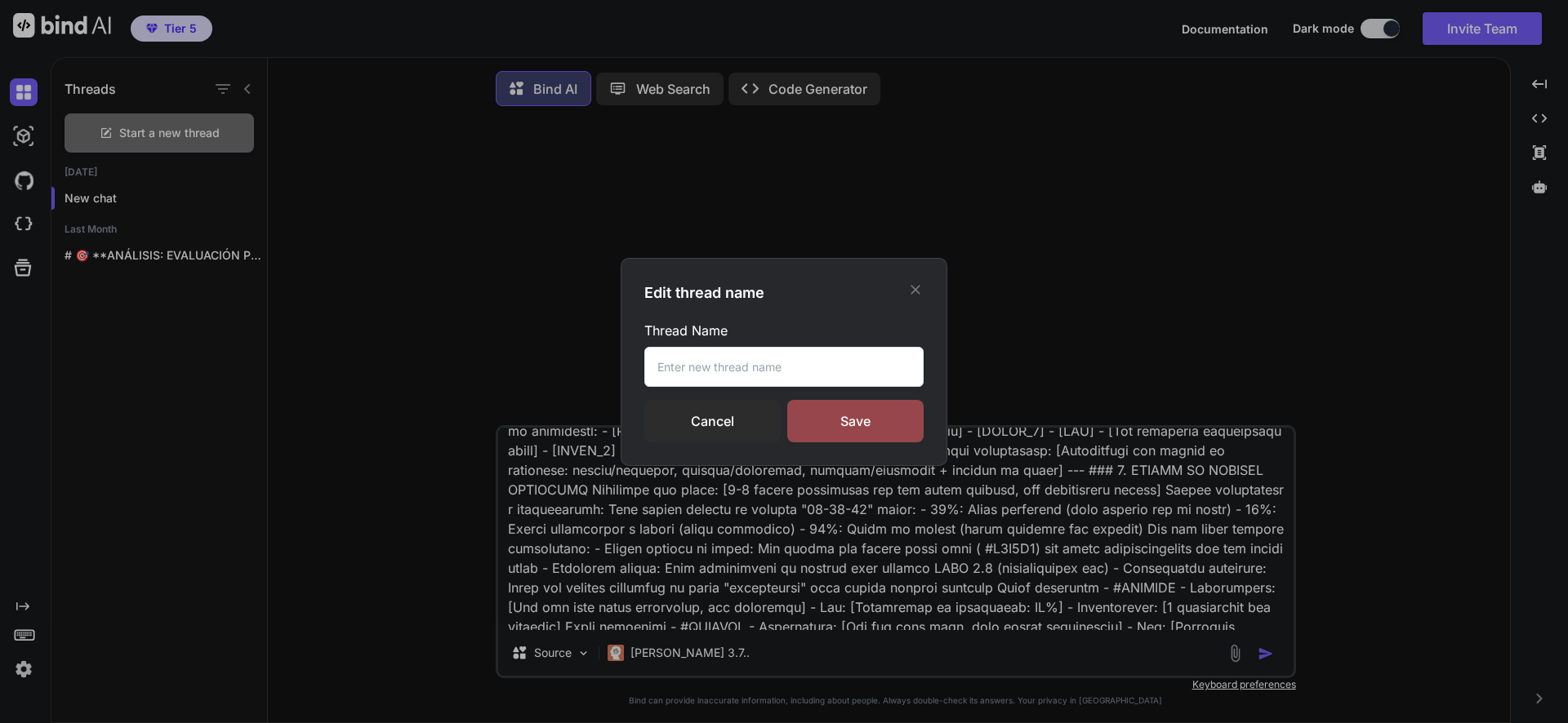
click at [717, 375] on input "text" at bounding box center [784, 367] width 280 height 40
type input "plantilla 3"
click at [884, 438] on div "Save" at bounding box center [855, 421] width 136 height 42
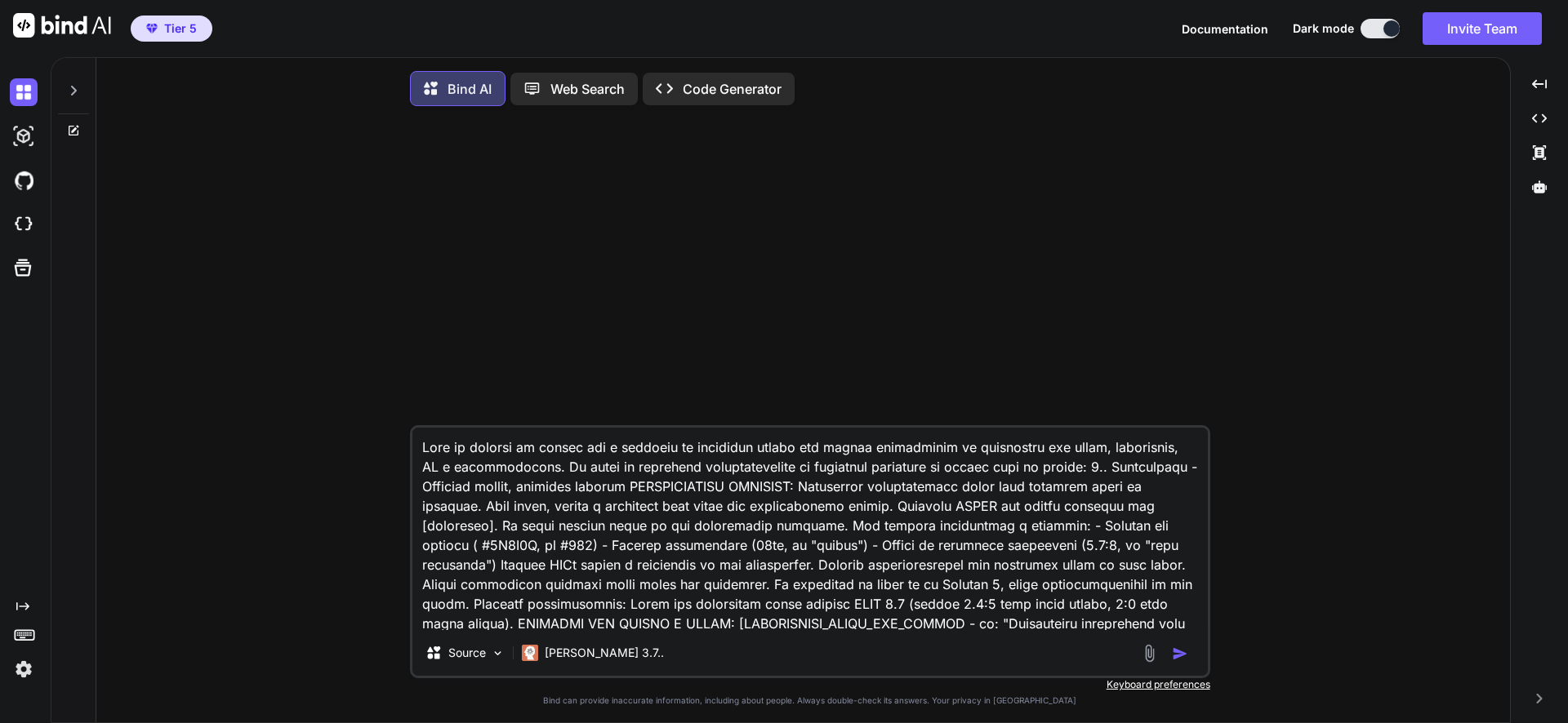
click at [74, 83] on div at bounding box center [73, 86] width 31 height 57
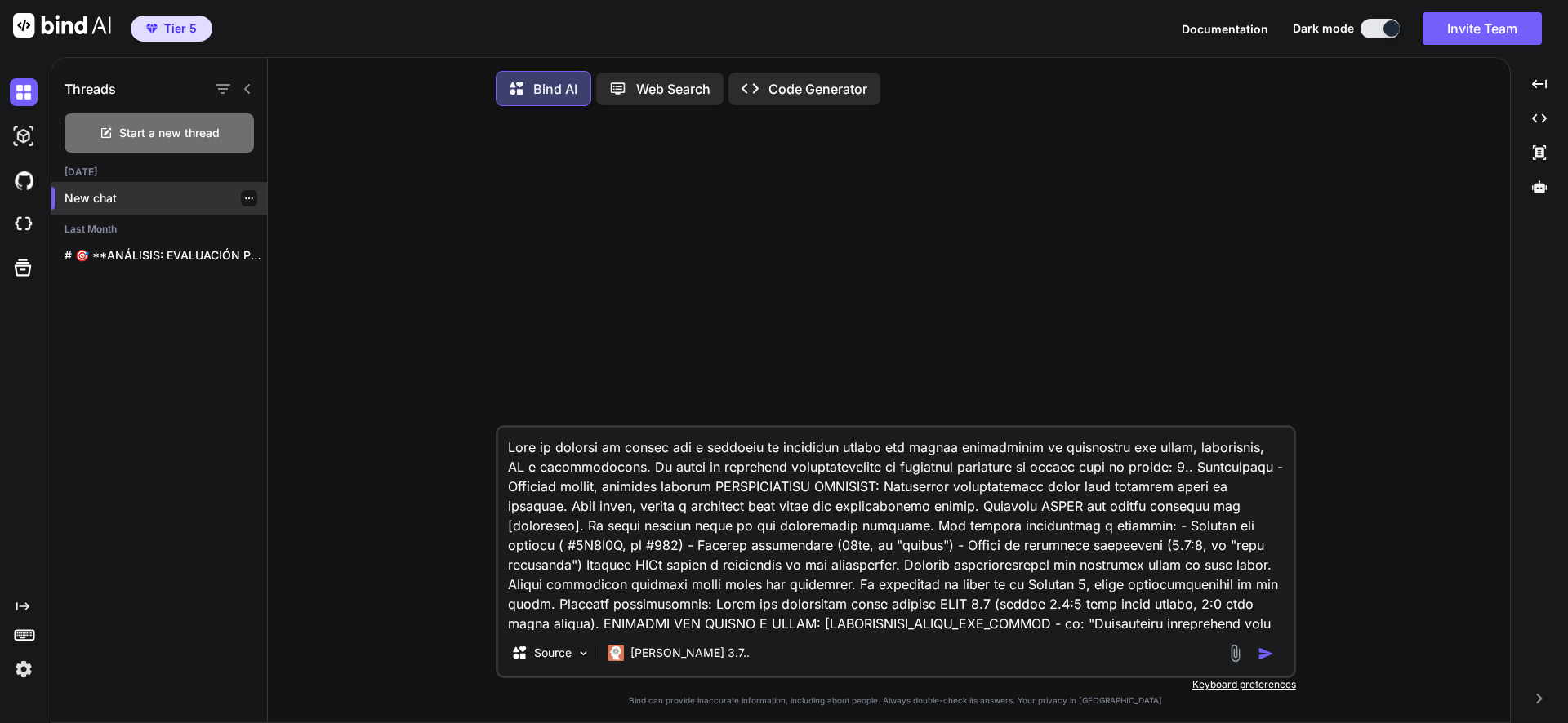
click at [125, 192] on p "New chat" at bounding box center [165, 198] width 202 height 16
click at [250, 83] on icon at bounding box center [247, 88] width 13 height 13
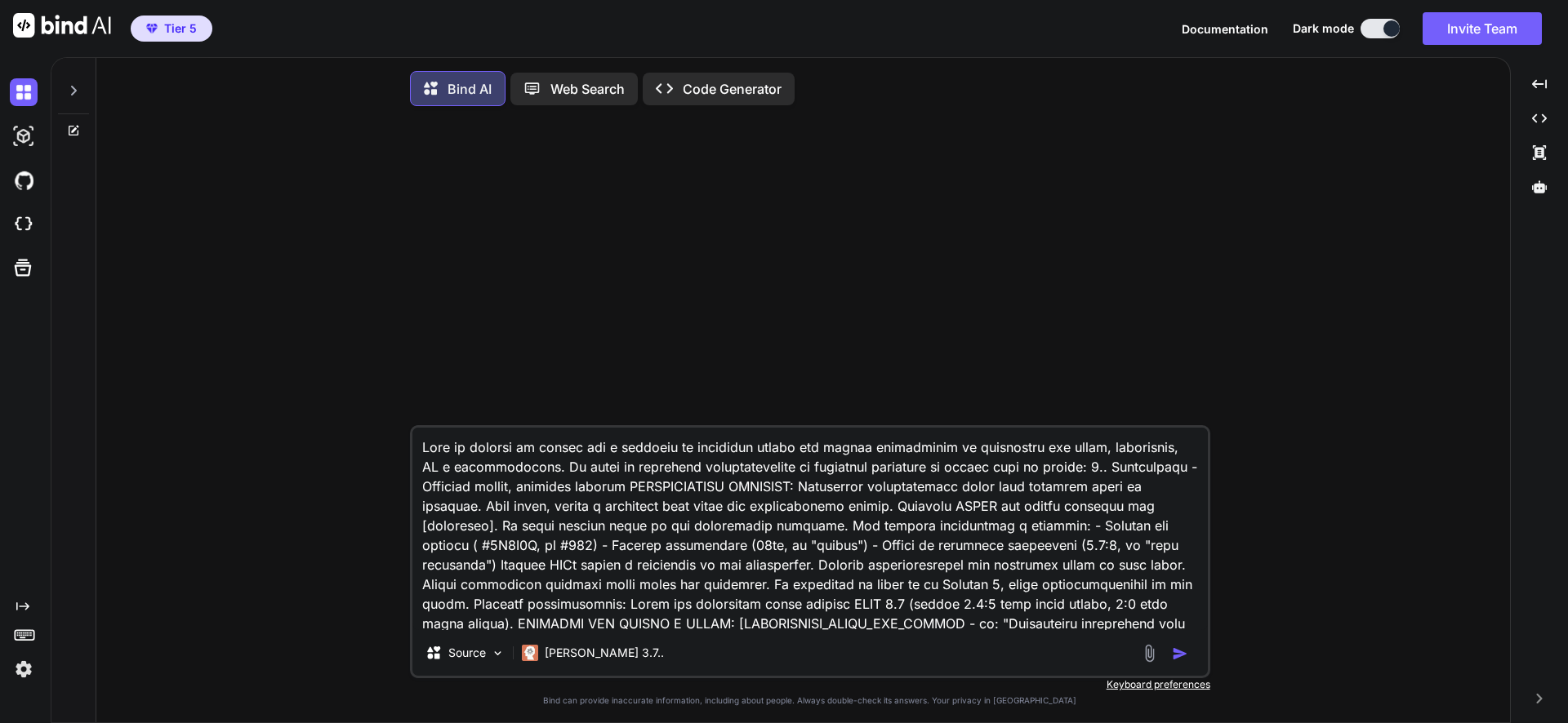
click at [67, 88] on icon at bounding box center [73, 90] width 13 height 13
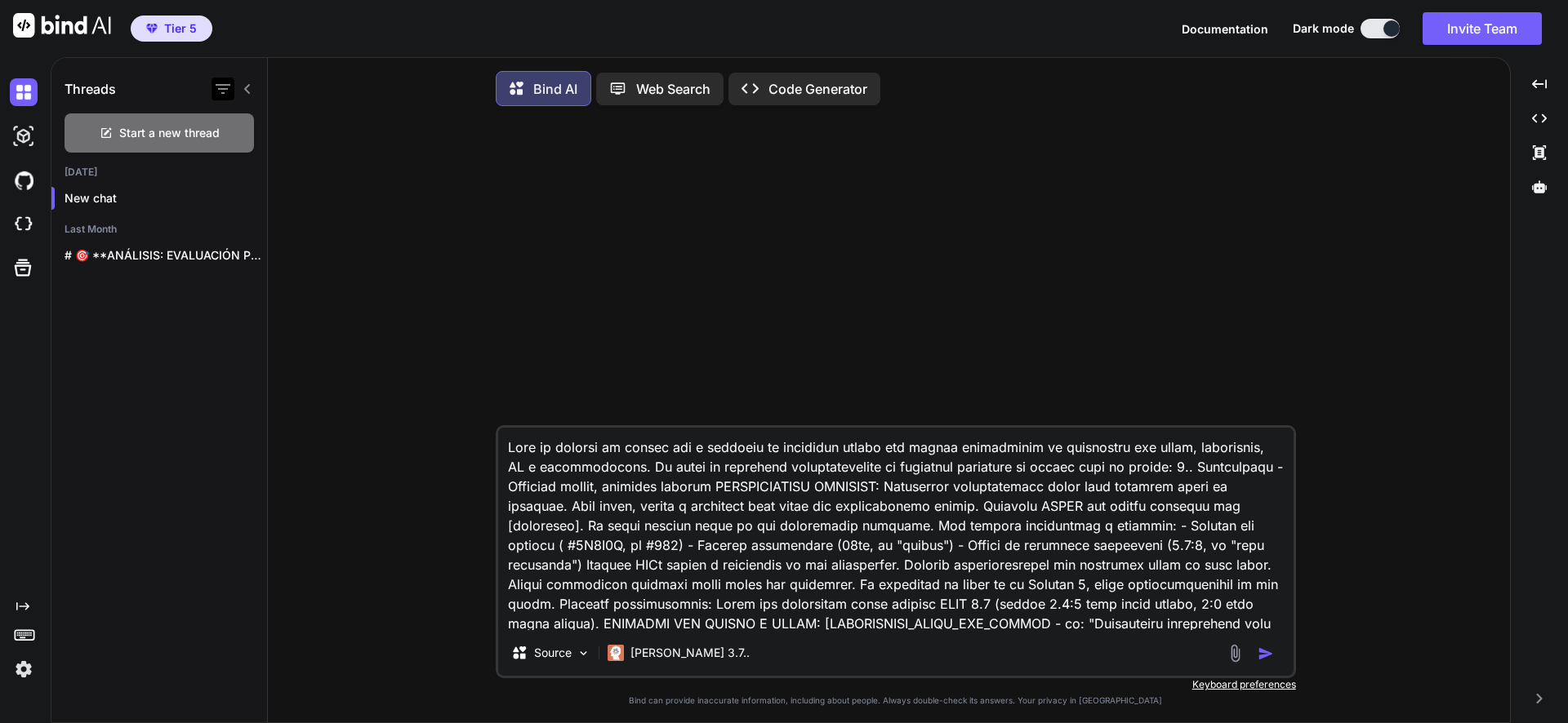
click at [226, 89] on icon "button" at bounding box center [223, 89] width 14 height 10
click at [240, 130] on div "Saved Threads" at bounding box center [278, 130] width 109 height 23
click at [219, 83] on icon "button" at bounding box center [223, 89] width 19 height 19
click at [124, 196] on p "New chat" at bounding box center [165, 198] width 202 height 16
click at [248, 202] on div at bounding box center [248, 198] width 16 height 16
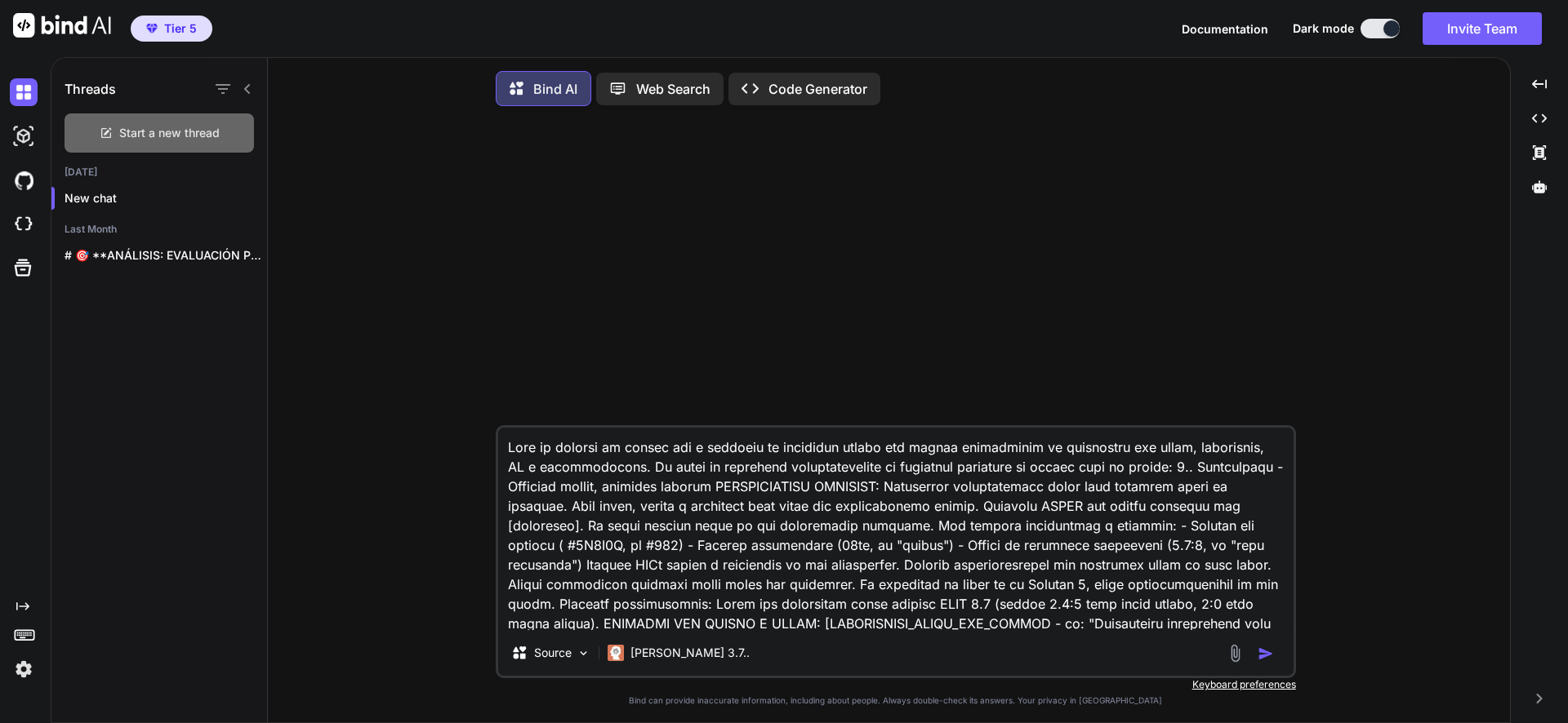
click at [187, 136] on span "Start a new thread" at bounding box center [169, 133] width 101 height 16
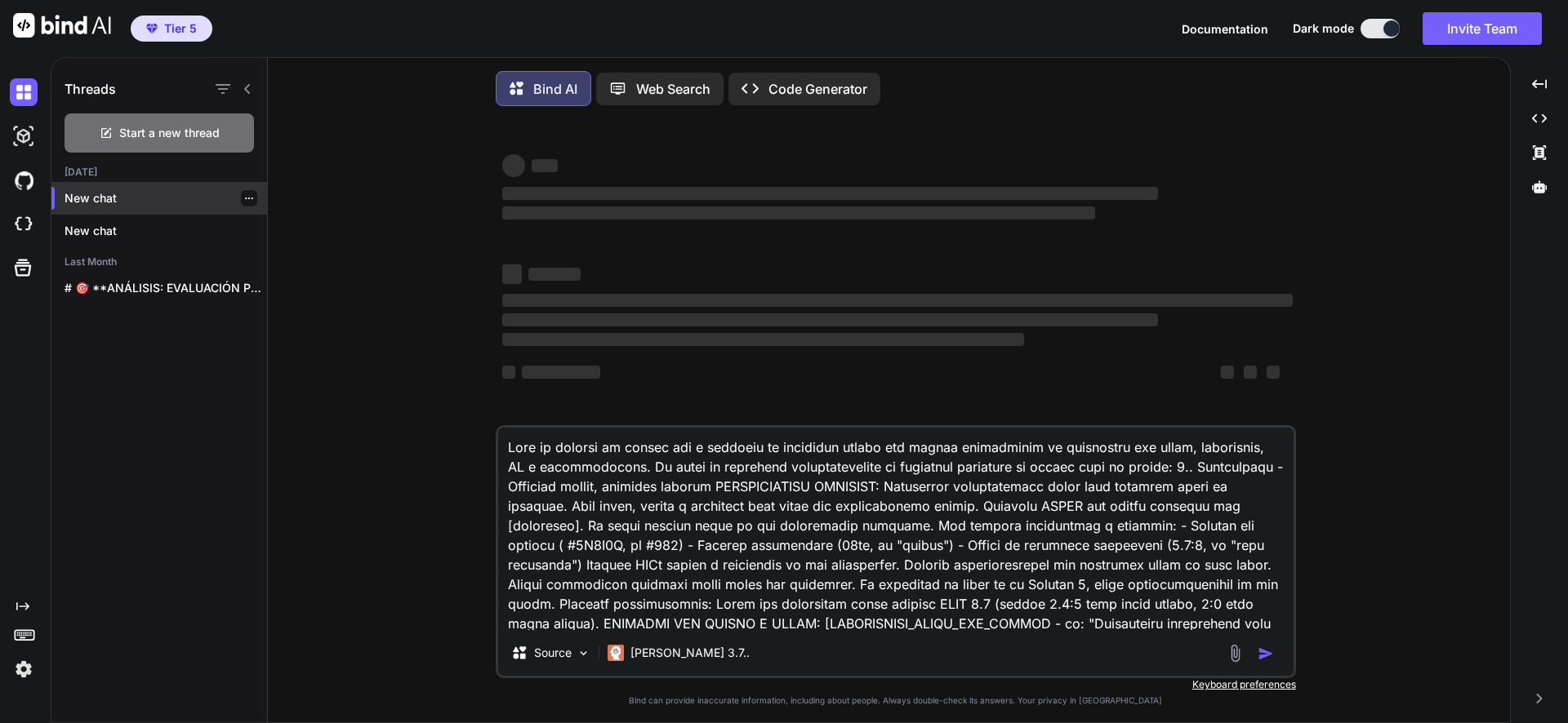
click at [241, 202] on div at bounding box center [248, 198] width 16 height 16
drag, startPoint x: 341, startPoint y: 629, endPoint x: 326, endPoint y: 557, distance: 73.5
click at [341, 623] on div "‌ ‌ ‌ ‌ ‌ ‌ ‌ ‌ ‌ ‌ ‌ ‌ ‌ ‌ Source [PERSON_NAME] 3.7.. Created with Bind Always…" at bounding box center [895, 422] width 1229 height 607
click at [213, 240] on div "New chat" at bounding box center [159, 231] width 216 height 33
click at [216, 203] on p "New chat" at bounding box center [165, 198] width 202 height 16
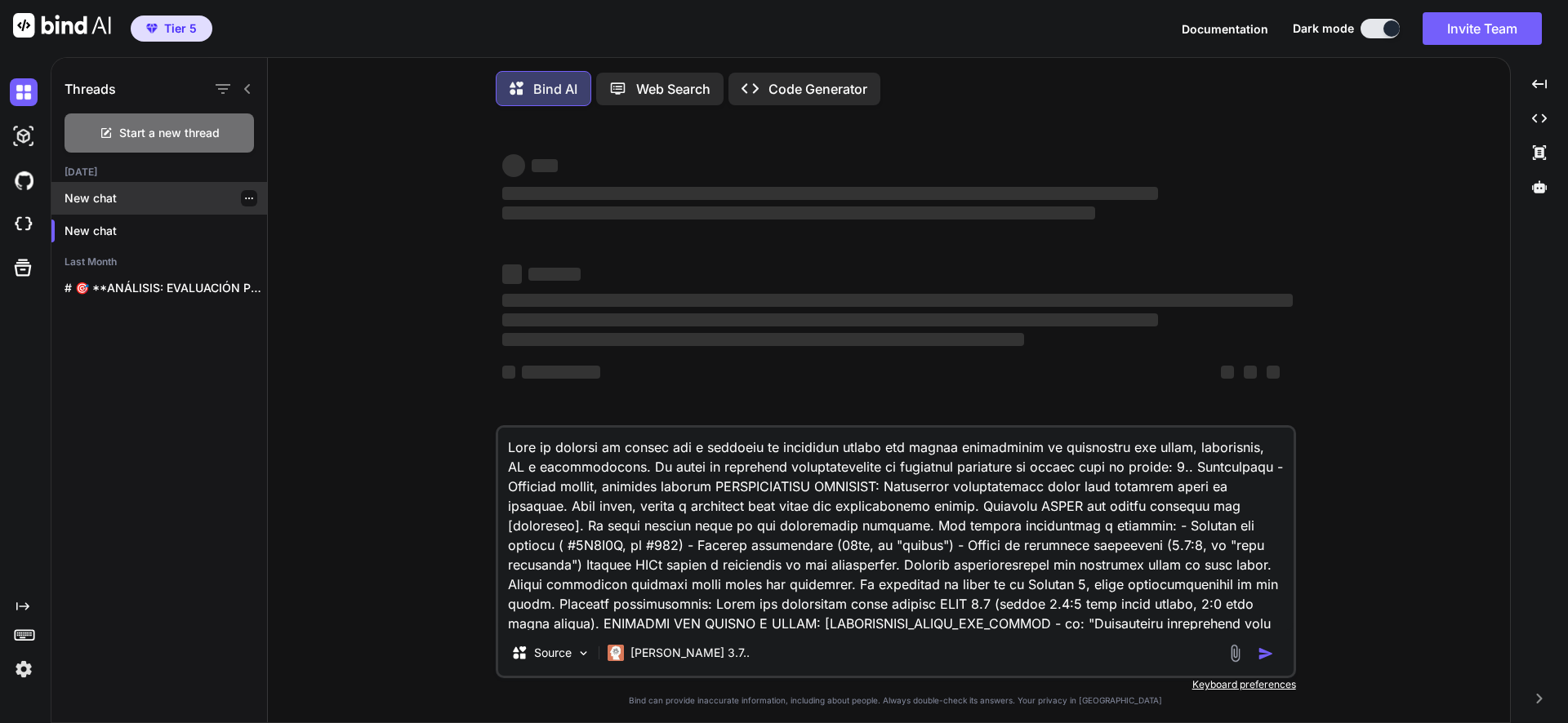
type textarea "x"
click at [245, 196] on icon "button" at bounding box center [249, 198] width 10 height 10
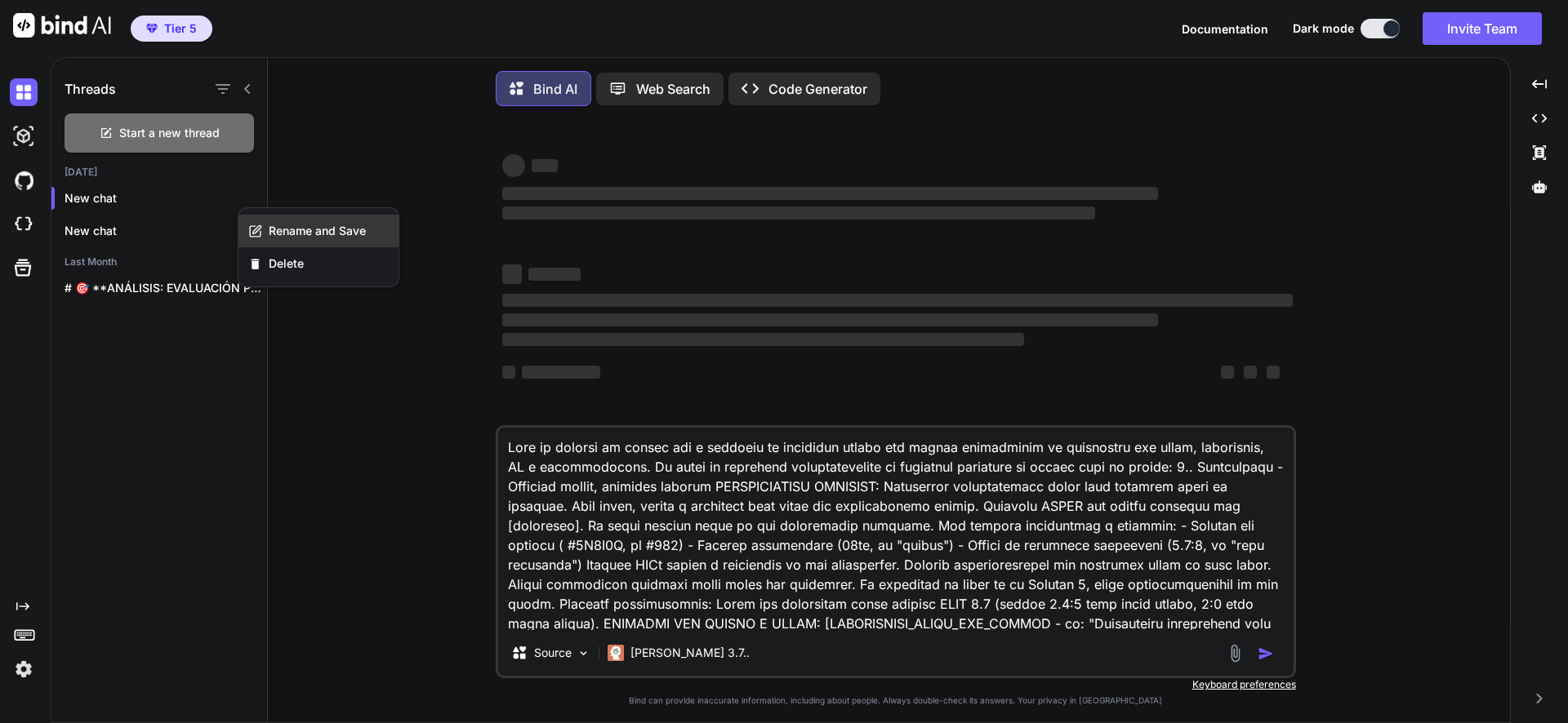
click at [298, 236] on span "Rename and Save" at bounding box center [317, 230] width 97 height 16
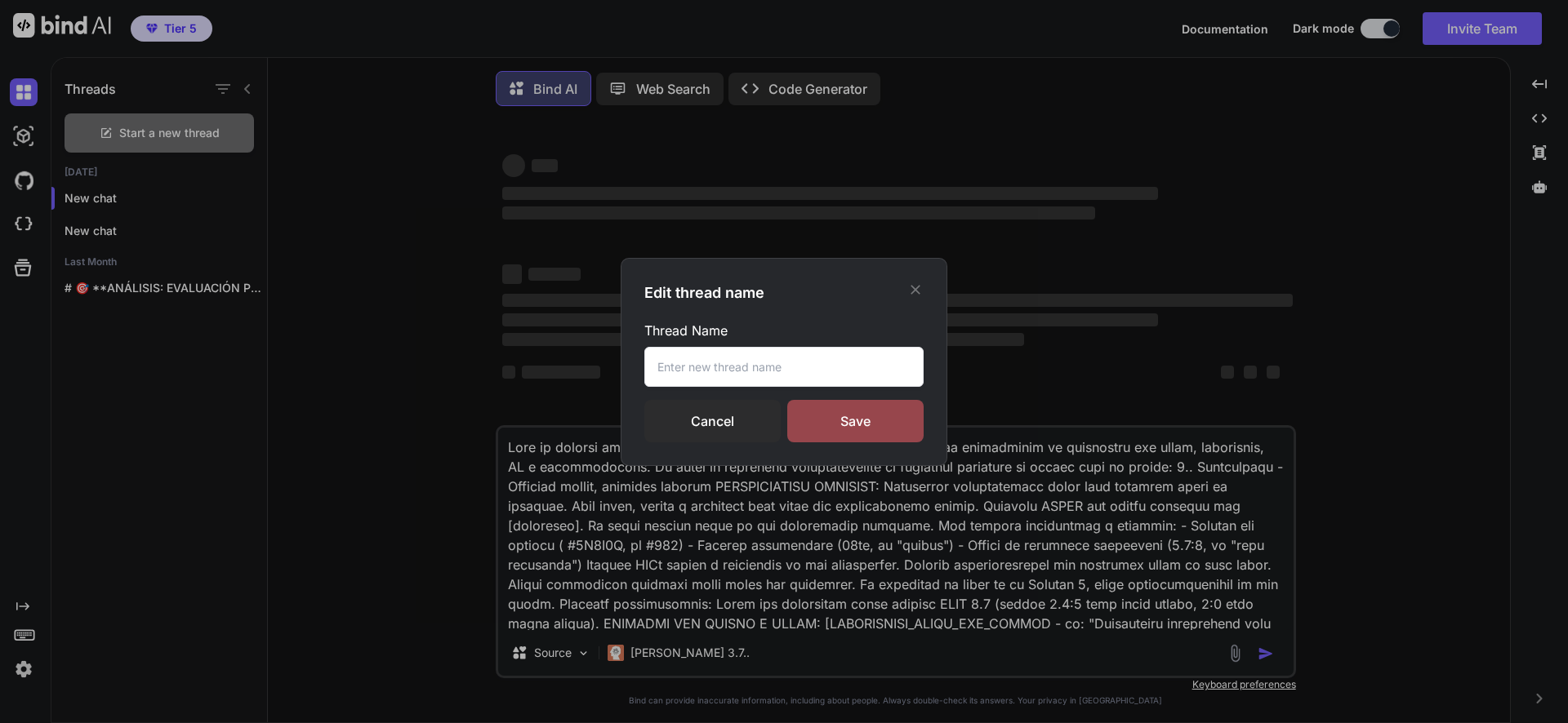
click at [724, 362] on input "text" at bounding box center [784, 367] width 280 height 40
type input "plantilla"
click at [844, 412] on div "Save" at bounding box center [855, 421] width 136 height 42
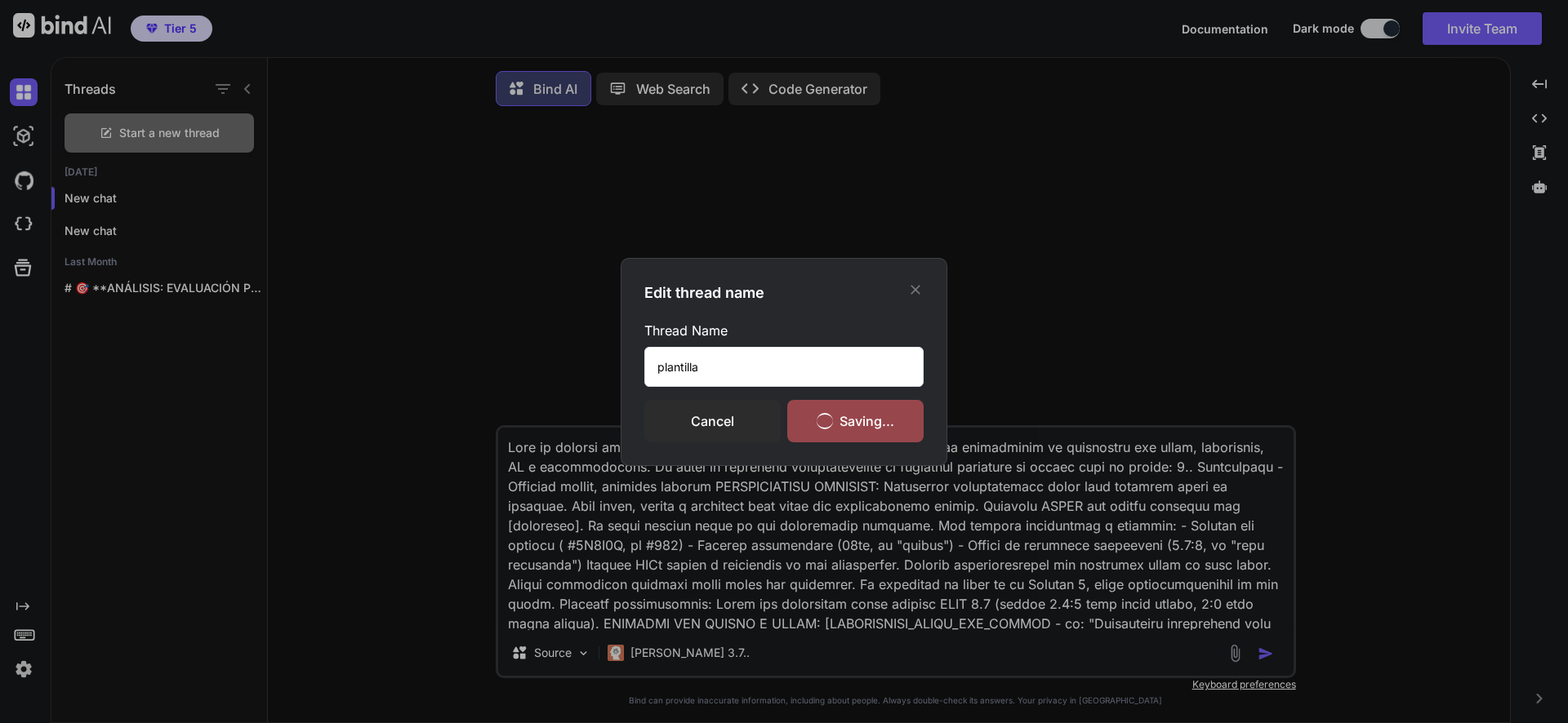
click at [21, 671] on div "Edit thread name Thread Name plantilla Cancel Saving..." at bounding box center [784, 362] width 1568 height 723
